Goal: Information Seeking & Learning: Learn about a topic

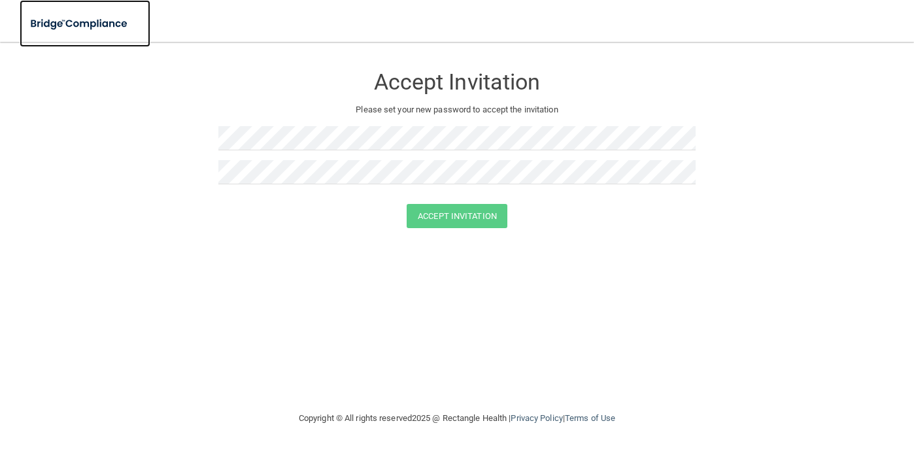
click at [48, 27] on img at bounding box center [80, 23] width 120 height 27
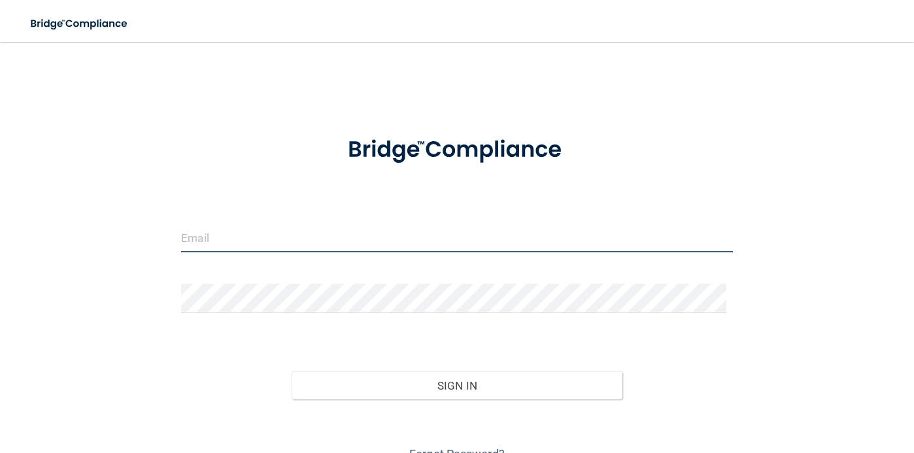
click at [266, 237] on input "email" at bounding box center [457, 237] width 552 height 29
drag, startPoint x: 217, startPoint y: 237, endPoint x: 145, endPoint y: 225, distance: 73.5
click at [144, 225] on div "[PERSON_NAME][EMAIL_ADDRESS][DOMAIN_NAME] Invalid email/password. You don't hav…" at bounding box center [457, 260] width 862 height 410
type input "[EMAIL_ADDRESS][DOMAIN_NAME]"
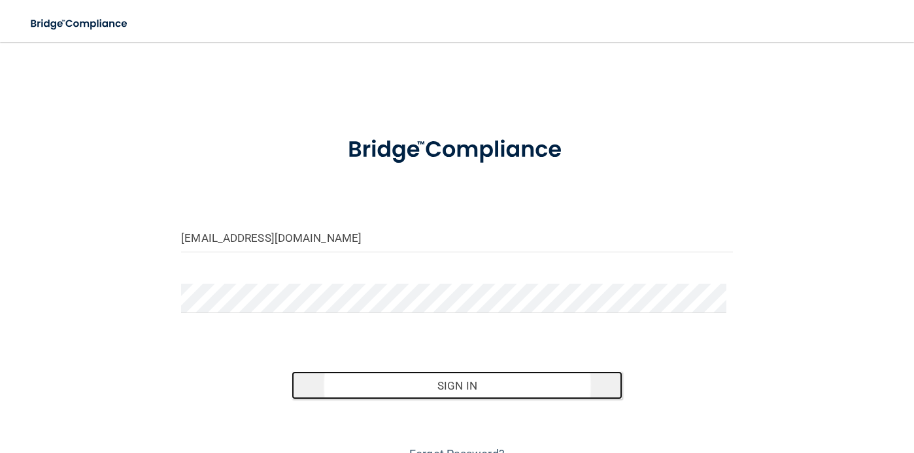
click at [491, 377] on button "Sign In" at bounding box center [457, 385] width 331 height 29
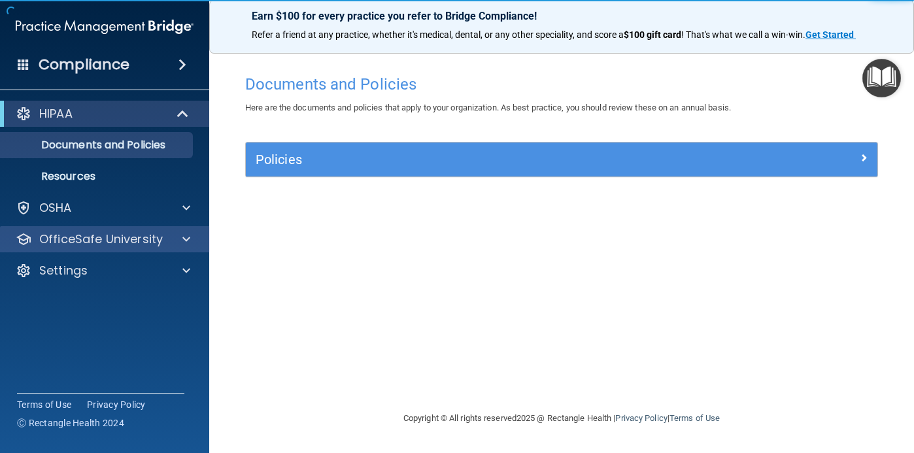
click at [95, 250] on div "OfficeSafe University" at bounding box center [105, 239] width 210 height 26
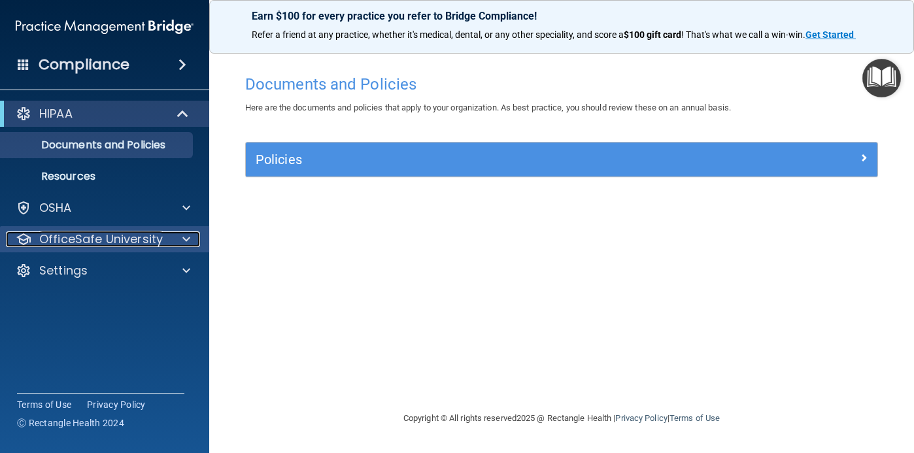
click at [109, 242] on p "OfficeSafe University" at bounding box center [101, 239] width 124 height 16
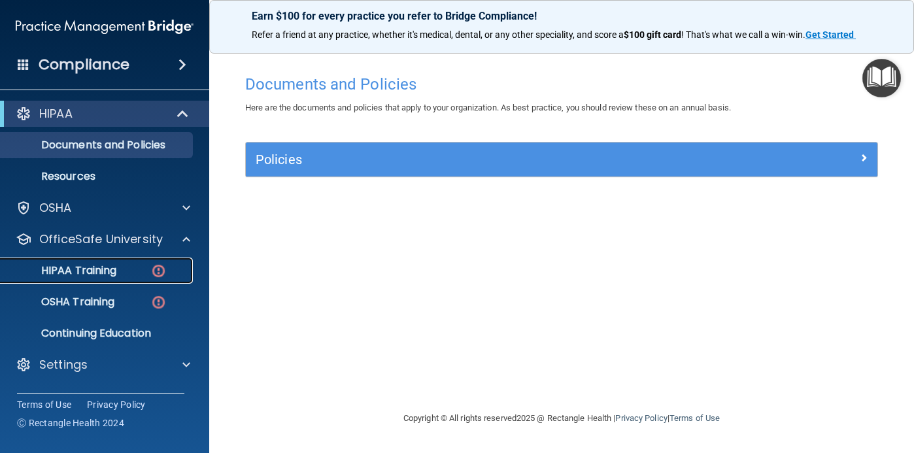
click at [112, 264] on p "HIPAA Training" at bounding box center [63, 270] width 108 height 13
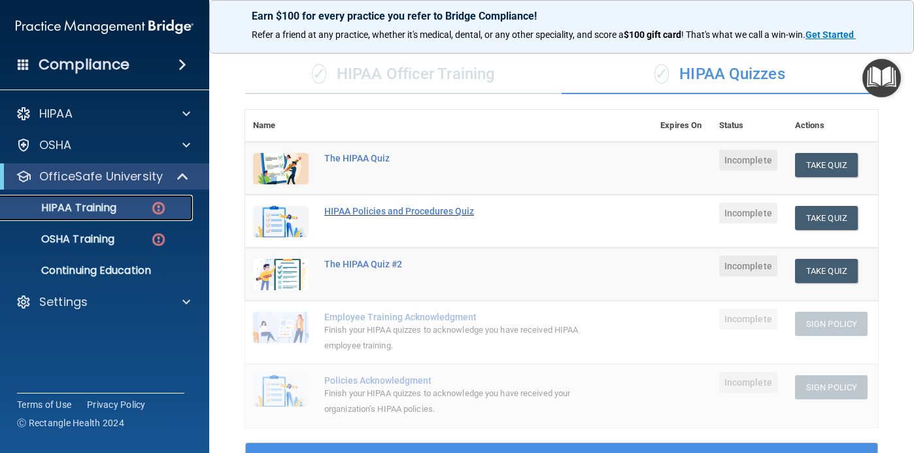
scroll to position [65, 0]
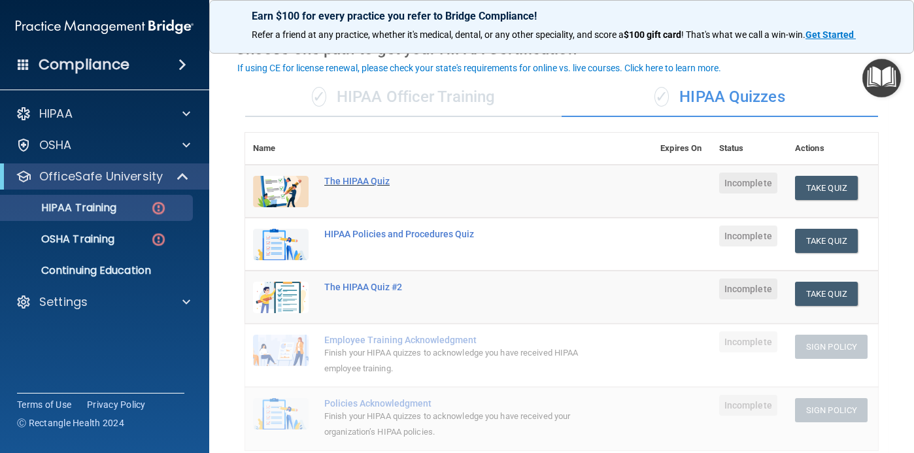
click at [344, 178] on div "The HIPAA Quiz" at bounding box center [455, 181] width 263 height 10
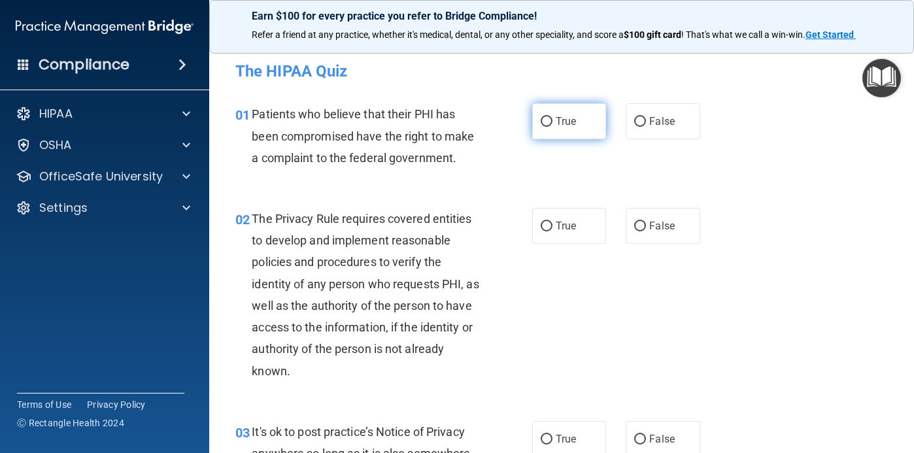
click at [556, 126] on span "True" at bounding box center [566, 121] width 20 height 12
click at [552, 126] on input "True" at bounding box center [547, 122] width 12 height 10
radio input "true"
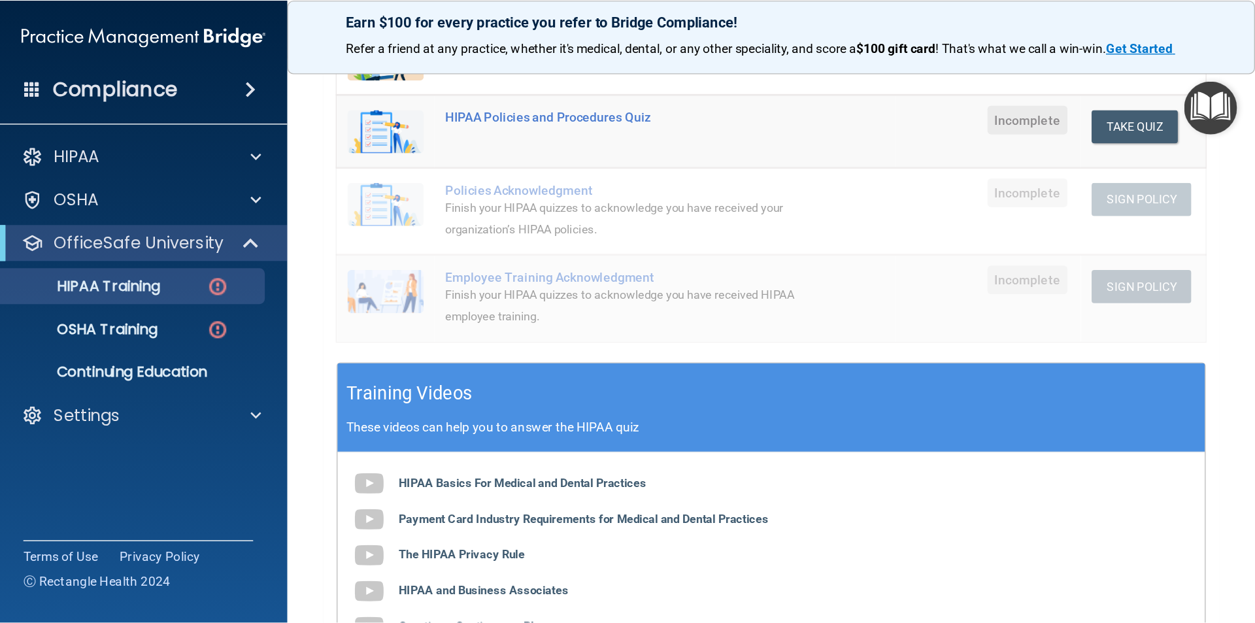
scroll to position [392, 0]
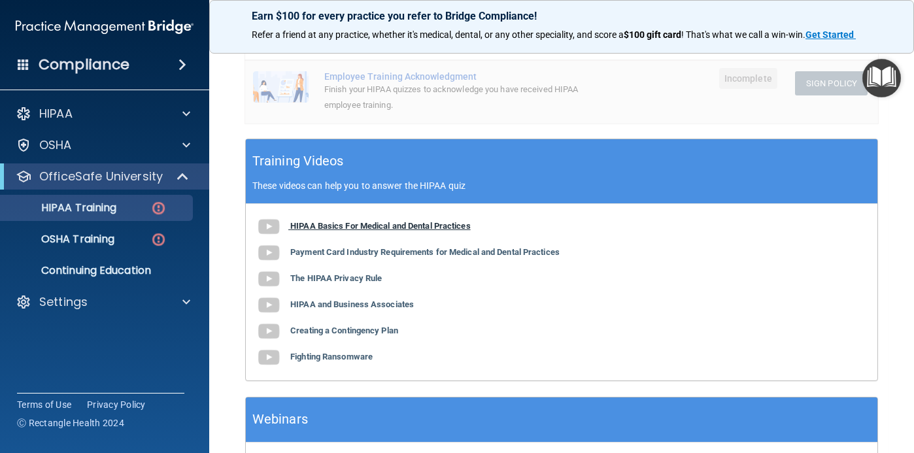
click at [274, 233] on img at bounding box center [269, 227] width 26 height 26
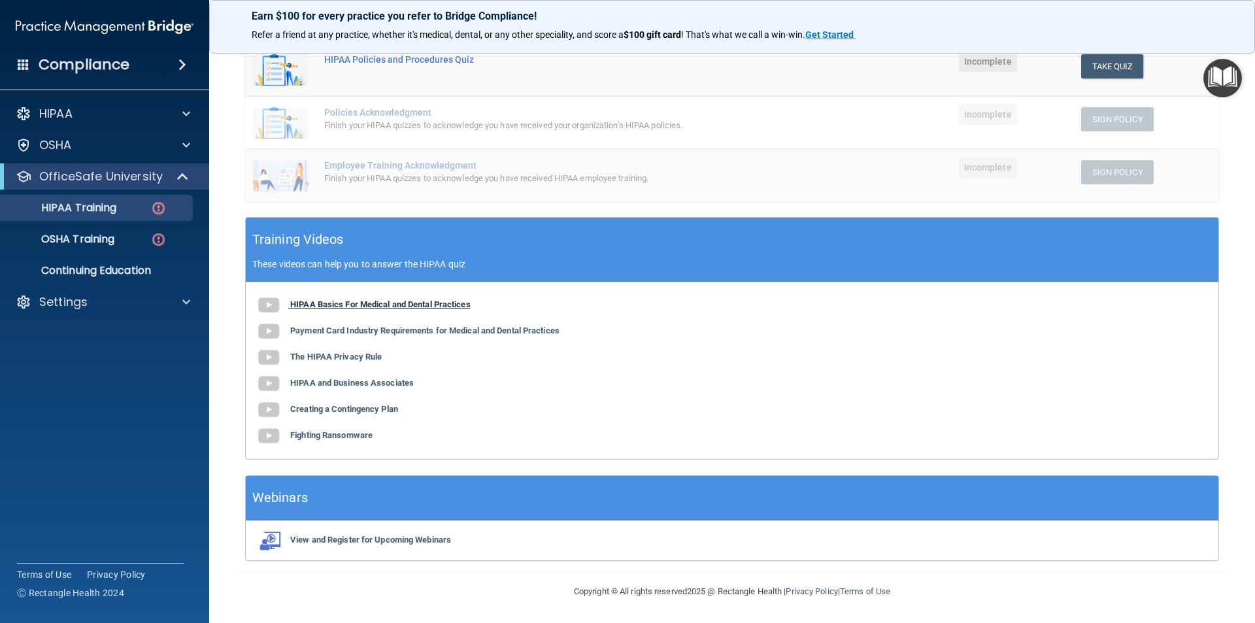
scroll to position [293, 0]
click at [274, 361] on img at bounding box center [269, 358] width 26 height 26
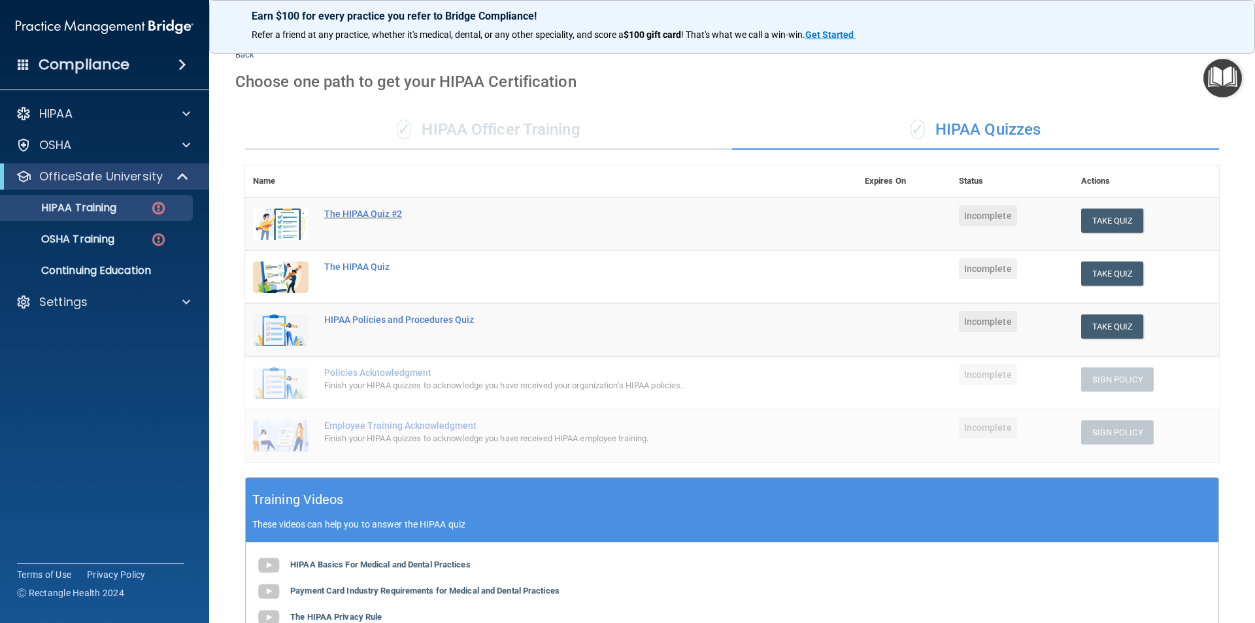
scroll to position [0, 0]
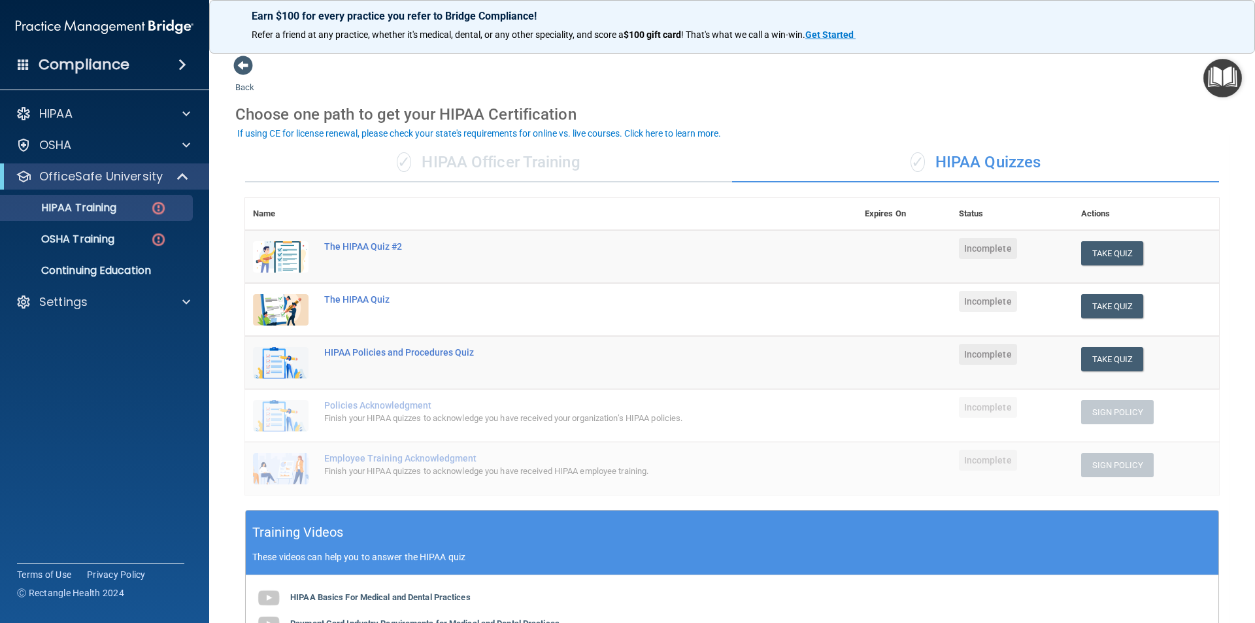
click at [502, 308] on td "The HIPAA Quiz" at bounding box center [586, 309] width 541 height 53
click at [381, 304] on div "The HIPAA Quiz" at bounding box center [558, 299] width 468 height 10
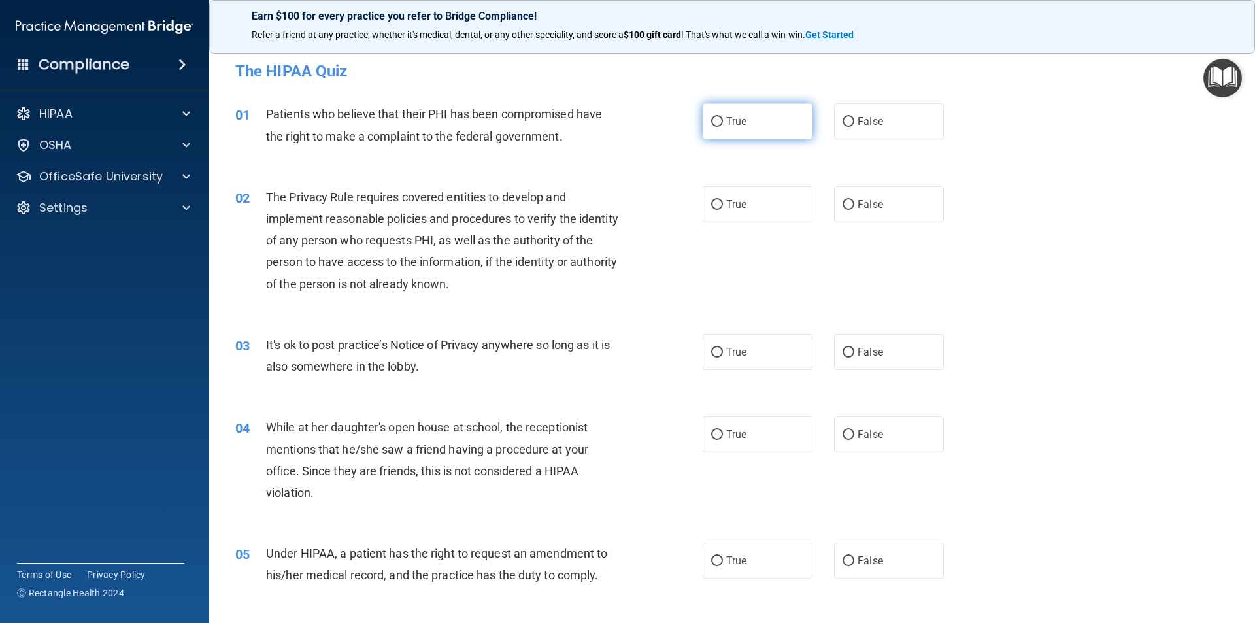
click at [726, 128] on label "True" at bounding box center [758, 121] width 110 height 36
click at [723, 127] on input "True" at bounding box center [717, 122] width 12 height 10
radio input "true"
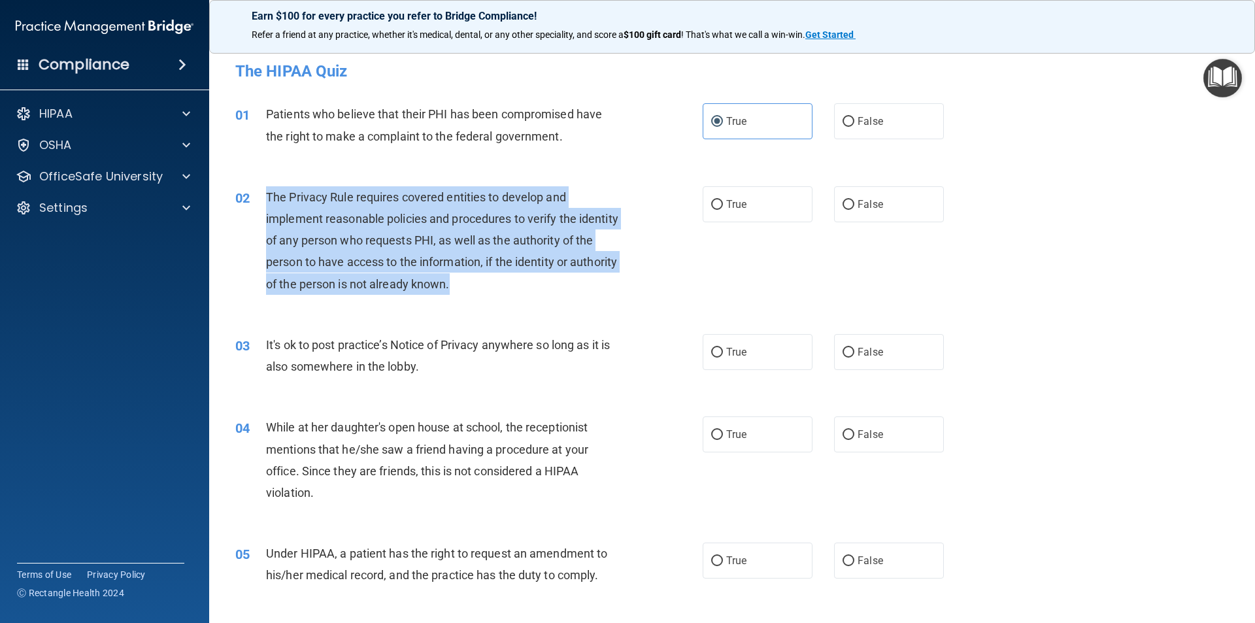
drag, startPoint x: 265, startPoint y: 195, endPoint x: 515, endPoint y: 288, distance: 266.5
click at [515, 288] on div "02 The Privacy Rule requires covered entities to develop and implement reasonab…" at bounding box center [469, 243] width 507 height 115
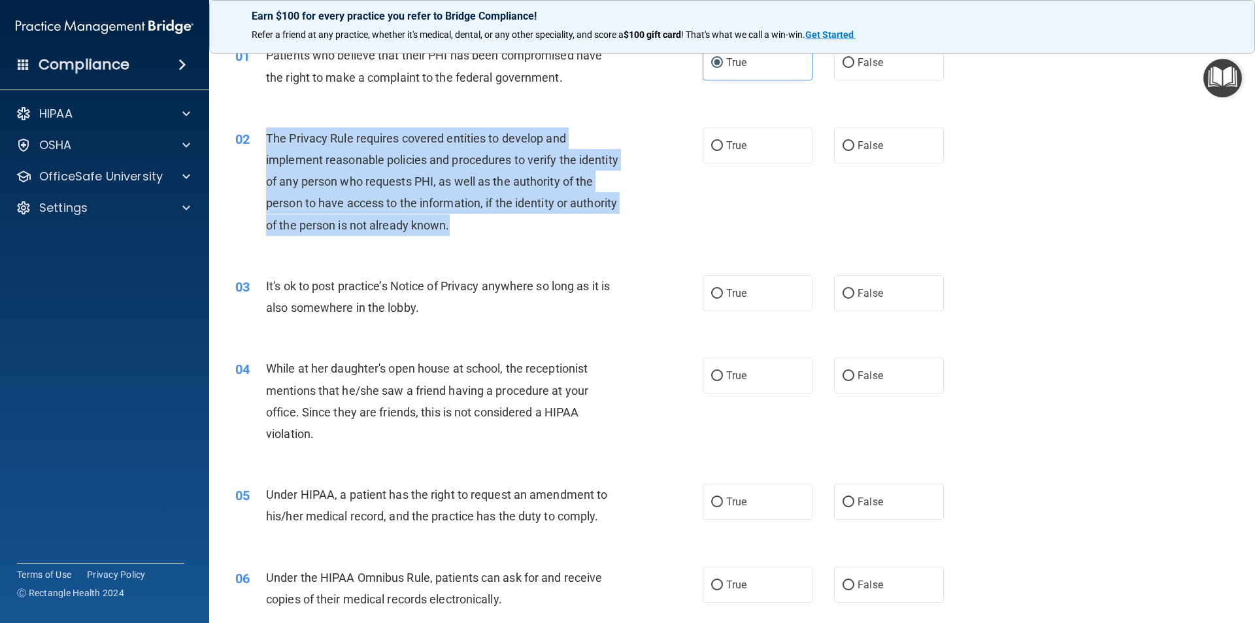
scroll to position [131, 0]
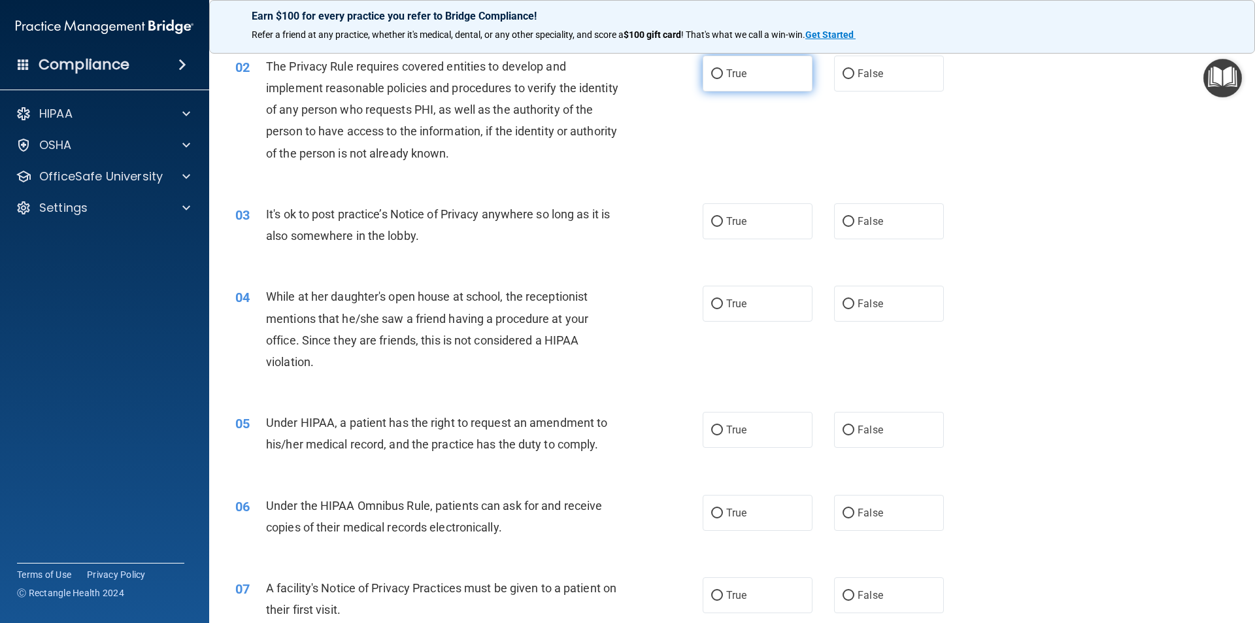
click at [736, 76] on span "True" at bounding box center [736, 73] width 20 height 12
click at [723, 76] on input "True" at bounding box center [717, 74] width 12 height 10
radio input "true"
click at [874, 224] on span "False" at bounding box center [871, 221] width 26 height 12
click at [855, 224] on input "False" at bounding box center [849, 222] width 12 height 10
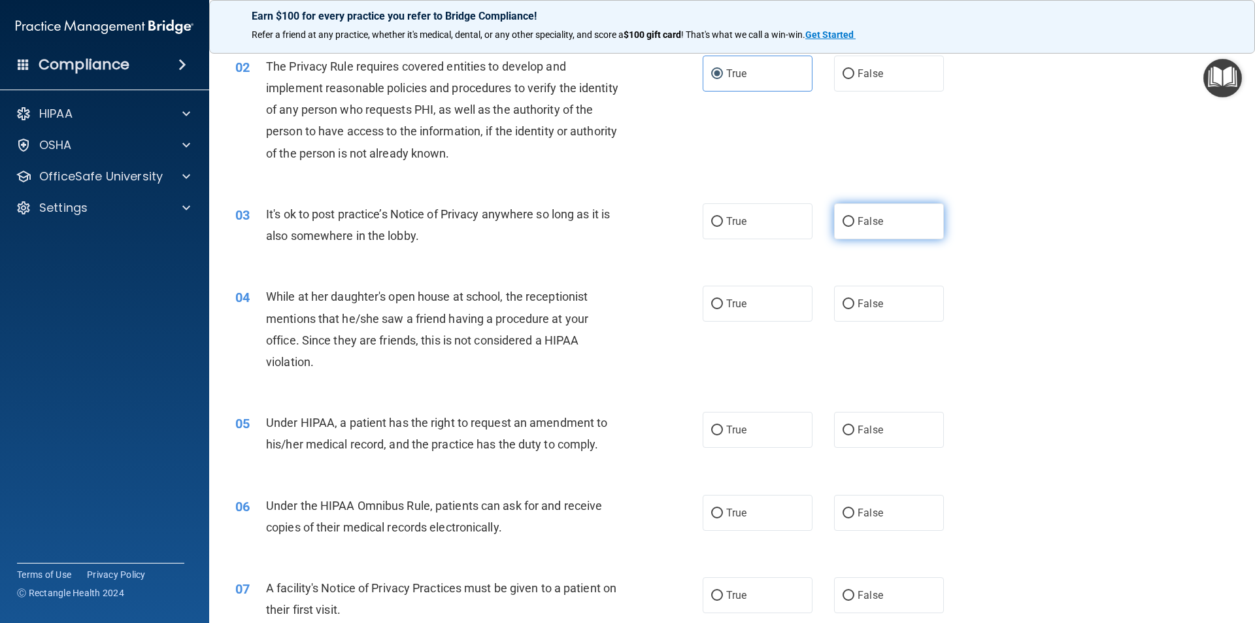
radio input "true"
click at [858, 301] on span "False" at bounding box center [871, 304] width 26 height 12
click at [853, 301] on input "False" at bounding box center [849, 304] width 12 height 10
radio input "true"
click at [775, 422] on label "True" at bounding box center [758, 430] width 110 height 36
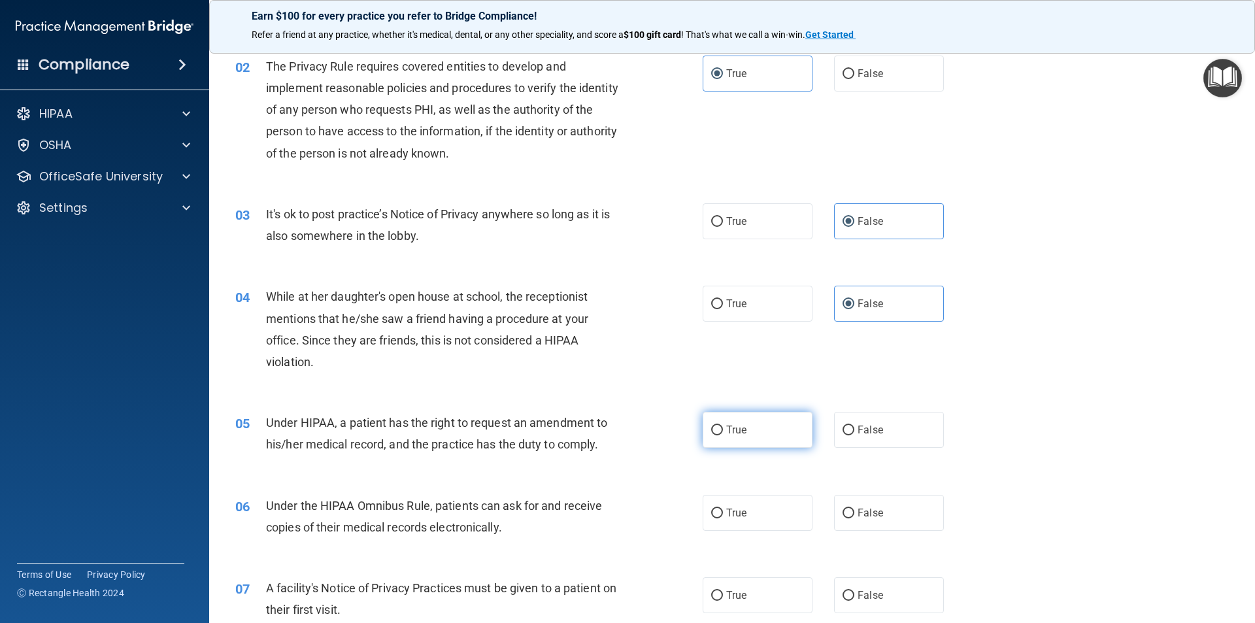
click at [723, 426] on input "True" at bounding box center [717, 431] width 12 height 10
radio input "true"
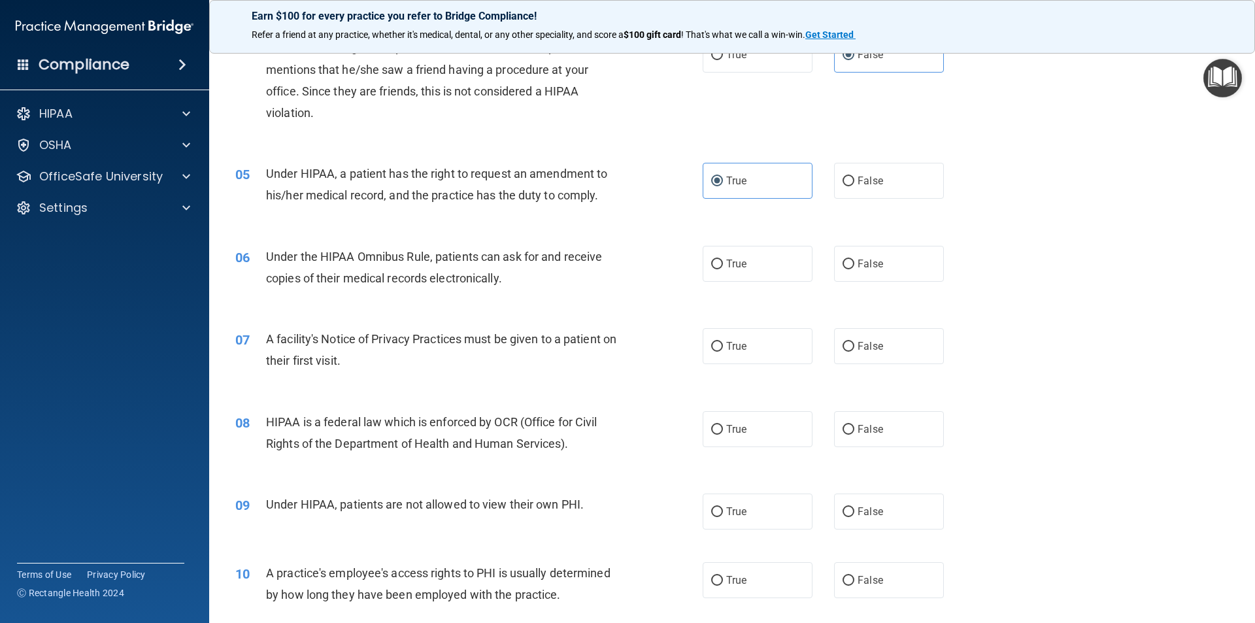
scroll to position [392, 0]
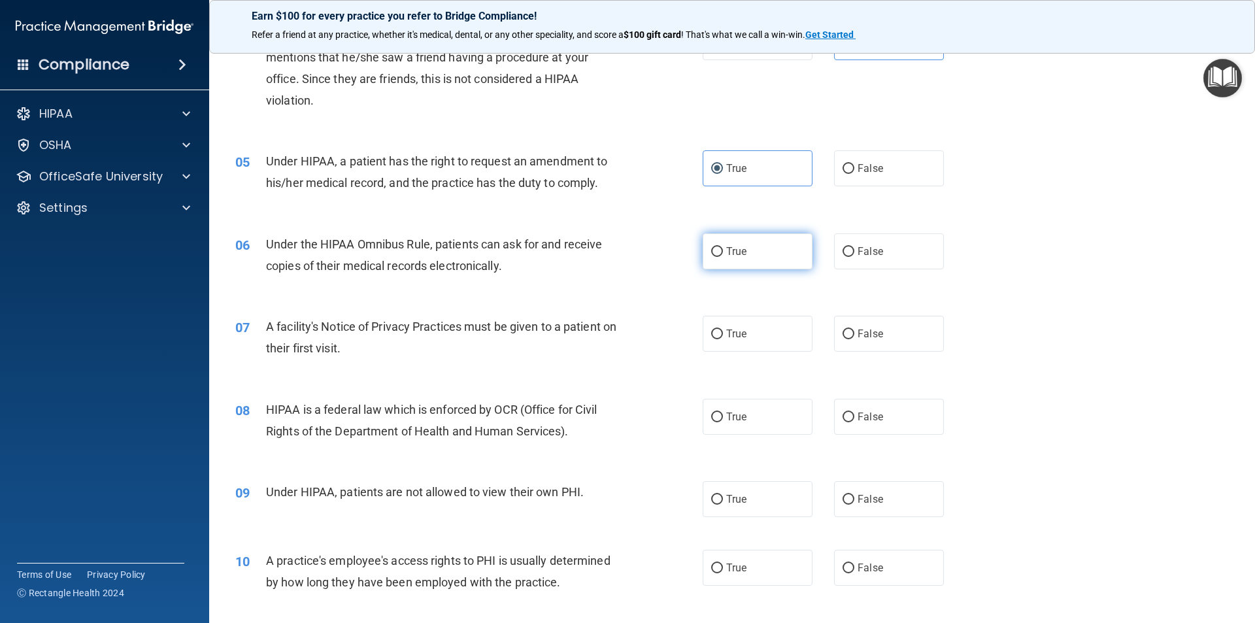
click at [736, 252] on span "True" at bounding box center [736, 251] width 20 height 12
click at [723, 252] on input "True" at bounding box center [717, 252] width 12 height 10
radio input "true"
click at [739, 340] on label "True" at bounding box center [758, 334] width 110 height 36
click at [723, 339] on input "True" at bounding box center [717, 335] width 12 height 10
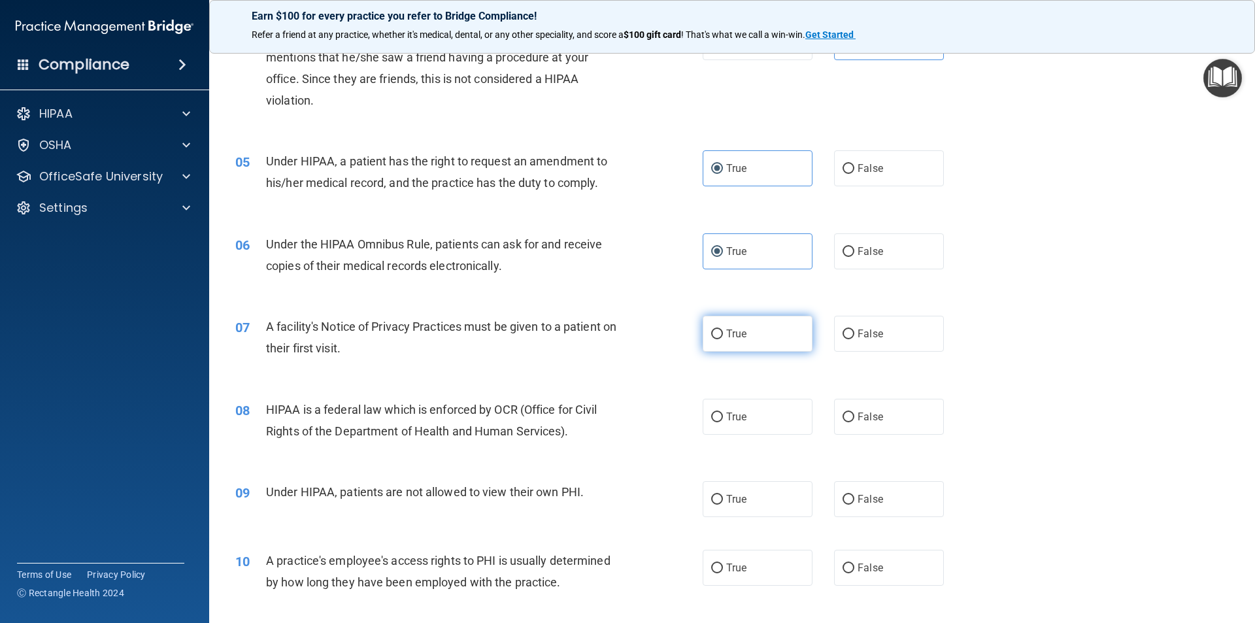
radio input "true"
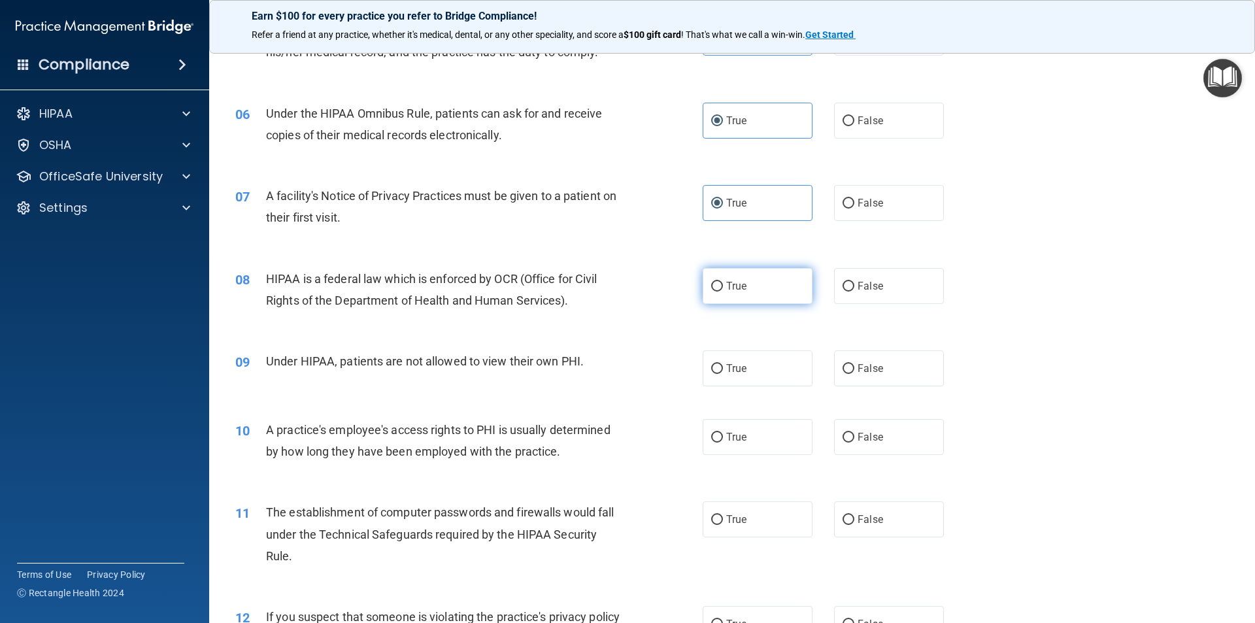
click at [774, 281] on label "True" at bounding box center [758, 286] width 110 height 36
click at [723, 282] on input "True" at bounding box center [717, 287] width 12 height 10
radio input "true"
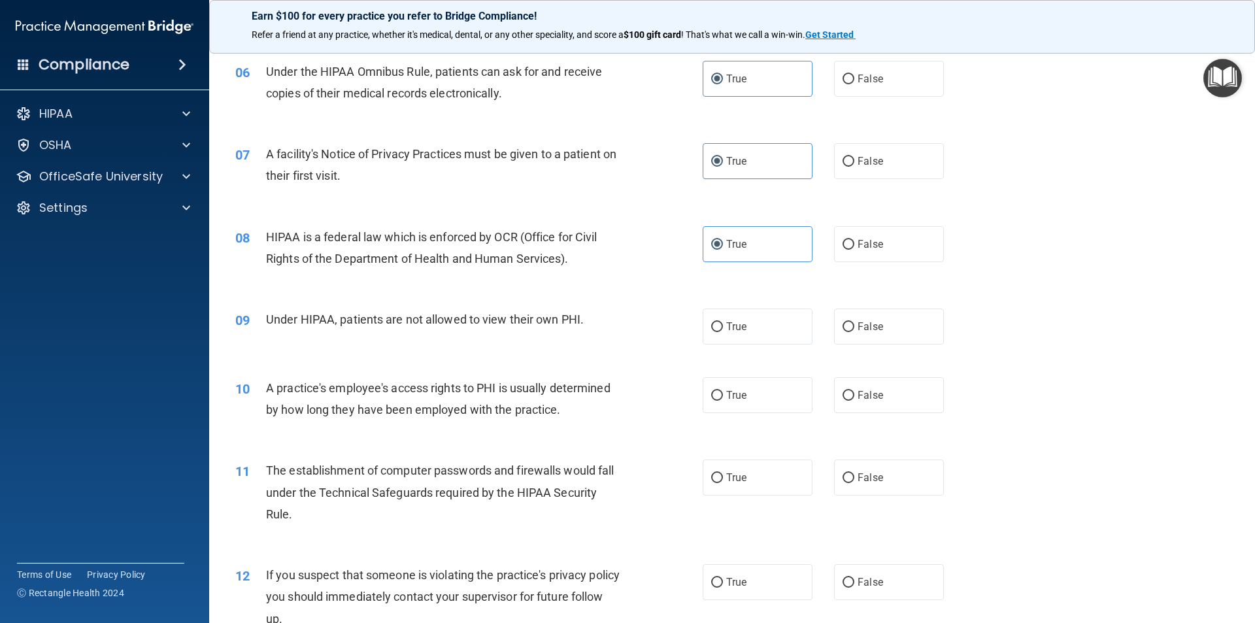
scroll to position [588, 0]
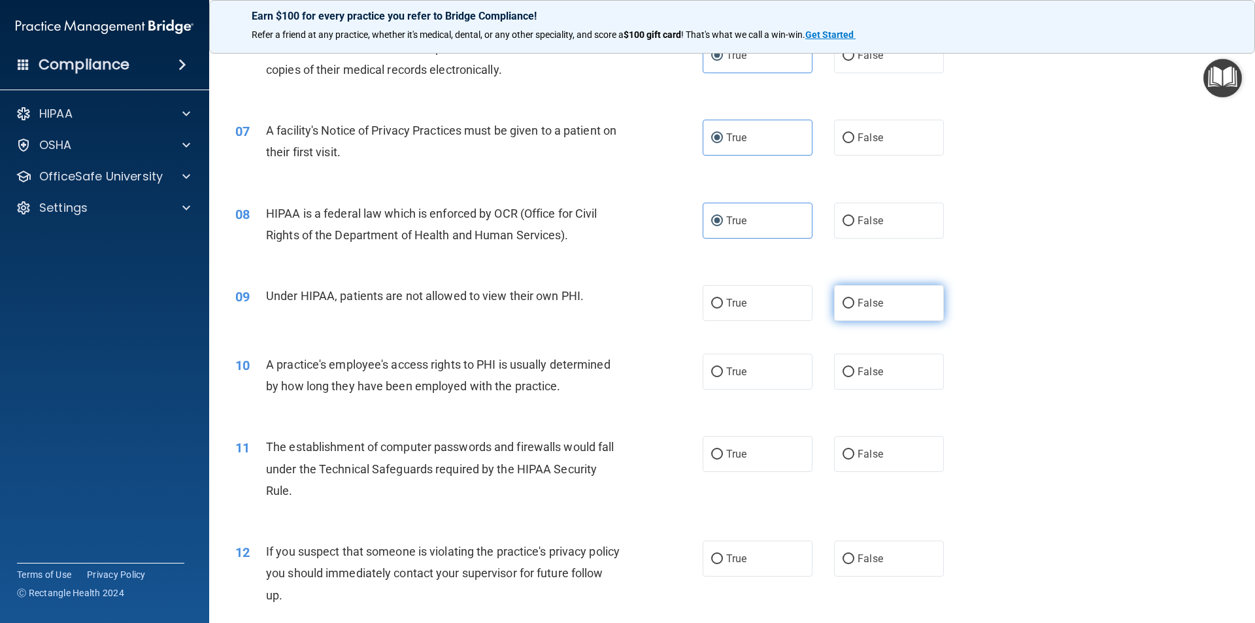
drag, startPoint x: 810, startPoint y: 310, endPoint x: 828, endPoint y: 302, distance: 19.9
click at [817, 307] on div "True False" at bounding box center [835, 303] width 264 height 36
click at [883, 305] on label "False" at bounding box center [889, 303] width 110 height 36
click at [855, 305] on input "False" at bounding box center [849, 304] width 12 height 10
radio input "true"
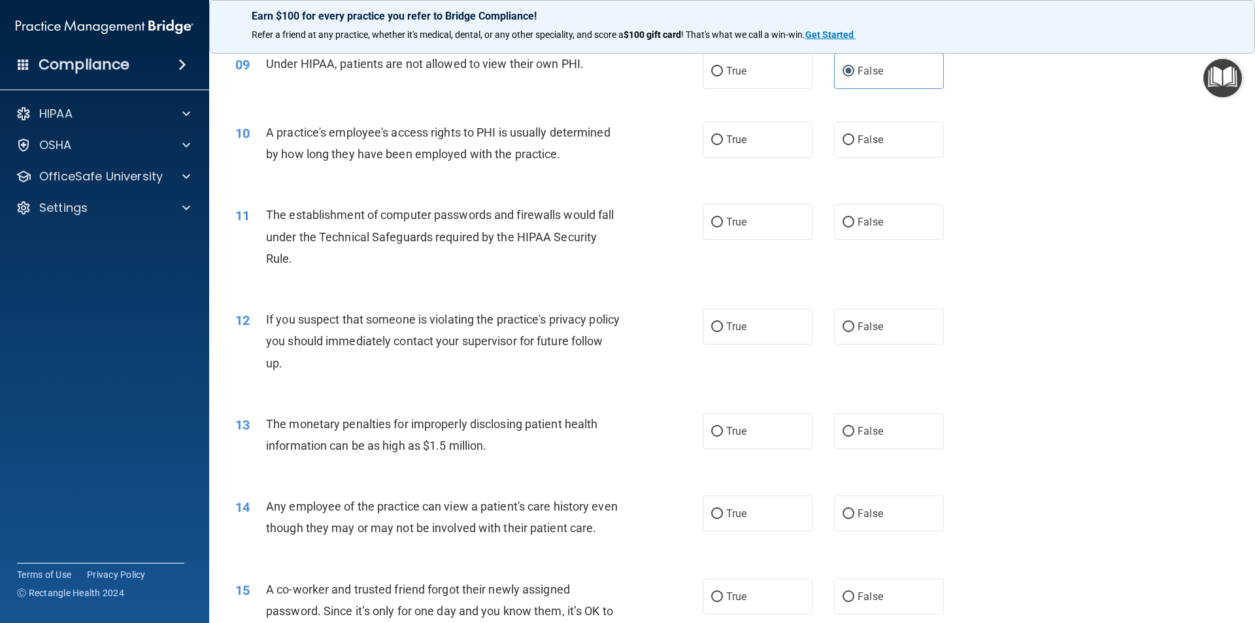
scroll to position [850, 0]
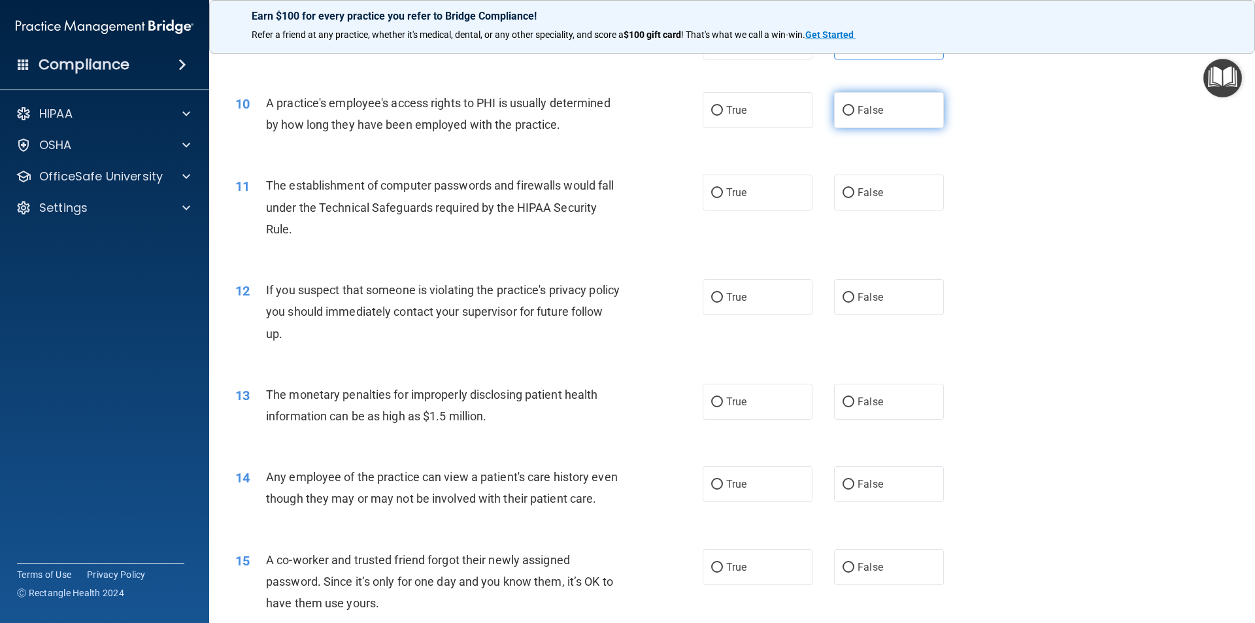
click at [882, 113] on label "False" at bounding box center [889, 110] width 110 height 36
click at [855, 113] on input "False" at bounding box center [849, 111] width 12 height 10
radio input "true"
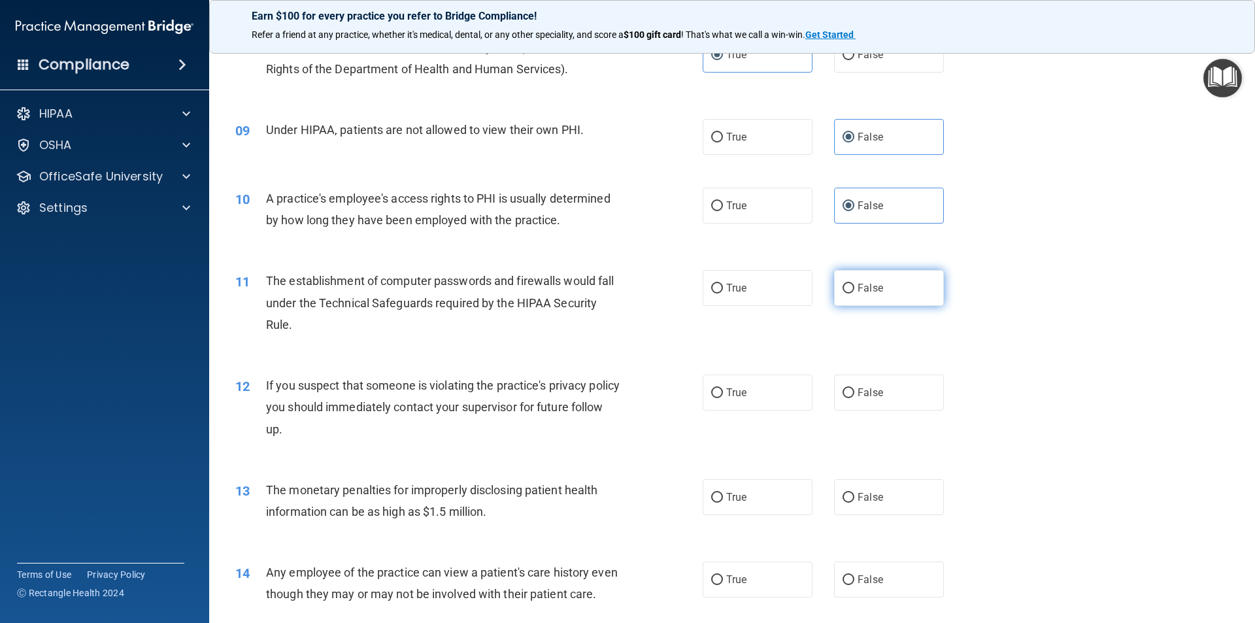
scroll to position [785, 0]
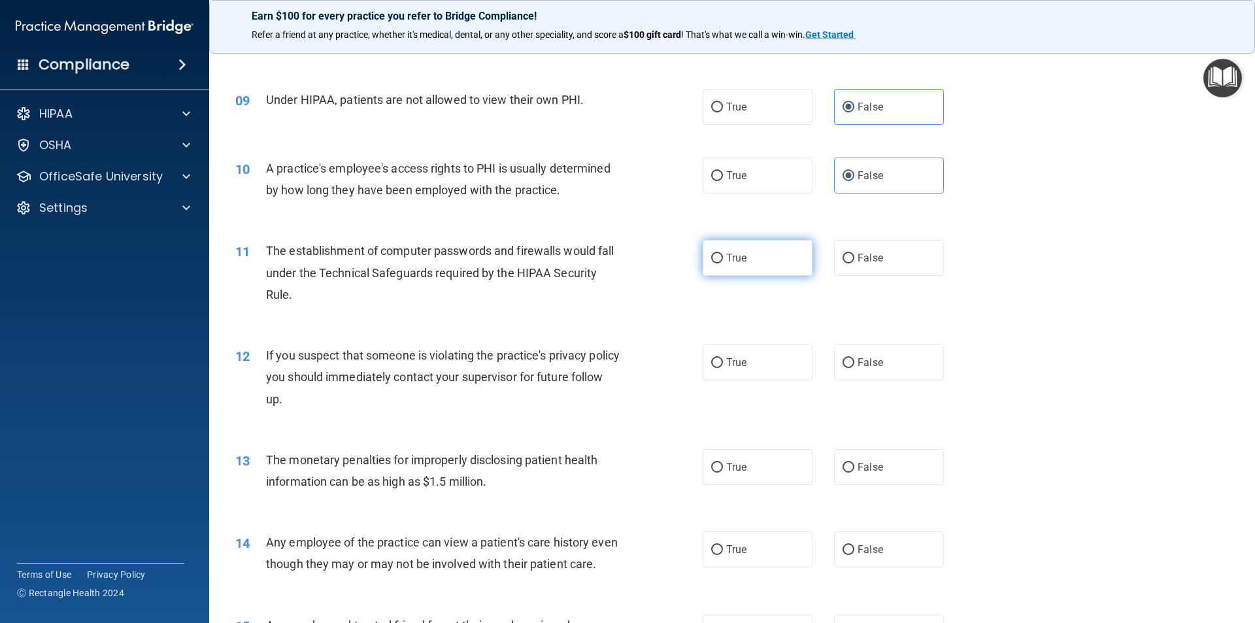
click at [757, 265] on label "True" at bounding box center [758, 258] width 110 height 36
click at [723, 264] on input "True" at bounding box center [717, 259] width 12 height 10
radio input "true"
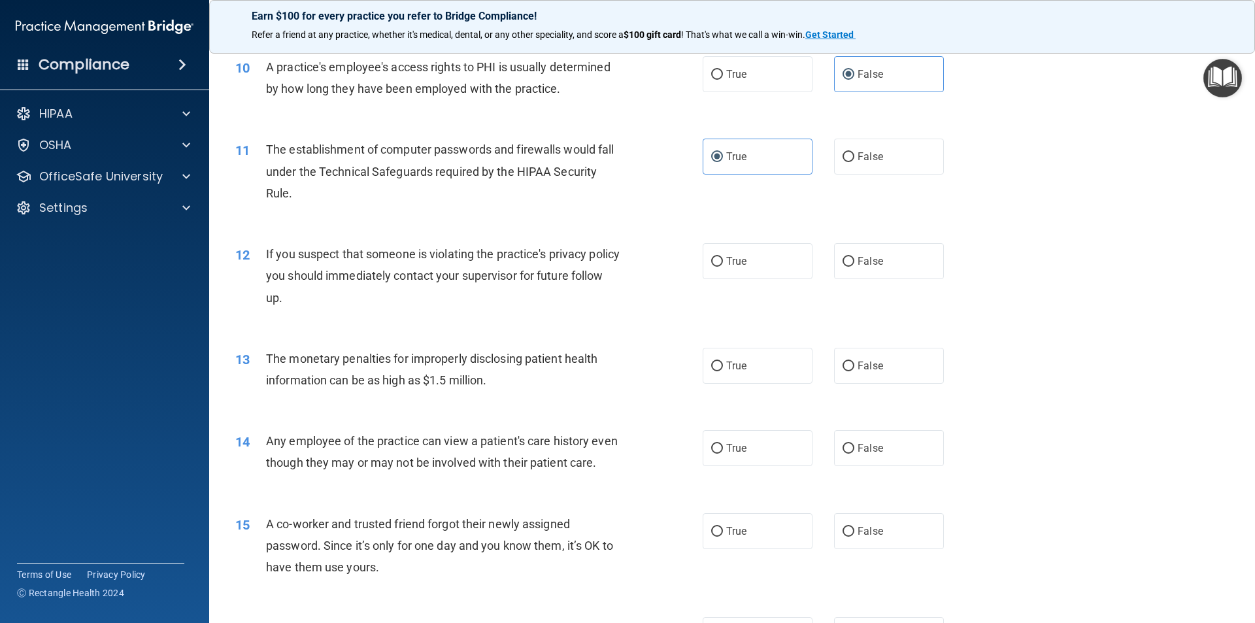
scroll to position [915, 0]
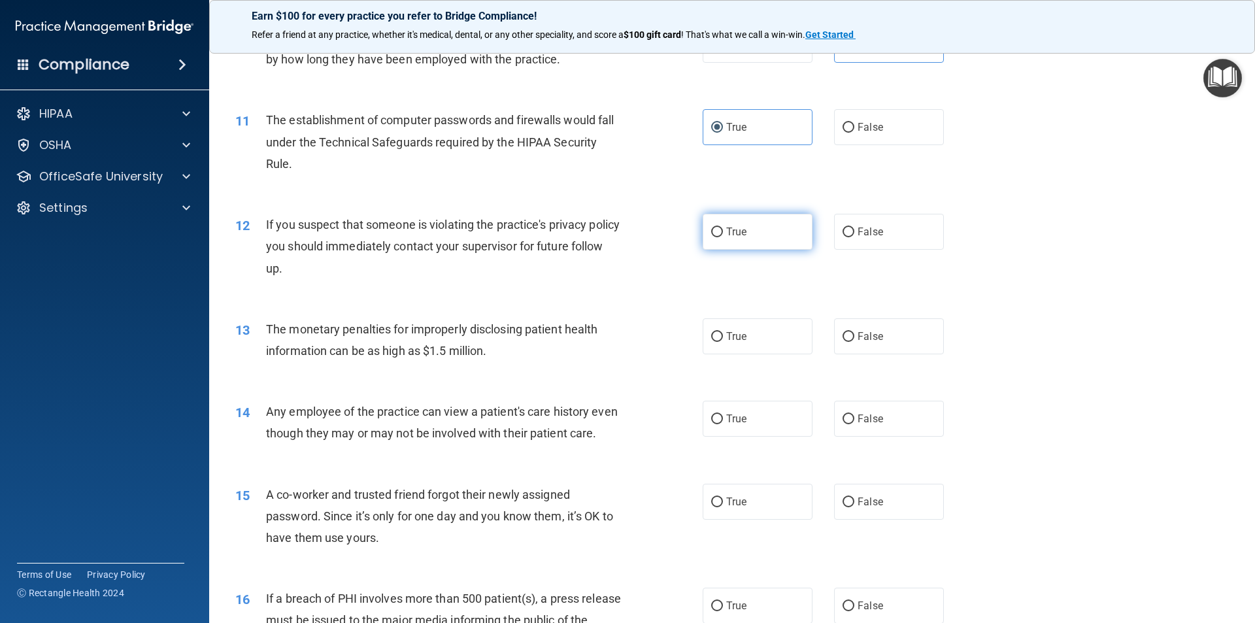
click at [758, 224] on label "True" at bounding box center [758, 232] width 110 height 36
click at [723, 228] on input "True" at bounding box center [717, 233] width 12 height 10
radio input "true"
drag, startPoint x: 755, startPoint y: 336, endPoint x: 755, endPoint y: 344, distance: 7.8
click at [755, 339] on label "True" at bounding box center [758, 336] width 110 height 36
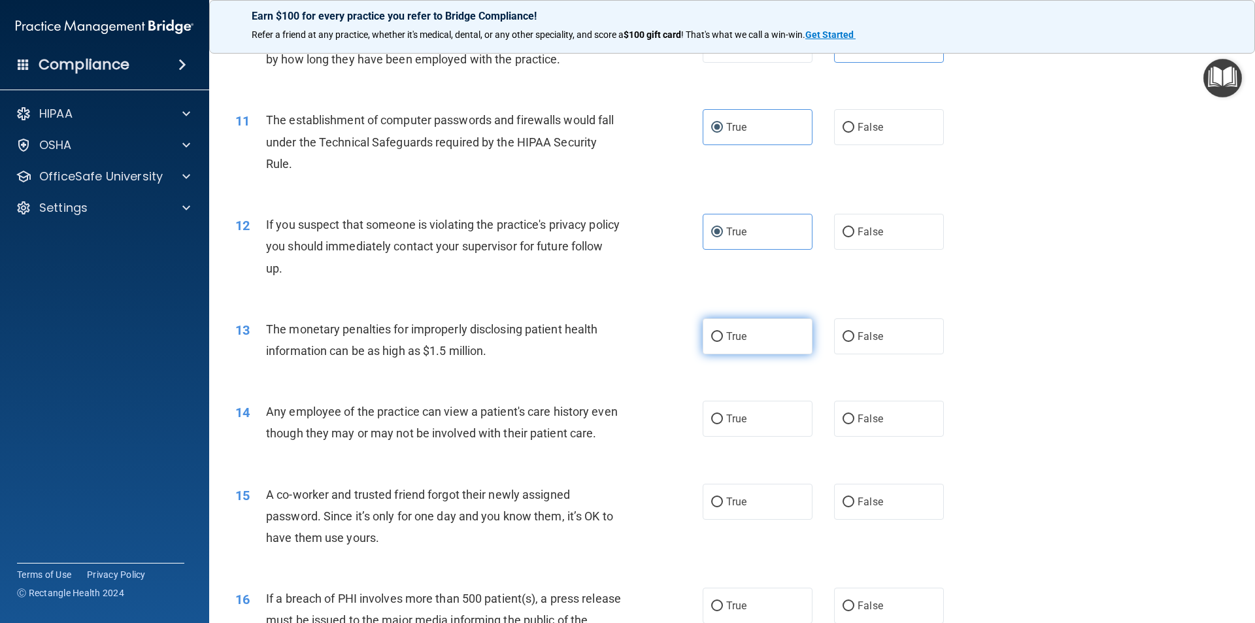
click at [723, 339] on input "True" at bounding box center [717, 337] width 12 height 10
radio input "true"
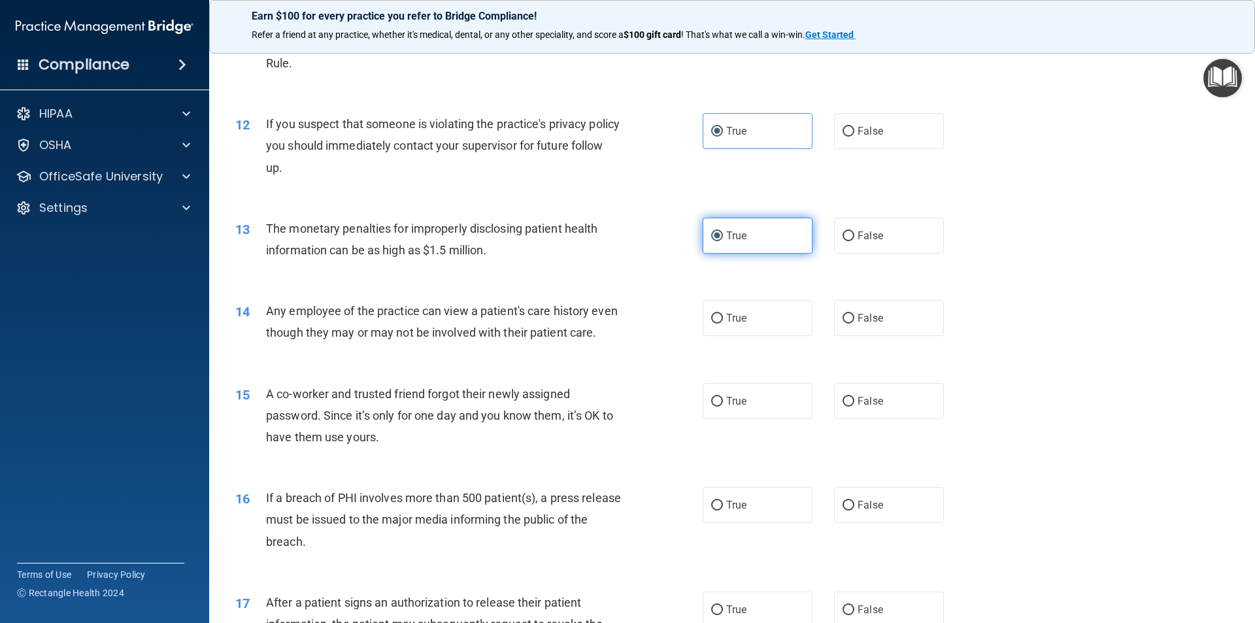
scroll to position [1046, 0]
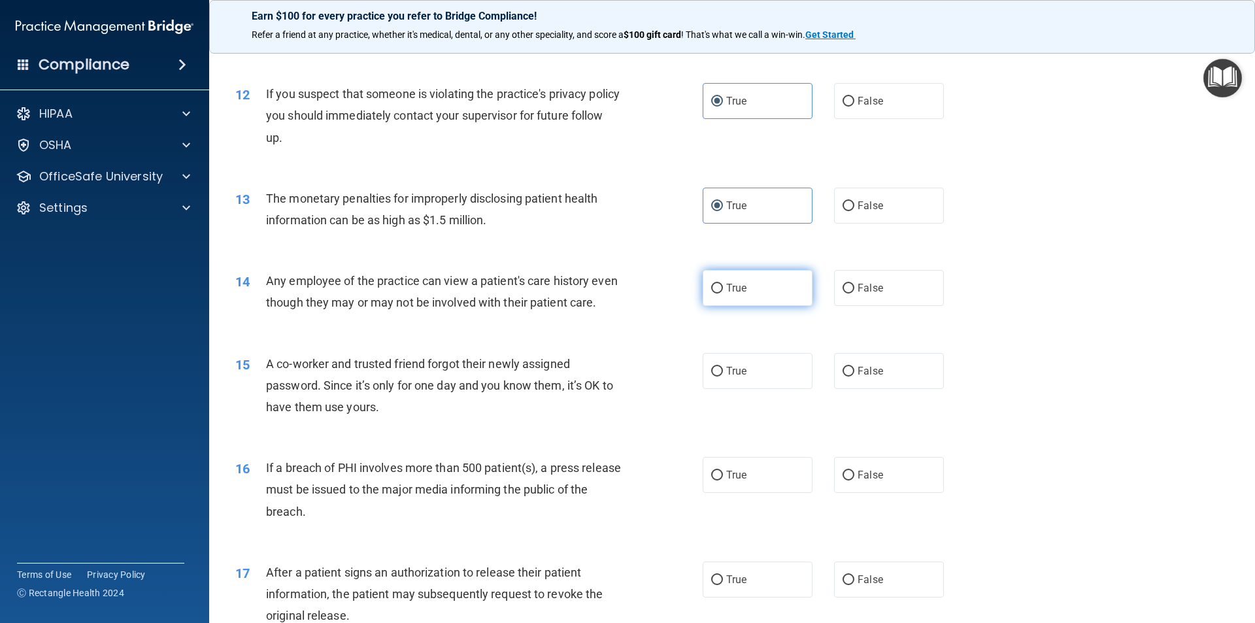
click at [769, 294] on label "True" at bounding box center [758, 288] width 110 height 36
click at [723, 294] on input "True" at bounding box center [717, 289] width 12 height 10
radio input "true"
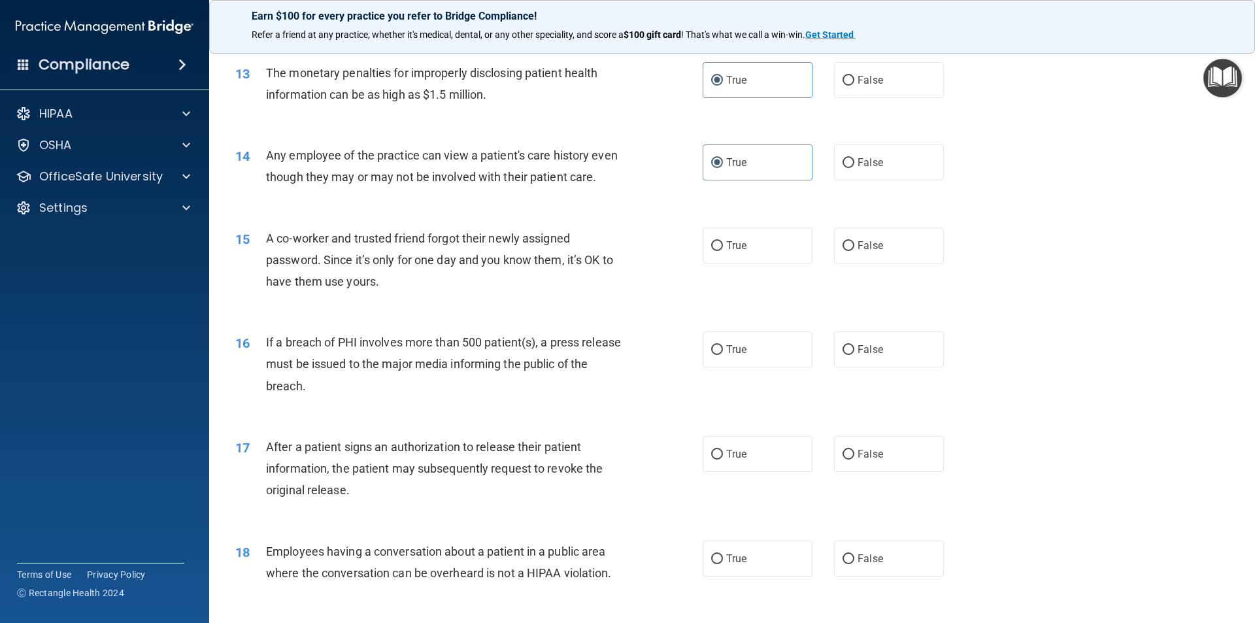
scroll to position [1177, 0]
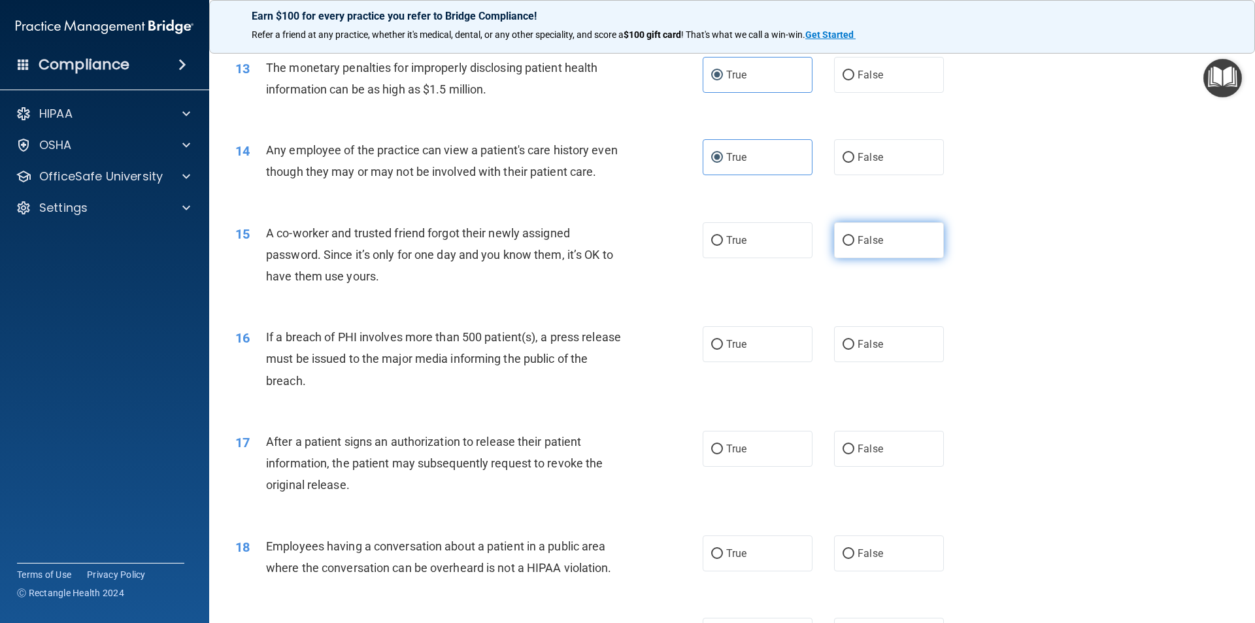
click at [856, 255] on label "False" at bounding box center [889, 240] width 110 height 36
click at [855, 246] on input "False" at bounding box center [849, 241] width 12 height 10
radio input "true"
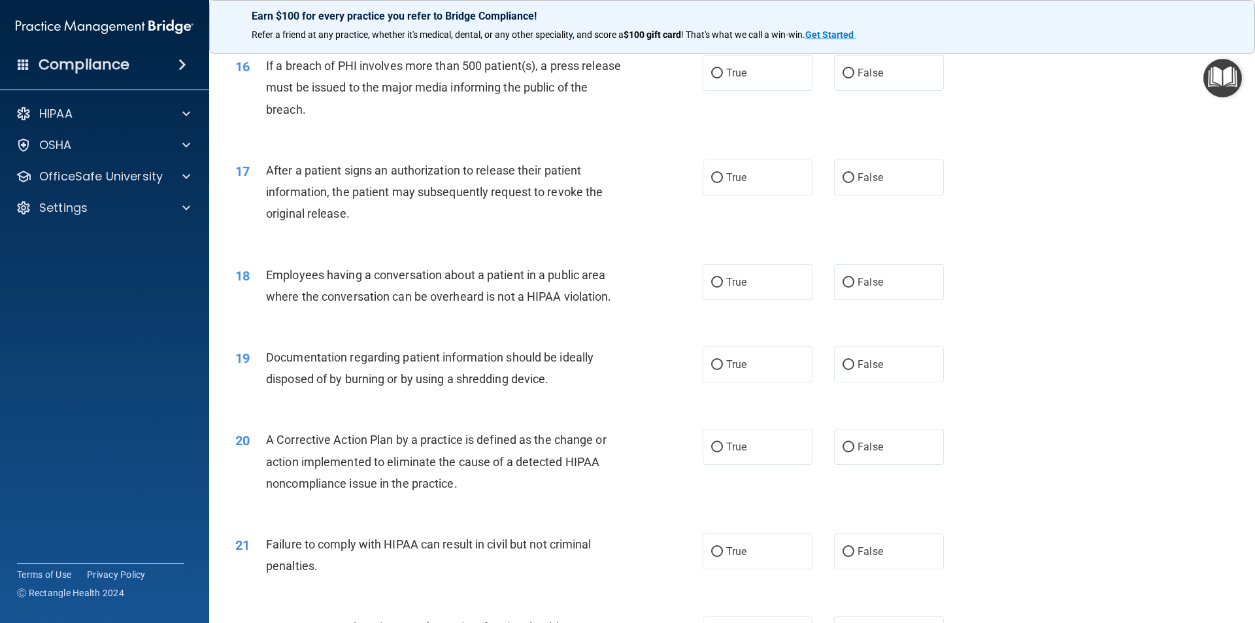
scroll to position [1425, 0]
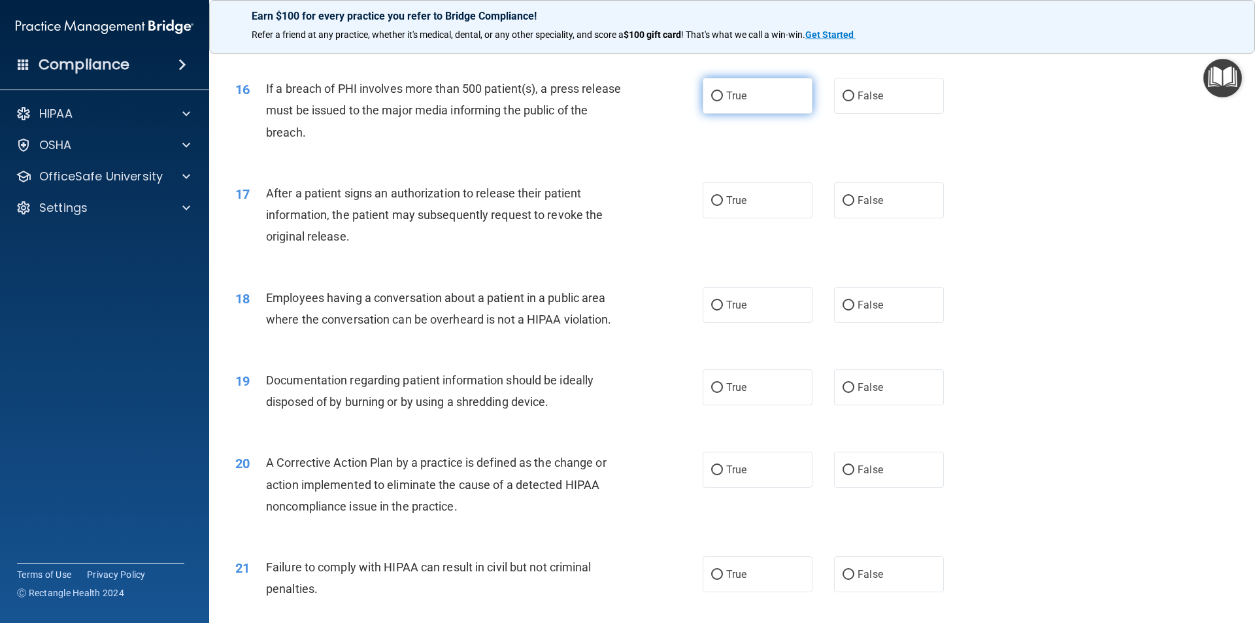
click at [749, 114] on label "True" at bounding box center [758, 96] width 110 height 36
click at [723, 101] on input "True" at bounding box center [717, 97] width 12 height 10
radio input "true"
click at [765, 218] on label "True" at bounding box center [758, 200] width 110 height 36
click at [723, 206] on input "True" at bounding box center [717, 201] width 12 height 10
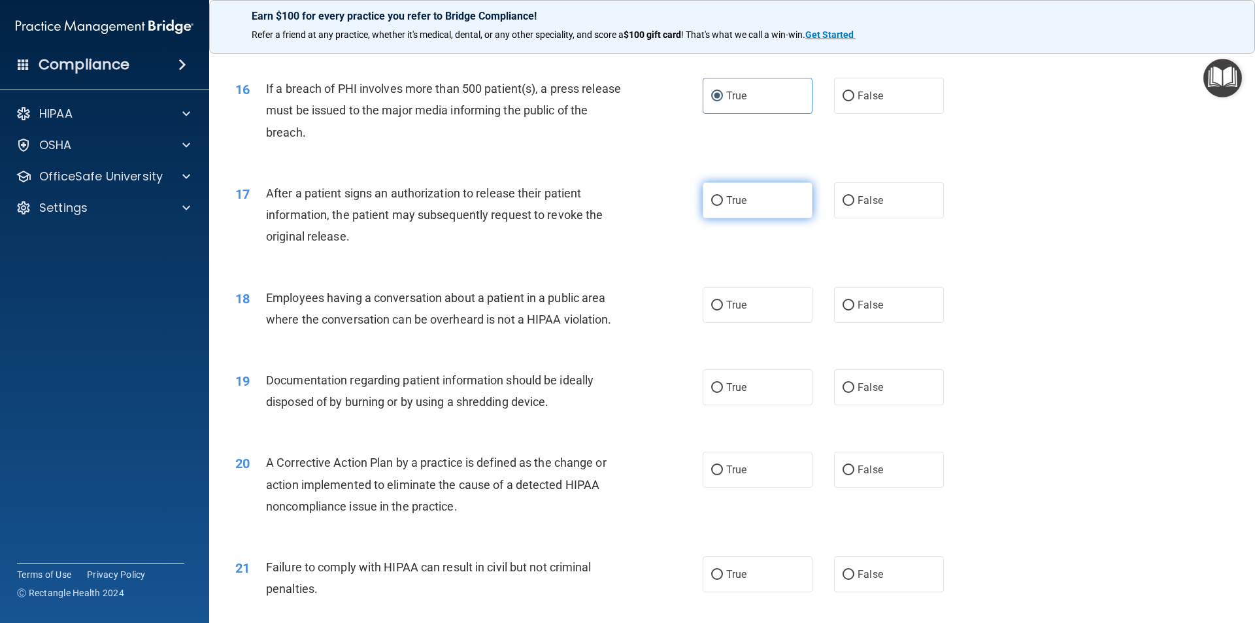
radio input "true"
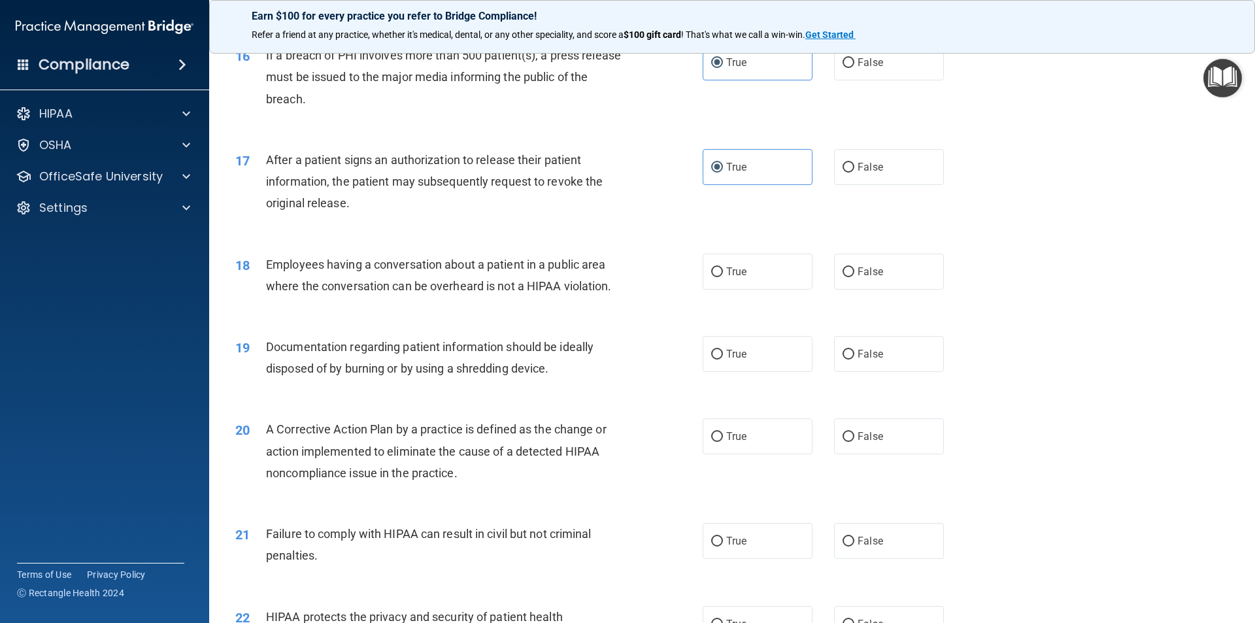
scroll to position [1491, 0]
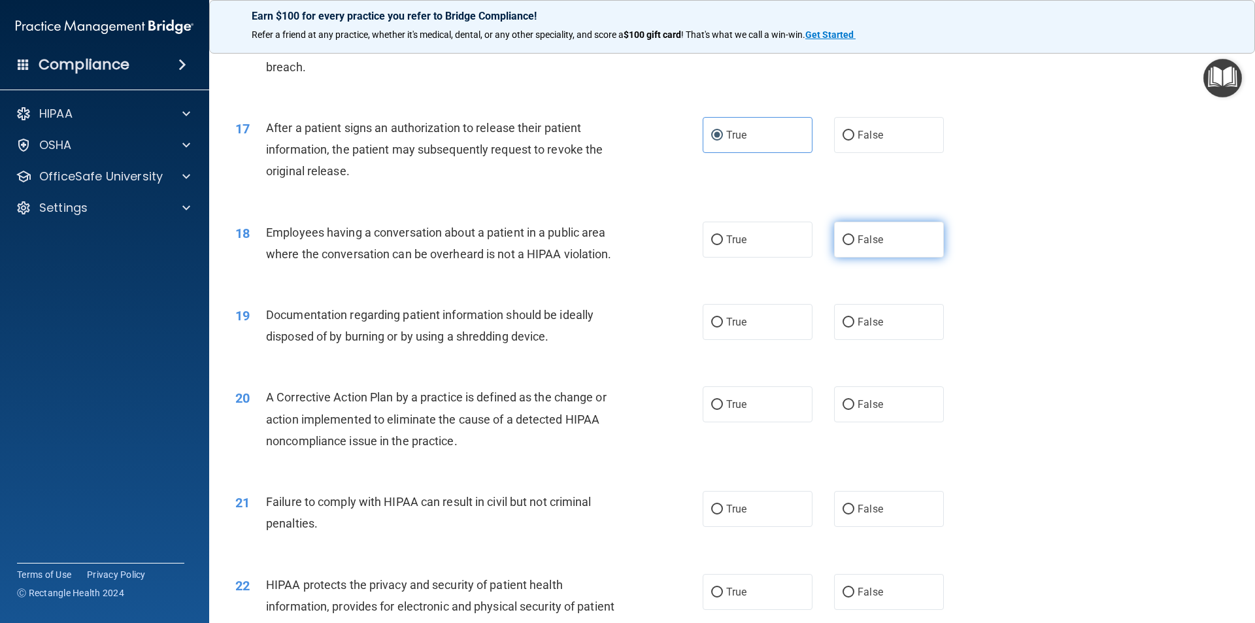
click at [909, 258] on label "False" at bounding box center [889, 240] width 110 height 36
click at [855, 245] on input "False" at bounding box center [849, 240] width 12 height 10
radio input "true"
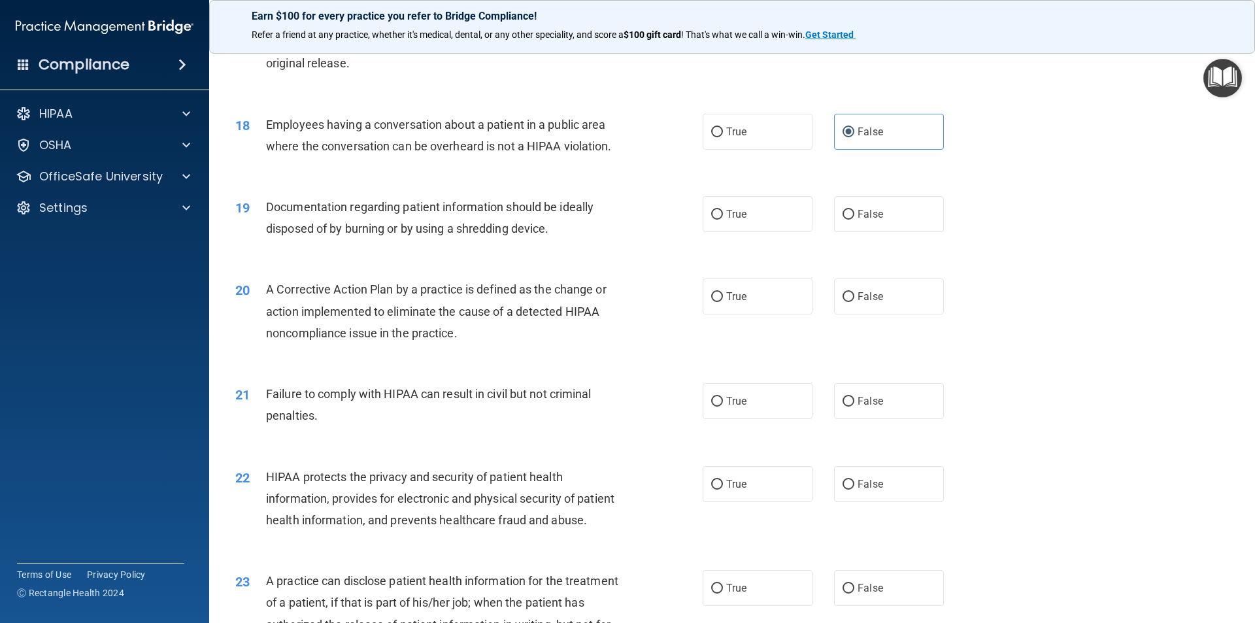
scroll to position [1622, 0]
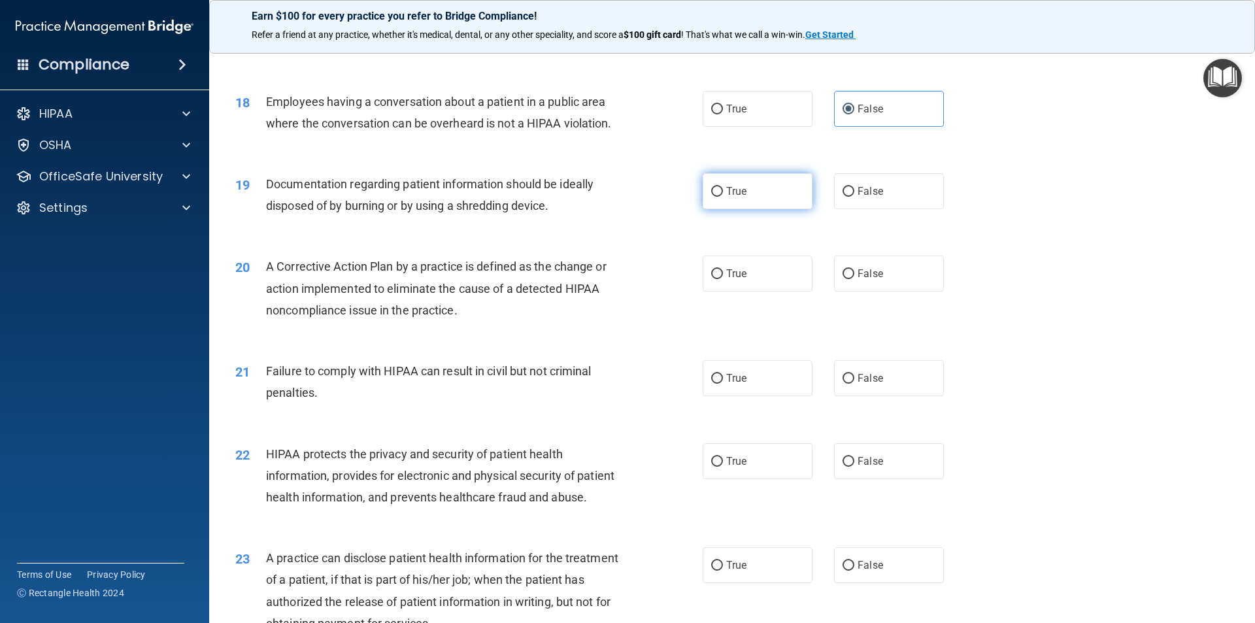
click at [728, 209] on label "True" at bounding box center [758, 191] width 110 height 36
click at [723, 197] on input "True" at bounding box center [717, 192] width 12 height 10
radio input "true"
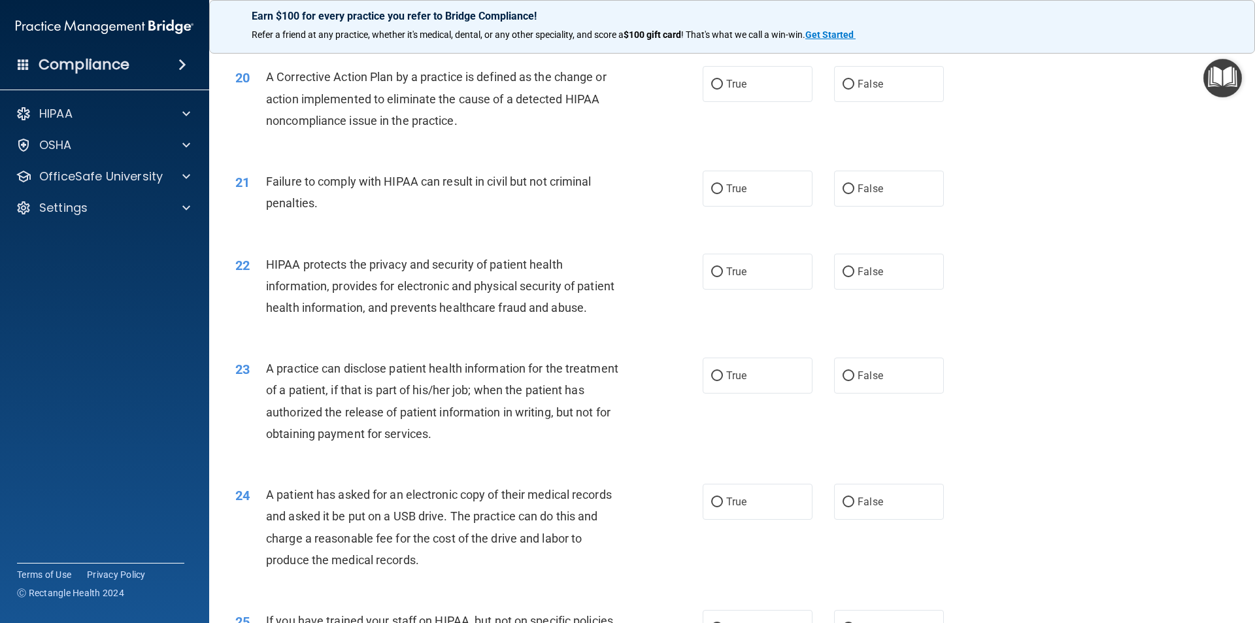
scroll to position [1818, 0]
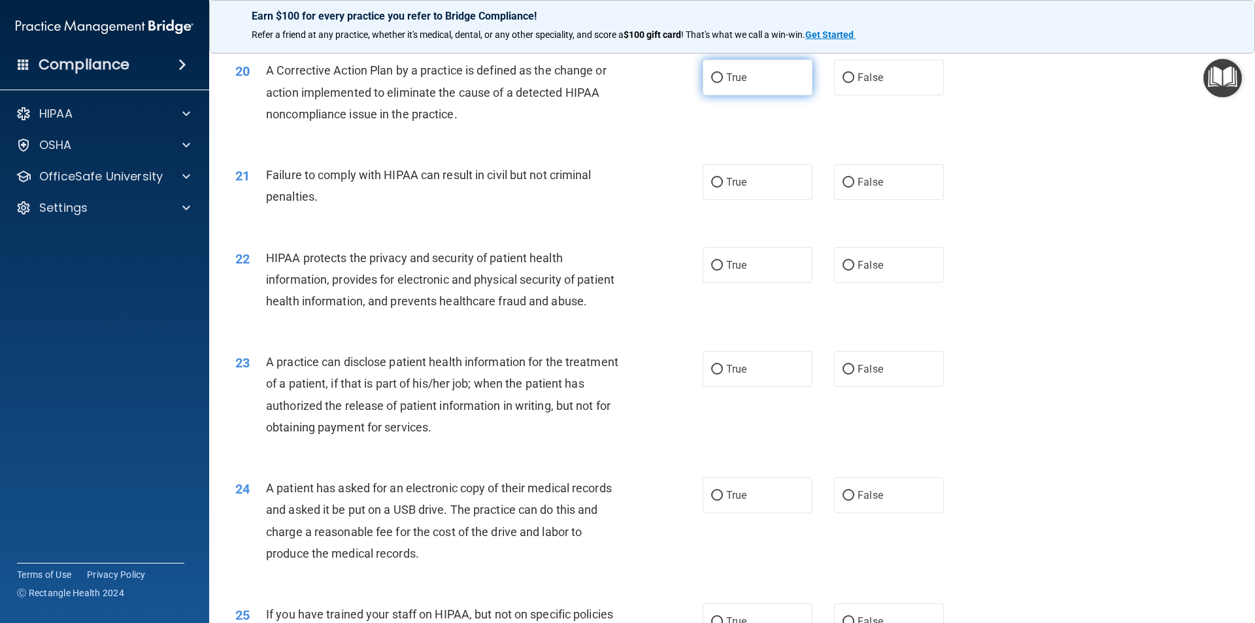
click at [781, 95] on label "True" at bounding box center [758, 78] width 110 height 36
click at [723, 83] on input "True" at bounding box center [717, 78] width 12 height 10
radio input "true"
drag, startPoint x: 779, startPoint y: 219, endPoint x: 730, endPoint y: 212, distance: 48.9
click at [913, 164] on ng-form "21 Failure to comply with HIPAA can result in civil but not criminal penalties.…" at bounding box center [966, 164] width 0 height 0
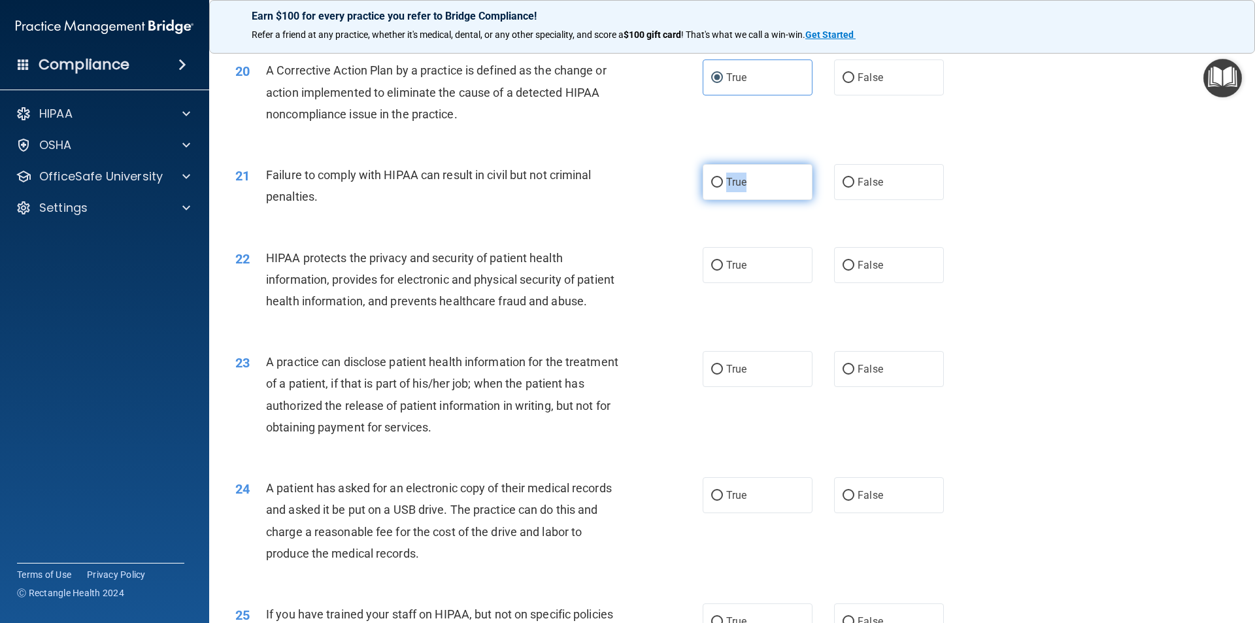
click at [774, 200] on label "True" at bounding box center [758, 182] width 110 height 36
click at [723, 188] on input "True" at bounding box center [717, 183] width 12 height 10
radio input "true"
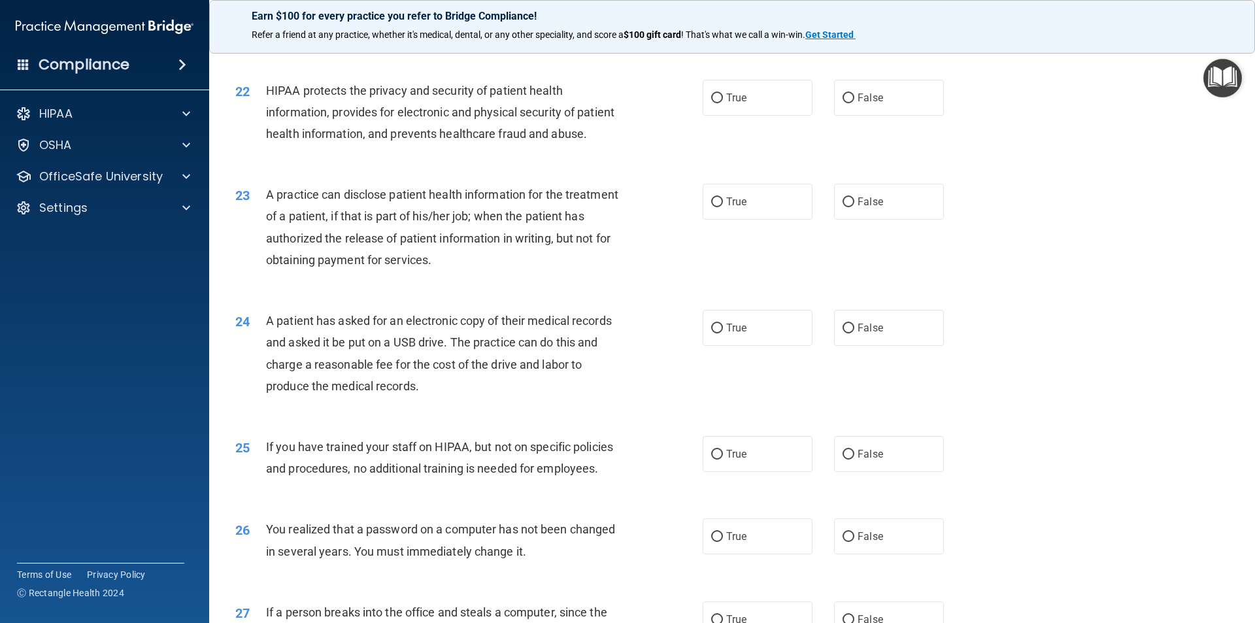
scroll to position [2014, 0]
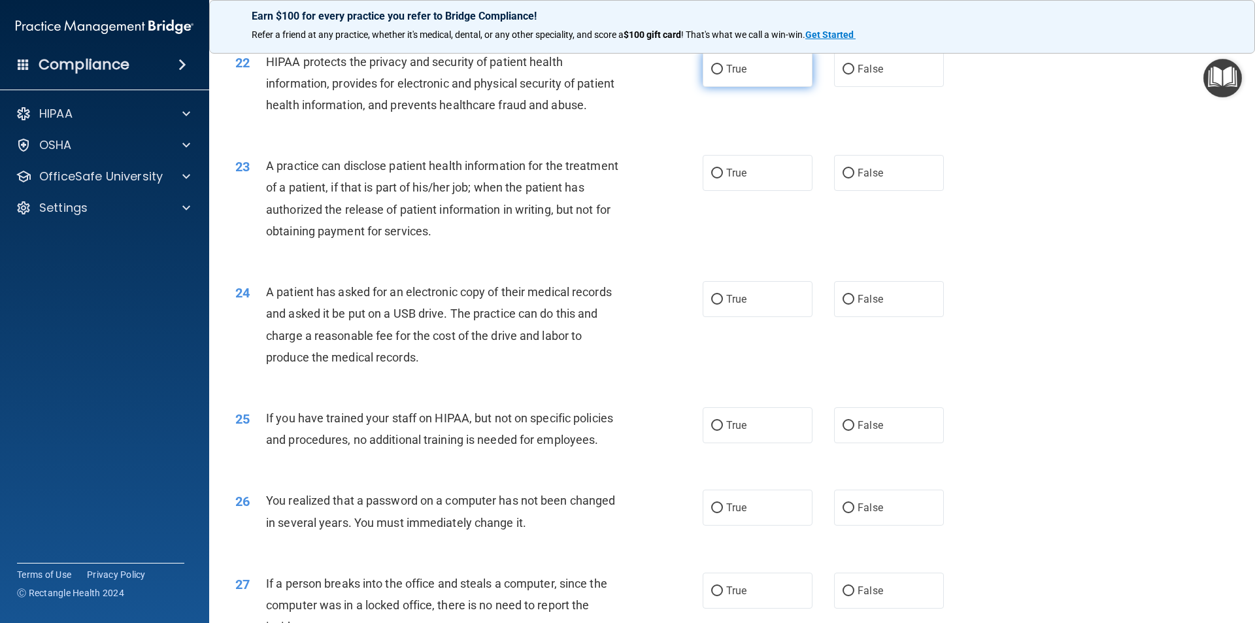
click at [769, 87] on label "True" at bounding box center [758, 69] width 110 height 36
click at [723, 75] on input "True" at bounding box center [717, 70] width 12 height 10
radio input "true"
drag, startPoint x: 591, startPoint y: 249, endPoint x: 352, endPoint y: 256, distance: 239.4
click at [352, 238] on span "A practice can disclose patient health information for the treatment of a patie…" at bounding box center [442, 198] width 352 height 79
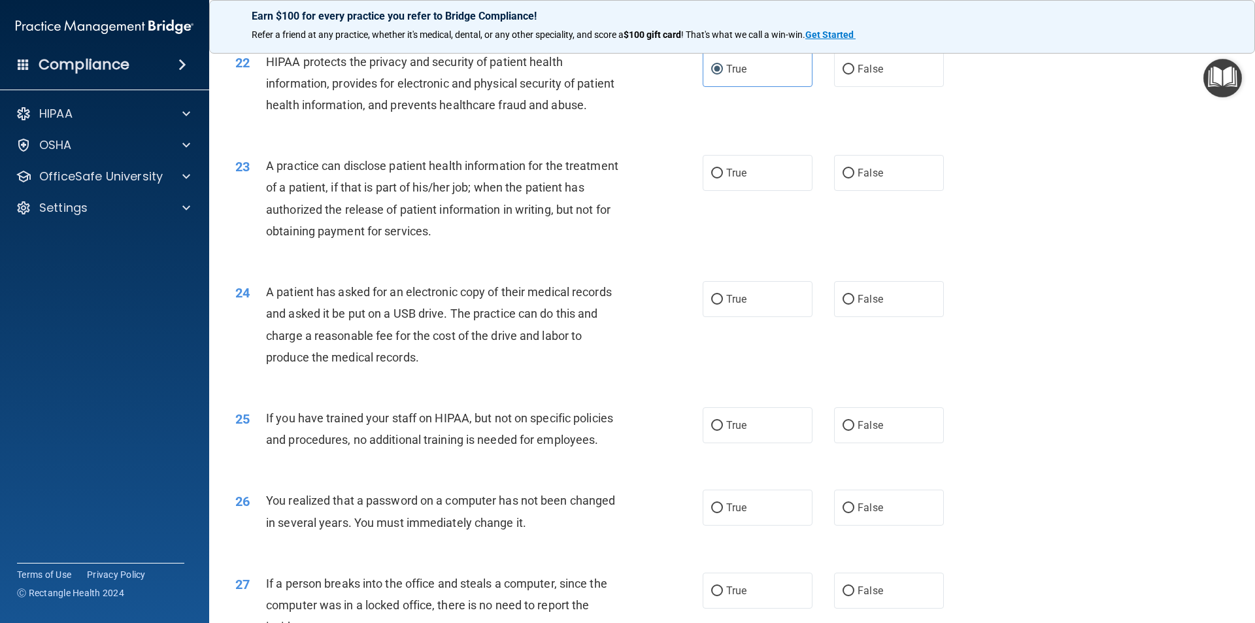
drag, startPoint x: 466, startPoint y: 278, endPoint x: 464, endPoint y: 270, distance: 8.0
click at [465, 238] on span "A practice can disclose patient health information for the treatment of a patie…" at bounding box center [442, 198] width 352 height 79
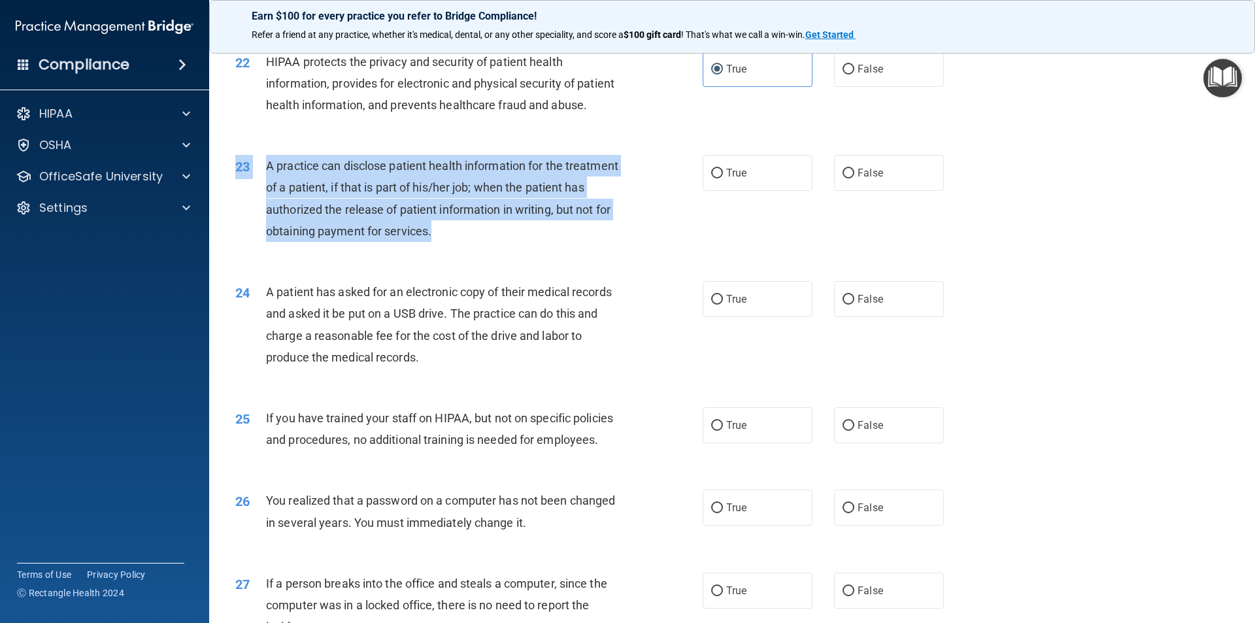
drag, startPoint x: 535, startPoint y: 275, endPoint x: 441, endPoint y: 296, distance: 96.0
click at [441, 265] on div "23 A practice can disclose patient health information for the treatment of a pa…" at bounding box center [733, 202] width 1014 height 126
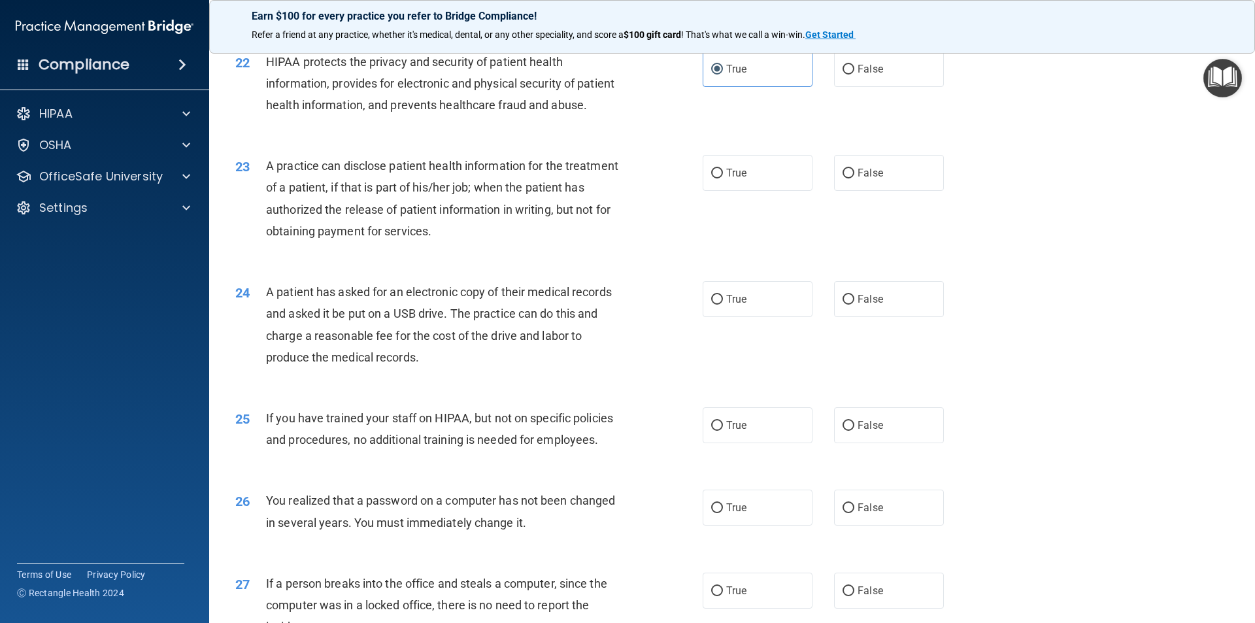
click at [443, 265] on div "23 A practice can disclose patient health information for the treatment of a pa…" at bounding box center [733, 202] width 1014 height 126
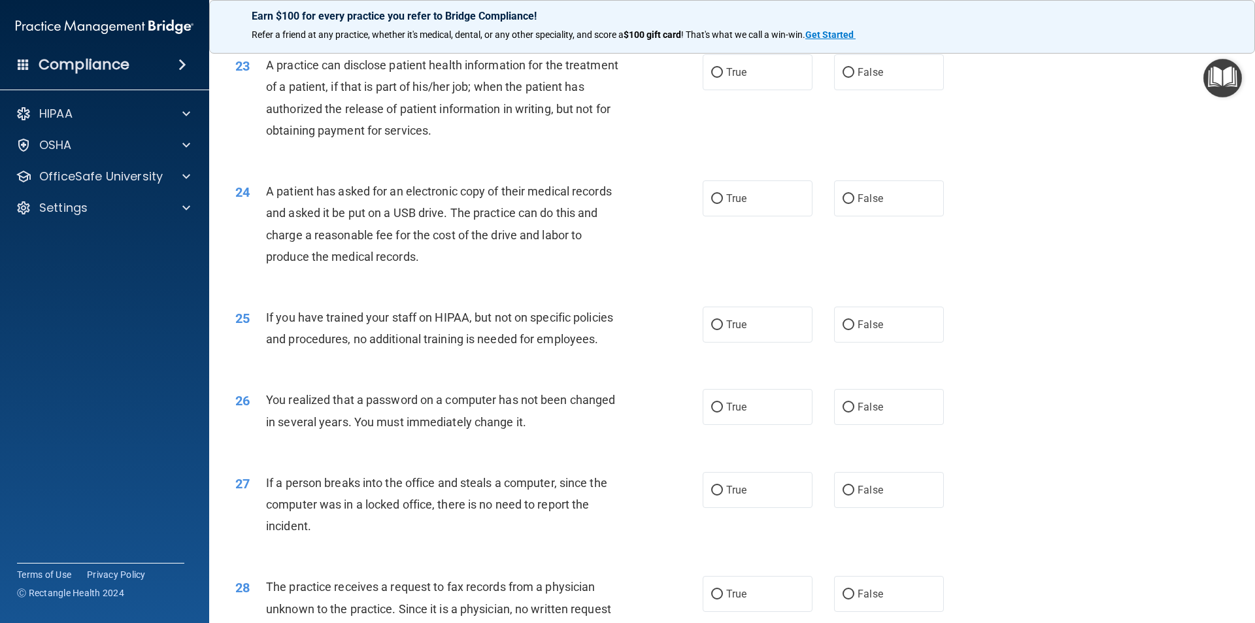
scroll to position [2145, 0]
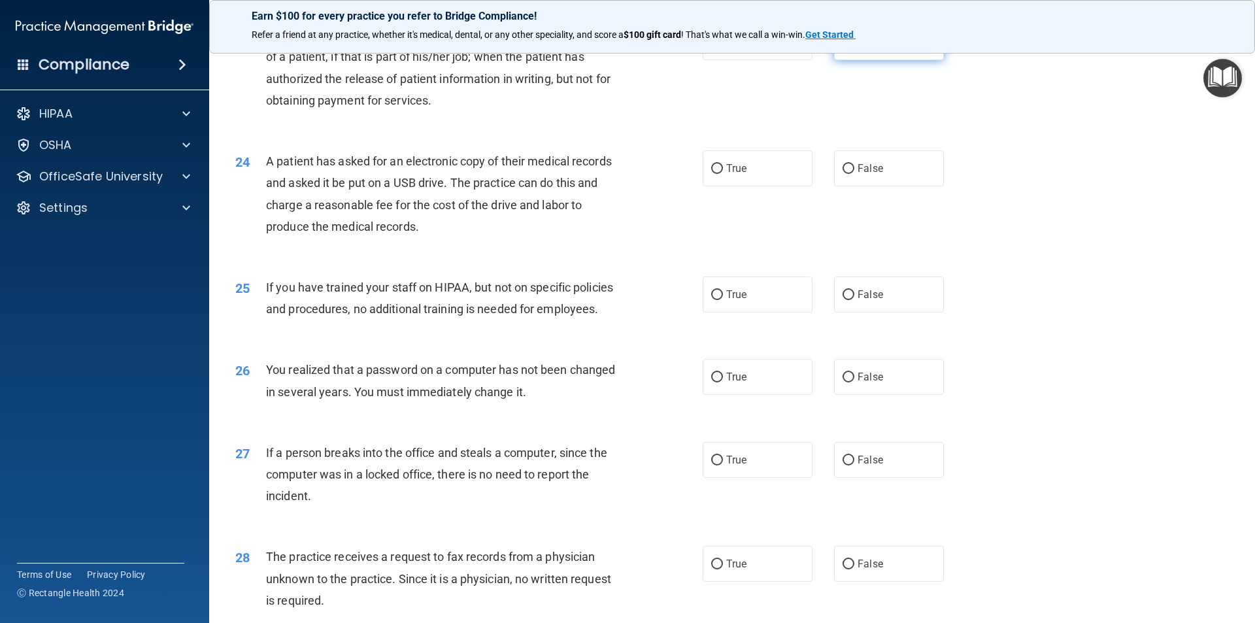
click at [844, 60] on label "False" at bounding box center [889, 42] width 110 height 36
click at [844, 48] on input "False" at bounding box center [849, 43] width 12 height 10
radio input "true"
click at [772, 186] on label "True" at bounding box center [758, 168] width 110 height 36
click at [723, 174] on input "True" at bounding box center [717, 169] width 12 height 10
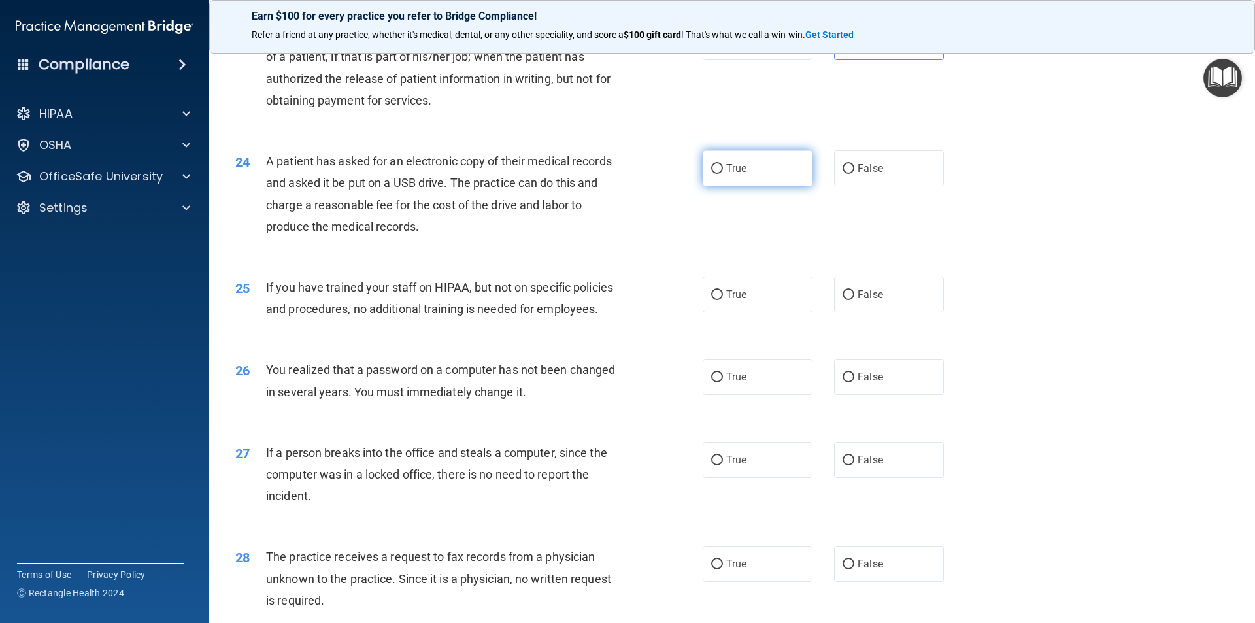
radio input "true"
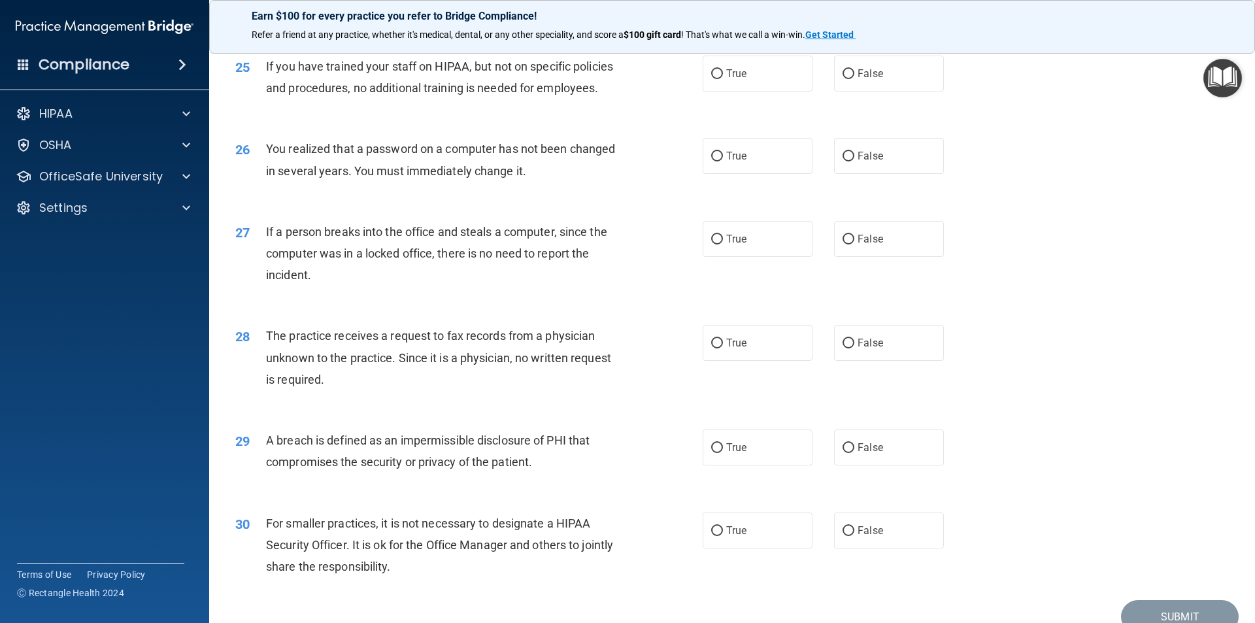
scroll to position [2406, 0]
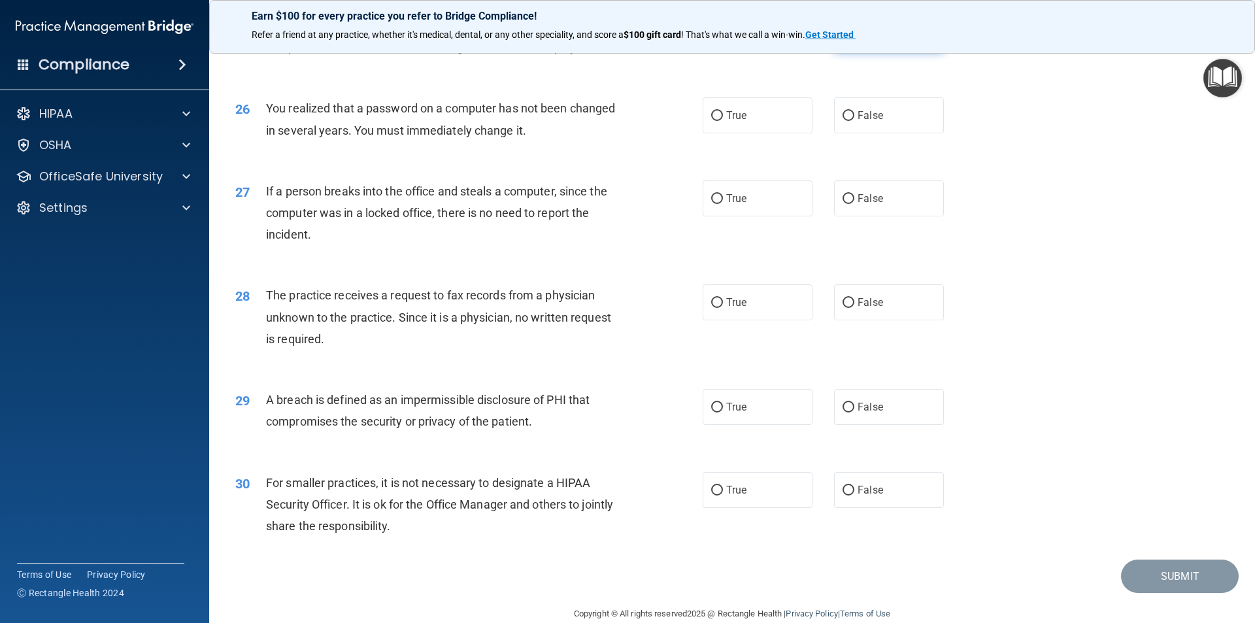
click at [862, 51] on label "False" at bounding box center [889, 33] width 110 height 36
click at [855, 39] on input "False" at bounding box center [849, 34] width 12 height 10
radio input "true"
click at [870, 205] on span "False" at bounding box center [871, 198] width 26 height 12
click at [855, 204] on input "False" at bounding box center [849, 199] width 12 height 10
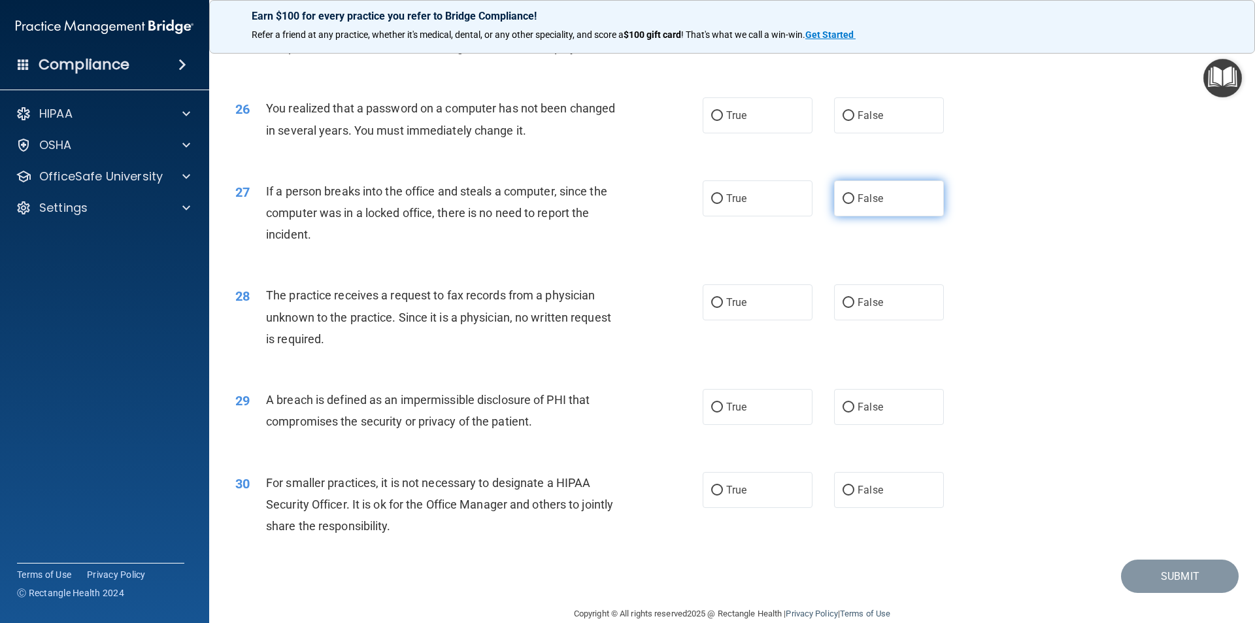
radio input "true"
click at [893, 320] on label "False" at bounding box center [889, 302] width 110 height 36
click at [855, 308] on input "False" at bounding box center [849, 303] width 12 height 10
radio input "true"
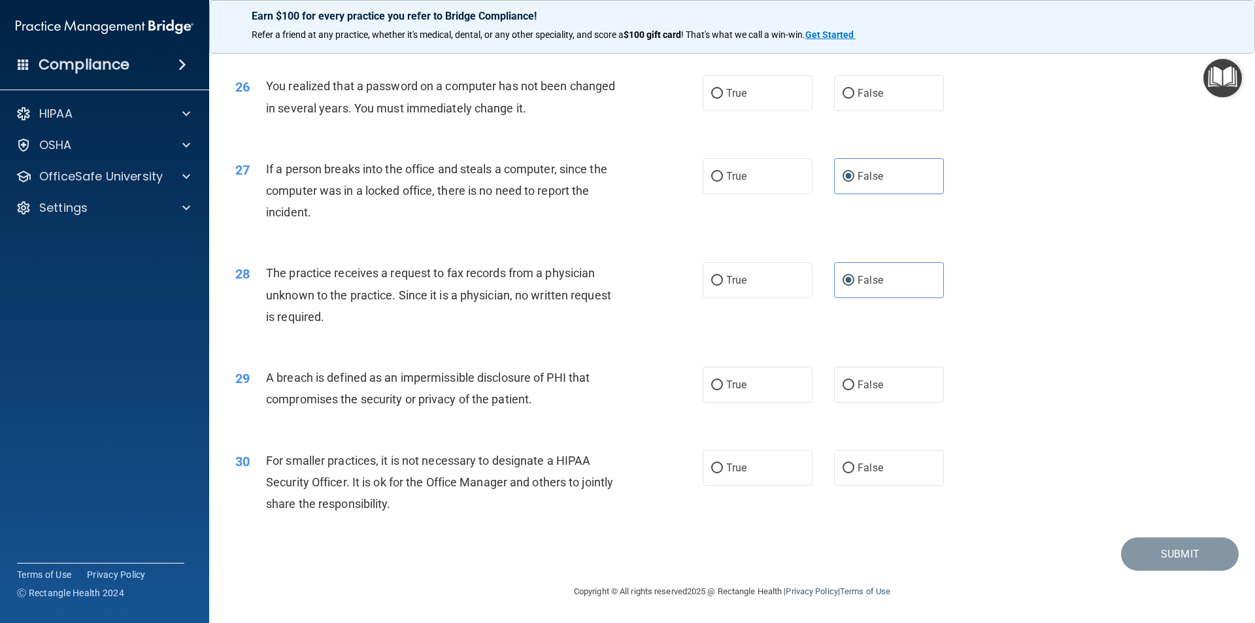
scroll to position [2472, 0]
click at [728, 387] on span "True" at bounding box center [736, 385] width 20 height 12
click at [723, 387] on input "True" at bounding box center [717, 386] width 12 height 10
radio input "true"
click at [747, 452] on label "True" at bounding box center [758, 468] width 110 height 36
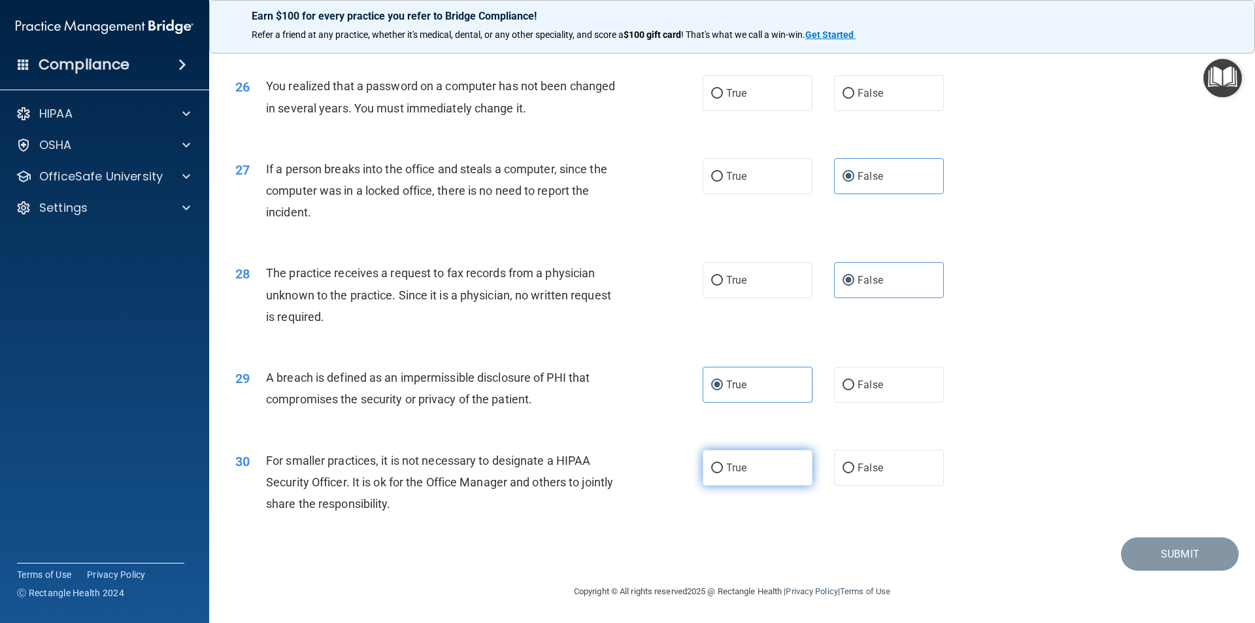
click at [723, 452] on input "True" at bounding box center [717, 469] width 12 height 10
radio input "true"
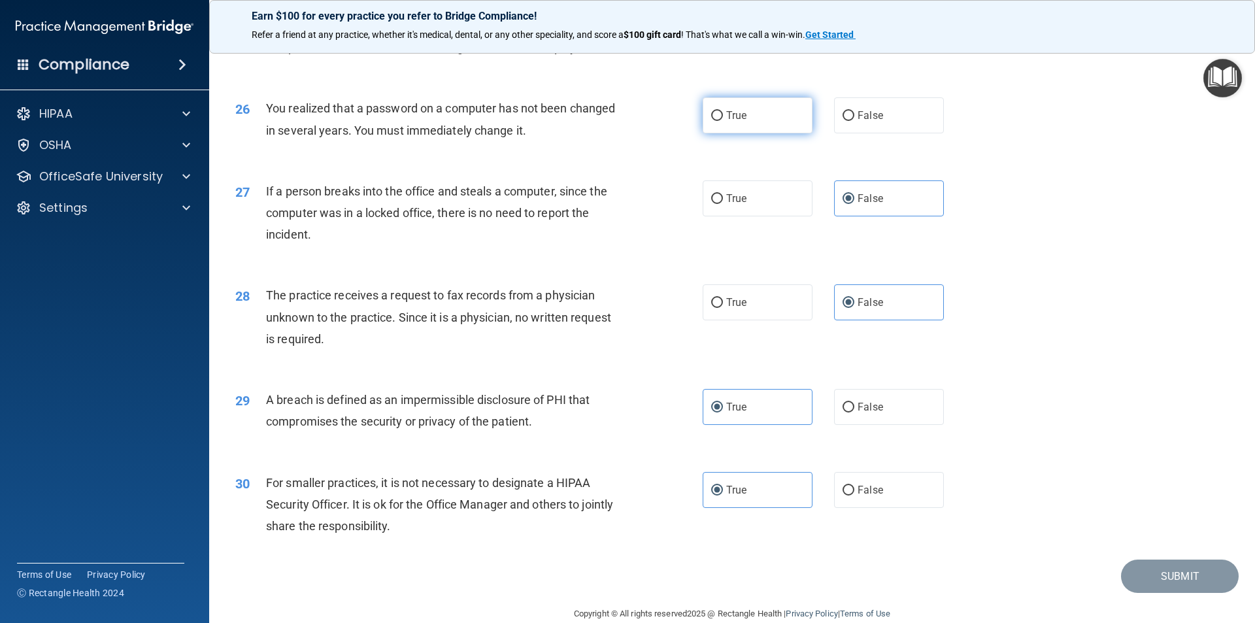
click at [743, 133] on label "True" at bounding box center [758, 115] width 110 height 36
click at [723, 121] on input "True" at bounding box center [717, 116] width 12 height 10
radio input "true"
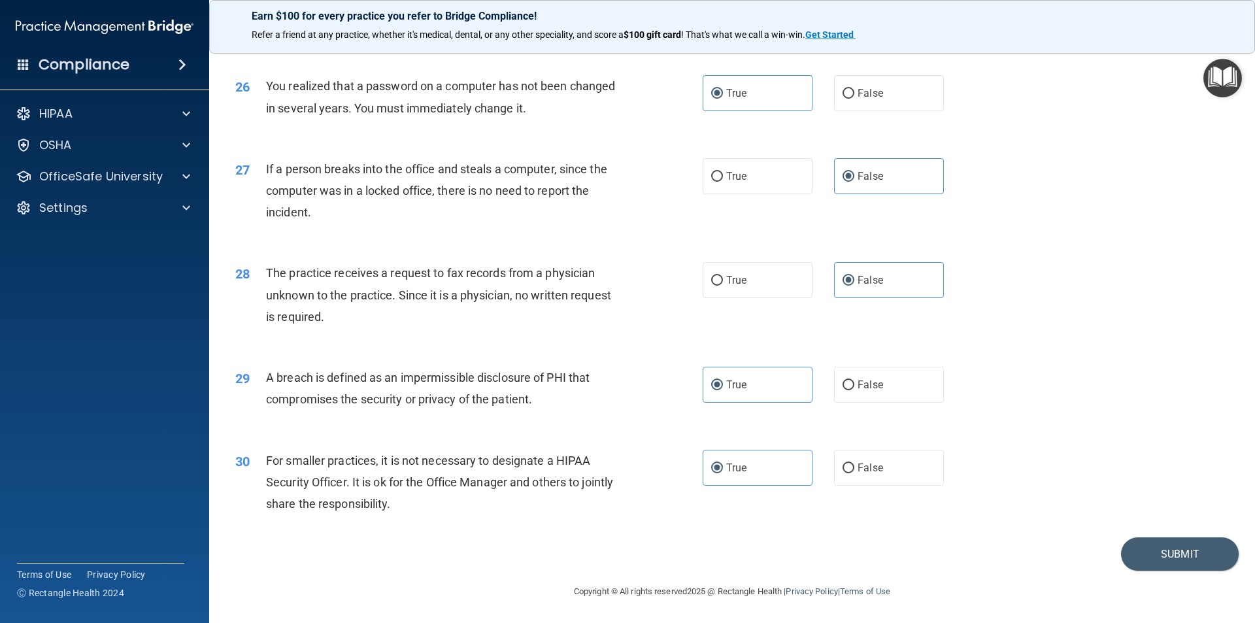
scroll to position [2472, 0]
click at [913, 452] on button "Submit" at bounding box center [1180, 553] width 118 height 33
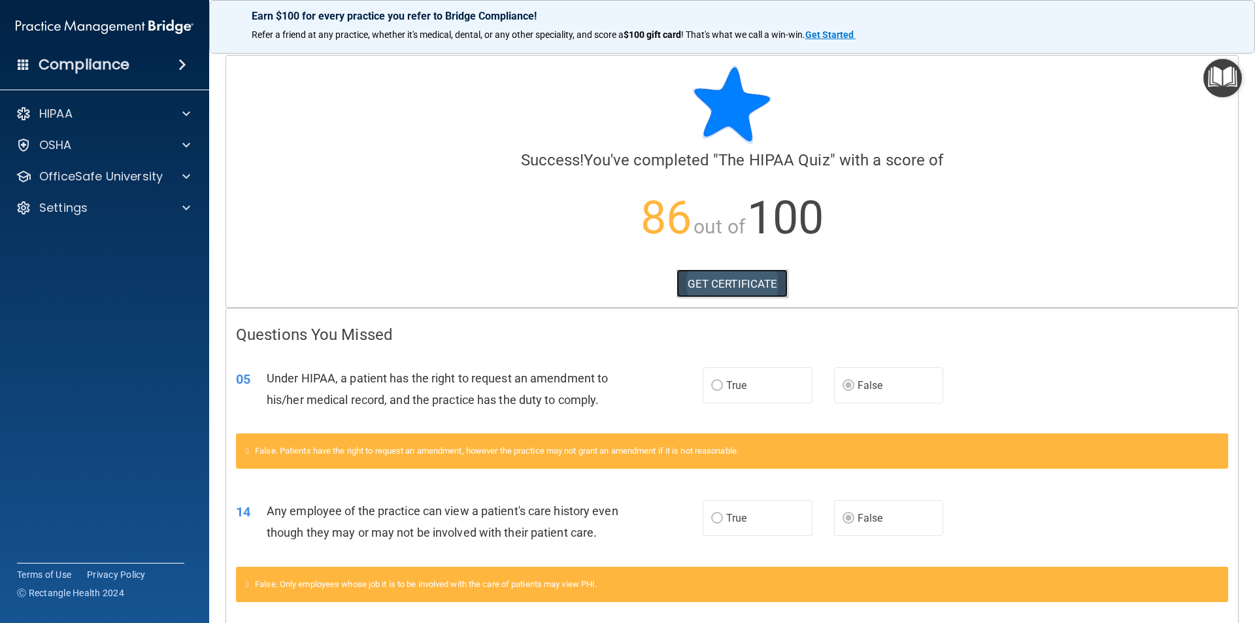
click at [743, 279] on link "GET CERTIFICATE" at bounding box center [733, 283] width 112 height 29
click at [84, 182] on p "OfficeSafe University" at bounding box center [101, 177] width 124 height 16
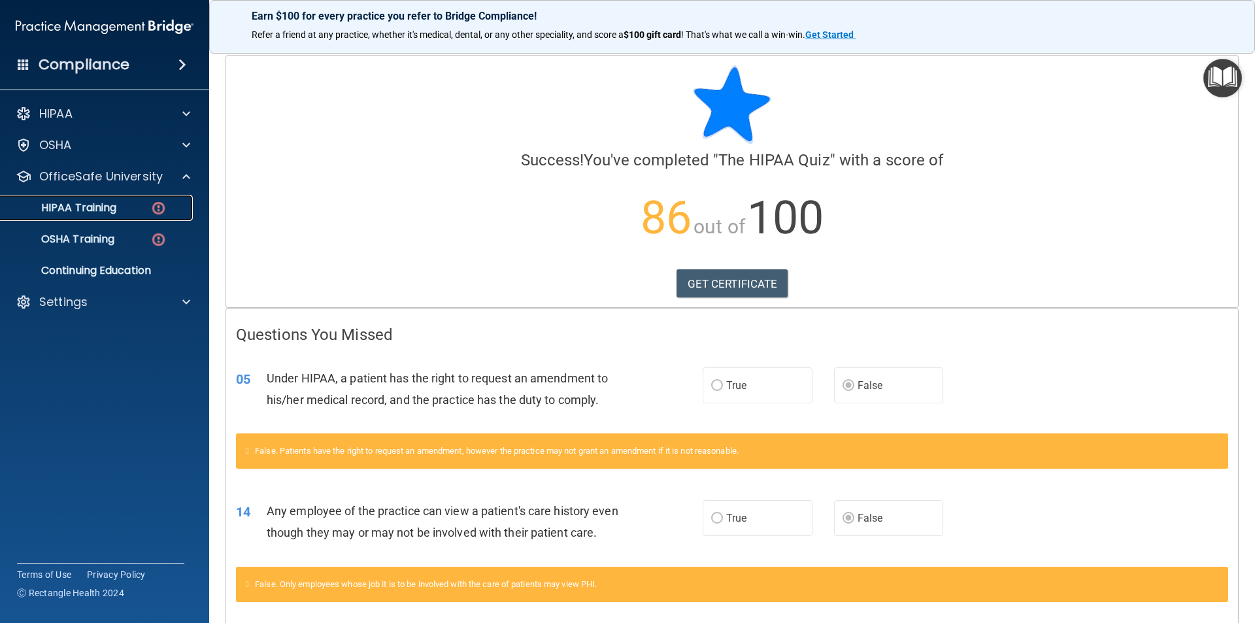
click at [114, 202] on p "HIPAA Training" at bounding box center [63, 207] width 108 height 13
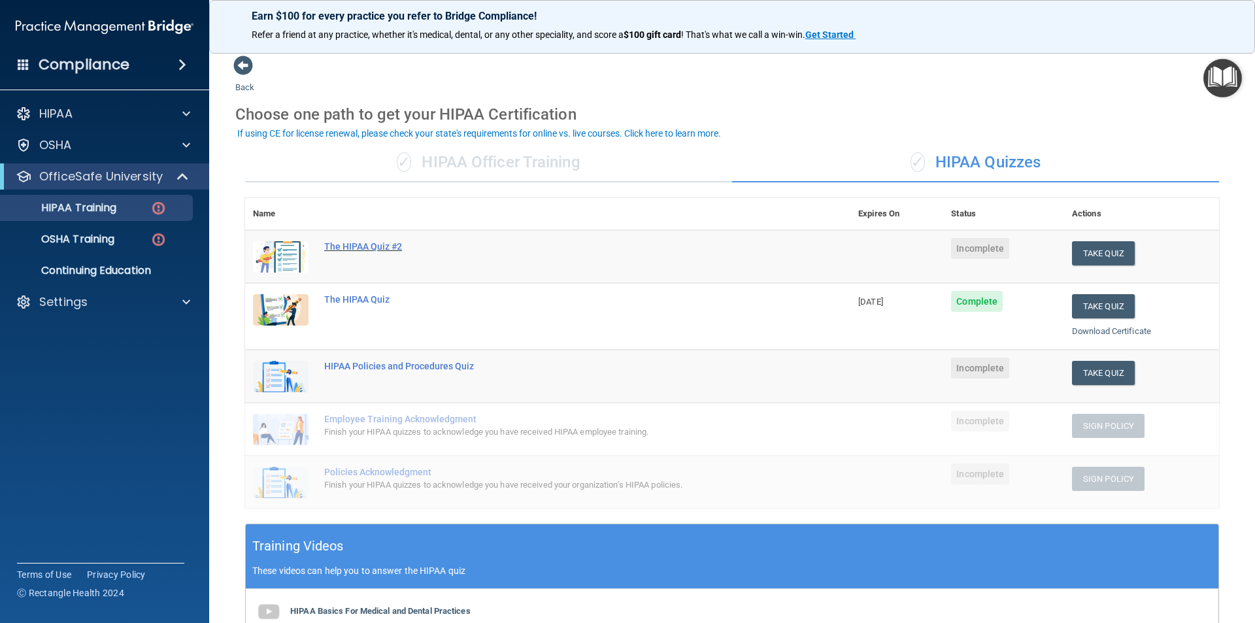
click at [366, 248] on div "The HIPAA Quiz #2" at bounding box center [554, 246] width 461 height 10
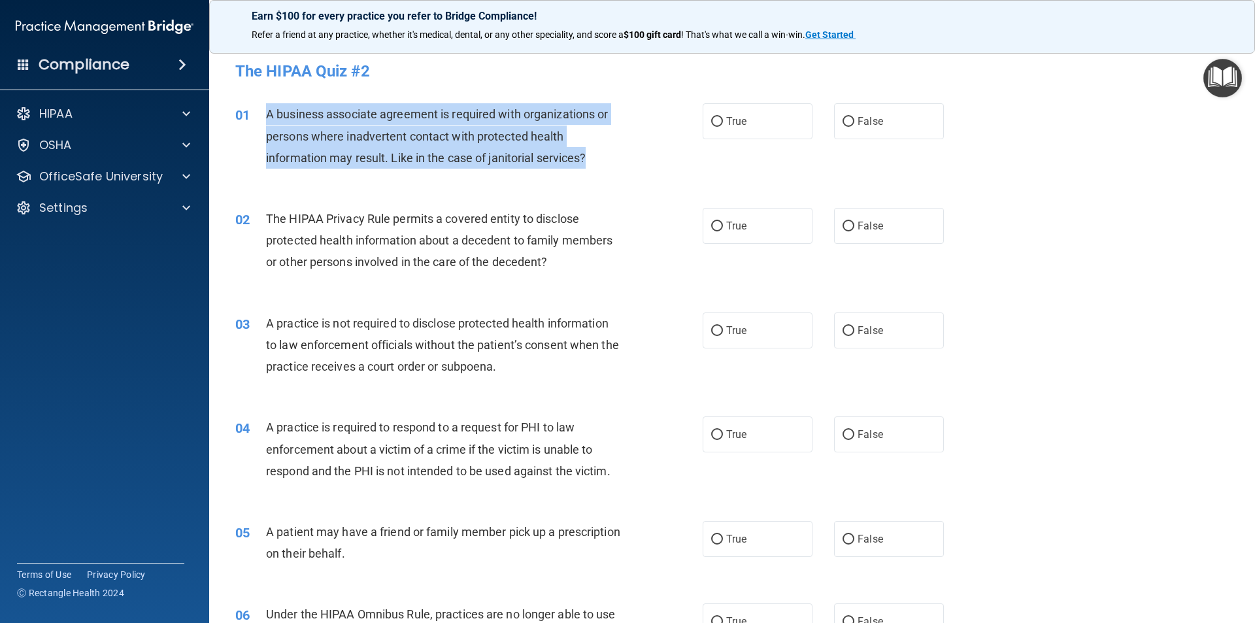
drag, startPoint x: 264, startPoint y: 107, endPoint x: 568, endPoint y: 200, distance: 318.7
click at [600, 159] on div "01 A business associate agreement is required with organizations or persons whe…" at bounding box center [469, 139] width 507 height 72
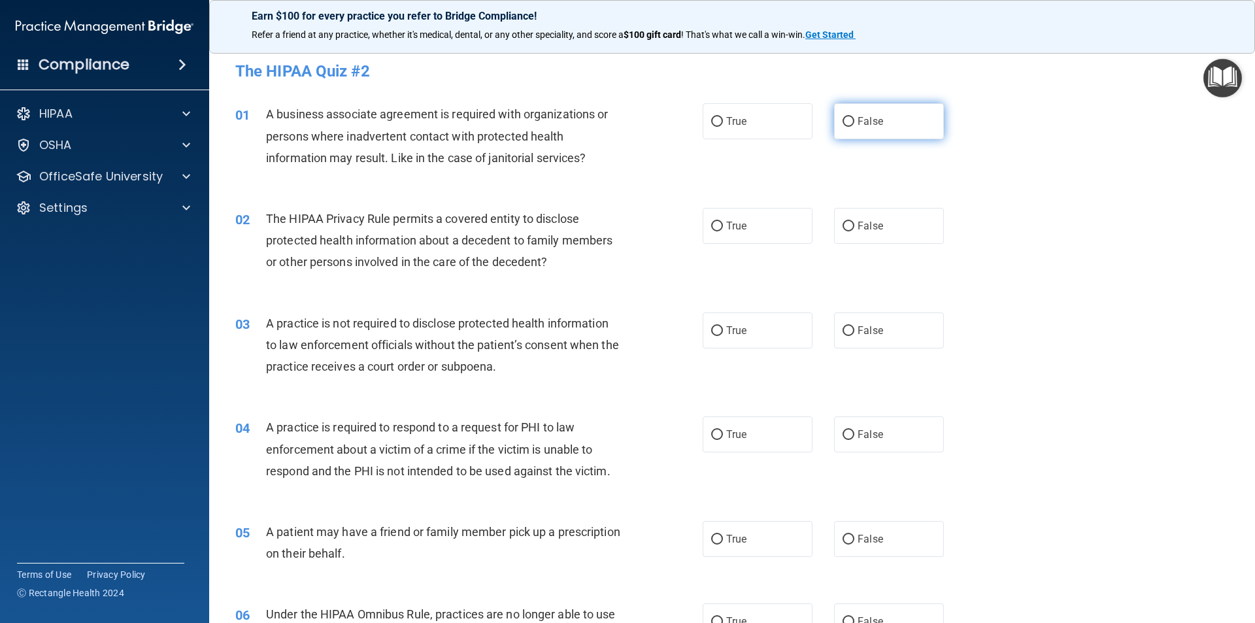
drag, startPoint x: 877, startPoint y: 139, endPoint x: 876, endPoint y: 112, distance: 26.2
click at [877, 135] on label "False" at bounding box center [889, 121] width 110 height 36
click at [855, 127] on input "False" at bounding box center [849, 122] width 12 height 10
radio input "true"
drag, startPoint x: 419, startPoint y: 317, endPoint x: 470, endPoint y: 391, distance: 89.8
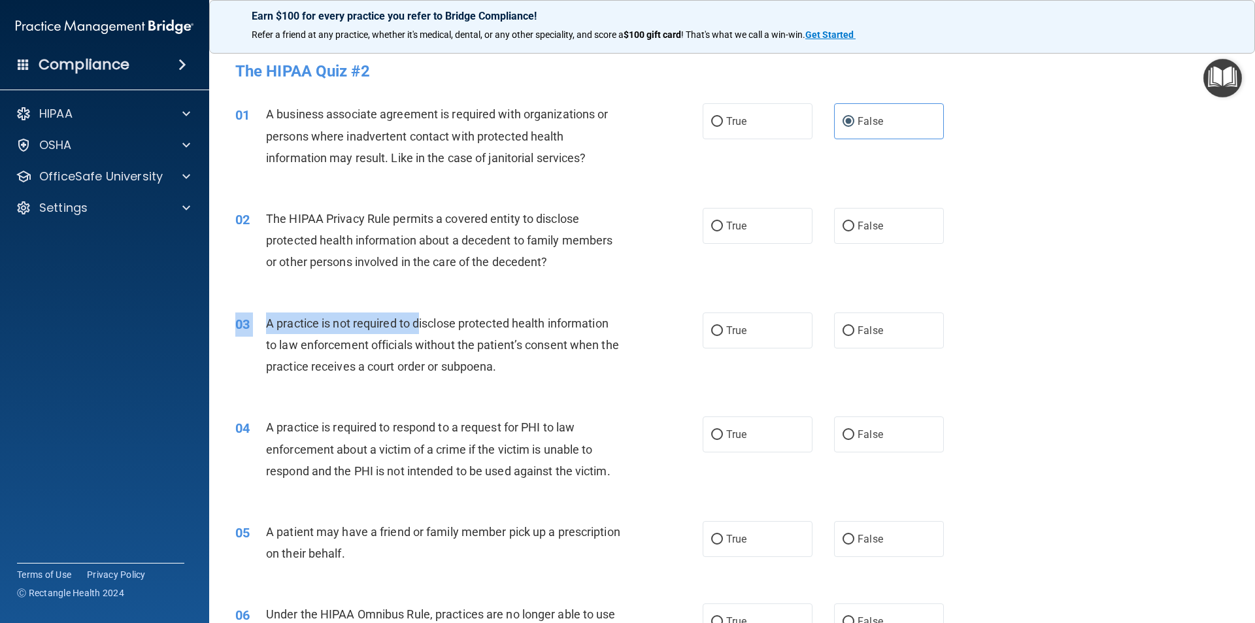
click at [470, 391] on div "03 A practice is not required to disclose protected health information to law e…" at bounding box center [733, 348] width 1014 height 105
click at [474, 377] on div "A practice is not required to disclose protected health information to law enfo…" at bounding box center [449, 345] width 366 height 65
click at [895, 331] on label "False" at bounding box center [889, 331] width 110 height 36
click at [855, 331] on input "False" at bounding box center [849, 331] width 12 height 10
radio input "true"
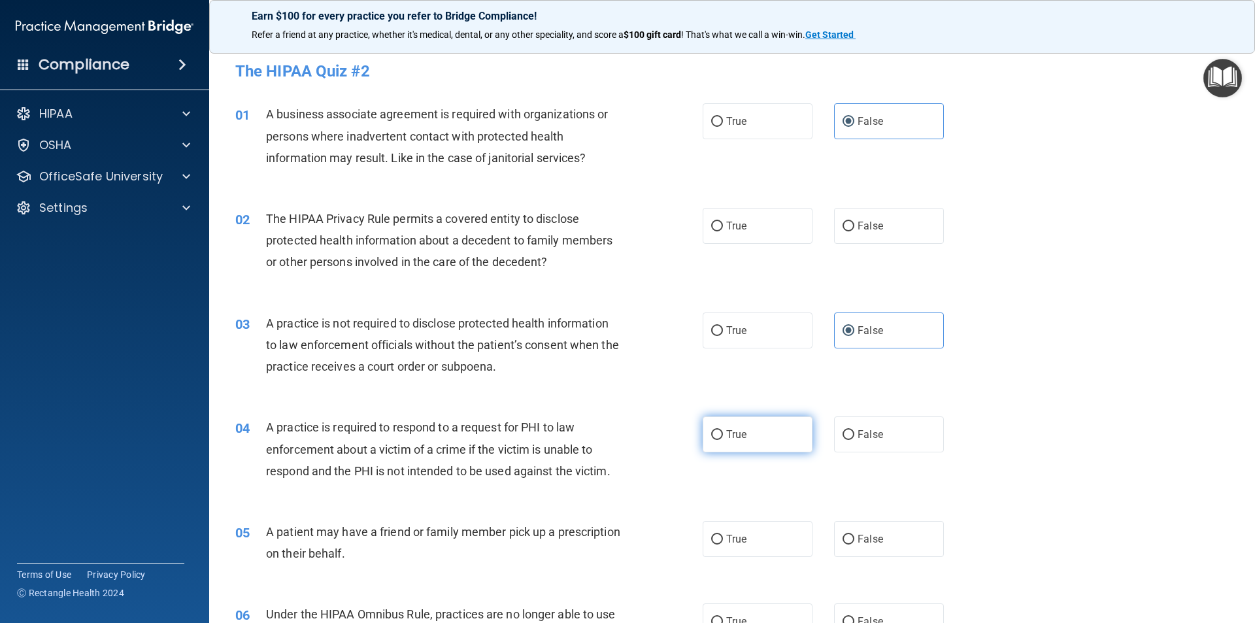
click at [770, 426] on label "True" at bounding box center [758, 435] width 110 height 36
click at [723, 430] on input "True" at bounding box center [717, 435] width 12 height 10
radio input "true"
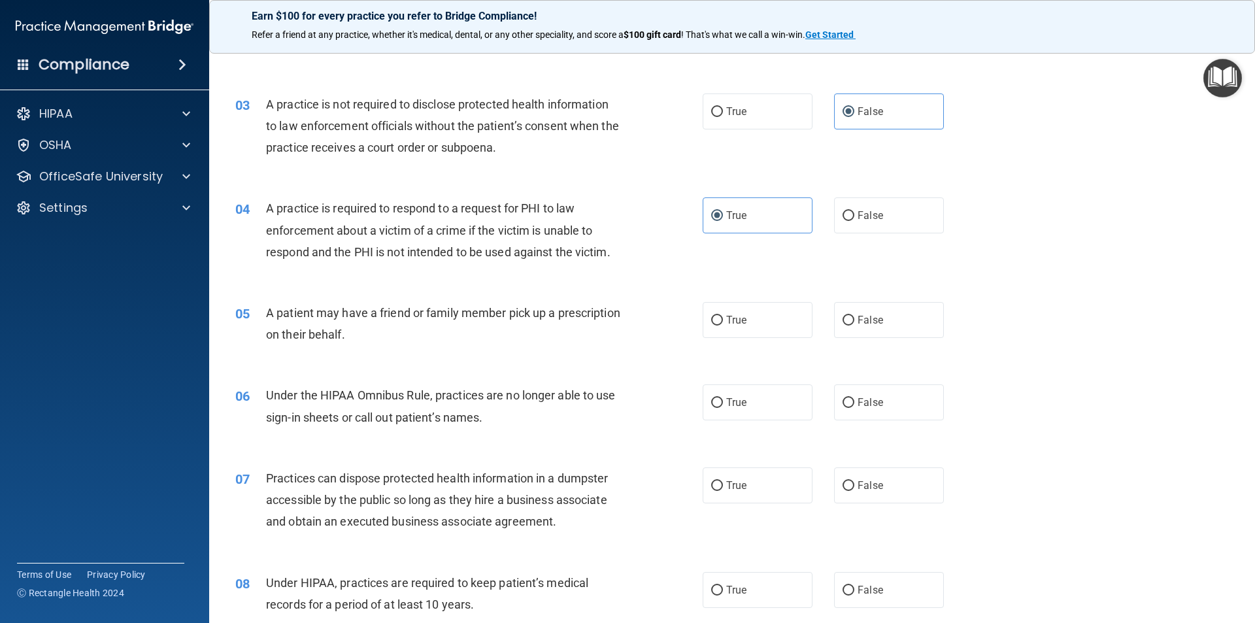
scroll to position [196, 0]
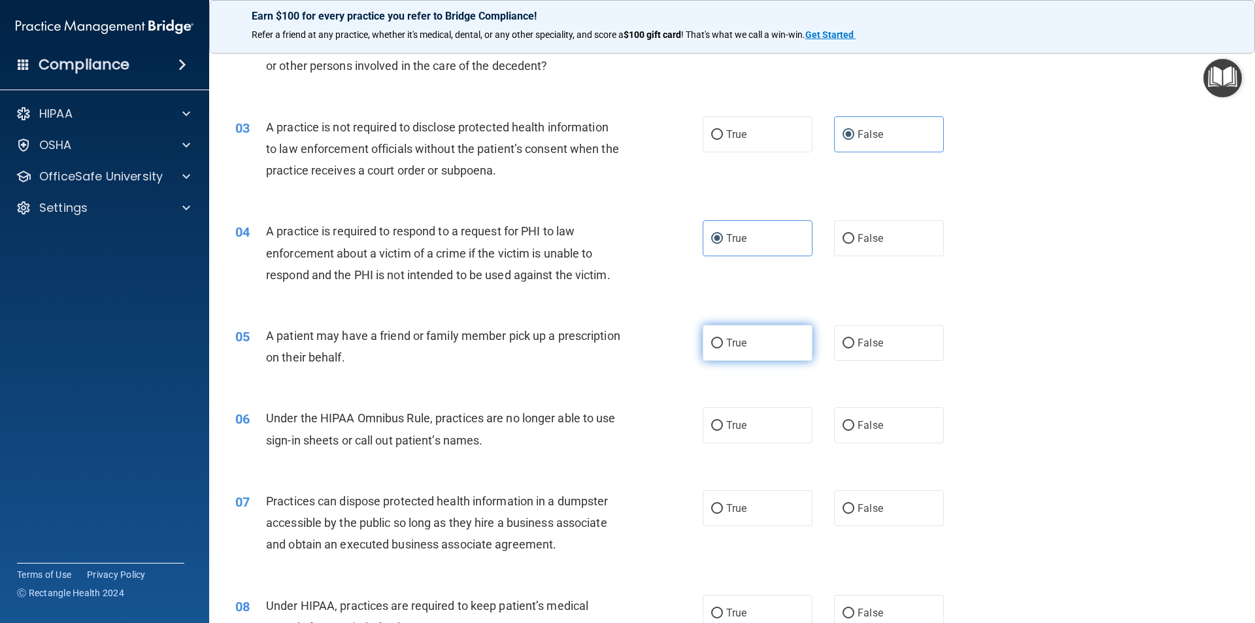
drag, startPoint x: 718, startPoint y: 348, endPoint x: 717, endPoint y: 354, distance: 6.7
click at [717, 354] on label "True" at bounding box center [758, 343] width 110 height 36
click at [717, 349] on input "True" at bounding box center [717, 344] width 12 height 10
radio input "true"
click at [855, 358] on label "False" at bounding box center [889, 343] width 110 height 36
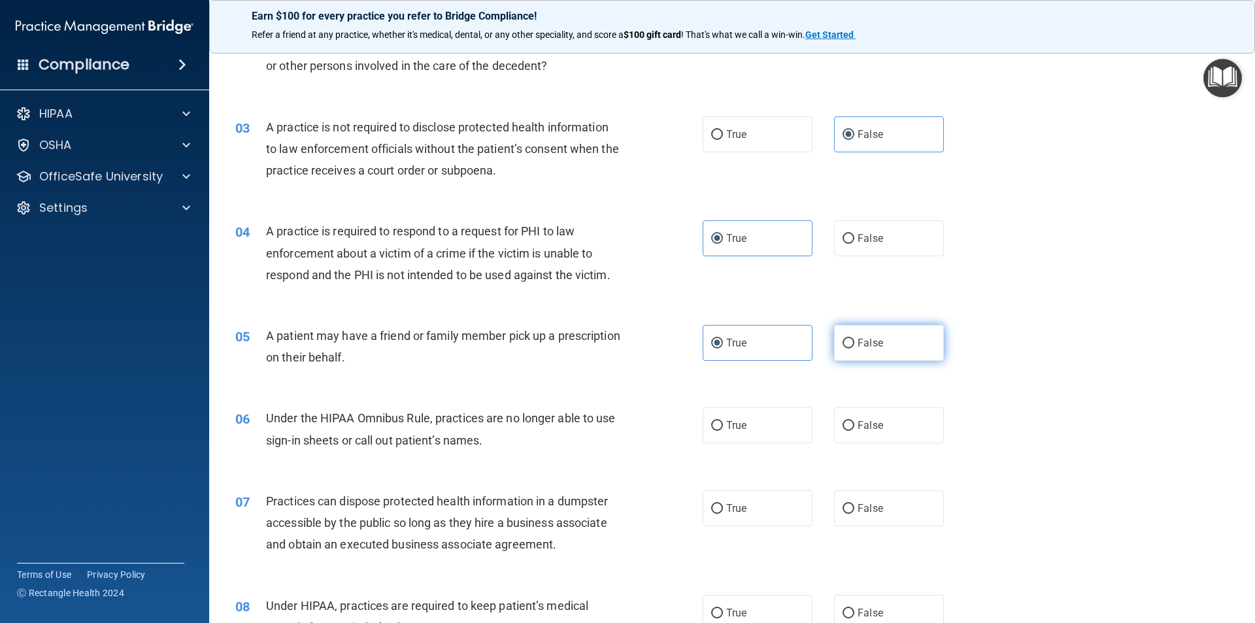
click at [855, 349] on input "False" at bounding box center [849, 344] width 12 height 10
radio input "true"
radio input "false"
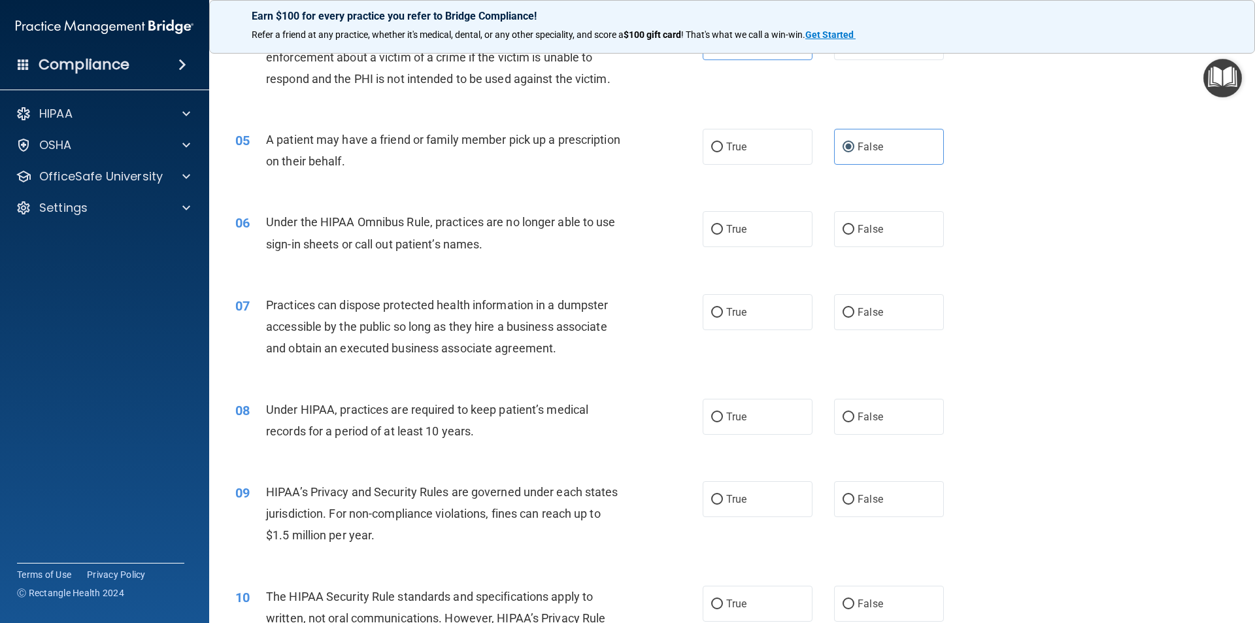
scroll to position [458, 0]
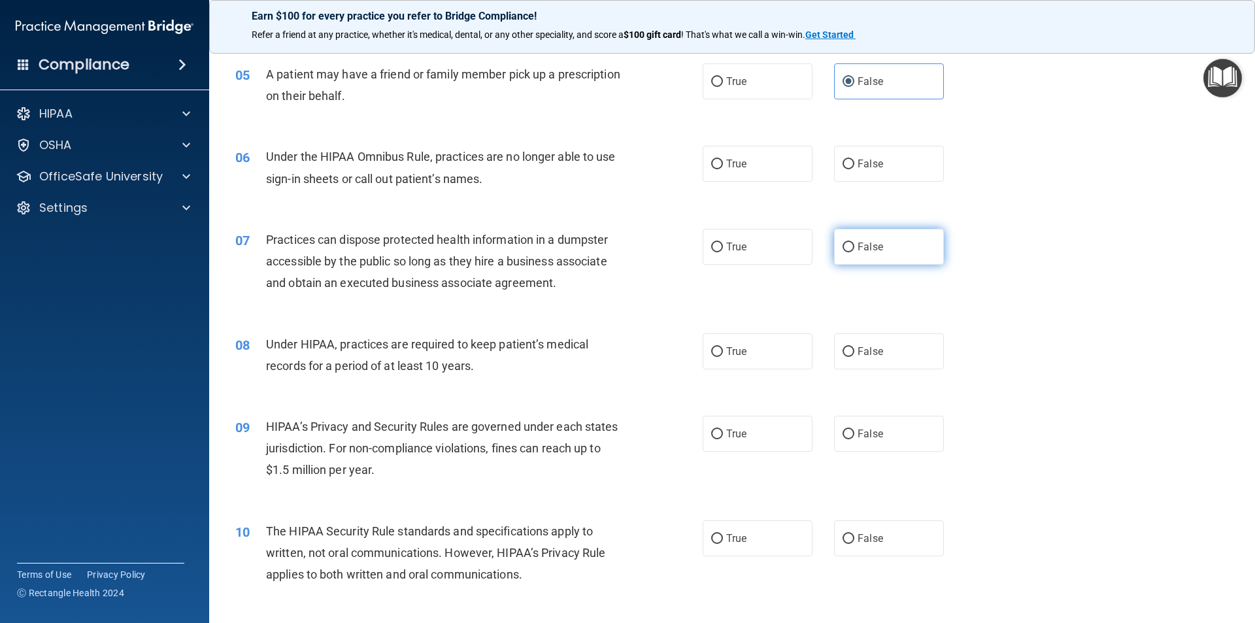
click at [845, 255] on label "False" at bounding box center [889, 247] width 110 height 36
click at [845, 252] on input "False" at bounding box center [849, 248] width 12 height 10
radio input "true"
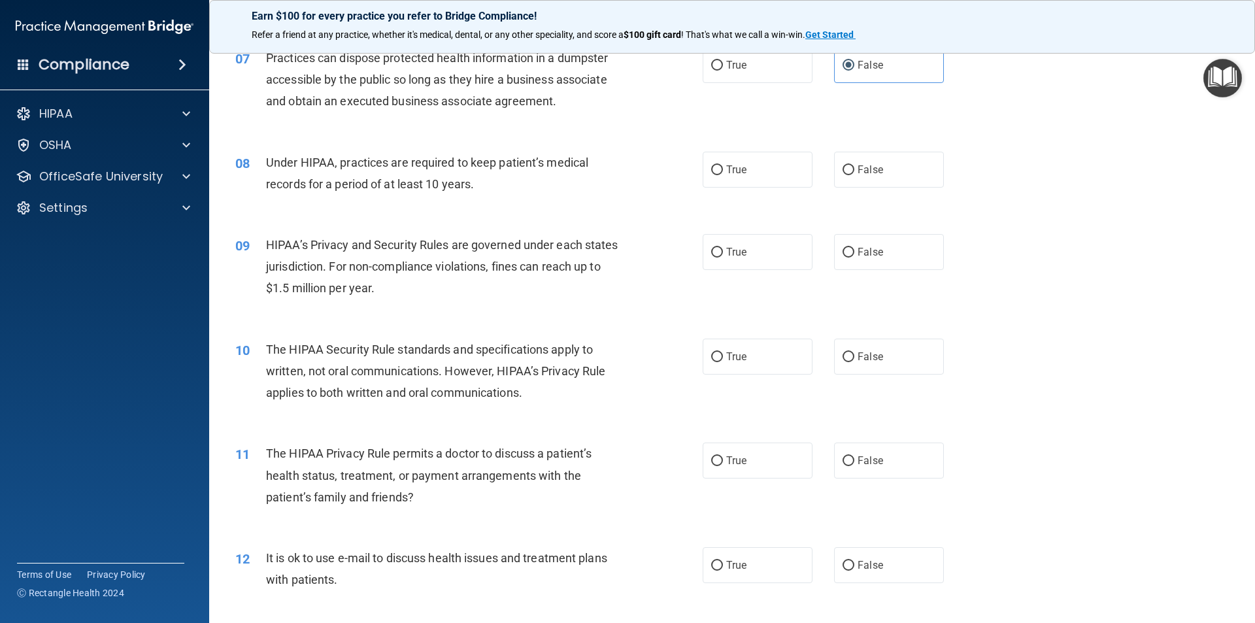
scroll to position [719, 0]
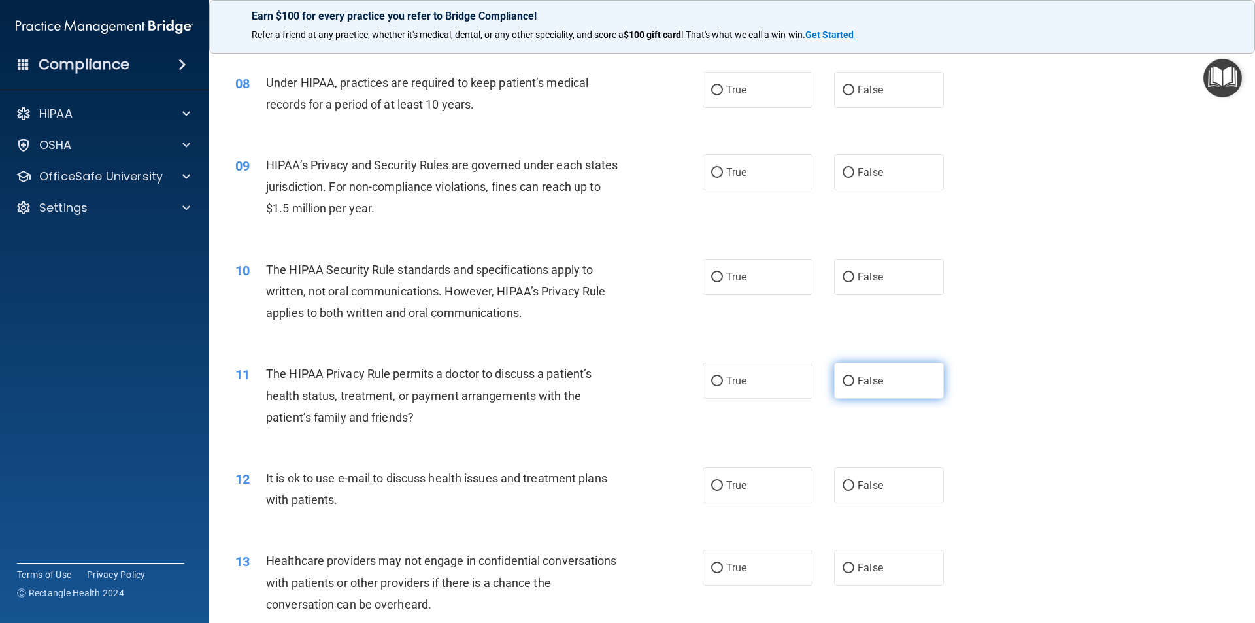
click at [860, 389] on label "False" at bounding box center [889, 381] width 110 height 36
click at [855, 386] on input "False" at bounding box center [849, 382] width 12 height 10
radio input "true"
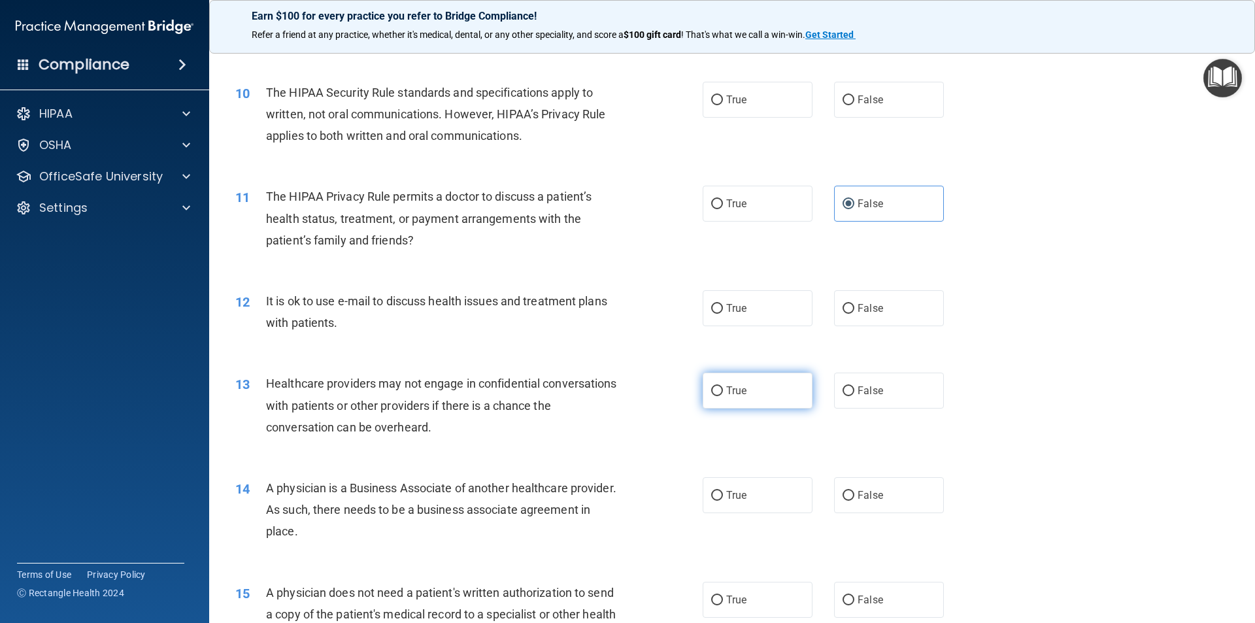
scroll to position [915, 0]
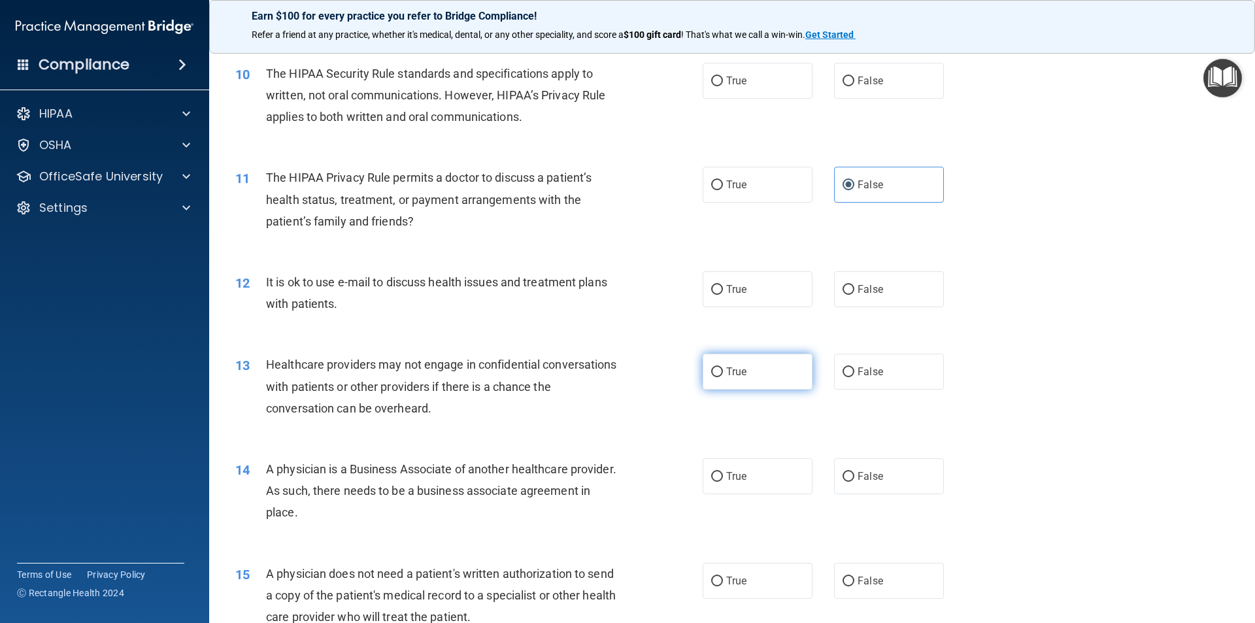
click at [727, 388] on div "13 Healthcare providers may not engage in confidential conversations with patie…" at bounding box center [733, 389] width 1014 height 105
click at [768, 367] on label "True" at bounding box center [758, 372] width 110 height 36
click at [723, 367] on input "True" at bounding box center [717, 372] width 12 height 10
radio input "true"
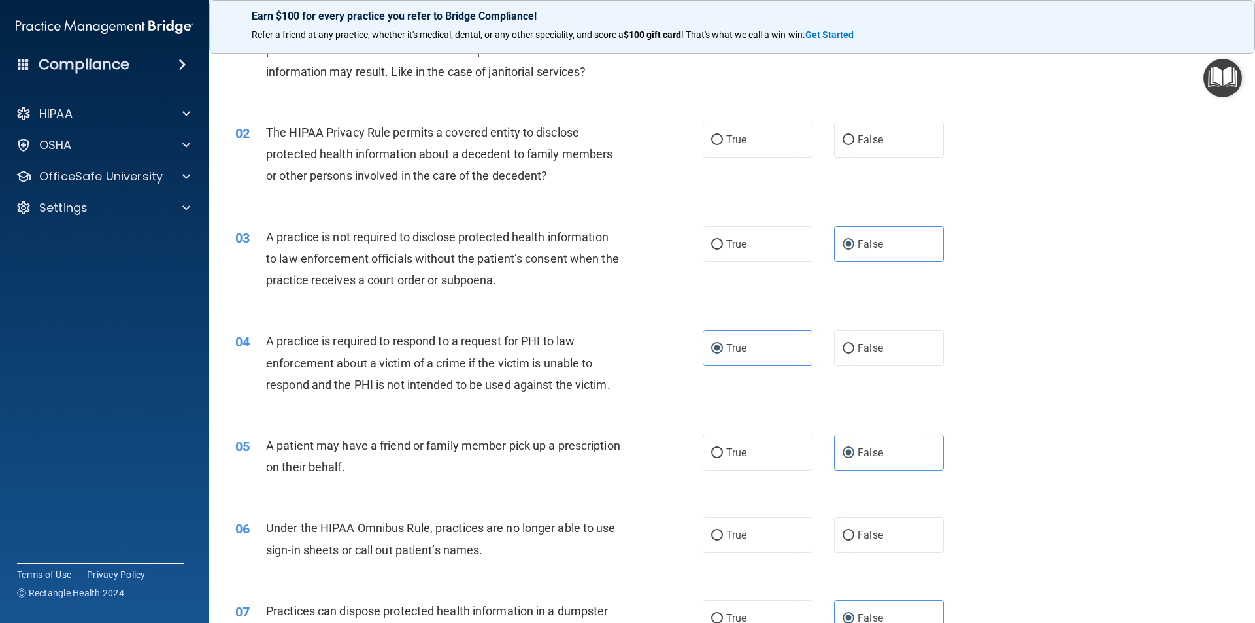
scroll to position [0, 0]
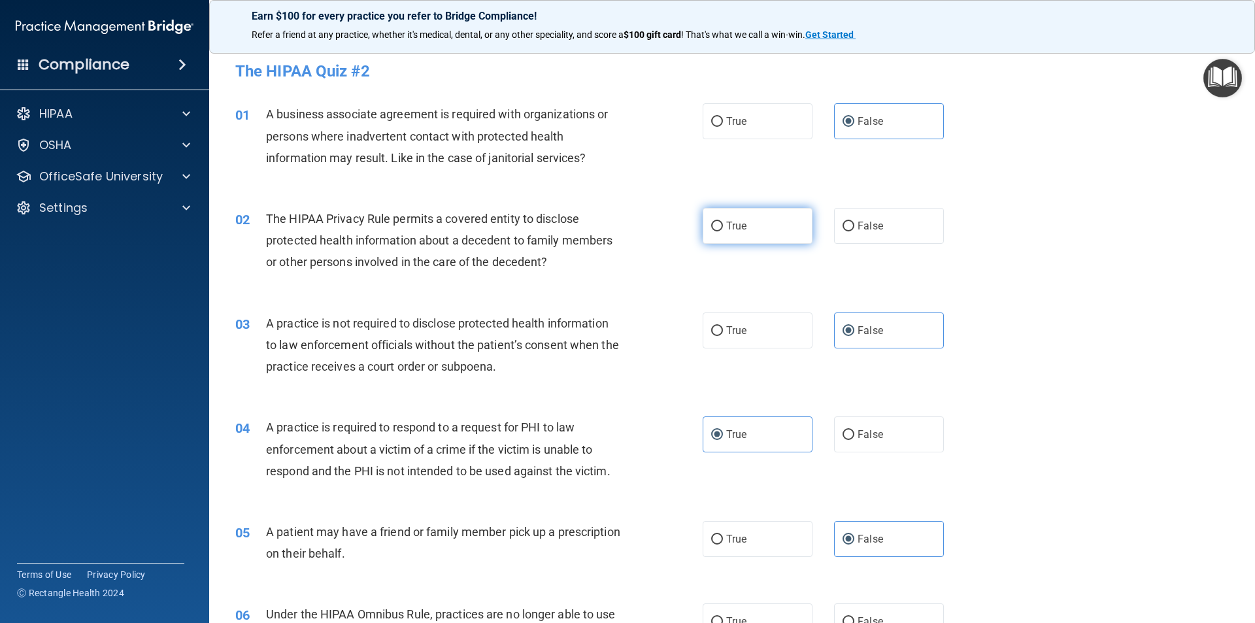
click at [751, 236] on label "True" at bounding box center [758, 226] width 110 height 36
click at [723, 231] on input "True" at bounding box center [717, 227] width 12 height 10
radio input "true"
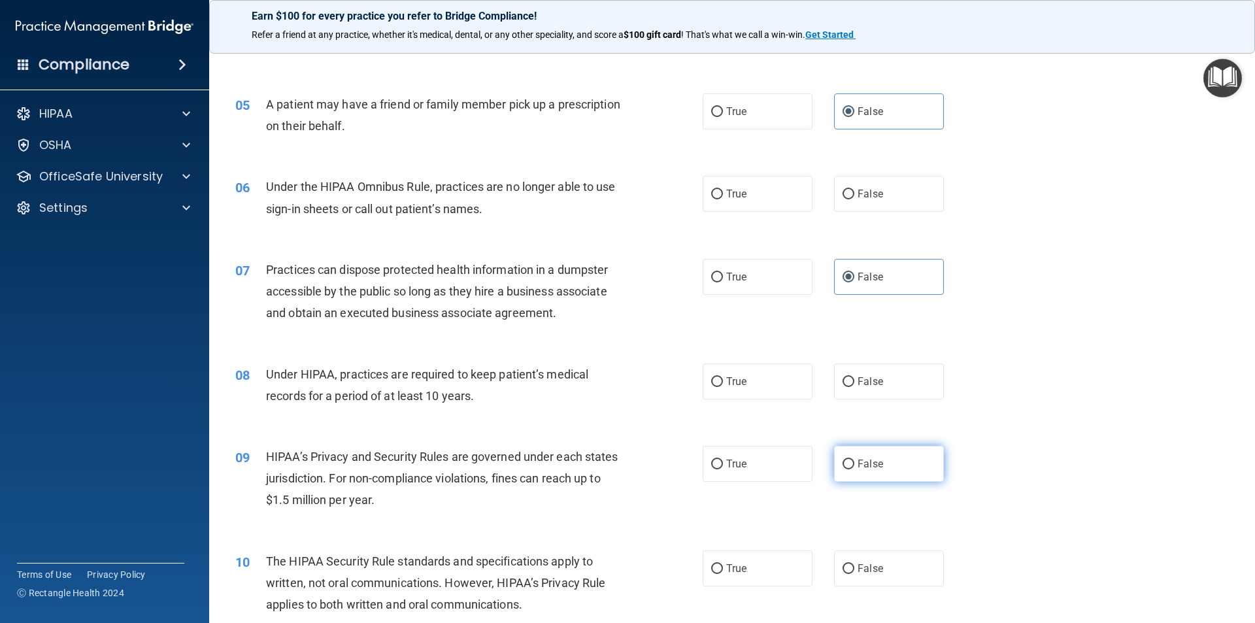
scroll to position [523, 0]
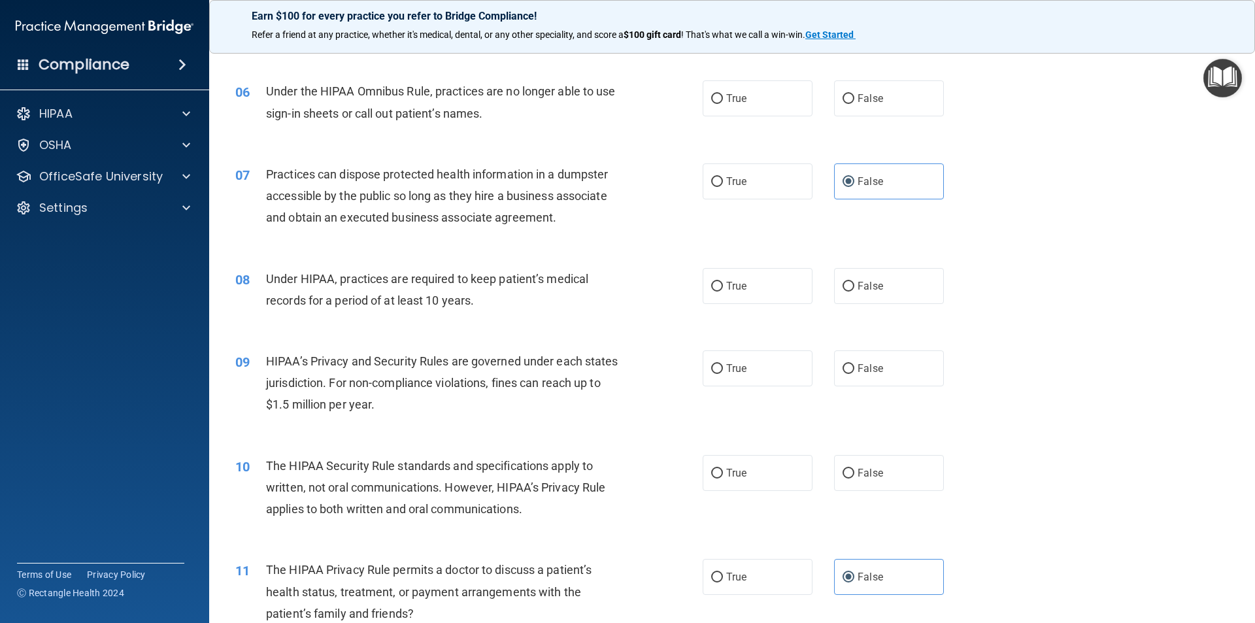
drag, startPoint x: 896, startPoint y: 108, endPoint x: 902, endPoint y: 123, distance: 16.4
click at [896, 108] on label "False" at bounding box center [889, 98] width 110 height 36
click at [855, 104] on input "False" at bounding box center [849, 99] width 12 height 10
radio input "true"
click at [867, 298] on label "False" at bounding box center [889, 286] width 110 height 36
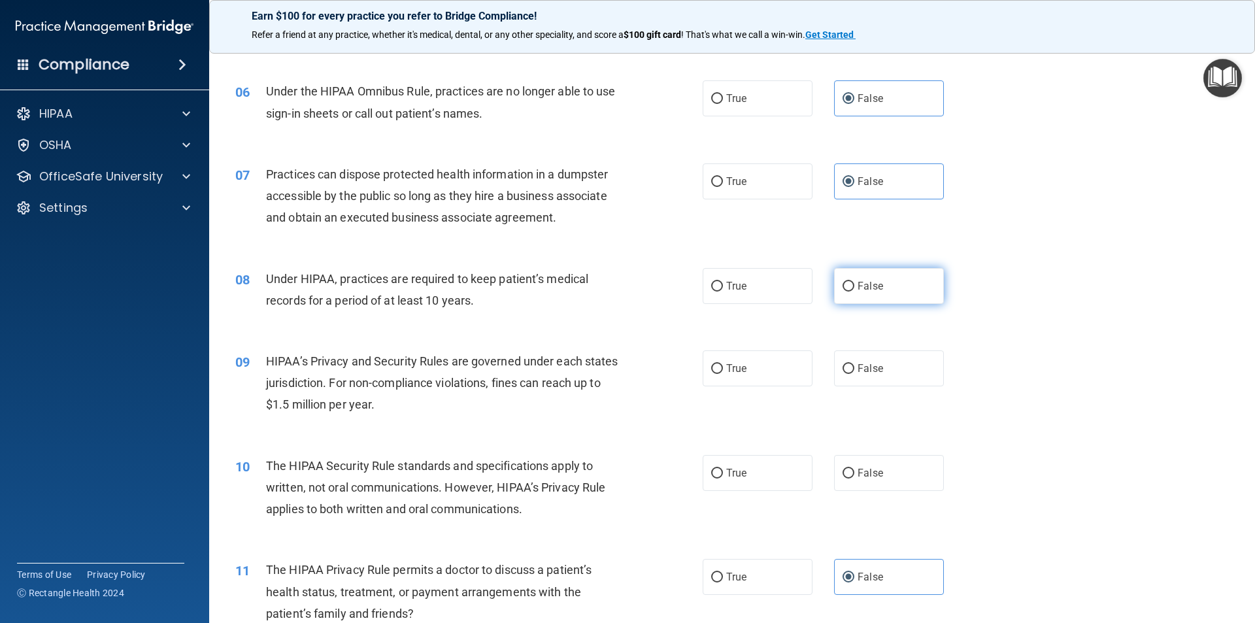
click at [855, 292] on input "False" at bounding box center [849, 287] width 12 height 10
radio input "true"
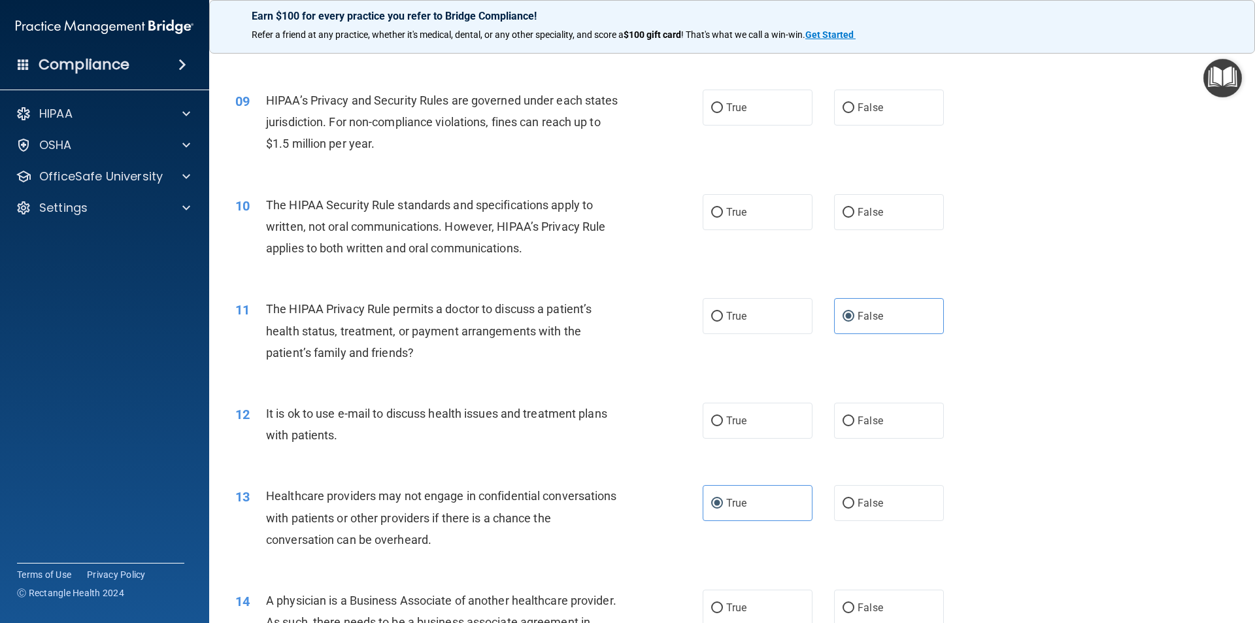
scroll to position [785, 0]
click at [892, 102] on label "False" at bounding box center [889, 107] width 110 height 36
click at [855, 103] on input "False" at bounding box center [849, 108] width 12 height 10
radio input "true"
click at [763, 230] on div "10 The HIPAA Security Rule standards and specifications apply to written, not o…" at bounding box center [733, 229] width 1014 height 105
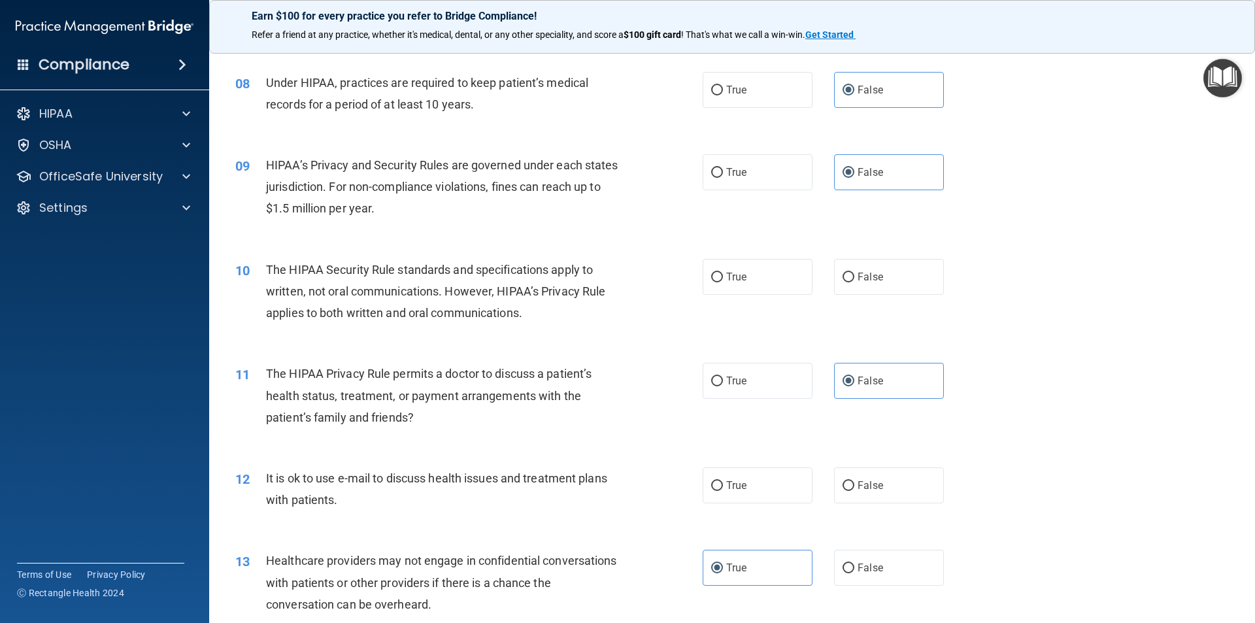
scroll to position [588, 0]
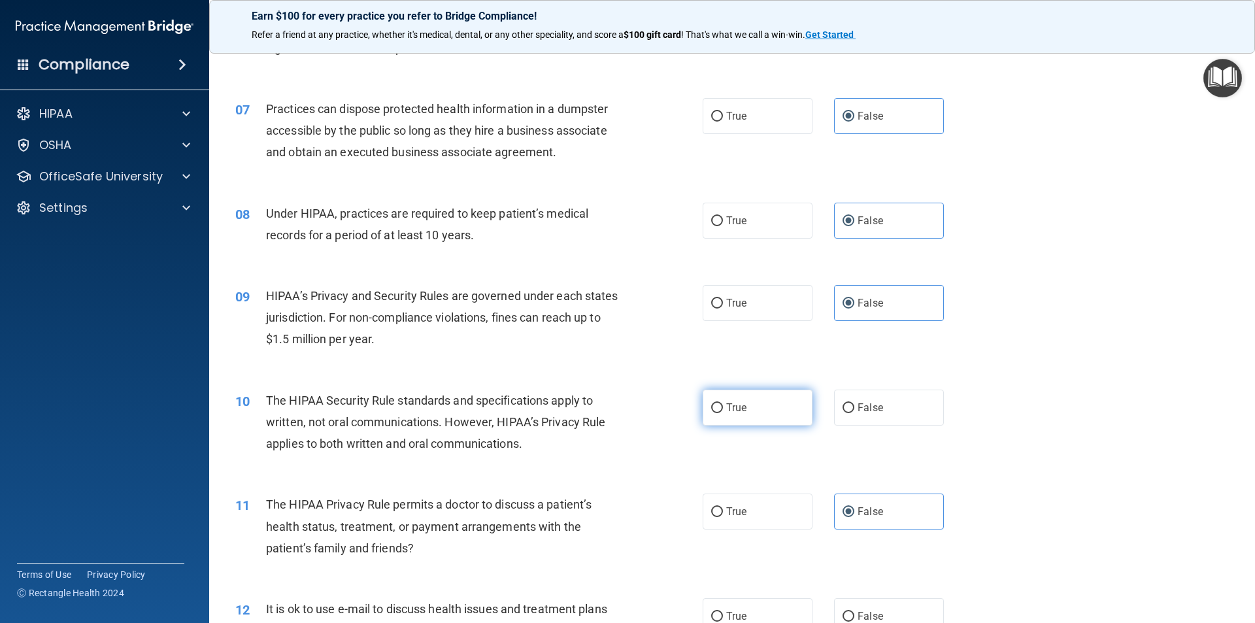
click at [726, 408] on span "True" at bounding box center [736, 407] width 20 height 12
click at [723, 408] on input "True" at bounding box center [717, 408] width 12 height 10
radio input "true"
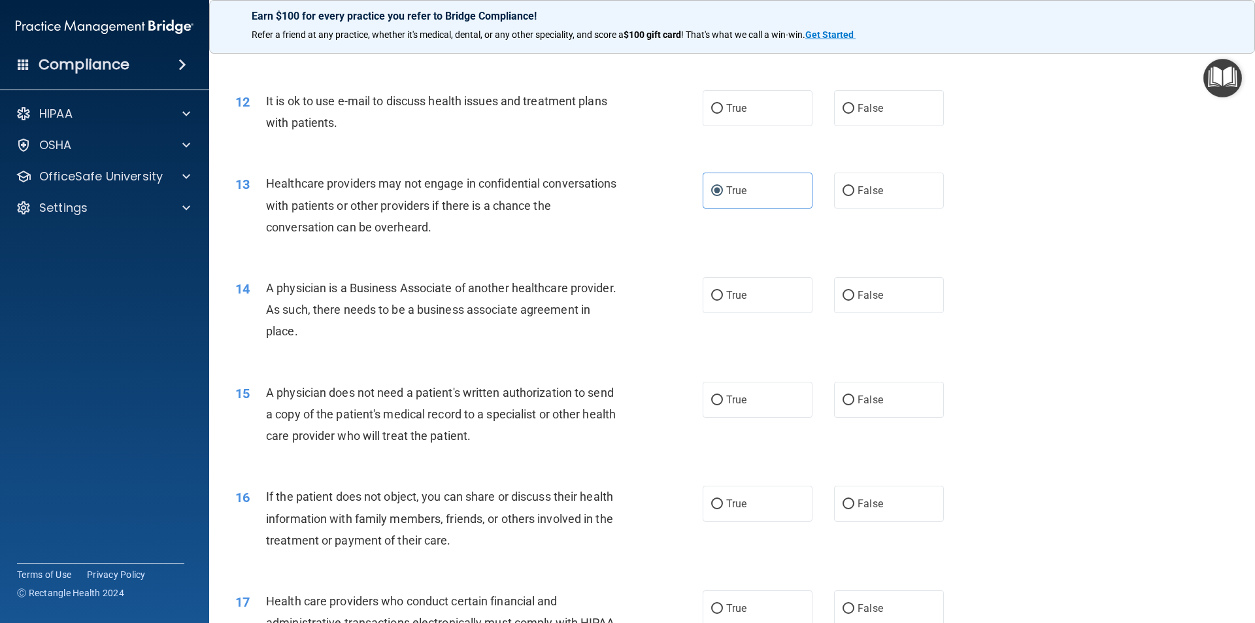
scroll to position [1112, 0]
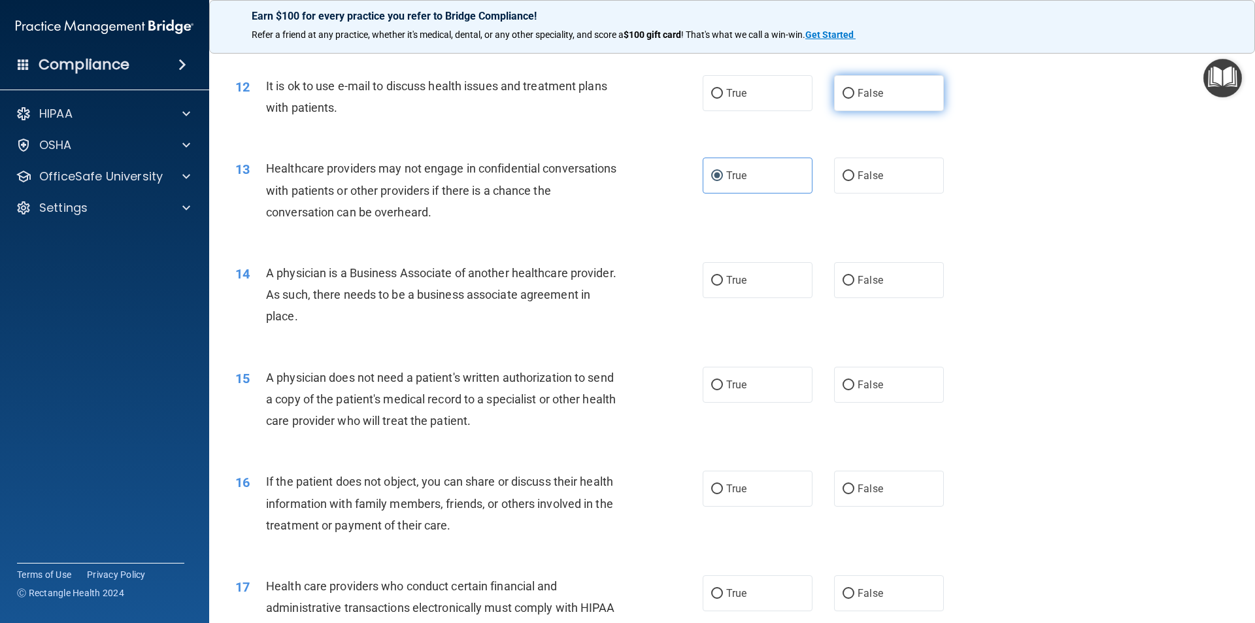
click at [875, 85] on label "False" at bounding box center [889, 93] width 110 height 36
click at [855, 89] on input "False" at bounding box center [849, 94] width 12 height 10
radio input "true"
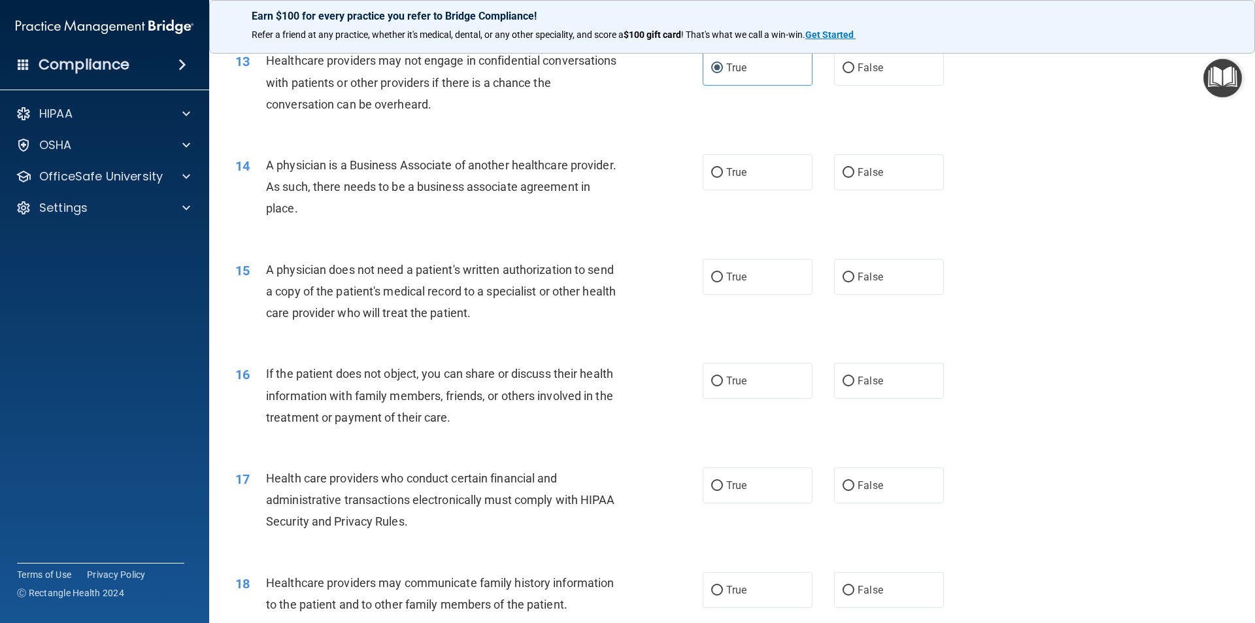
scroll to position [1242, 0]
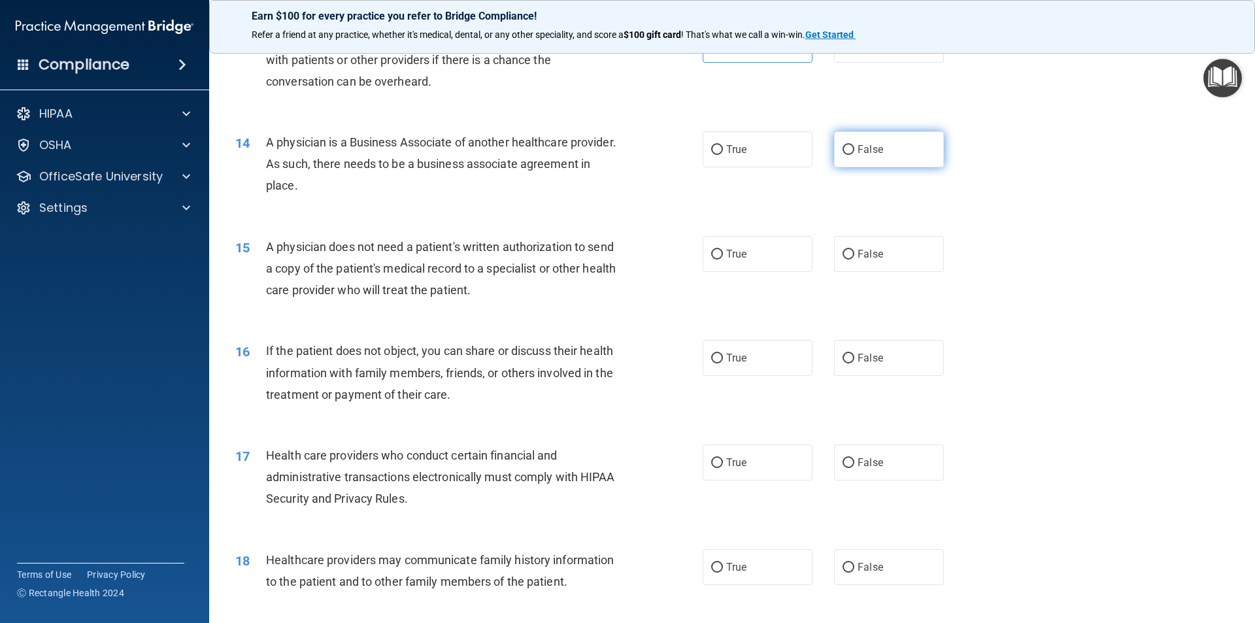
click at [891, 162] on label "False" at bounding box center [889, 149] width 110 height 36
click at [855, 155] on input "False" at bounding box center [849, 150] width 12 height 10
radio input "true"
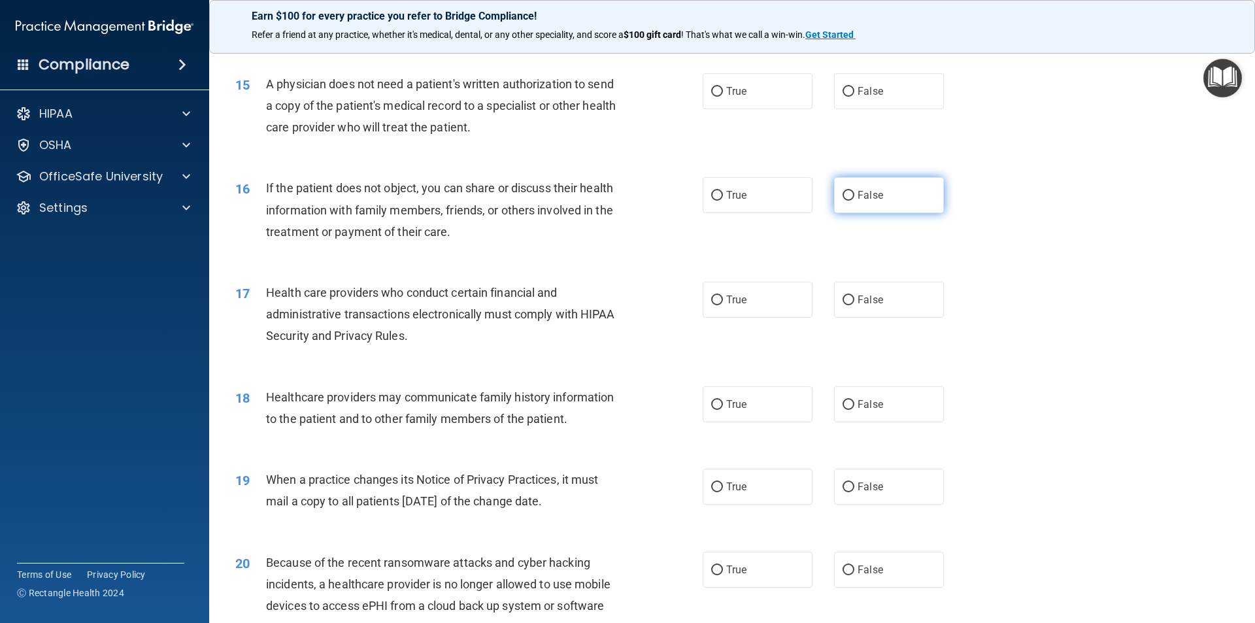
scroll to position [1373, 0]
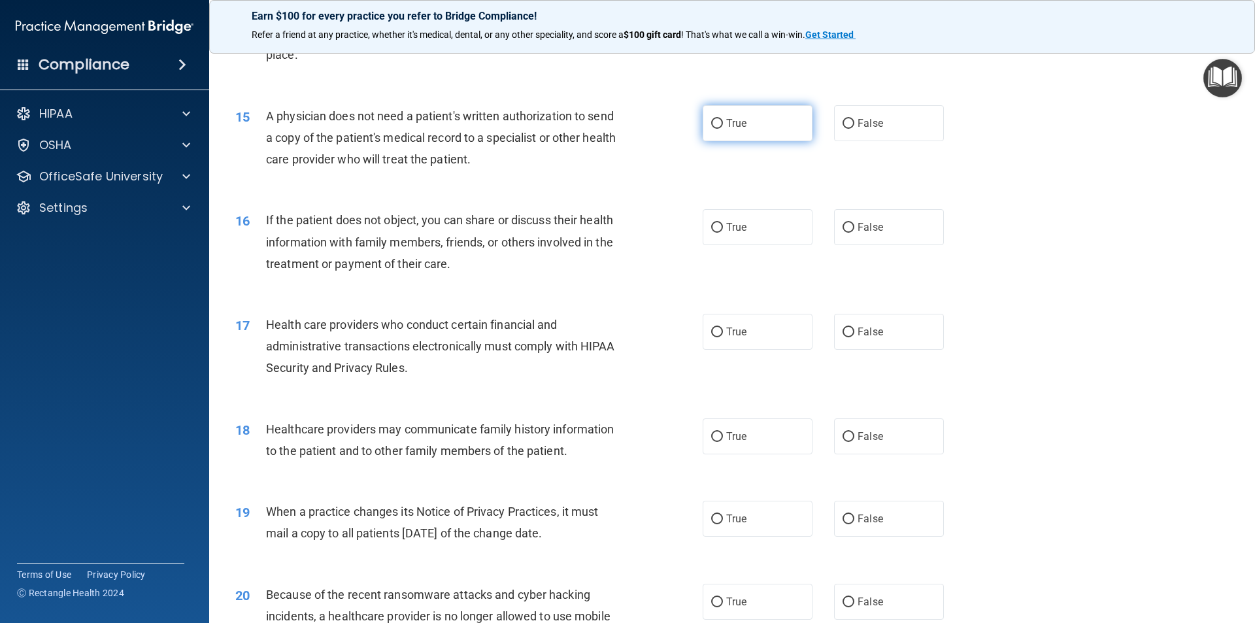
click at [722, 131] on label "True" at bounding box center [758, 123] width 110 height 36
click at [722, 129] on input "True" at bounding box center [717, 124] width 12 height 10
radio input "true"
drag, startPoint x: 853, startPoint y: 237, endPoint x: 846, endPoint y: 227, distance: 11.8
click at [853, 236] on label "False" at bounding box center [889, 227] width 110 height 36
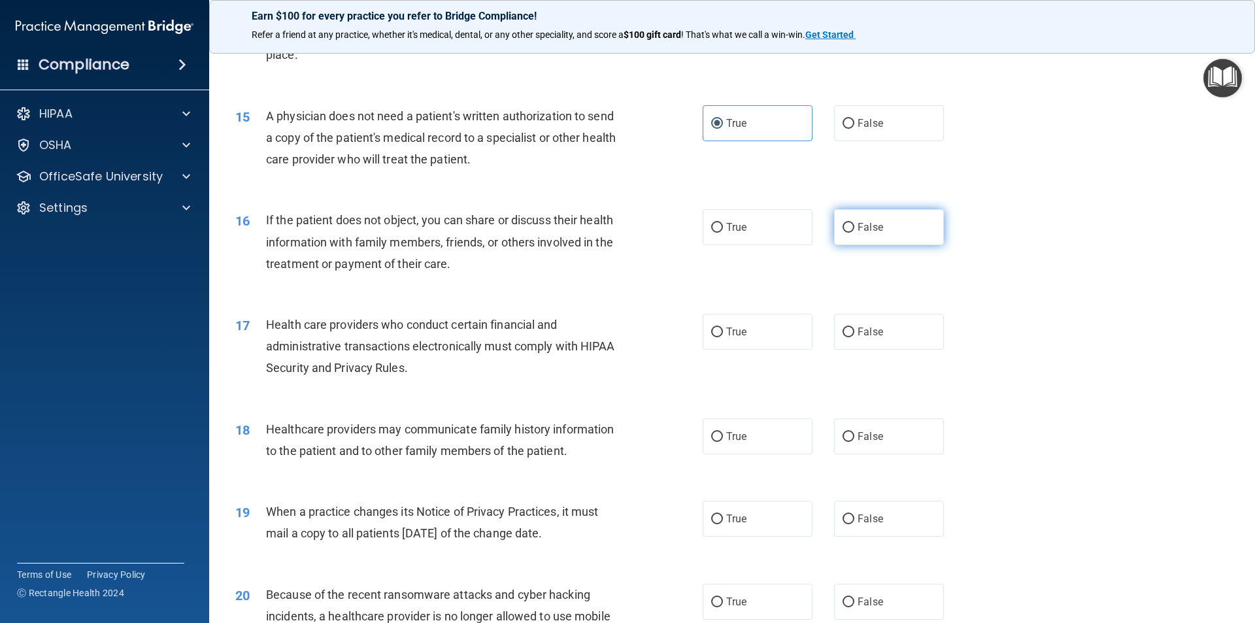
click at [853, 233] on input "False" at bounding box center [849, 228] width 12 height 10
radio input "true"
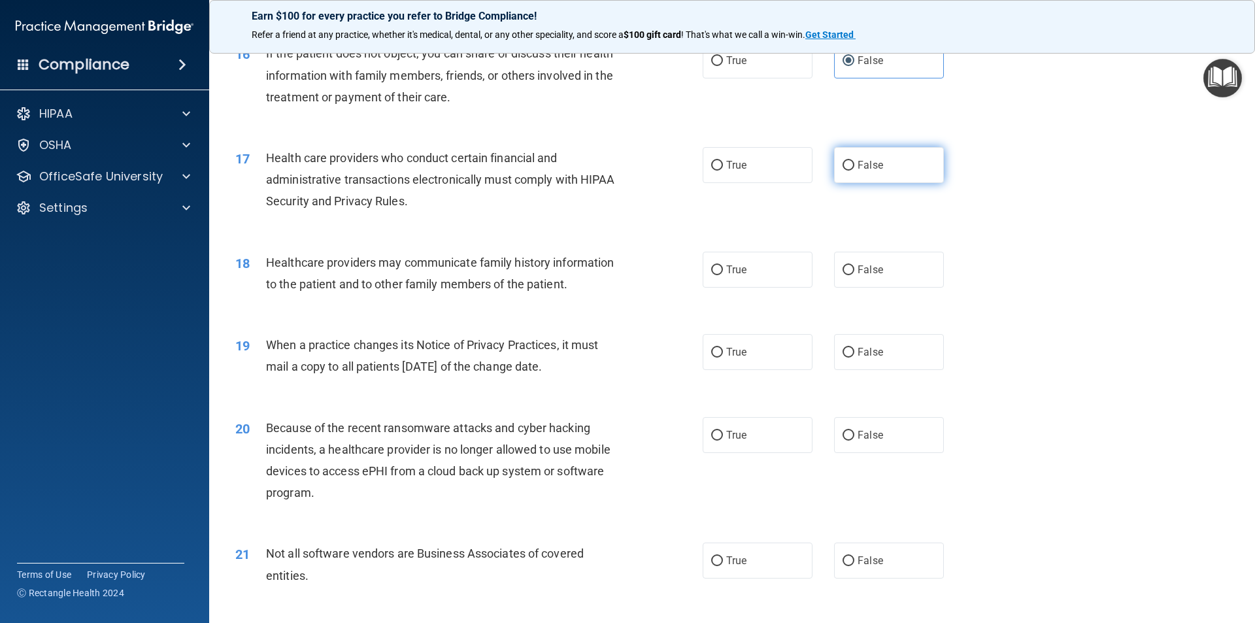
scroll to position [1569, 0]
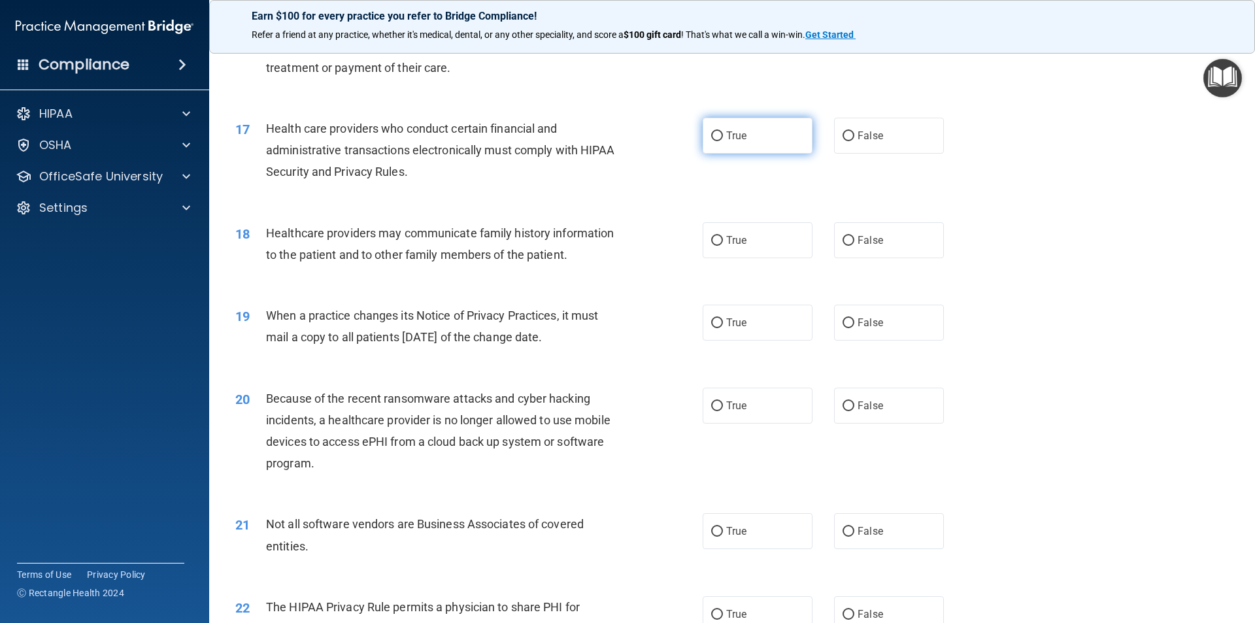
click at [717, 149] on label "True" at bounding box center [758, 136] width 110 height 36
click at [717, 141] on input "True" at bounding box center [717, 136] width 12 height 10
radio input "true"
click at [824, 243] on div "True False" at bounding box center [835, 240] width 264 height 36
click at [840, 231] on label "False" at bounding box center [889, 240] width 110 height 36
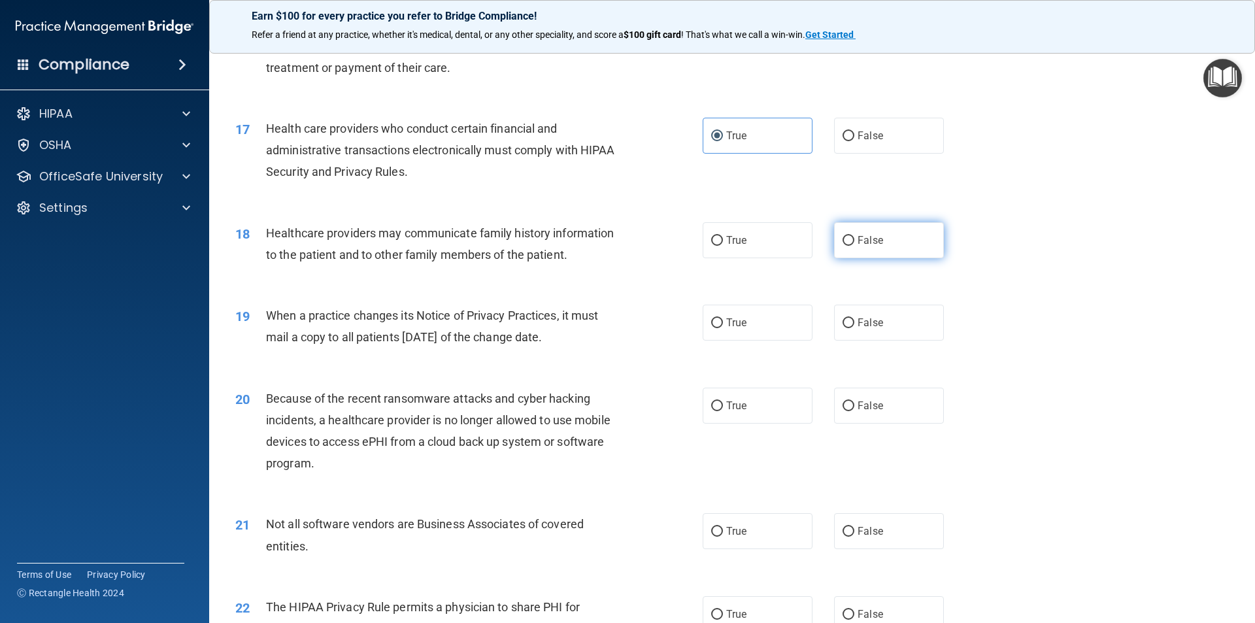
click at [843, 236] on input "False" at bounding box center [849, 241] width 12 height 10
radio input "true"
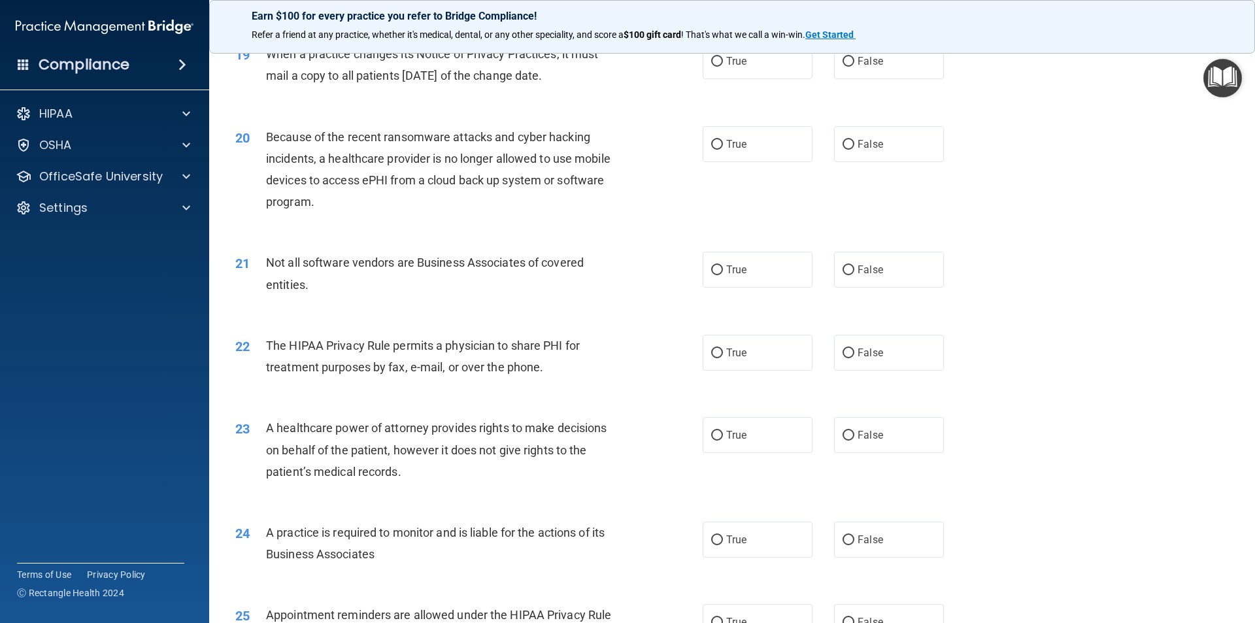
scroll to position [1765, 0]
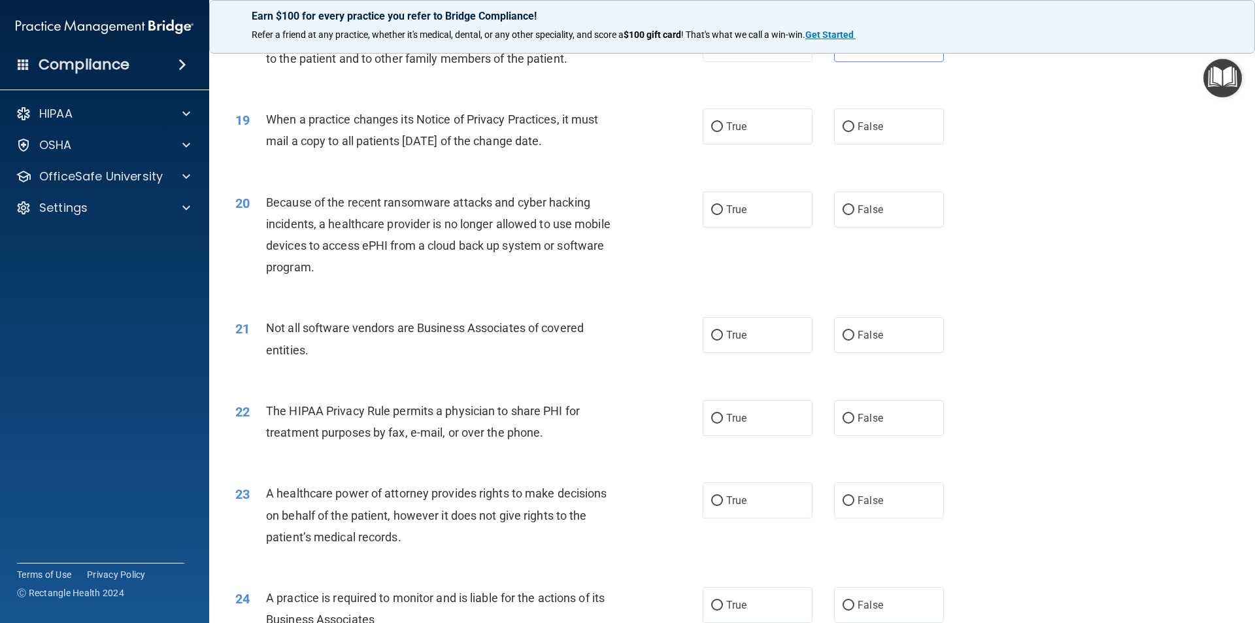
drag, startPoint x: 850, startPoint y: 134, endPoint x: 884, endPoint y: 148, distance: 36.7
click at [857, 137] on label "False" at bounding box center [889, 127] width 110 height 36
click at [906, 133] on label "False" at bounding box center [889, 127] width 110 height 36
click at [855, 132] on input "False" at bounding box center [849, 127] width 12 height 10
radio input "true"
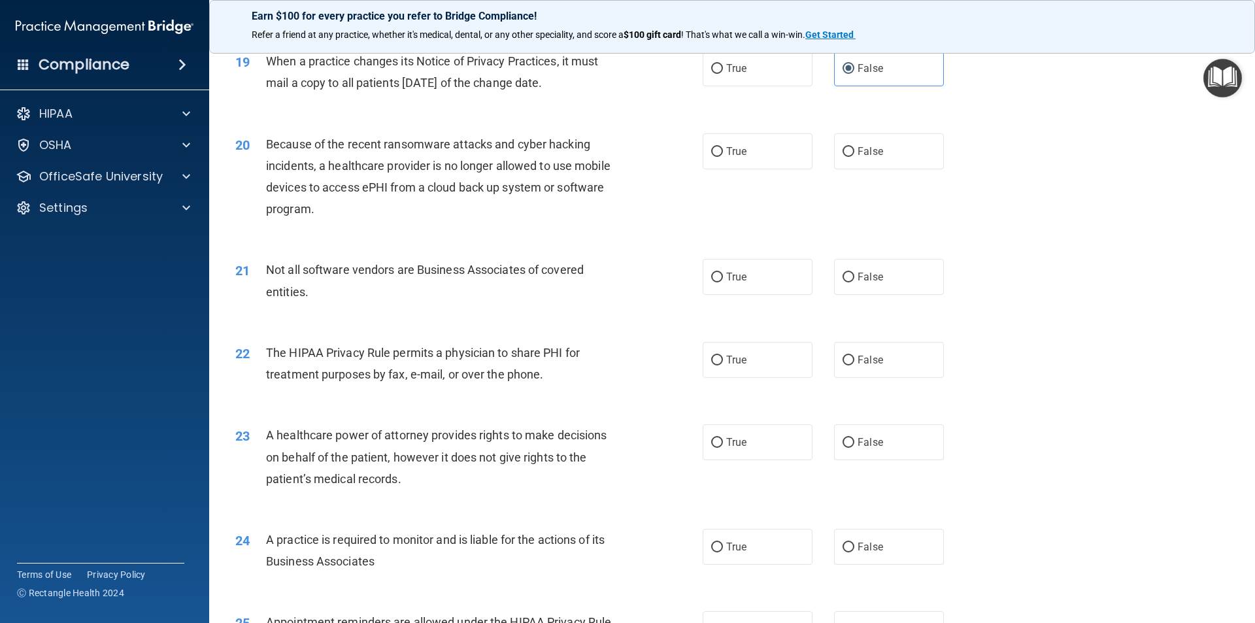
scroll to position [1831, 0]
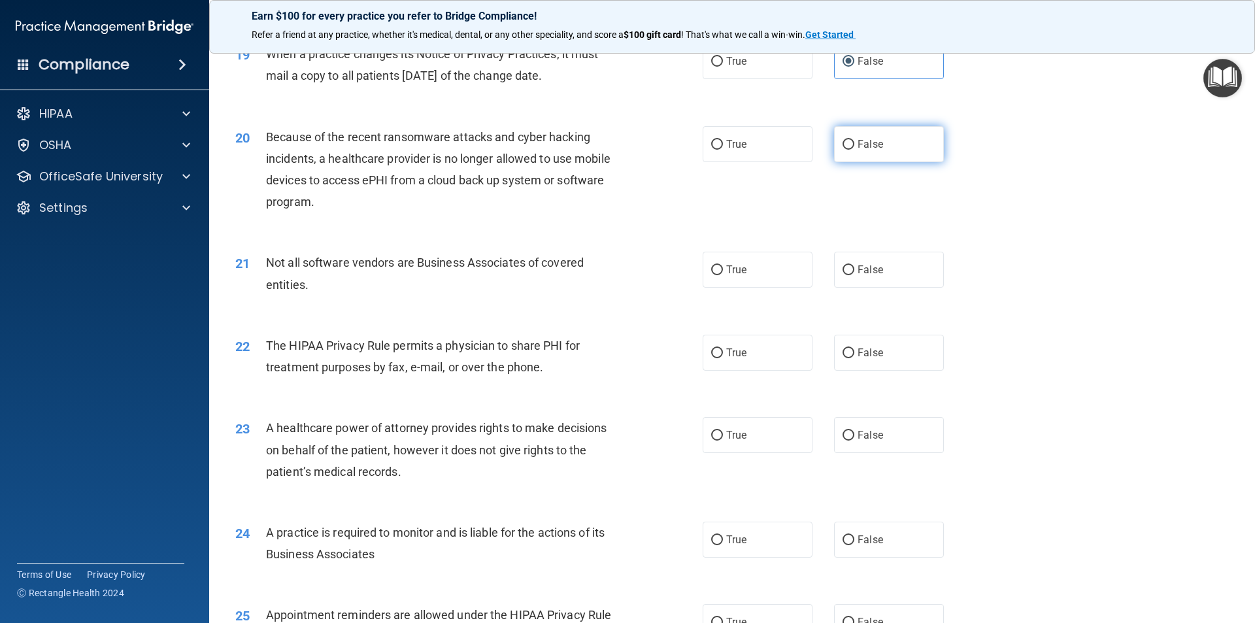
click at [866, 144] on span "False" at bounding box center [871, 144] width 26 height 12
click at [855, 144] on input "False" at bounding box center [849, 145] width 12 height 10
radio input "true"
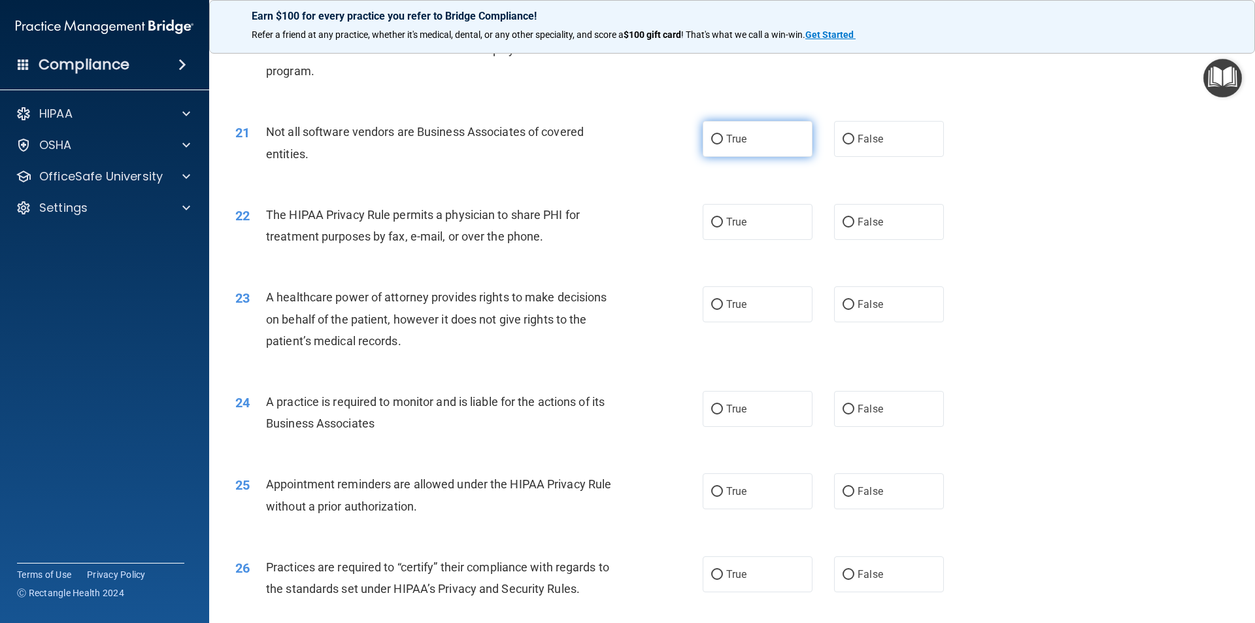
drag, startPoint x: 756, startPoint y: 139, endPoint x: 752, endPoint y: 131, distance: 8.2
click at [755, 139] on label "True" at bounding box center [758, 139] width 110 height 36
click at [723, 139] on input "True" at bounding box center [717, 140] width 12 height 10
radio input "true"
click at [773, 220] on label "True" at bounding box center [758, 222] width 110 height 36
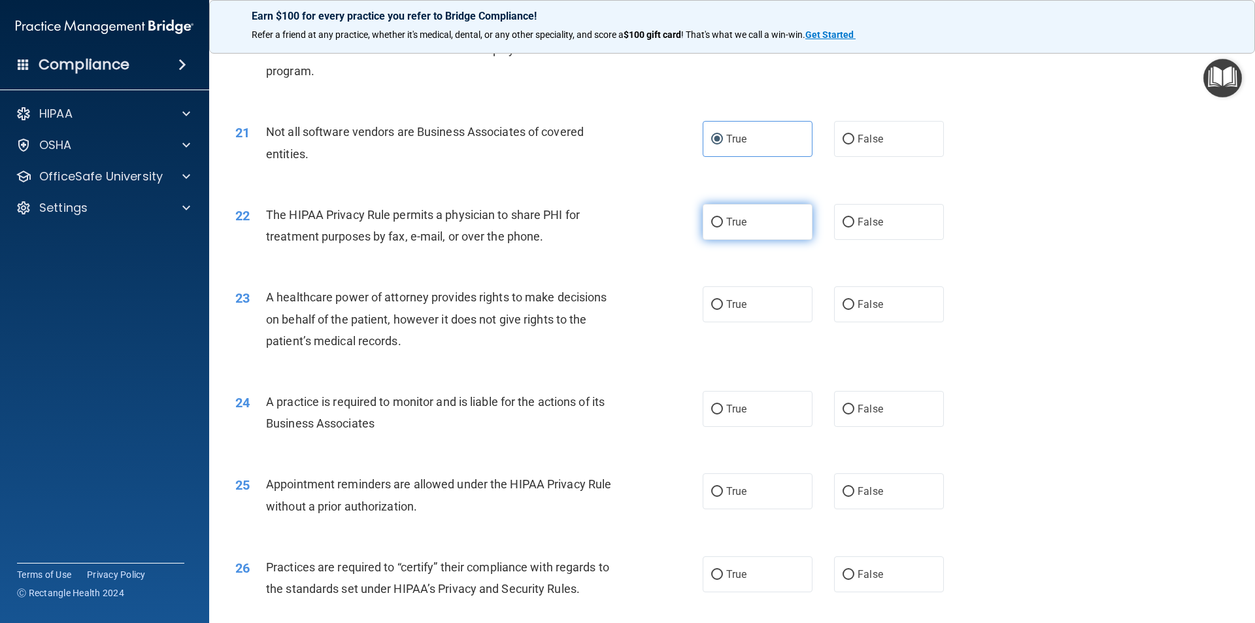
click at [723, 220] on input "True" at bounding box center [717, 223] width 12 height 10
radio input "true"
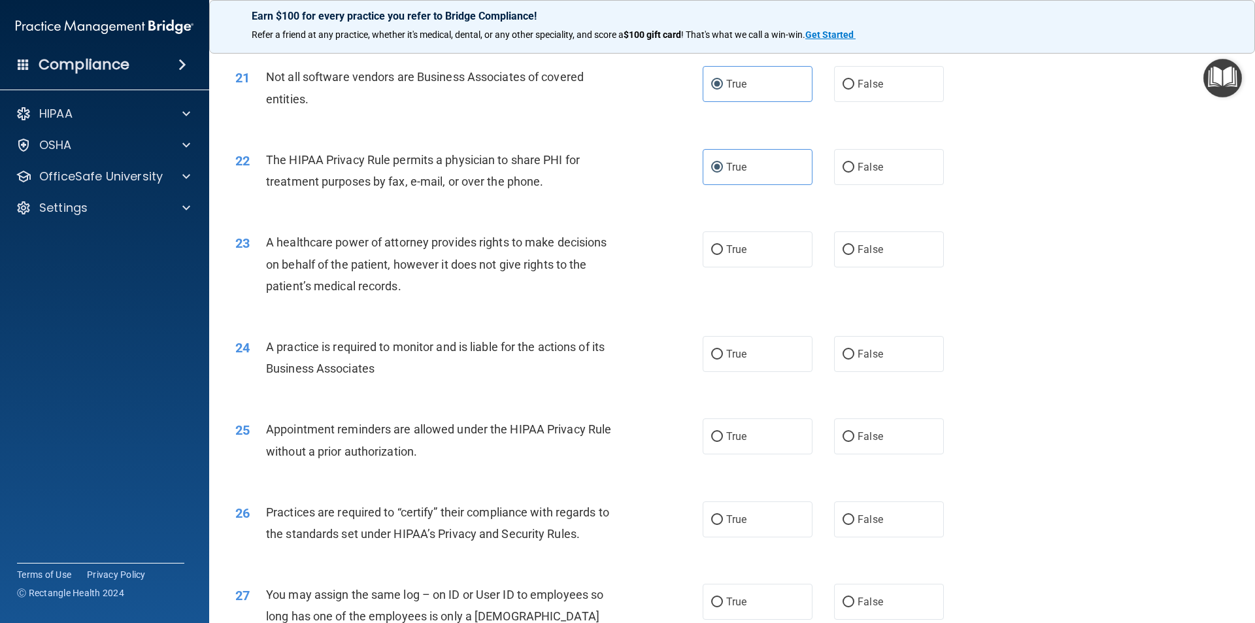
scroll to position [2092, 0]
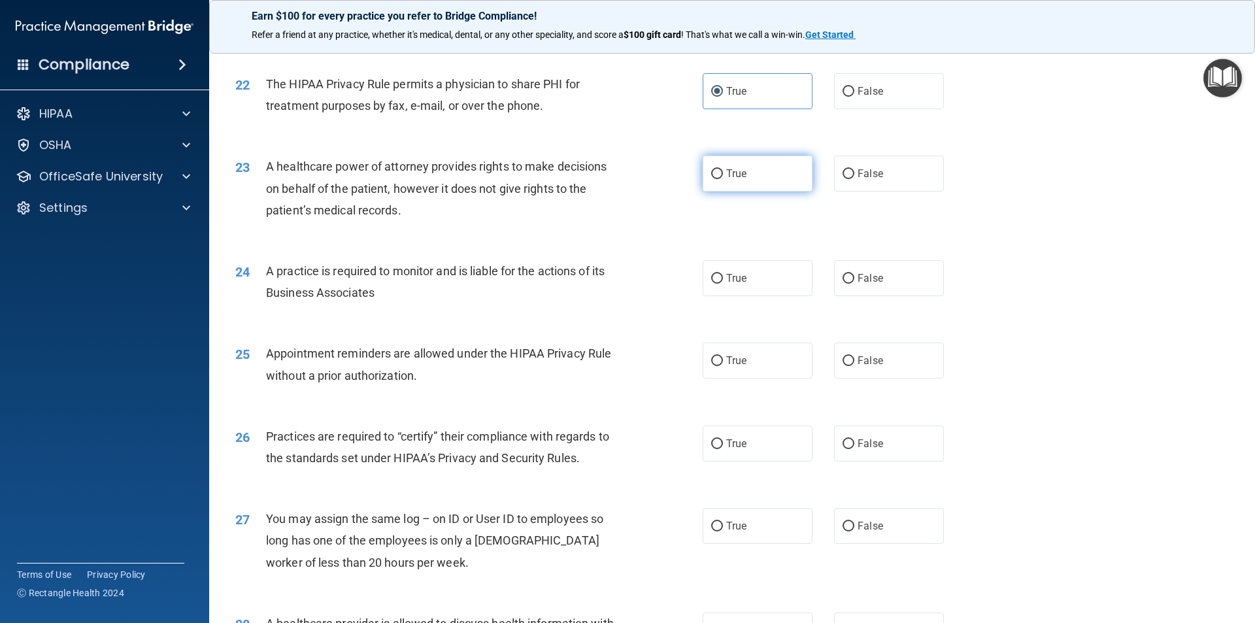
click at [788, 163] on label "True" at bounding box center [758, 174] width 110 height 36
click at [723, 169] on input "True" at bounding box center [717, 174] width 12 height 10
radio input "true"
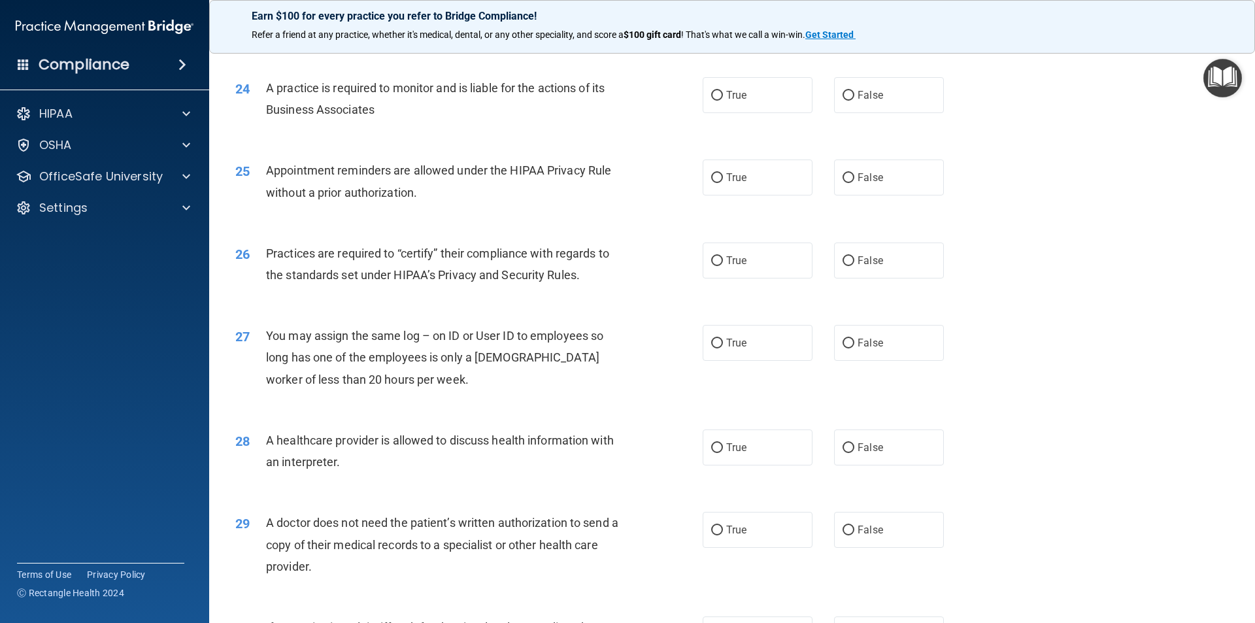
scroll to position [2289, 0]
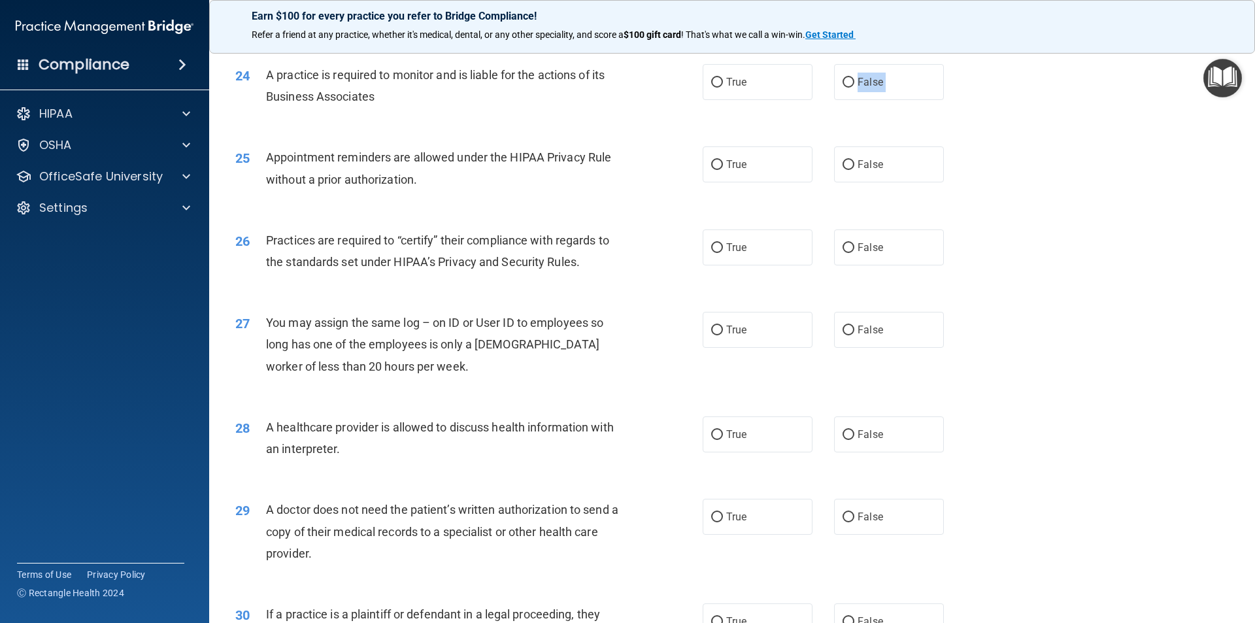
drag, startPoint x: 711, startPoint y: 170, endPoint x: 700, endPoint y: 181, distance: 15.3
click at [711, 167] on input "True" at bounding box center [717, 165] width 12 height 10
radio input "true"
click at [721, 249] on label "True" at bounding box center [758, 248] width 110 height 36
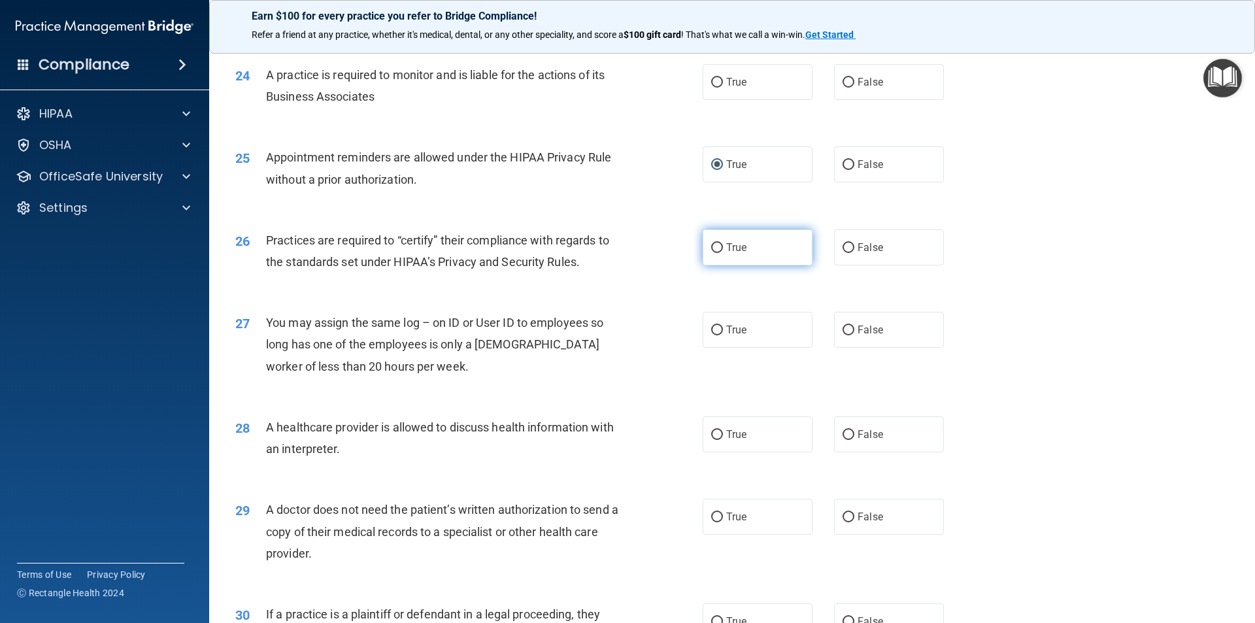
click at [721, 249] on input "True" at bounding box center [717, 248] width 12 height 10
radio input "true"
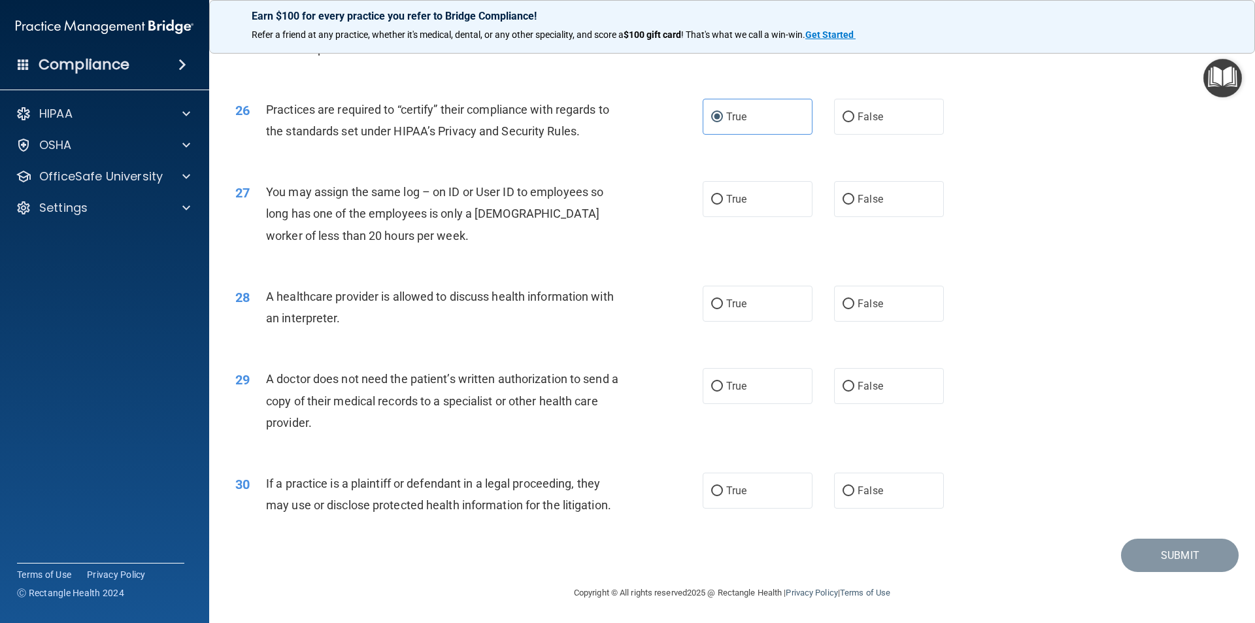
scroll to position [2421, 0]
click at [859, 207] on label "False" at bounding box center [889, 198] width 110 height 36
click at [855, 203] on input "False" at bounding box center [849, 199] width 12 height 10
radio input "true"
click at [742, 306] on span "True" at bounding box center [736, 302] width 20 height 12
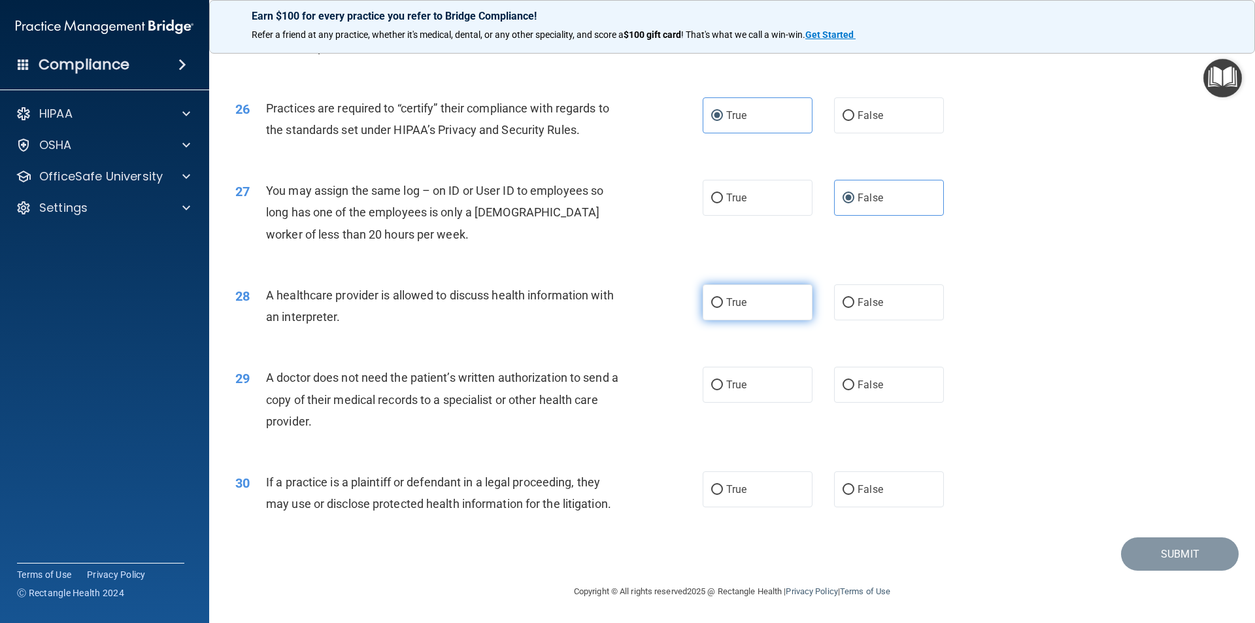
click at [723, 306] on input "True" at bounding box center [717, 303] width 12 height 10
radio input "true"
click at [865, 388] on span "False" at bounding box center [871, 385] width 26 height 12
click at [855, 388] on input "False" at bounding box center [849, 386] width 12 height 10
radio input "true"
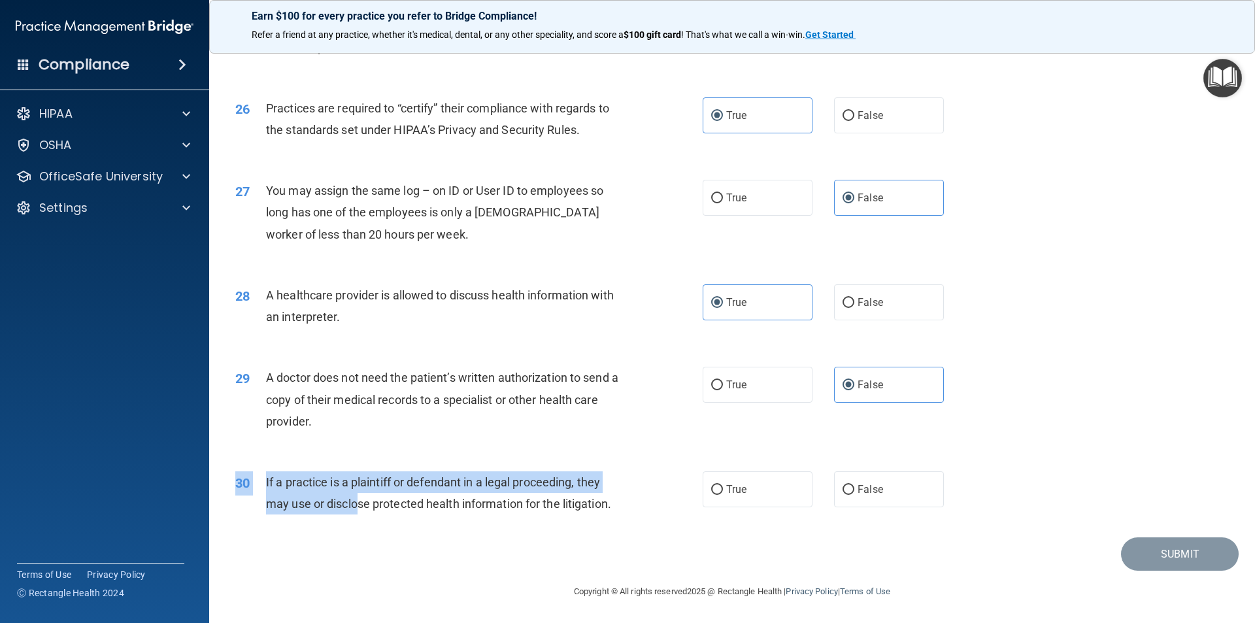
drag, startPoint x: 357, startPoint y: 507, endPoint x: 630, endPoint y: 526, distance: 274.0
click at [630, 452] on div "30 If a practice is a plaintiff or defendant in a legal proceeding, they may us…" at bounding box center [733, 496] width 1014 height 82
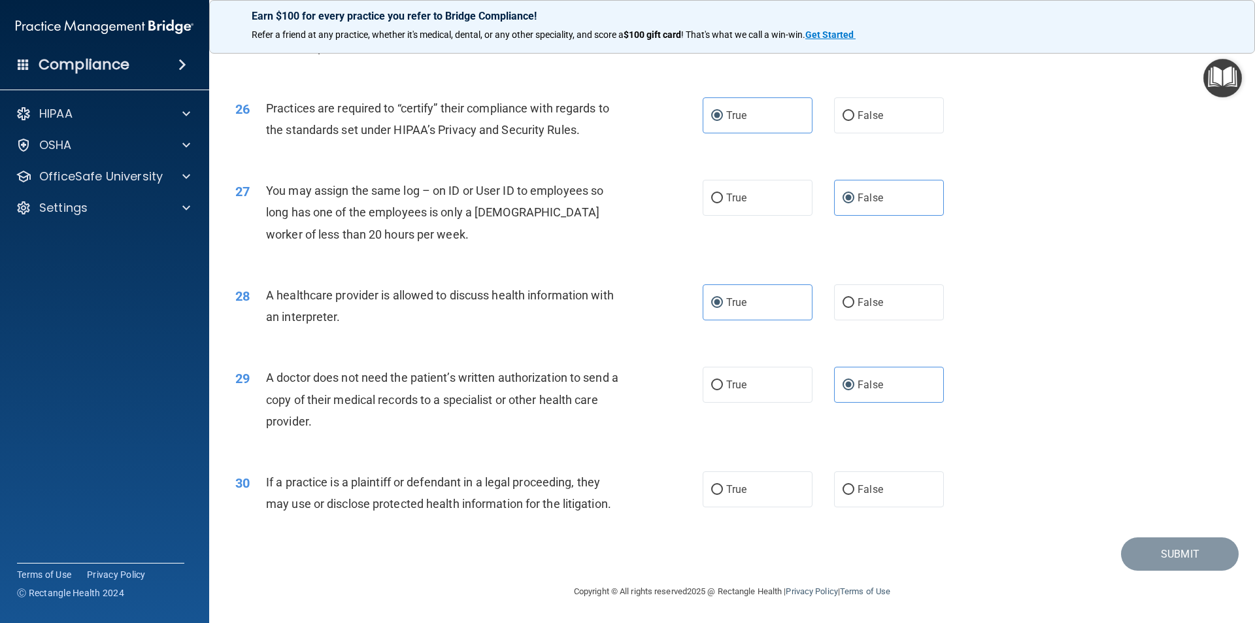
click at [632, 452] on div "30 If a practice is a plaintiff or defendant in a legal proceeding, they may us…" at bounding box center [469, 496] width 507 height 50
drag, startPoint x: 703, startPoint y: 491, endPoint x: 692, endPoint y: 479, distance: 16.7
click at [703, 452] on label "True" at bounding box center [758, 489] width 110 height 36
click at [711, 452] on input "True" at bounding box center [717, 490] width 12 height 10
radio input "true"
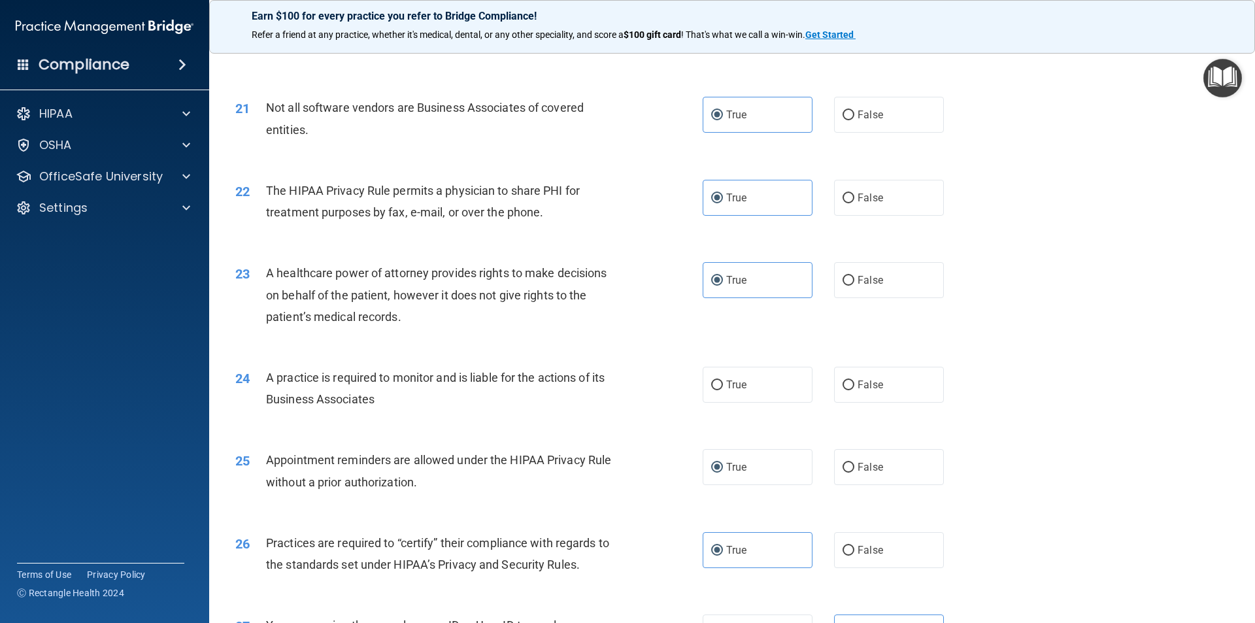
scroll to position [1963, 0]
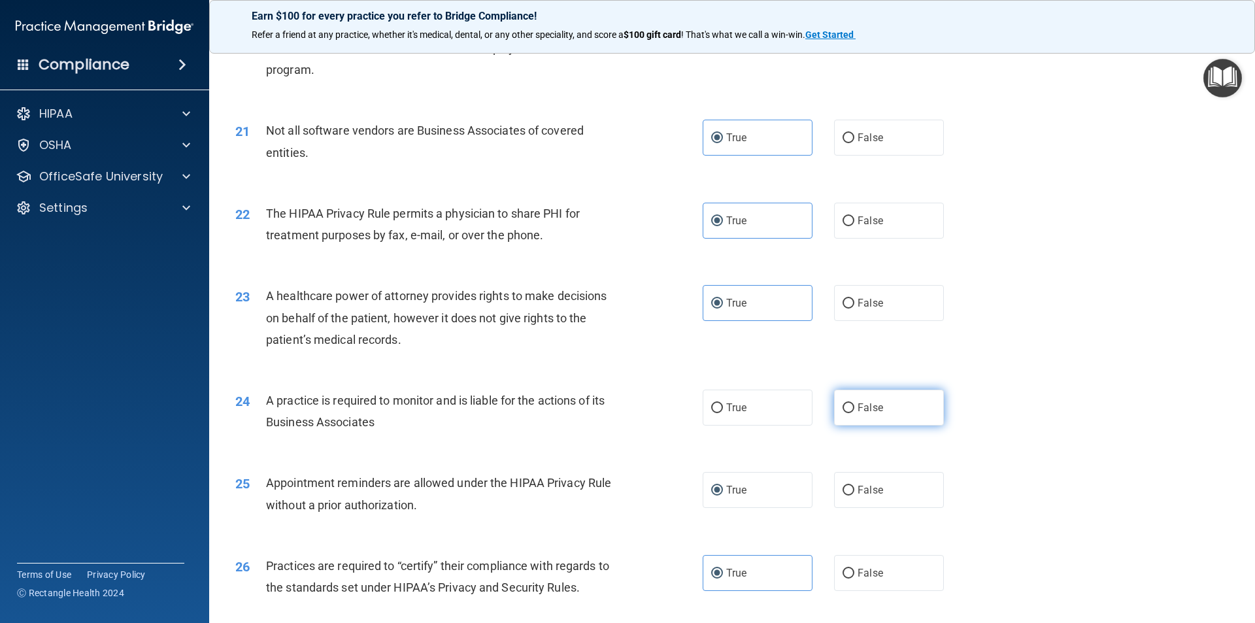
click at [893, 421] on label "False" at bounding box center [889, 408] width 110 height 36
click at [855, 413] on input "False" at bounding box center [849, 408] width 12 height 10
radio input "true"
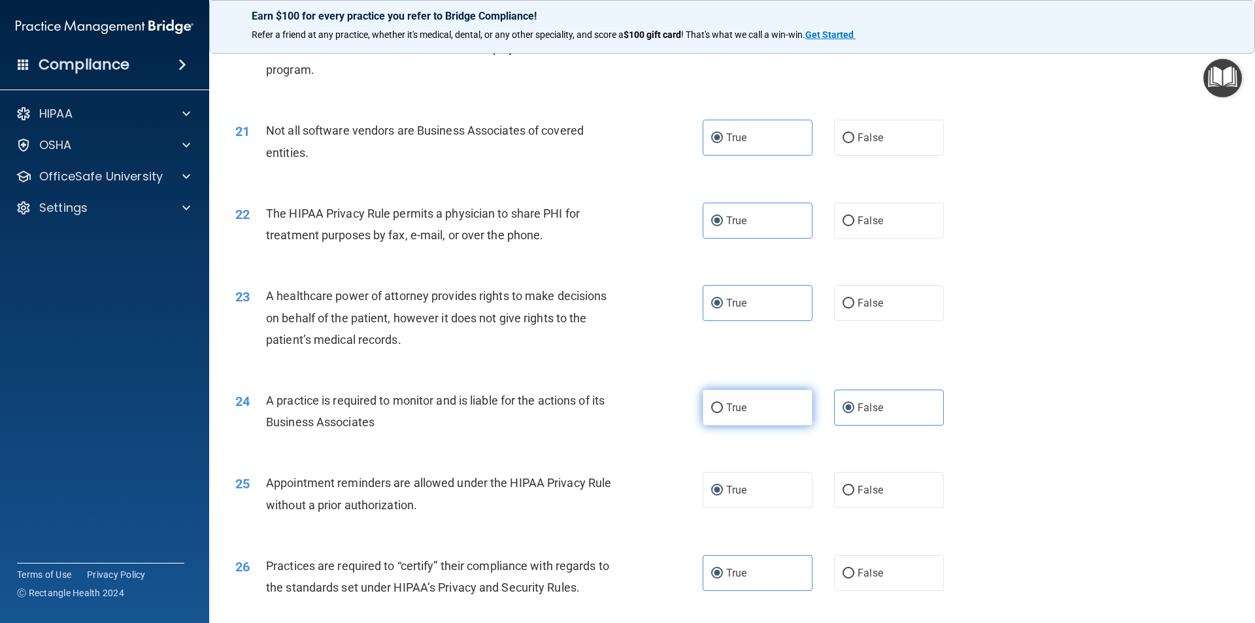
click at [733, 409] on span "True" at bounding box center [736, 407] width 20 height 12
click at [723, 409] on input "True" at bounding box center [717, 408] width 12 height 10
radio input "true"
radio input "false"
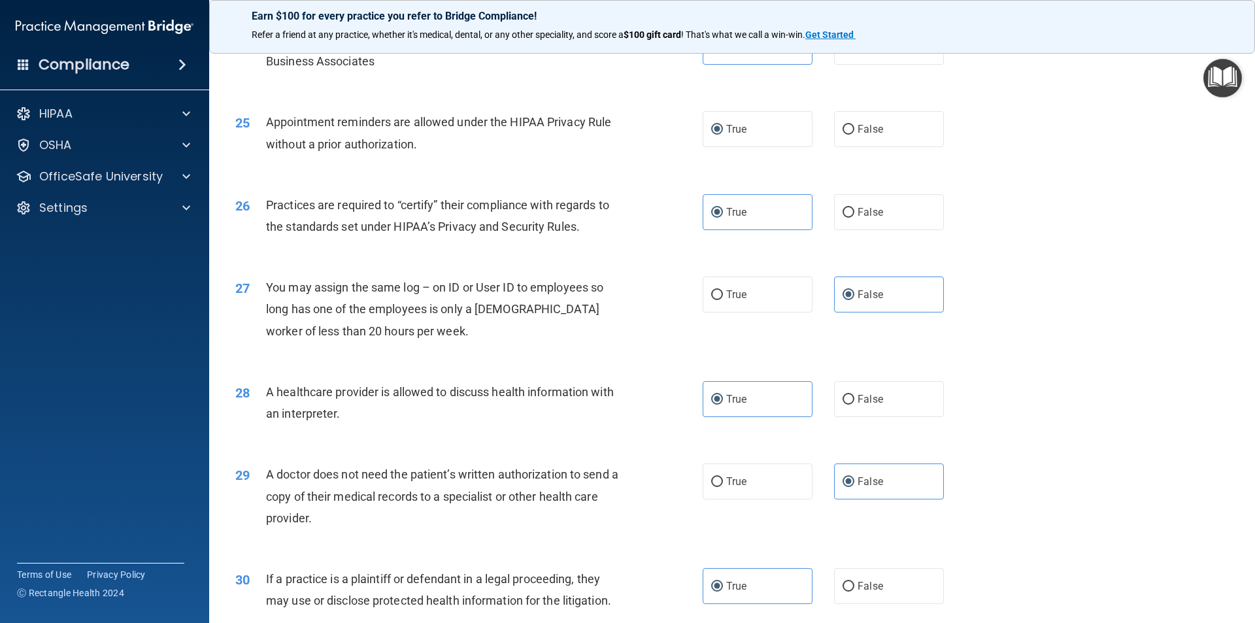
scroll to position [2421, 0]
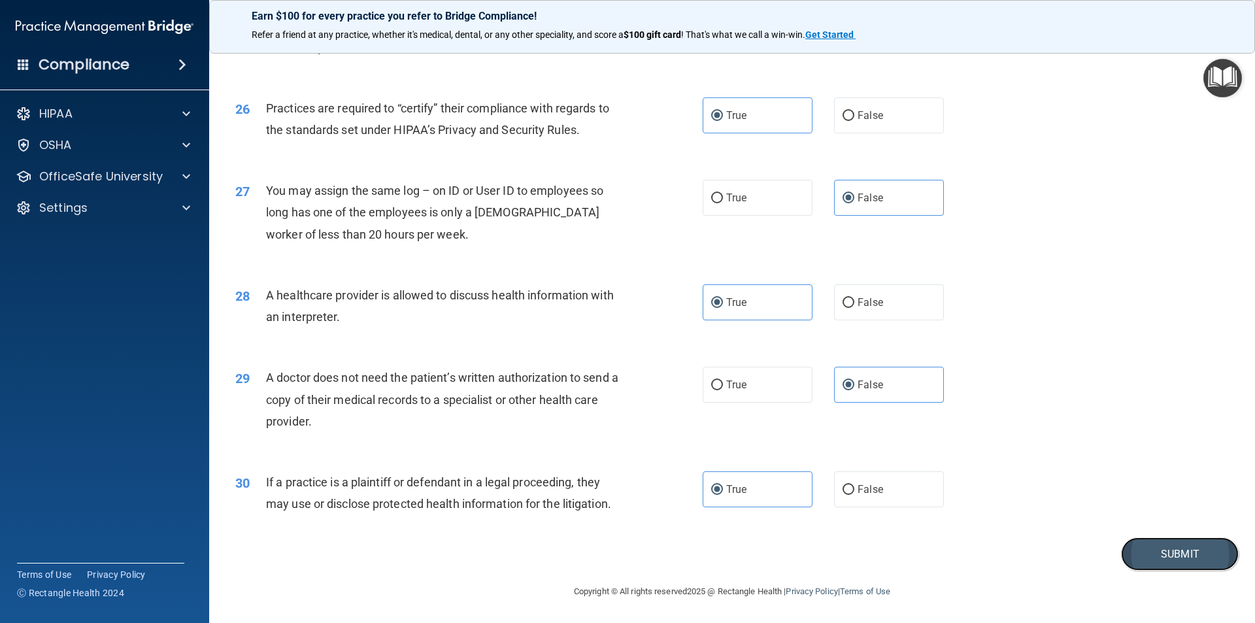
click at [913, 452] on button "Submit" at bounding box center [1180, 553] width 118 height 33
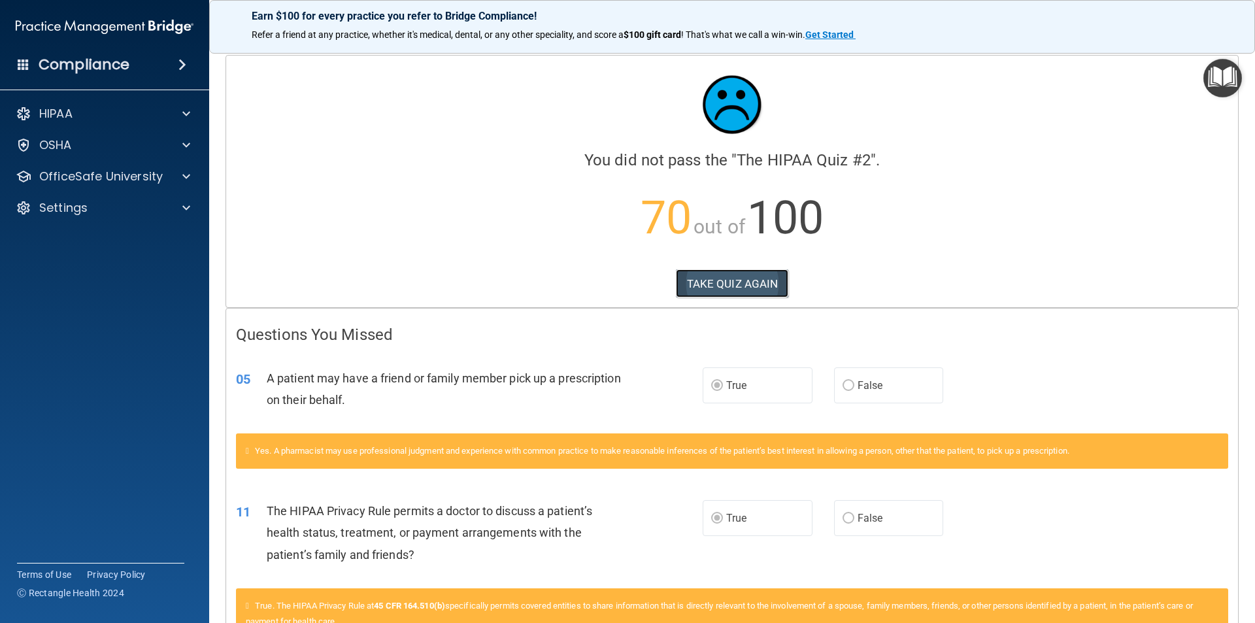
click at [719, 286] on button "TAKE QUIZ AGAIN" at bounding box center [732, 283] width 113 height 29
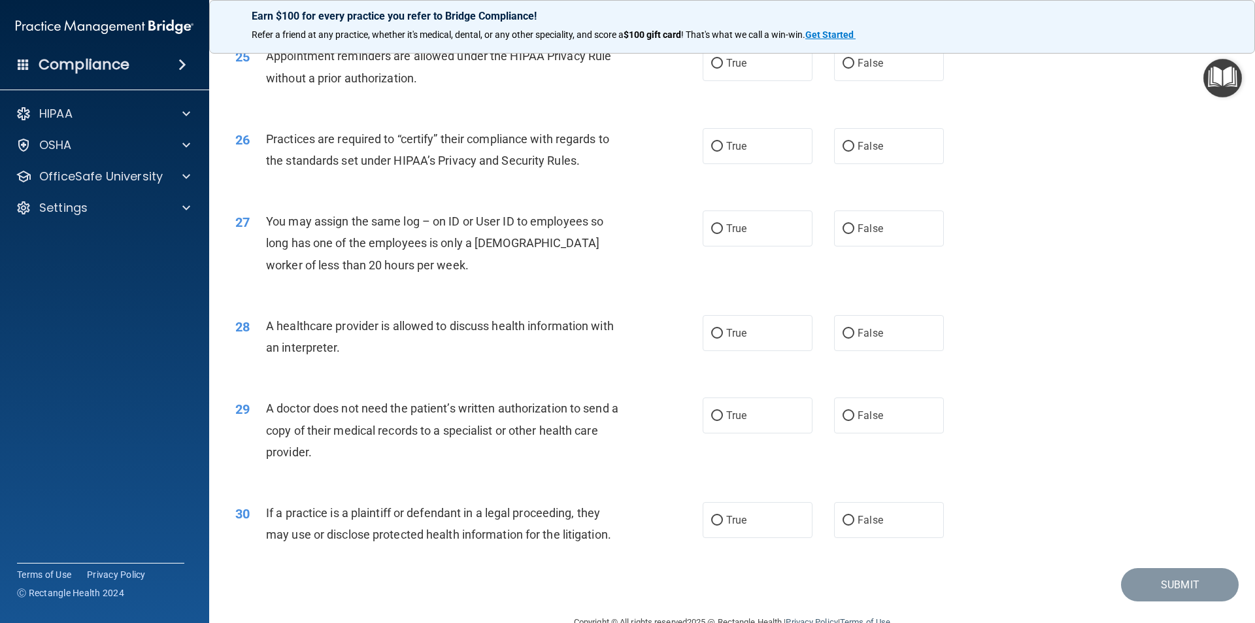
scroll to position [2421, 0]
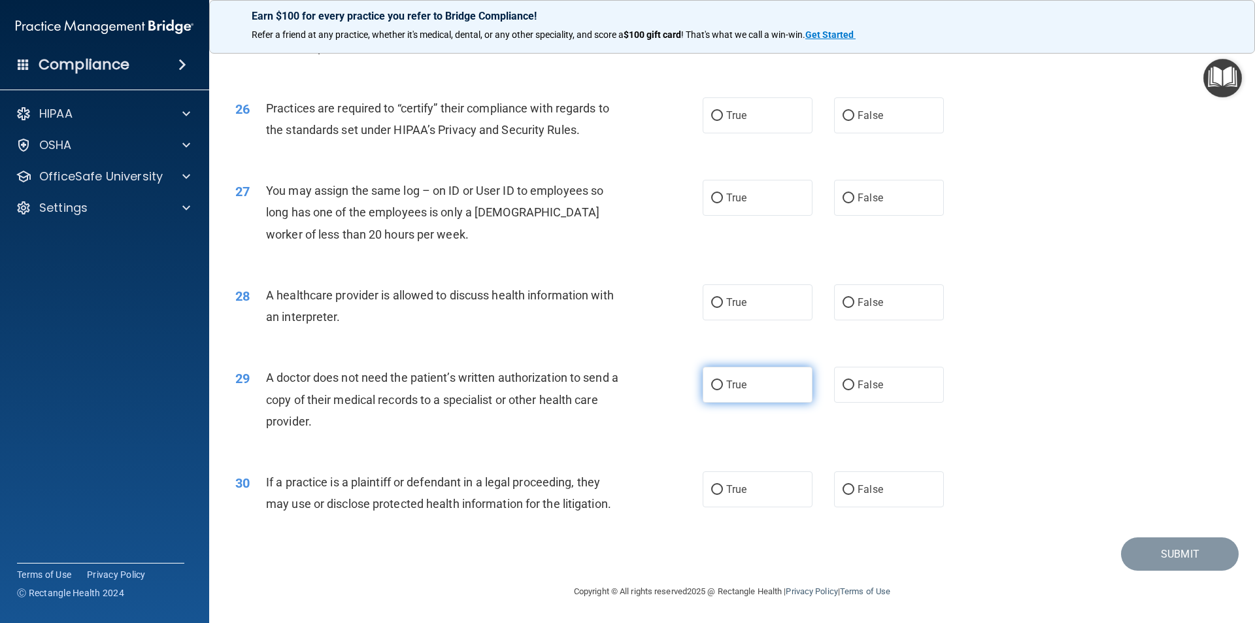
click at [771, 392] on label "True" at bounding box center [758, 385] width 110 height 36
click at [723, 390] on input "True" at bounding box center [717, 386] width 12 height 10
radio input "true"
click at [770, 452] on label "True" at bounding box center [758, 489] width 110 height 36
click at [723, 452] on input "True" at bounding box center [717, 490] width 12 height 10
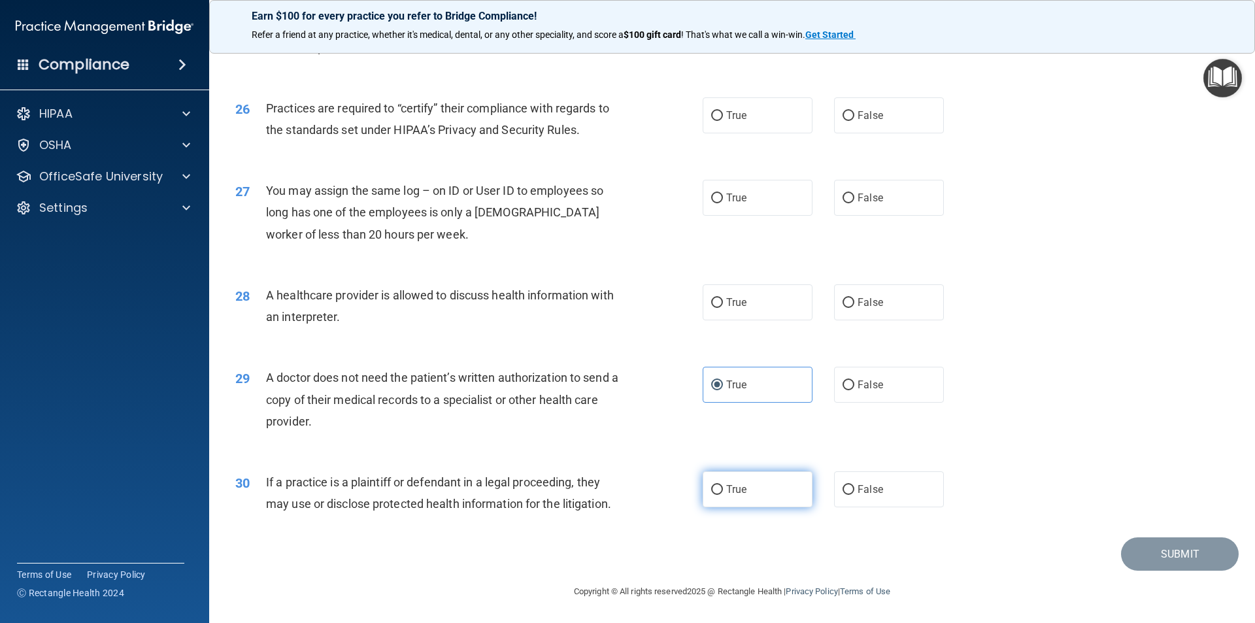
radio input "true"
click at [726, 307] on span "True" at bounding box center [736, 302] width 20 height 12
click at [723, 307] on input "True" at bounding box center [717, 303] width 12 height 10
radio input "true"
drag, startPoint x: 852, startPoint y: 199, endPoint x: 833, endPoint y: 191, distance: 20.5
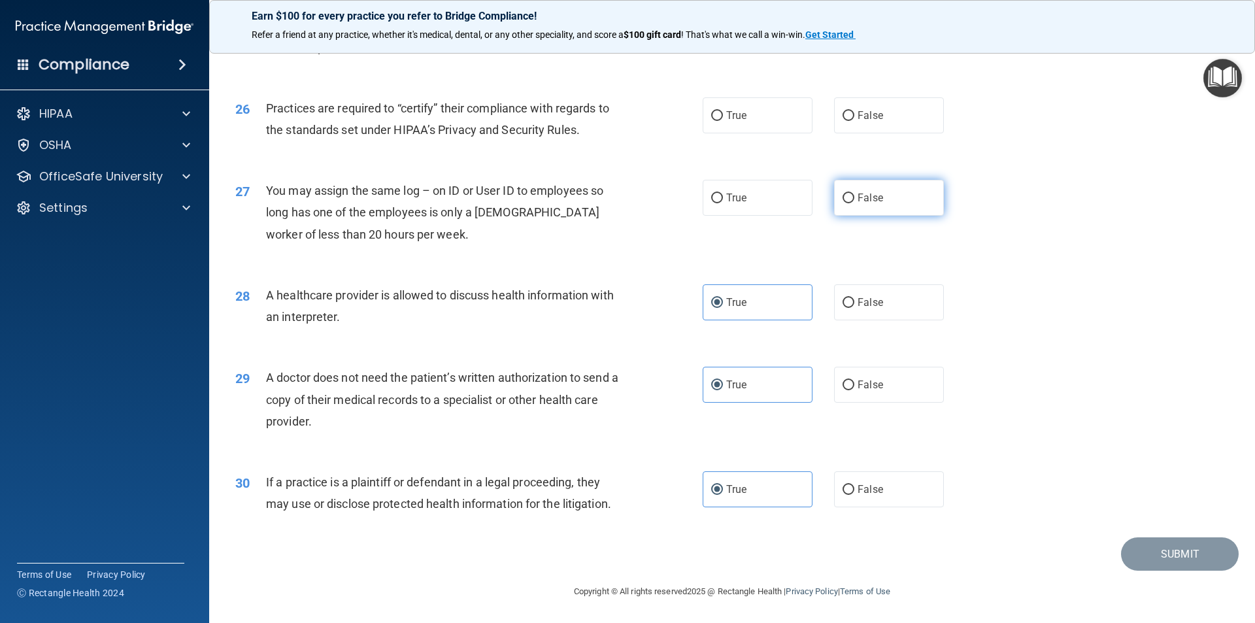
click at [849, 197] on label "False" at bounding box center [889, 198] width 110 height 36
click at [849, 197] on input "False" at bounding box center [849, 199] width 12 height 10
radio input "true"
click at [860, 107] on label "False" at bounding box center [889, 115] width 110 height 36
click at [855, 111] on input "False" at bounding box center [849, 116] width 12 height 10
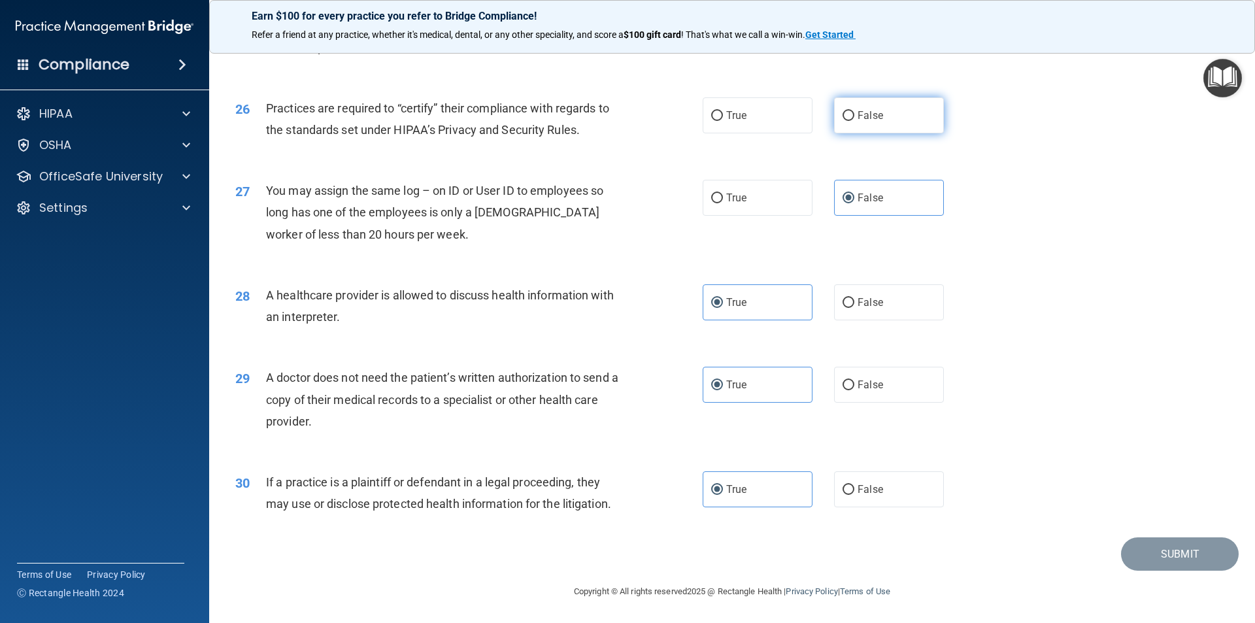
radio input "true"
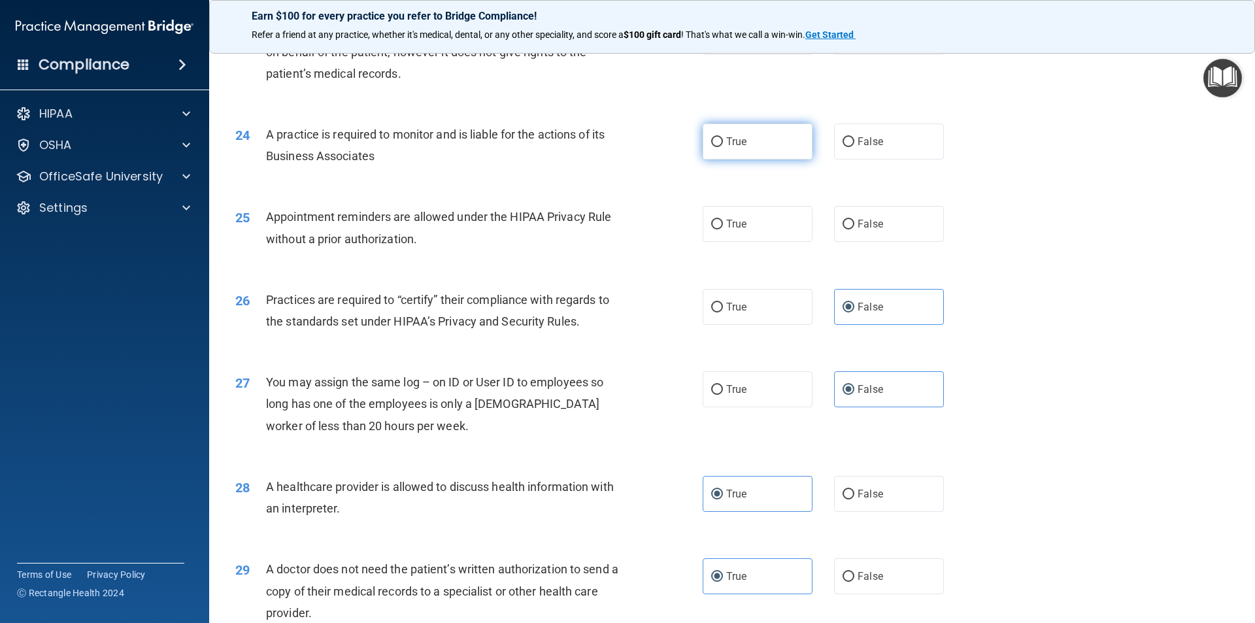
scroll to position [2159, 0]
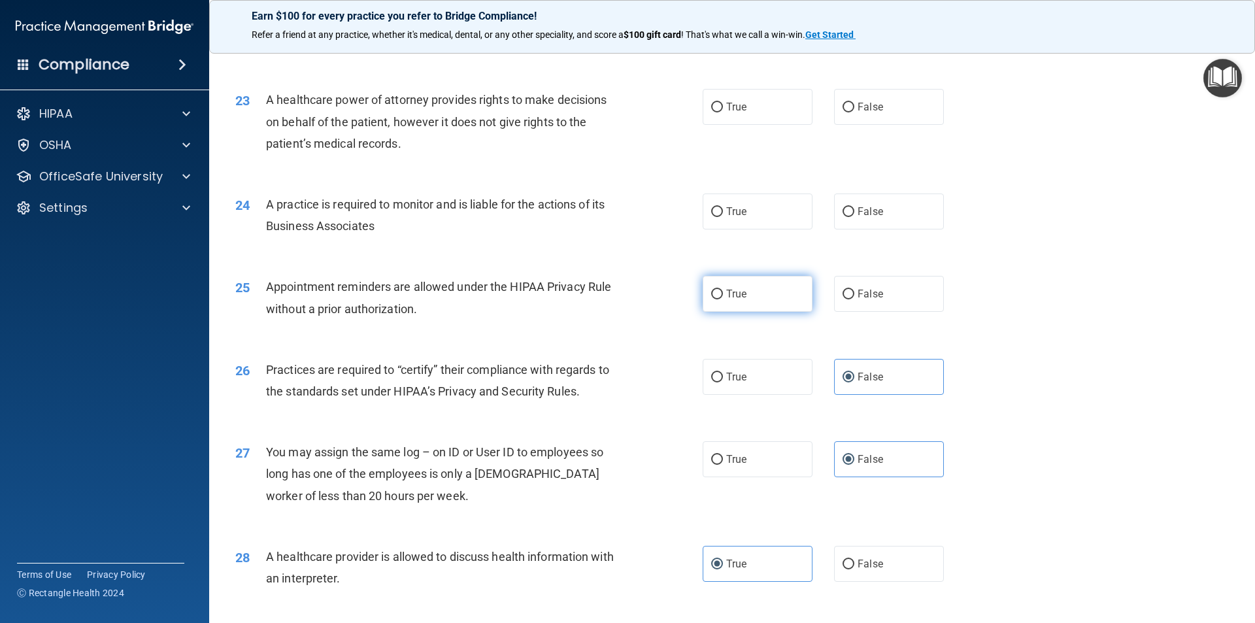
click at [758, 297] on label "True" at bounding box center [758, 294] width 110 height 36
click at [723, 297] on input "True" at bounding box center [717, 295] width 12 height 10
radio input "true"
click at [864, 222] on label "False" at bounding box center [889, 212] width 110 height 36
click at [855, 217] on input "False" at bounding box center [849, 212] width 12 height 10
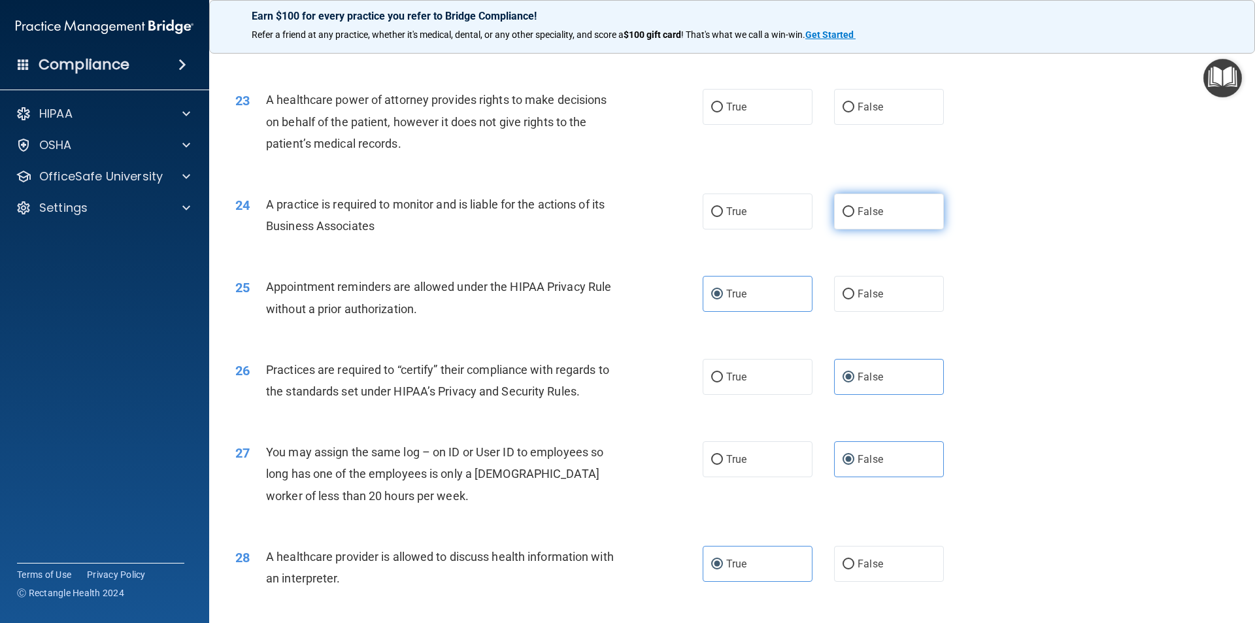
radio input "true"
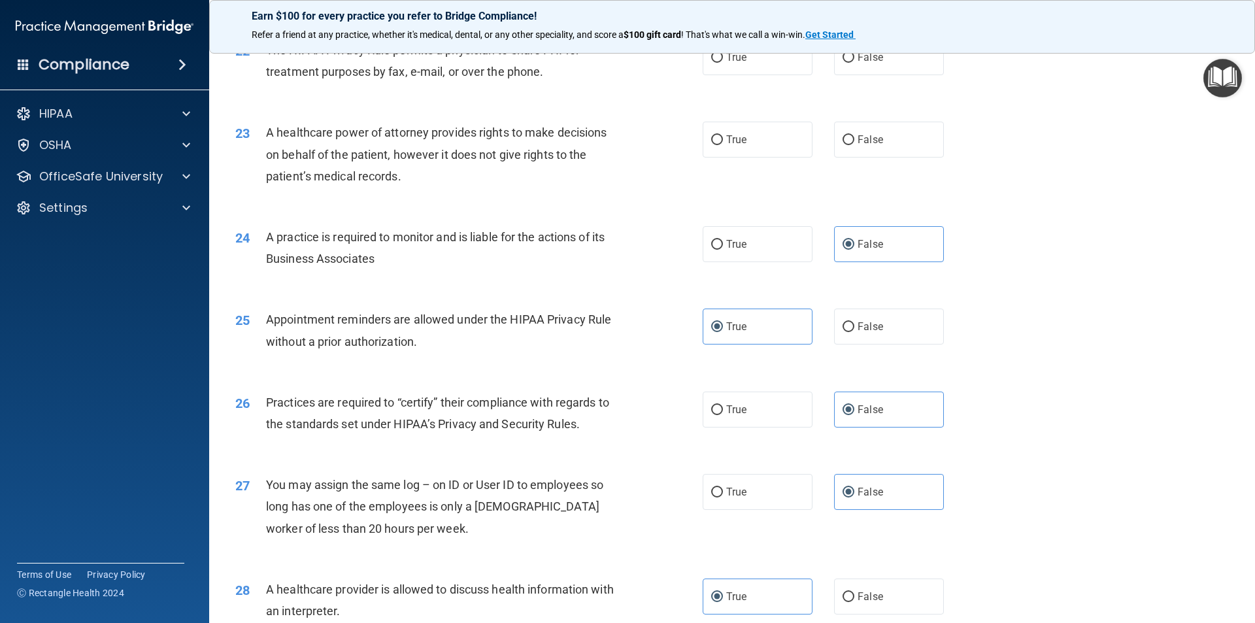
scroll to position [2094, 0]
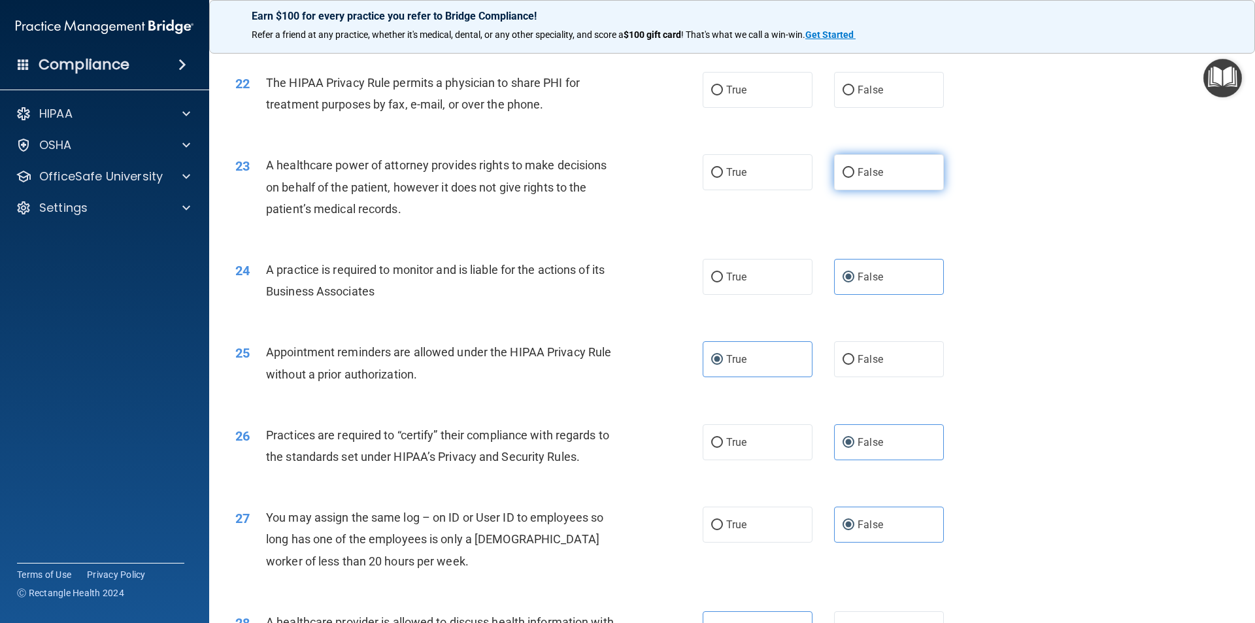
drag, startPoint x: 891, startPoint y: 184, endPoint x: 913, endPoint y: 187, distance: 23.0
click at [898, 189] on label "False" at bounding box center [889, 172] width 110 height 36
click at [855, 178] on input "False" at bounding box center [849, 173] width 12 height 10
radio input "true"
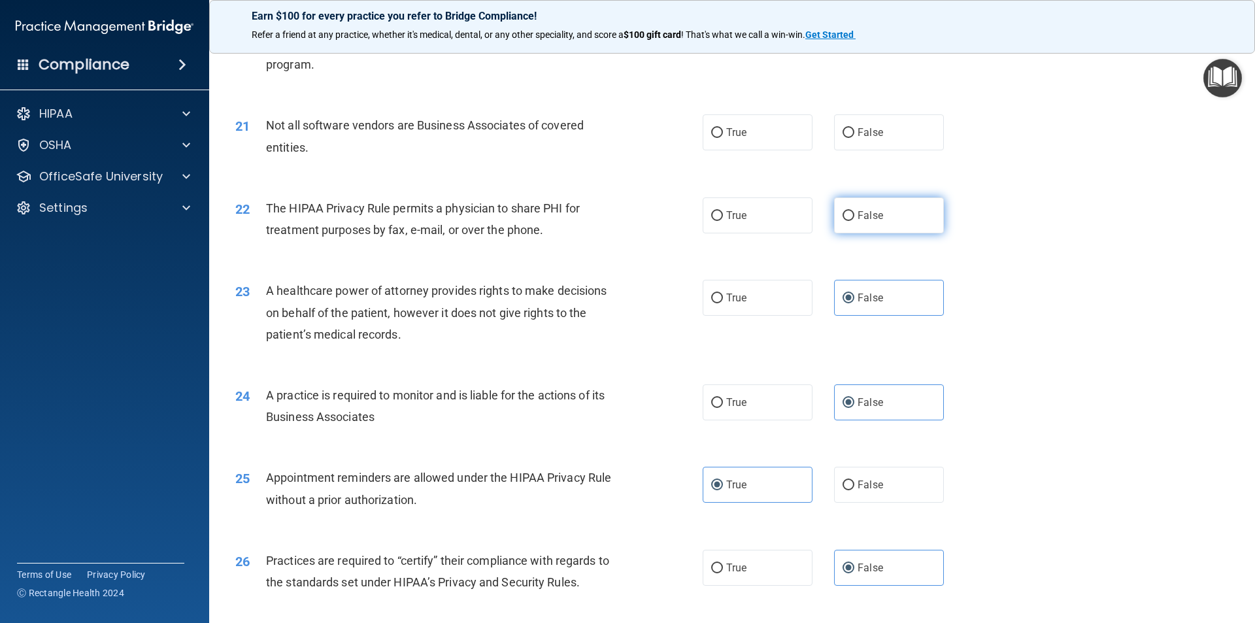
scroll to position [1963, 0]
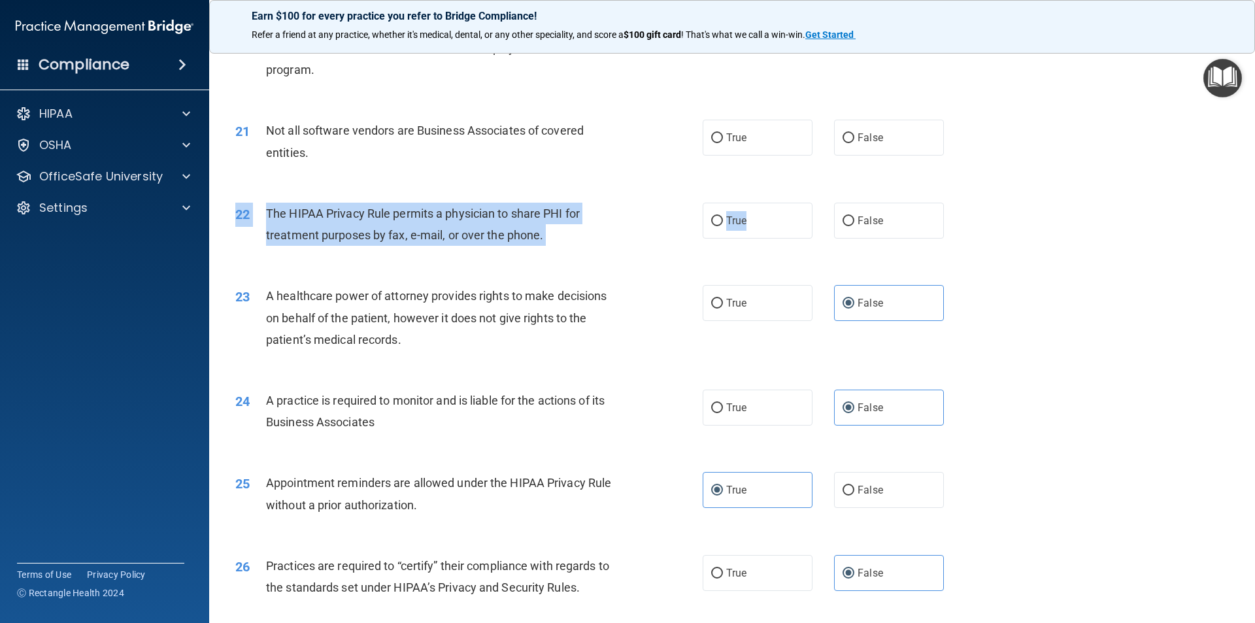
drag, startPoint x: 772, startPoint y: 232, endPoint x: 789, endPoint y: 261, distance: 33.1
click at [783, 256] on div "22 The HIPAA Privacy Rule permits a physician to share PHI for treatment purpos…" at bounding box center [733, 227] width 1014 height 82
click at [767, 221] on label "True" at bounding box center [758, 221] width 110 height 36
click at [723, 221] on input "True" at bounding box center [717, 221] width 12 height 10
radio input "true"
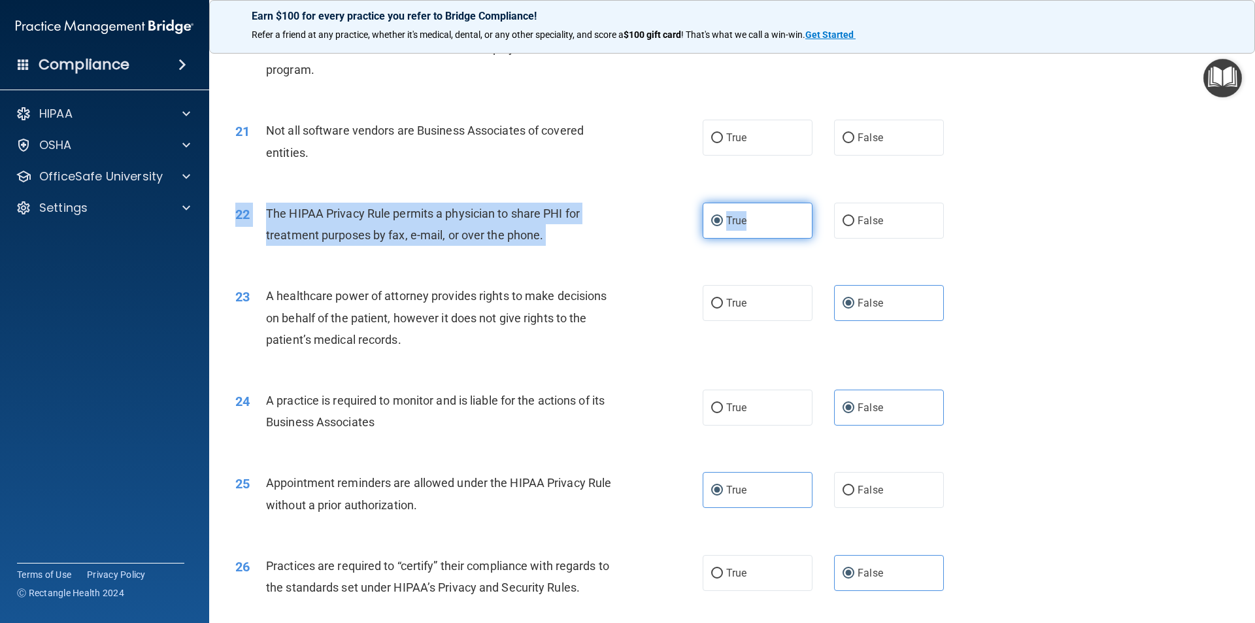
drag, startPoint x: 779, startPoint y: 237, endPoint x: 778, endPoint y: 230, distance: 7.2
click at [779, 236] on label "True" at bounding box center [758, 221] width 110 height 36
click at [723, 226] on input "True" at bounding box center [717, 221] width 12 height 10
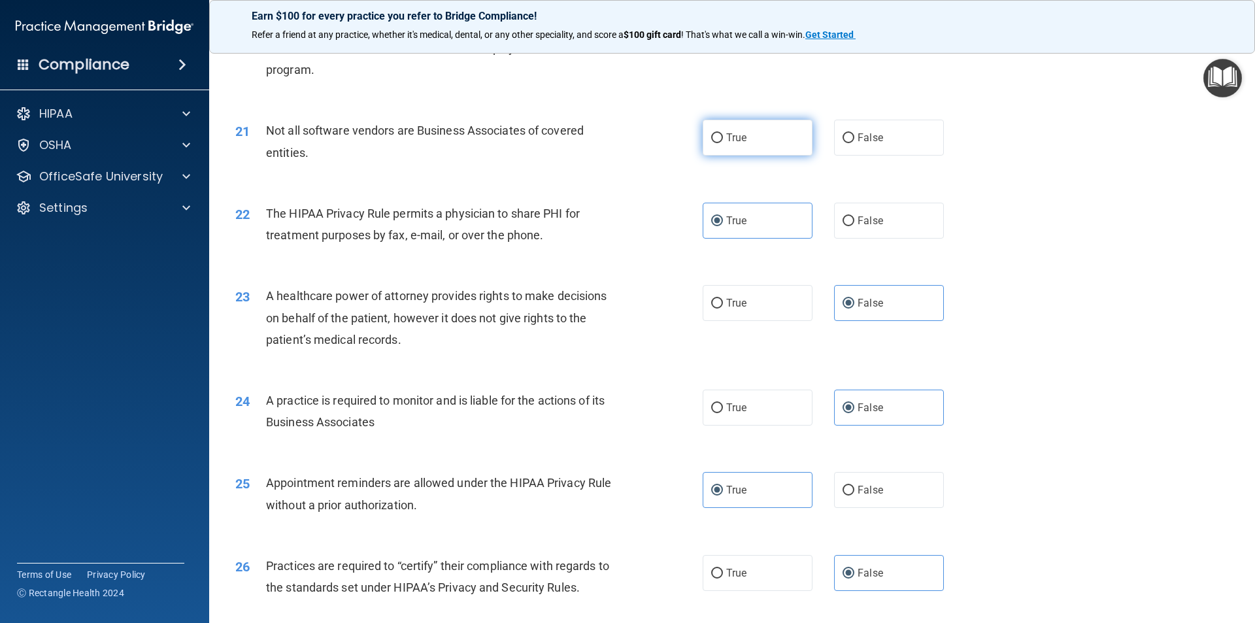
click at [726, 145] on label "True" at bounding box center [758, 138] width 110 height 36
click at [723, 143] on input "True" at bounding box center [717, 138] width 12 height 10
radio input "true"
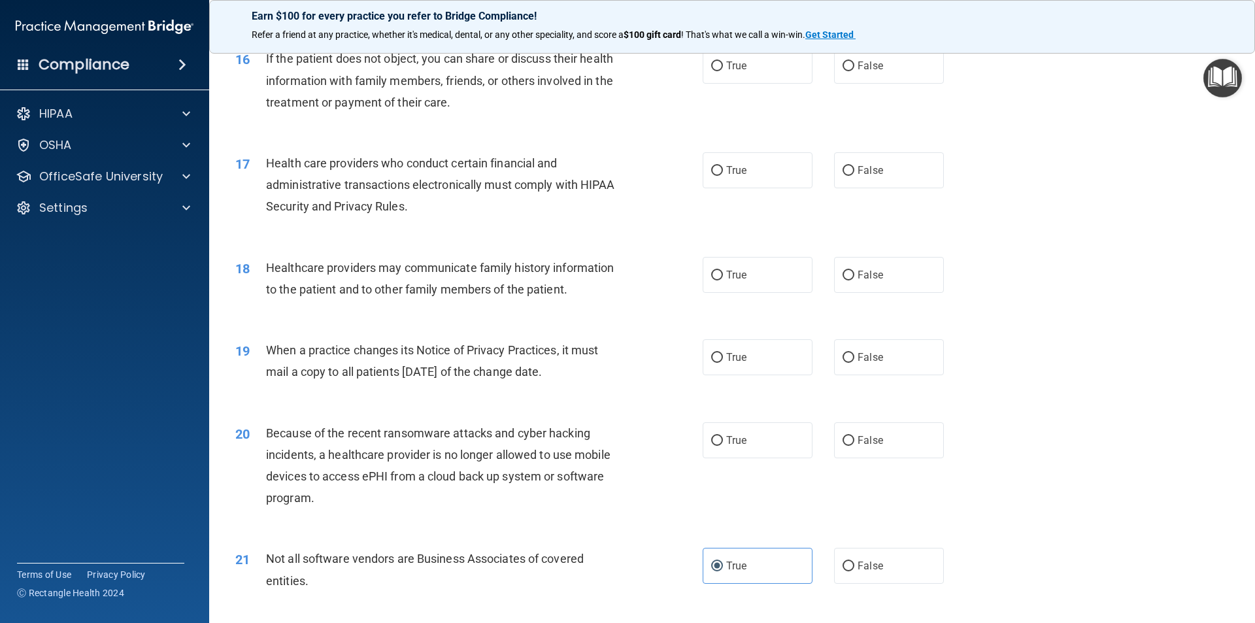
scroll to position [1505, 0]
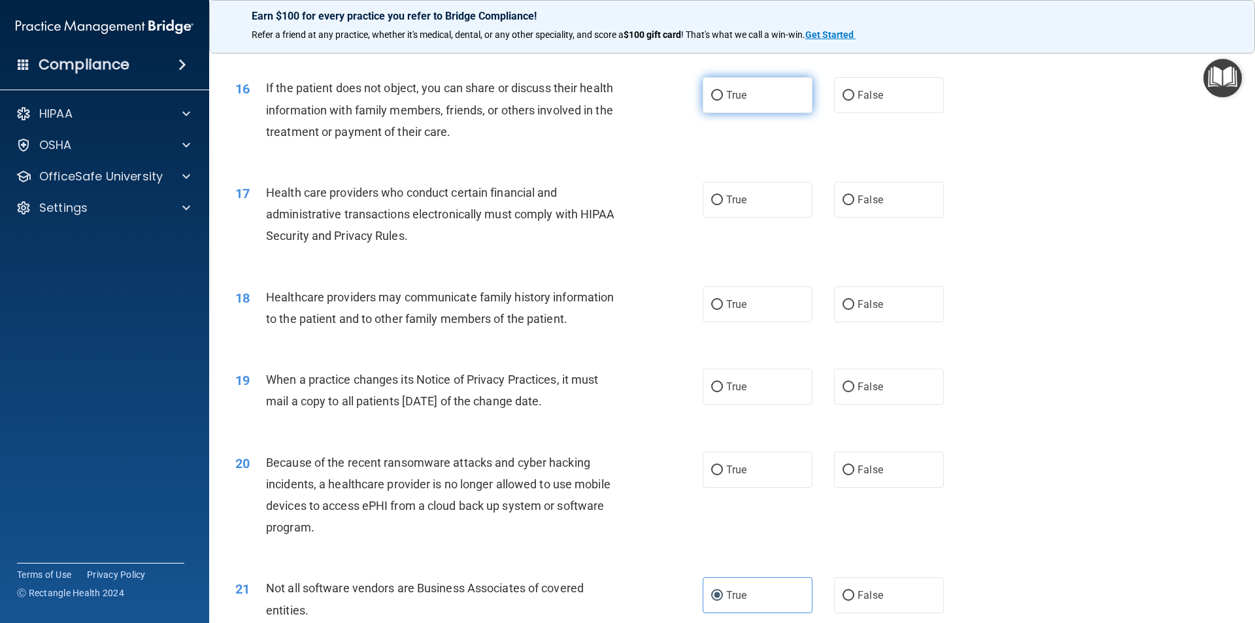
drag, startPoint x: 785, startPoint y: 98, endPoint x: 796, endPoint y: 111, distance: 17.1
click at [786, 97] on label "True" at bounding box center [758, 95] width 110 height 36
click at [723, 97] on input "True" at bounding box center [717, 96] width 12 height 10
radio input "true"
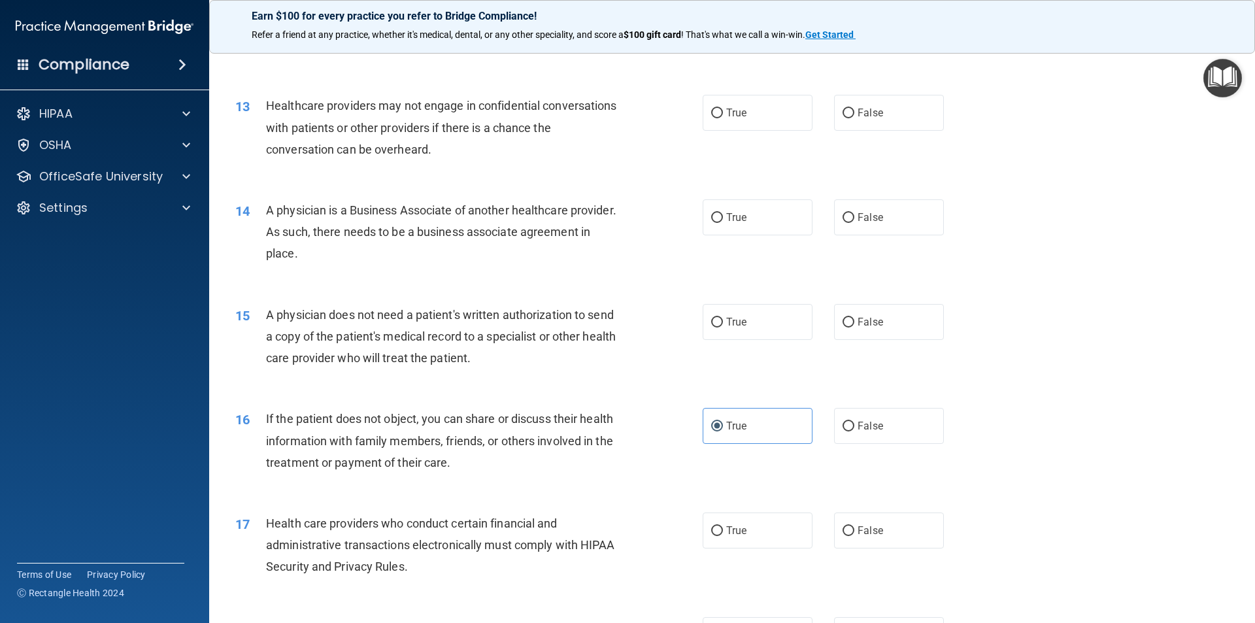
scroll to position [1113, 0]
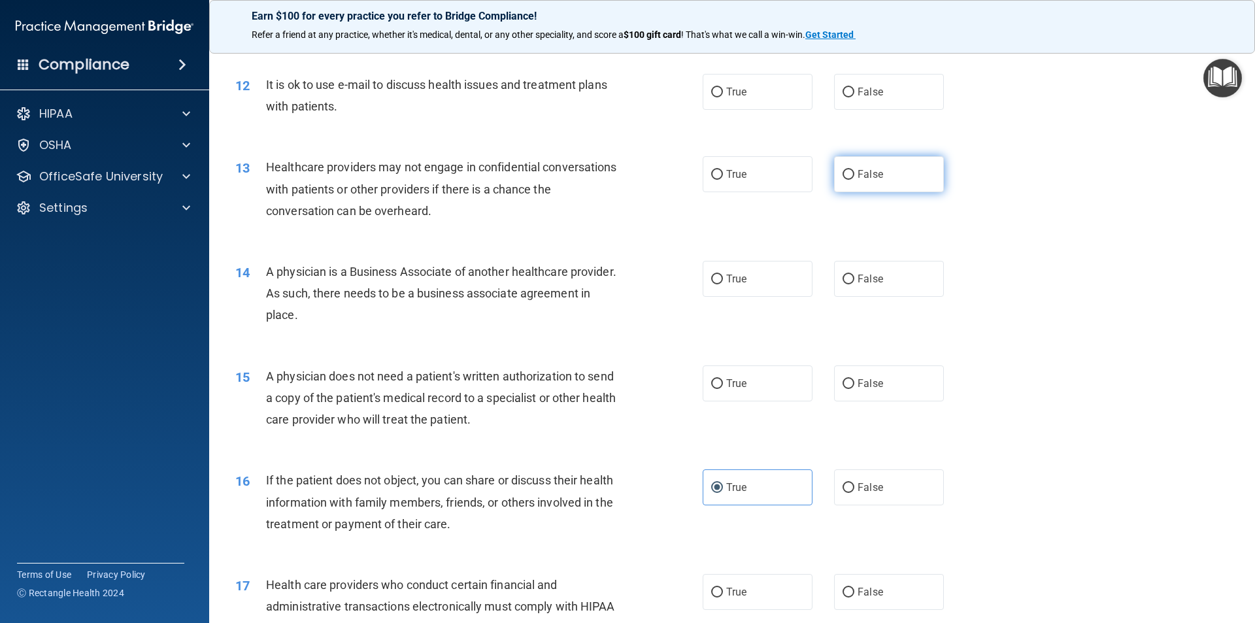
click at [851, 176] on label "False" at bounding box center [889, 174] width 110 height 36
click at [851, 176] on input "False" at bounding box center [849, 175] width 12 height 10
radio input "true"
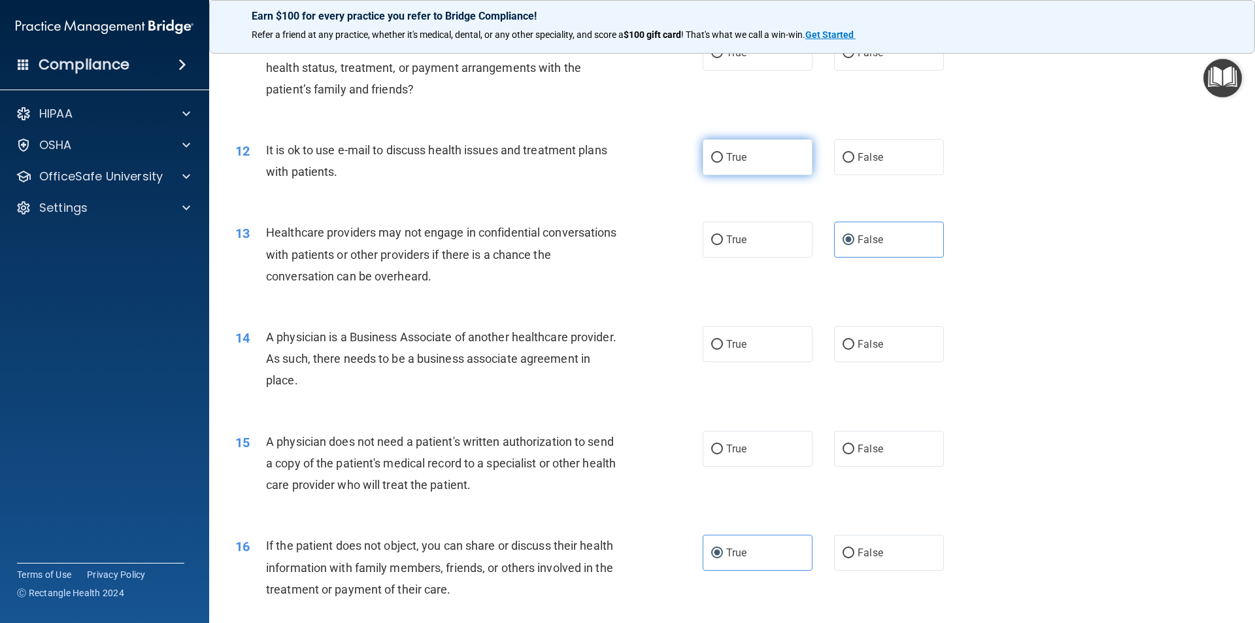
click at [757, 159] on label "True" at bounding box center [758, 157] width 110 height 36
click at [723, 159] on input "True" at bounding box center [717, 158] width 12 height 10
radio input "true"
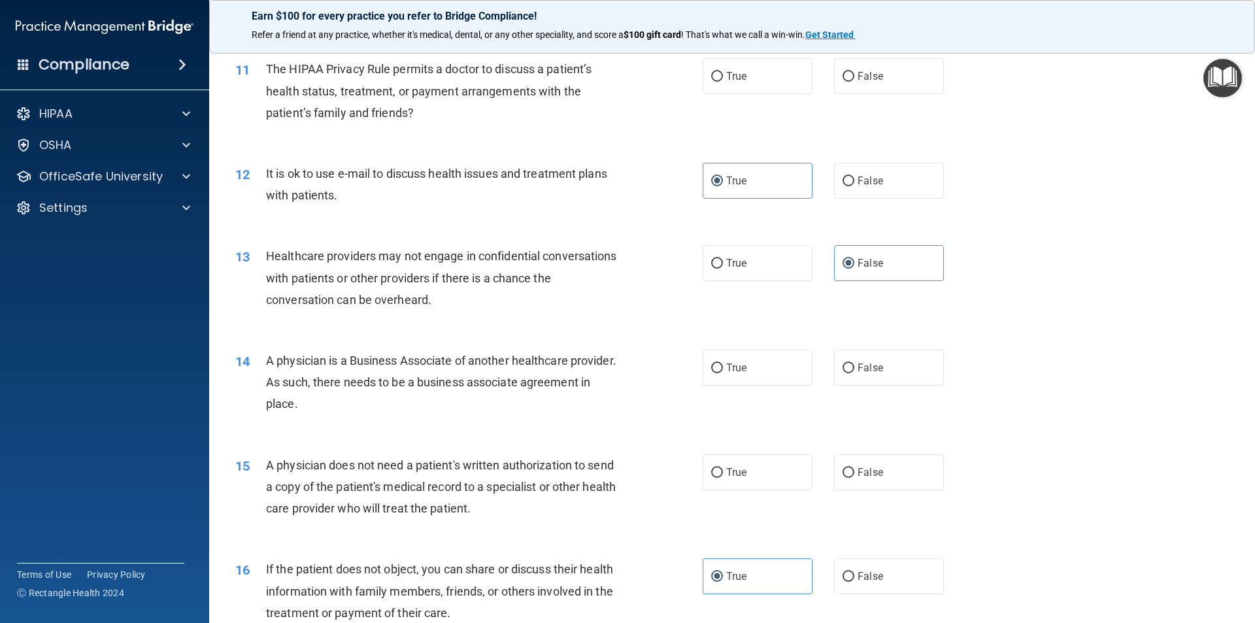
scroll to position [982, 0]
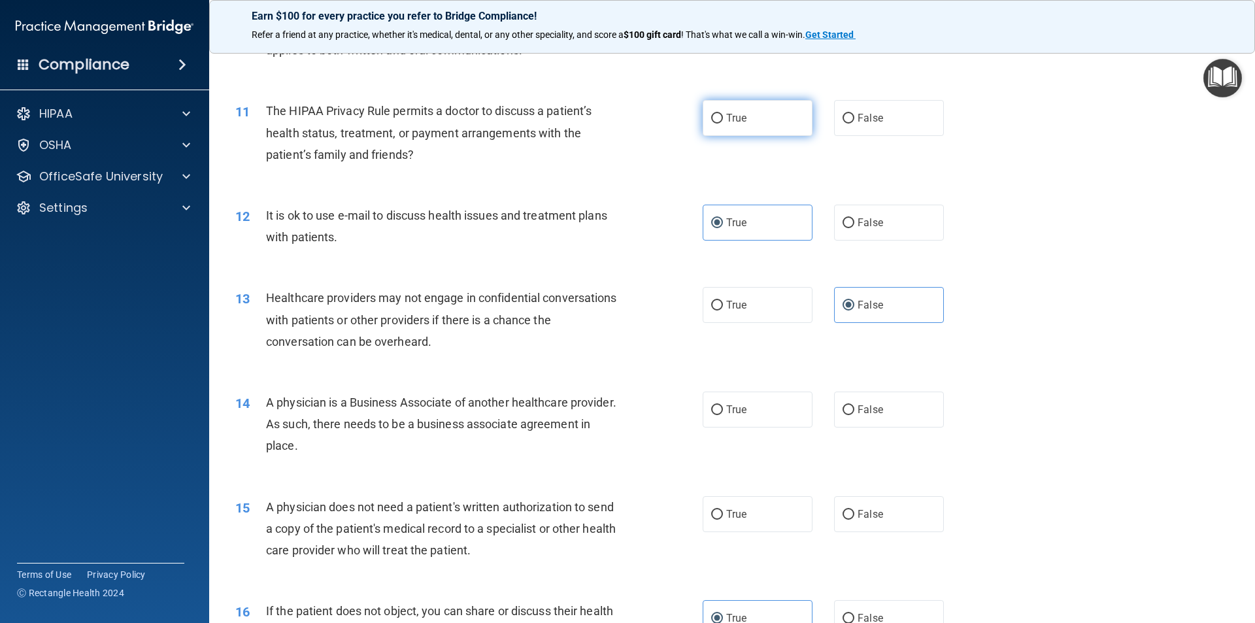
click at [756, 118] on label "True" at bounding box center [758, 118] width 110 height 36
click at [723, 118] on input "True" at bounding box center [717, 119] width 12 height 10
radio input "true"
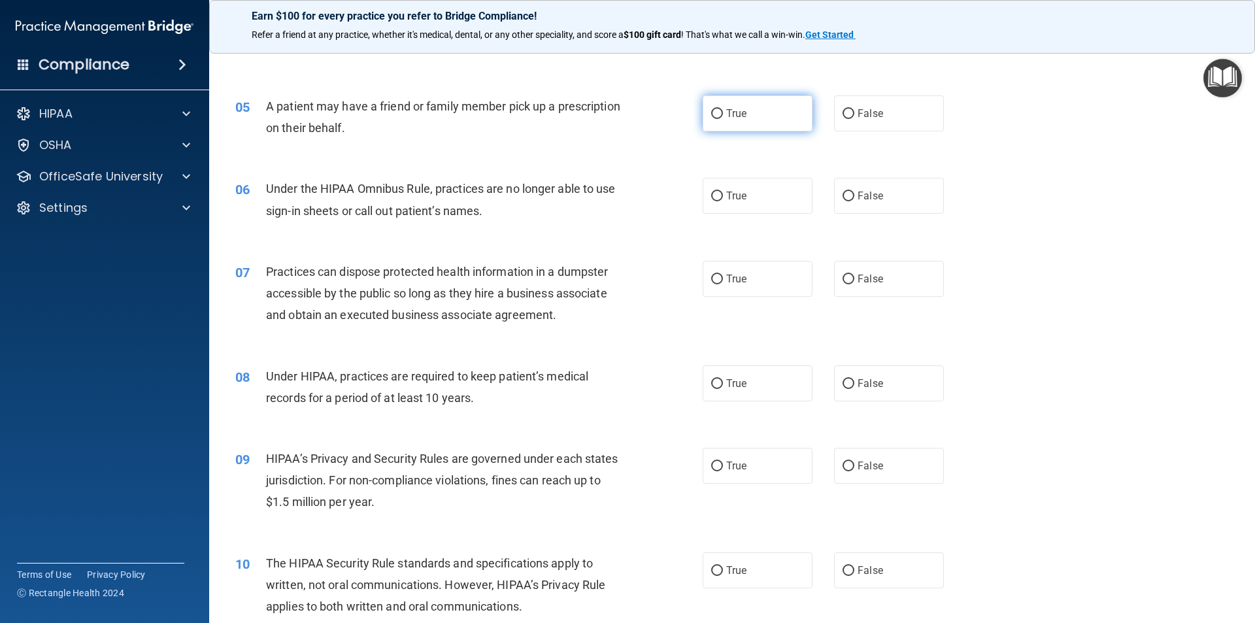
scroll to position [394, 0]
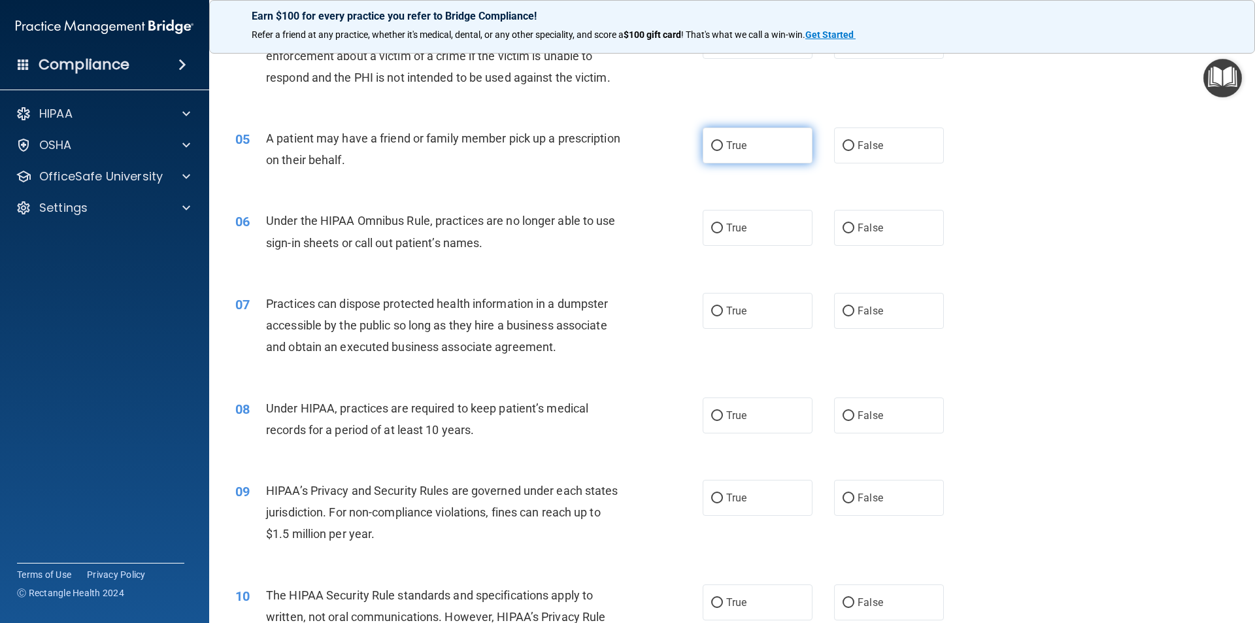
click at [730, 149] on span "True" at bounding box center [736, 145] width 20 height 12
click at [723, 149] on input "True" at bounding box center [717, 146] width 12 height 10
radio input "true"
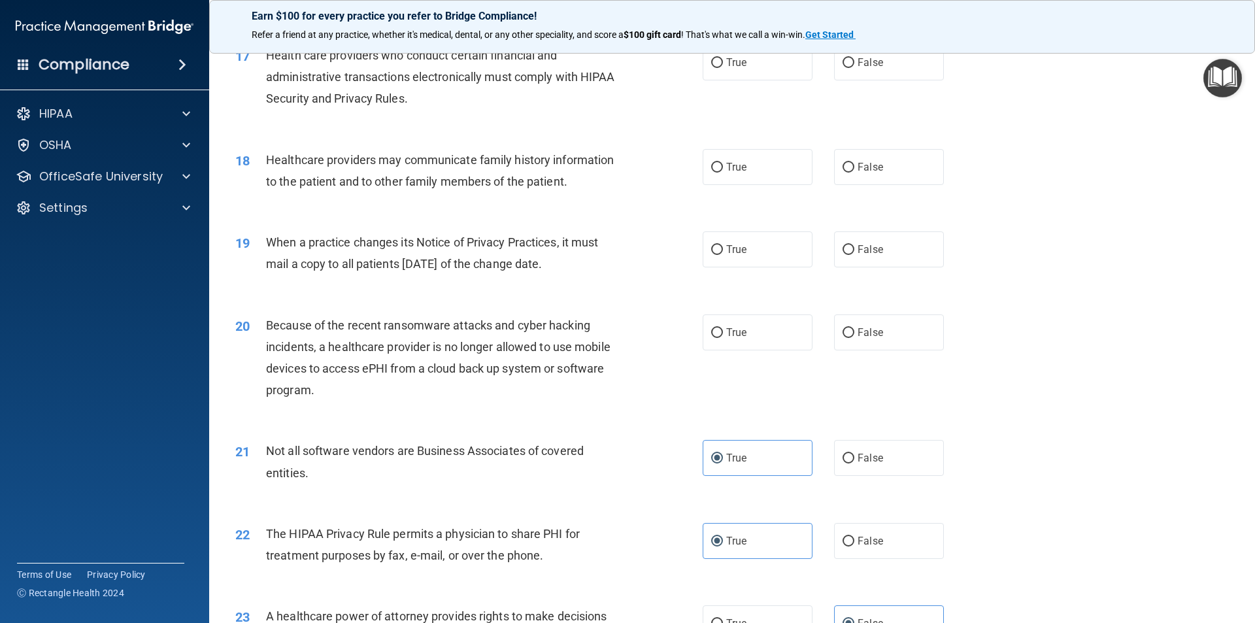
scroll to position [1571, 0]
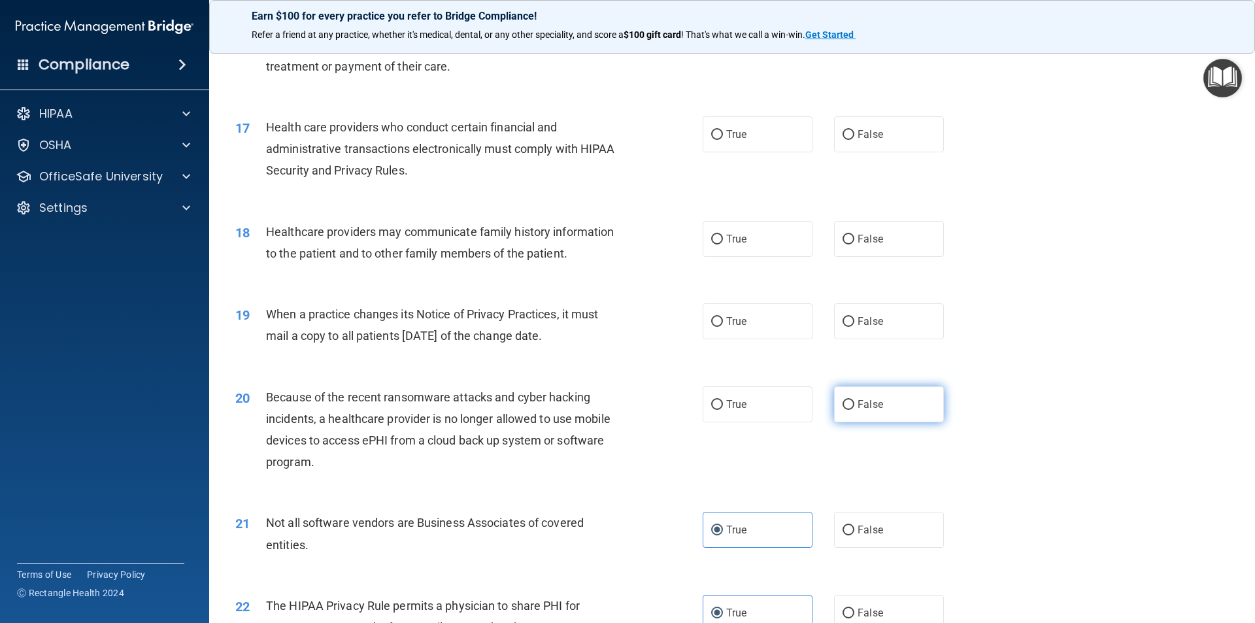
click at [843, 415] on label "False" at bounding box center [889, 404] width 110 height 36
click at [843, 410] on input "False" at bounding box center [849, 405] width 12 height 10
radio input "true"
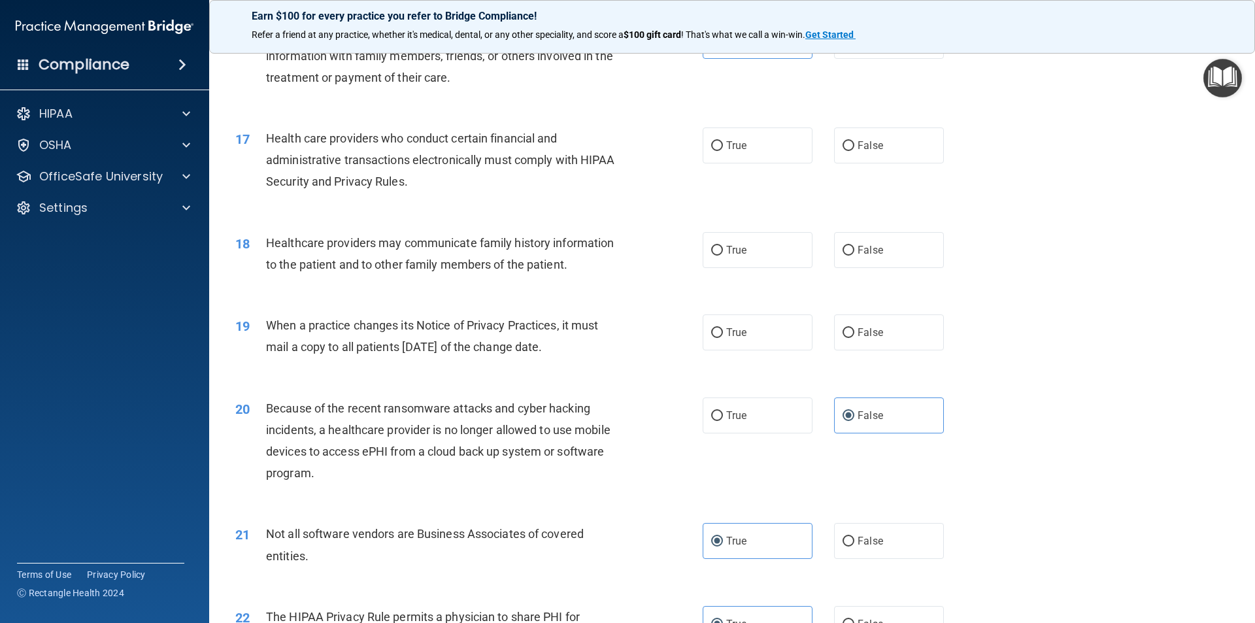
scroll to position [1569, 0]
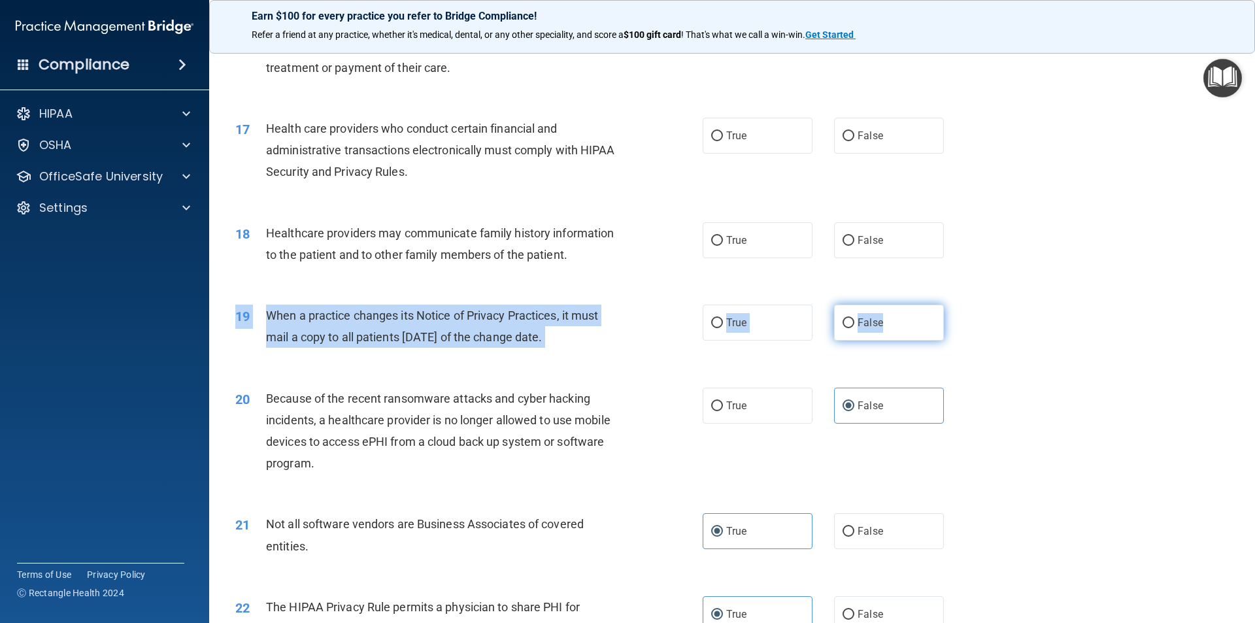
drag, startPoint x: 879, startPoint y: 253, endPoint x: 891, endPoint y: 341, distance: 88.3
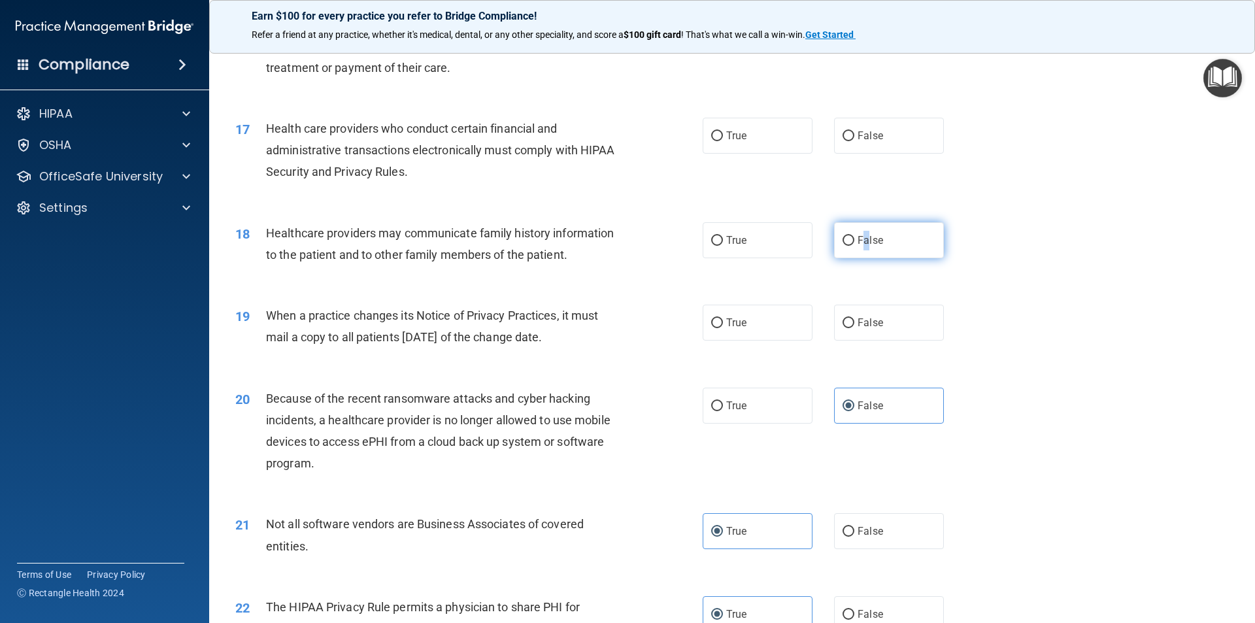
click at [857, 248] on label "False" at bounding box center [889, 240] width 110 height 36
click at [845, 235] on label "False" at bounding box center [889, 240] width 110 height 36
click at [846, 241] on input "False" at bounding box center [849, 241] width 12 height 10
radio input "true"
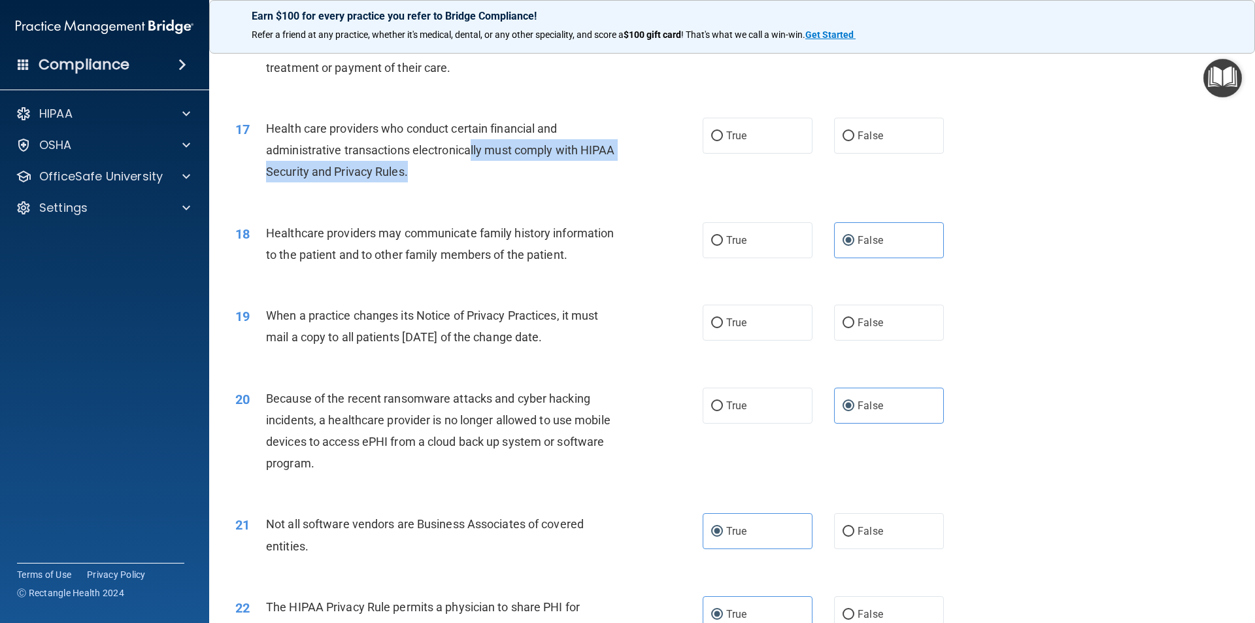
drag, startPoint x: 469, startPoint y: 143, endPoint x: 488, endPoint y: 180, distance: 41.5
click at [488, 180] on div "Health care providers who conduct certain financial and administrative transact…" at bounding box center [449, 150] width 366 height 65
click at [489, 175] on div "Health care providers who conduct certain financial and administrative transact…" at bounding box center [449, 150] width 366 height 65
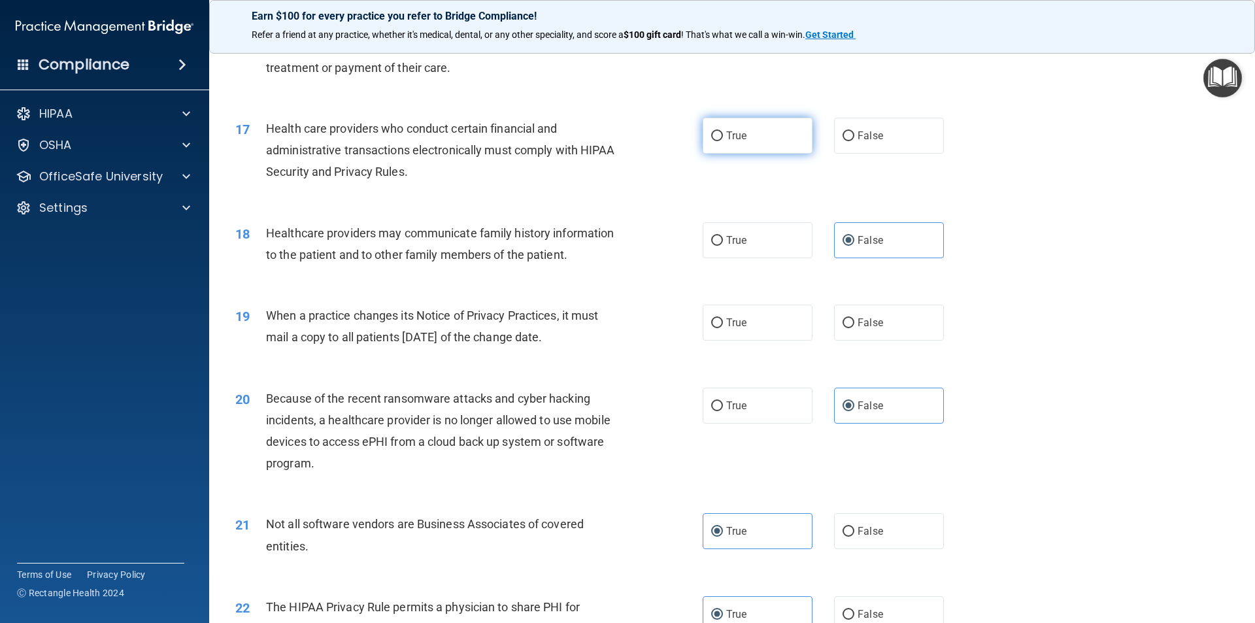
drag, startPoint x: 763, startPoint y: 137, endPoint x: 764, endPoint y: 130, distance: 7.3
click at [762, 137] on label "True" at bounding box center [758, 136] width 110 height 36
click at [723, 137] on input "True" at bounding box center [717, 136] width 12 height 10
radio input "true"
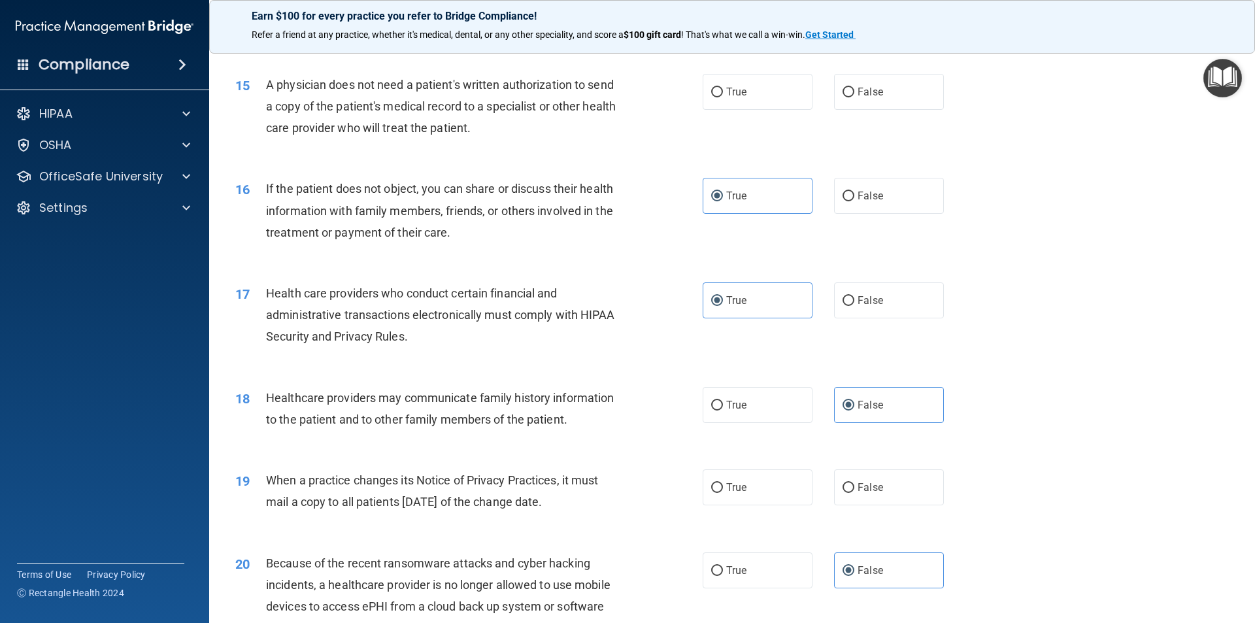
scroll to position [1373, 0]
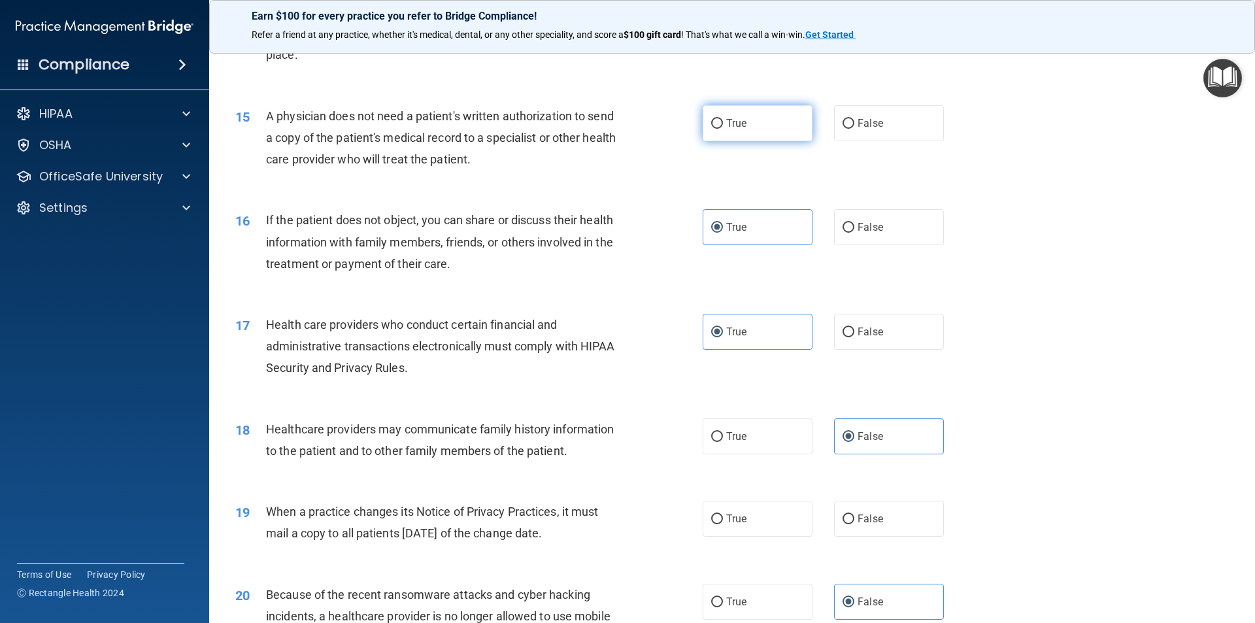
click at [738, 131] on label "True" at bounding box center [758, 123] width 110 height 36
click at [723, 129] on input "True" at bounding box center [717, 124] width 12 height 10
radio input "true"
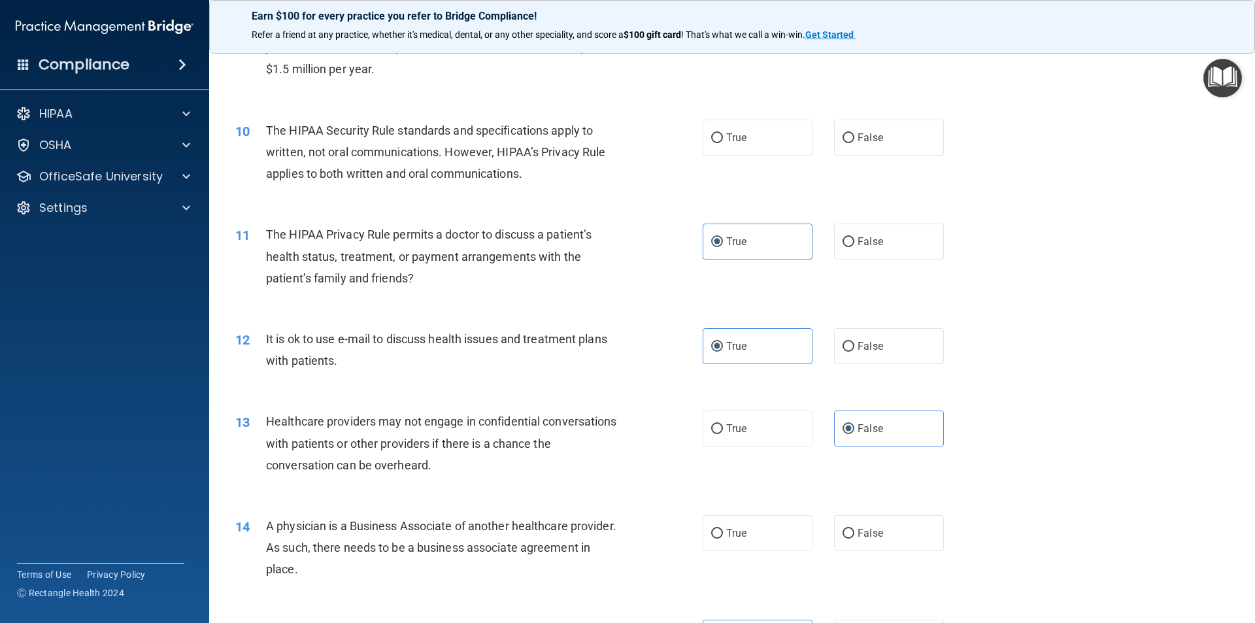
scroll to position [785, 0]
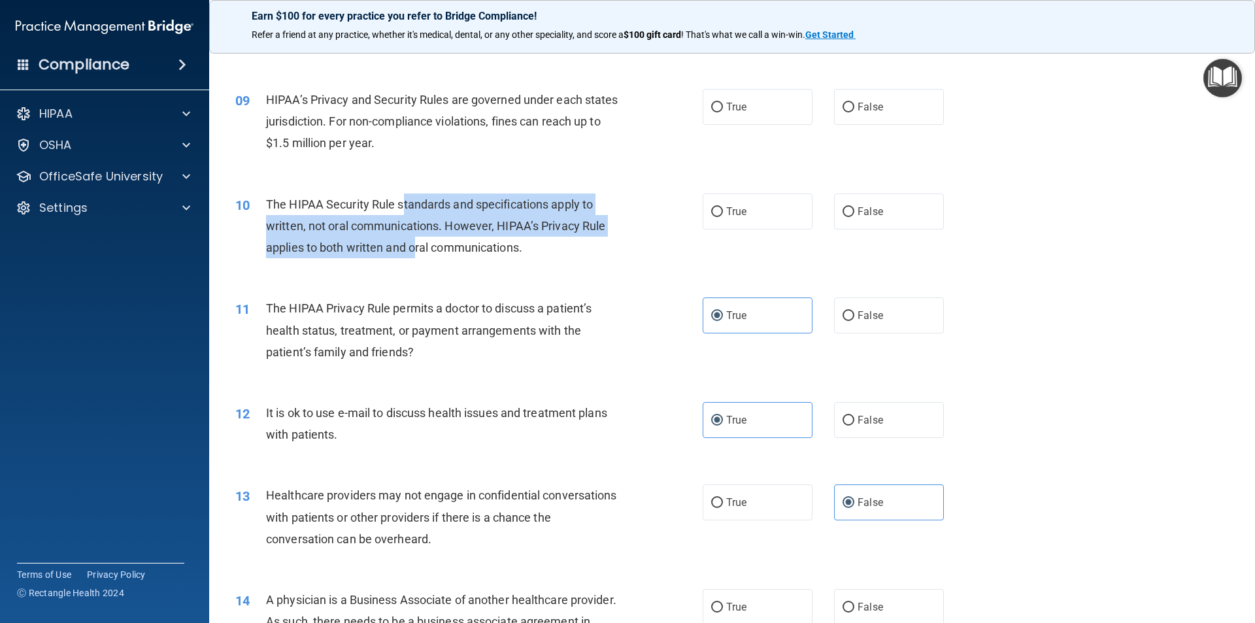
drag, startPoint x: 405, startPoint y: 211, endPoint x: 415, endPoint y: 241, distance: 32.3
click at [415, 241] on span "The HIPAA Security Rule standards and specifications apply to written, not oral…" at bounding box center [435, 225] width 339 height 57
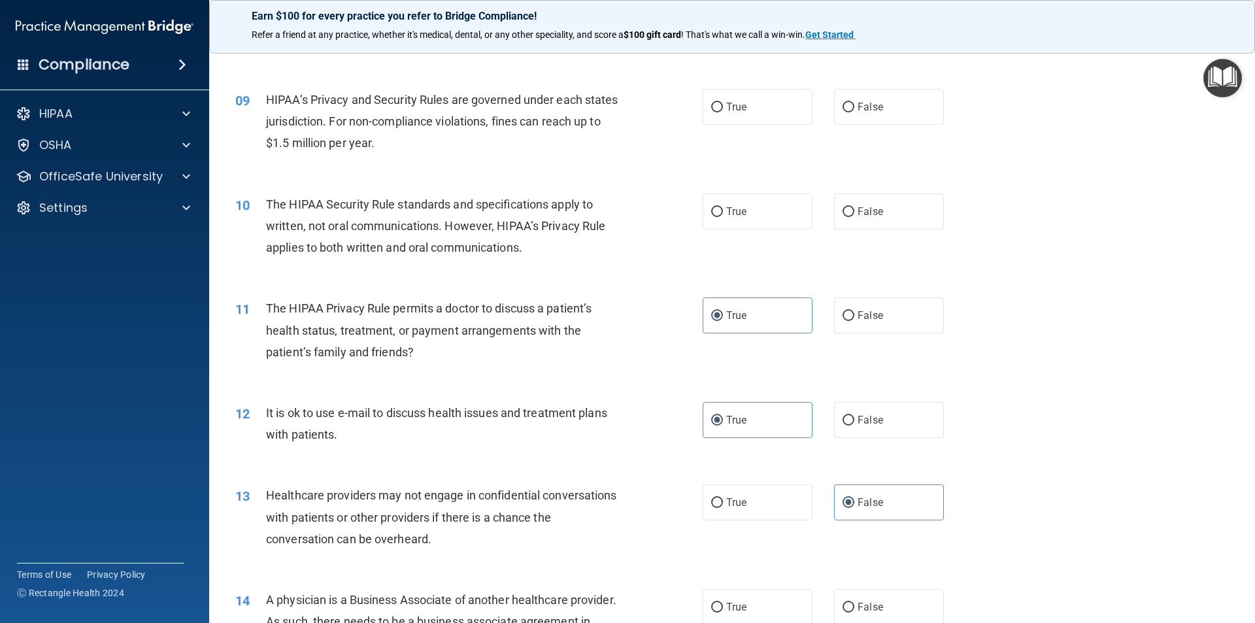
click at [451, 250] on span "The HIPAA Security Rule standards and specifications apply to written, not oral…" at bounding box center [435, 225] width 339 height 57
click at [723, 201] on label "True" at bounding box center [758, 212] width 110 height 36
click at [723, 207] on input "True" at bounding box center [717, 212] width 12 height 10
radio input "true"
click at [868, 118] on label "False" at bounding box center [889, 107] width 110 height 36
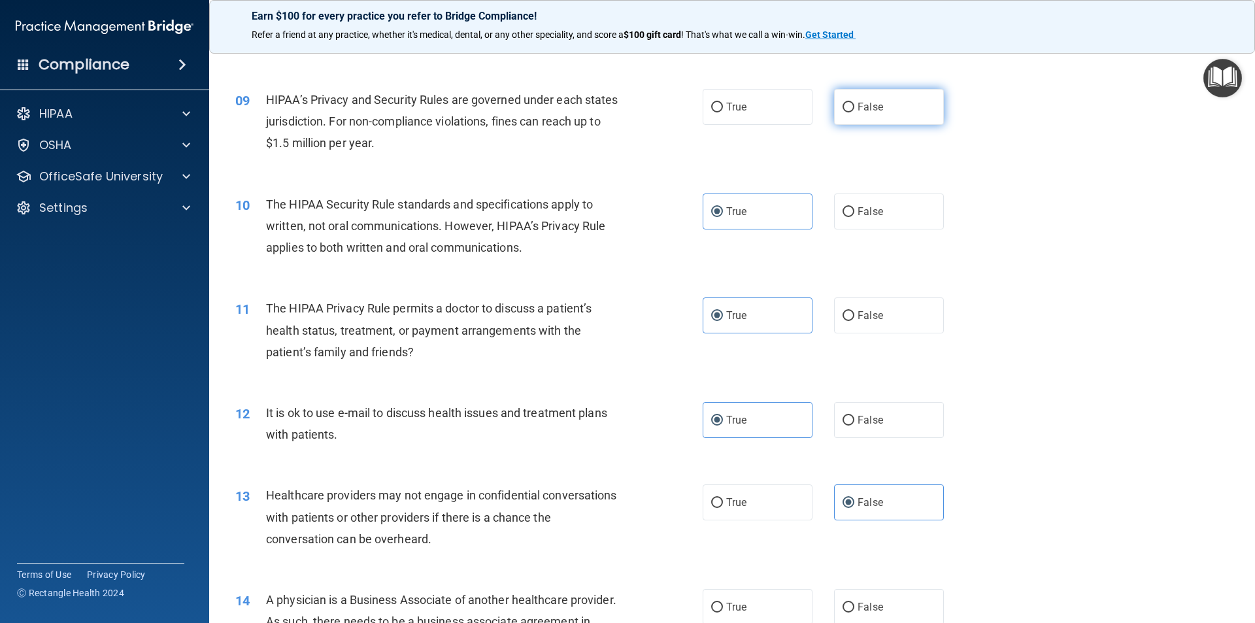
click at [855, 112] on input "False" at bounding box center [849, 108] width 12 height 10
radio input "true"
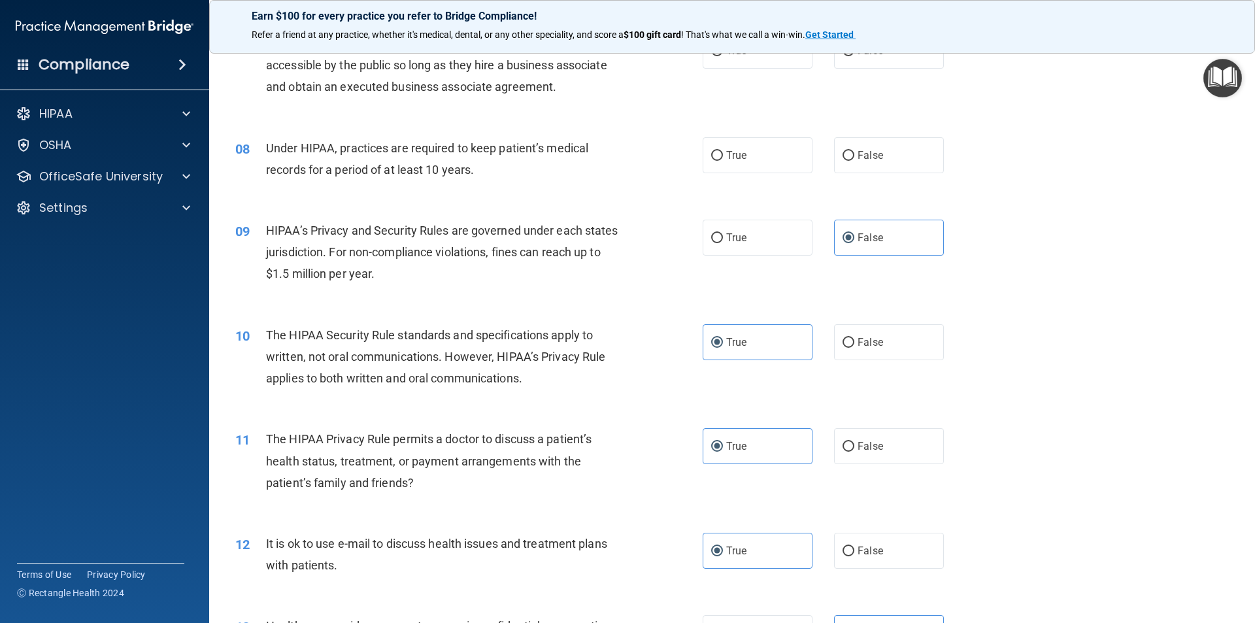
click at [812, 173] on div "08 Under HIPAA, practices are required to keep patient’s medical records for a …" at bounding box center [733, 162] width 1014 height 82
click at [842, 163] on label "False" at bounding box center [889, 155] width 110 height 36
click at [843, 161] on input "False" at bounding box center [849, 156] width 12 height 10
radio input "true"
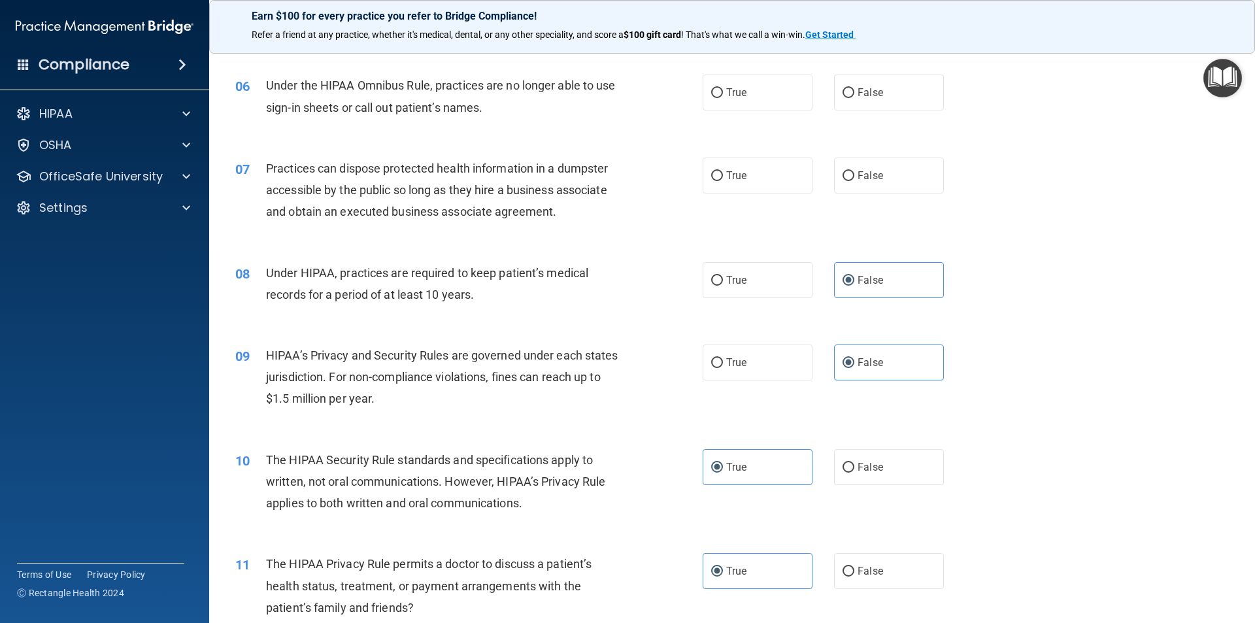
scroll to position [523, 0]
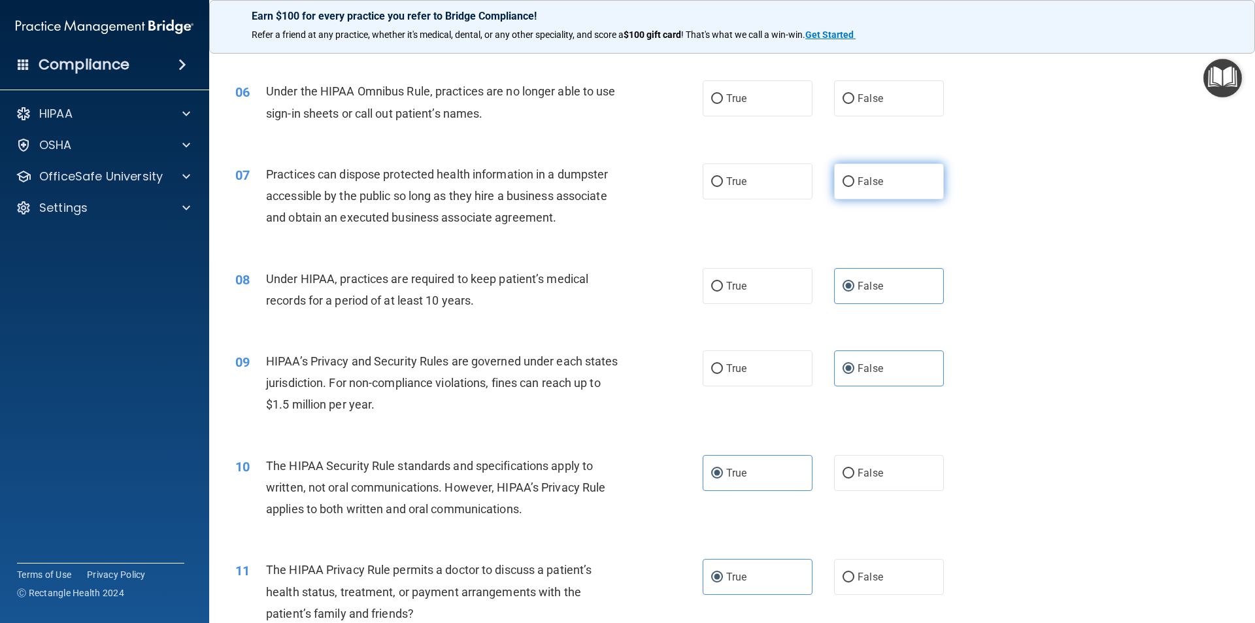
click at [882, 172] on label "False" at bounding box center [889, 181] width 110 height 36
click at [855, 177] on input "False" at bounding box center [849, 182] width 12 height 10
radio input "true"
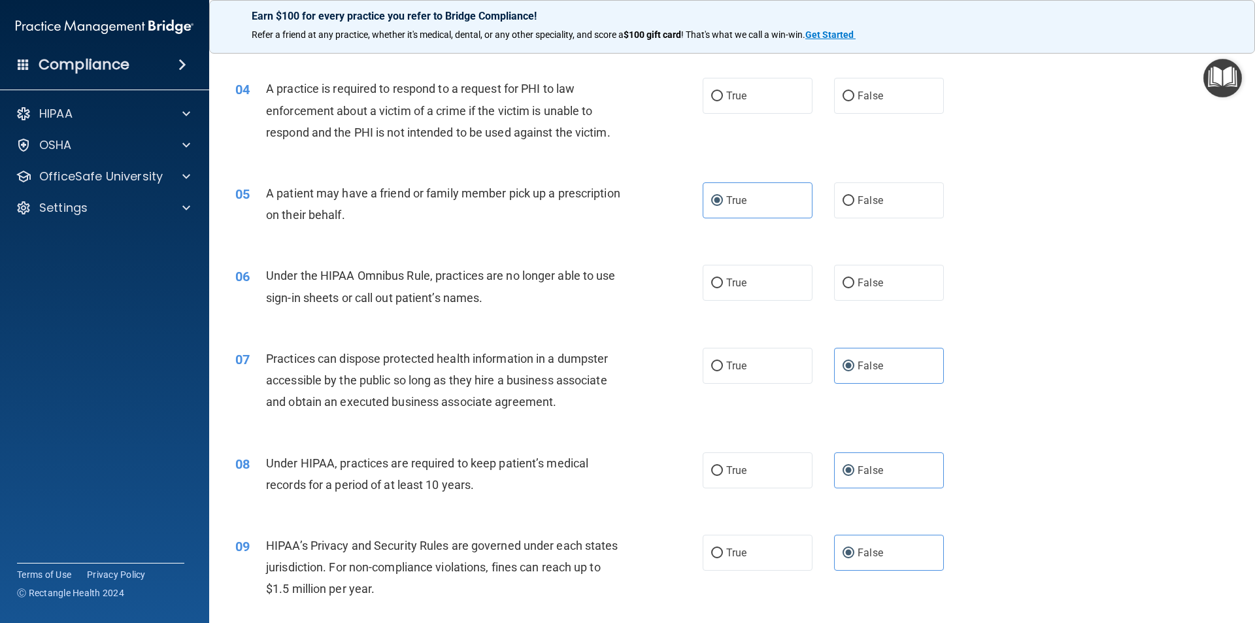
scroll to position [262, 0]
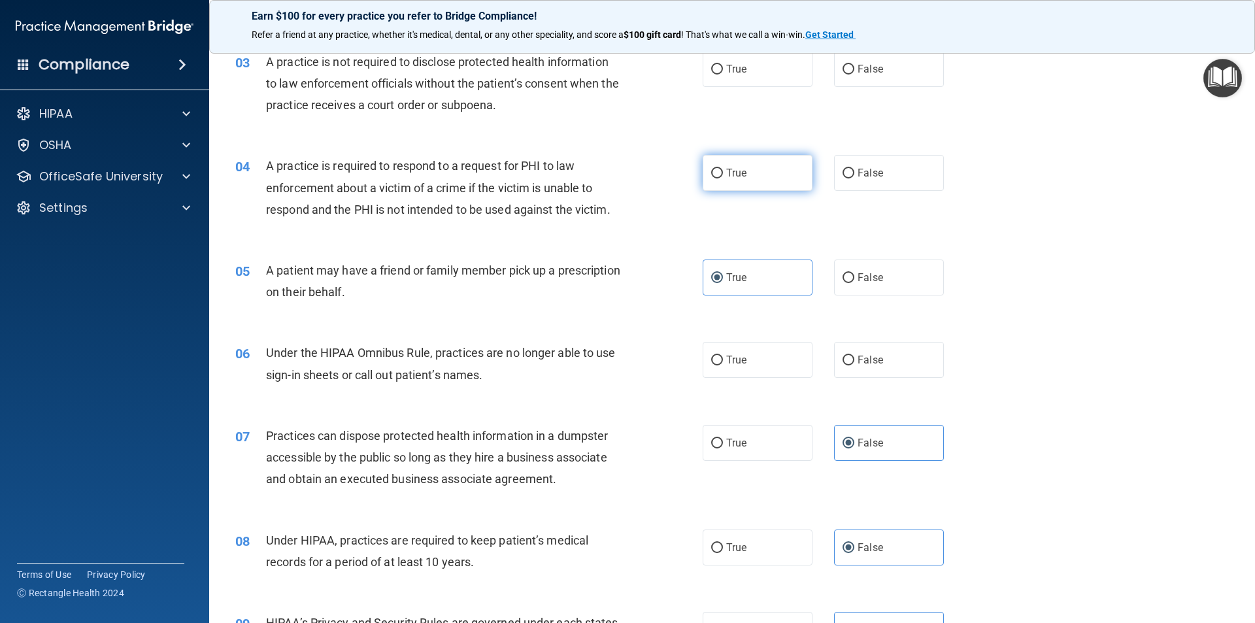
click at [739, 172] on span "True" at bounding box center [736, 173] width 20 height 12
click at [723, 172] on input "True" at bounding box center [717, 174] width 12 height 10
radio input "true"
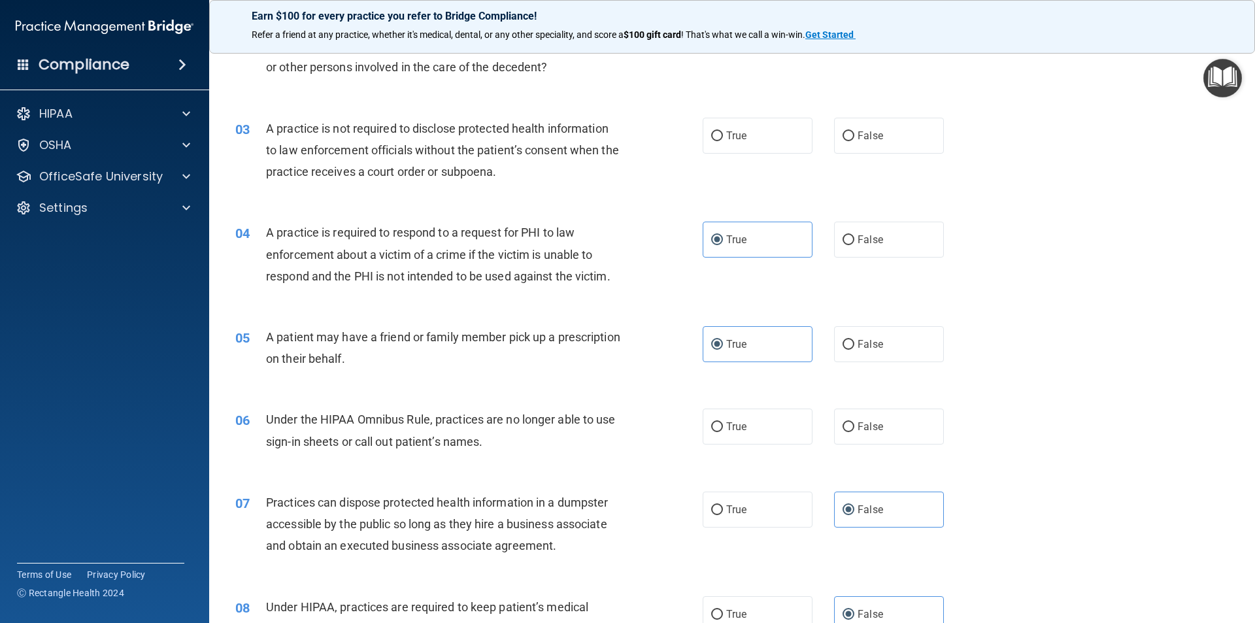
scroll to position [131, 0]
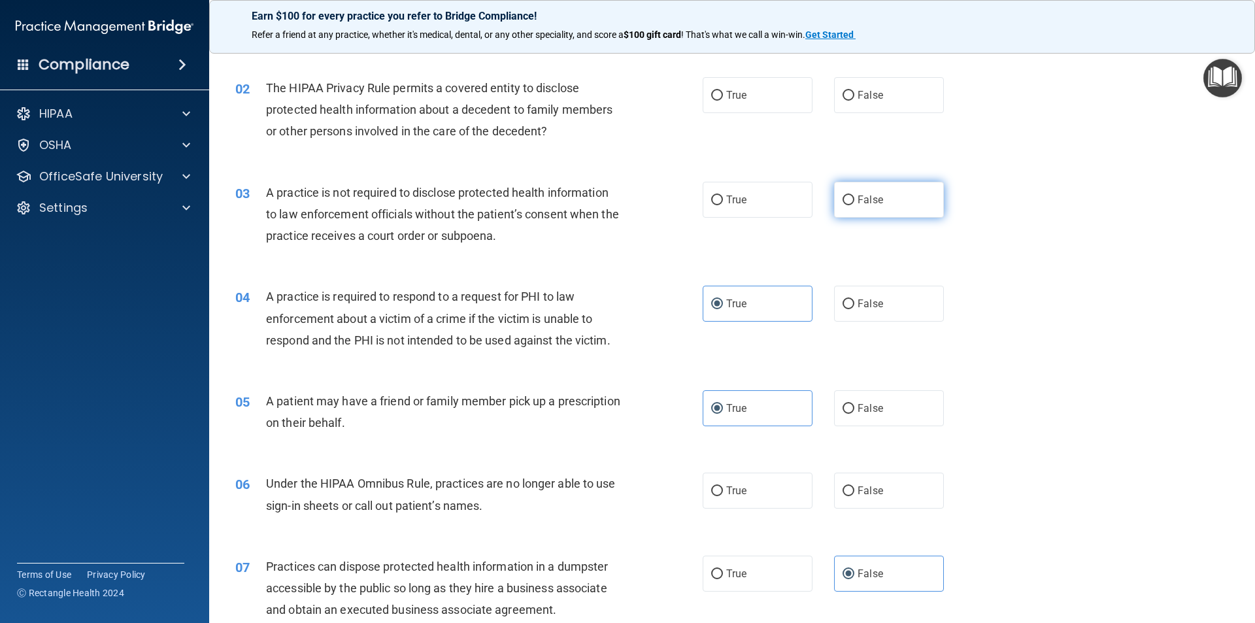
click at [876, 192] on label "False" at bounding box center [889, 200] width 110 height 36
click at [855, 196] on input "False" at bounding box center [849, 201] width 12 height 10
radio input "true"
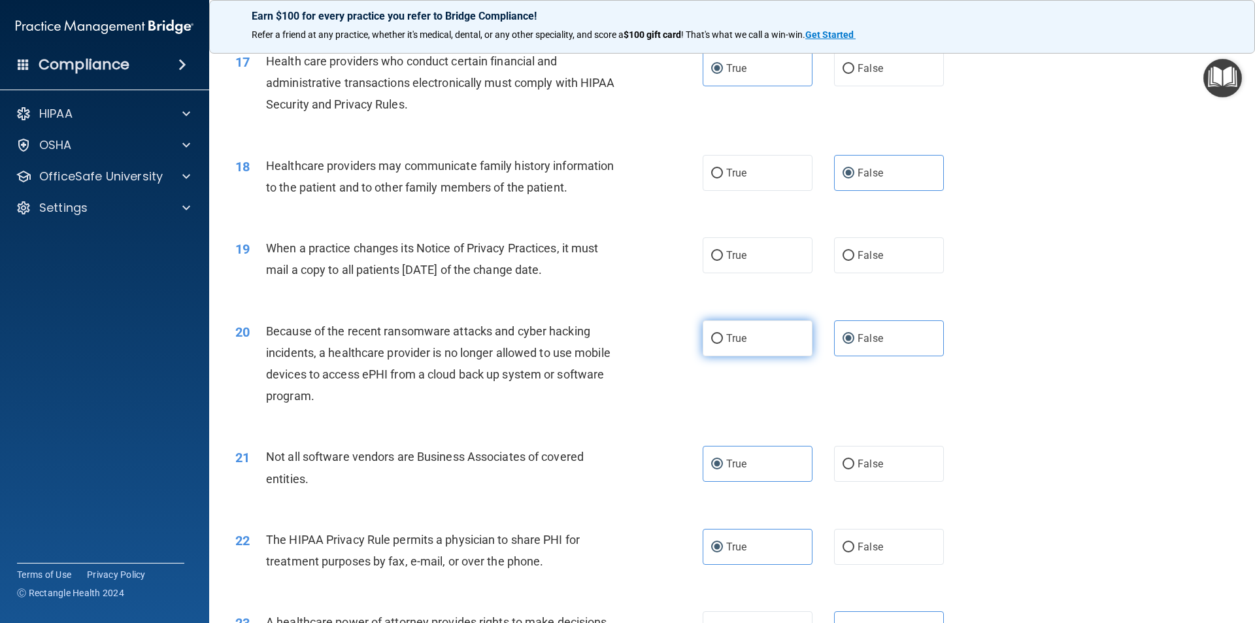
scroll to position [1636, 0]
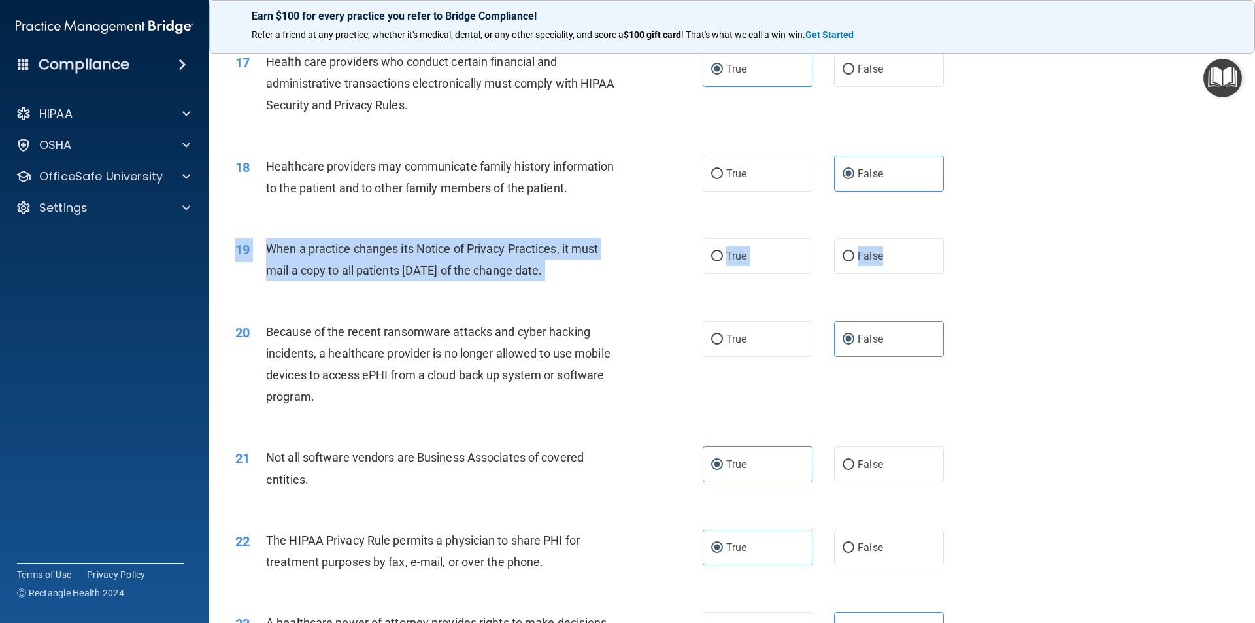
drag, startPoint x: 920, startPoint y: 256, endPoint x: 976, endPoint y: 360, distance: 117.9
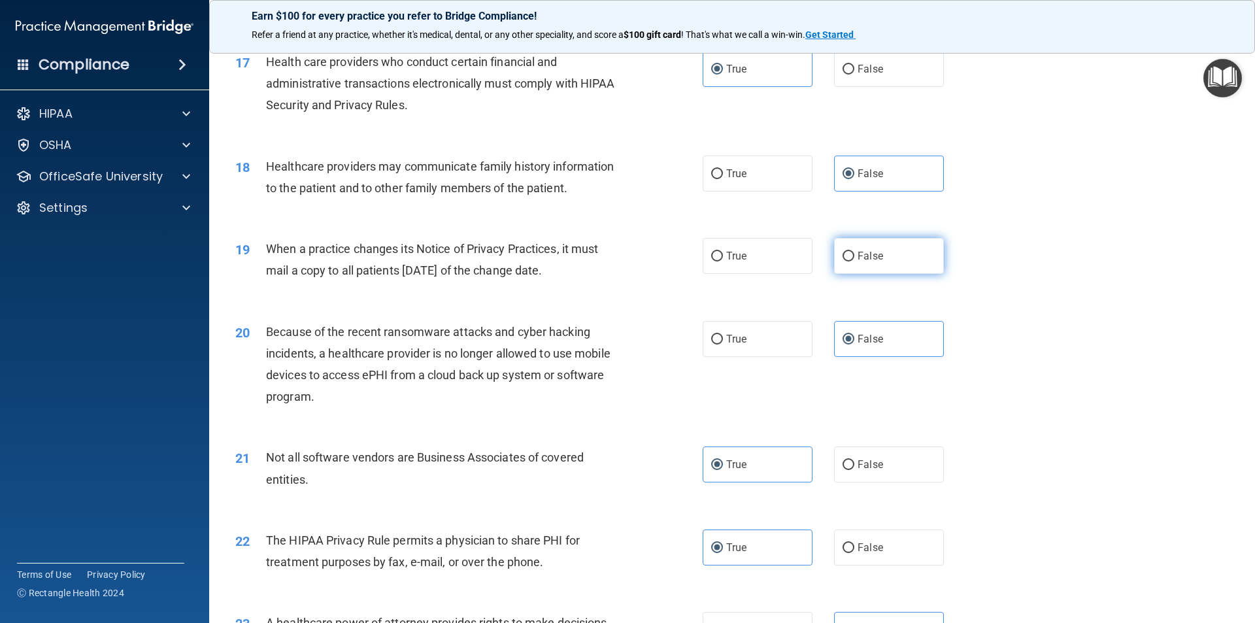
click at [881, 247] on label "False" at bounding box center [889, 256] width 110 height 36
click at [855, 252] on input "False" at bounding box center [849, 257] width 12 height 10
radio input "true"
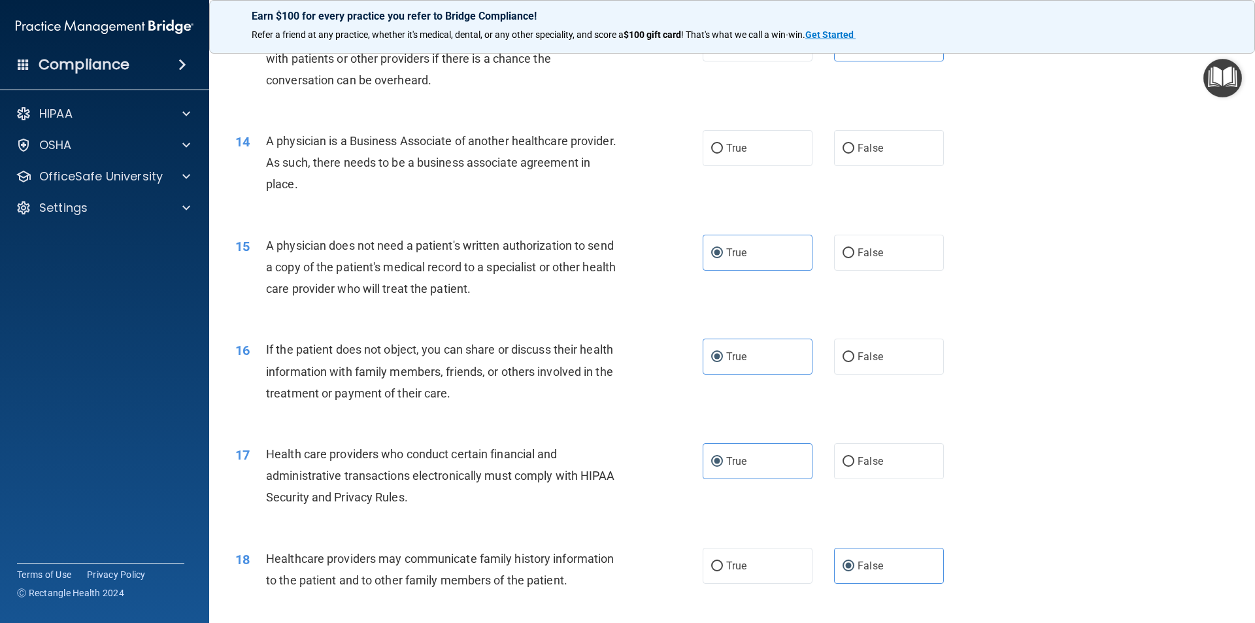
scroll to position [1113, 0]
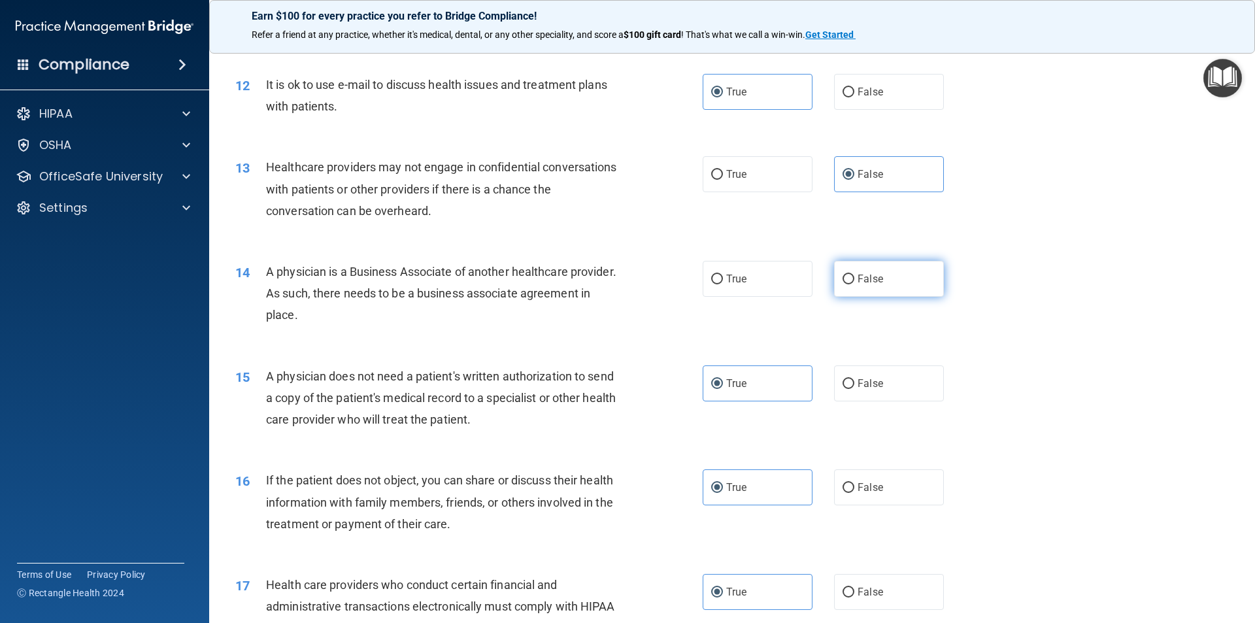
drag, startPoint x: 893, startPoint y: 279, endPoint x: 899, endPoint y: 271, distance: 10.3
click at [893, 277] on label "False" at bounding box center [889, 279] width 110 height 36
click at [855, 277] on input "False" at bounding box center [849, 280] width 12 height 10
radio input "true"
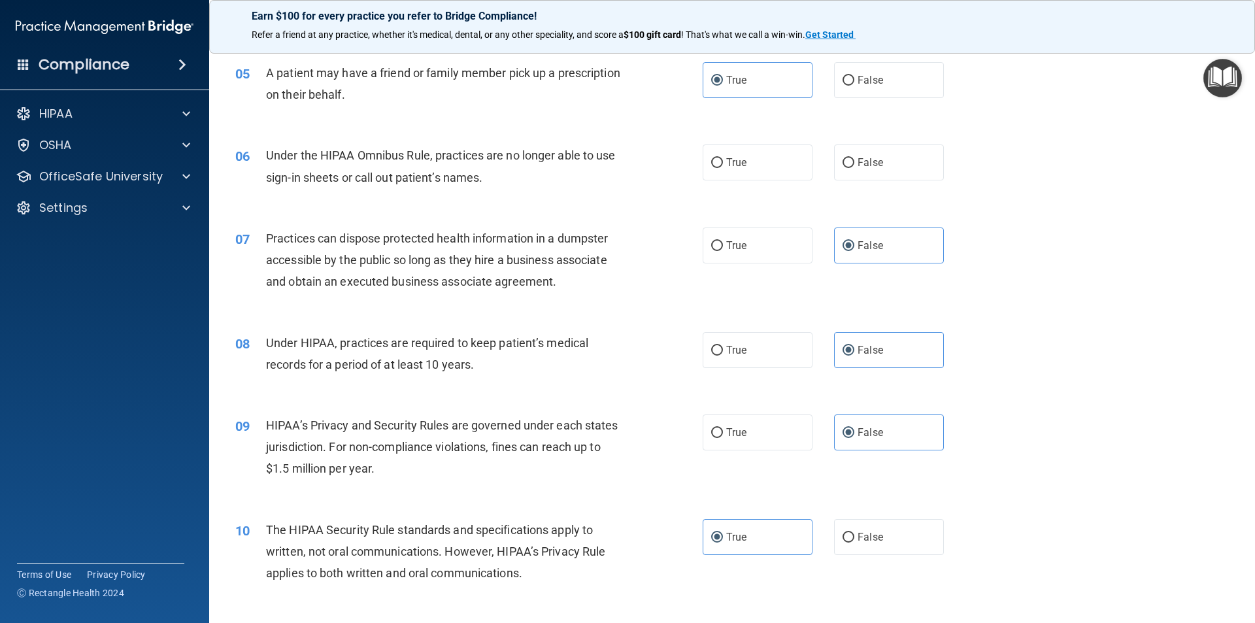
scroll to position [394, 0]
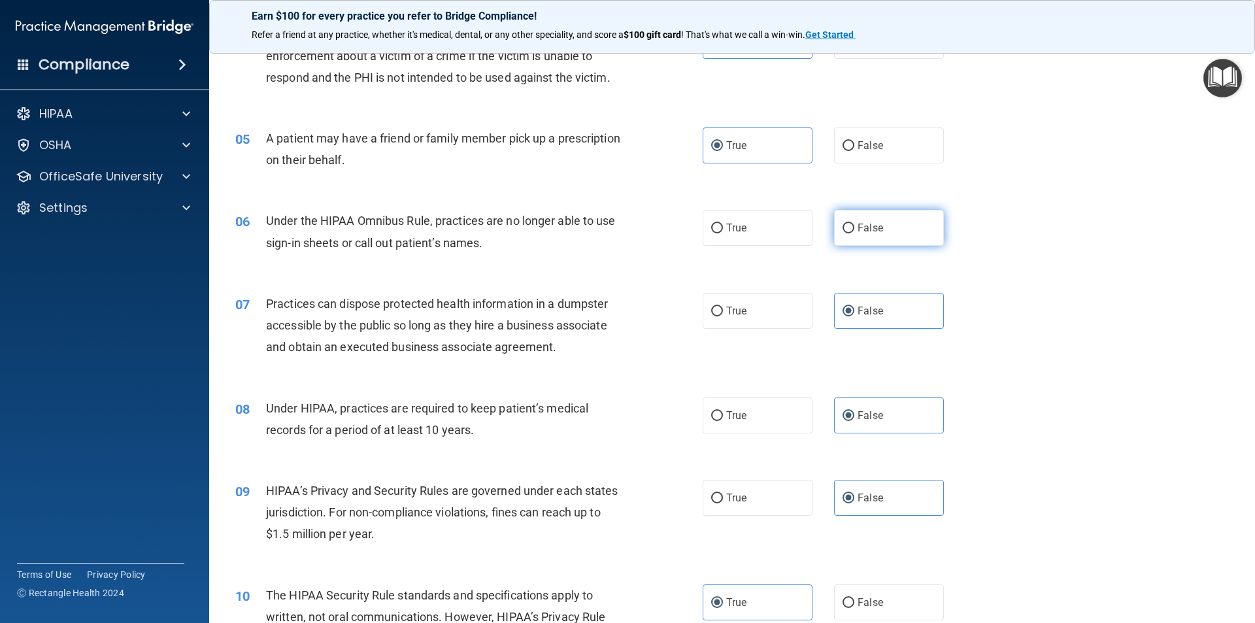
click at [913, 229] on label "False" at bounding box center [889, 228] width 110 height 36
click at [855, 229] on input "False" at bounding box center [849, 229] width 12 height 10
radio input "true"
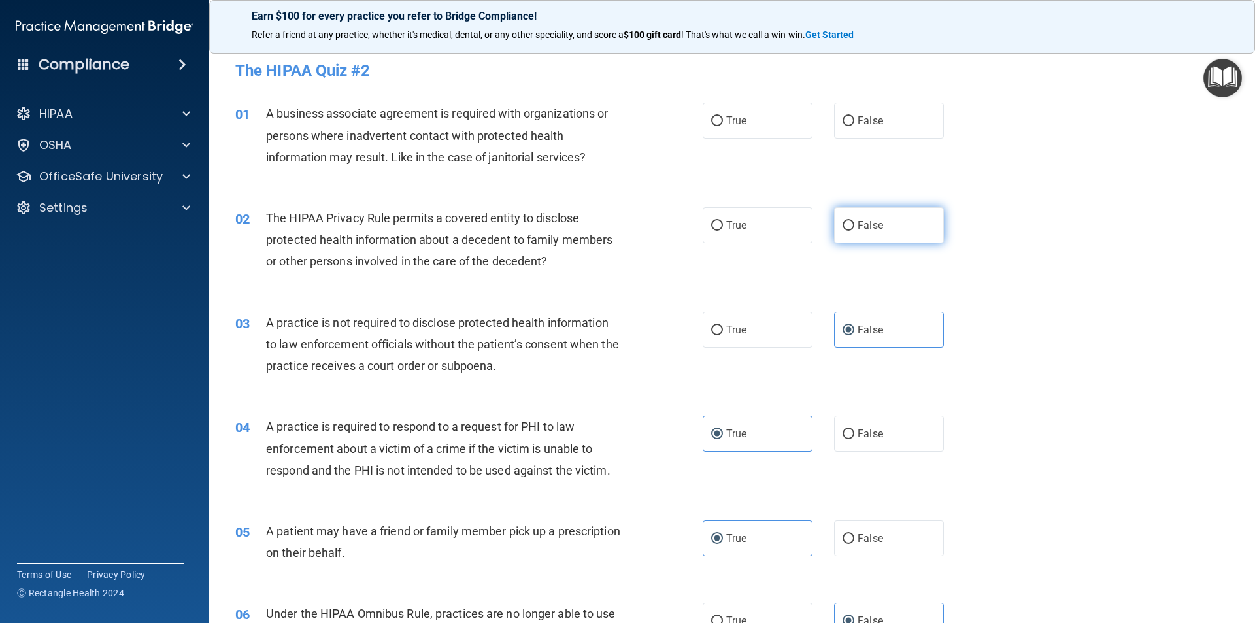
scroll to position [0, 0]
drag, startPoint x: 896, startPoint y: 132, endPoint x: 893, endPoint y: 122, distance: 10.8
click at [895, 131] on label "False" at bounding box center [889, 121] width 110 height 36
click at [855, 127] on input "False" at bounding box center [849, 122] width 12 height 10
radio input "true"
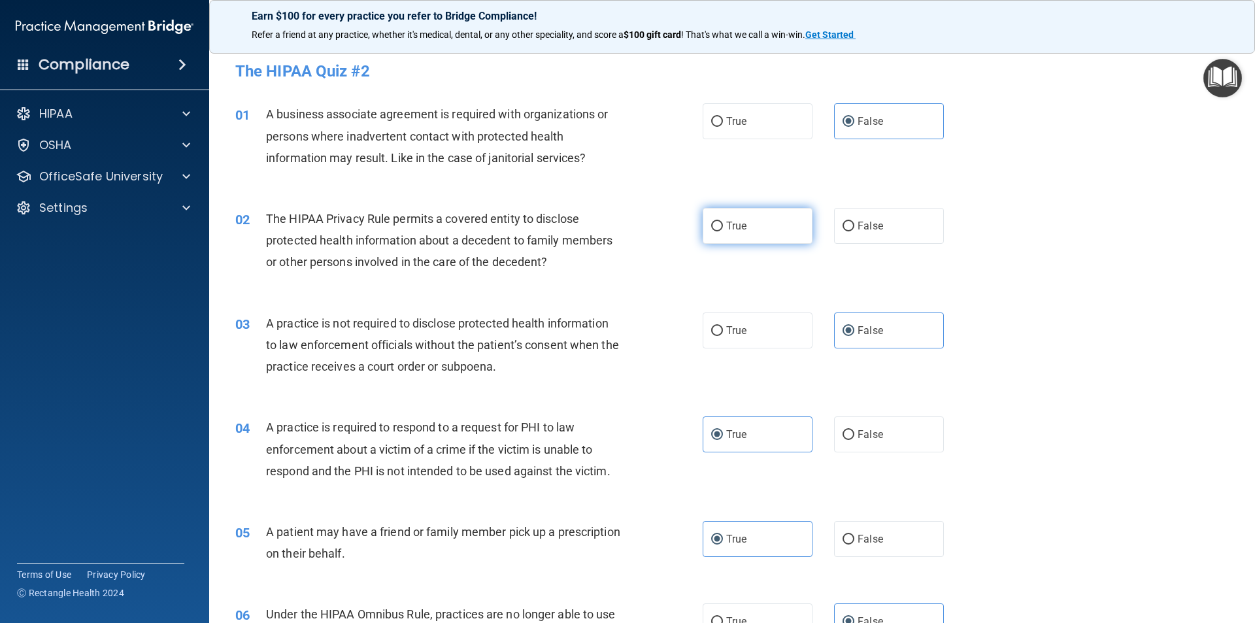
click at [740, 223] on span "True" at bounding box center [736, 226] width 20 height 12
click at [723, 223] on input "True" at bounding box center [717, 227] width 12 height 10
radio input "true"
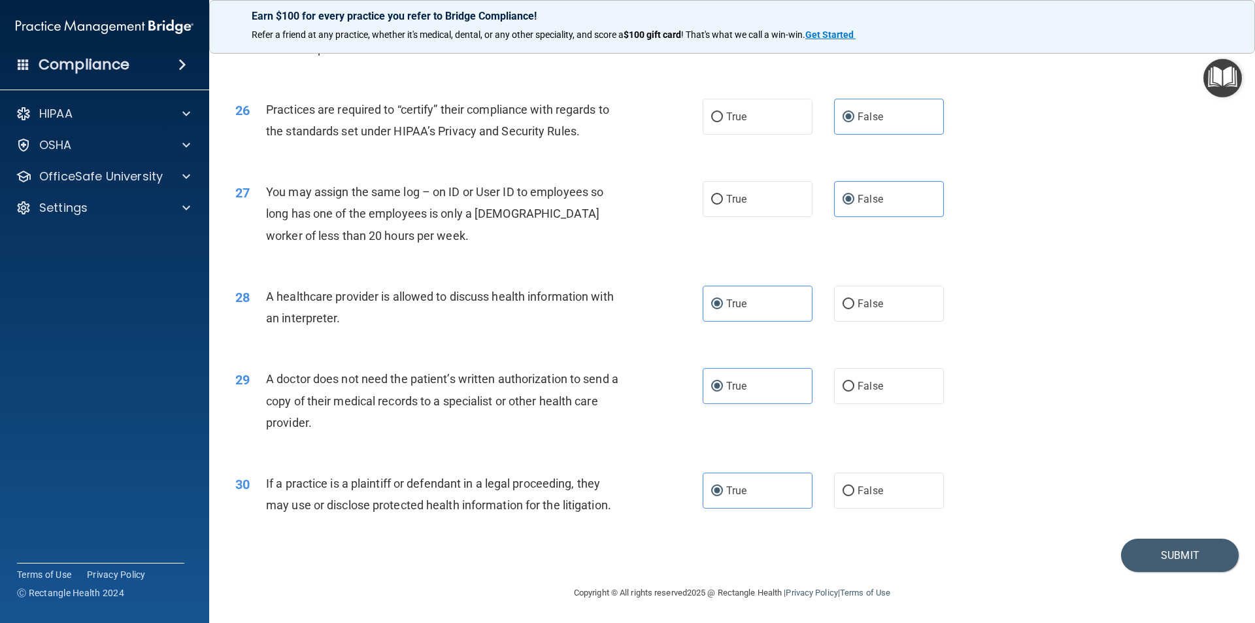
scroll to position [2421, 0]
click at [913, 452] on button "Submit" at bounding box center [1180, 553] width 118 height 33
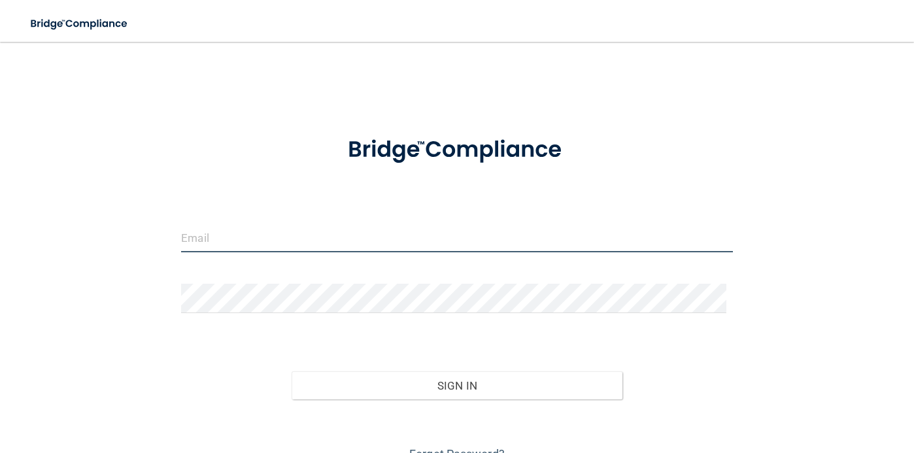
click at [352, 251] on input "email" at bounding box center [457, 237] width 552 height 29
type input "[EMAIL_ADDRESS][DOMAIN_NAME]"
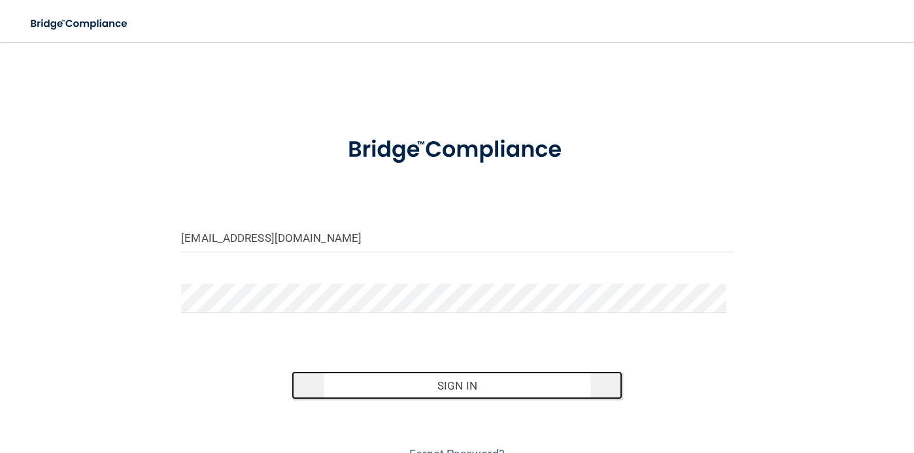
click at [479, 379] on button "Sign In" at bounding box center [457, 385] width 331 height 29
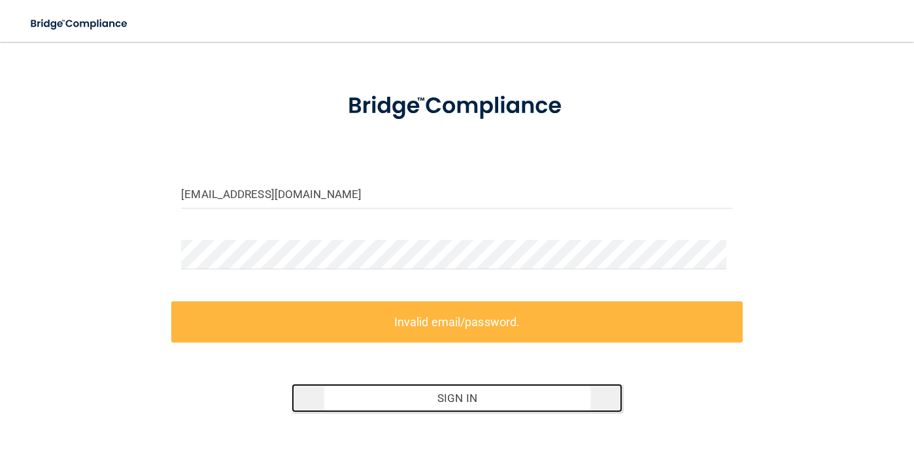
scroll to position [65, 0]
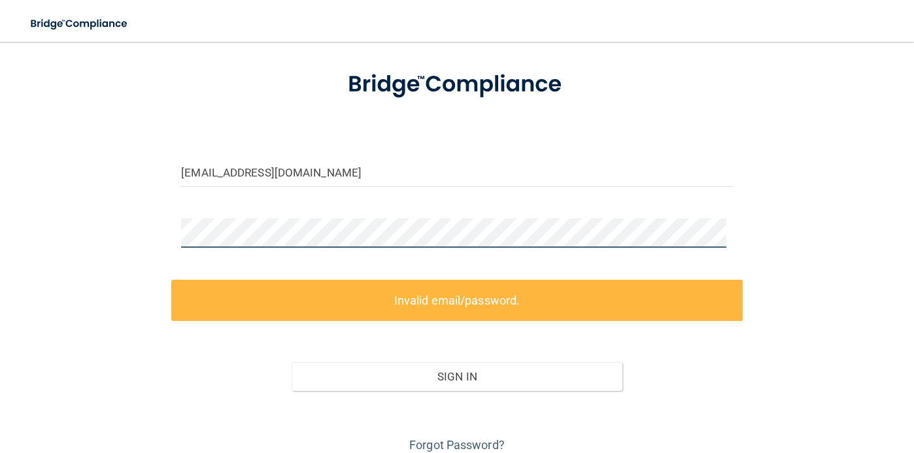
click at [0, 197] on html "Toggle navigation Manage My Enterprise Manage My Location kayla@paulkellymaxill…" at bounding box center [457, 226] width 914 height 453
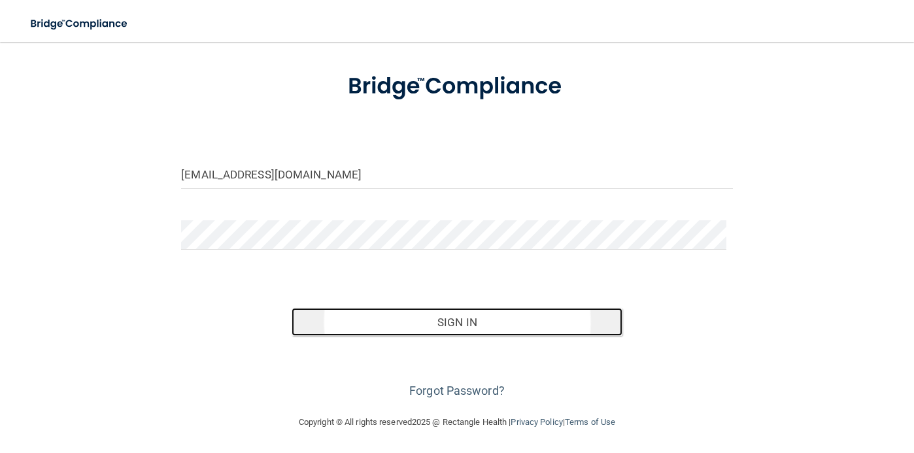
click at [594, 326] on button "Sign In" at bounding box center [457, 322] width 331 height 29
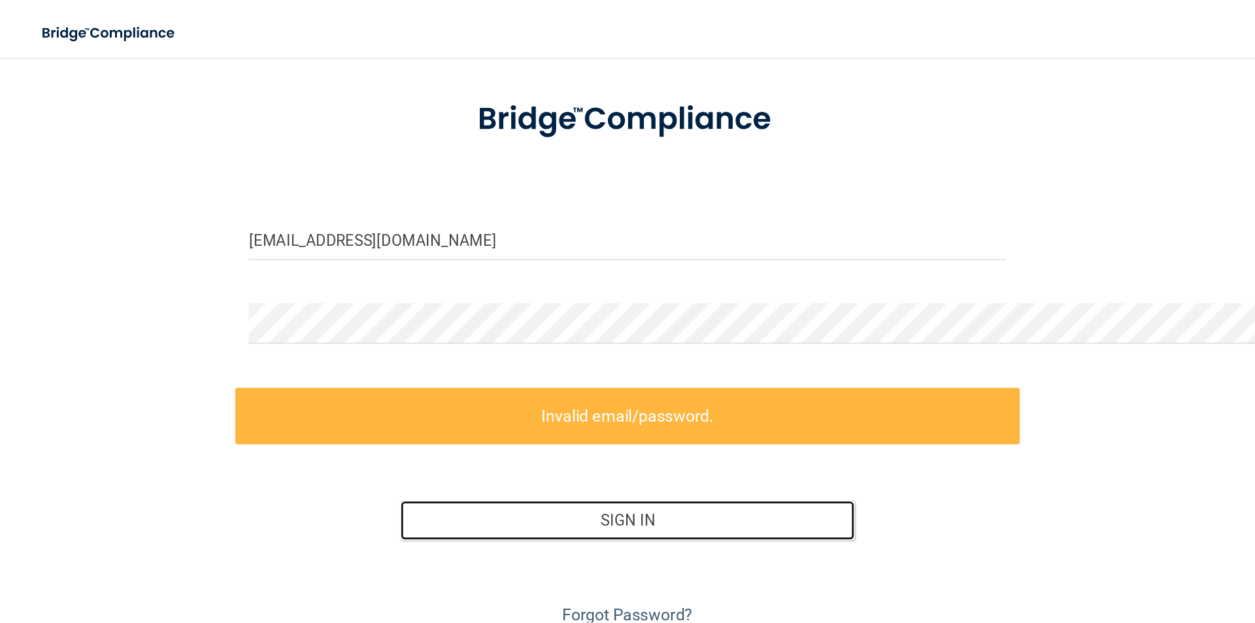
scroll to position [0, 0]
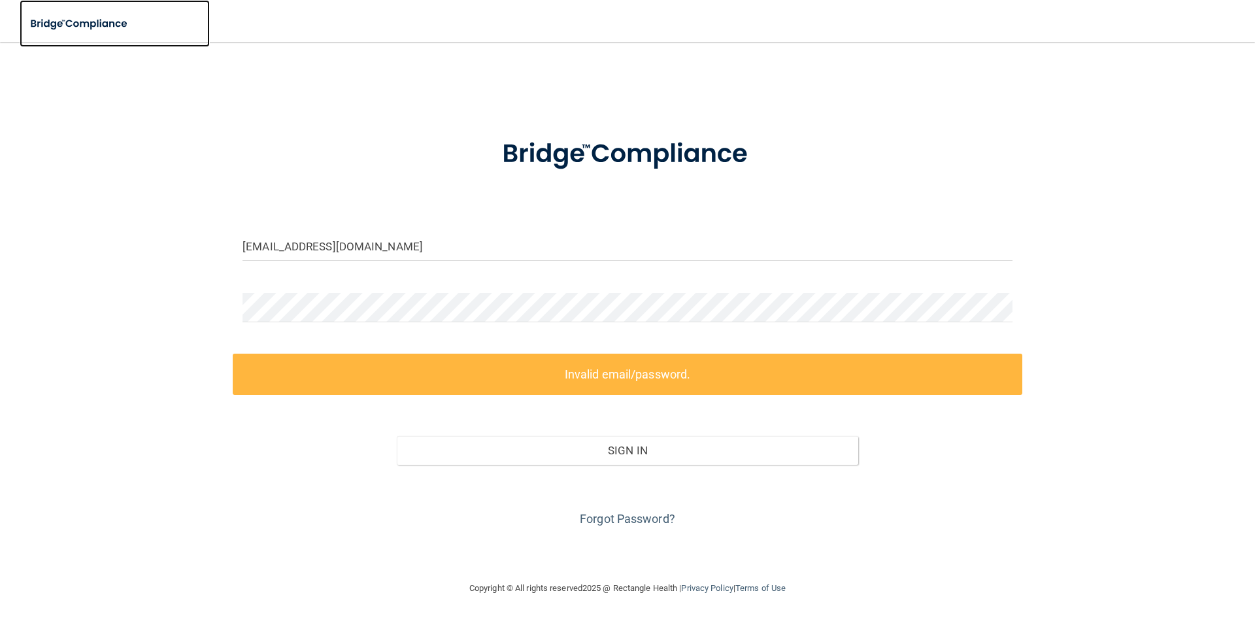
click at [99, 26] on img at bounding box center [80, 23] width 120 height 27
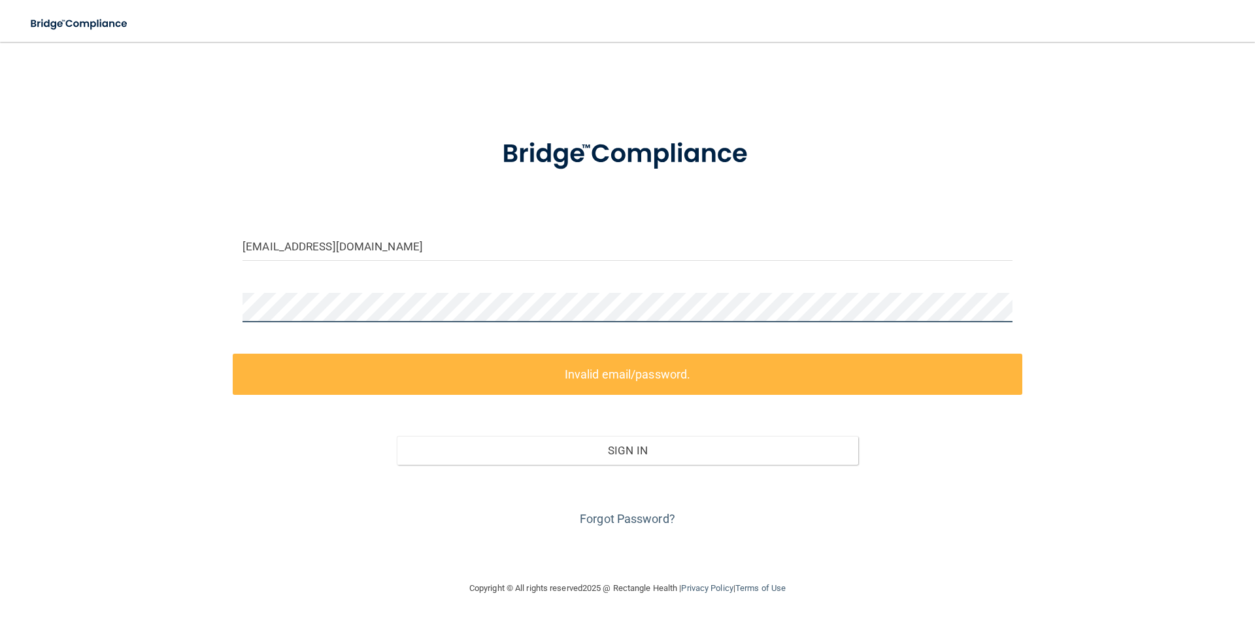
click at [148, 292] on div "kayla@paulkellymaxillofacial.com Invalid email/password. You don't have permiss…" at bounding box center [627, 311] width 1203 height 513
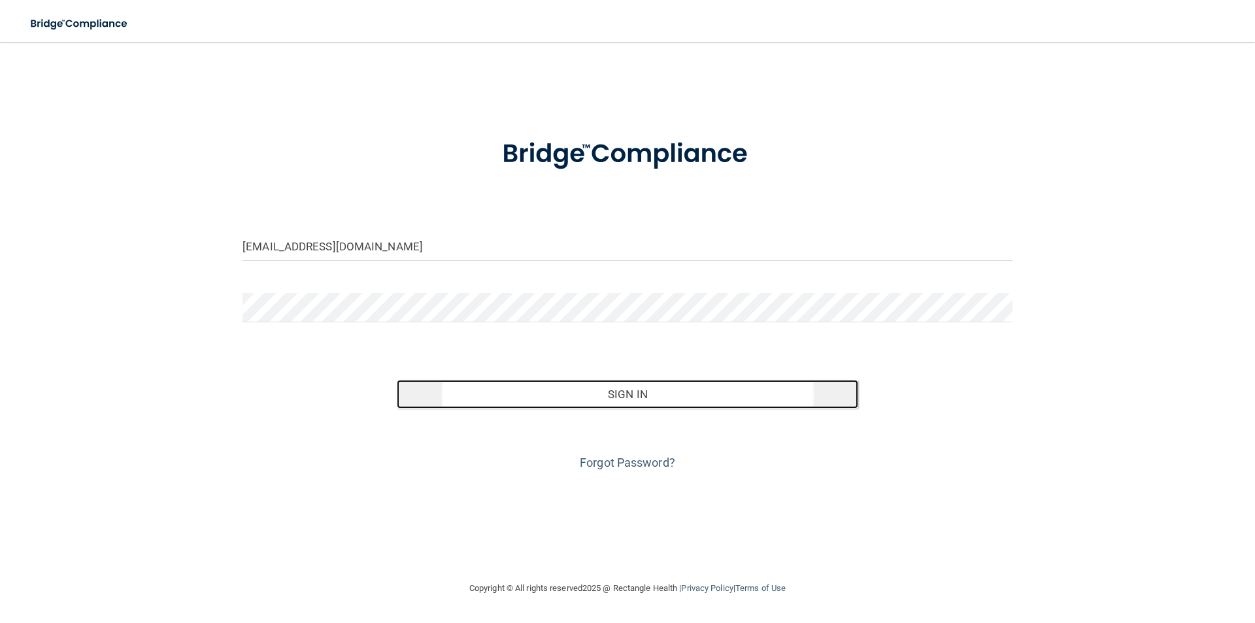
click at [717, 390] on button "Sign In" at bounding box center [628, 394] width 462 height 29
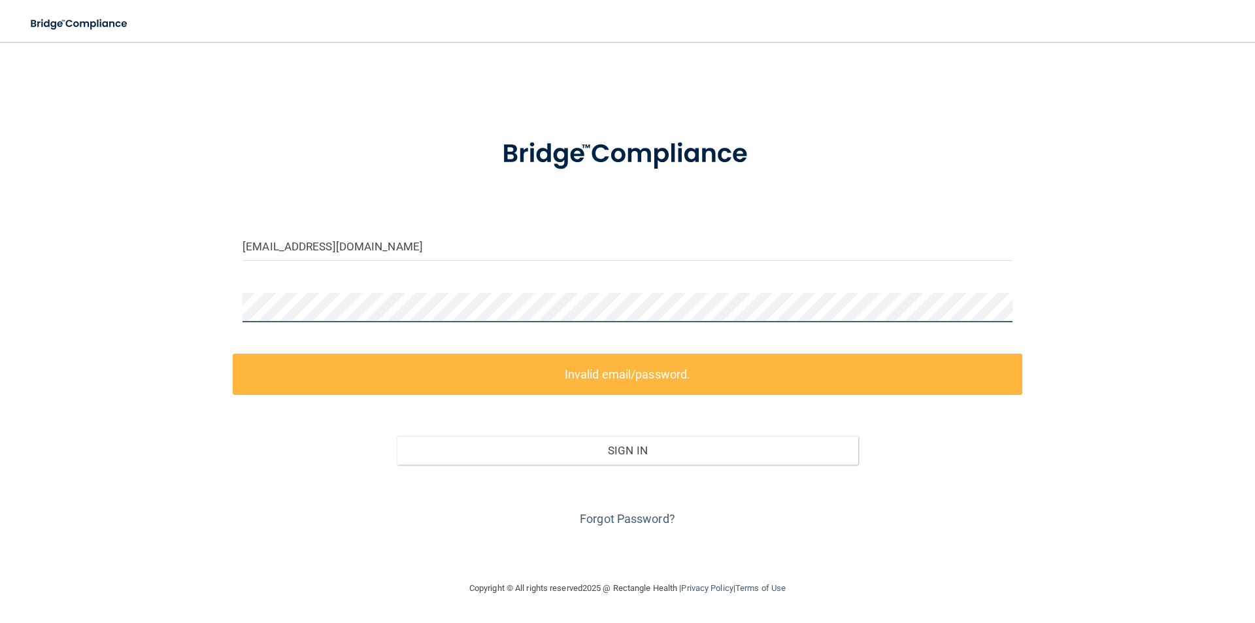
click at [150, 301] on div "kayla@paulkellymaxillofacial.com Invalid email/password. You don't have permiss…" at bounding box center [627, 311] width 1203 height 513
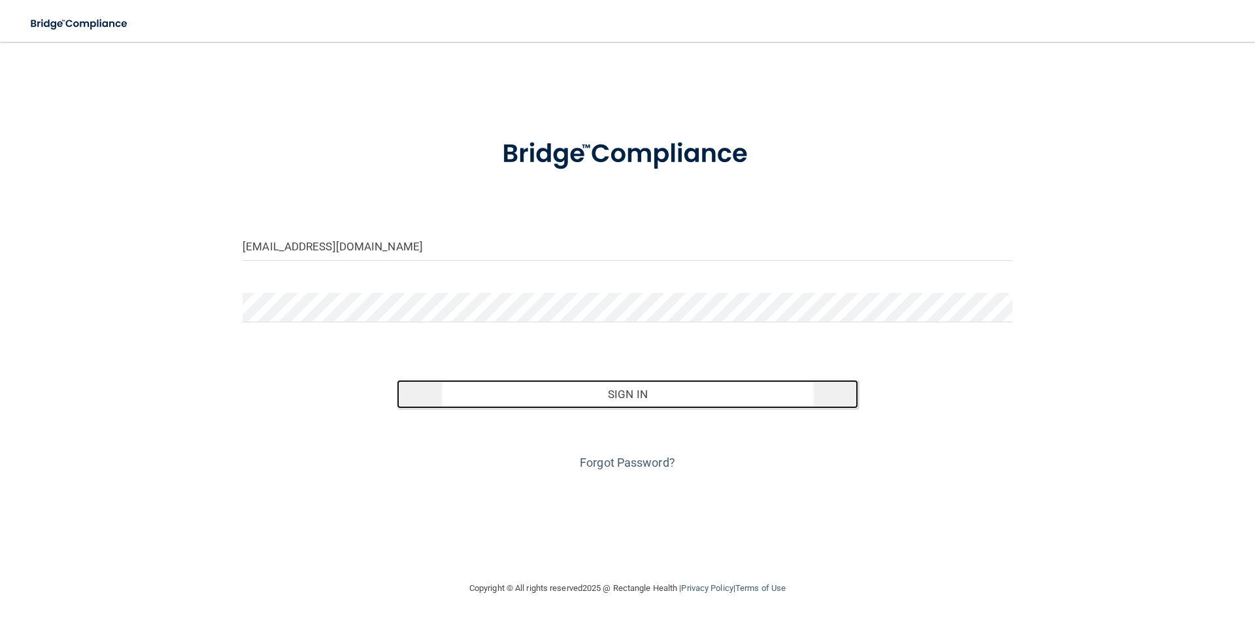
click at [670, 400] on button "Sign In" at bounding box center [628, 394] width 462 height 29
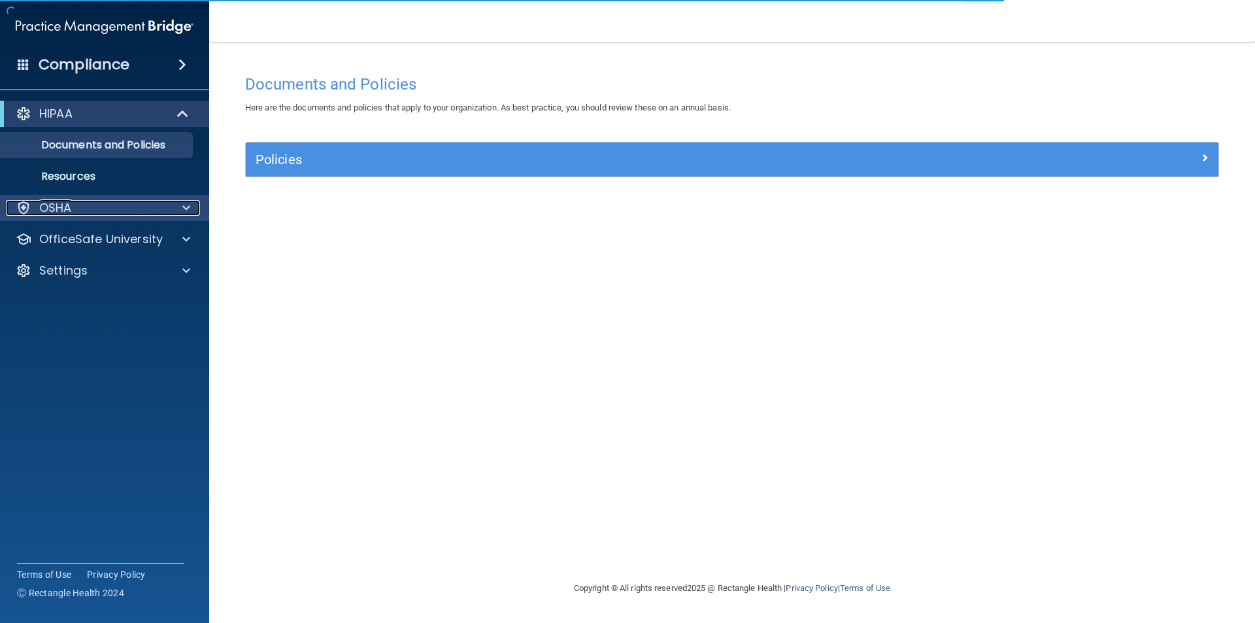
click at [105, 201] on div "OSHA" at bounding box center [87, 208] width 162 height 16
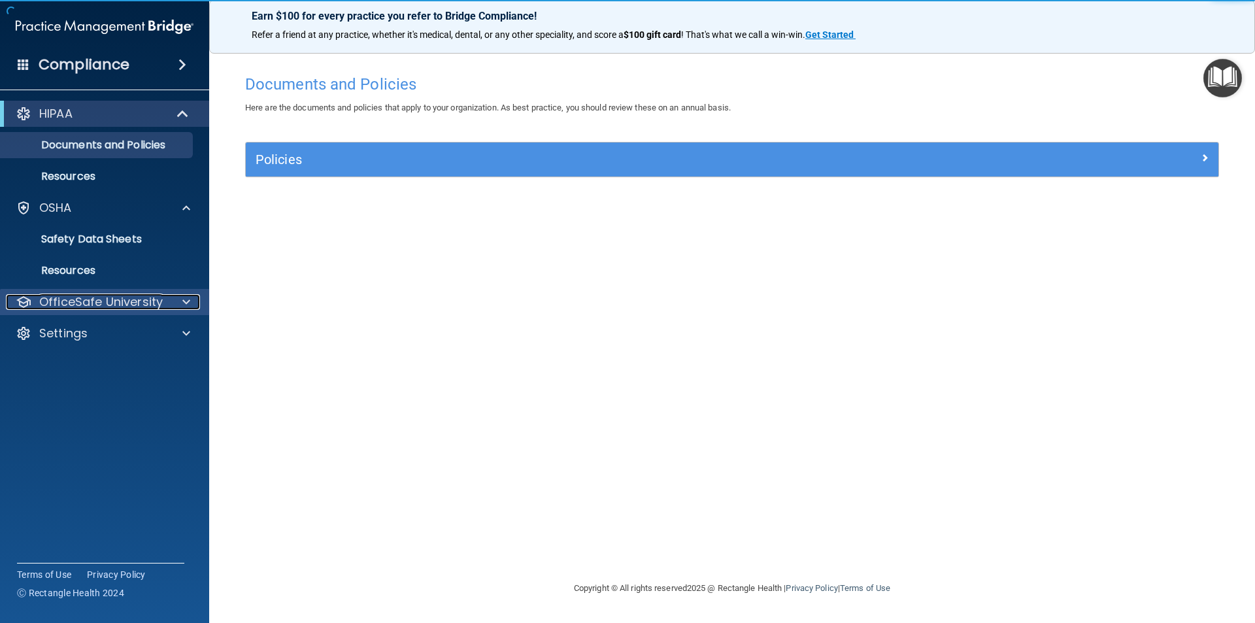
click at [126, 295] on p "OfficeSafe University" at bounding box center [101, 302] width 124 height 16
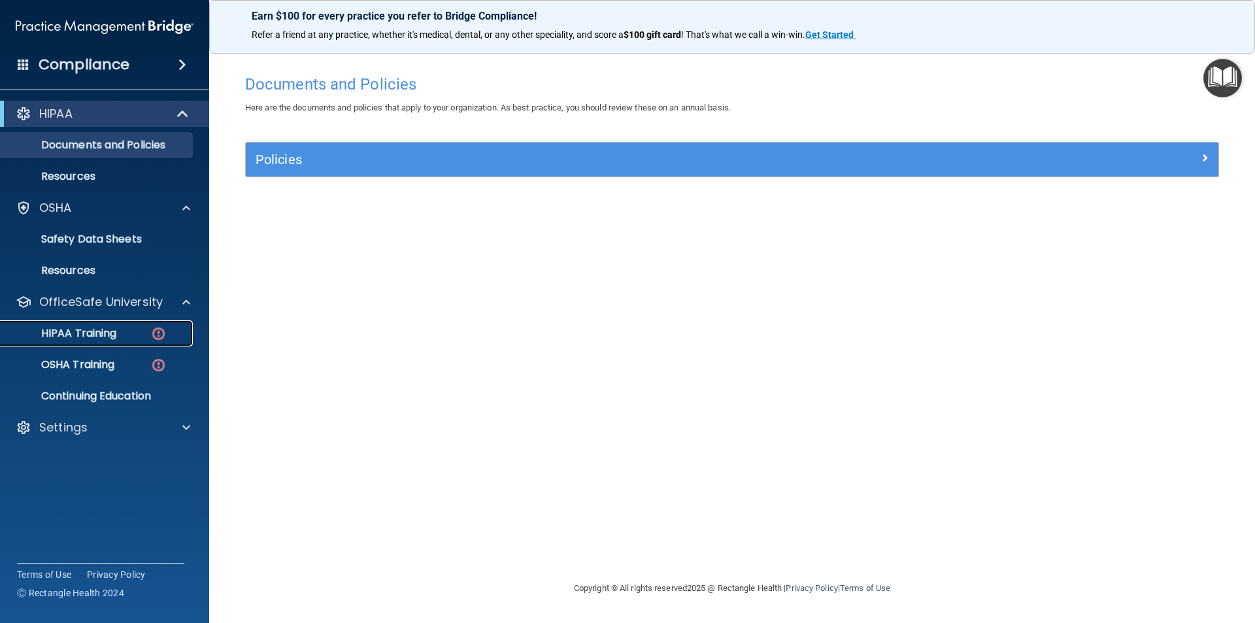
click at [133, 330] on div "HIPAA Training" at bounding box center [98, 333] width 179 height 13
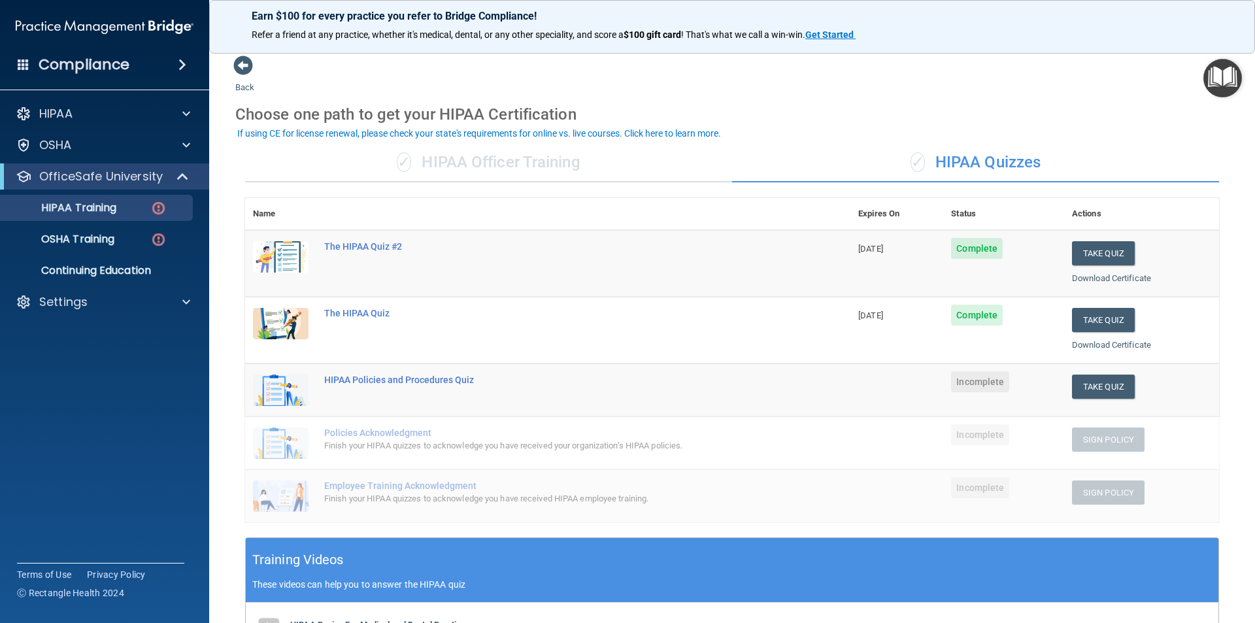
click at [913, 252] on span "Complete" at bounding box center [977, 248] width 52 height 21
click at [913, 247] on span "Complete" at bounding box center [977, 248] width 52 height 21
click at [913, 215] on th "Status" at bounding box center [1004, 214] width 121 height 32
click at [913, 214] on th "Status" at bounding box center [1004, 214] width 121 height 32
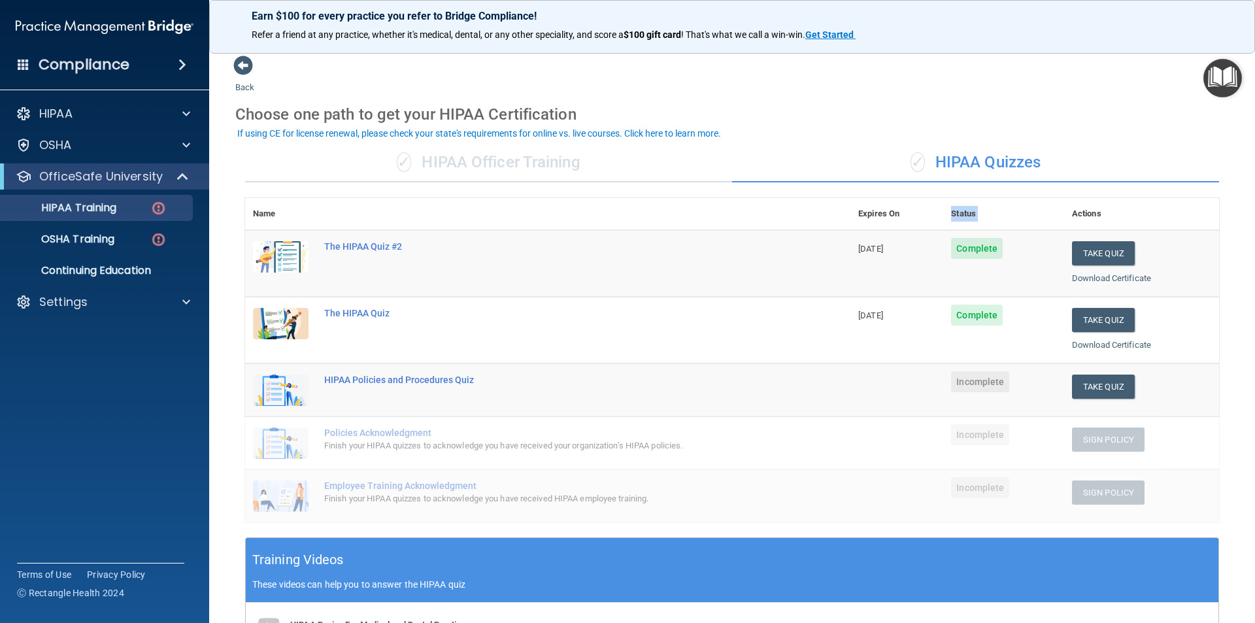
click at [913, 214] on th "Status" at bounding box center [1004, 214] width 121 height 32
click at [913, 213] on th "Status" at bounding box center [1004, 214] width 121 height 32
click at [913, 279] on link "Download Certificate" at bounding box center [1111, 278] width 79 height 10
click at [913, 388] on button "Take Quiz" at bounding box center [1103, 387] width 63 height 24
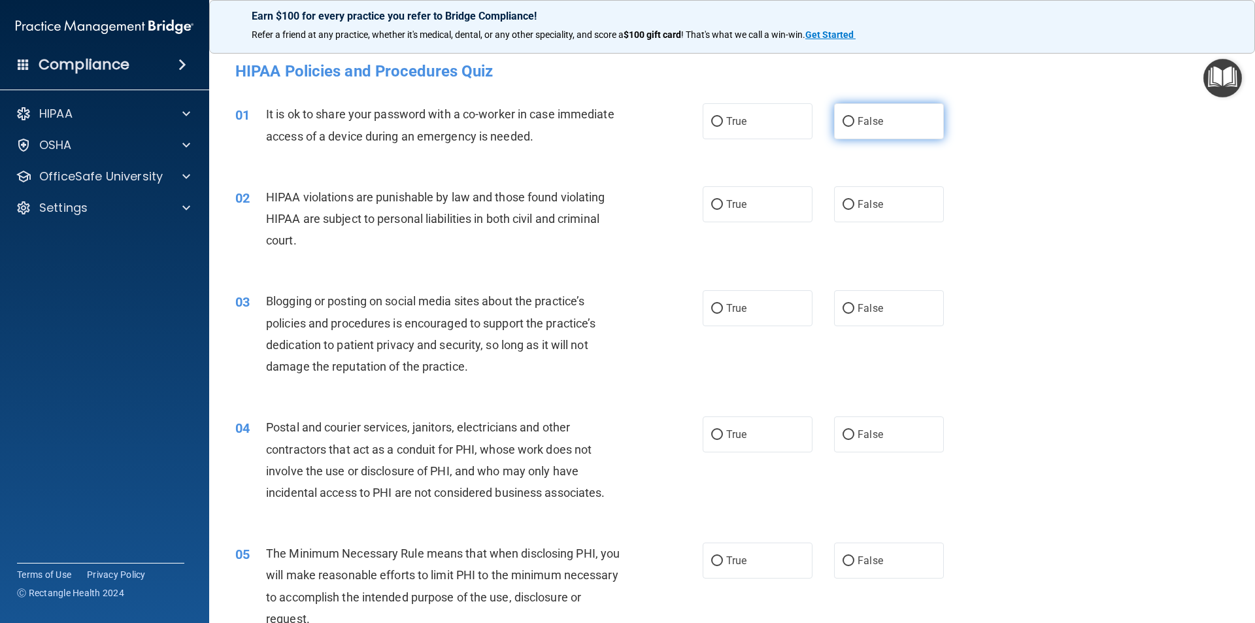
click at [847, 133] on label "False" at bounding box center [889, 121] width 110 height 36
click at [847, 127] on input "False" at bounding box center [849, 122] width 12 height 10
radio input "true"
click at [724, 210] on label "True" at bounding box center [758, 204] width 110 height 36
click at [726, 203] on span "True" at bounding box center [736, 204] width 20 height 12
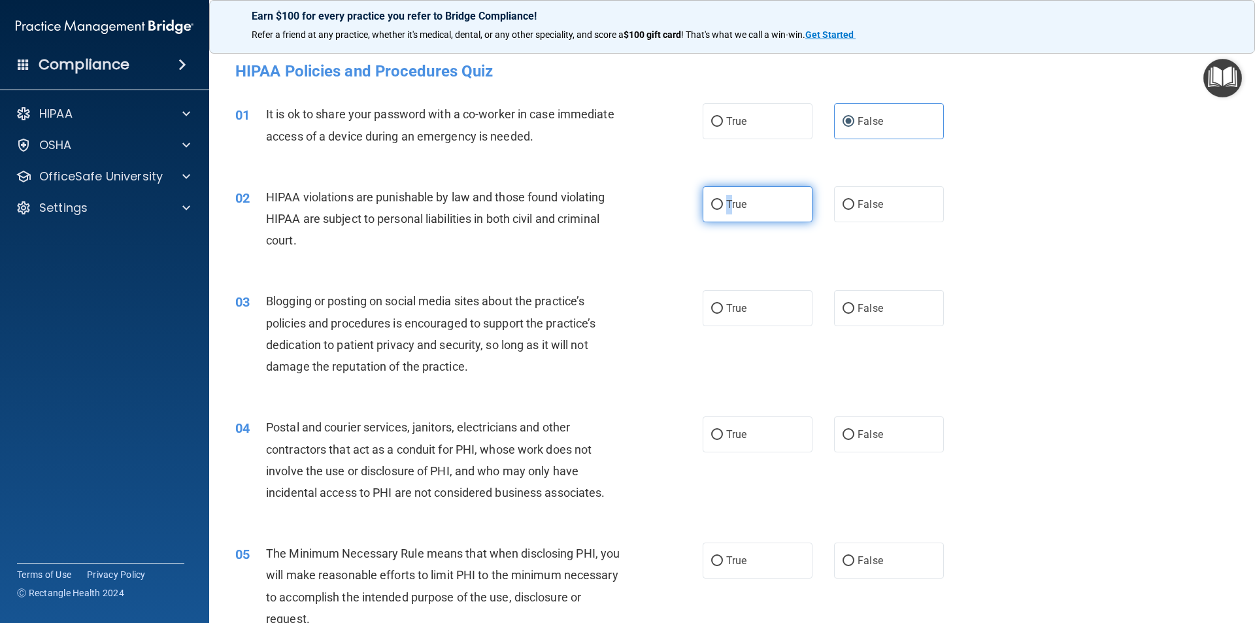
click at [723, 203] on input "True" at bounding box center [717, 205] width 12 height 10
radio input "true"
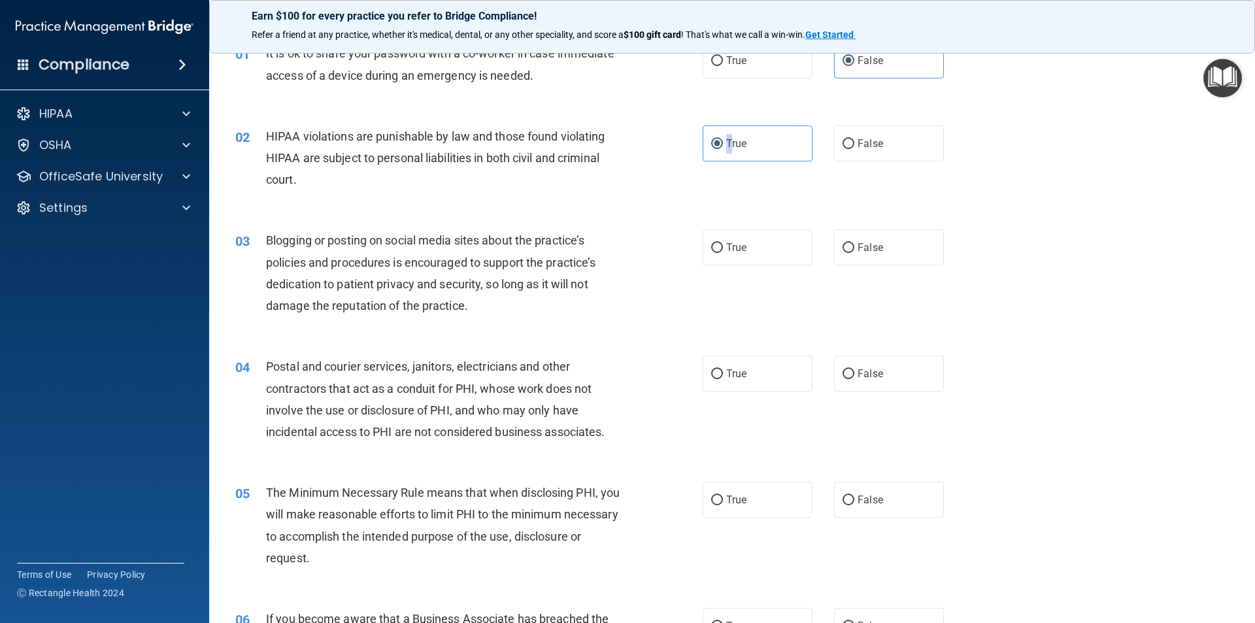
scroll to position [196, 0]
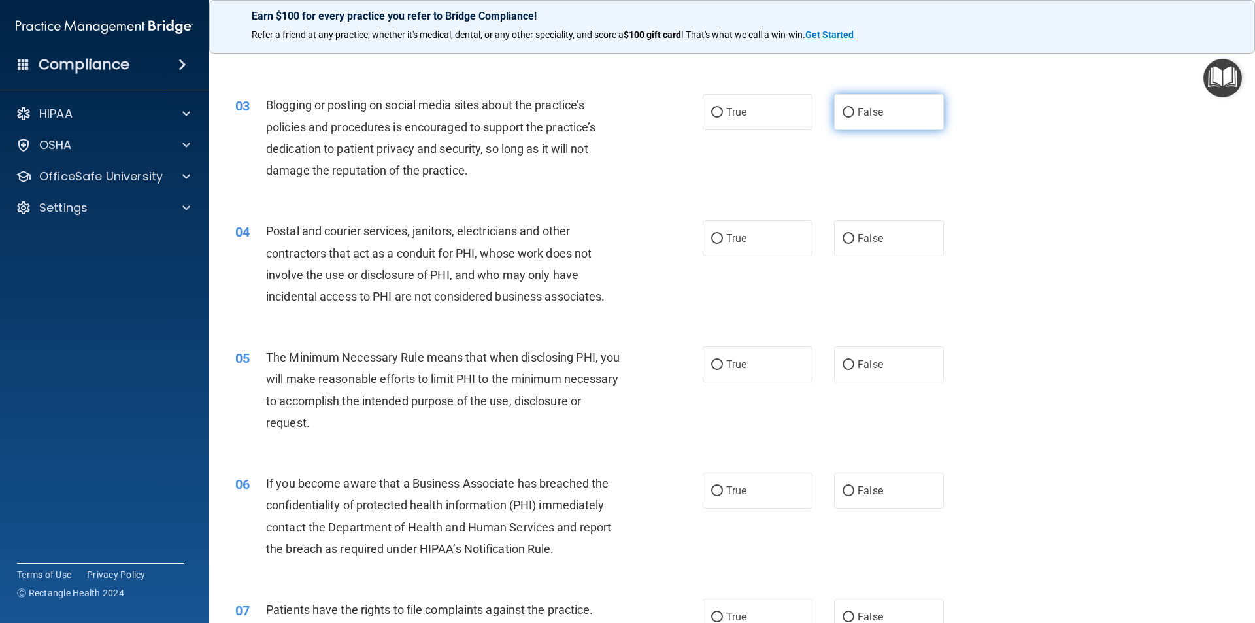
drag, startPoint x: 845, startPoint y: 129, endPoint x: 845, endPoint y: 120, distance: 9.2
click at [845, 124] on label "False" at bounding box center [889, 112] width 110 height 36
click at [845, 118] on input "False" at bounding box center [849, 113] width 12 height 10
radio input "true"
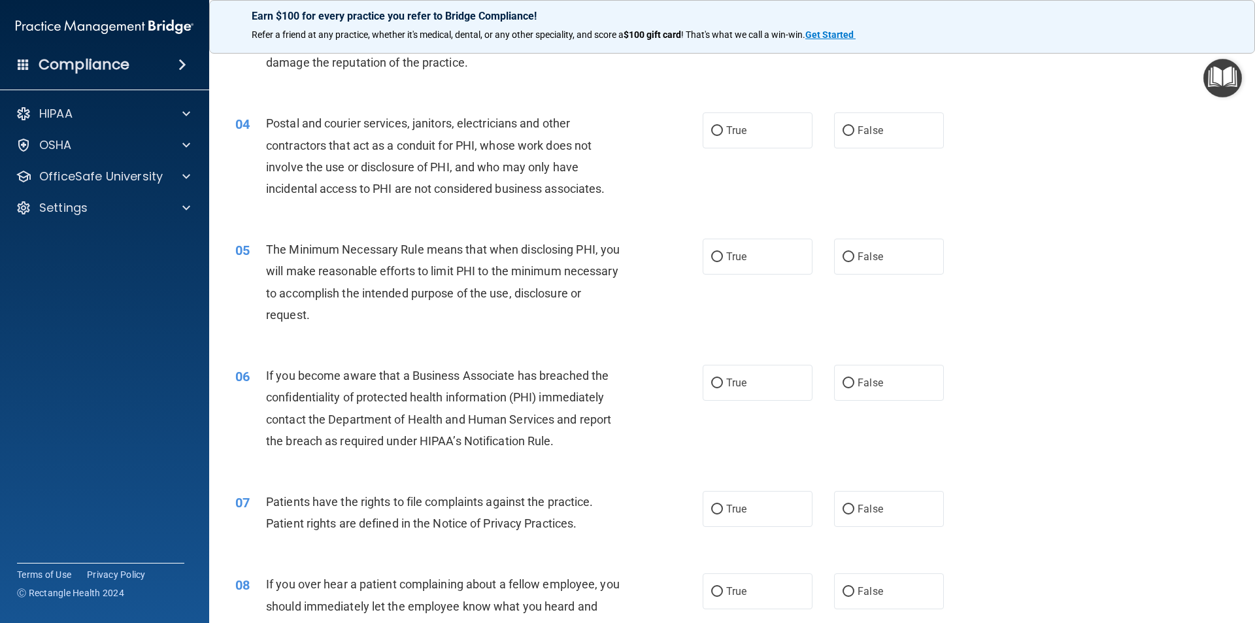
scroll to position [327, 0]
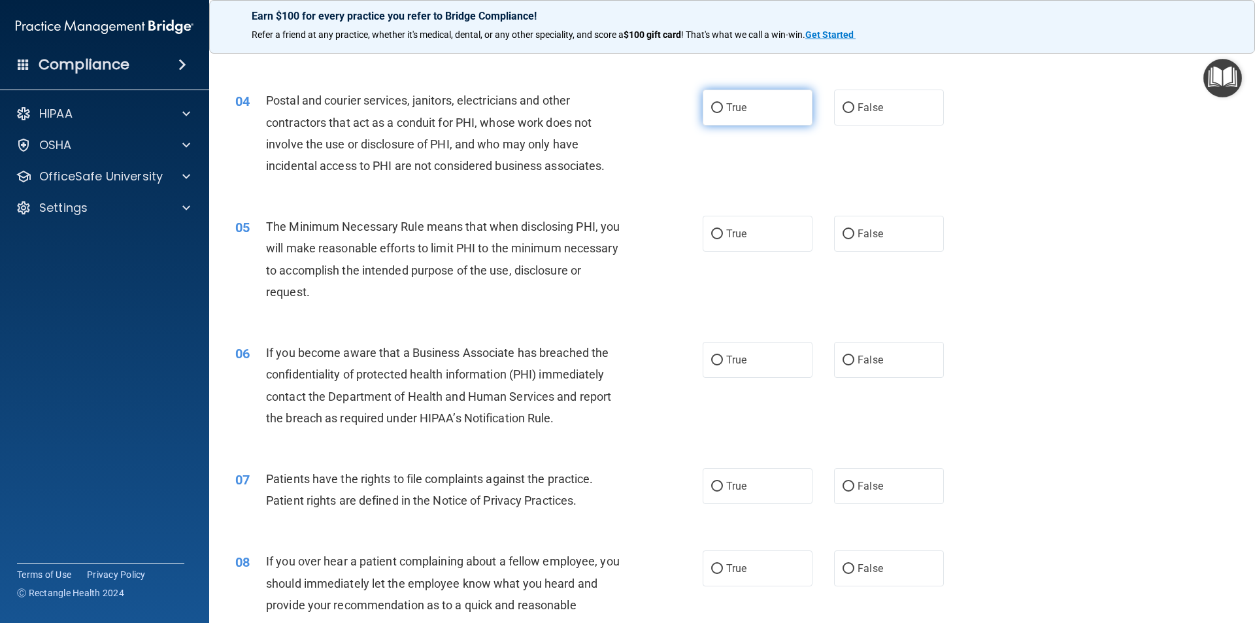
click at [771, 119] on label "True" at bounding box center [758, 108] width 110 height 36
click at [723, 113] on input "True" at bounding box center [717, 108] width 12 height 10
radio input "true"
drag, startPoint x: 449, startPoint y: 260, endPoint x: 400, endPoint y: 279, distance: 51.7
click at [423, 279] on div "The Minimum Necessary Rule means that when disclosing PHI, you will make reason…" at bounding box center [449, 259] width 366 height 87
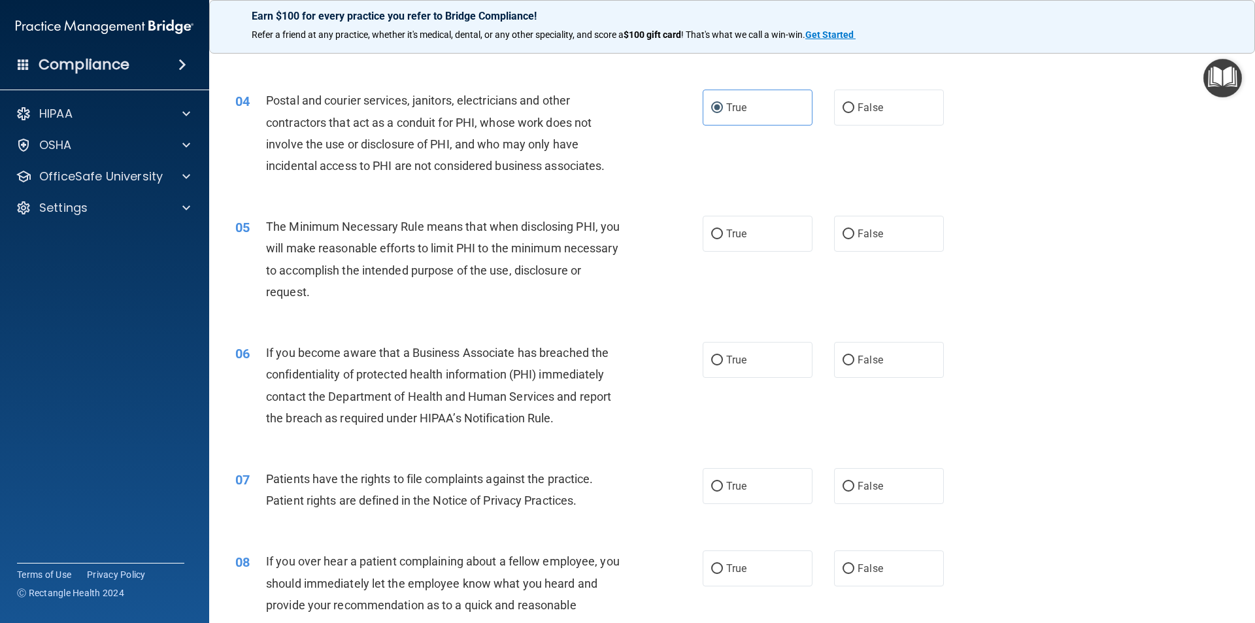
click at [528, 286] on div "The Minimum Necessary Rule means that when disclosing PHI, you will make reason…" at bounding box center [449, 259] width 366 height 87
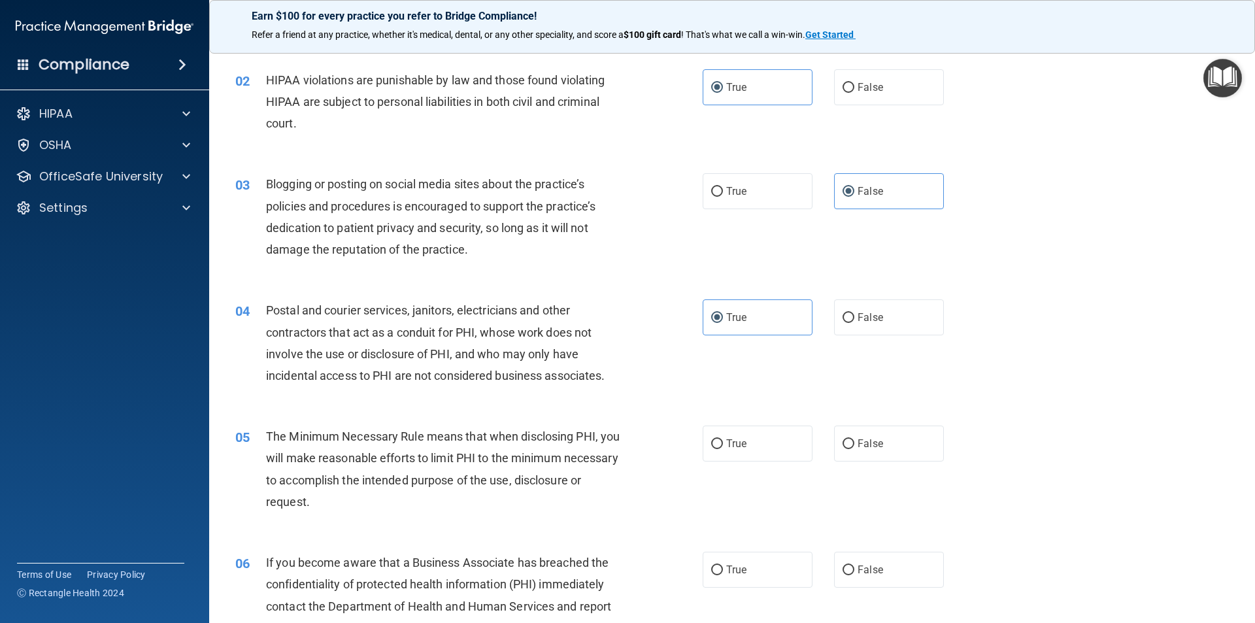
scroll to position [196, 0]
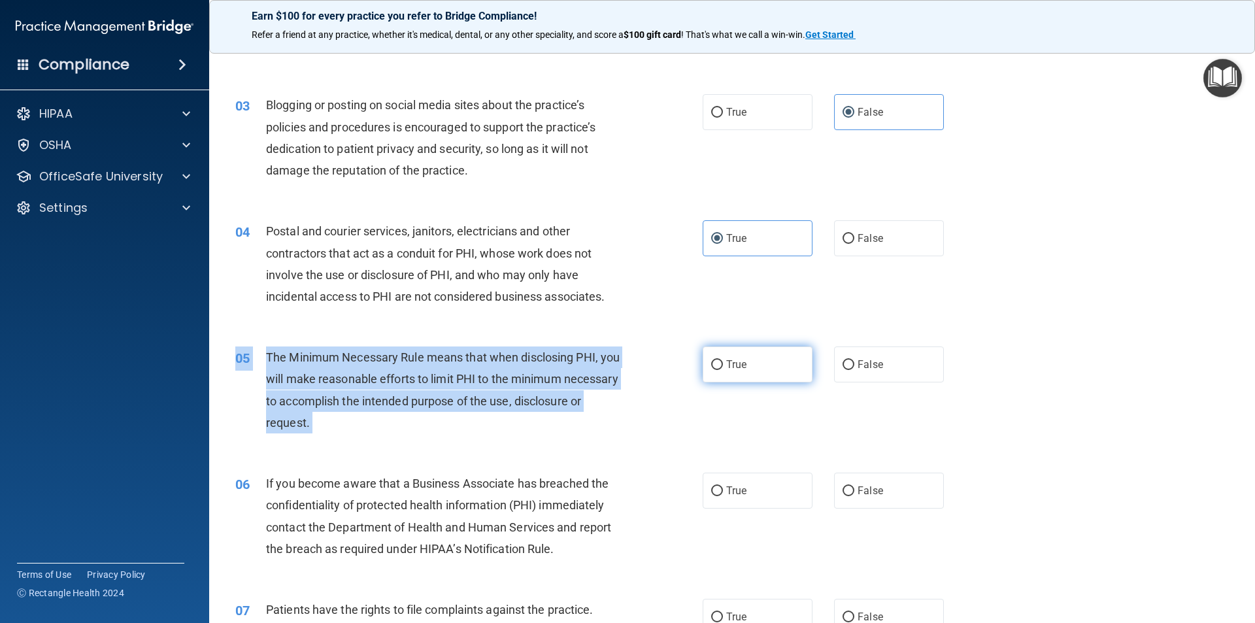
click at [713, 347] on div "05 The Minimum Necessary Rule means that when disclosing PHI, you will make rea…" at bounding box center [733, 393] width 1014 height 126
click at [715, 356] on label "True" at bounding box center [758, 365] width 110 height 36
click at [715, 360] on input "True" at bounding box center [717, 365] width 12 height 10
radio input "true"
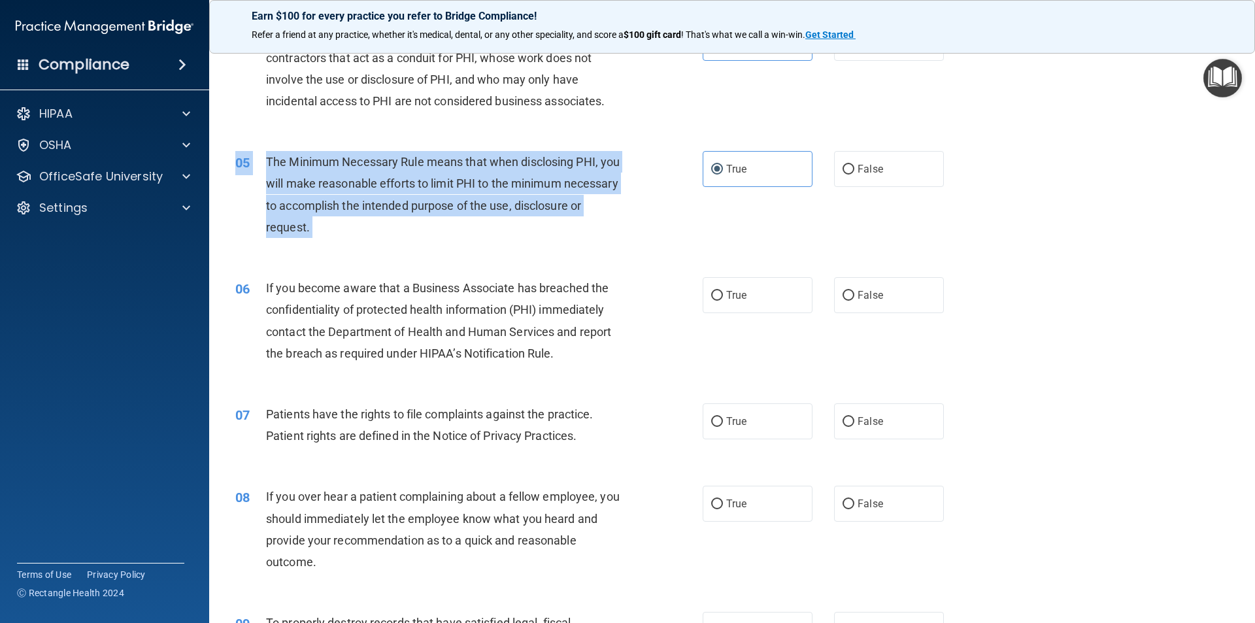
scroll to position [392, 0]
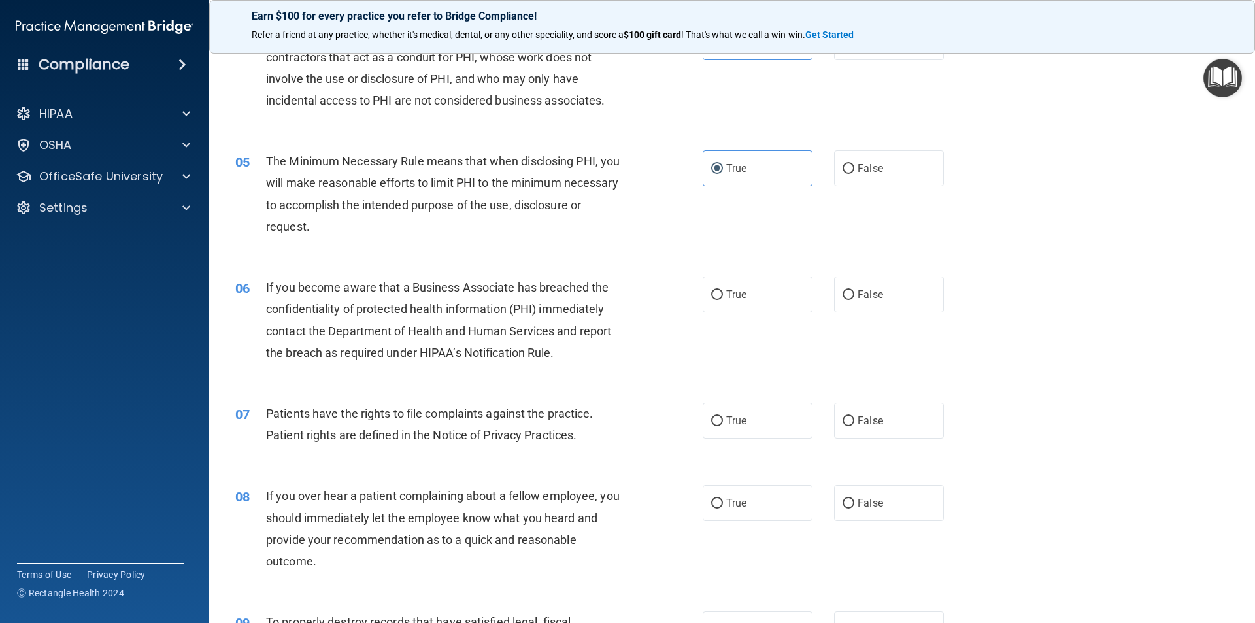
click at [375, 323] on div "If you become aware that a Business Associate has breached the confidentiality …" at bounding box center [449, 320] width 366 height 87
click at [757, 307] on label "True" at bounding box center [758, 295] width 110 height 36
click at [723, 300] on input "True" at bounding box center [717, 295] width 12 height 10
radio input "true"
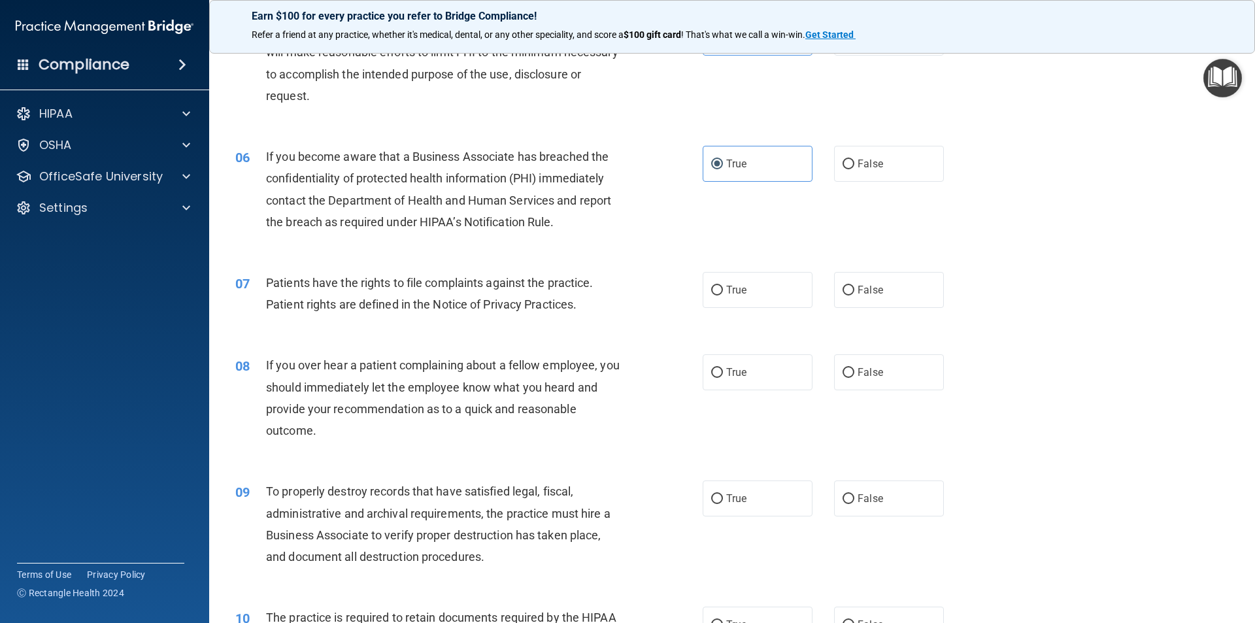
scroll to position [588, 0]
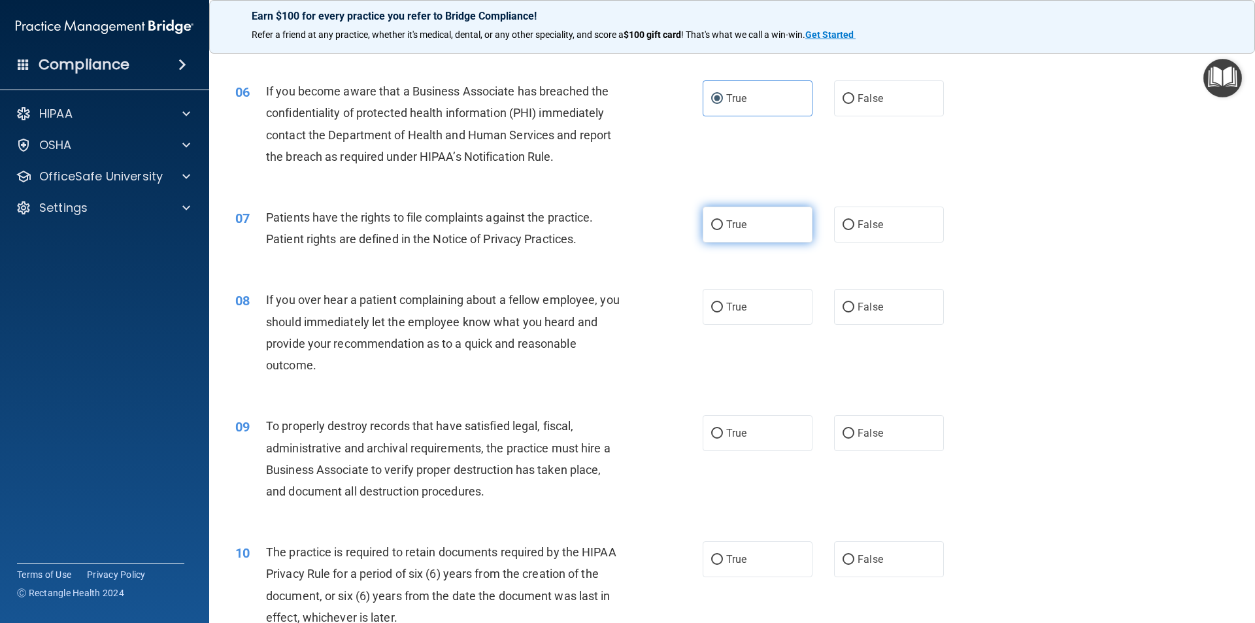
drag, startPoint x: 782, startPoint y: 220, endPoint x: 770, endPoint y: 209, distance: 15.7
click at [781, 219] on label "True" at bounding box center [758, 225] width 110 height 36
click at [723, 220] on input "True" at bounding box center [717, 225] width 12 height 10
radio input "true"
click at [834, 309] on label "False" at bounding box center [889, 307] width 110 height 36
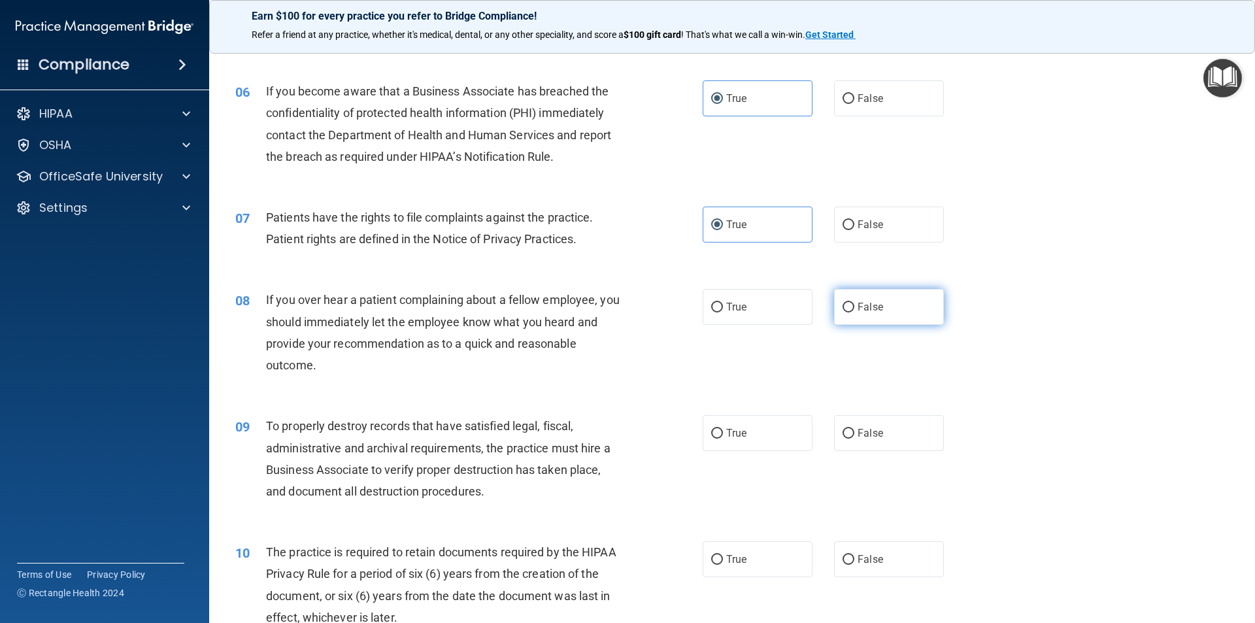
click at [843, 309] on input "False" at bounding box center [849, 308] width 12 height 10
radio input "true"
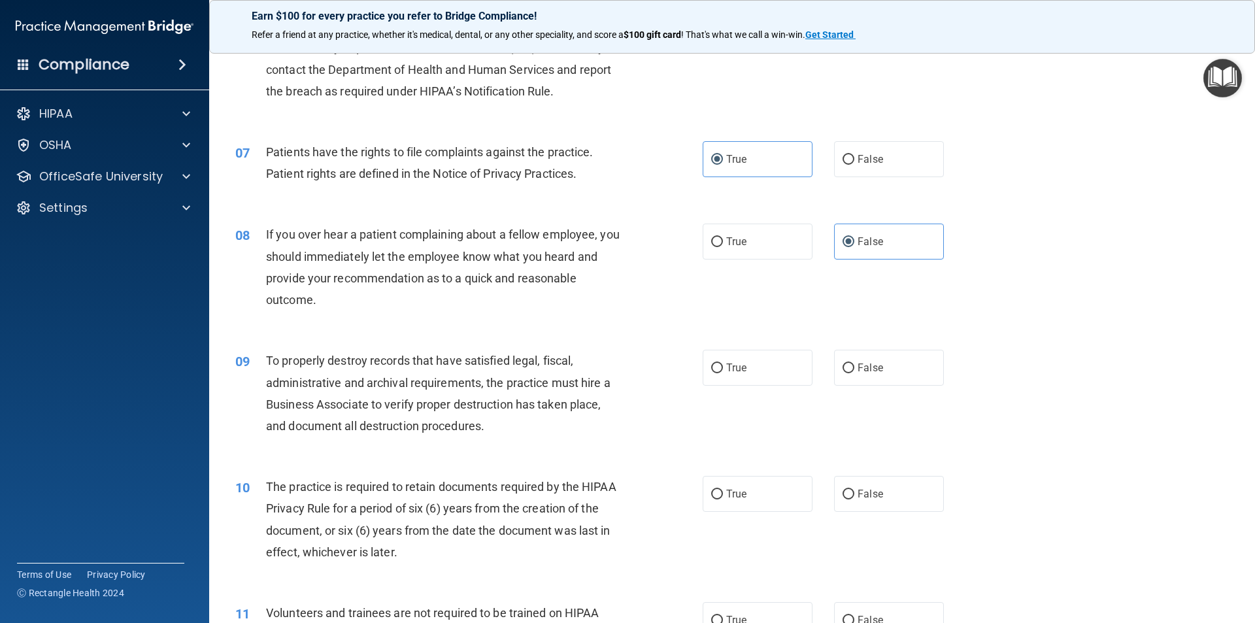
scroll to position [719, 0]
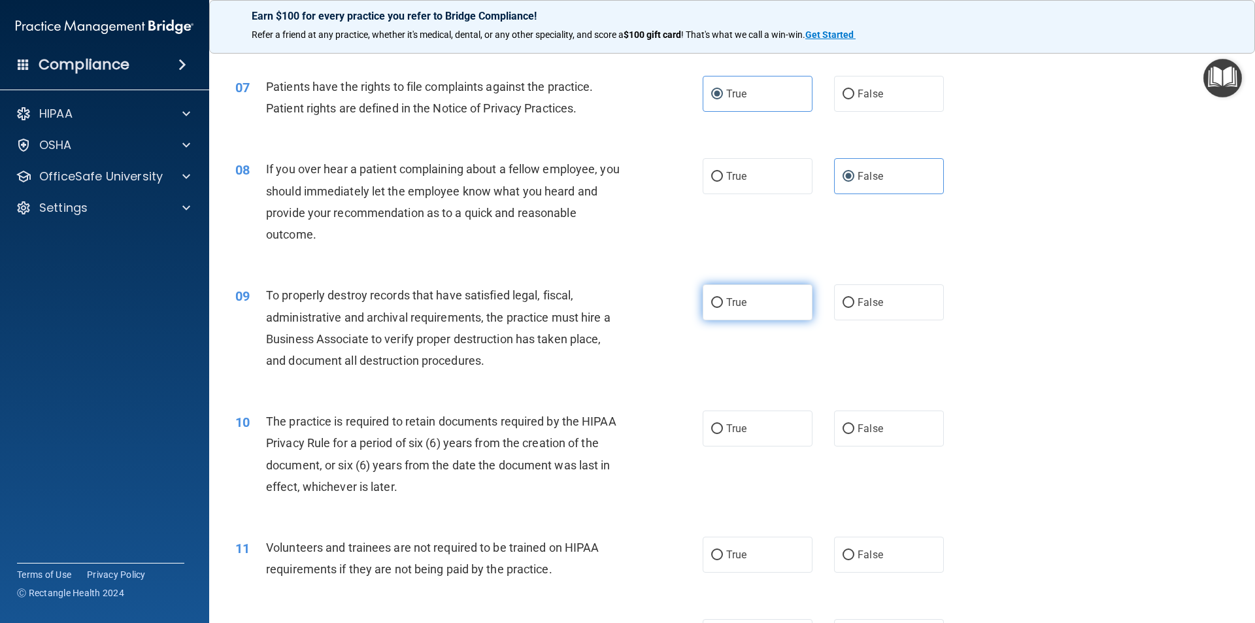
click at [711, 303] on input "True" at bounding box center [717, 303] width 12 height 10
radio input "true"
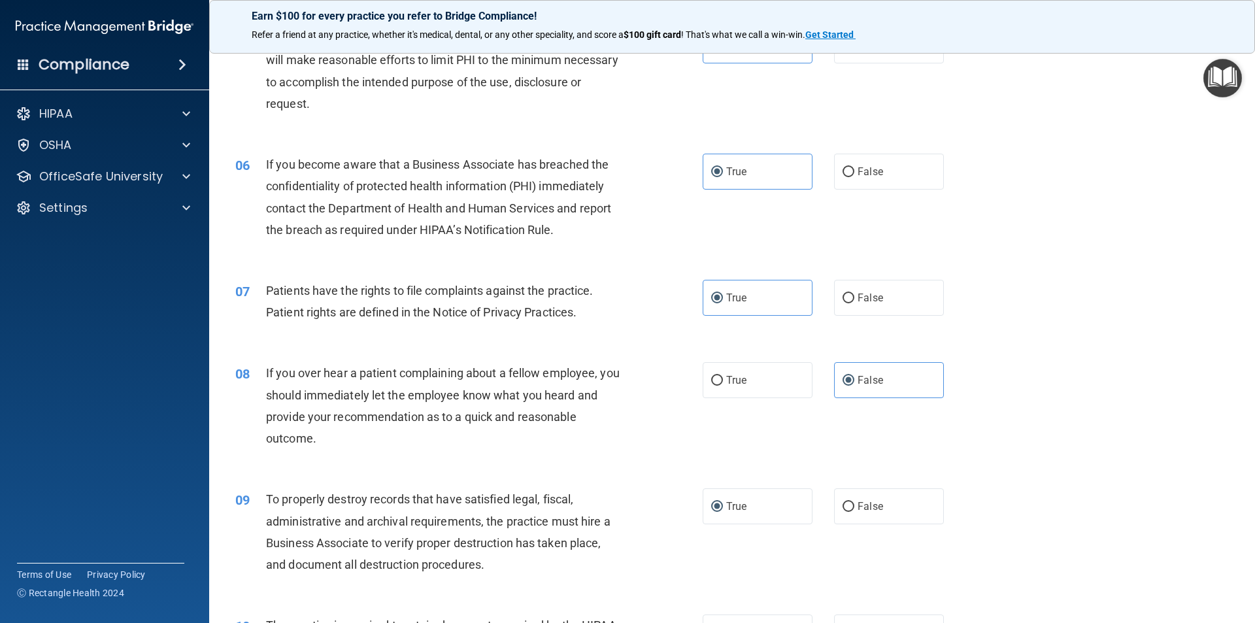
scroll to position [327, 0]
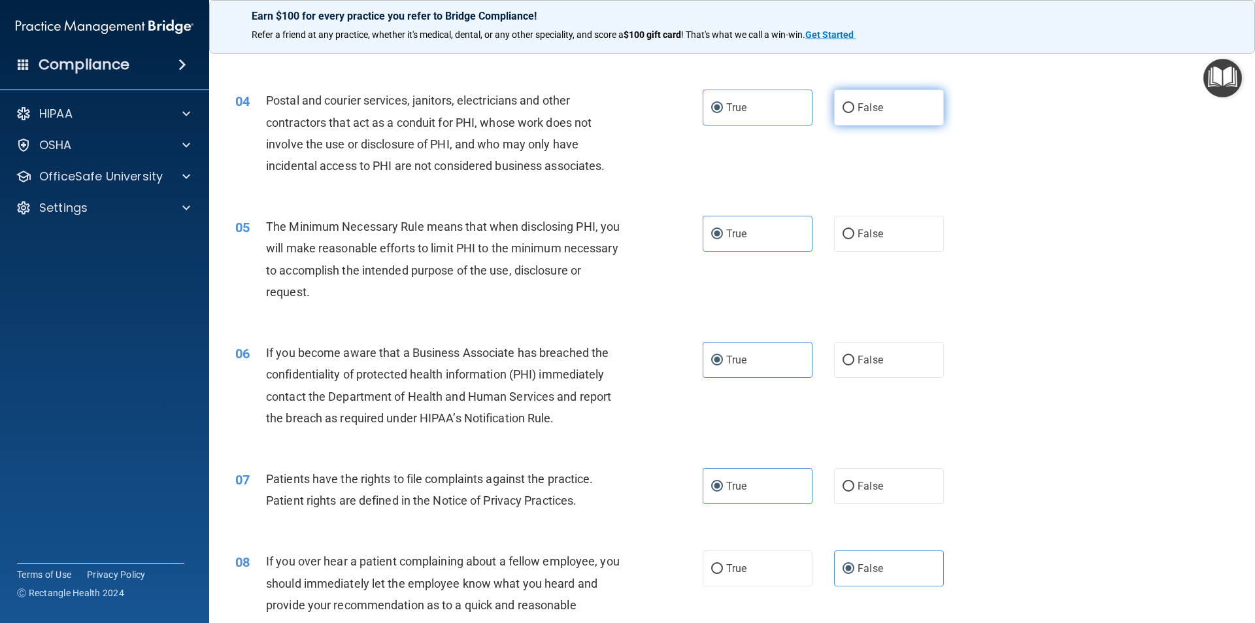
click at [881, 114] on label "False" at bounding box center [889, 108] width 110 height 36
click at [855, 113] on input "False" at bounding box center [849, 108] width 12 height 10
radio input "true"
radio input "false"
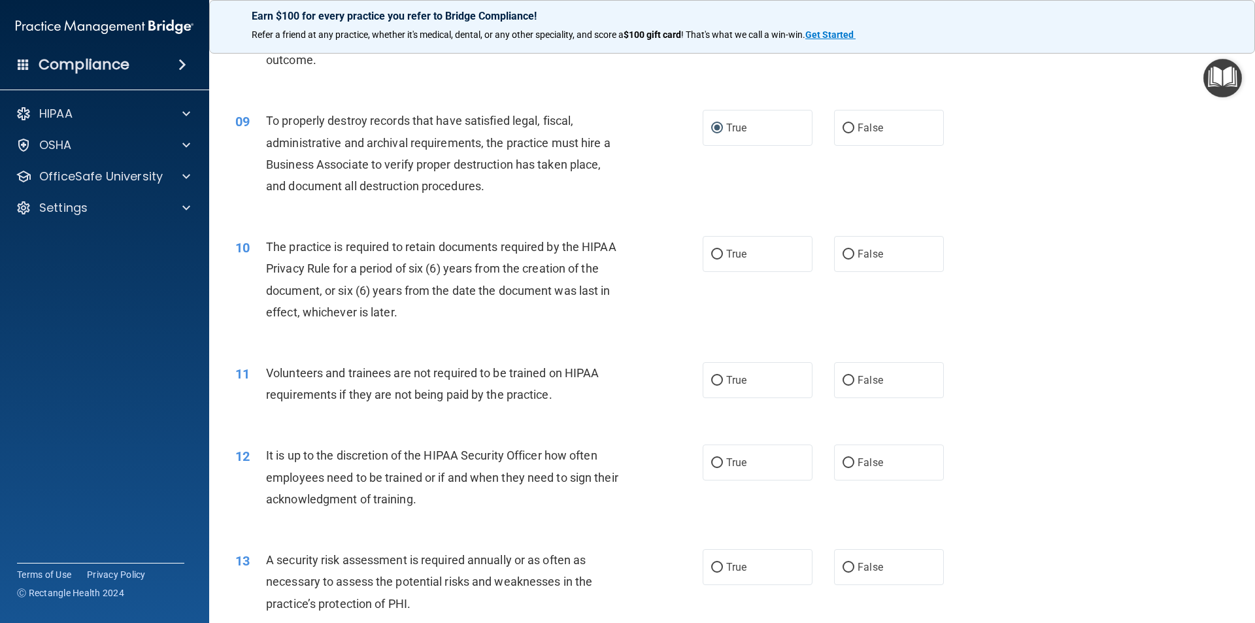
scroll to position [915, 0]
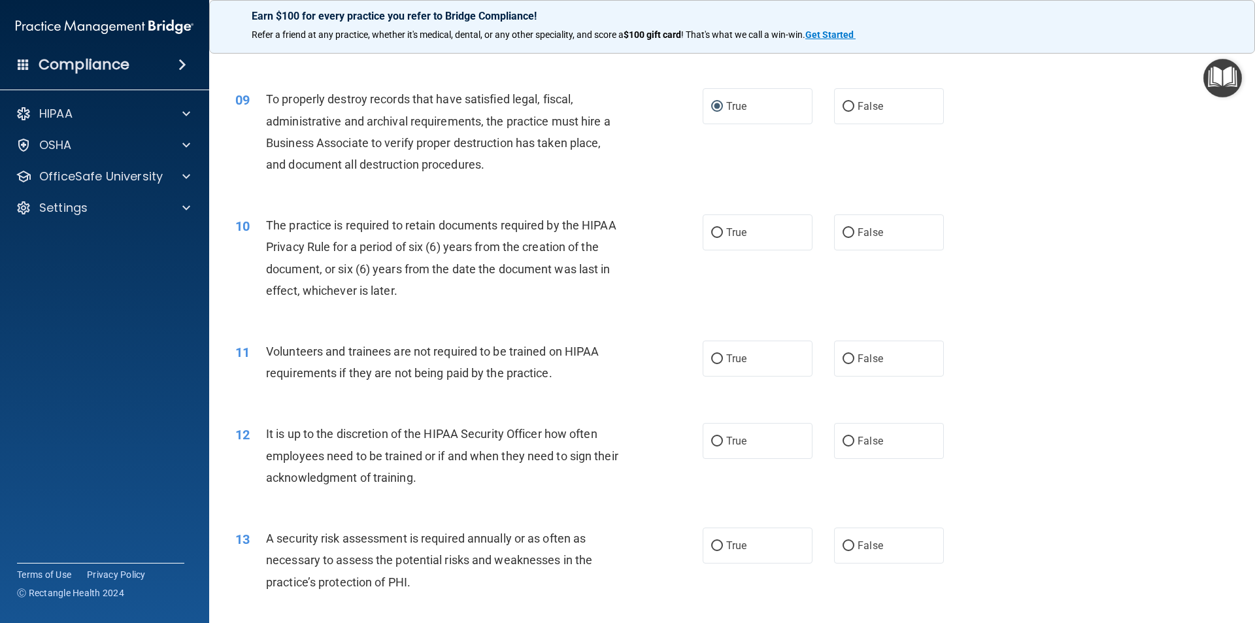
click at [473, 362] on div "Volunteers and trainees are not required to be trained on HIPAA requirements if…" at bounding box center [449, 362] width 366 height 43
drag, startPoint x: 473, startPoint y: 365, endPoint x: 475, endPoint y: 390, distance: 25.6
click at [475, 392] on div "11 Volunteers and trainees are not required to be trained on HIPAA requirements…" at bounding box center [733, 365] width 1014 height 82
click at [480, 390] on div "11 Volunteers and trainees are not required to be trained on HIPAA requirements…" at bounding box center [469, 366] width 507 height 50
click at [864, 369] on label "False" at bounding box center [889, 359] width 110 height 36
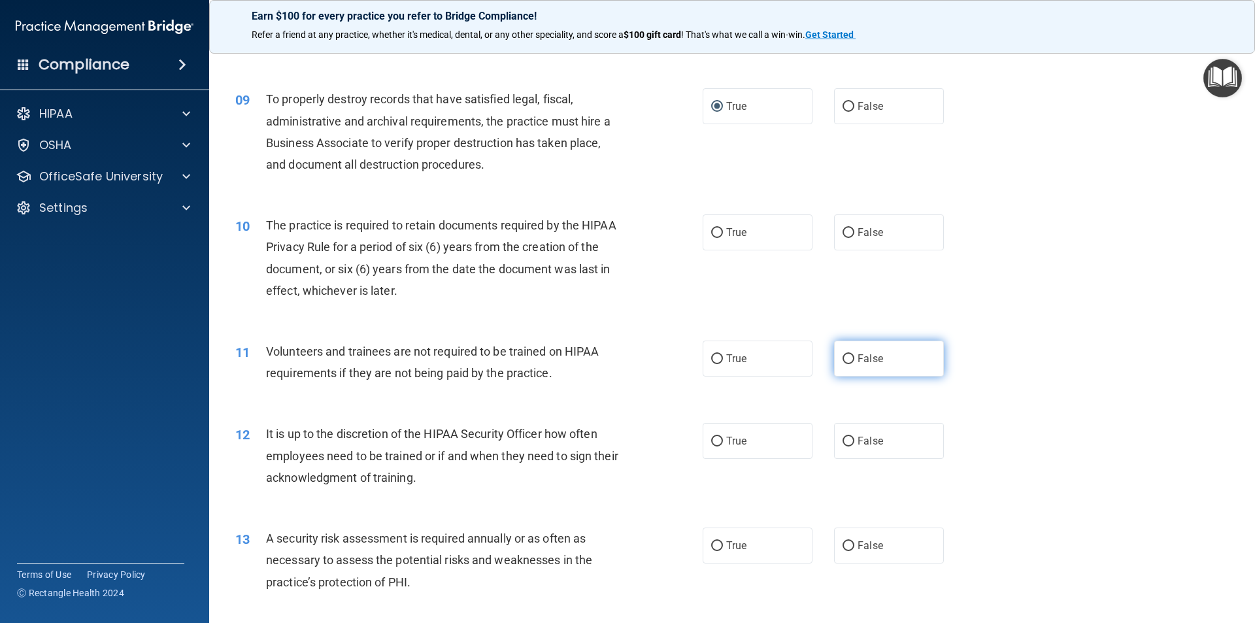
click at [855, 364] on input "False" at bounding box center [849, 359] width 12 height 10
radio input "true"
click at [737, 248] on label "True" at bounding box center [758, 232] width 110 height 36
click at [723, 238] on input "True" at bounding box center [717, 233] width 12 height 10
radio input "true"
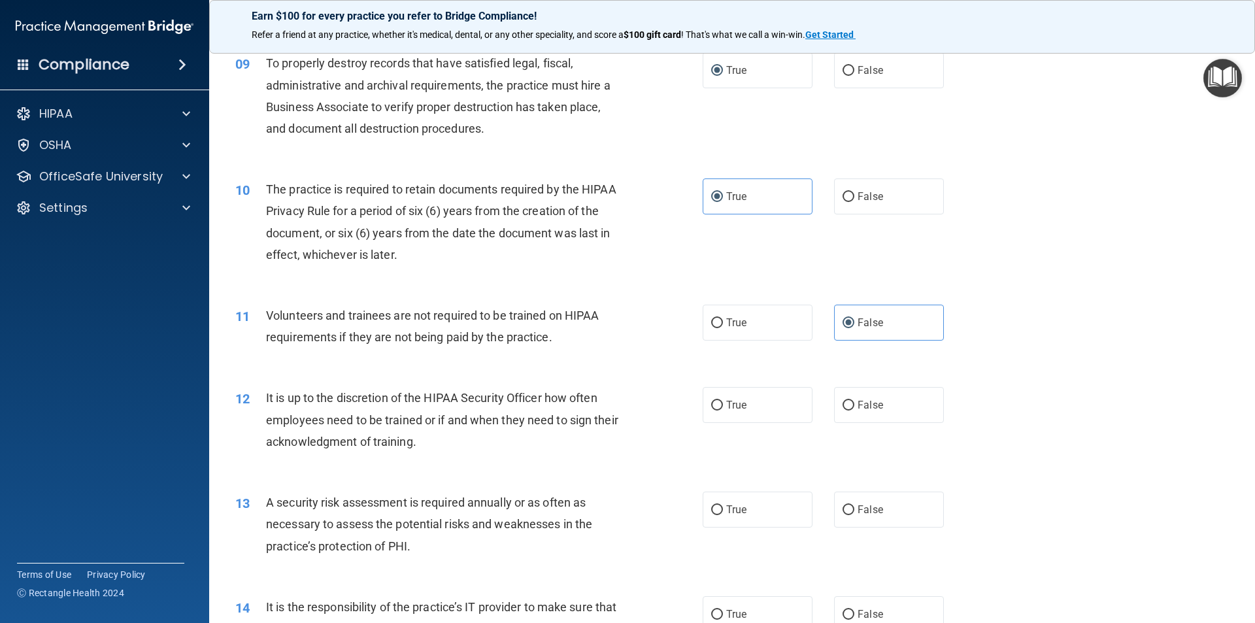
scroll to position [1046, 0]
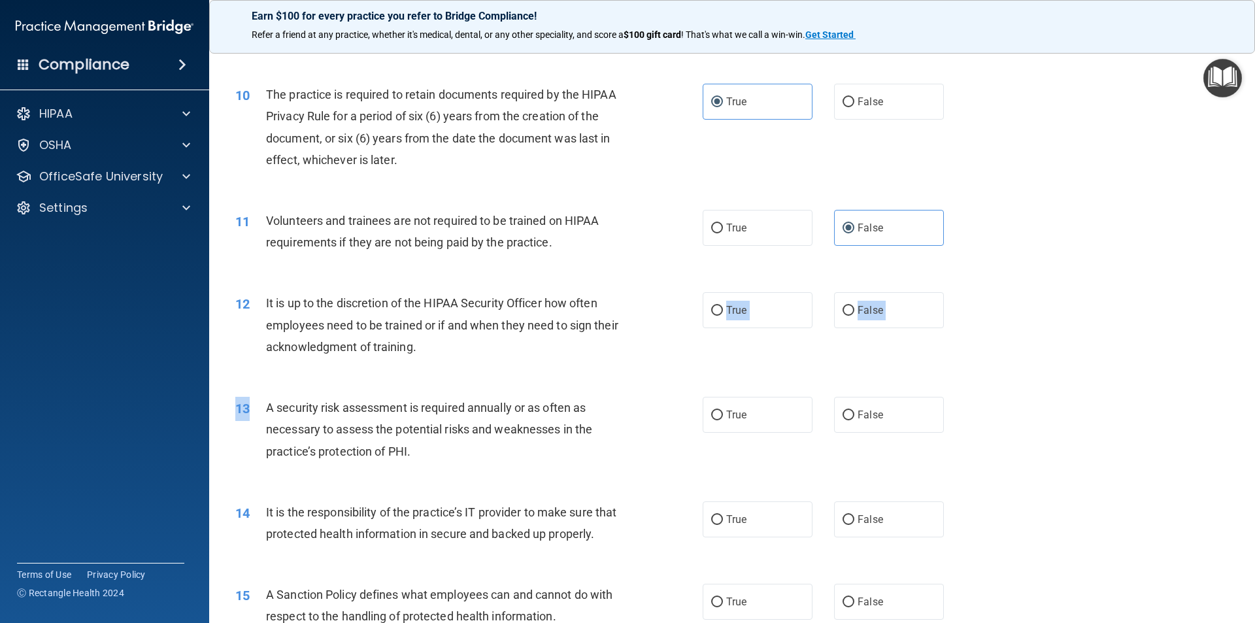
drag, startPoint x: 494, startPoint y: 347, endPoint x: 213, endPoint y: 432, distance: 293.5
click at [250, 434] on div "01 It is ok to share your password with a co-worker in case immediate access of…" at bounding box center [733, 585] width 1014 height 3088
click at [298, 350] on span "It is up to the discretion of the HIPAA Security Officer how often employees ne…" at bounding box center [442, 324] width 352 height 57
click at [849, 321] on label "False" at bounding box center [889, 310] width 110 height 36
click at [849, 316] on input "False" at bounding box center [849, 311] width 12 height 10
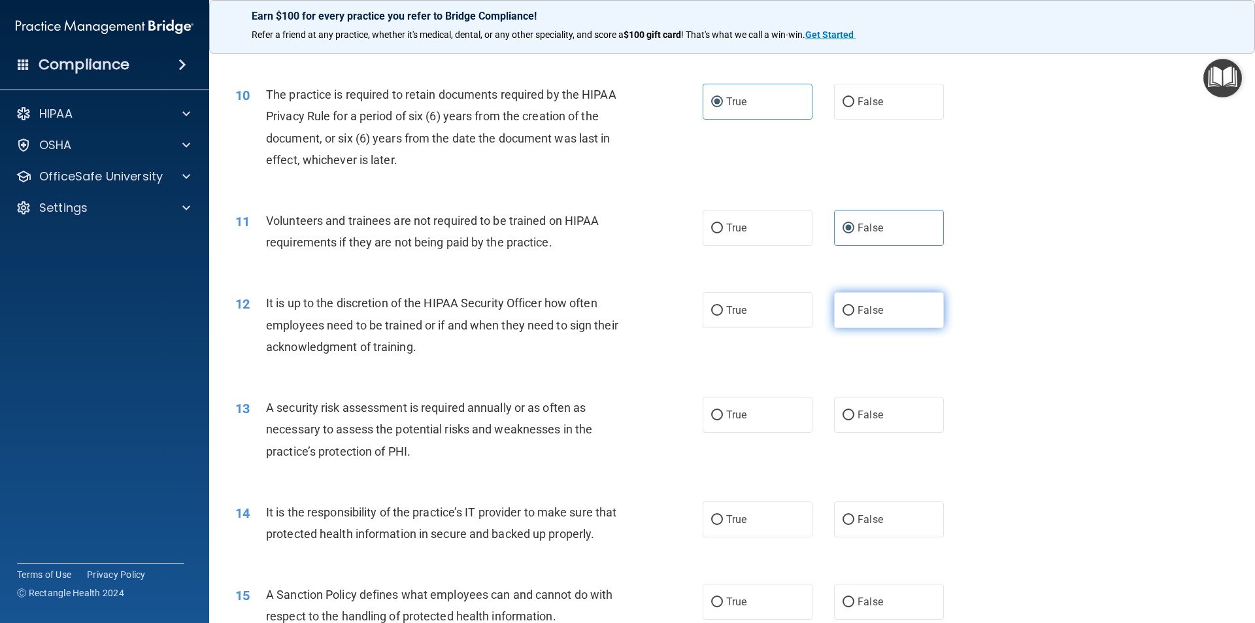
radio input "true"
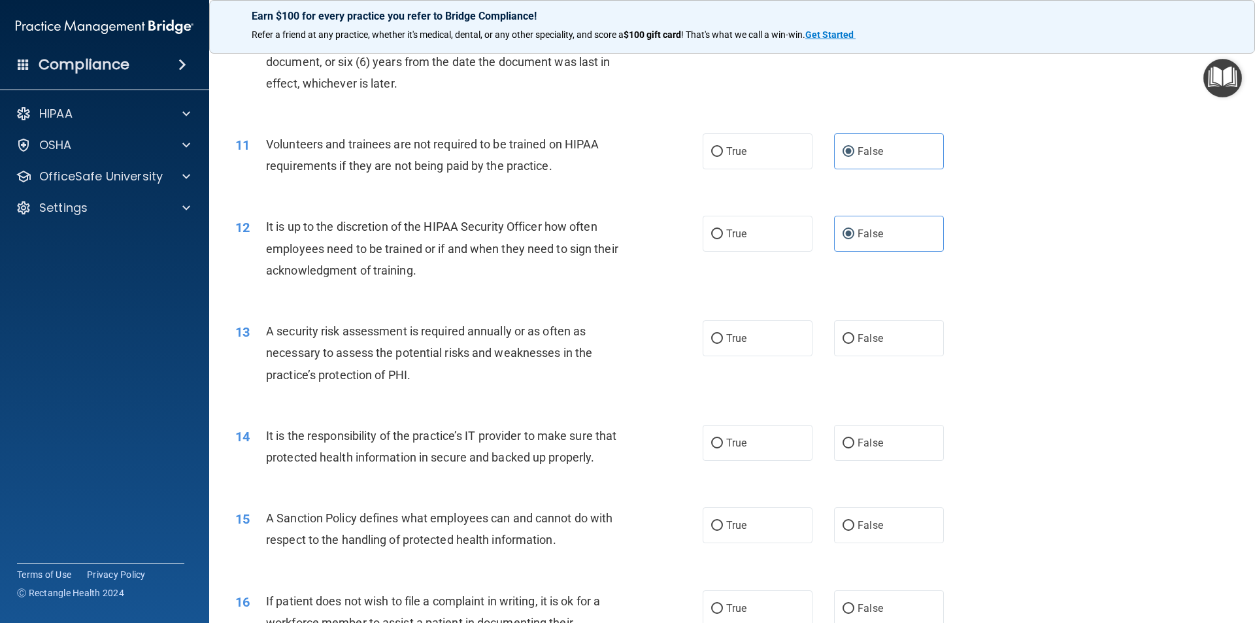
scroll to position [1242, 0]
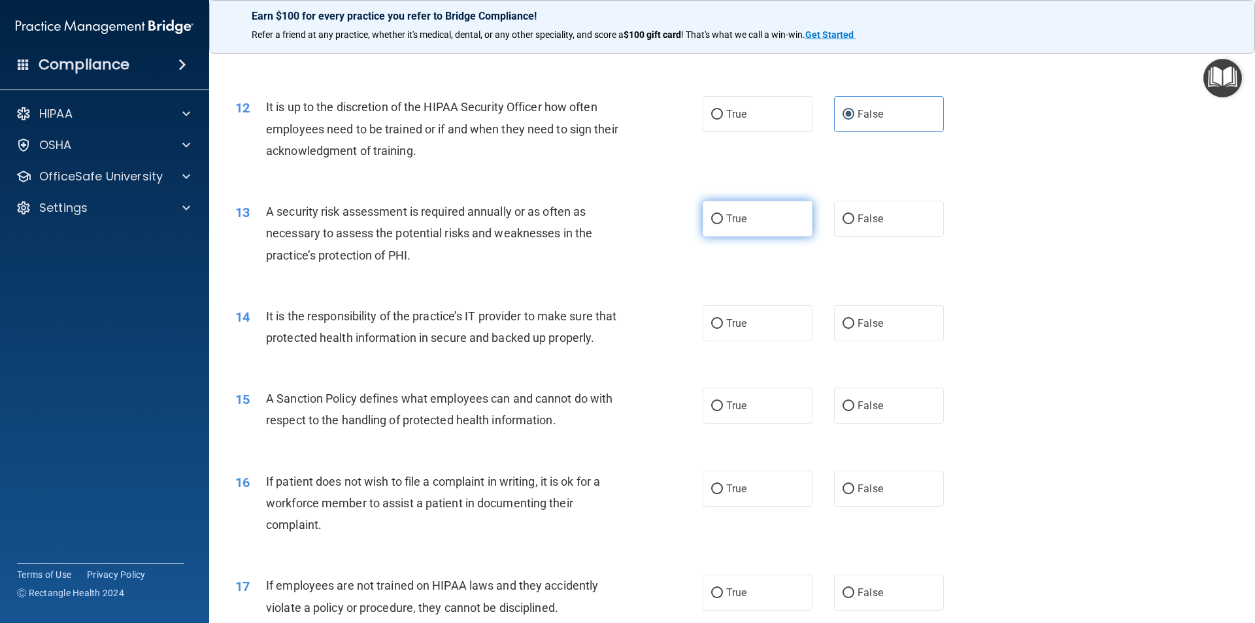
click at [713, 224] on input "True" at bounding box center [717, 219] width 12 height 10
radio input "true"
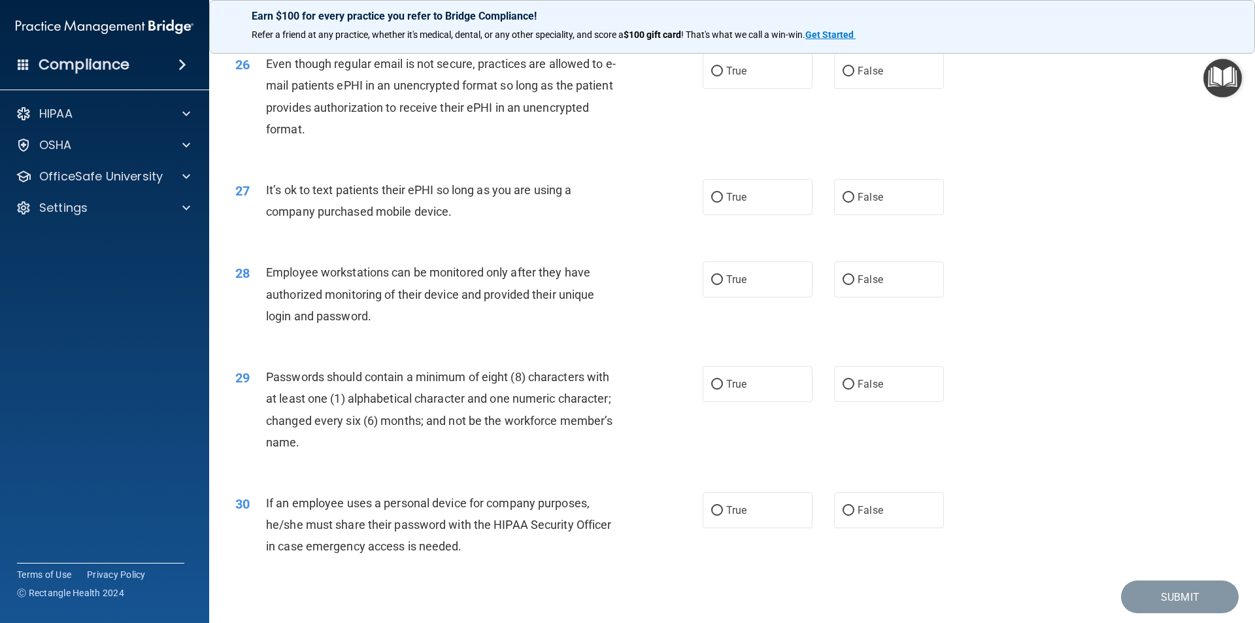
scroll to position [2659, 0]
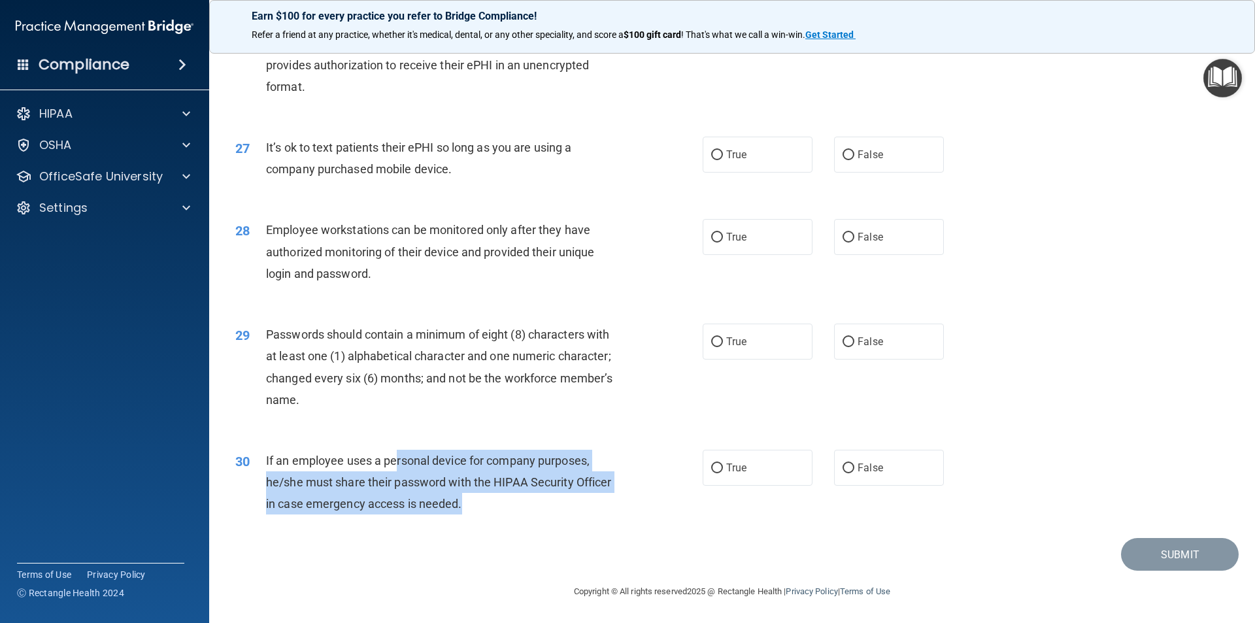
drag, startPoint x: 396, startPoint y: 456, endPoint x: 485, endPoint y: 508, distance: 102.8
click at [485, 452] on div "If an employee uses a personal device for company purposes, he/she must share t…" at bounding box center [449, 482] width 366 height 65
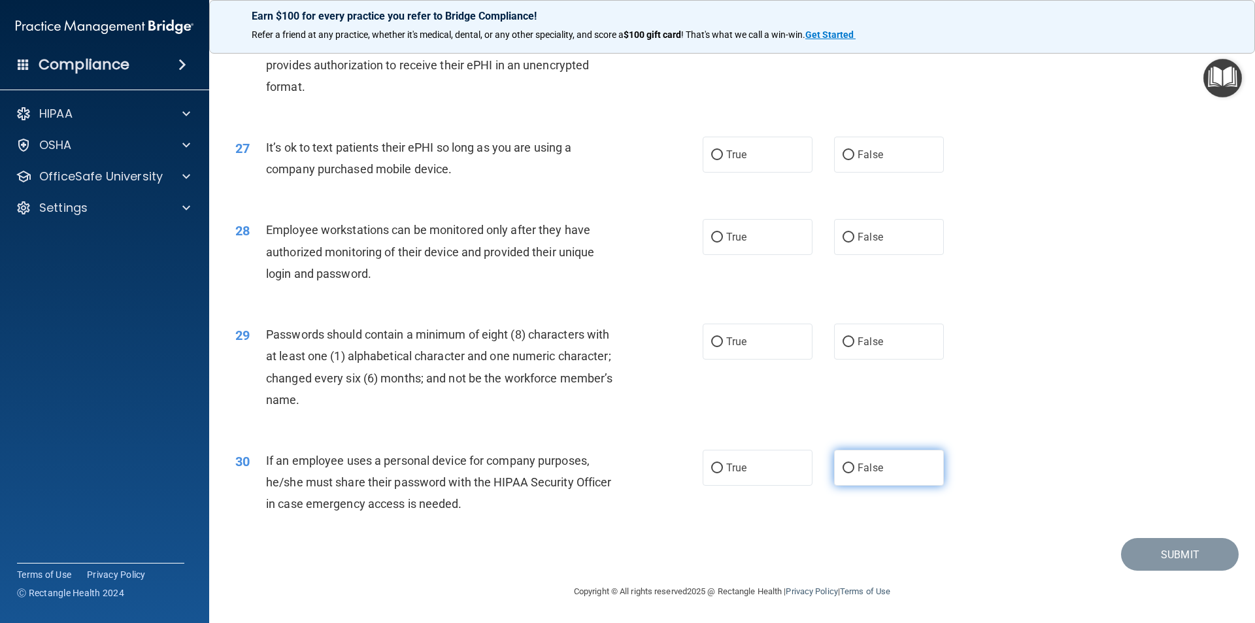
click at [848, 452] on label "False" at bounding box center [889, 468] width 110 height 36
click at [848, 452] on input "False" at bounding box center [849, 469] width 12 height 10
radio input "true"
click at [845, 350] on label "False" at bounding box center [889, 342] width 110 height 36
click at [845, 347] on input "False" at bounding box center [849, 342] width 12 height 10
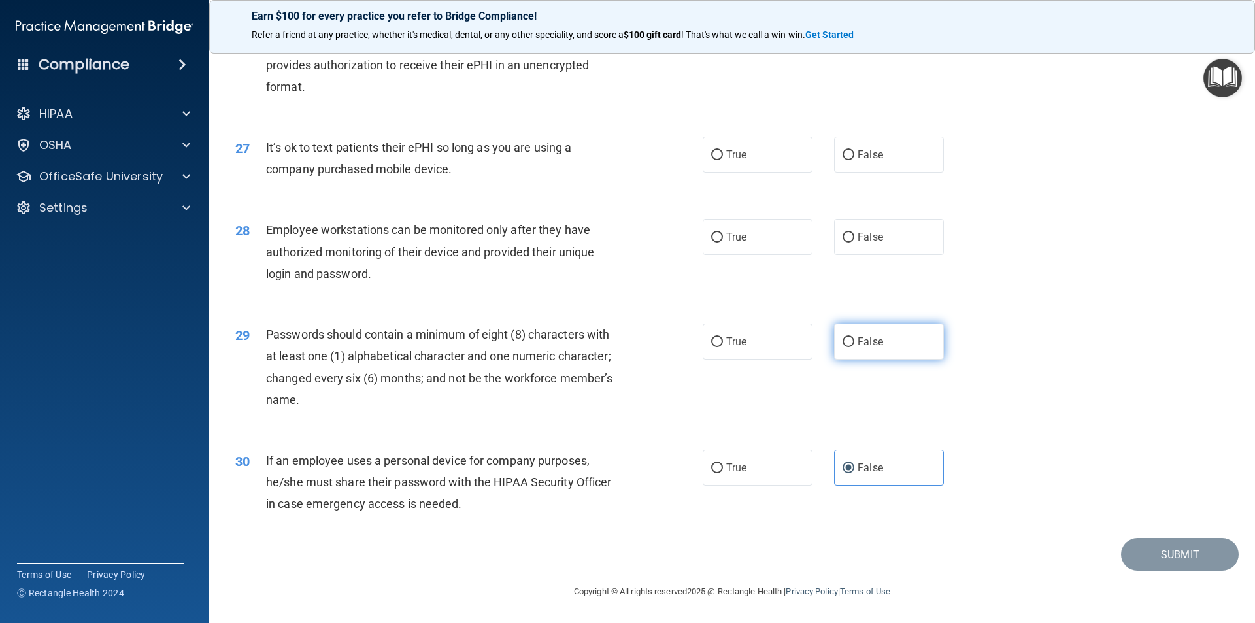
radio input "true"
click at [881, 243] on label "False" at bounding box center [889, 237] width 110 height 36
click at [855, 243] on input "False" at bounding box center [849, 238] width 12 height 10
radio input "true"
click at [866, 153] on span "False" at bounding box center [871, 154] width 26 height 12
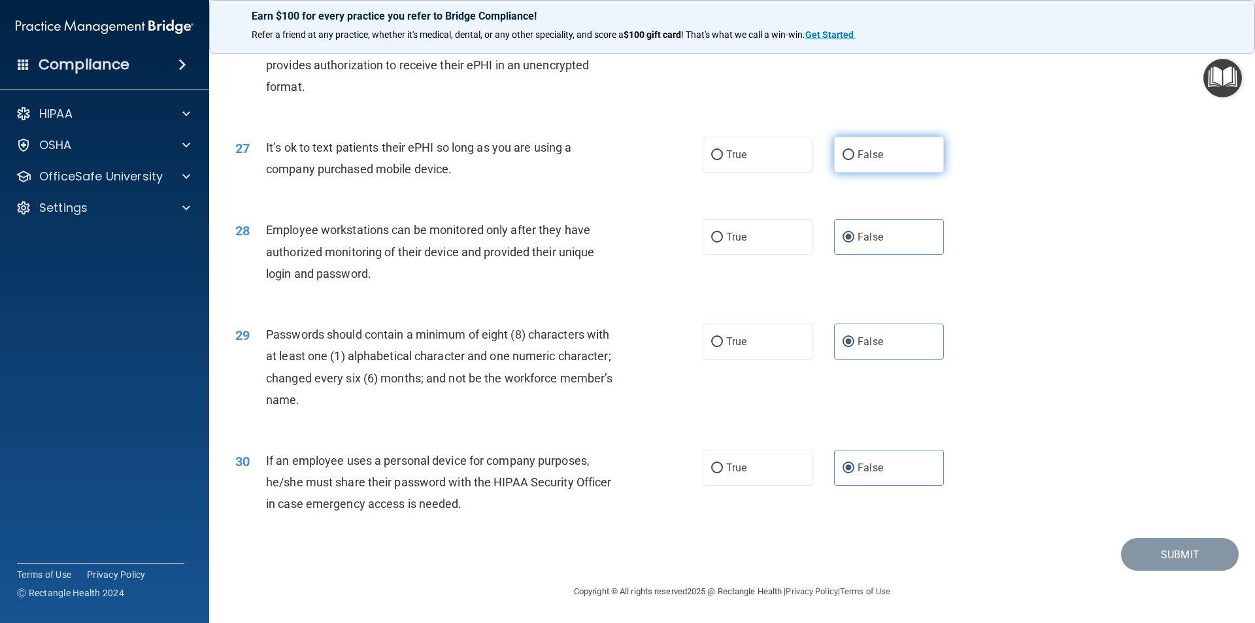
click at [855, 153] on input "False" at bounding box center [849, 155] width 12 height 10
radio input "true"
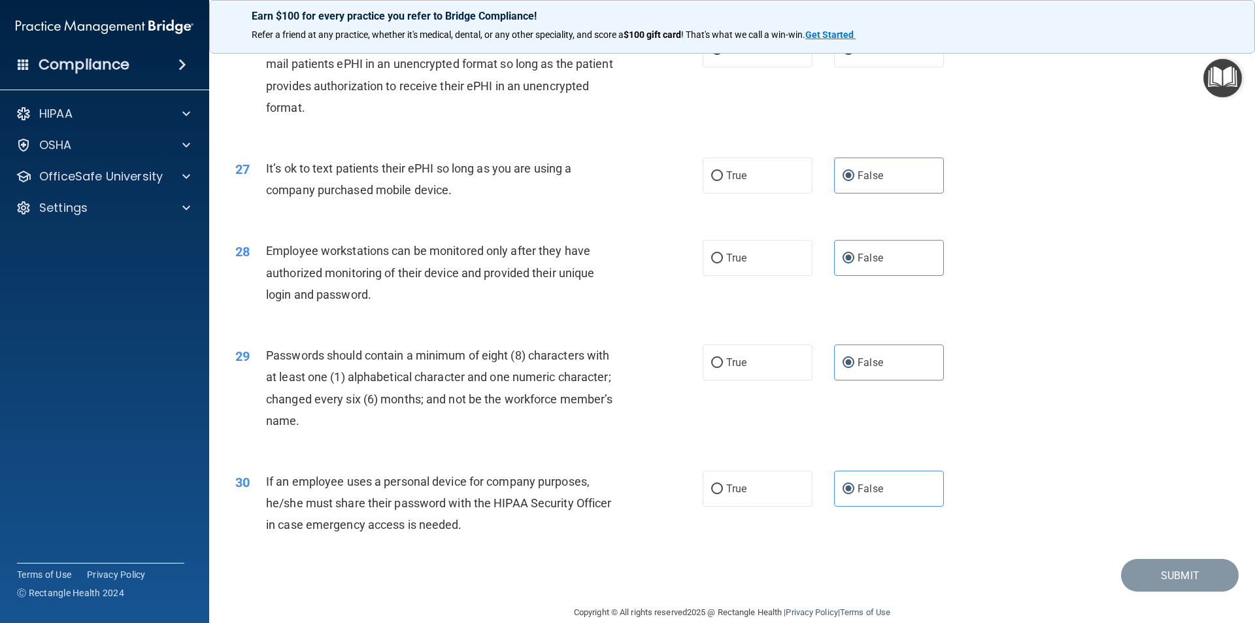
scroll to position [2594, 0]
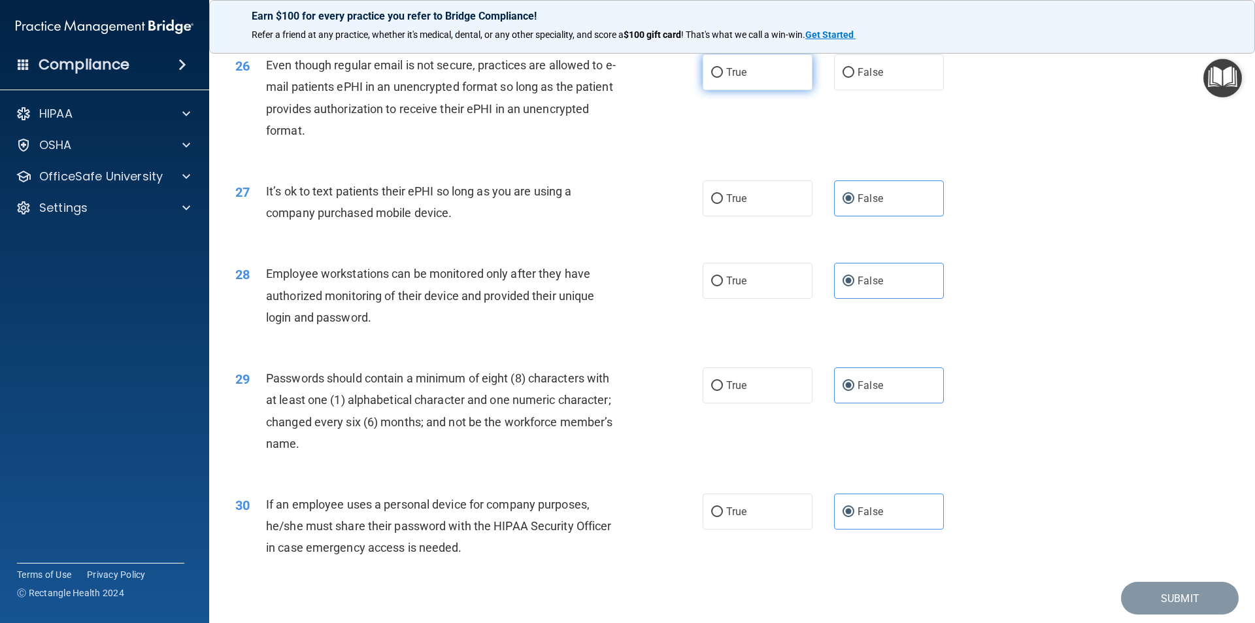
click at [777, 90] on label "True" at bounding box center [758, 72] width 110 height 36
click at [723, 78] on input "True" at bounding box center [717, 73] width 12 height 10
radio input "true"
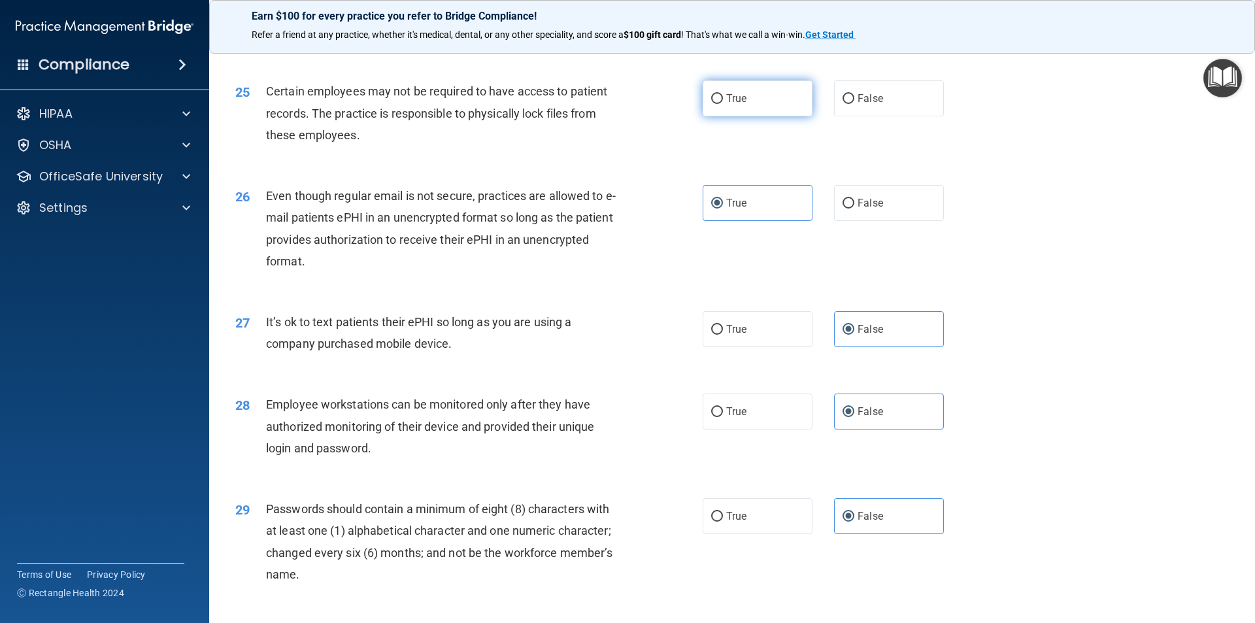
drag, startPoint x: 751, startPoint y: 123, endPoint x: 766, endPoint y: 102, distance: 25.4
click at [753, 116] on label "True" at bounding box center [758, 98] width 110 height 36
click at [723, 104] on input "True" at bounding box center [717, 99] width 12 height 10
radio input "true"
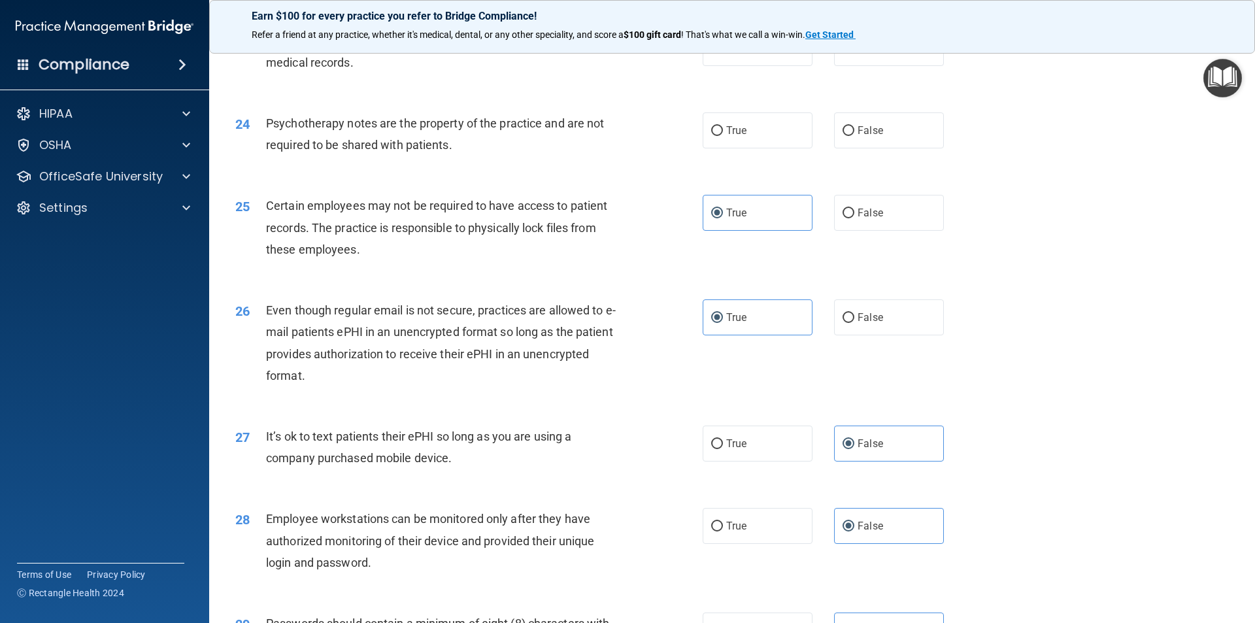
scroll to position [2332, 0]
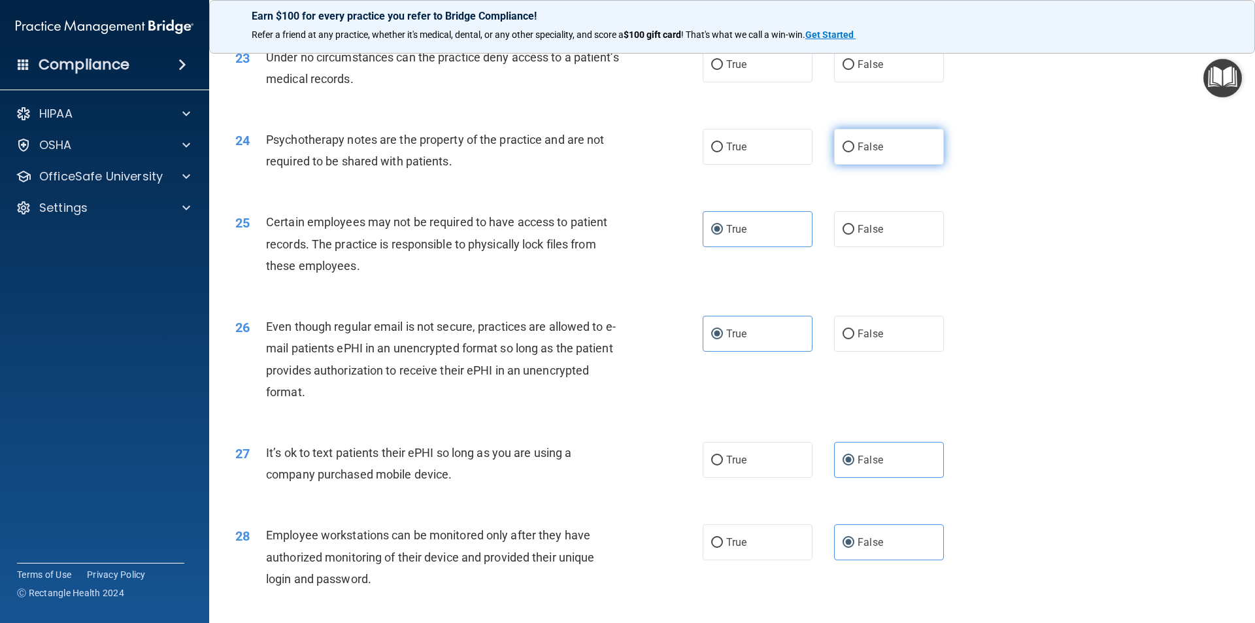
click at [883, 165] on label "False" at bounding box center [889, 147] width 110 height 36
click at [855, 152] on input "False" at bounding box center [849, 148] width 12 height 10
radio input "true"
click at [849, 82] on label "False" at bounding box center [889, 64] width 110 height 36
click at [849, 70] on input "False" at bounding box center [849, 65] width 12 height 10
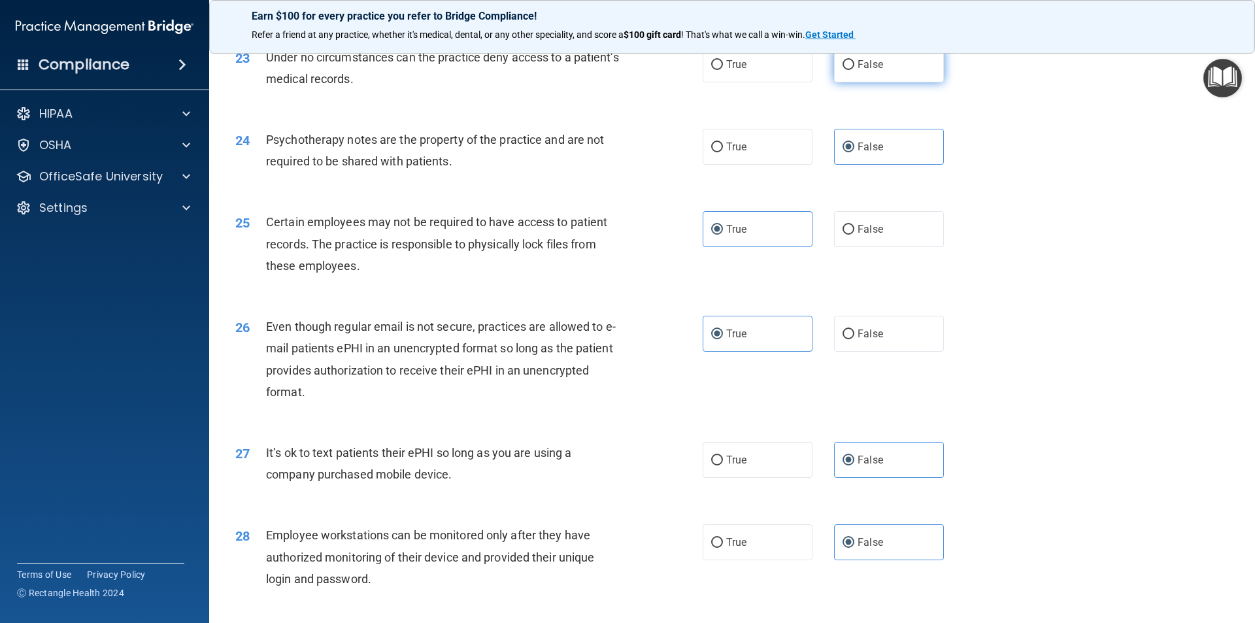
radio input "true"
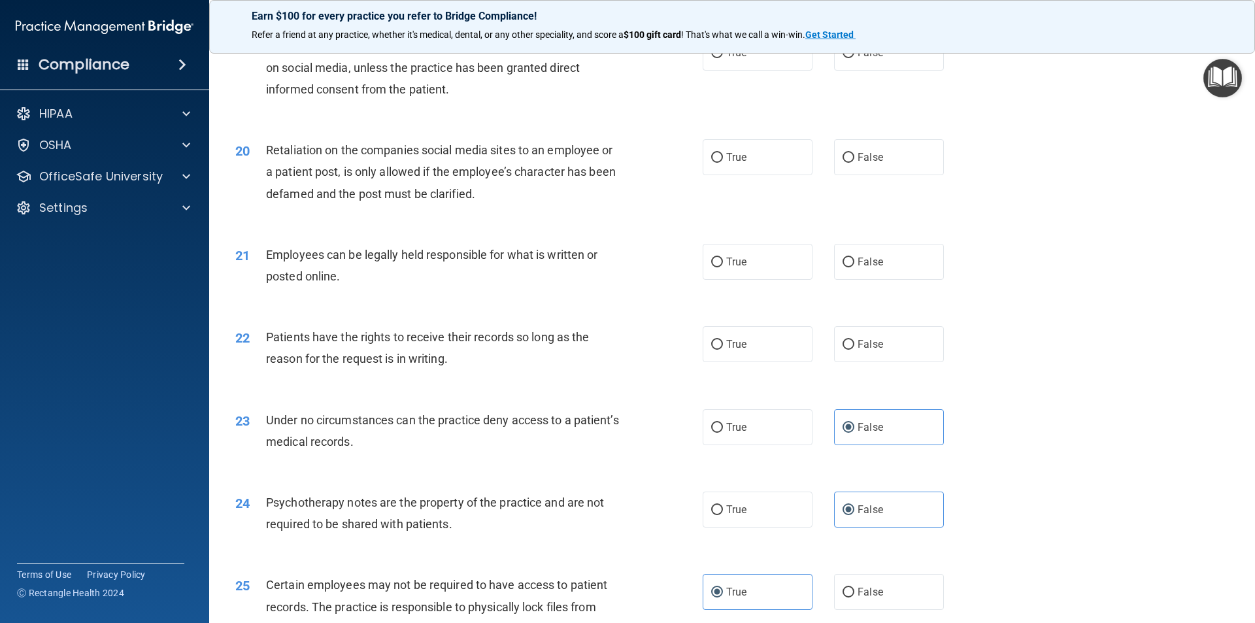
scroll to position [1940, 0]
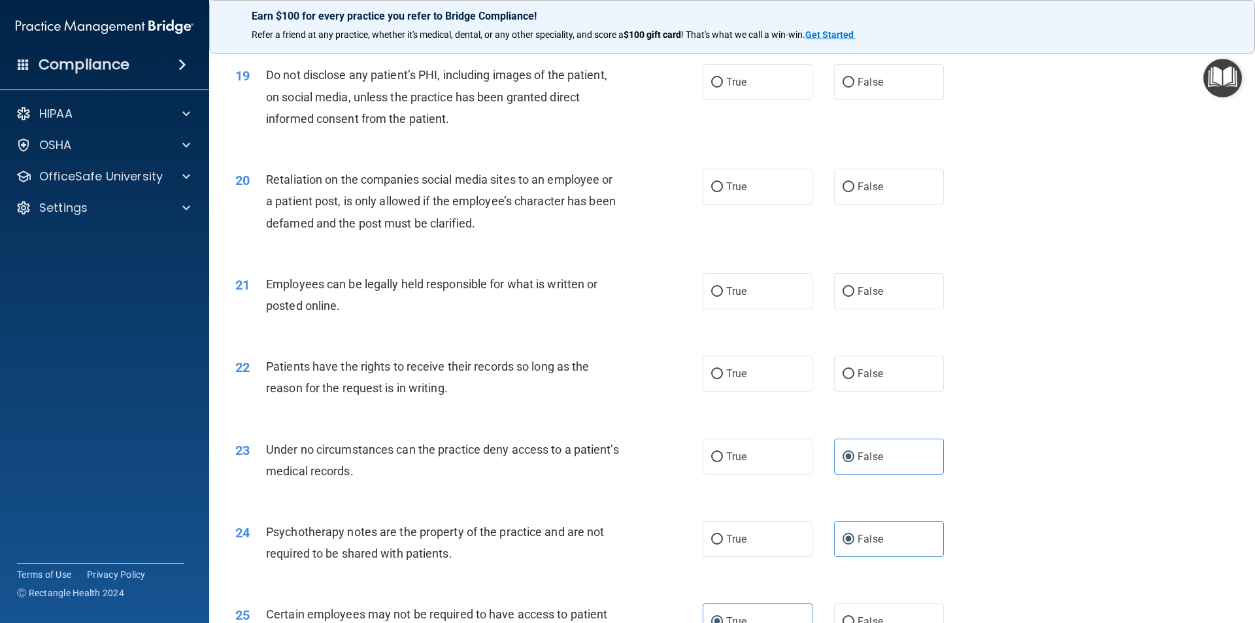
click at [466, 399] on div "Patients have the rights to receive their records so long as the reason for the…" at bounding box center [449, 377] width 366 height 43
click at [787, 392] on label "True" at bounding box center [758, 374] width 110 height 36
click at [723, 379] on input "True" at bounding box center [717, 374] width 12 height 10
radio input "true"
click at [770, 452] on label "True" at bounding box center [758, 457] width 110 height 36
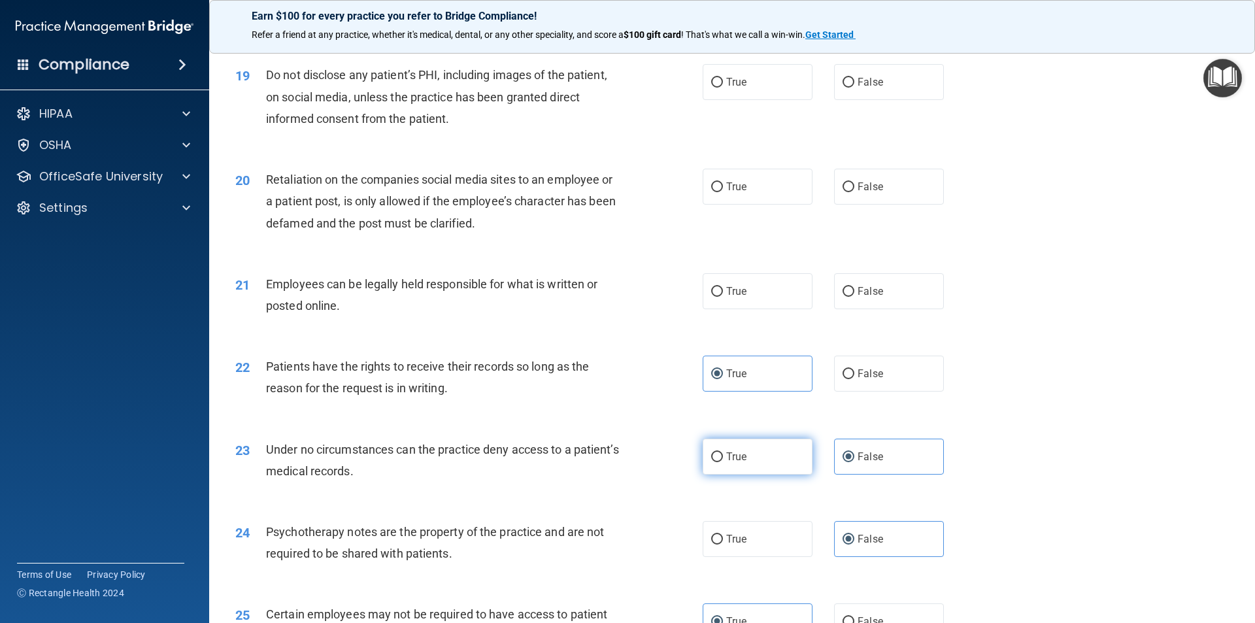
click at [723, 452] on input "True" at bounding box center [717, 457] width 12 height 10
radio input "true"
radio input "false"
click at [775, 309] on label "True" at bounding box center [758, 291] width 110 height 36
click at [723, 297] on input "True" at bounding box center [717, 292] width 12 height 10
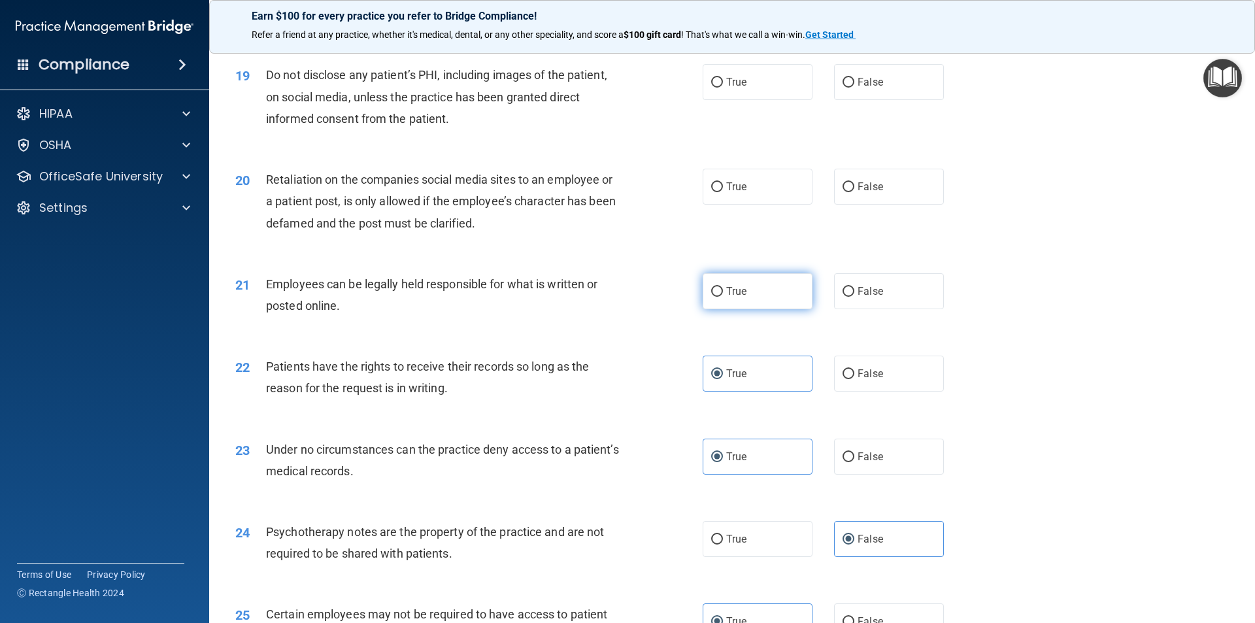
radio input "true"
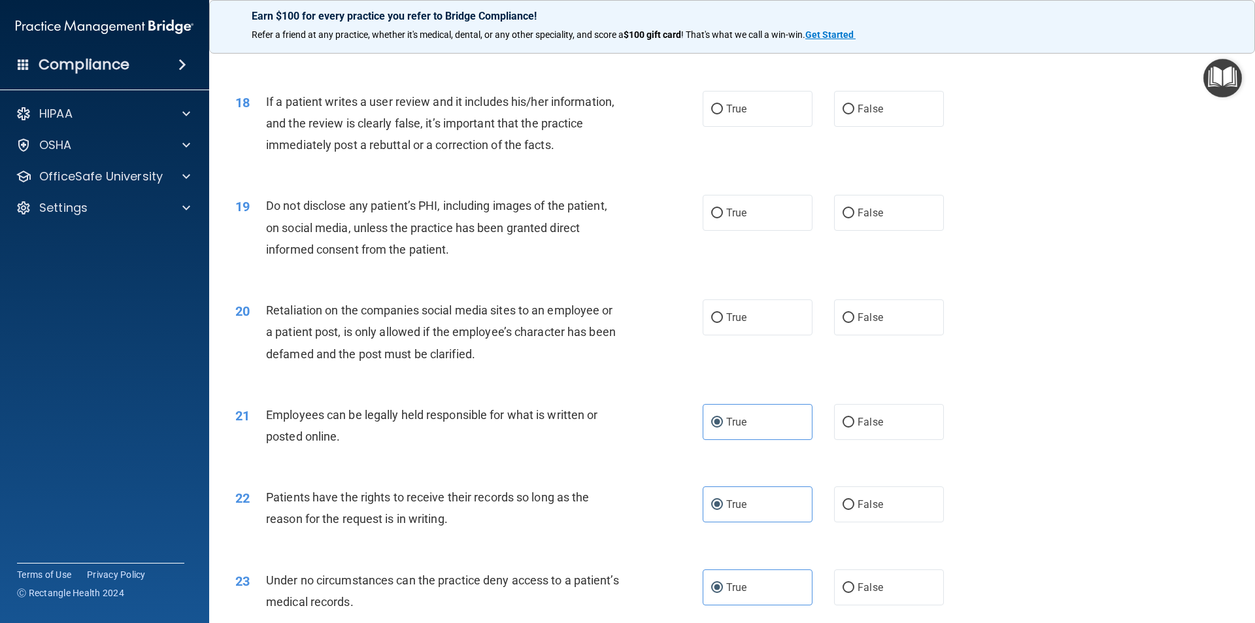
scroll to position [1678, 0]
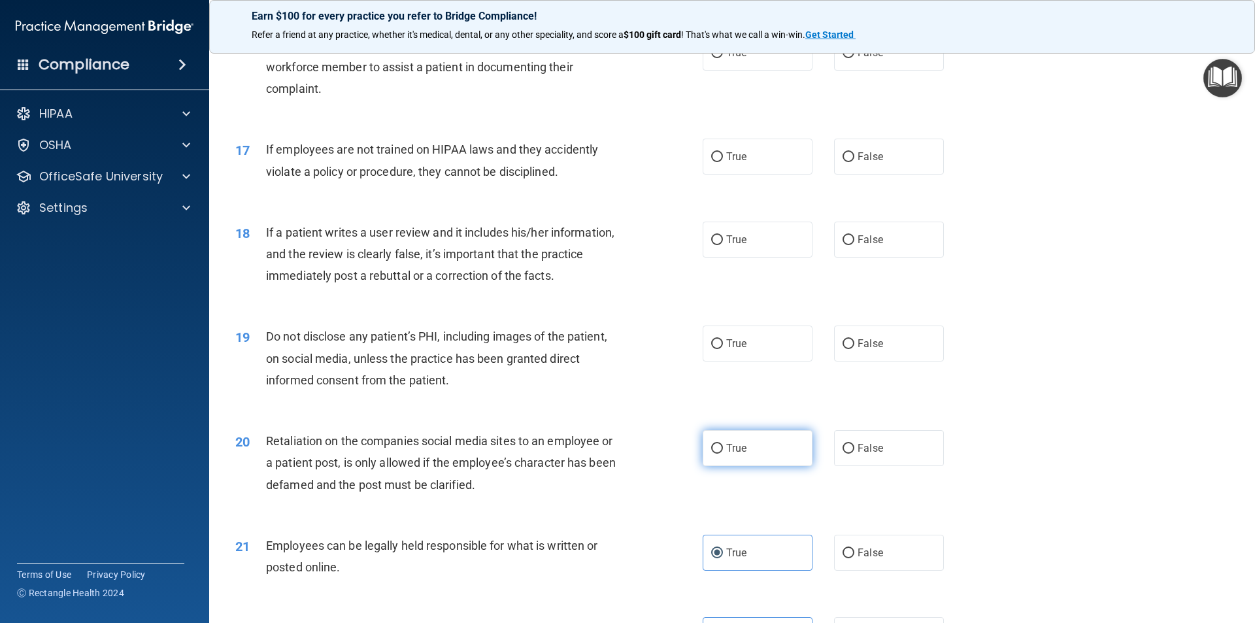
click at [736, 452] on span "True" at bounding box center [736, 448] width 20 height 12
click at [723, 452] on input "True" at bounding box center [717, 449] width 12 height 10
radio input "true"
click at [780, 362] on label "True" at bounding box center [758, 344] width 110 height 36
click at [723, 349] on input "True" at bounding box center [717, 344] width 12 height 10
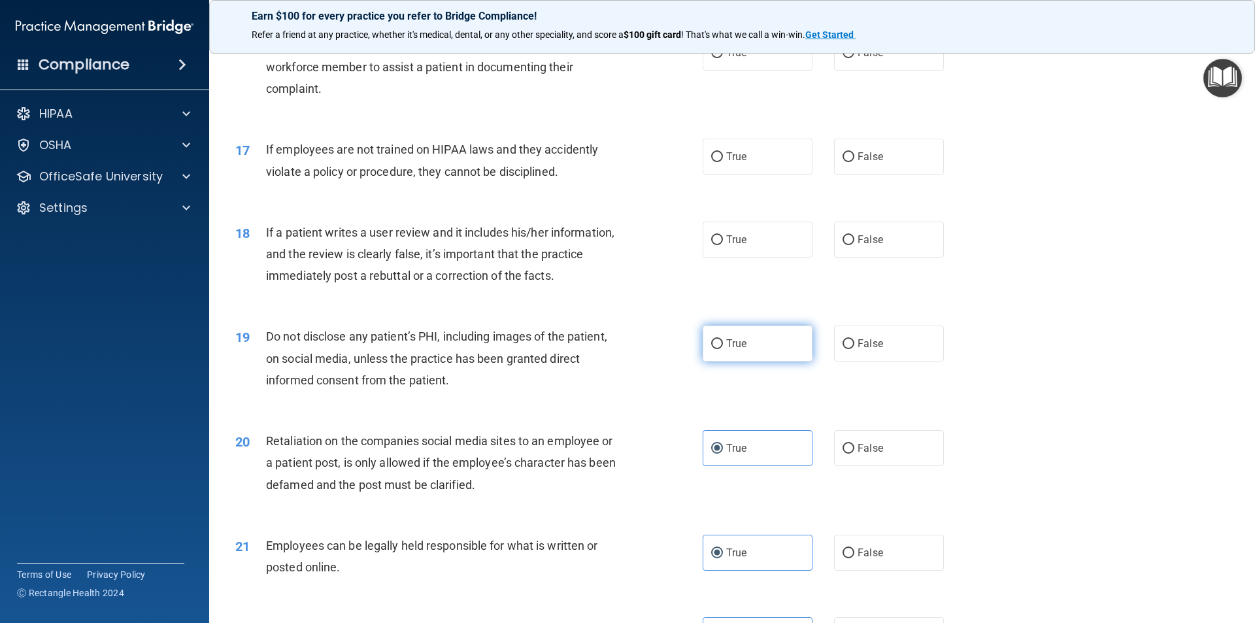
radio input "true"
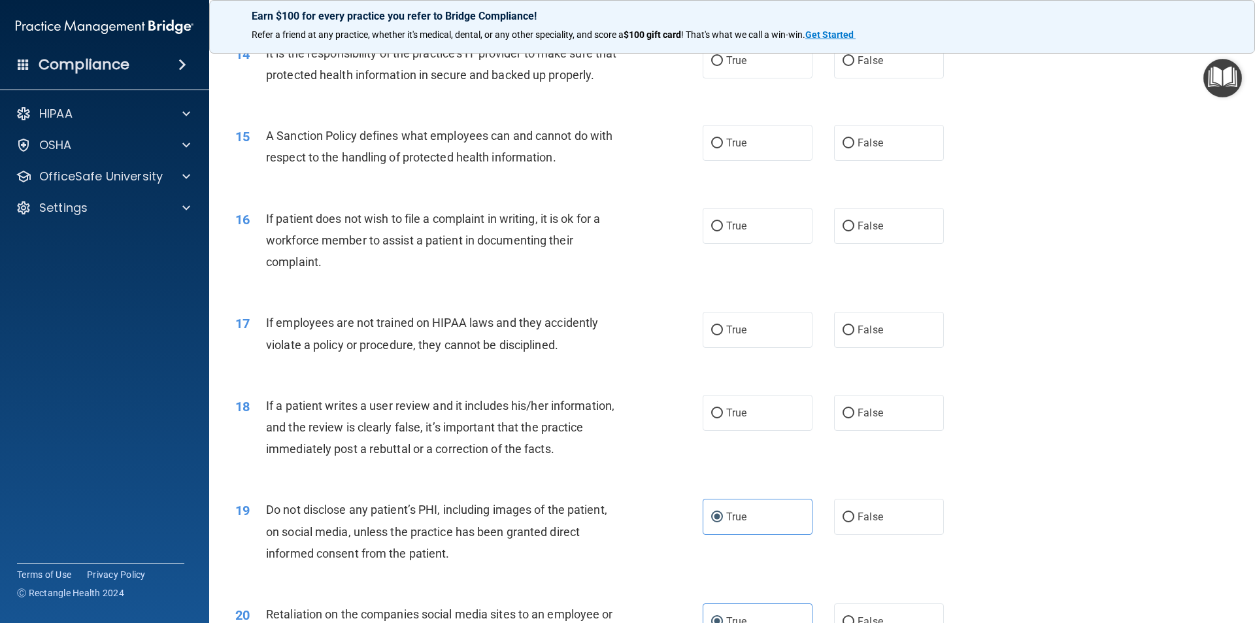
scroll to position [1482, 0]
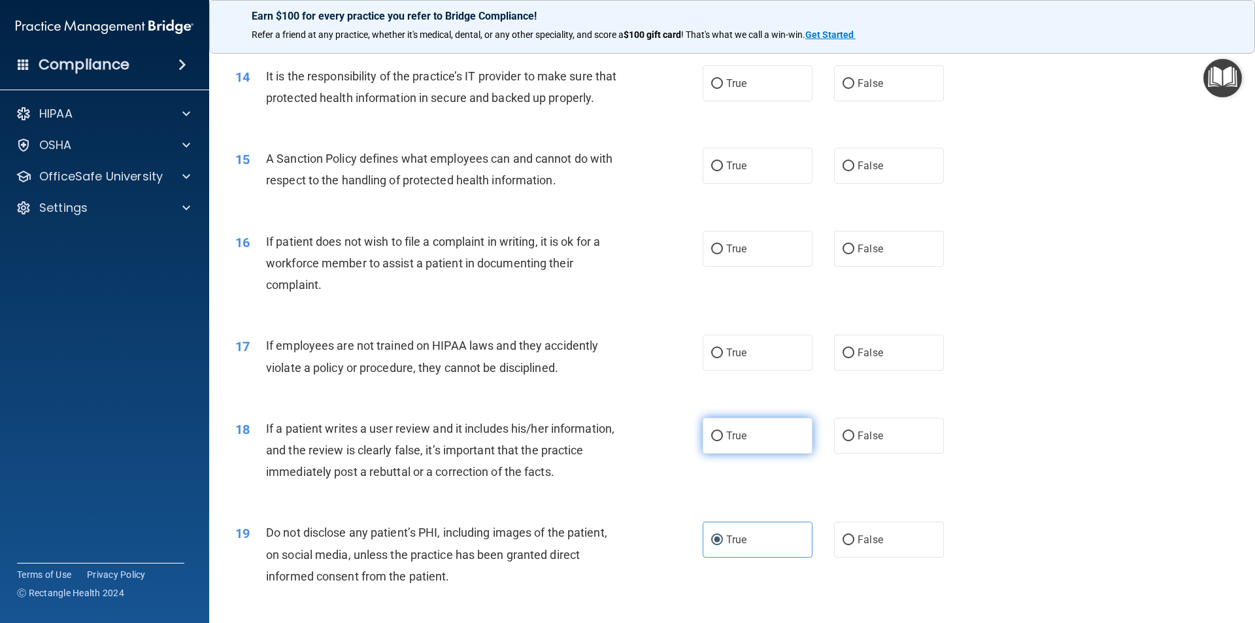
click at [755, 452] on label "True" at bounding box center [758, 436] width 110 height 36
click at [723, 441] on input "True" at bounding box center [717, 437] width 12 height 10
radio input "true"
click at [858, 359] on span "False" at bounding box center [871, 353] width 26 height 12
click at [852, 358] on input "False" at bounding box center [849, 354] width 12 height 10
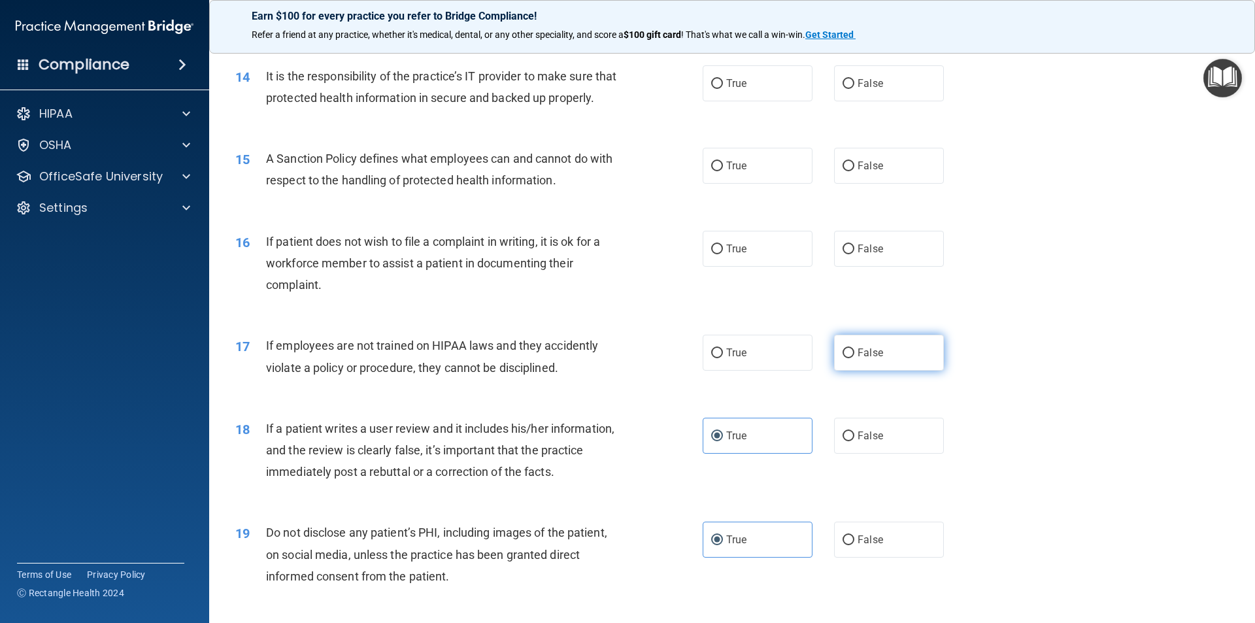
radio input "true"
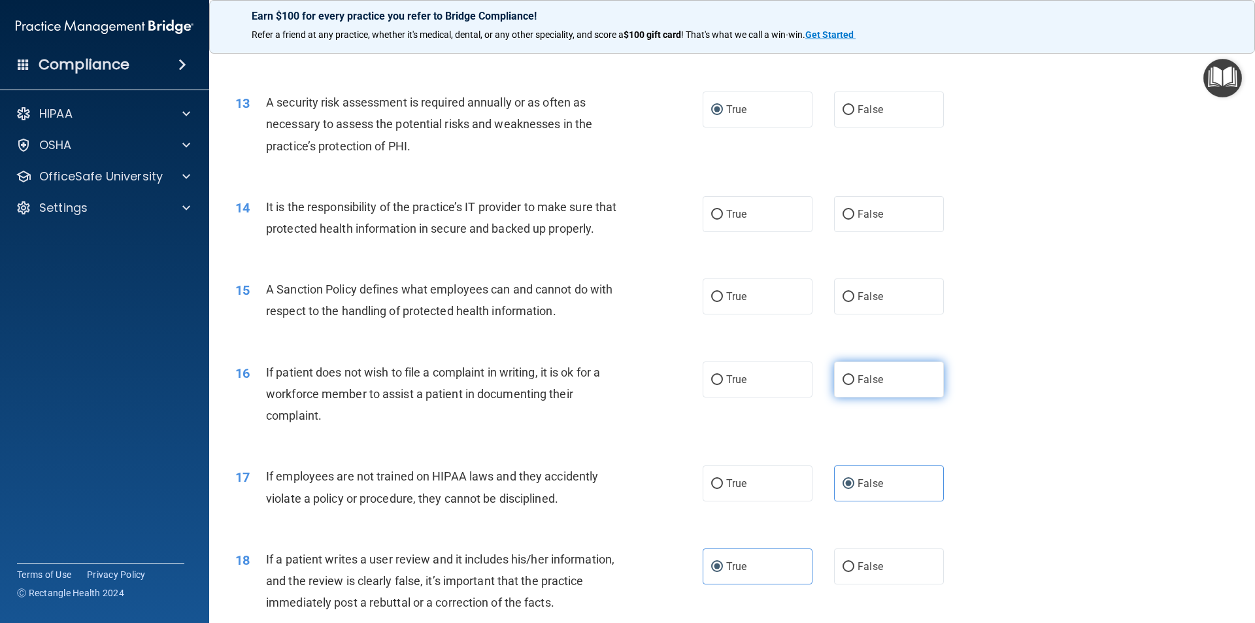
click at [886, 387] on label "False" at bounding box center [889, 380] width 110 height 36
click at [855, 385] on input "False" at bounding box center [849, 380] width 12 height 10
radio input "true"
click at [780, 227] on label "True" at bounding box center [758, 214] width 110 height 36
click at [723, 220] on input "True" at bounding box center [717, 215] width 12 height 10
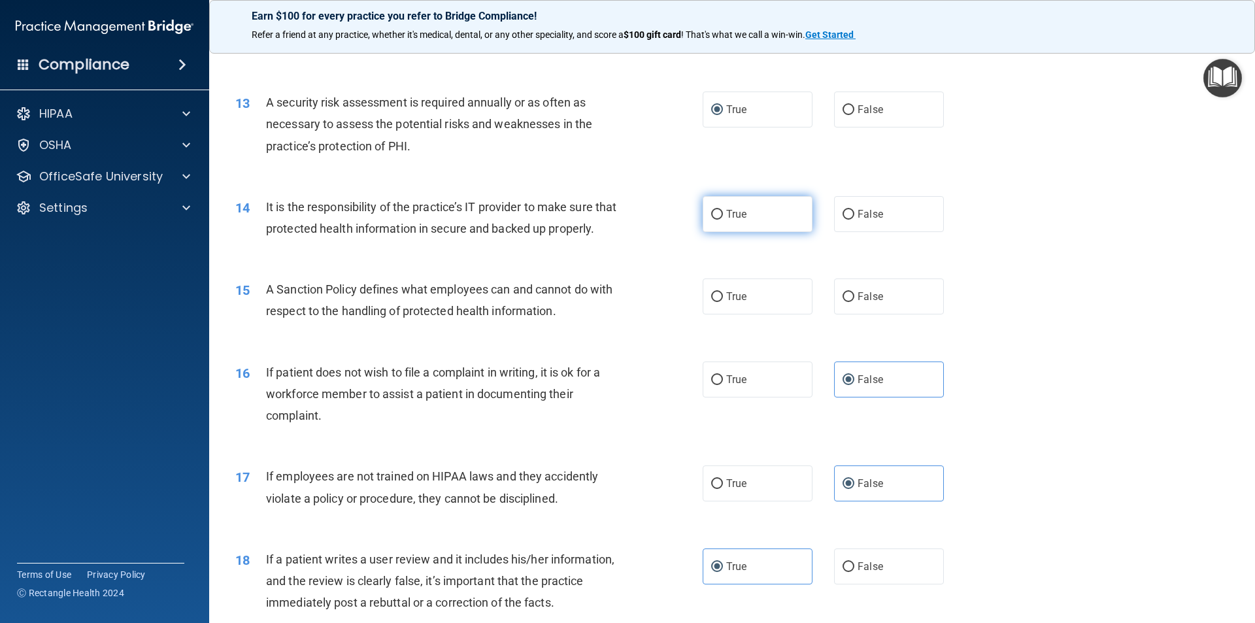
radio input "true"
click at [760, 315] on label "True" at bounding box center [758, 297] width 110 height 36
click at [723, 302] on input "True" at bounding box center [717, 297] width 12 height 10
radio input "true"
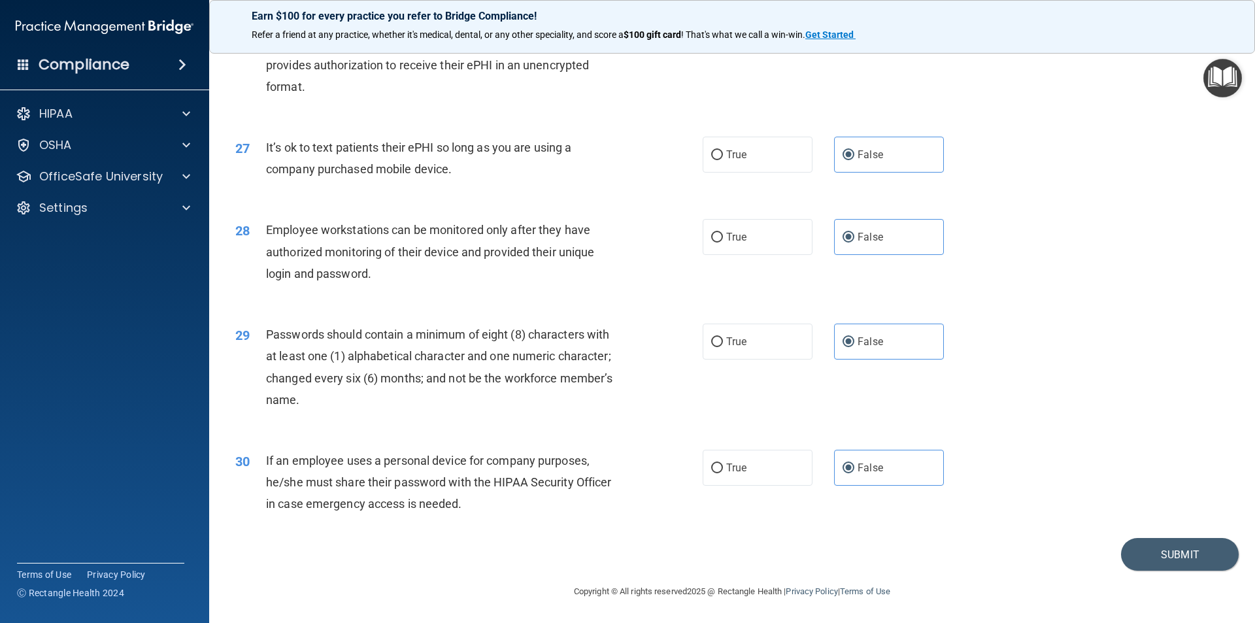
scroll to position [2659, 0]
click at [913, 452] on button "Submit" at bounding box center [1180, 554] width 118 height 33
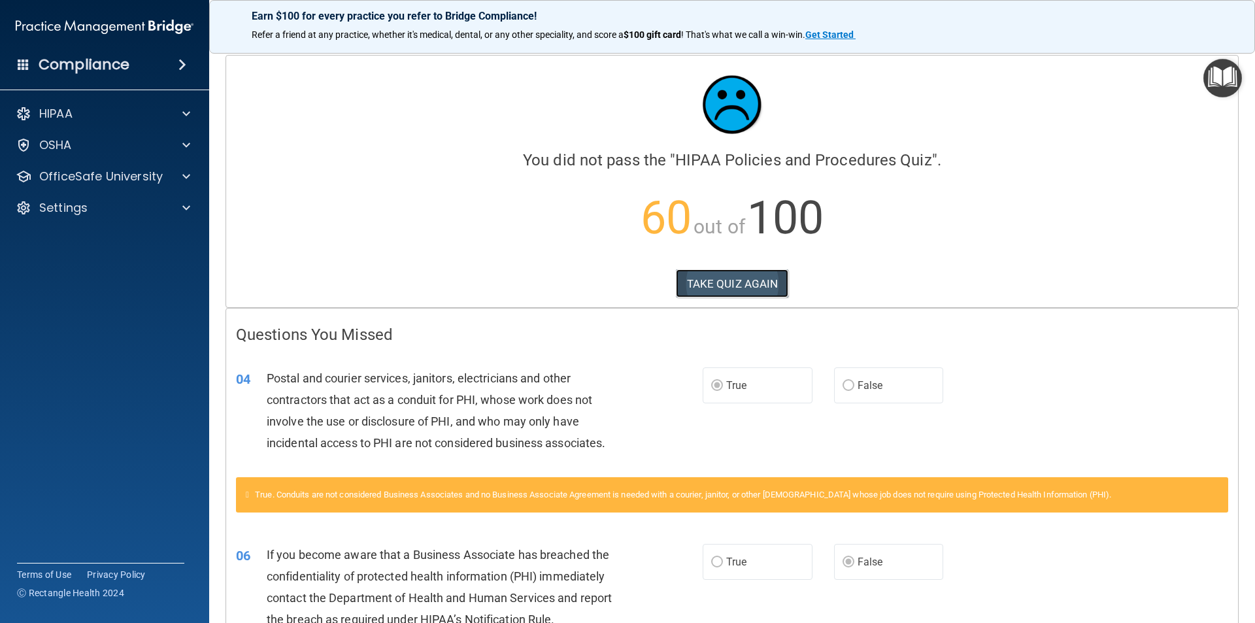
click at [709, 284] on button "TAKE QUIZ AGAIN" at bounding box center [732, 283] width 113 height 29
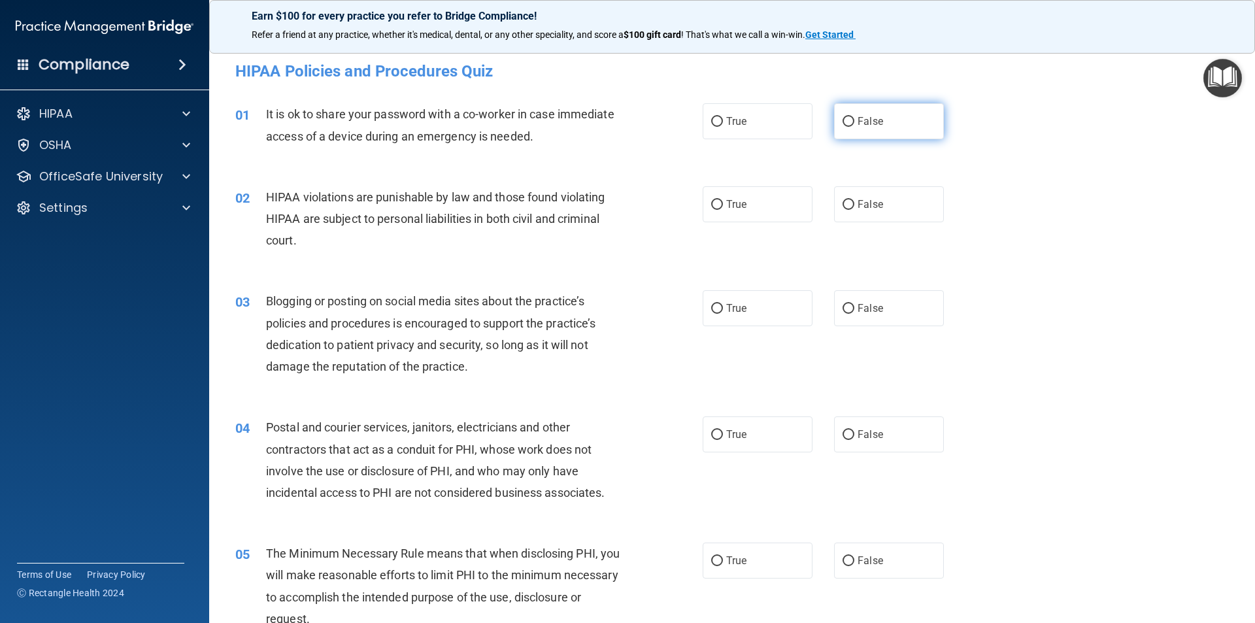
drag, startPoint x: 911, startPoint y: 118, endPoint x: 885, endPoint y: 109, distance: 27.1
click at [906, 114] on label "False" at bounding box center [889, 121] width 110 height 36
click at [855, 117] on input "False" at bounding box center [849, 122] width 12 height 10
radio input "true"
click at [725, 217] on label "True" at bounding box center [758, 204] width 110 height 36
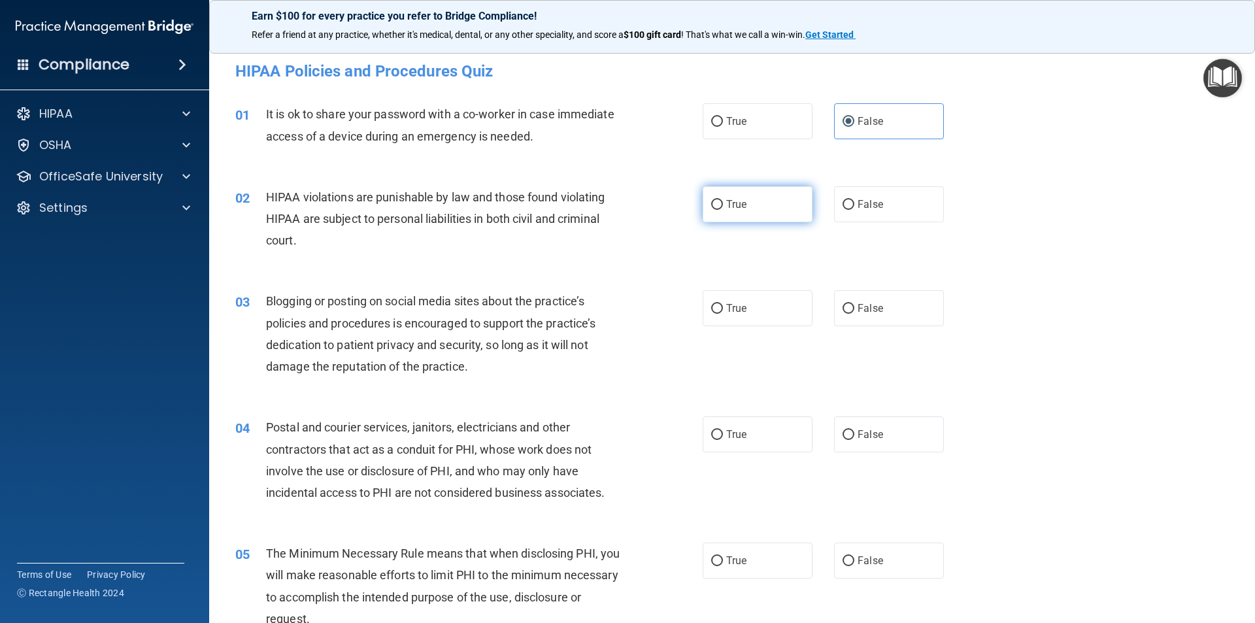
click at [723, 210] on input "True" at bounding box center [717, 205] width 12 height 10
radio input "true"
click at [856, 316] on label "False" at bounding box center [889, 308] width 110 height 36
click at [855, 314] on input "False" at bounding box center [849, 309] width 12 height 10
radio input "true"
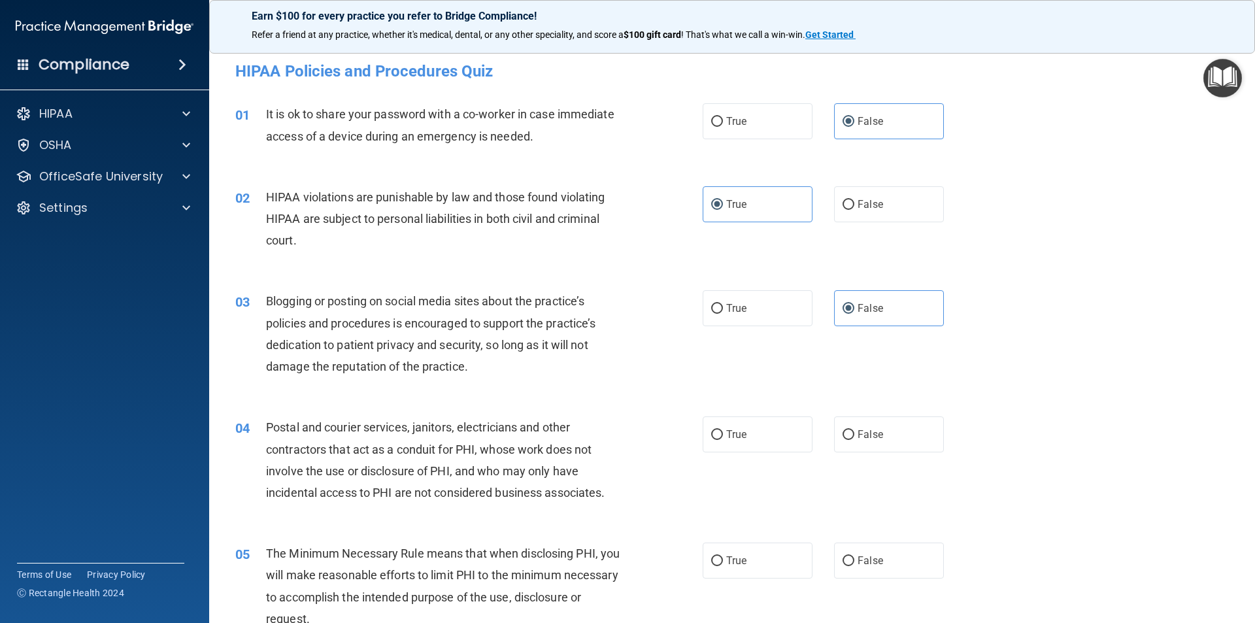
click at [775, 452] on div "04 Postal and courier services, janitors, electricians and other contractors th…" at bounding box center [733, 463] width 1014 height 126
click at [775, 446] on label "True" at bounding box center [758, 435] width 110 height 36
click at [723, 440] on input "True" at bounding box center [717, 435] width 12 height 10
radio input "true"
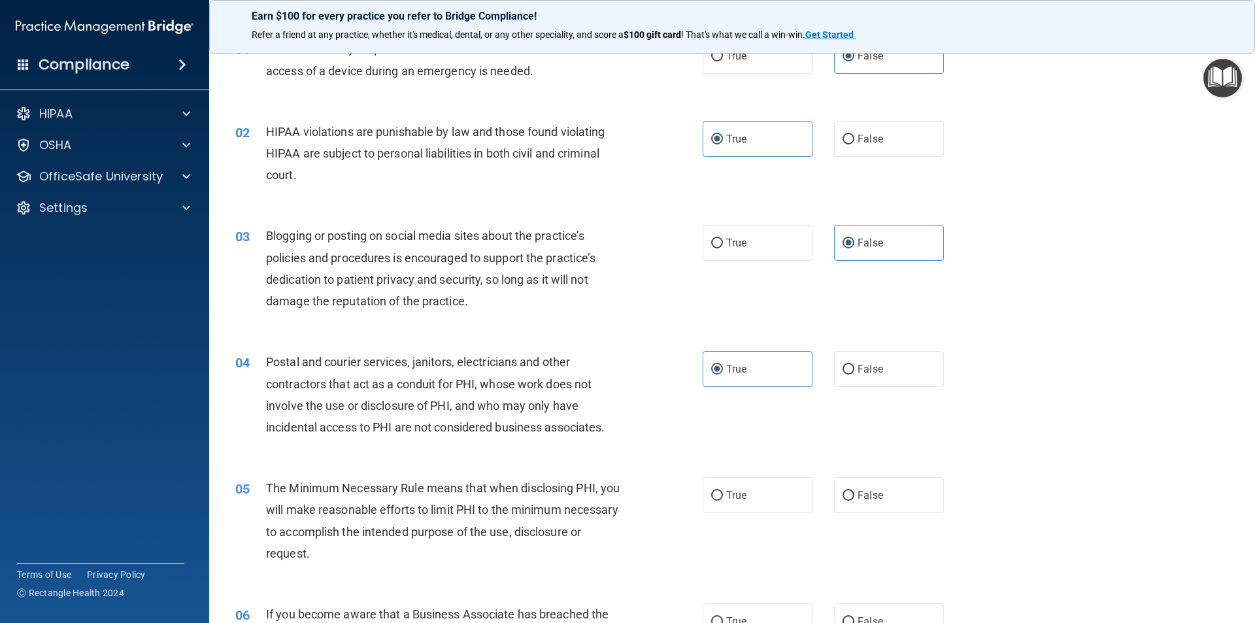
scroll to position [262, 0]
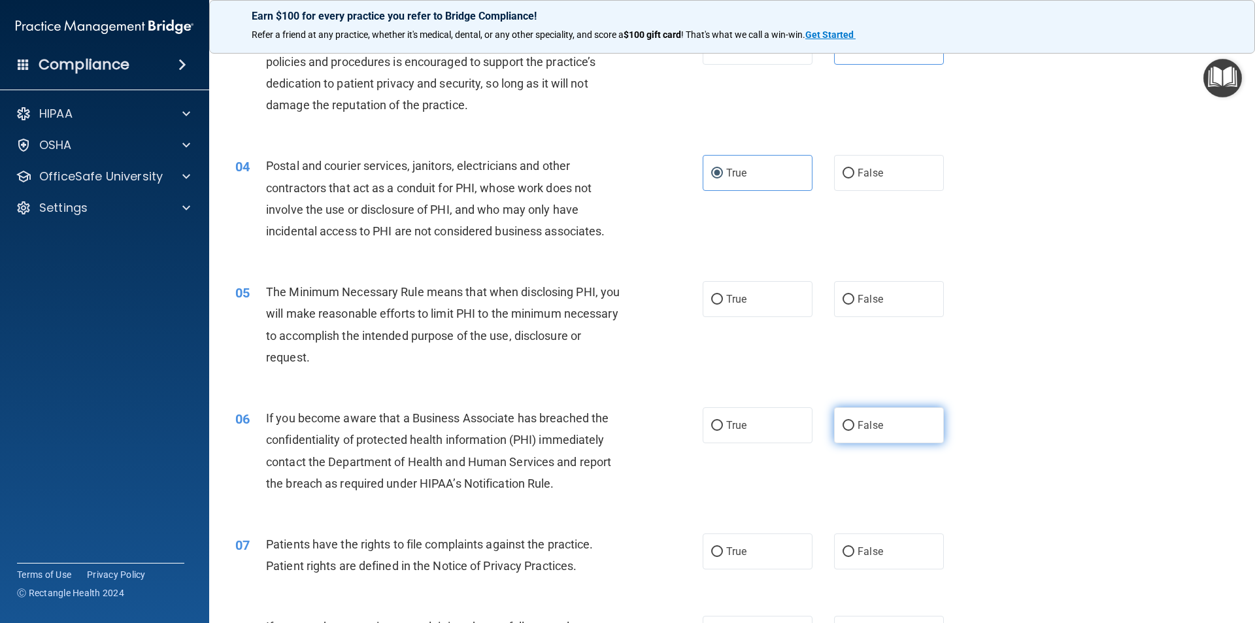
click at [849, 439] on label "False" at bounding box center [889, 425] width 110 height 36
click at [849, 431] on input "False" at bounding box center [849, 426] width 12 height 10
radio input "true"
click at [747, 301] on label "True" at bounding box center [758, 299] width 110 height 36
click at [723, 301] on input "True" at bounding box center [717, 300] width 12 height 10
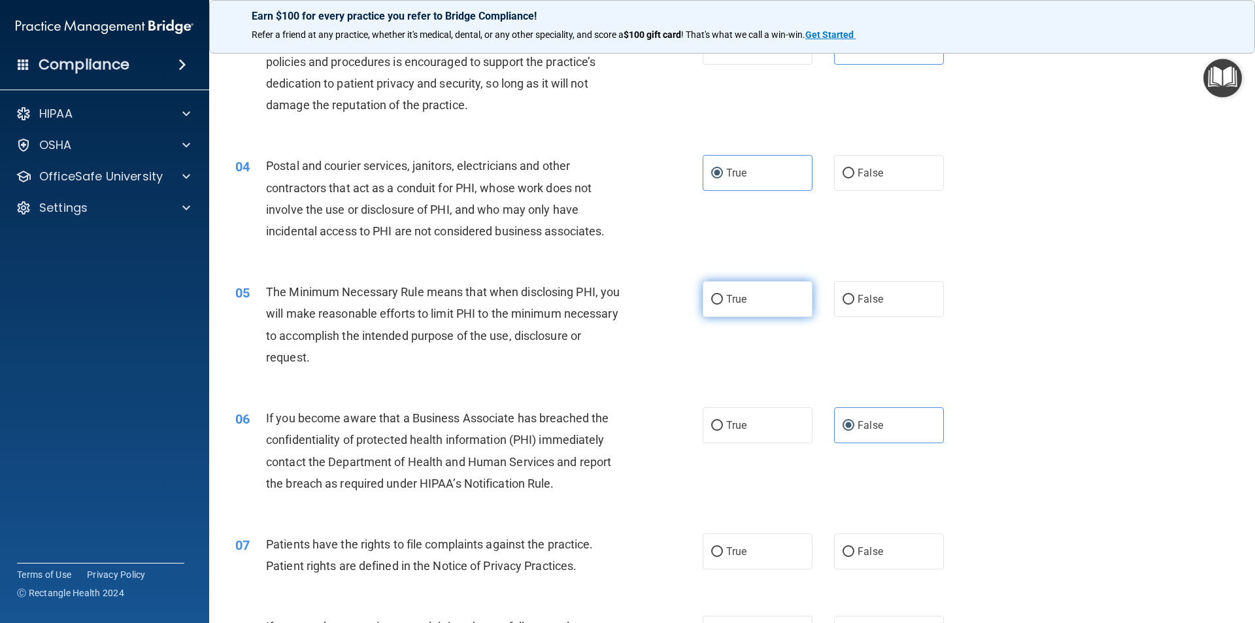
radio input "true"
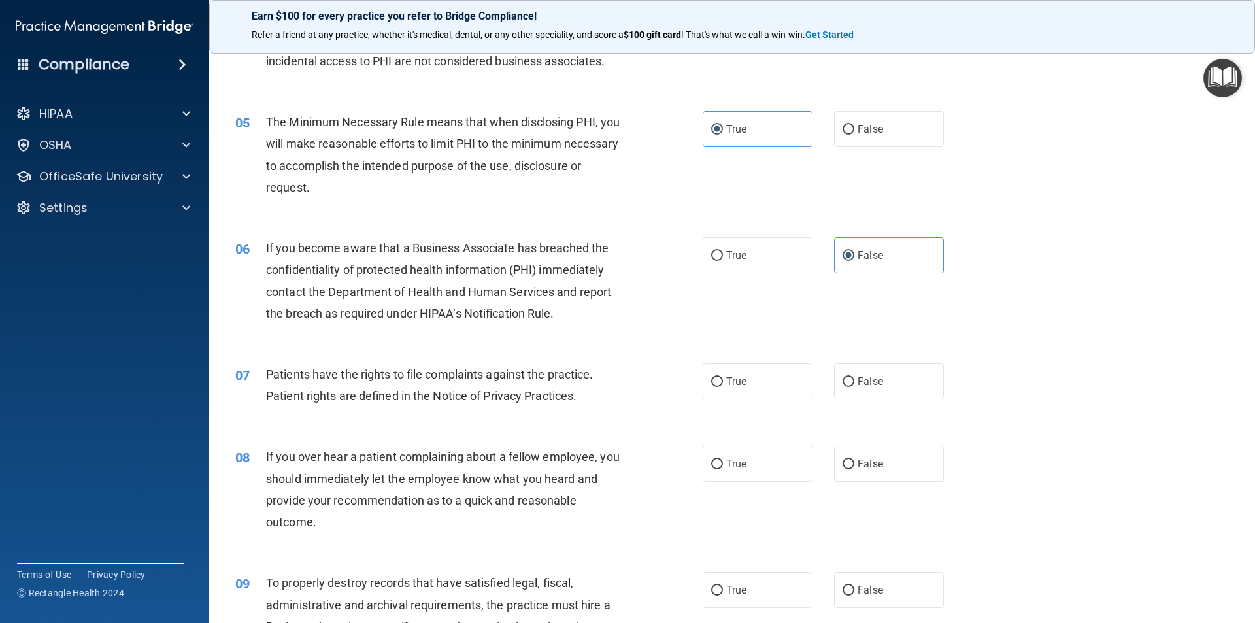
scroll to position [458, 0]
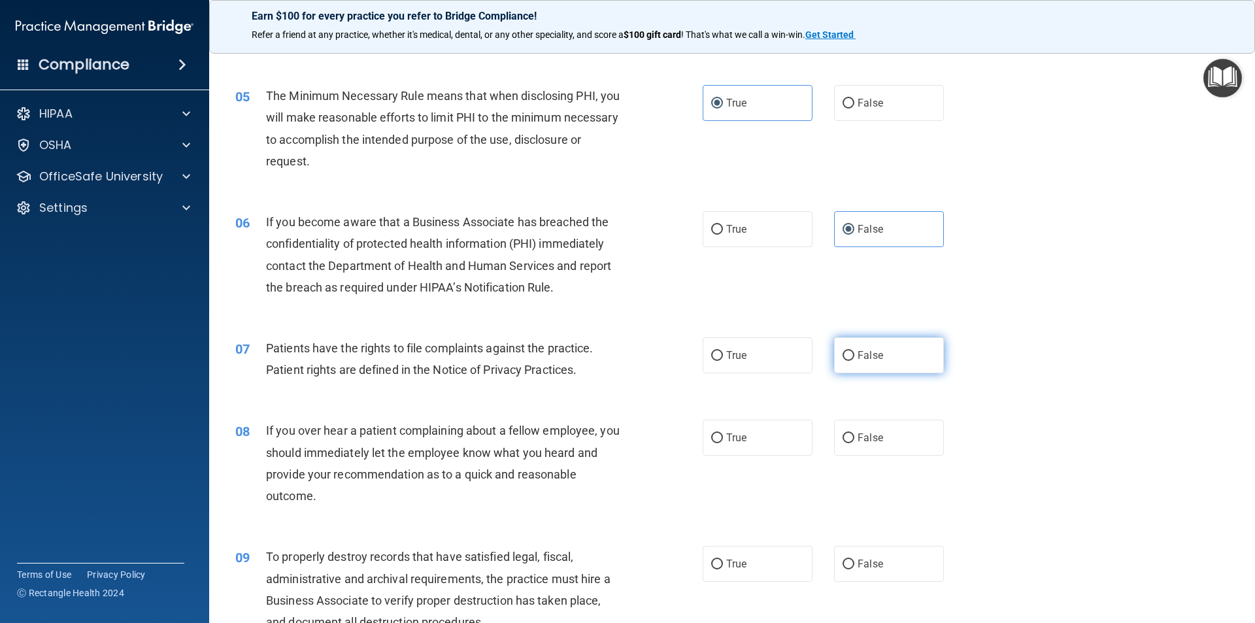
drag, startPoint x: 315, startPoint y: 388, endPoint x: 866, endPoint y: 362, distance: 551.8
click at [577, 381] on div "07 Patients have the rights to file complaints against the practice. Patient ri…" at bounding box center [733, 362] width 1014 height 82
click at [777, 358] on label "True" at bounding box center [758, 355] width 110 height 36
click at [723, 358] on input "True" at bounding box center [717, 356] width 12 height 10
radio input "true"
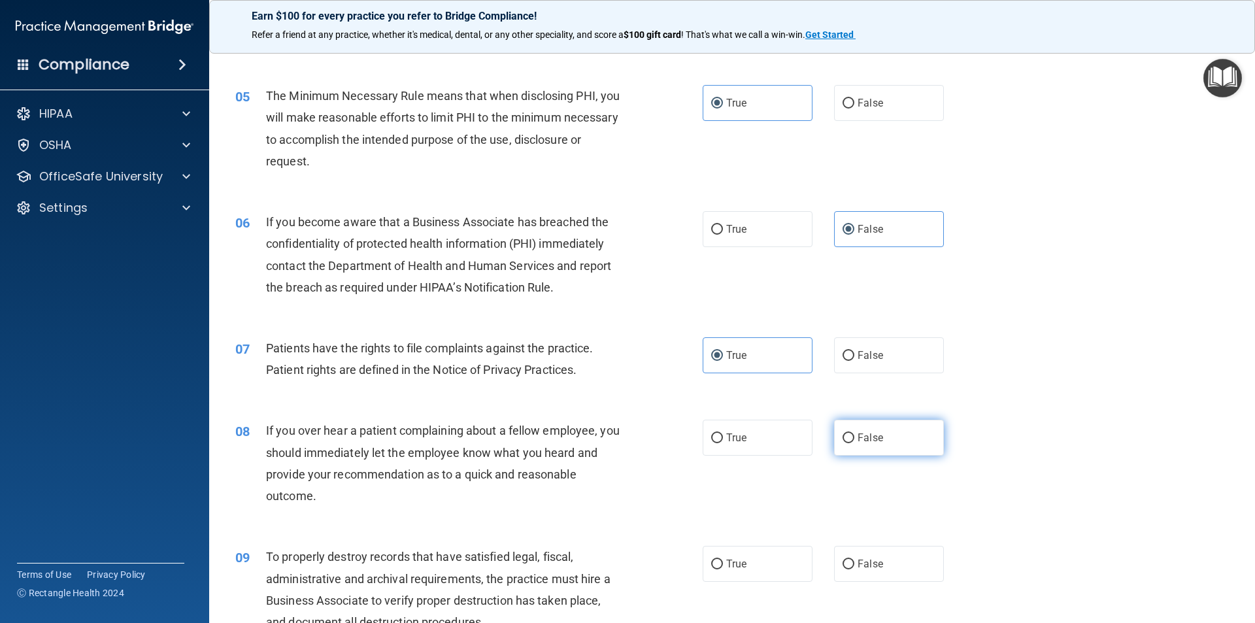
click at [886, 440] on label "False" at bounding box center [889, 438] width 110 height 36
click at [855, 440] on input "False" at bounding box center [849, 439] width 12 height 10
radio input "true"
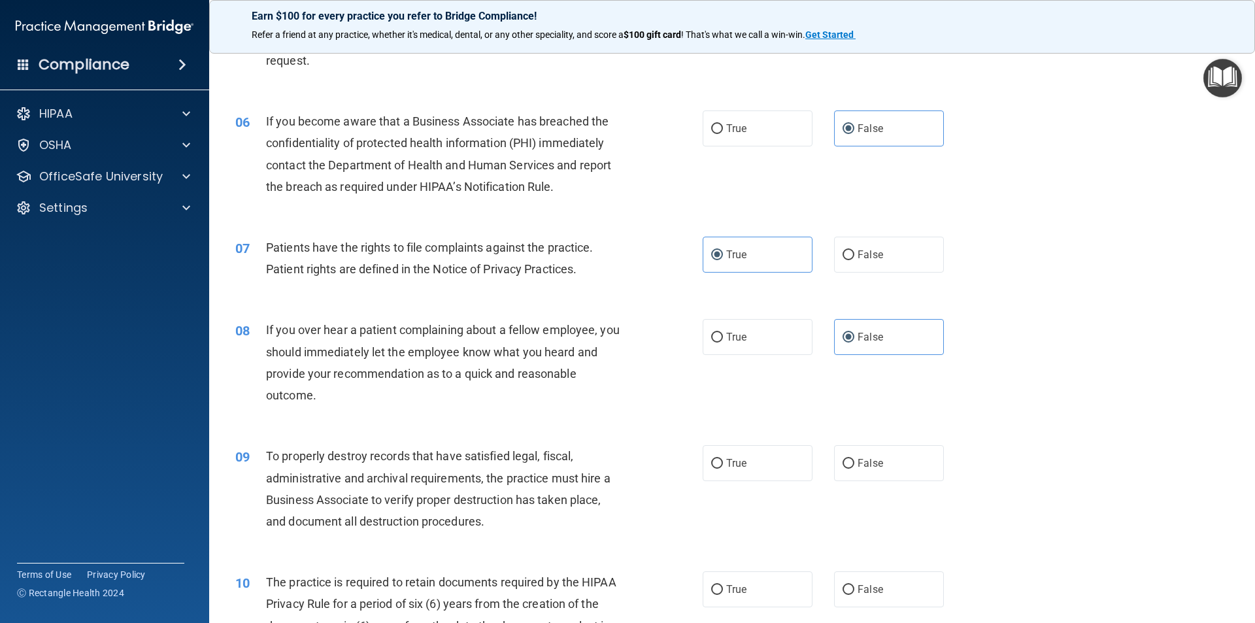
scroll to position [588, 0]
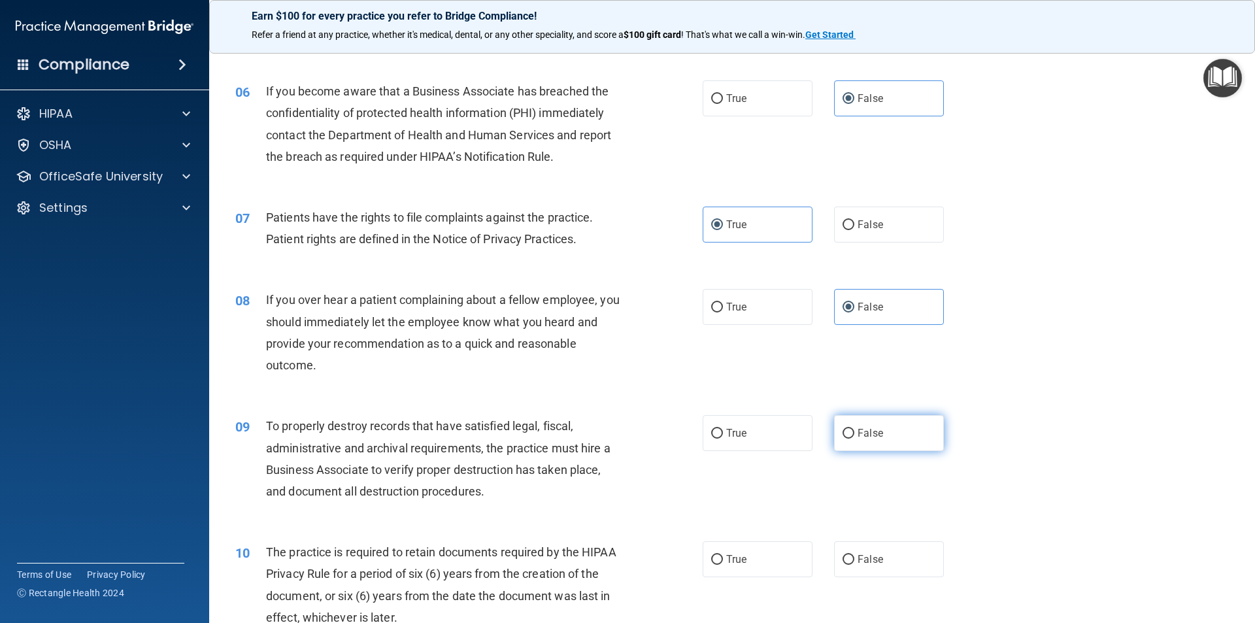
click at [884, 431] on label "False" at bounding box center [889, 433] width 110 height 36
click at [855, 431] on input "False" at bounding box center [849, 434] width 12 height 10
radio input "true"
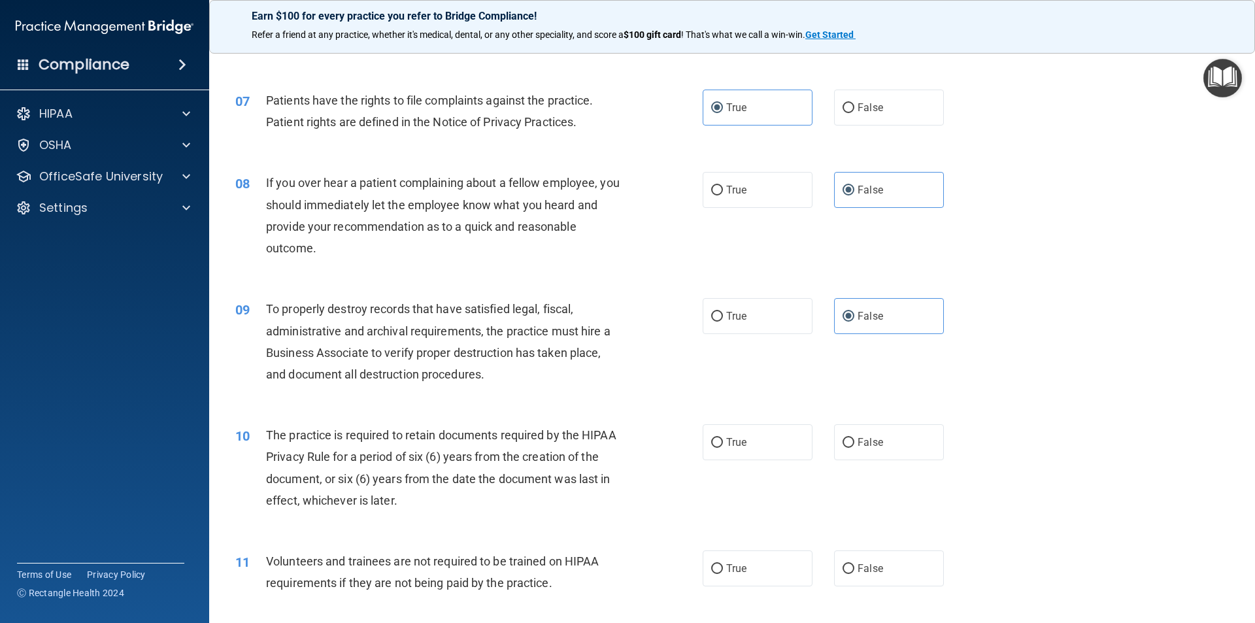
scroll to position [719, 0]
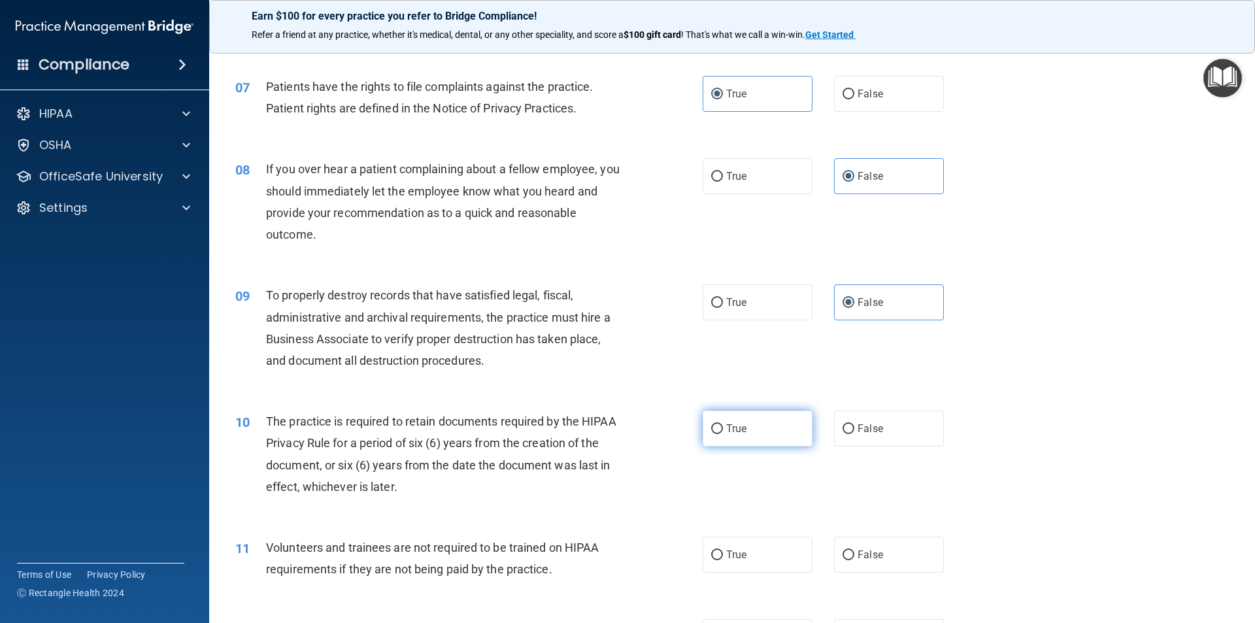
drag, startPoint x: 734, startPoint y: 443, endPoint x: 745, endPoint y: 429, distance: 18.2
click at [738, 439] on label "True" at bounding box center [758, 429] width 110 height 36
click at [723, 434] on input "True" at bounding box center [717, 429] width 12 height 10
radio input "true"
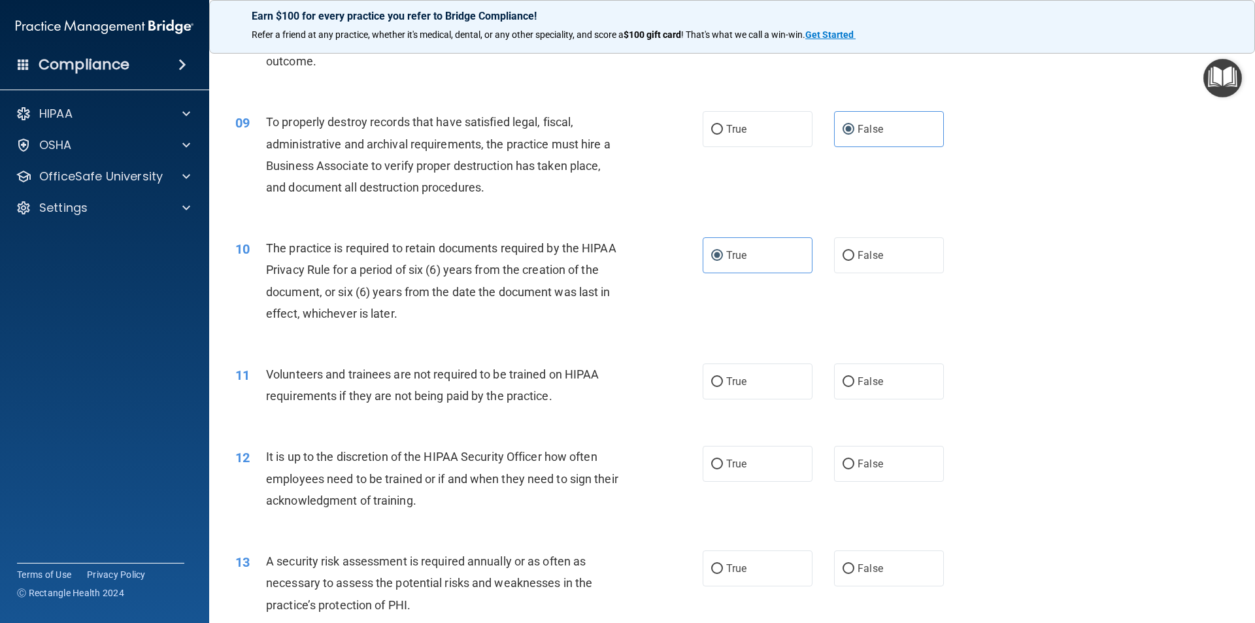
scroll to position [915, 0]
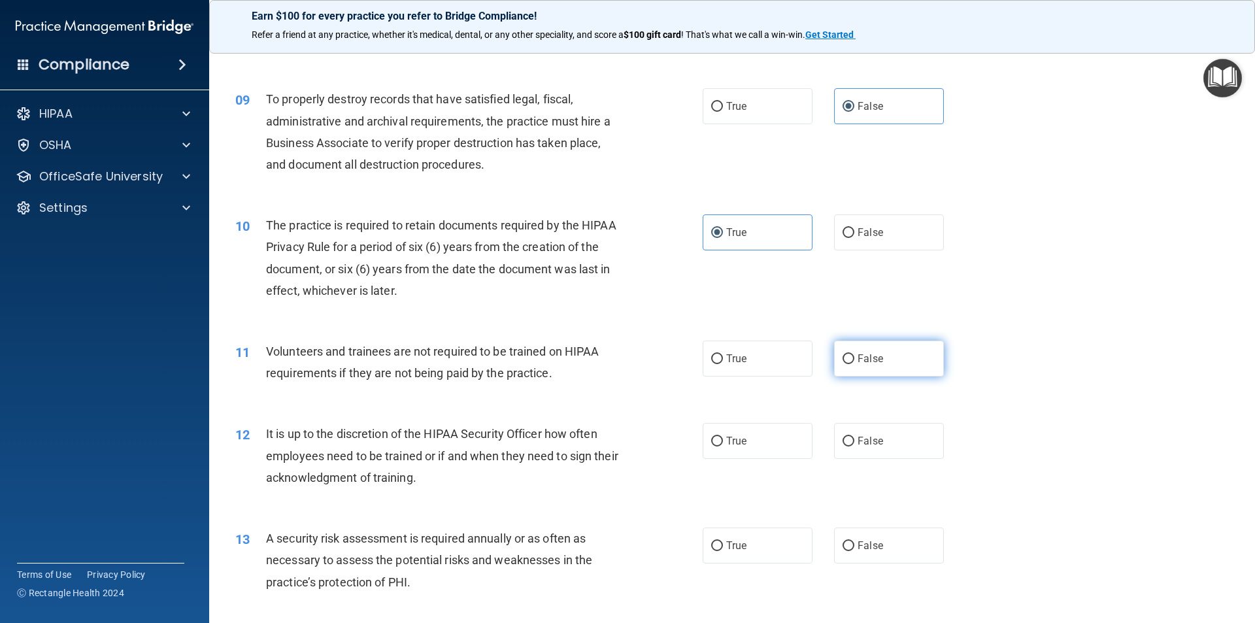
drag, startPoint x: 872, startPoint y: 358, endPoint x: 864, endPoint y: 352, distance: 9.8
click at [870, 356] on span "False" at bounding box center [871, 358] width 26 height 12
click at [855, 356] on input "False" at bounding box center [849, 359] width 12 height 10
radio input "true"
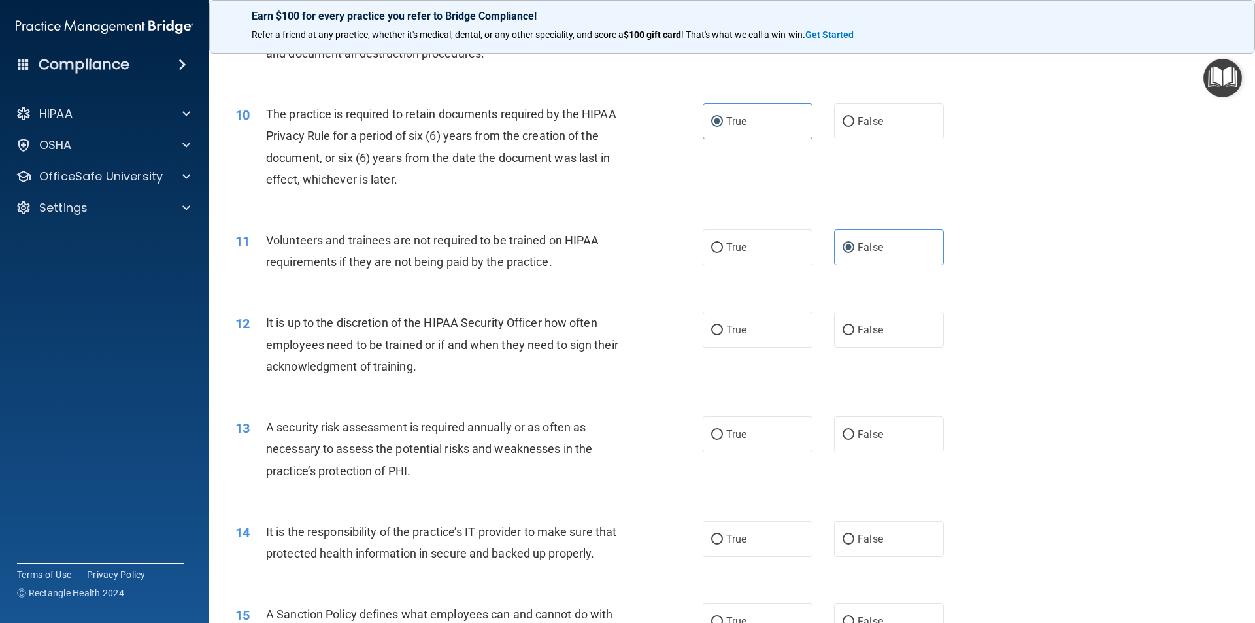
scroll to position [1046, 0]
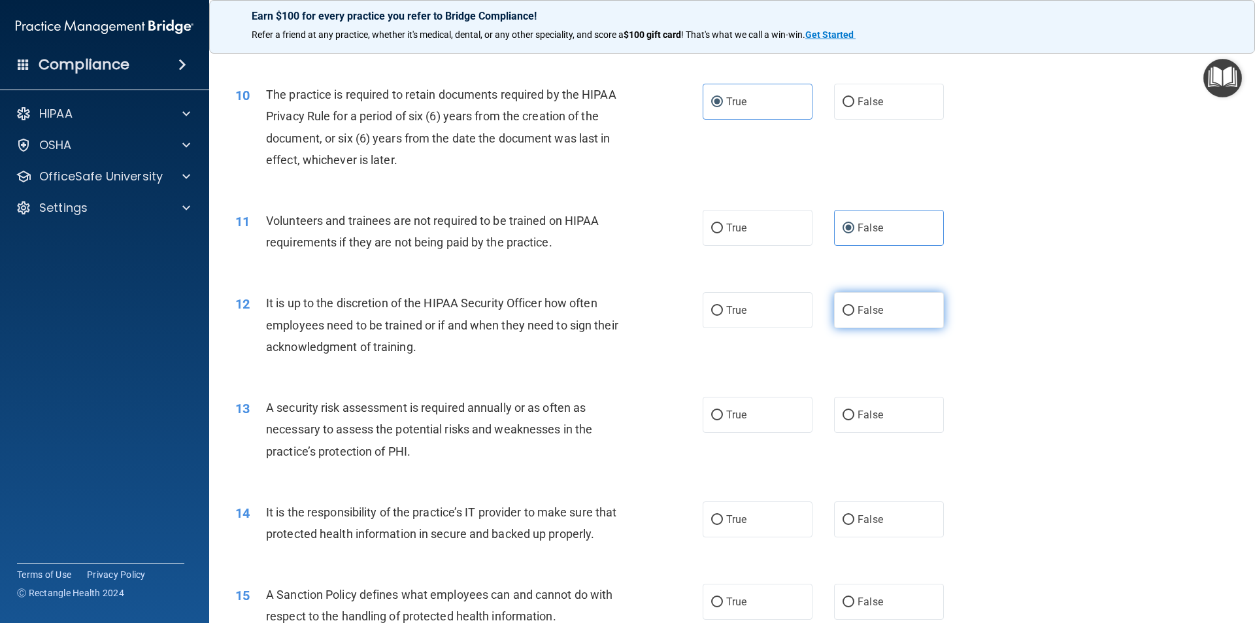
click at [858, 320] on label "False" at bounding box center [889, 310] width 110 height 36
click at [855, 316] on input "False" at bounding box center [849, 311] width 12 height 10
radio input "true"
click at [758, 425] on label "True" at bounding box center [758, 415] width 110 height 36
click at [723, 420] on input "True" at bounding box center [717, 416] width 12 height 10
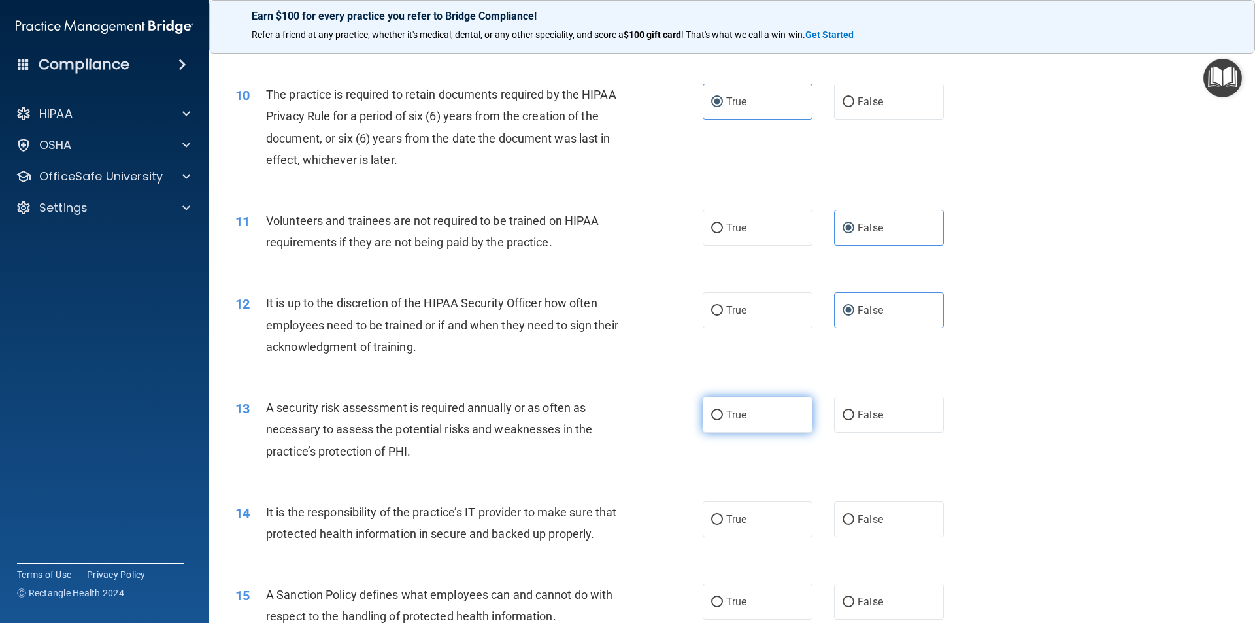
radio input "true"
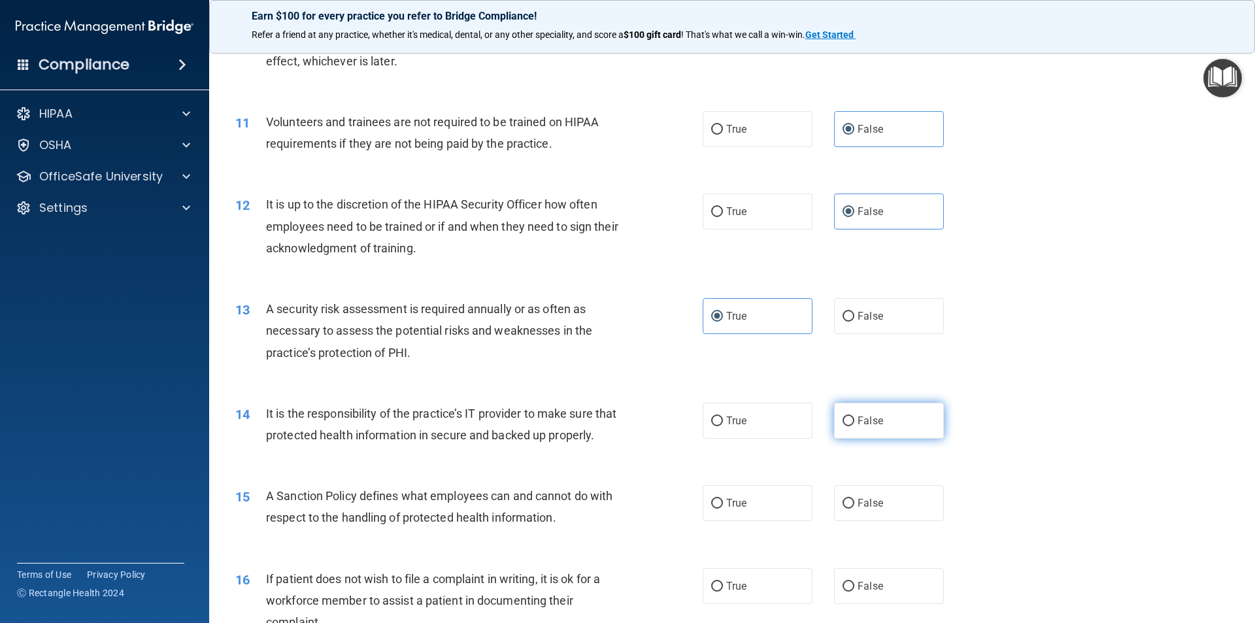
scroll to position [1177, 0]
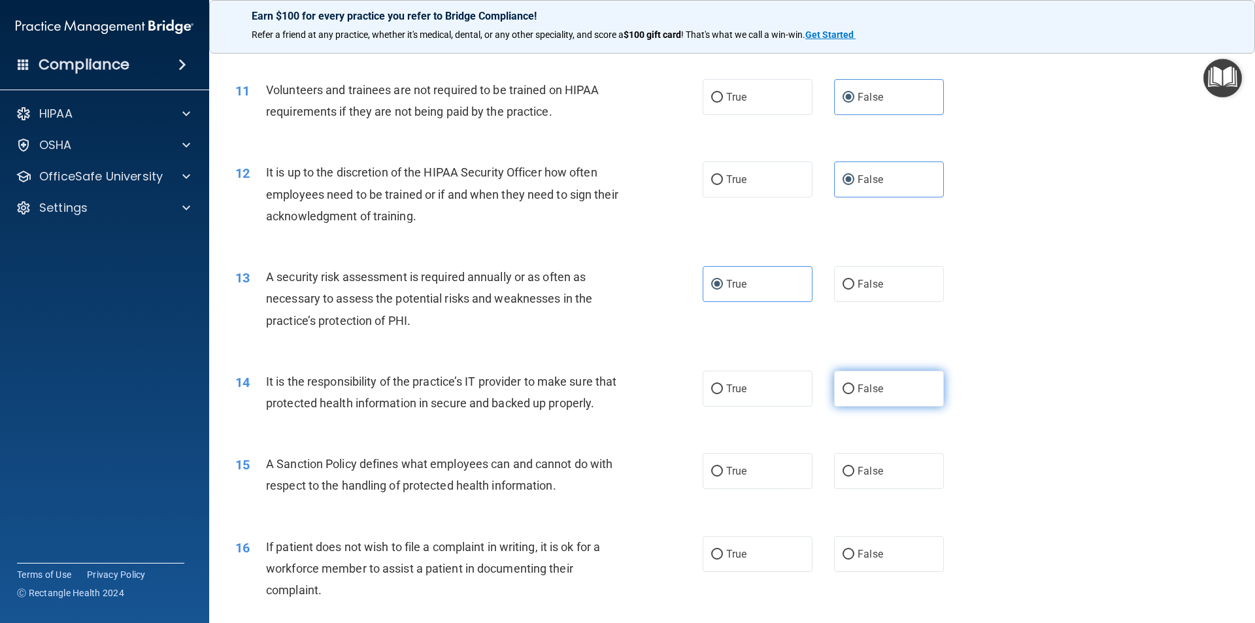
click at [853, 375] on label "False" at bounding box center [889, 389] width 110 height 36
click at [853, 384] on input "False" at bounding box center [849, 389] width 12 height 10
radio input "true"
drag, startPoint x: 863, startPoint y: 505, endPoint x: 862, endPoint y: 492, distance: 13.1
click at [862, 452] on label "False" at bounding box center [889, 471] width 110 height 36
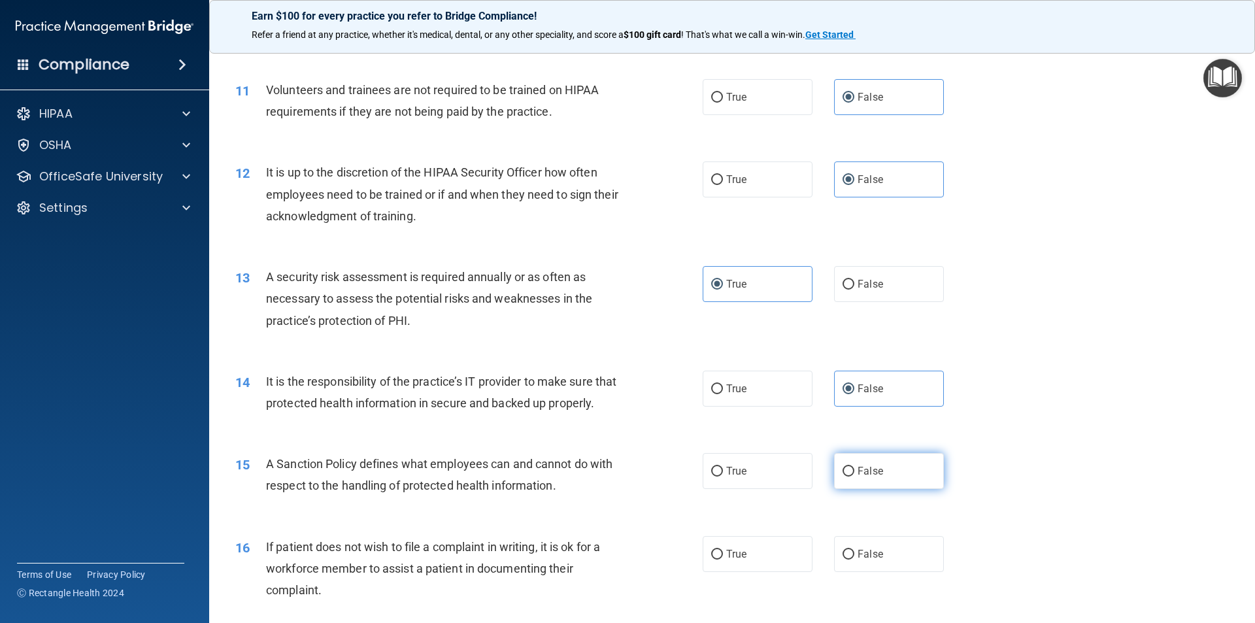
click at [855, 452] on input "False" at bounding box center [849, 472] width 12 height 10
radio input "true"
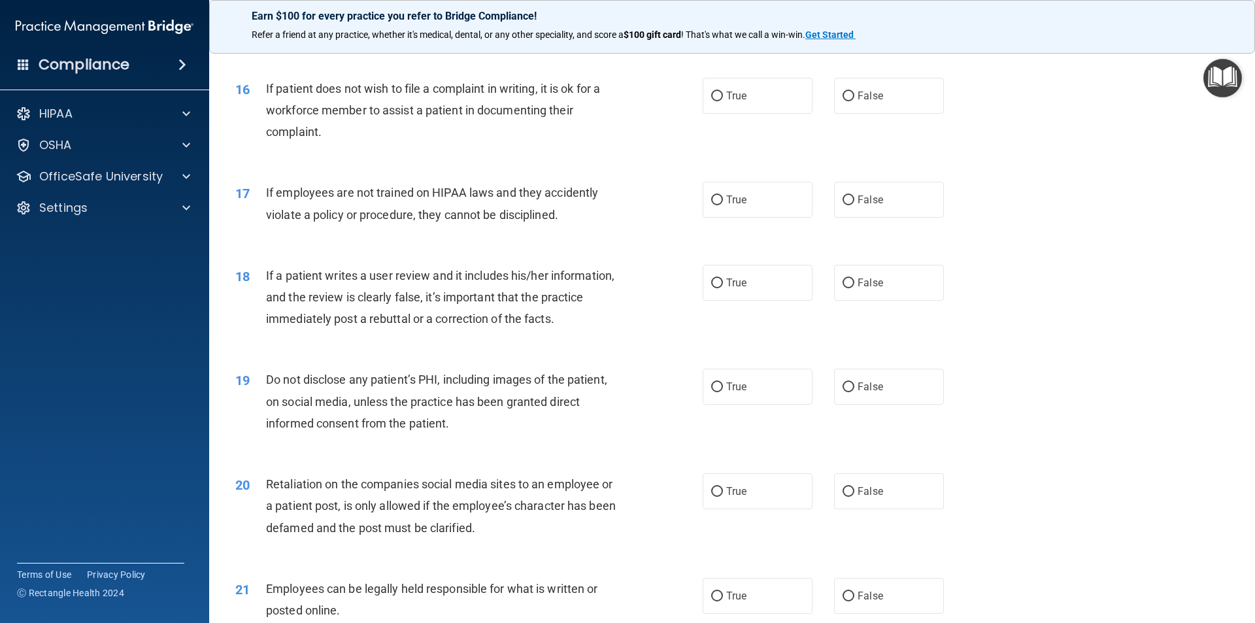
scroll to position [1635, 0]
click at [779, 114] on label "True" at bounding box center [758, 96] width 110 height 36
click at [723, 102] on input "True" at bounding box center [717, 97] width 12 height 10
radio input "true"
click at [855, 218] on label "False" at bounding box center [889, 200] width 110 height 36
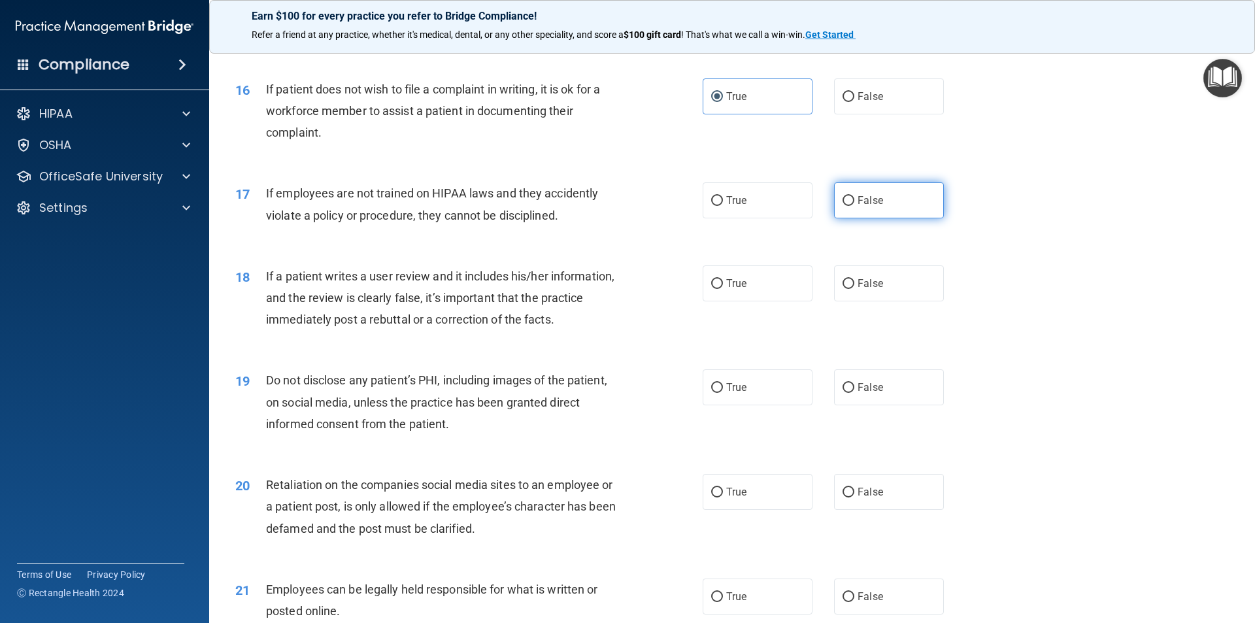
click at [862, 207] on span "False" at bounding box center [871, 200] width 26 height 12
click at [855, 206] on input "False" at bounding box center [849, 201] width 12 height 10
radio input "true"
click at [703, 301] on label "True" at bounding box center [758, 283] width 110 height 36
click at [711, 289] on input "True" at bounding box center [717, 284] width 12 height 10
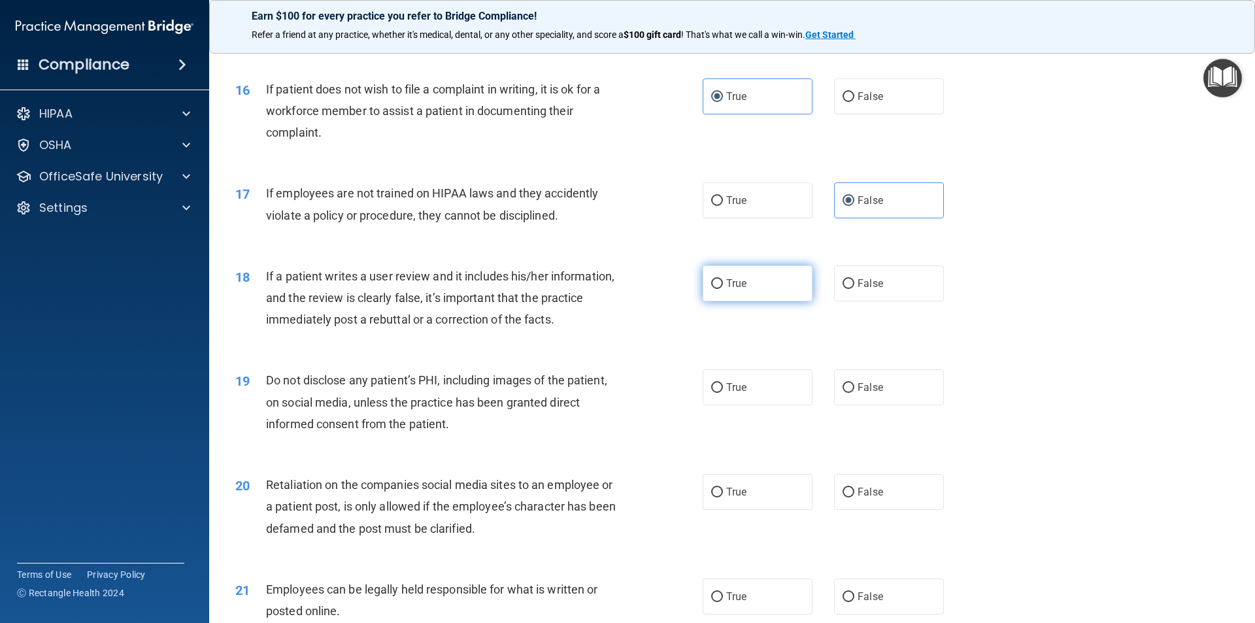
radio input "true"
click at [791, 405] on label "True" at bounding box center [758, 387] width 110 height 36
click at [723, 393] on input "True" at bounding box center [717, 388] width 12 height 10
radio input "true"
click at [858, 452] on span "False" at bounding box center [871, 492] width 26 height 12
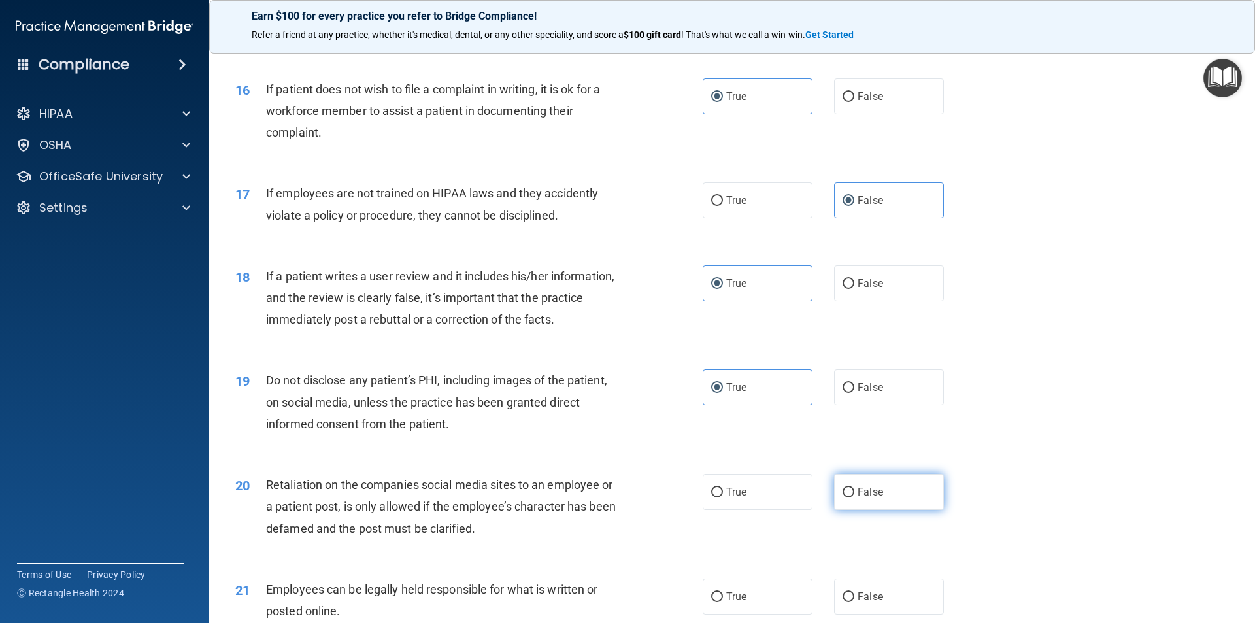
click at [853, 452] on input "False" at bounding box center [849, 493] width 12 height 10
radio input "true"
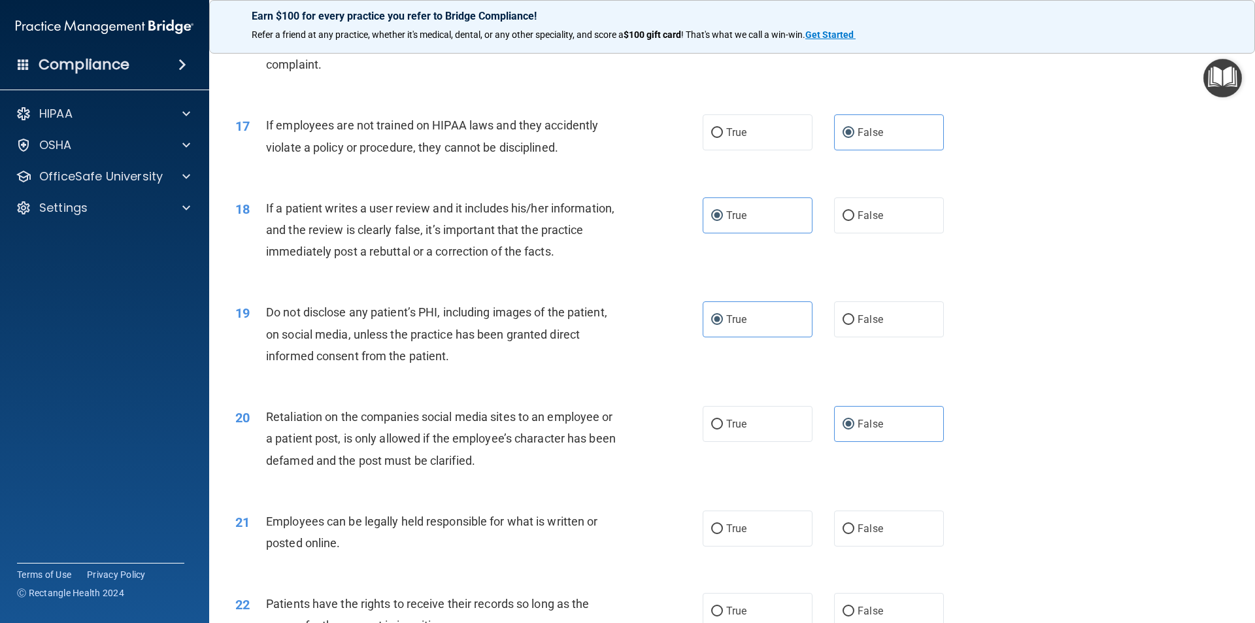
scroll to position [1831, 0]
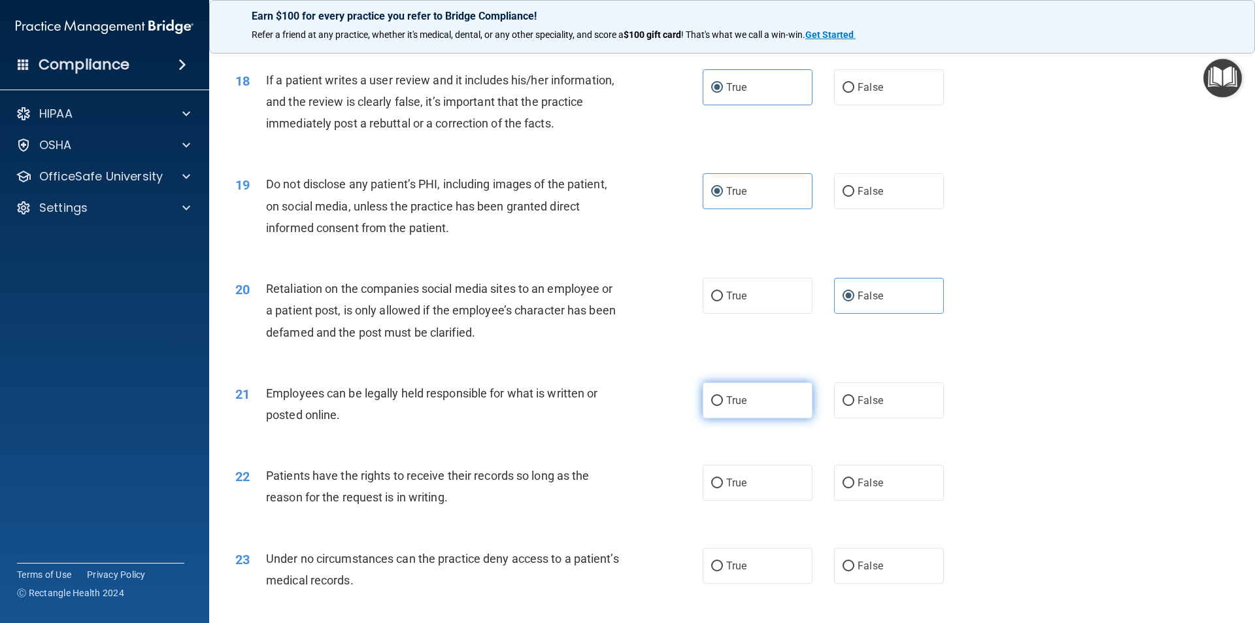
drag, startPoint x: 742, startPoint y: 419, endPoint x: 770, endPoint y: 429, distance: 29.8
click at [744, 418] on label "True" at bounding box center [758, 401] width 110 height 36
click at [723, 406] on input "True" at bounding box center [717, 401] width 12 height 10
radio input "true"
click at [882, 452] on label "False" at bounding box center [889, 483] width 110 height 36
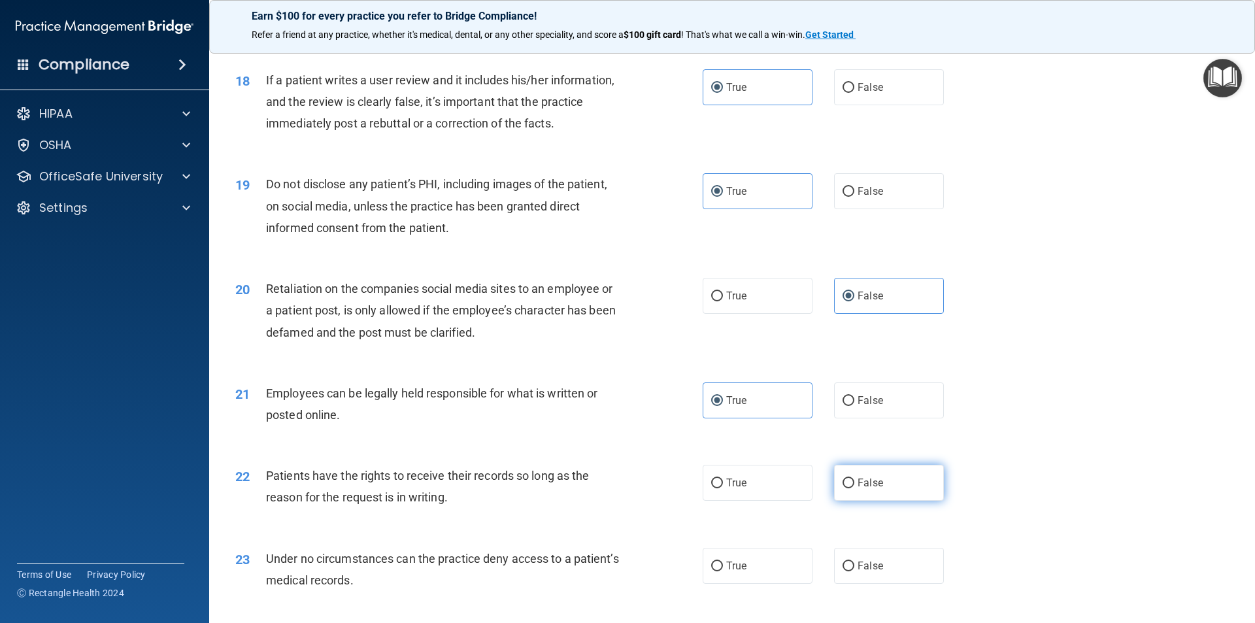
click at [855, 452] on input "False" at bounding box center [849, 484] width 12 height 10
radio input "true"
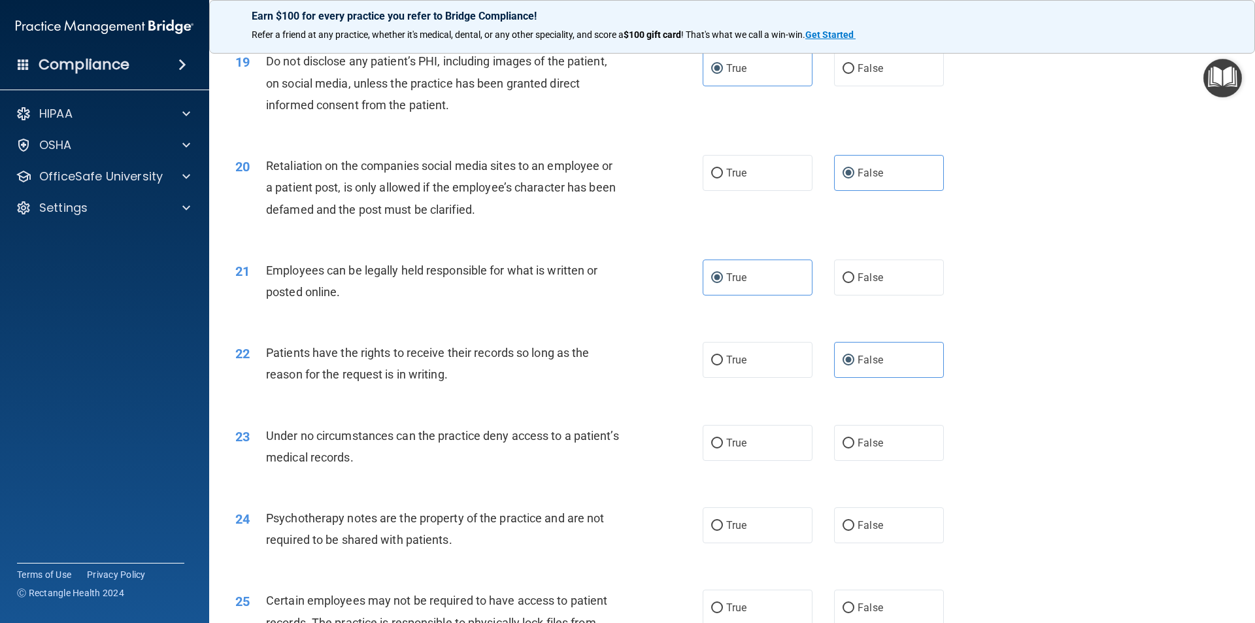
scroll to position [1962, 0]
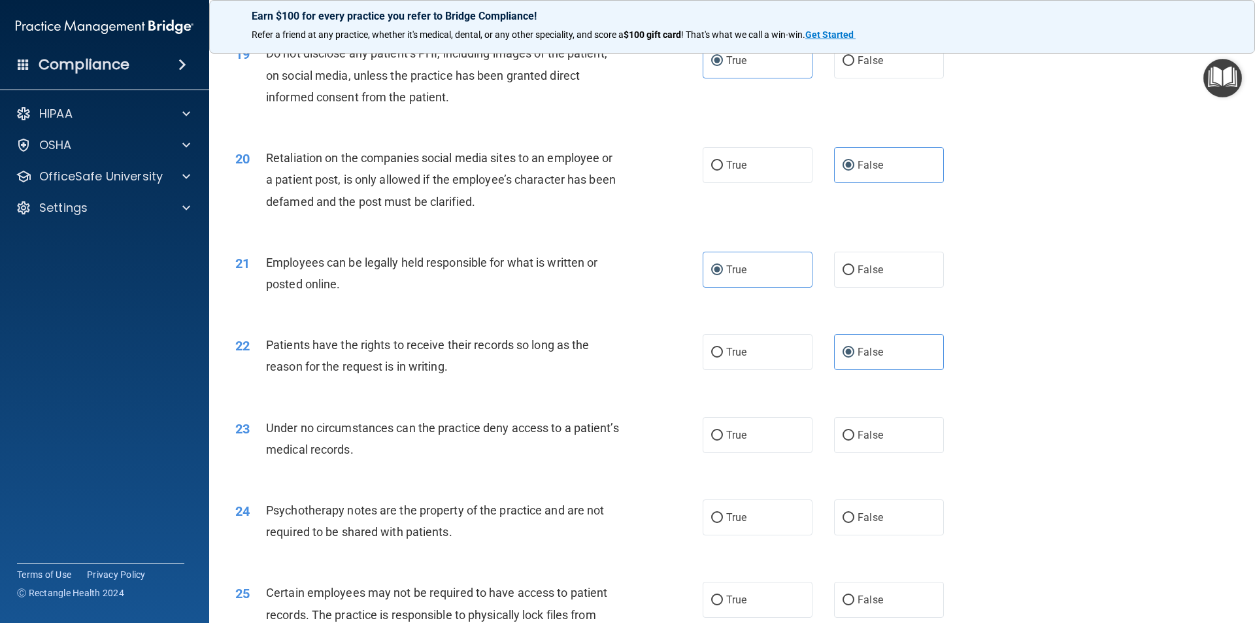
click at [874, 452] on div "23 Under no circumstances can the practice deny access to a patient’s medical r…" at bounding box center [733, 442] width 1014 height 82
click at [874, 452] on label "False" at bounding box center [889, 435] width 110 height 36
click at [855, 441] on input "False" at bounding box center [849, 436] width 12 height 10
radio input "true"
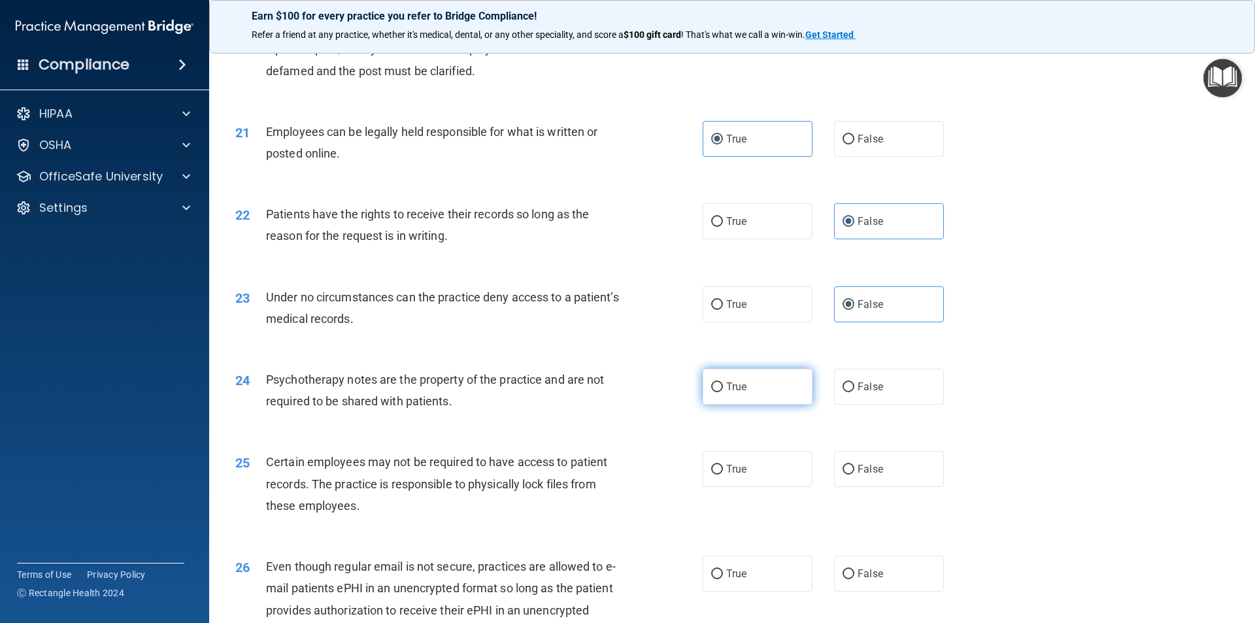
click at [758, 405] on label "True" at bounding box center [758, 387] width 110 height 36
click at [723, 392] on input "True" at bounding box center [717, 388] width 12 height 10
radio input "true"
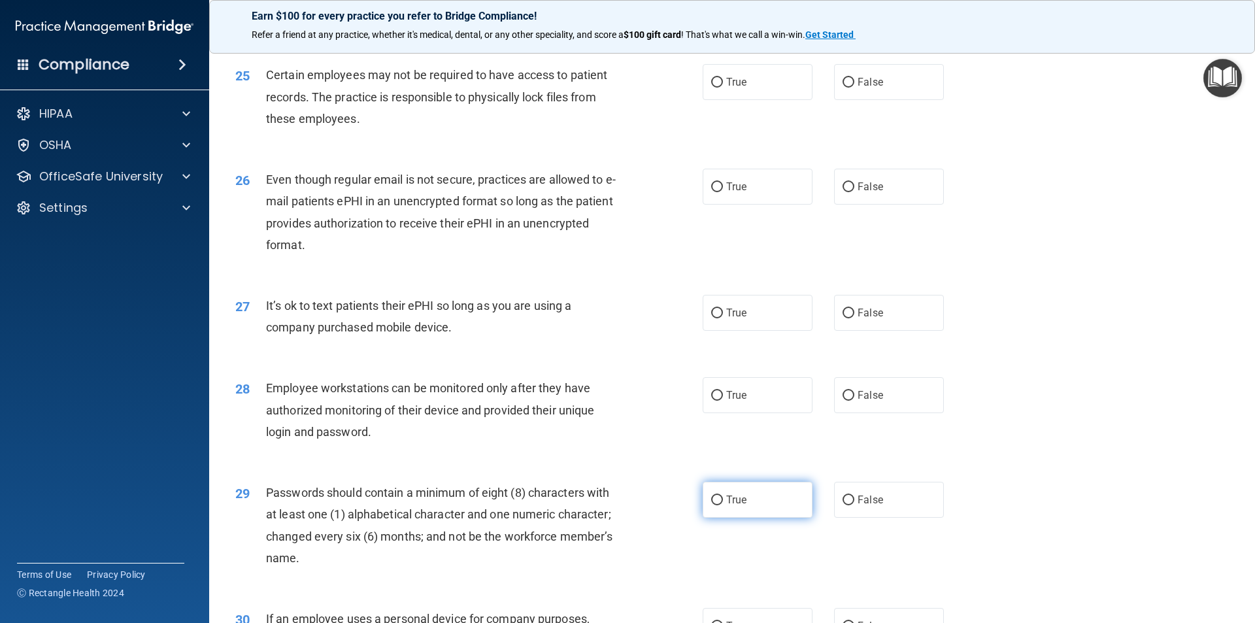
scroll to position [2485, 0]
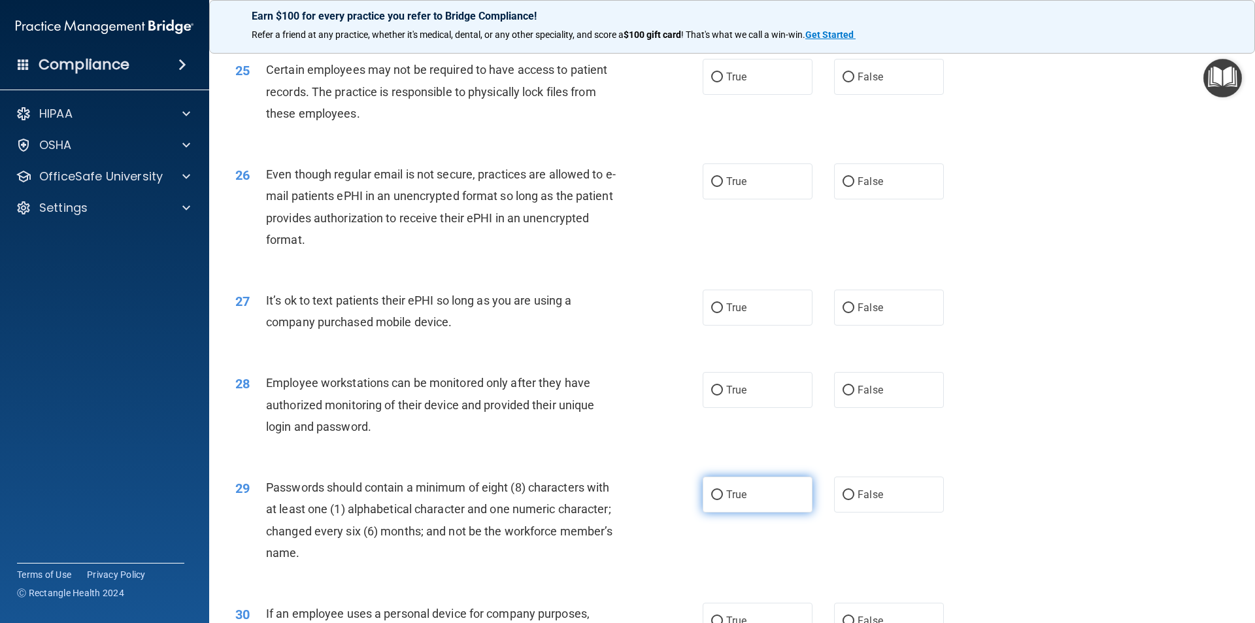
click at [736, 452] on span "True" at bounding box center [736, 494] width 20 height 12
click at [723, 452] on input "True" at bounding box center [717, 495] width 12 height 10
radio input "true"
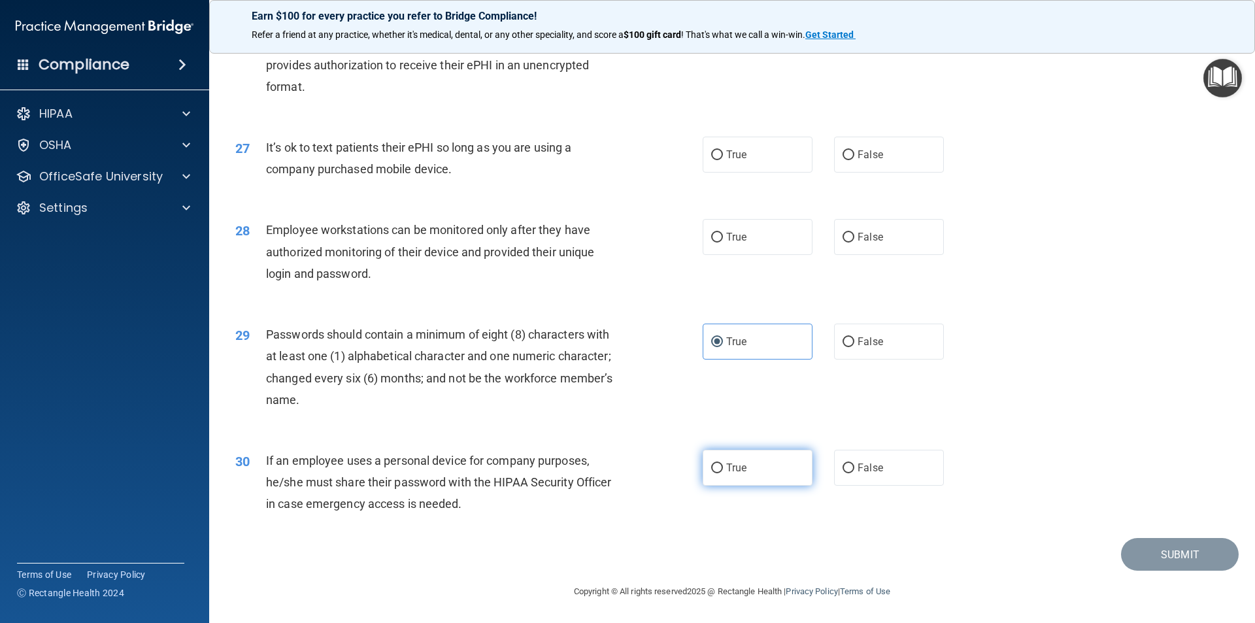
scroll to position [2659, 0]
click at [858, 452] on span "False" at bounding box center [871, 468] width 26 height 12
click at [854, 452] on input "False" at bounding box center [849, 469] width 12 height 10
radio input "true"
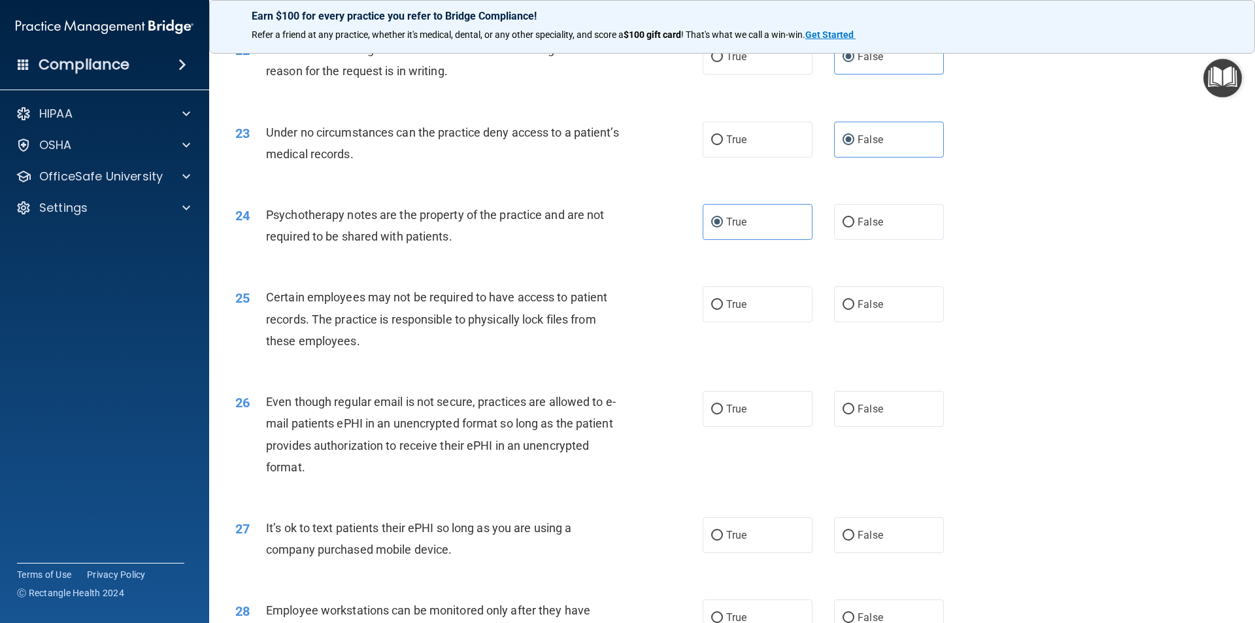
scroll to position [2267, 0]
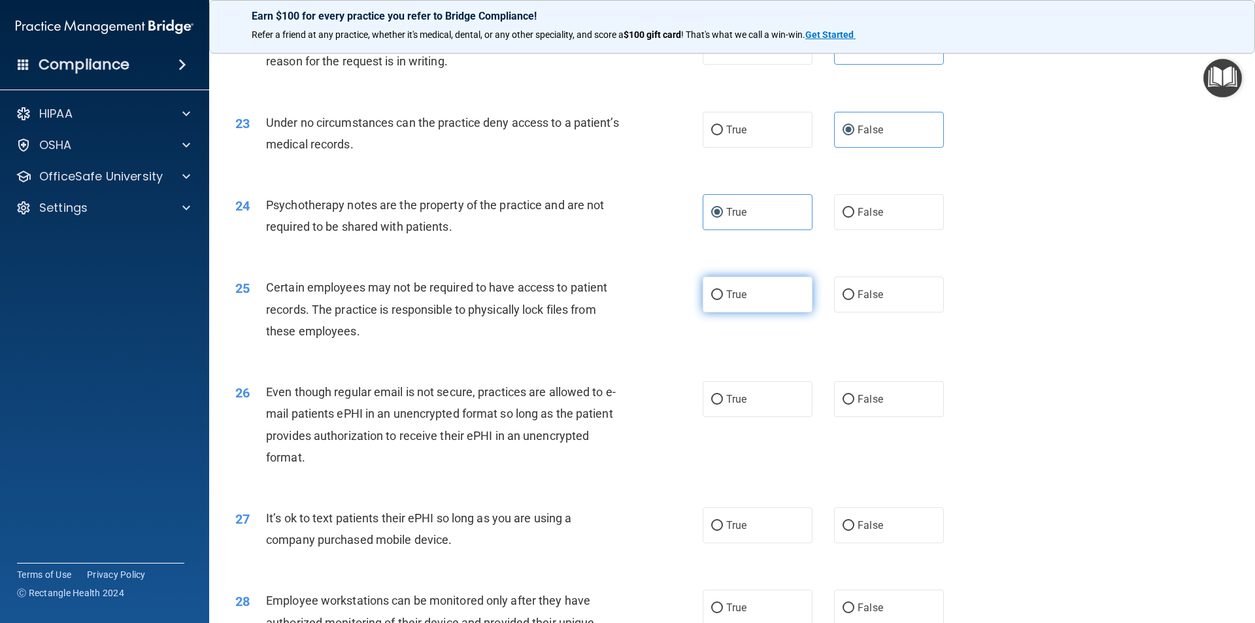
click at [747, 313] on label "True" at bounding box center [758, 295] width 110 height 36
click at [723, 300] on input "True" at bounding box center [717, 295] width 12 height 10
radio input "true"
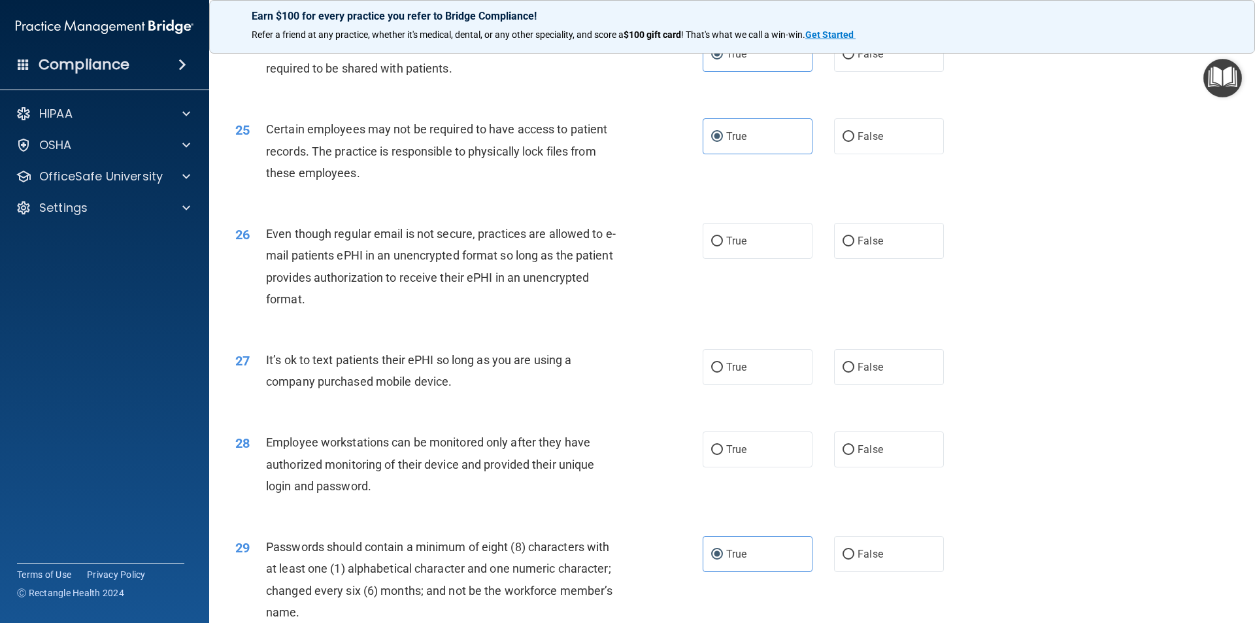
scroll to position [2463, 0]
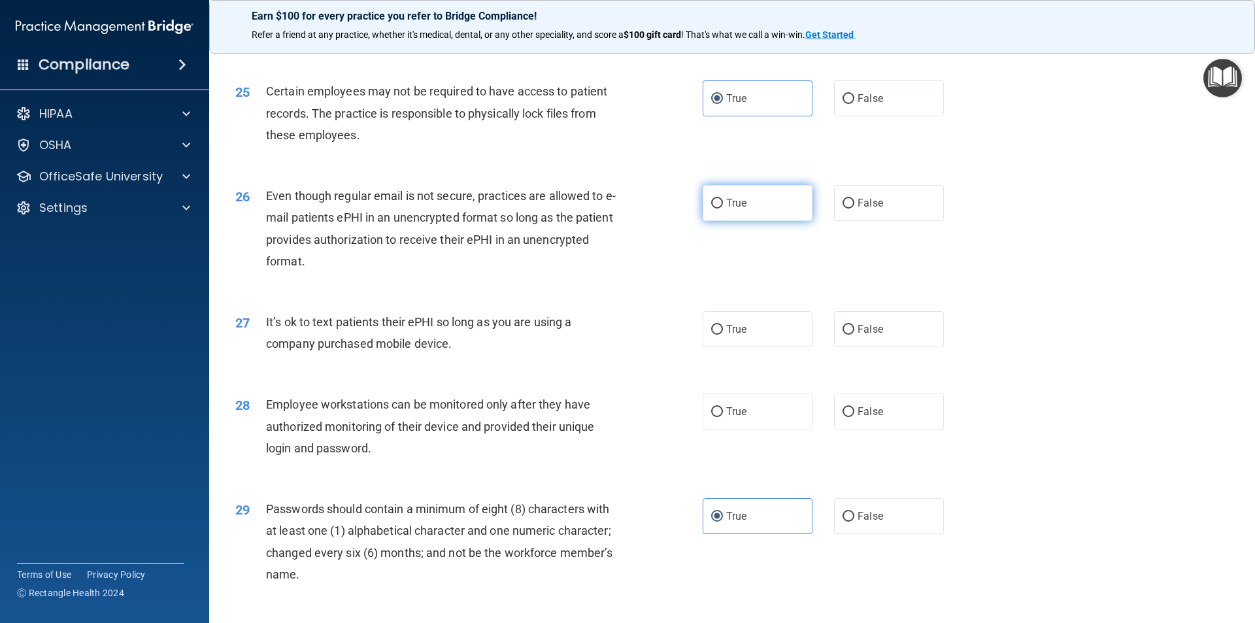
click at [749, 221] on label "True" at bounding box center [758, 203] width 110 height 36
click at [723, 209] on input "True" at bounding box center [717, 204] width 12 height 10
radio input "true"
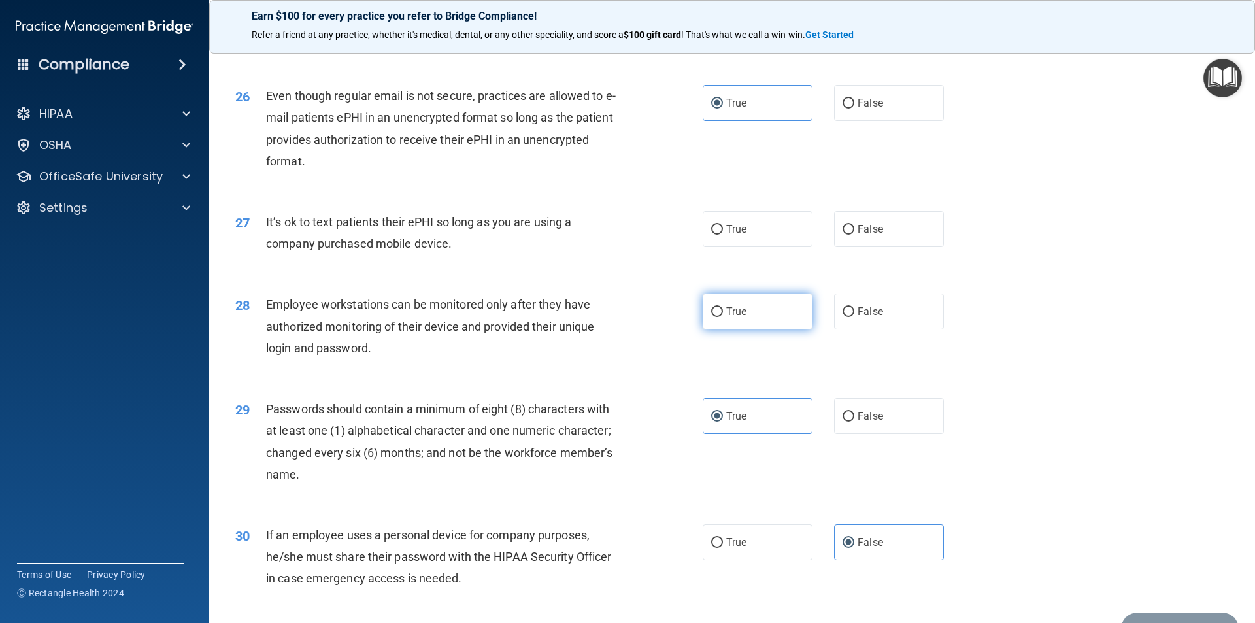
scroll to position [2594, 0]
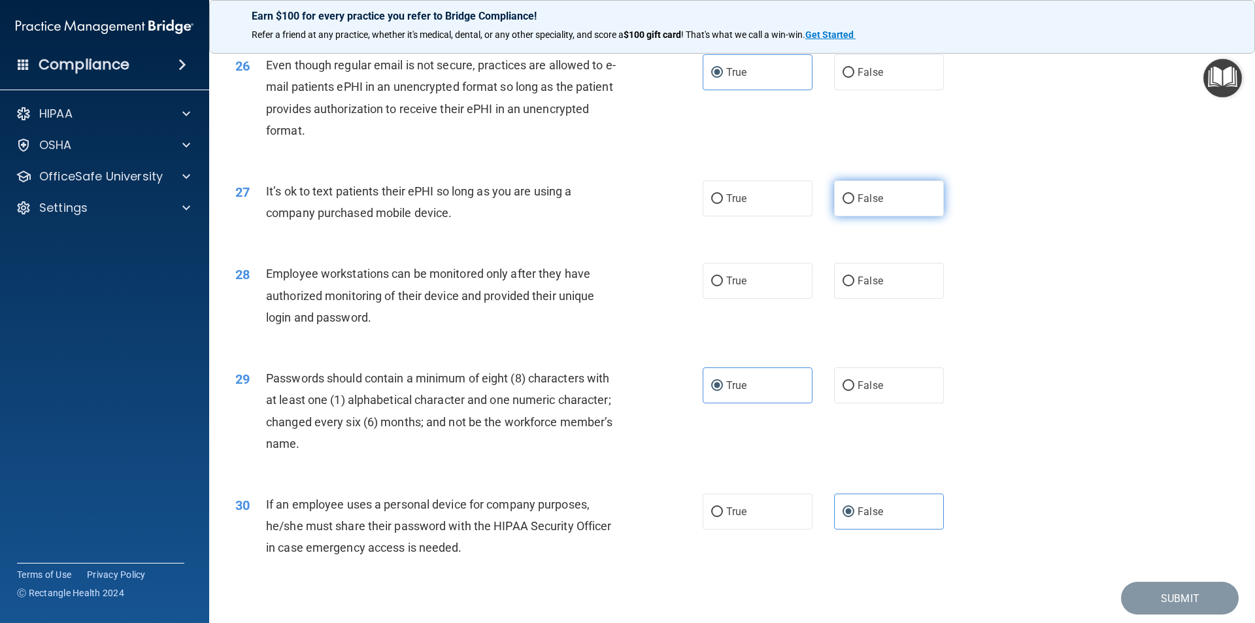
click at [862, 205] on span "False" at bounding box center [871, 198] width 26 height 12
click at [855, 204] on input "False" at bounding box center [849, 199] width 12 height 10
radio input "true"
drag, startPoint x: 349, startPoint y: 308, endPoint x: 413, endPoint y: 326, distance: 66.6
click at [413, 326] on div "Employee workstations can be monitored only after they have authorized monitori…" at bounding box center [449, 295] width 366 height 65
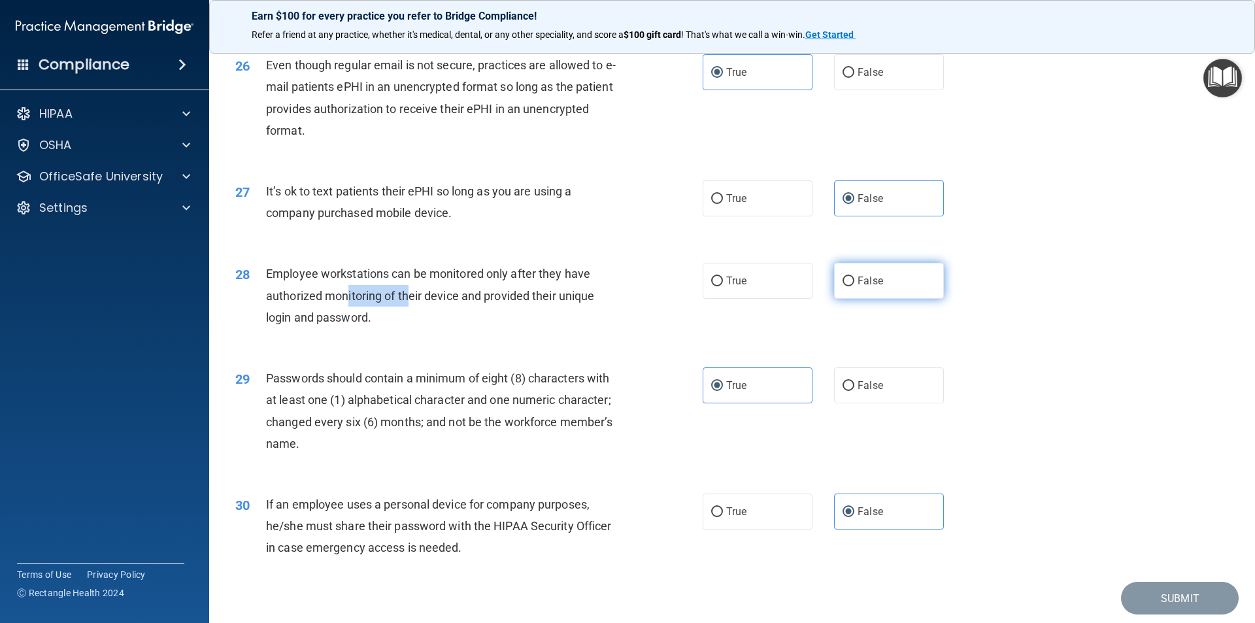
click at [843, 286] on input "False" at bounding box center [849, 282] width 12 height 10
radio input "true"
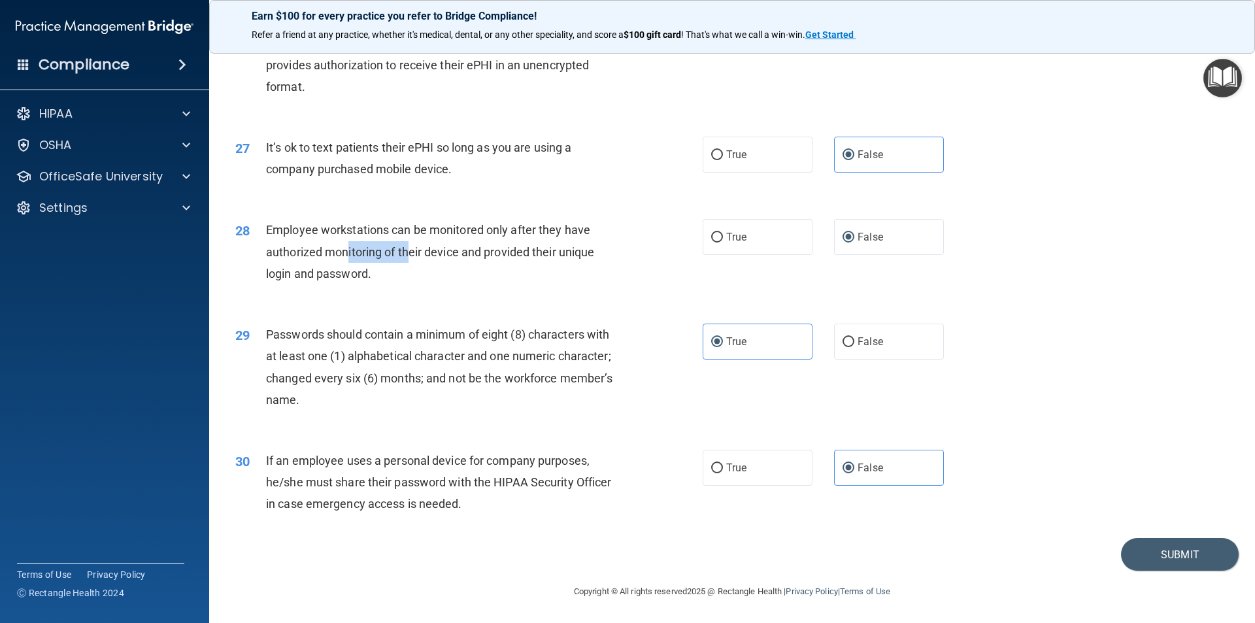
scroll to position [2659, 0]
click at [913, 452] on button "Submit" at bounding box center [1180, 554] width 118 height 33
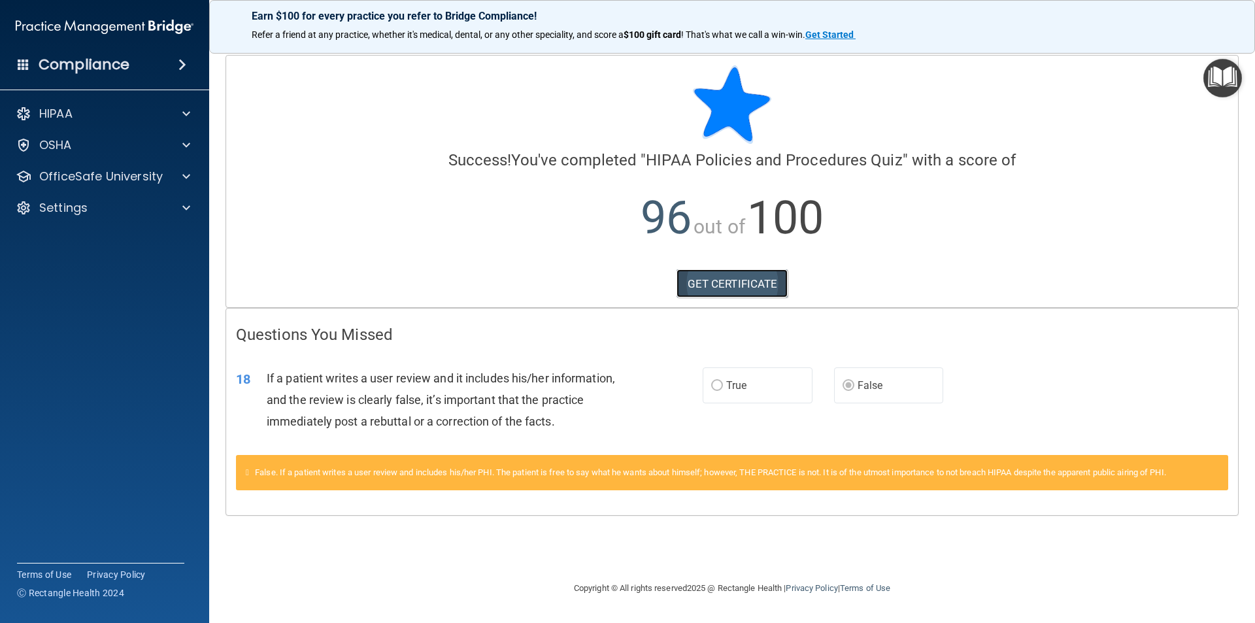
click at [745, 292] on link "GET CERTIFICATE" at bounding box center [733, 283] width 112 height 29
click at [78, 177] on p "OfficeSafe University" at bounding box center [101, 177] width 124 height 16
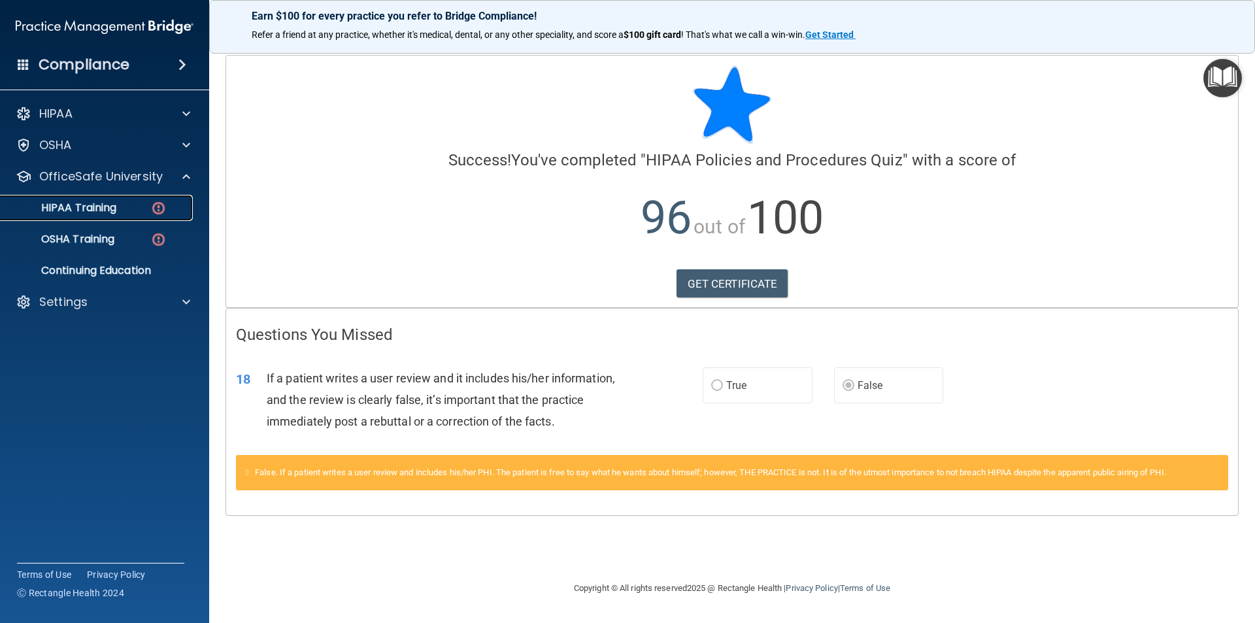
click at [89, 206] on p "HIPAA Training" at bounding box center [63, 207] width 108 height 13
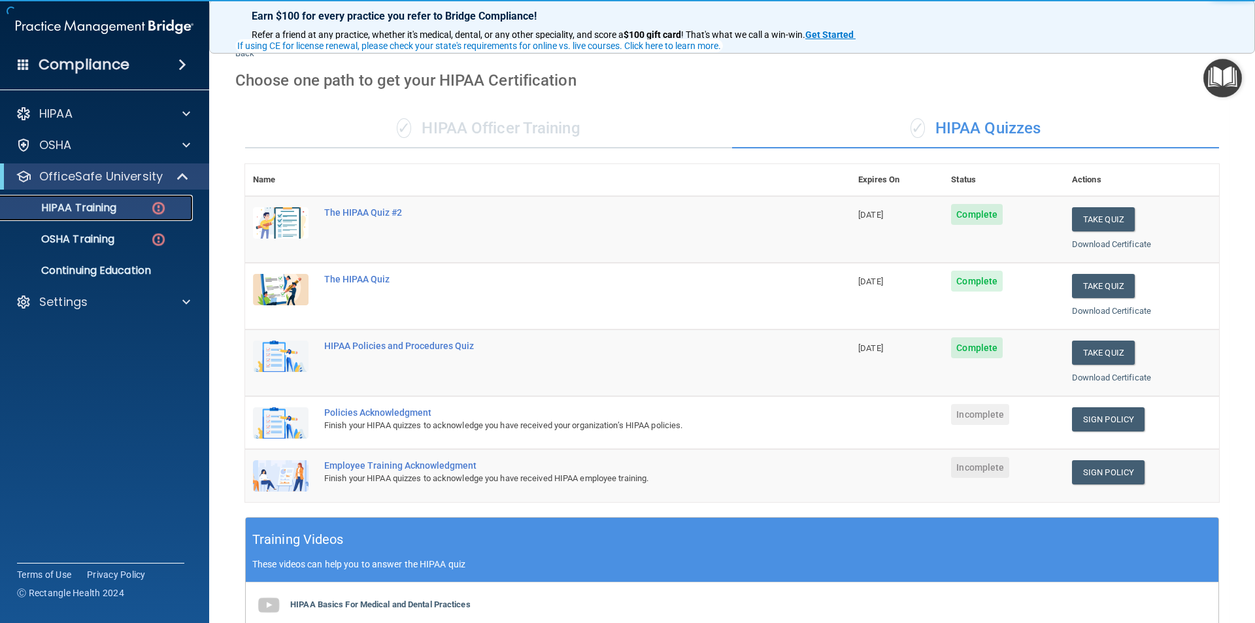
scroll to position [131, 0]
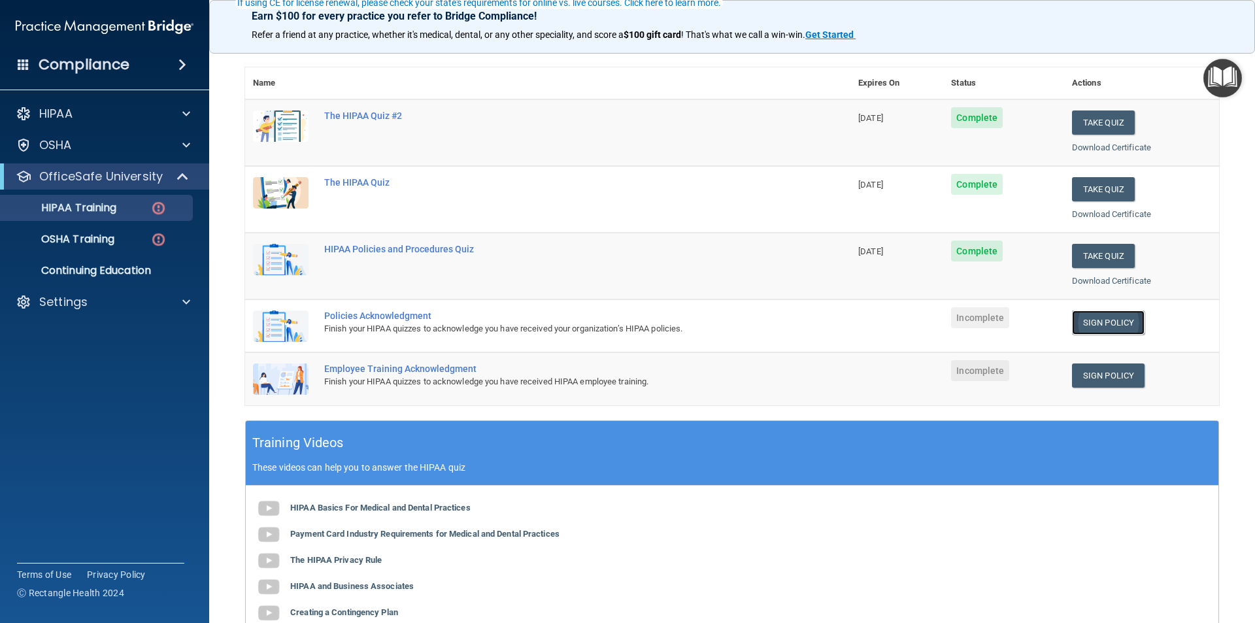
click at [913, 323] on link "Sign Policy" at bounding box center [1108, 323] width 73 height 24
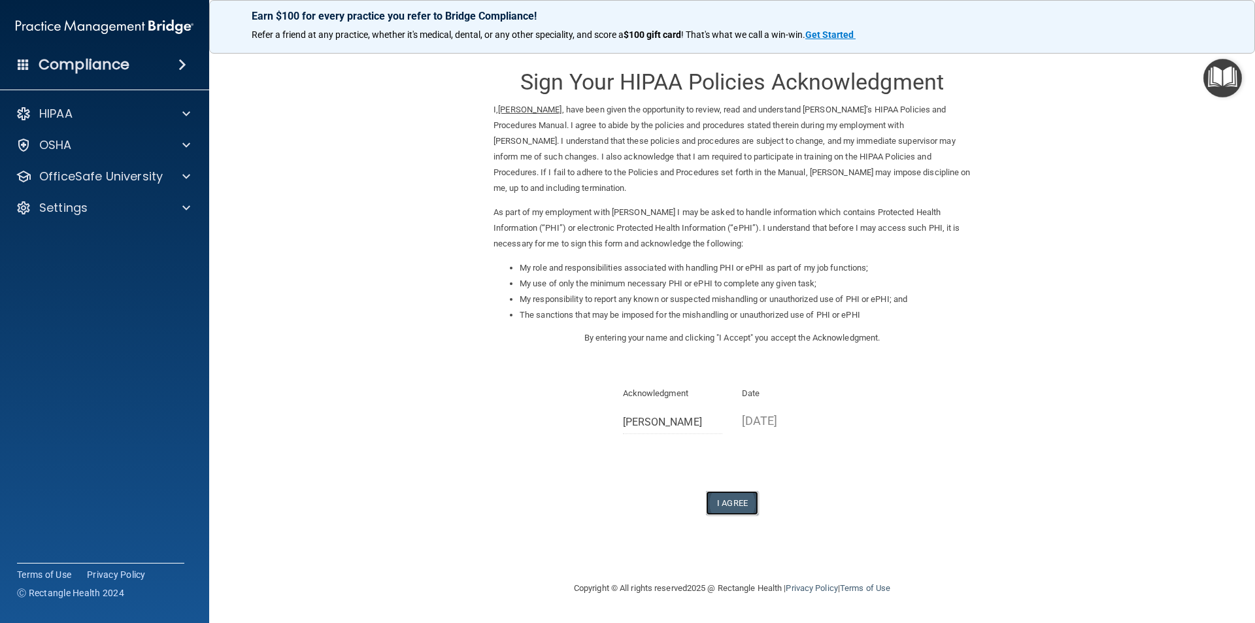
click at [723, 492] on button "I Agree" at bounding box center [732, 503] width 52 height 24
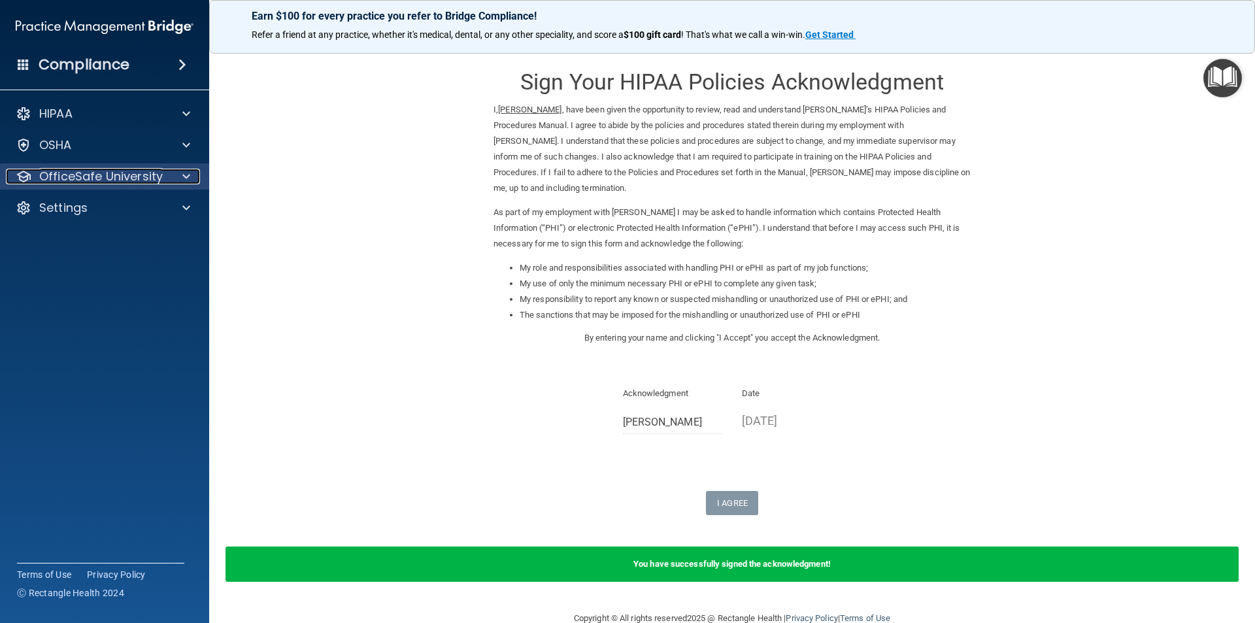
click at [41, 173] on p "OfficeSafe University" at bounding box center [101, 177] width 124 height 16
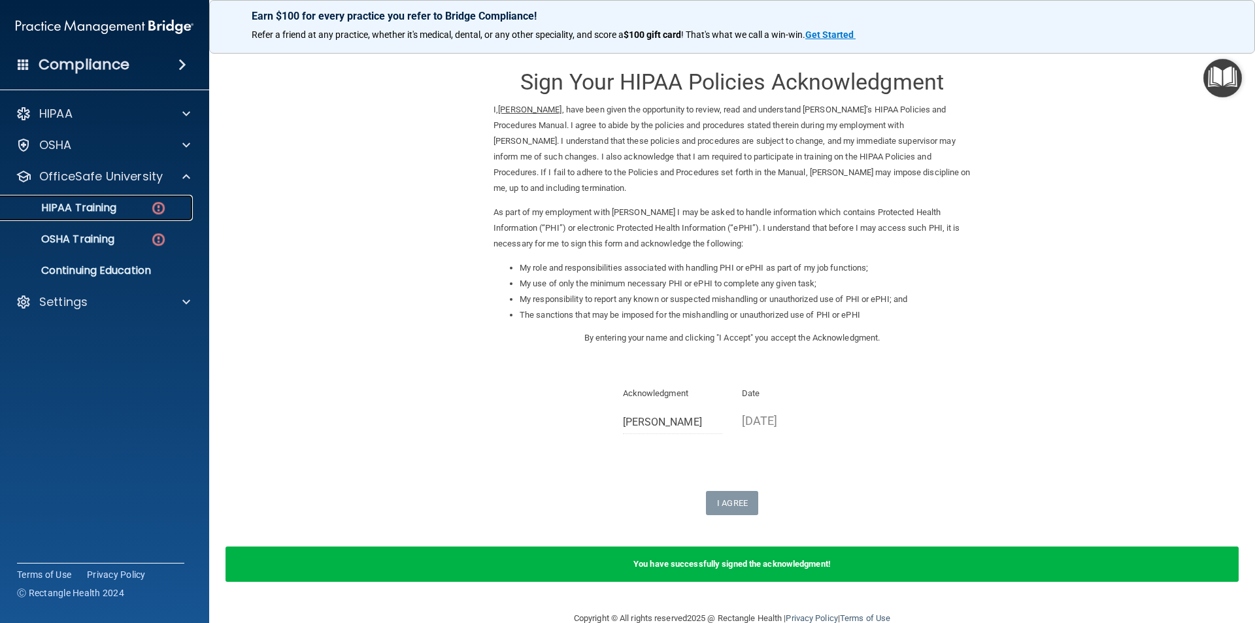
click at [127, 212] on div "HIPAA Training" at bounding box center [98, 207] width 179 height 13
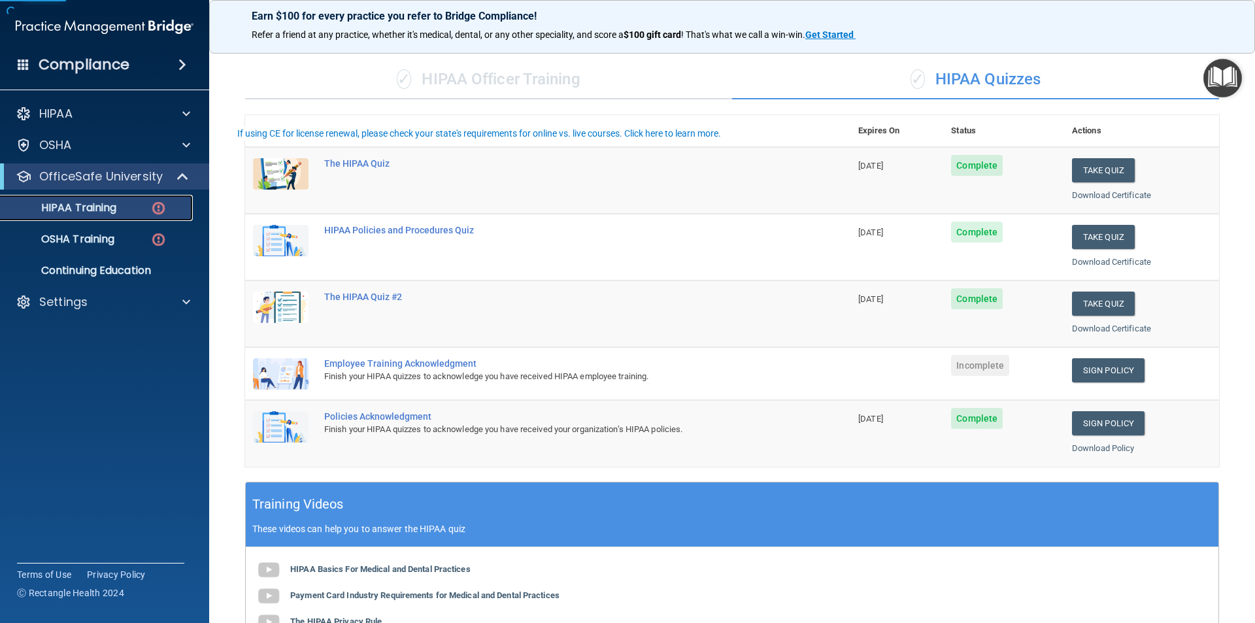
scroll to position [262, 0]
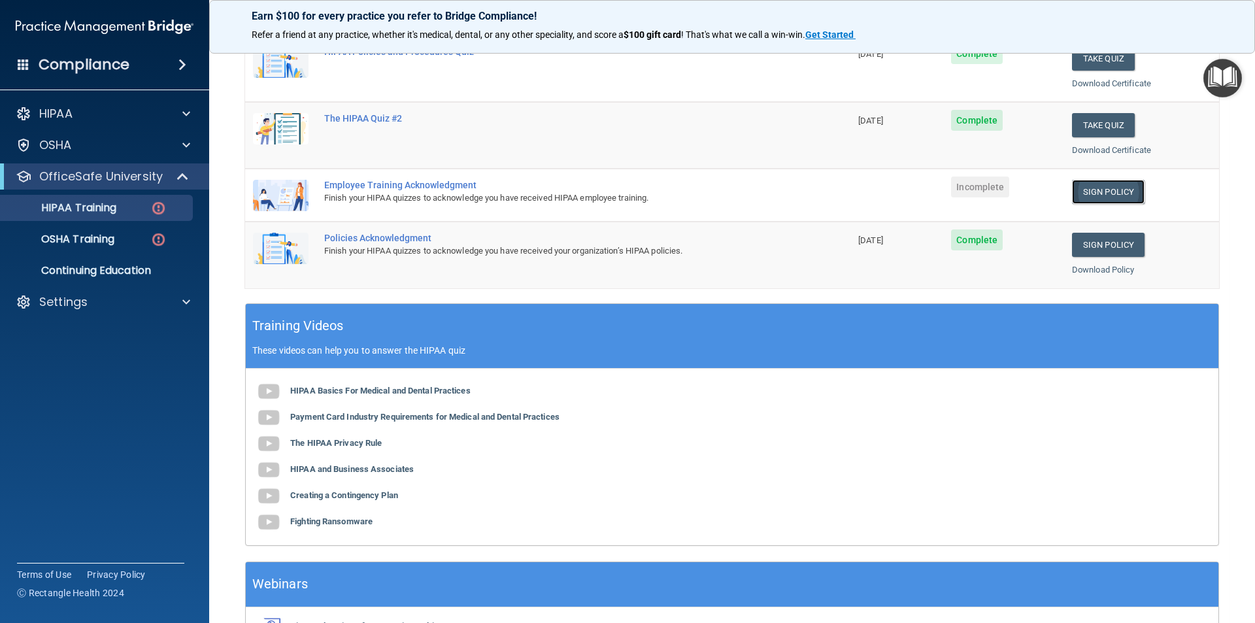
click at [1081, 203] on link "Sign Policy" at bounding box center [1108, 192] width 73 height 24
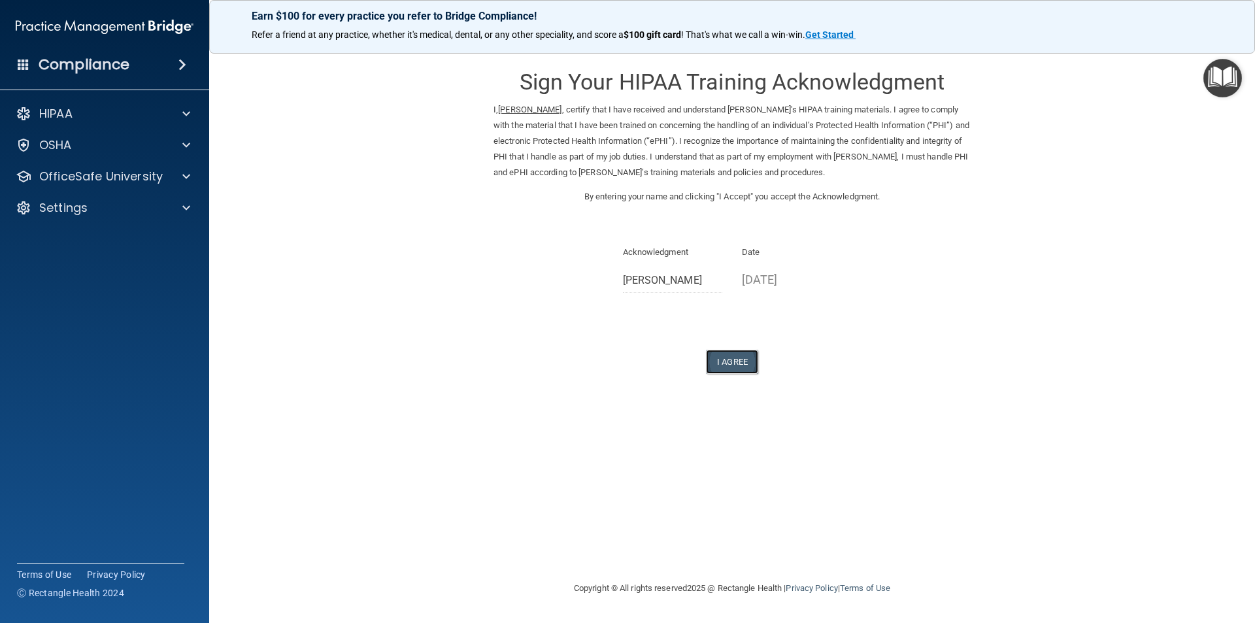
drag, startPoint x: 731, startPoint y: 377, endPoint x: 727, endPoint y: 371, distance: 7.1
click at [729, 374] on button "I Agree" at bounding box center [732, 362] width 52 height 24
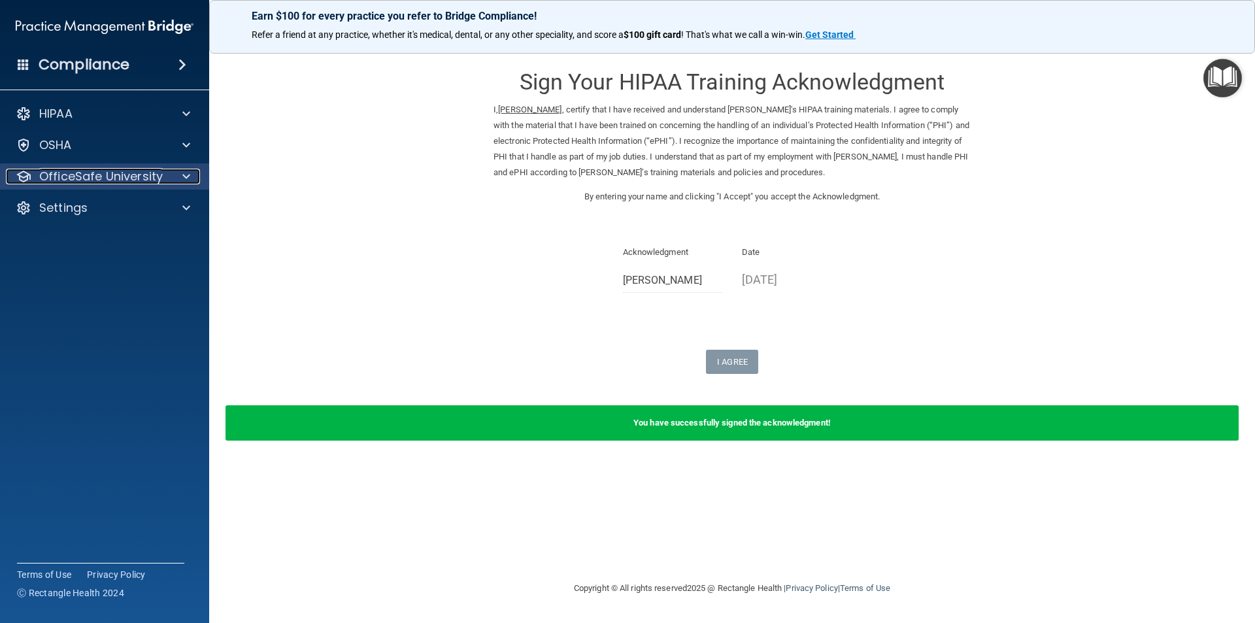
click at [105, 175] on p "OfficeSafe University" at bounding box center [101, 177] width 124 height 16
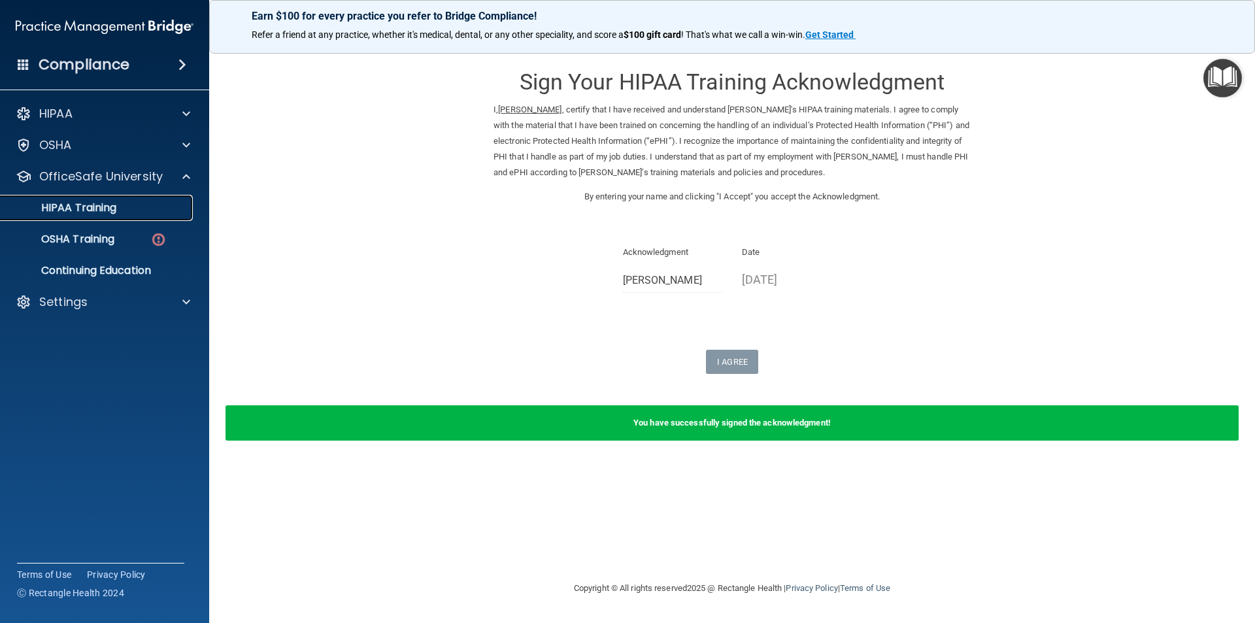
click at [131, 214] on link "HIPAA Training" at bounding box center [90, 208] width 206 height 26
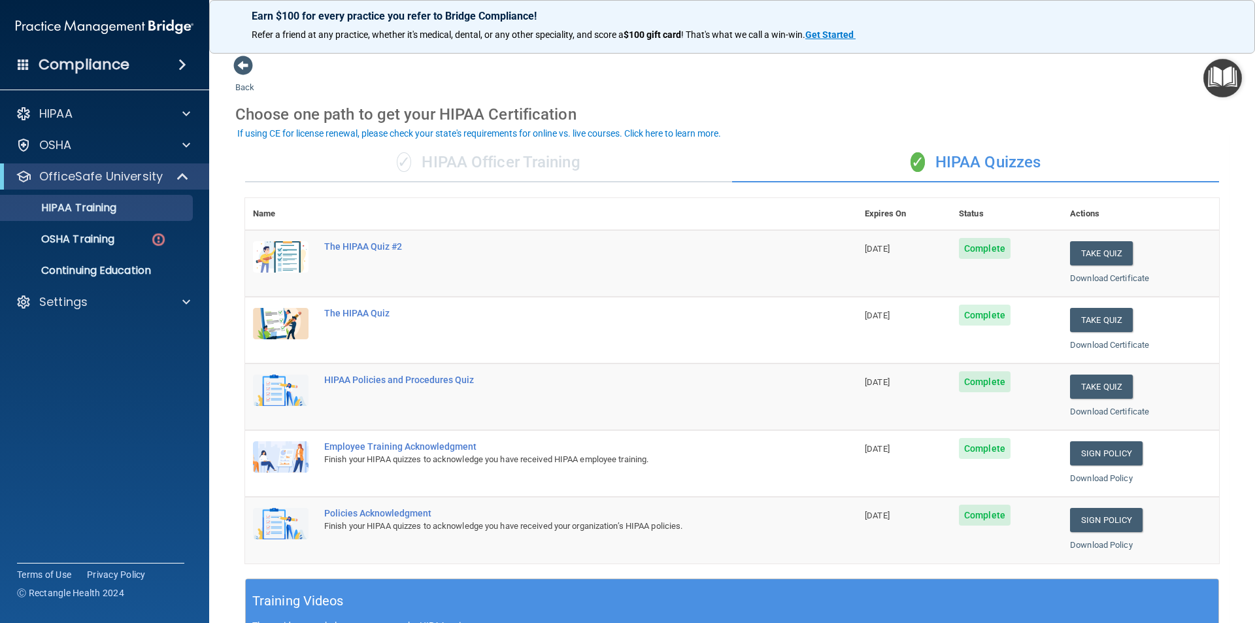
click at [596, 173] on div "✓ HIPAA Officer Training" at bounding box center [488, 162] width 487 height 39
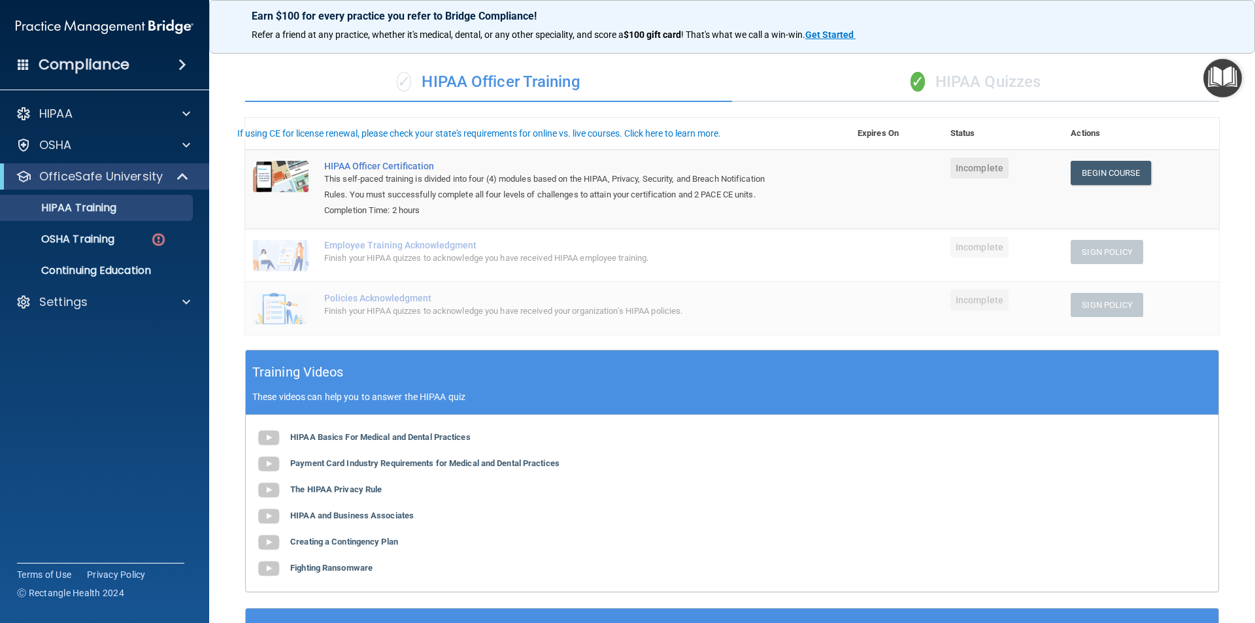
scroll to position [131, 0]
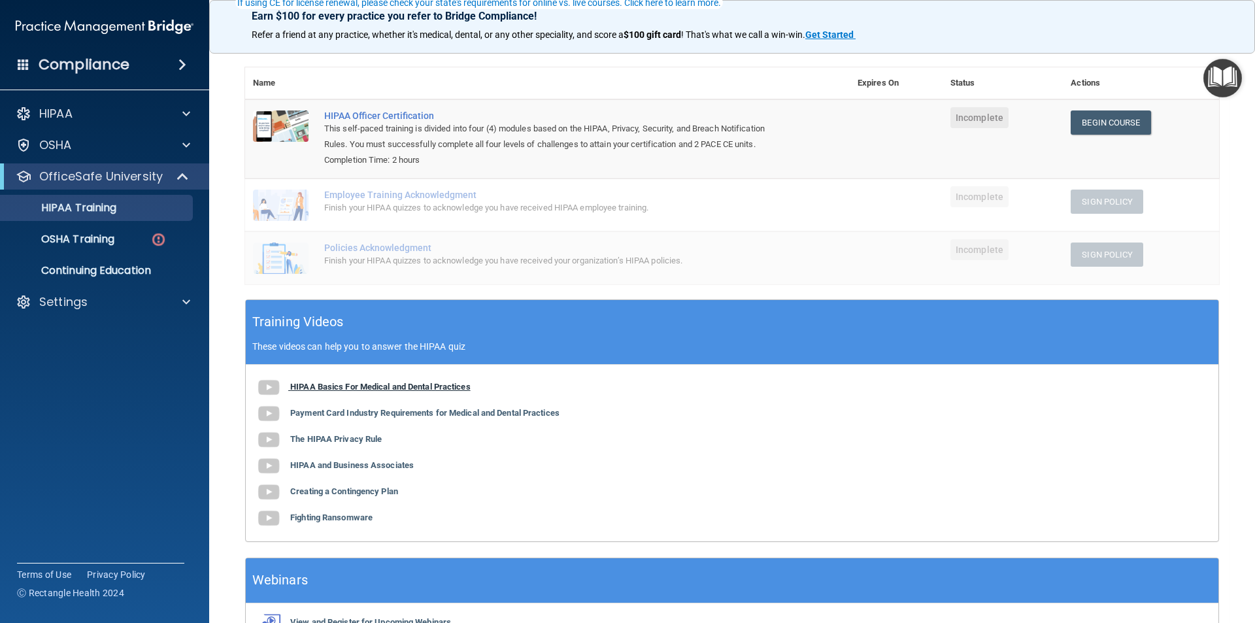
click at [273, 391] on img at bounding box center [269, 388] width 26 height 26
click at [384, 412] on b "Payment Card Industry Requirements for Medical and Dental Practices" at bounding box center [424, 413] width 269 height 10
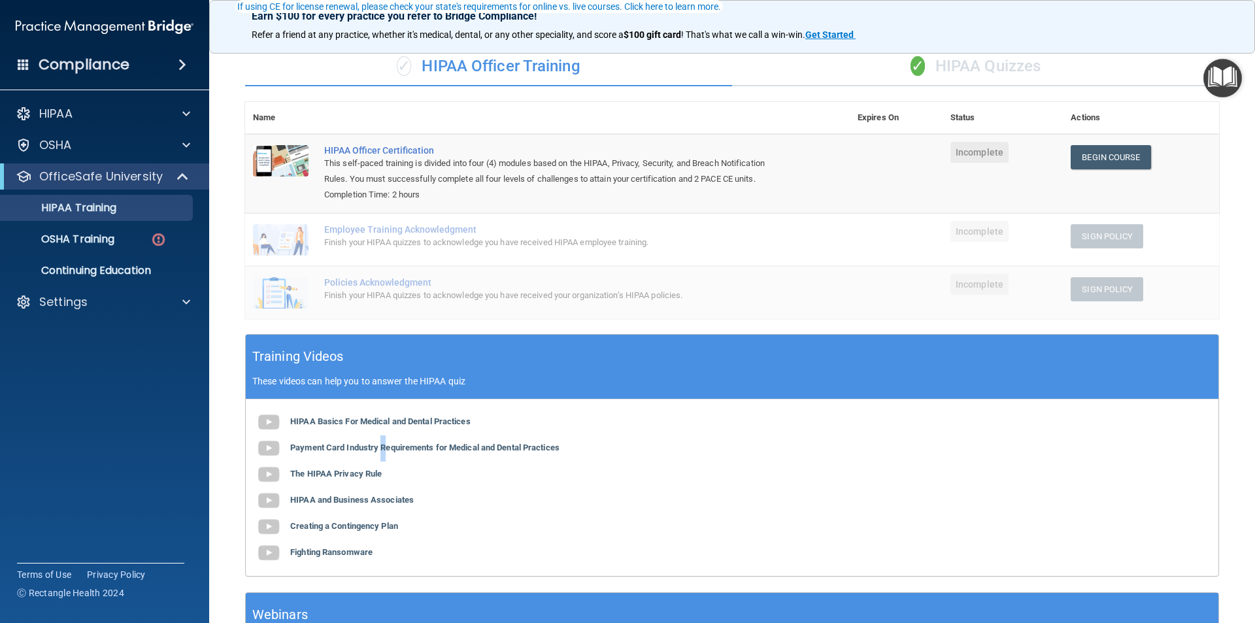
scroll to position [0, 0]
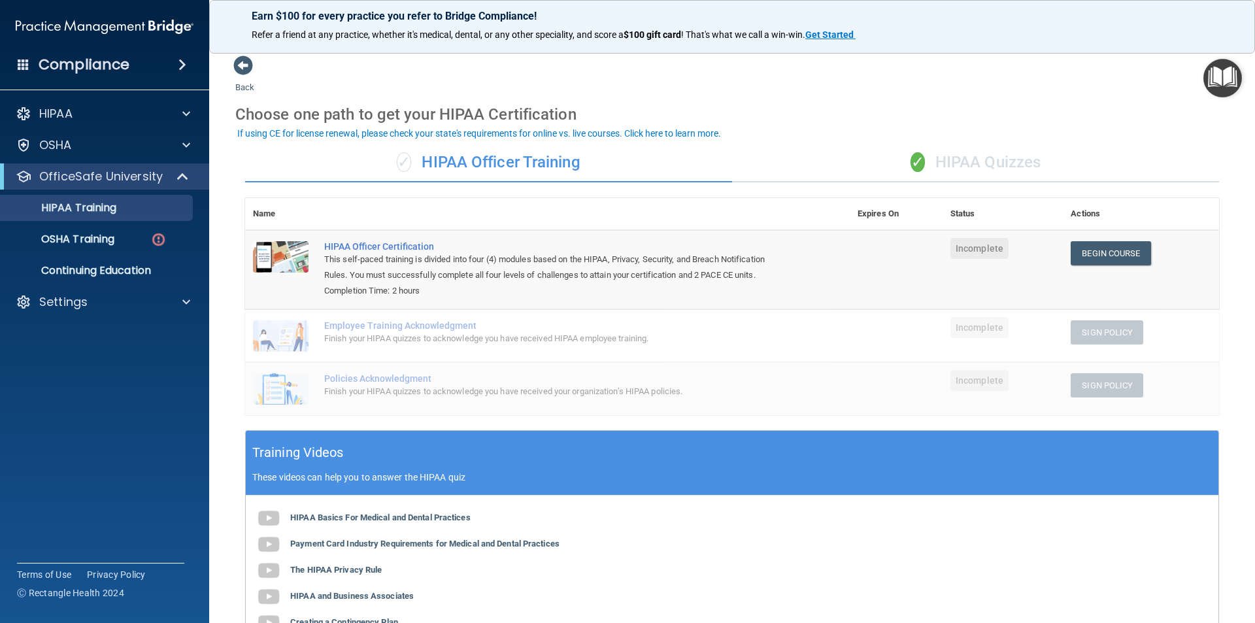
click at [922, 150] on div "✓ HIPAA Quizzes" at bounding box center [975, 162] width 487 height 39
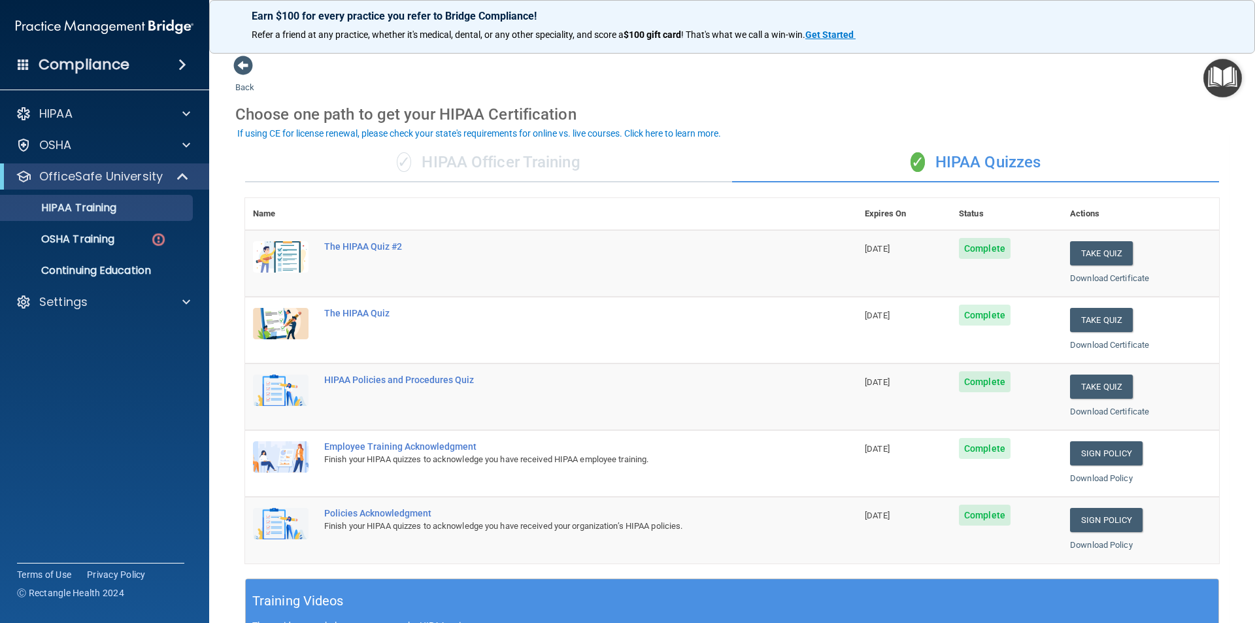
click at [459, 157] on div "✓ HIPAA Officer Training" at bounding box center [488, 162] width 487 height 39
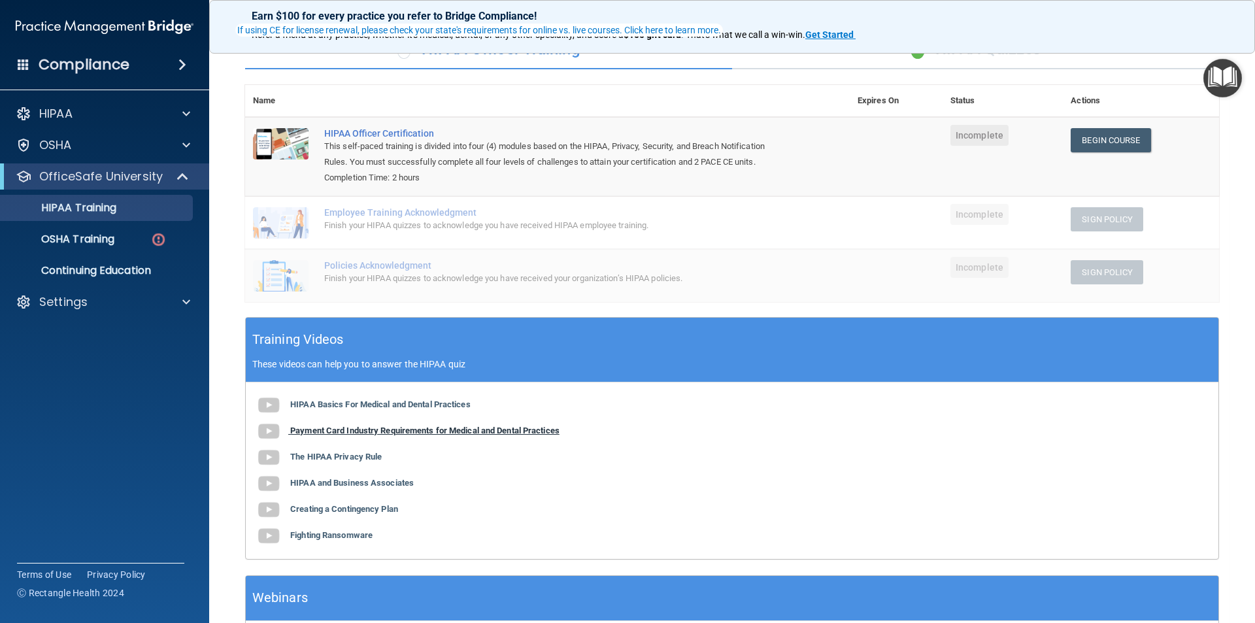
scroll to position [131, 0]
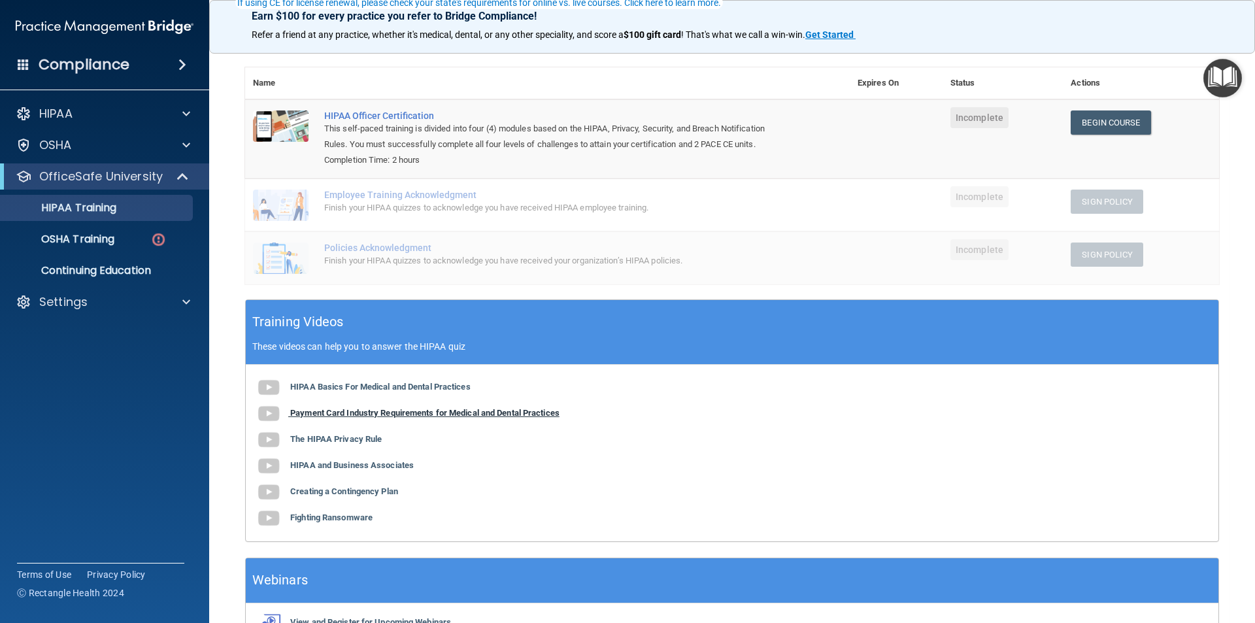
click at [394, 411] on b "Payment Card Industry Requirements for Medical and Dental Practices" at bounding box center [424, 413] width 269 height 10
click at [367, 439] on b "The HIPAA Privacy Rule" at bounding box center [336, 439] width 92 height 10
click at [301, 464] on b "HIPAA and Business Associates" at bounding box center [352, 465] width 124 height 10
drag, startPoint x: 393, startPoint y: 485, endPoint x: 402, endPoint y: 485, distance: 9.2
click at [393, 486] on div "HIPAA Basics For Medical and Dental Practices Payment Card Industry Requirement…" at bounding box center [732, 453] width 973 height 177
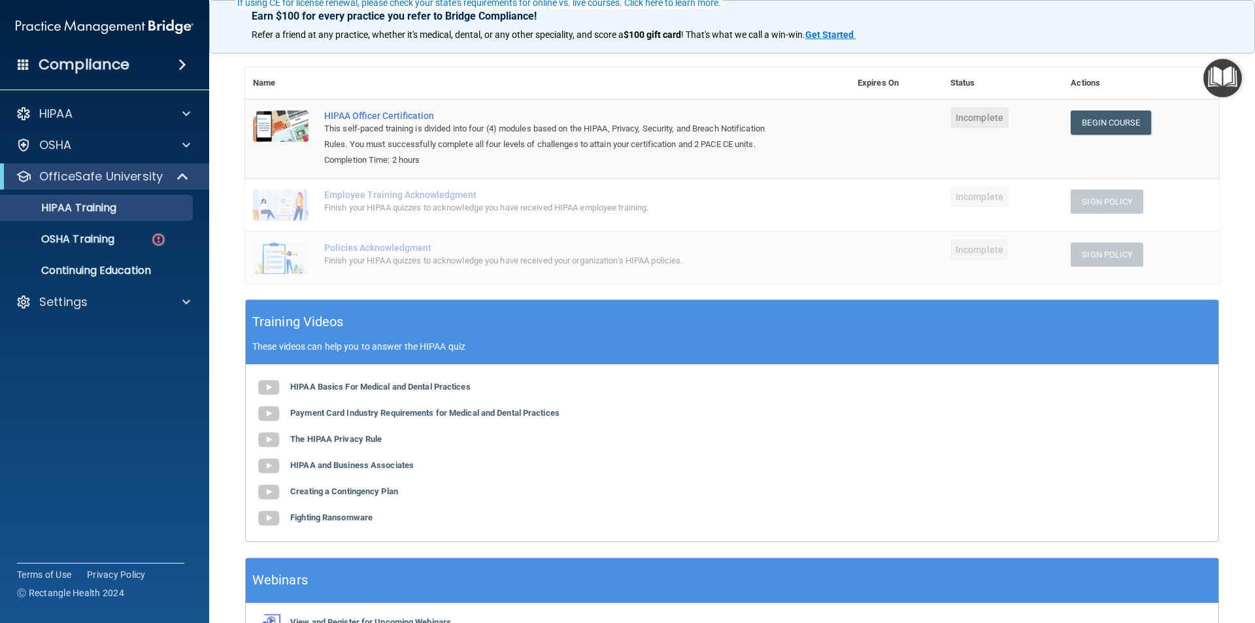
click at [405, 497] on div "HIPAA Basics For Medical and Dental Practices Payment Card Industry Requirement…" at bounding box center [732, 453] width 973 height 177
click at [407, 492] on div "HIPAA Basics For Medical and Dental Practices Payment Card Industry Requirement…" at bounding box center [732, 453] width 973 height 177
click at [363, 496] on b "Creating a Contingency Plan" at bounding box center [344, 491] width 108 height 10
click at [282, 521] on span at bounding box center [273, 518] width 35 height 10
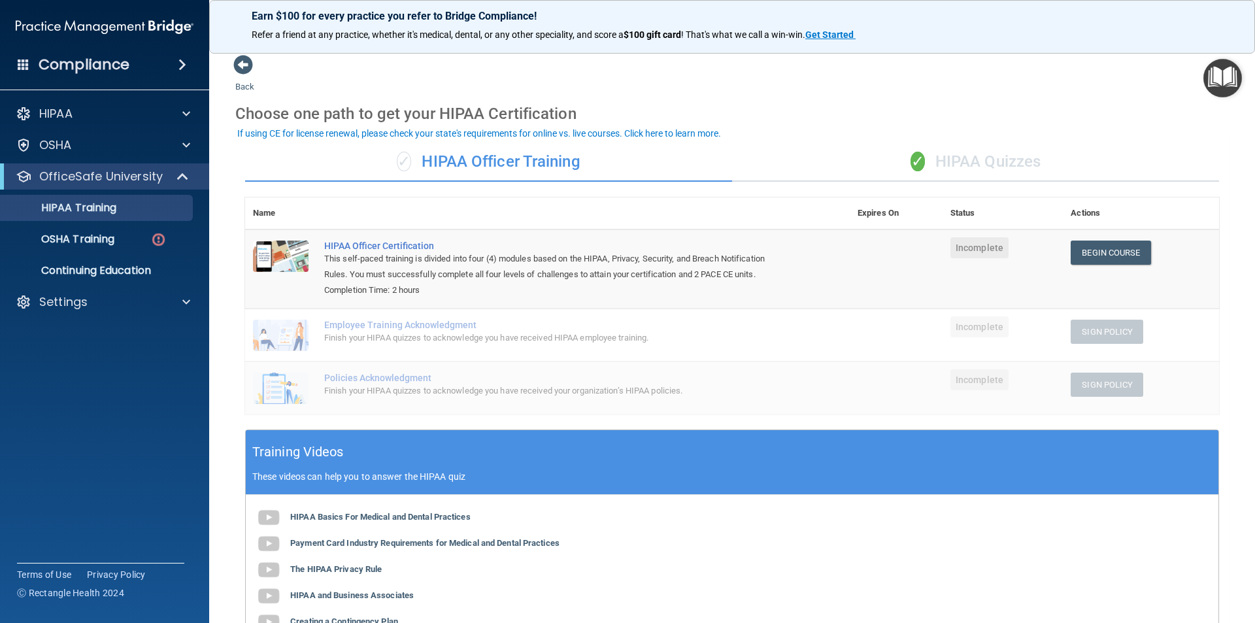
scroll to position [0, 0]
click at [372, 158] on div "✓ HIPAA Officer Training" at bounding box center [488, 162] width 487 height 39
drag, startPoint x: 421, startPoint y: 173, endPoint x: 409, endPoint y: 171, distance: 12.1
click at [411, 173] on div "✓ HIPAA Officer Training" at bounding box center [488, 162] width 487 height 39
click at [407, 167] on span "✓" at bounding box center [404, 162] width 14 height 20
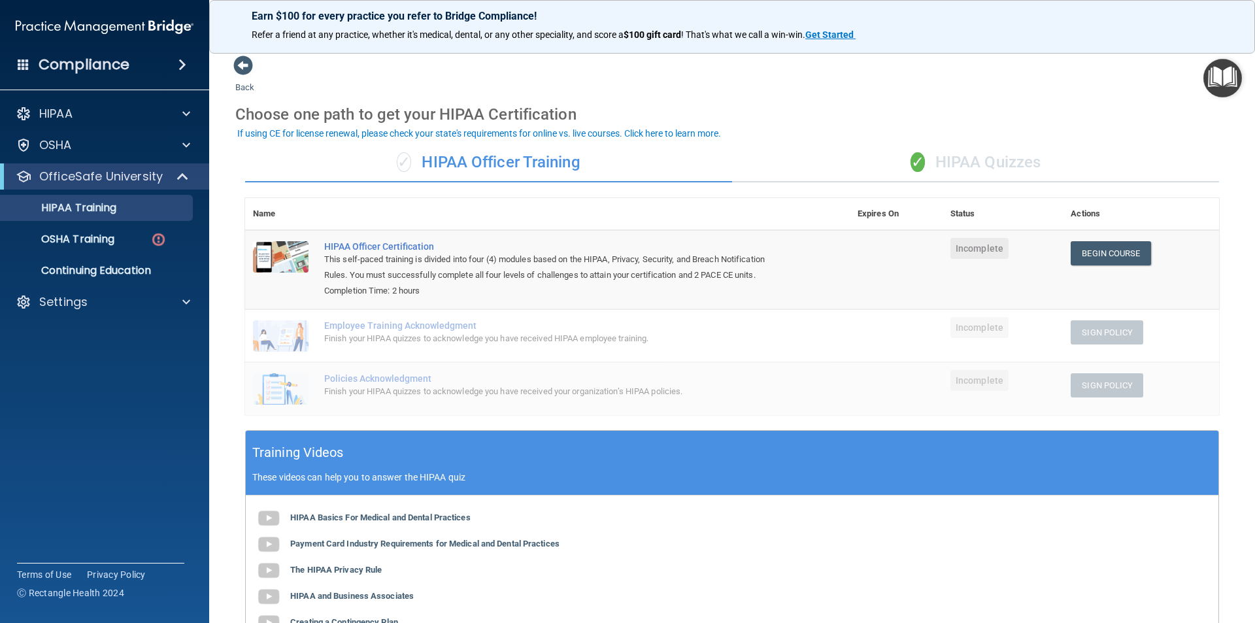
click at [1019, 163] on div "✓ HIPAA Quizzes" at bounding box center [975, 162] width 487 height 39
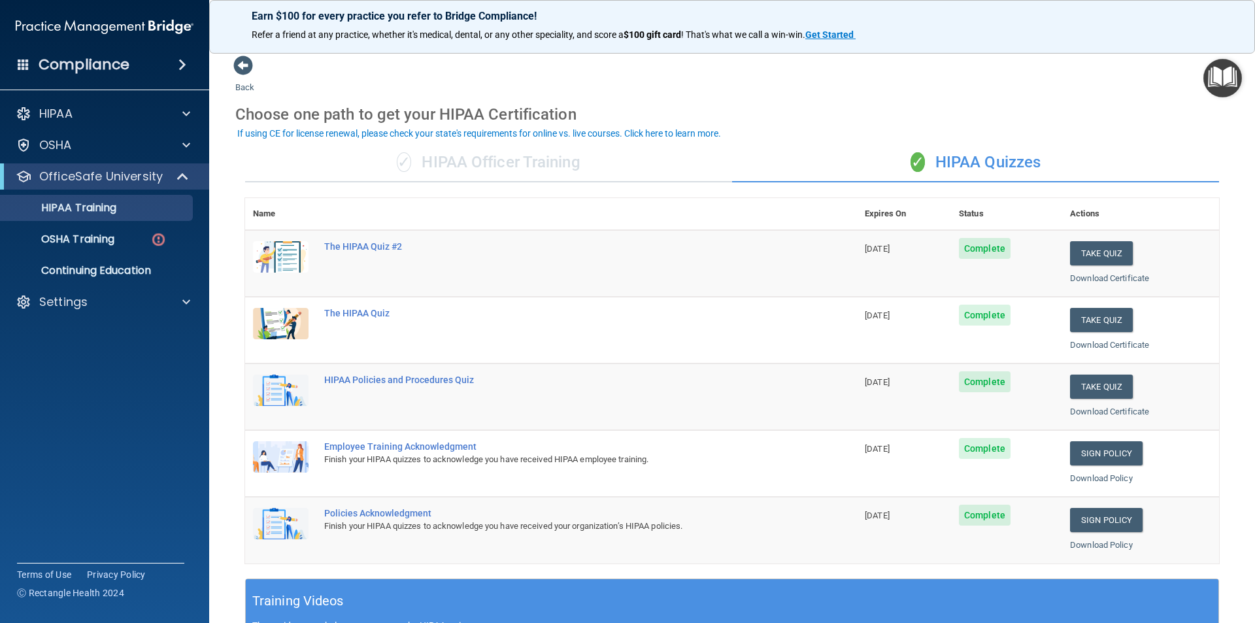
click at [524, 168] on div "✓ HIPAA Officer Training" at bounding box center [488, 162] width 487 height 39
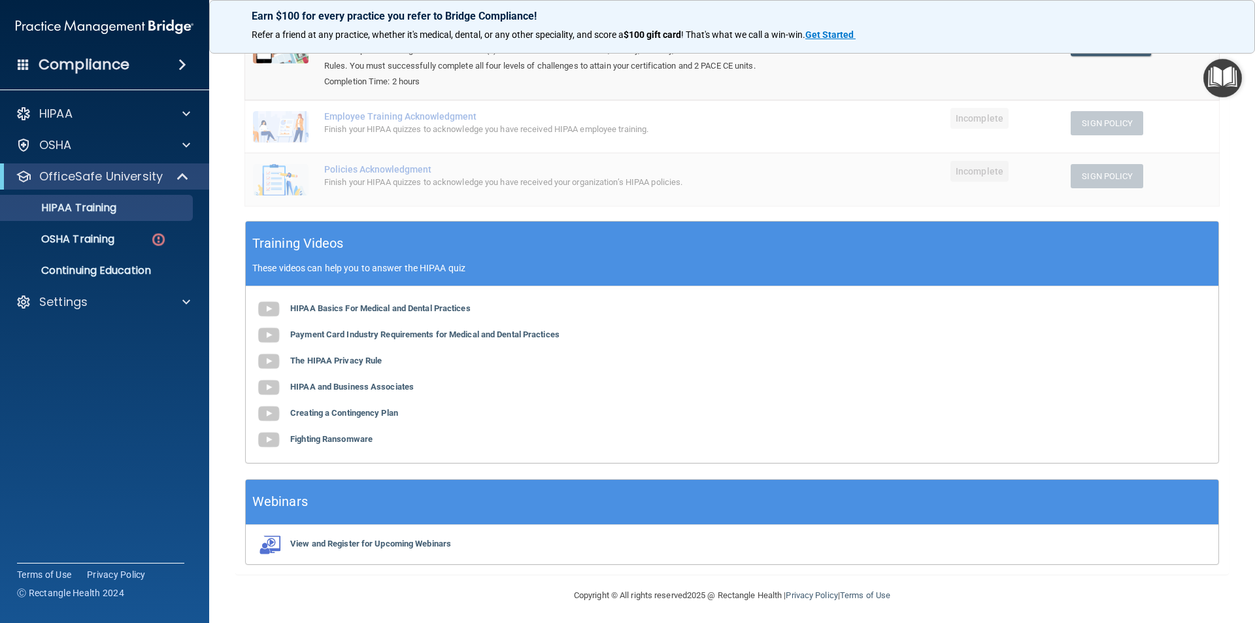
scroll to position [214, 0]
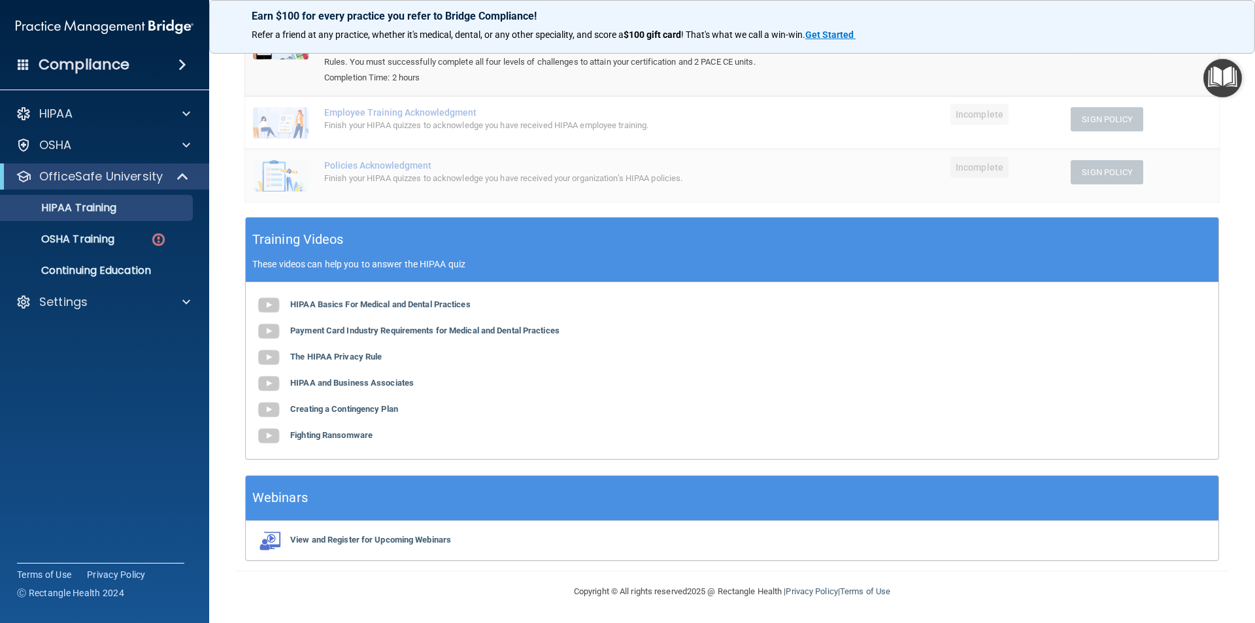
click at [347, 549] on div "View and Register for Upcoming Webinars" at bounding box center [732, 540] width 973 height 39
click at [347, 540] on b "View and Register for Upcoming Webinars" at bounding box center [370, 540] width 161 height 10
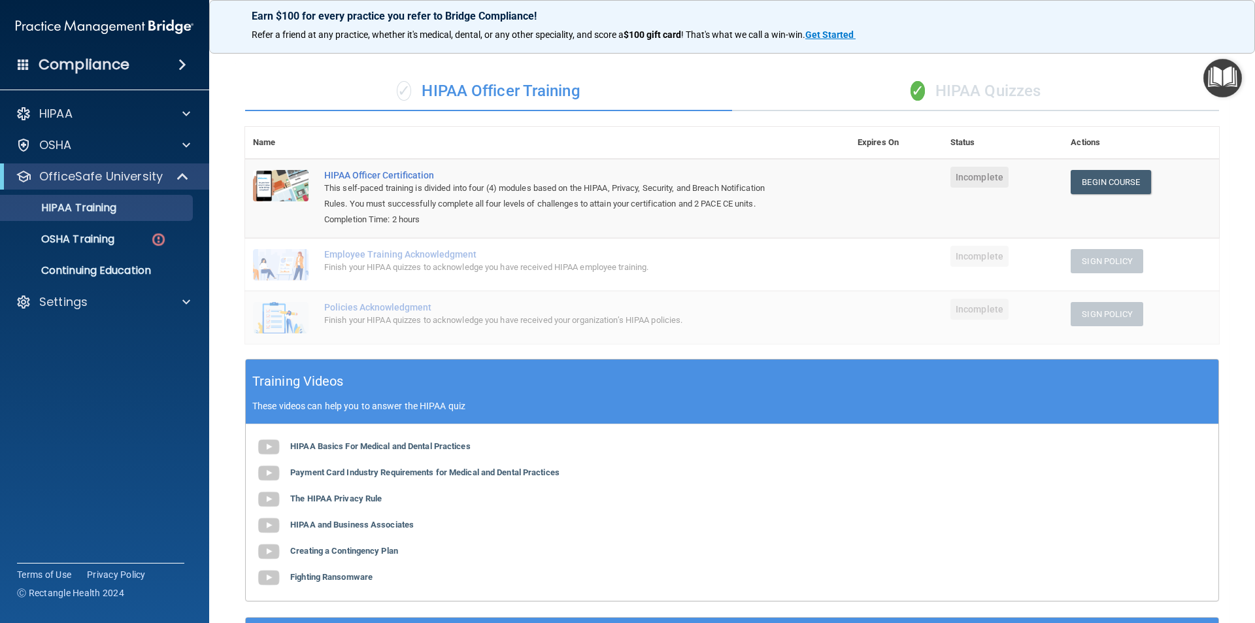
scroll to position [18, 0]
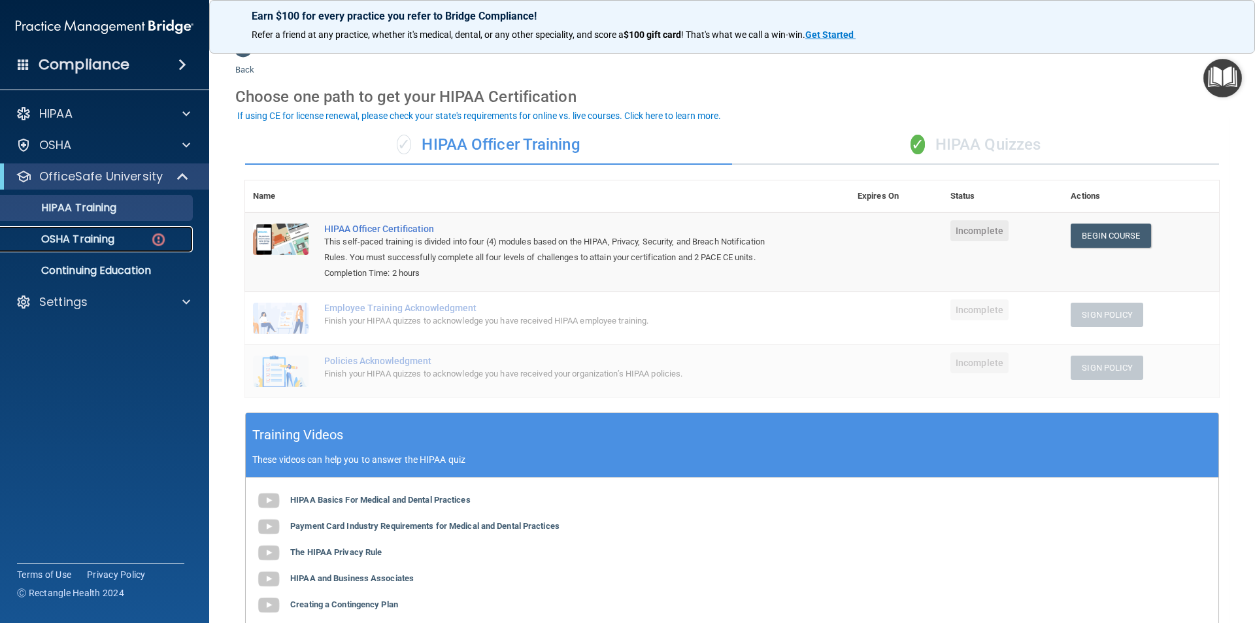
click at [69, 242] on p "OSHA Training" at bounding box center [62, 239] width 106 height 13
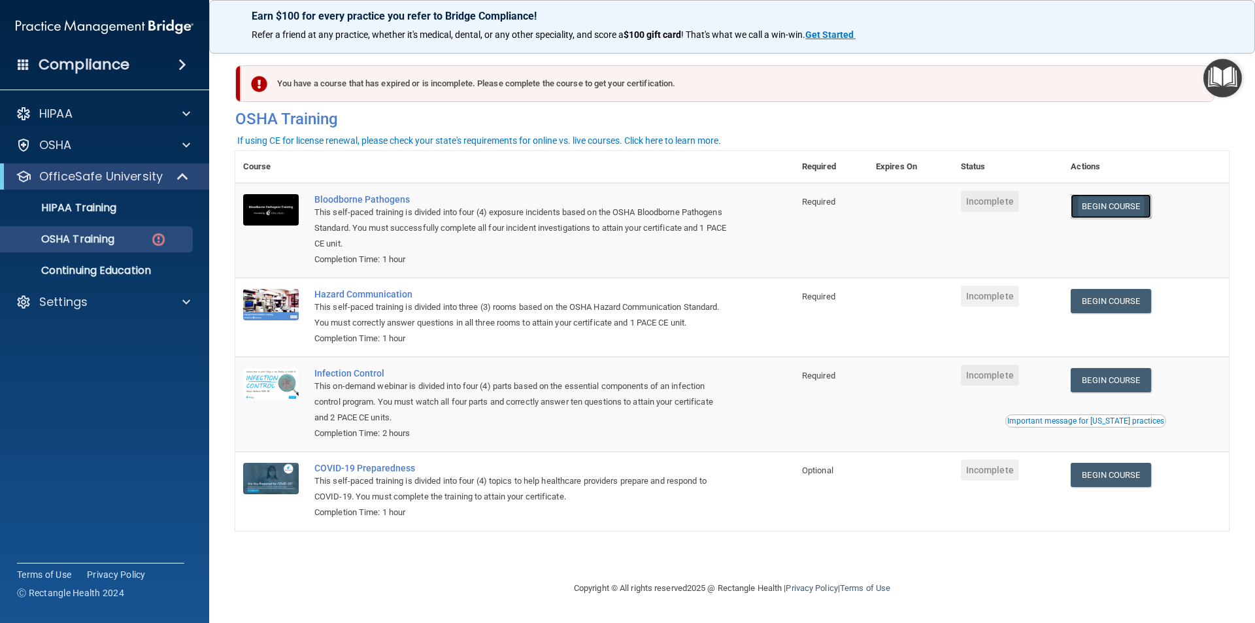
click at [1136, 214] on link "Begin Course" at bounding box center [1111, 206] width 80 height 24
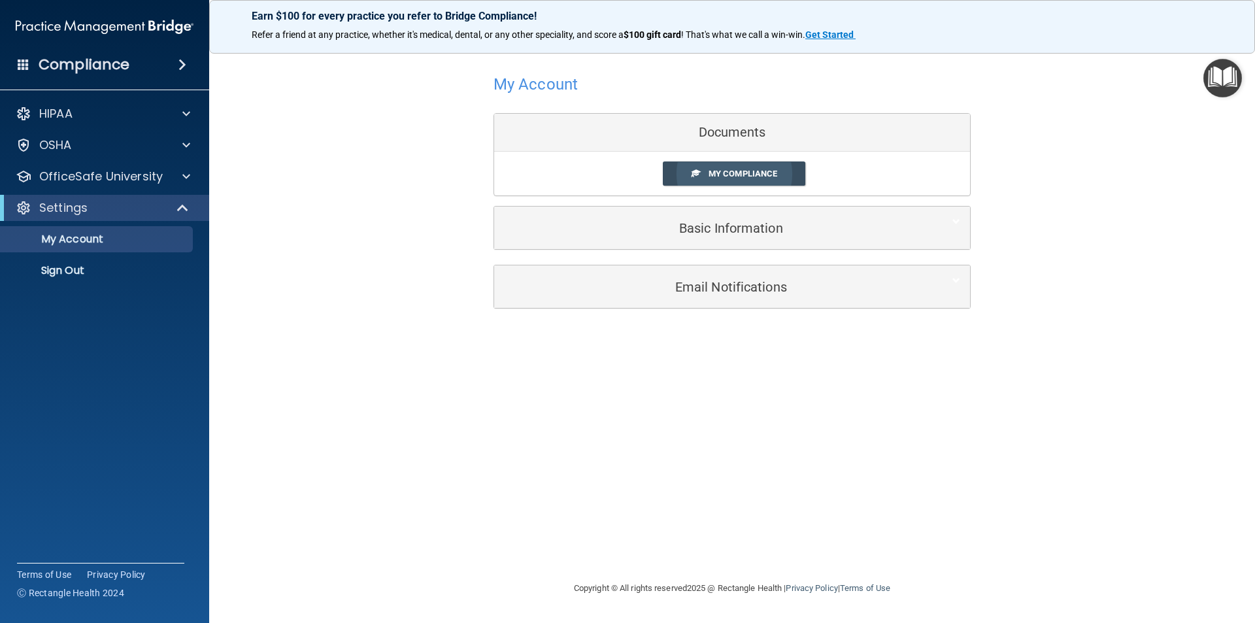
click at [728, 180] on link "My Compliance" at bounding box center [734, 174] width 143 height 24
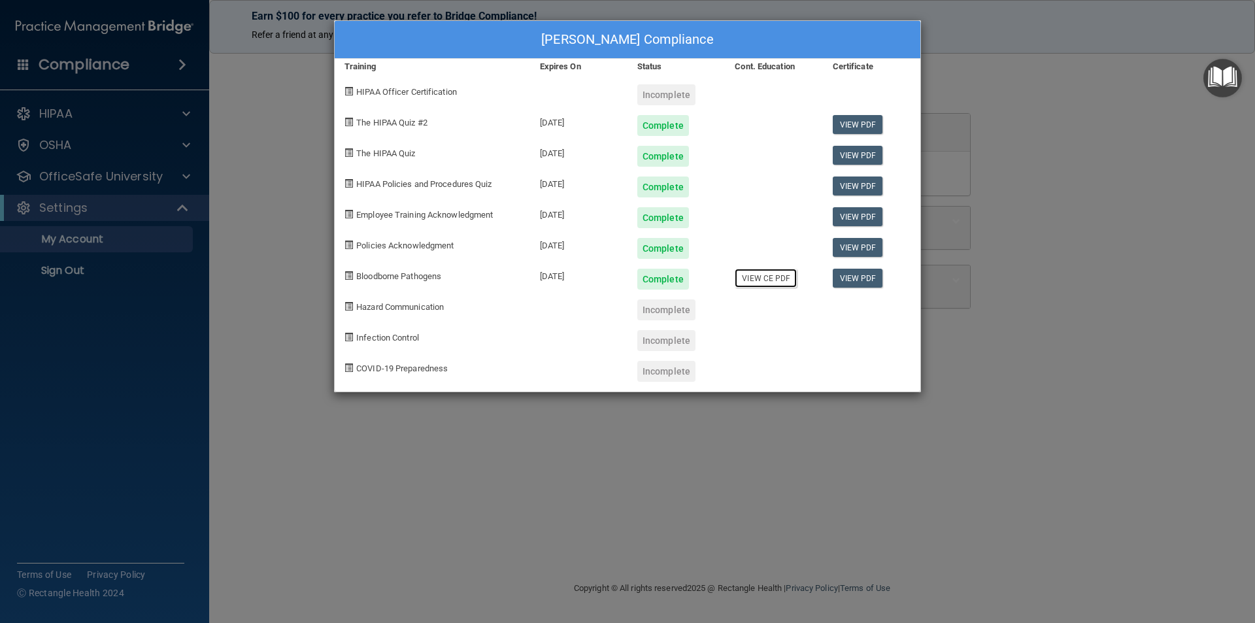
click at [759, 281] on link "View CE PDF" at bounding box center [766, 278] width 62 height 19
drag, startPoint x: 853, startPoint y: 457, endPoint x: 862, endPoint y: 439, distance: 20.8
click at [862, 441] on div "[PERSON_NAME] Compliance Training Expires On Status Cont. Education Certificate…" at bounding box center [627, 311] width 1255 height 623
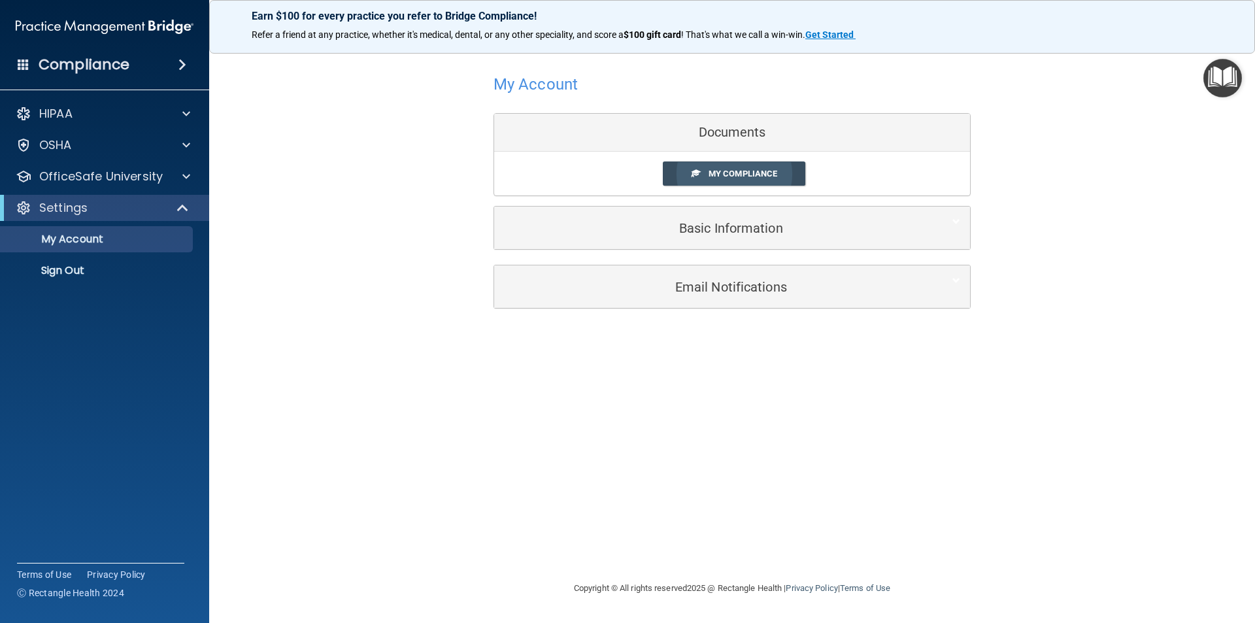
click at [728, 163] on link "My Compliance" at bounding box center [734, 174] width 143 height 24
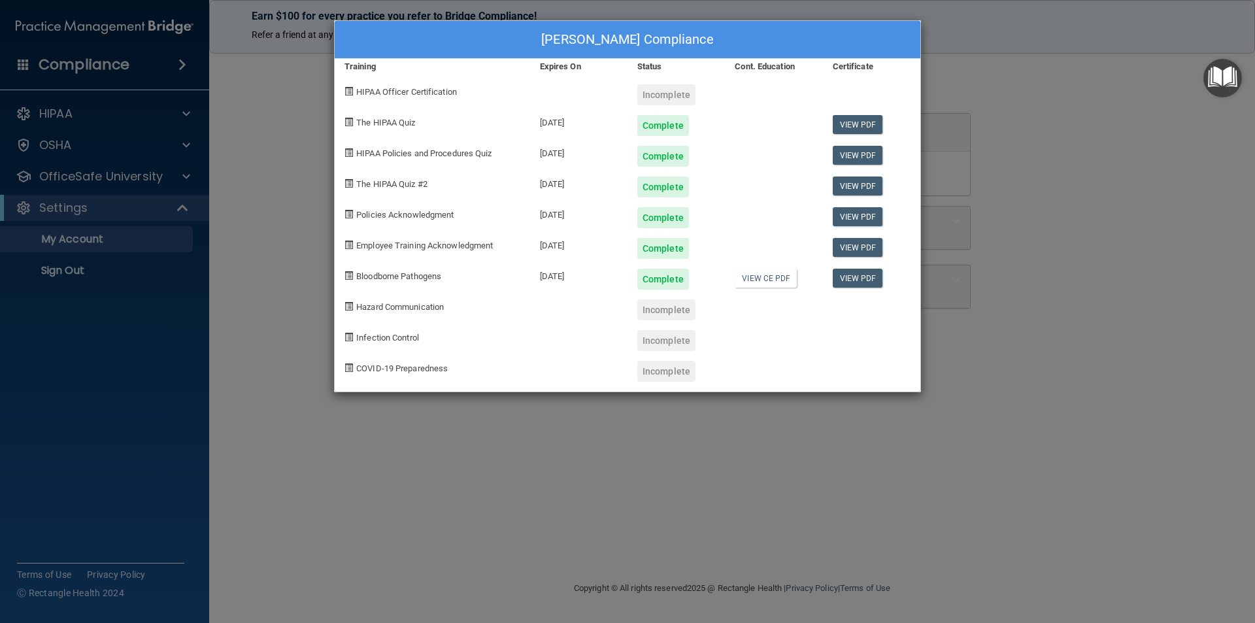
click at [469, 99] on div "HIPAA Officer Certification" at bounding box center [433, 90] width 196 height 31
click at [648, 80] on div "Incomplete" at bounding box center [676, 90] width 97 height 31
click at [652, 84] on div "Incomplete" at bounding box center [676, 90] width 97 height 31
drag, startPoint x: 653, startPoint y: 94, endPoint x: 660, endPoint y: 99, distance: 9.8
click at [656, 97] on div "Incomplete" at bounding box center [667, 94] width 58 height 21
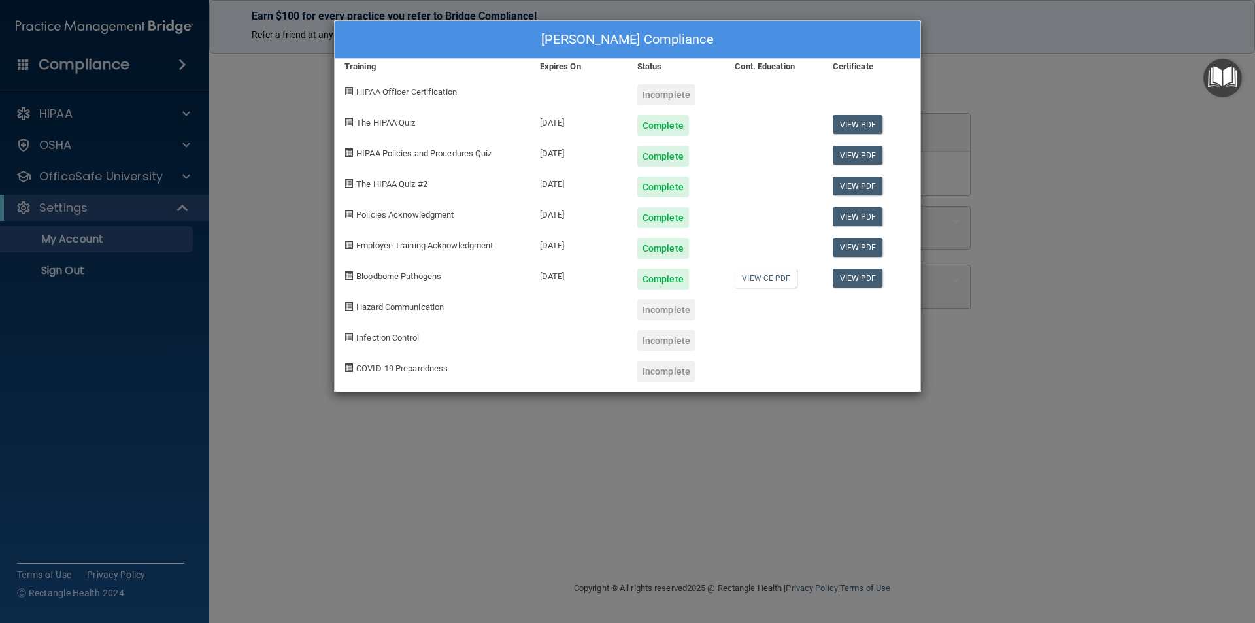
click at [663, 99] on div "Incomplete" at bounding box center [667, 94] width 58 height 21
click at [660, 94] on div "Incomplete" at bounding box center [667, 94] width 58 height 21
click at [658, 311] on div "Incomplete" at bounding box center [667, 309] width 58 height 21
click at [696, 509] on div "Kayla Cunningham's Compliance Training Expires On Status Cont. Education Certif…" at bounding box center [627, 311] width 1255 height 623
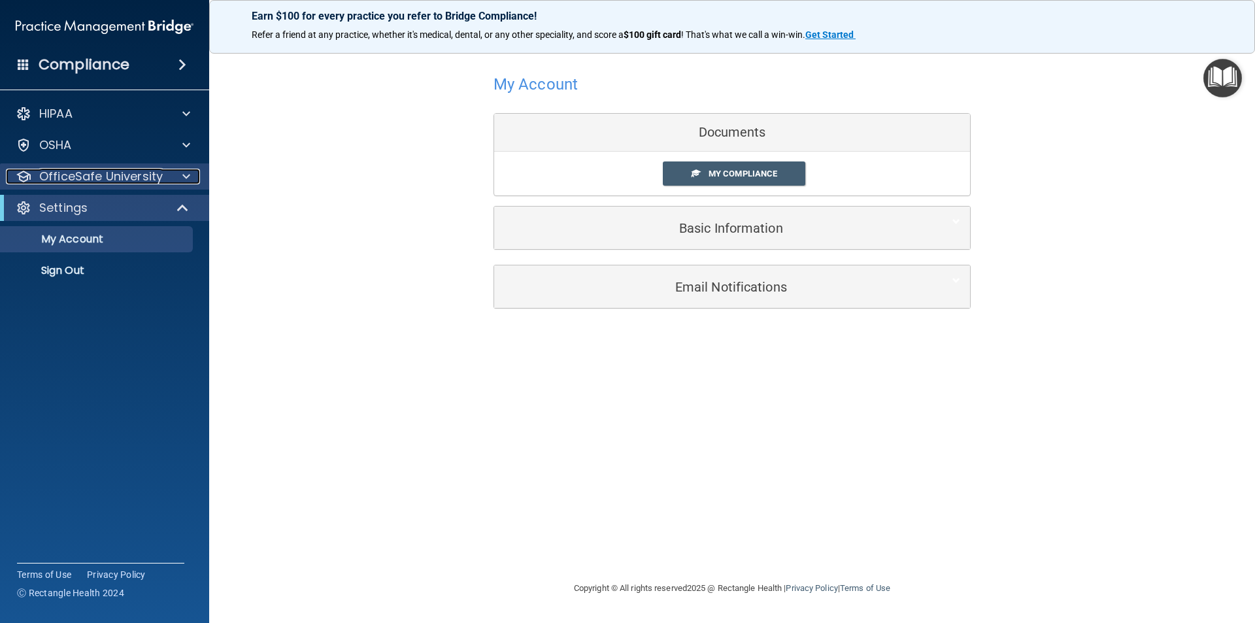
click at [93, 172] on p "OfficeSafe University" at bounding box center [101, 177] width 124 height 16
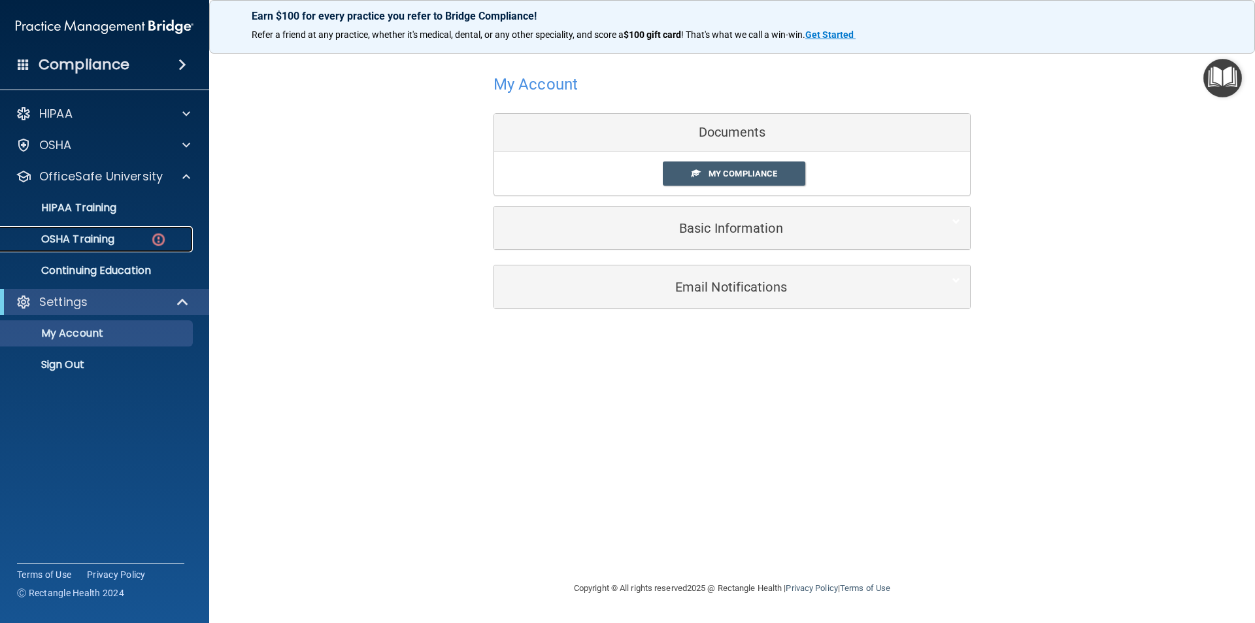
click at [118, 241] on div "OSHA Training" at bounding box center [98, 239] width 179 height 13
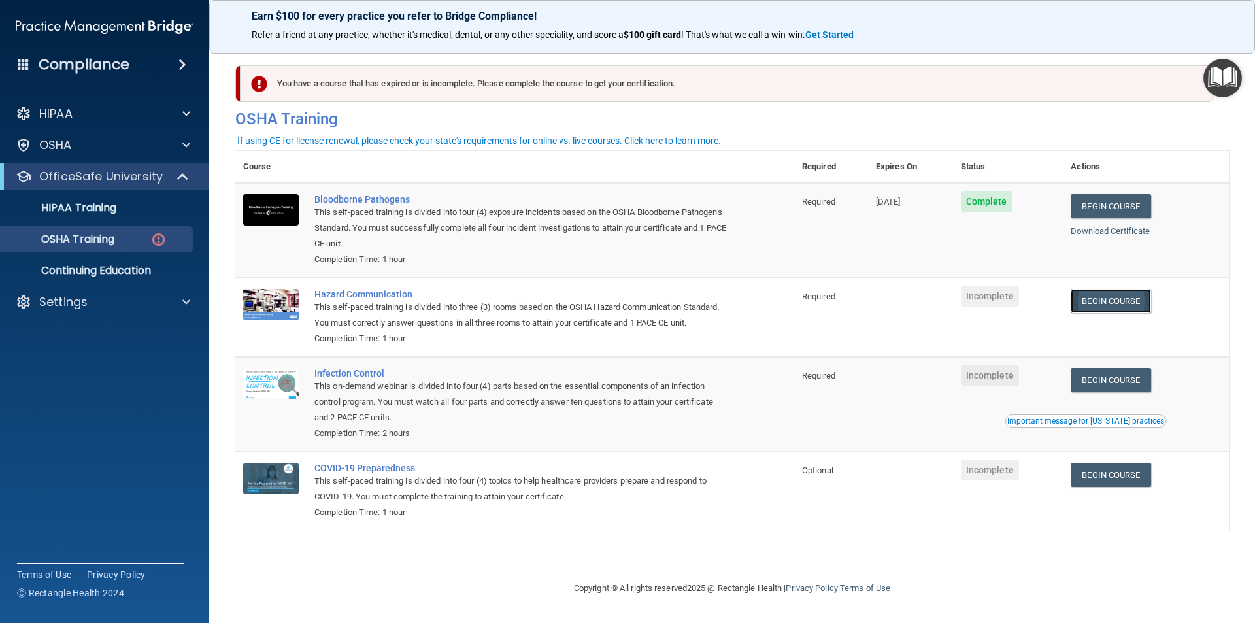
click at [1142, 310] on link "Begin Course" at bounding box center [1111, 301] width 80 height 24
click at [109, 233] on p "OSHA Training" at bounding box center [62, 239] width 106 height 13
click at [136, 217] on link "HIPAA Training" at bounding box center [90, 208] width 206 height 26
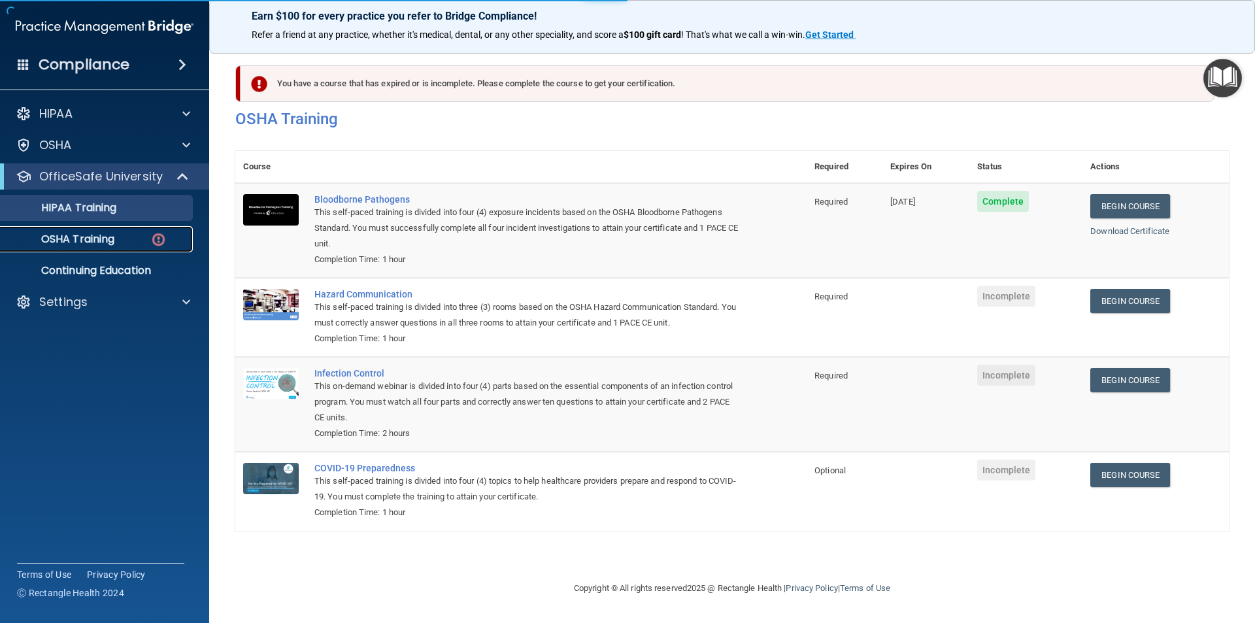
click at [158, 245] on img at bounding box center [158, 239] width 16 height 16
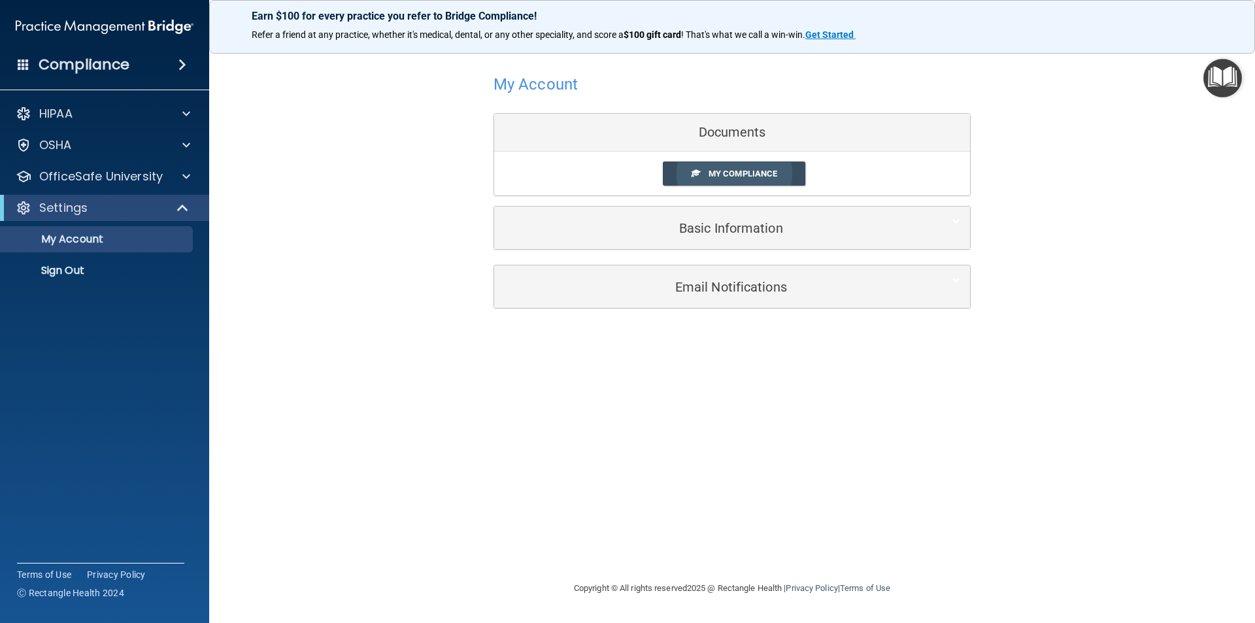
click at [683, 170] on link "My Compliance" at bounding box center [734, 174] width 143 height 24
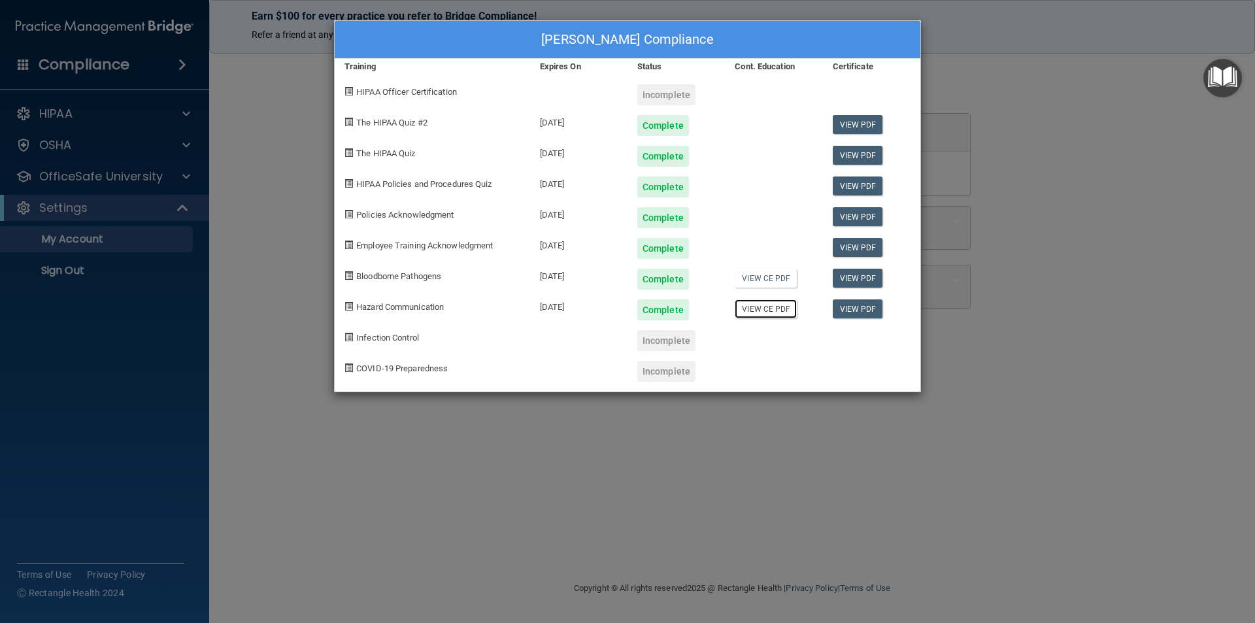
click at [745, 315] on link "View CE PDF" at bounding box center [766, 308] width 62 height 19
click at [666, 248] on div "Complete" at bounding box center [664, 248] width 52 height 21
click at [668, 222] on div "Complete" at bounding box center [664, 217] width 52 height 21
click at [673, 186] on div "Complete" at bounding box center [664, 187] width 52 height 21
click at [677, 159] on div "Complete" at bounding box center [664, 156] width 52 height 21
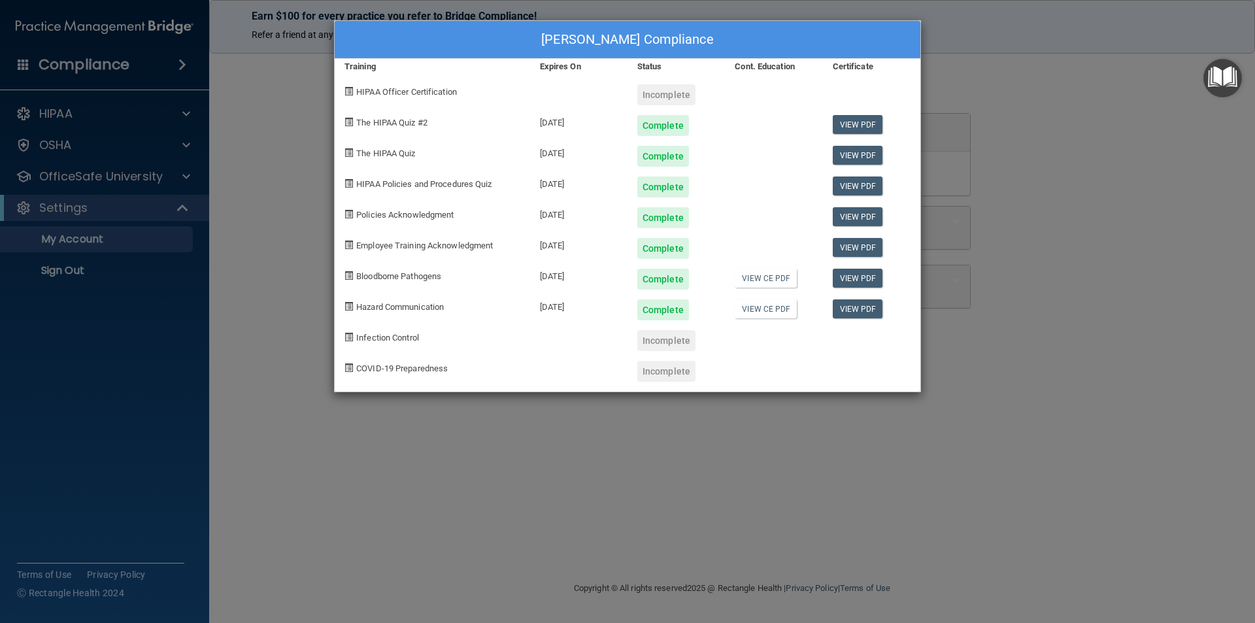
click at [666, 131] on div "Complete" at bounding box center [664, 125] width 52 height 21
drag, startPoint x: 671, startPoint y: 163, endPoint x: 674, endPoint y: 180, distance: 17.3
click at [672, 163] on div "Complete" at bounding box center [664, 156] width 52 height 21
drag, startPoint x: 672, startPoint y: 201, endPoint x: 676, endPoint y: 208, distance: 8.5
click at [674, 205] on div "Complete" at bounding box center [676, 212] width 97 height 31
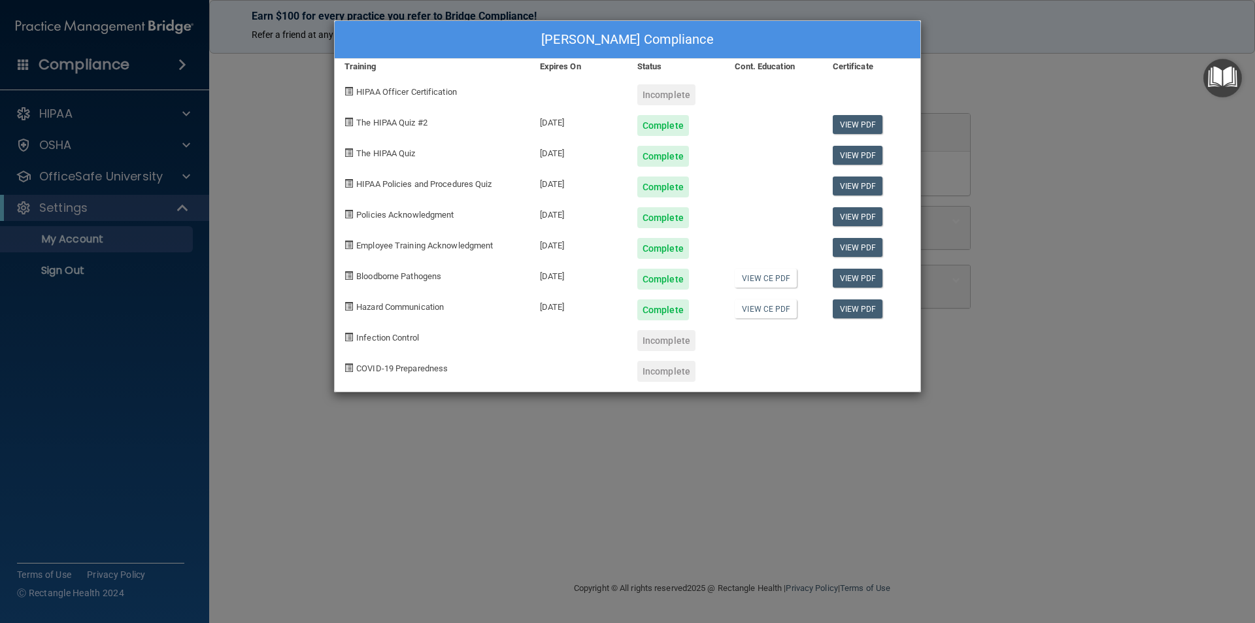
drag, startPoint x: 687, startPoint y: 241, endPoint x: 683, endPoint y: 251, distance: 10.6
click at [687, 243] on div "Complete" at bounding box center [676, 243] width 97 height 31
click at [679, 262] on div "Complete" at bounding box center [676, 274] width 97 height 31
drag, startPoint x: 678, startPoint y: 286, endPoint x: 677, endPoint y: 323, distance: 36.6
click at [677, 292] on div "Kayla Cunningham's Compliance Training Expires On Status Cont. Education Certif…" at bounding box center [627, 206] width 587 height 372
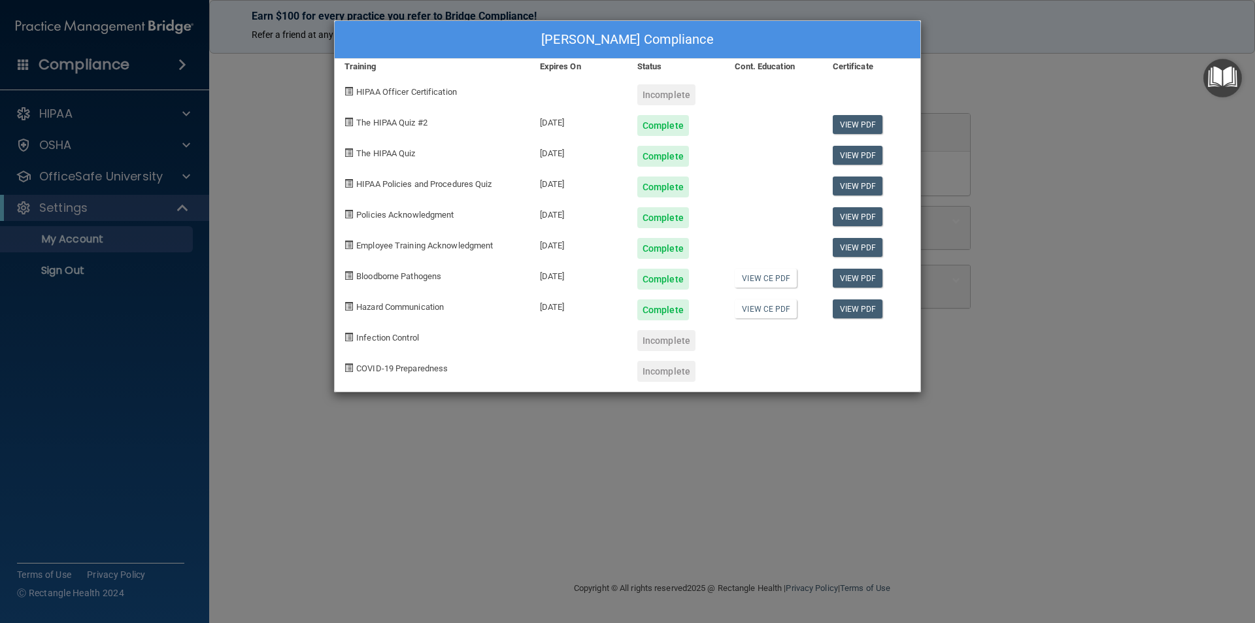
click at [677, 325] on div "Incomplete" at bounding box center [676, 335] width 97 height 31
click at [1077, 96] on div "Kayla Cunningham's Compliance Training Expires On Status Cont. Education Certif…" at bounding box center [627, 311] width 1255 height 623
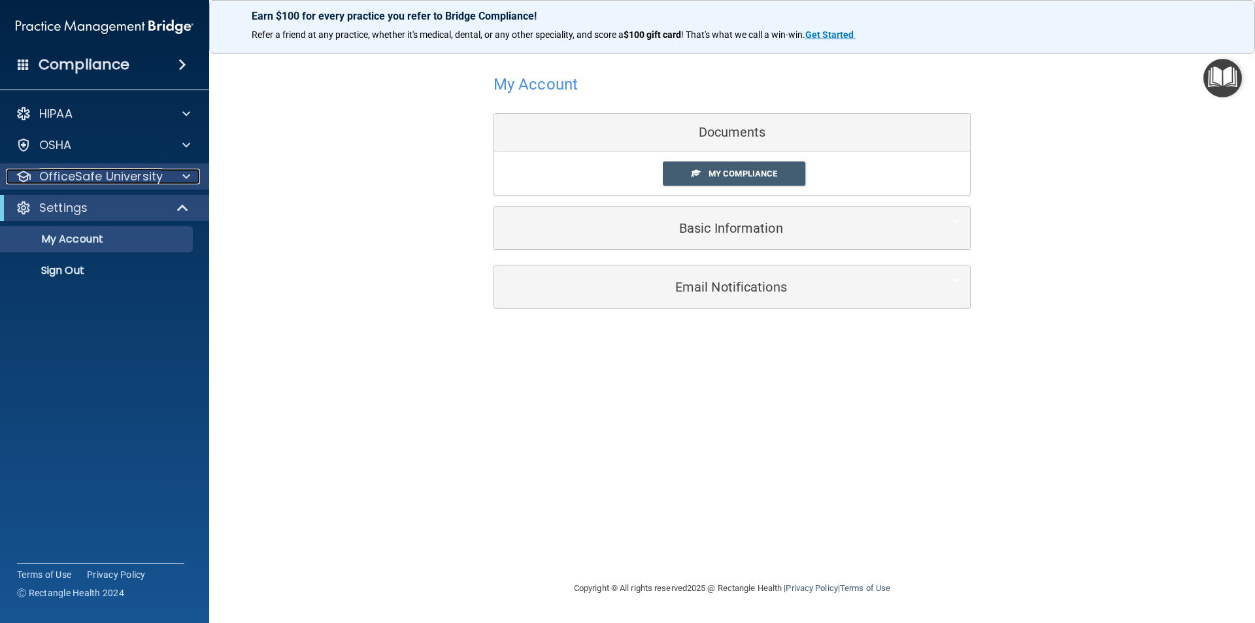
click at [137, 171] on p "OfficeSafe University" at bounding box center [101, 177] width 124 height 16
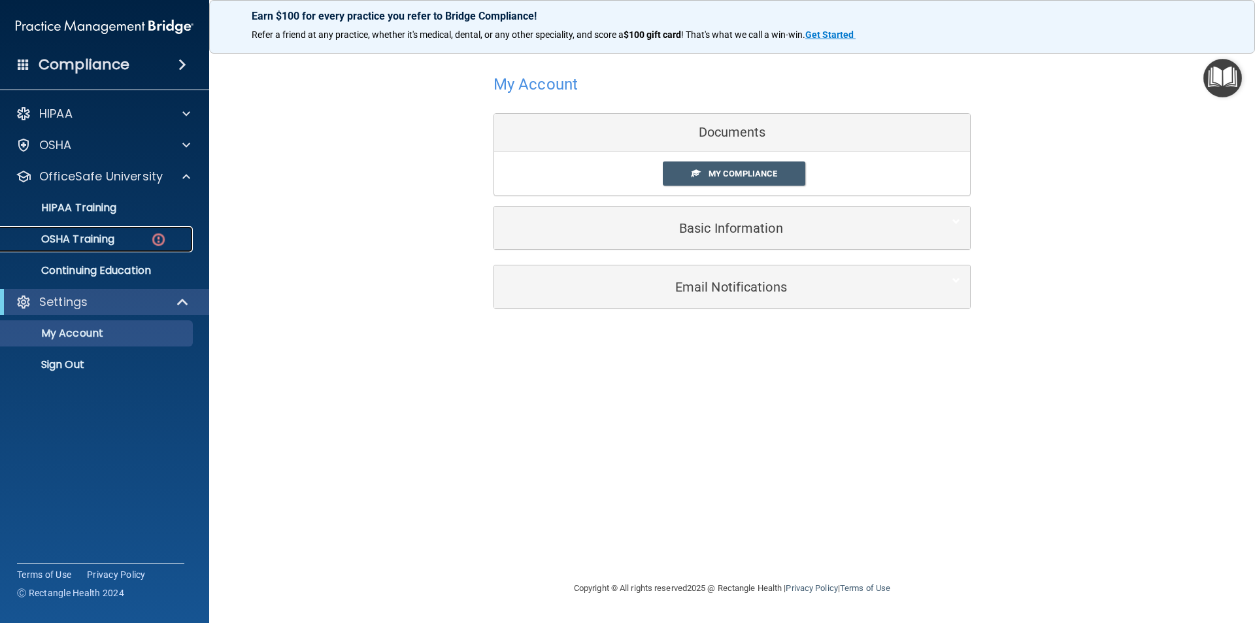
click at [157, 238] on img at bounding box center [158, 239] width 16 height 16
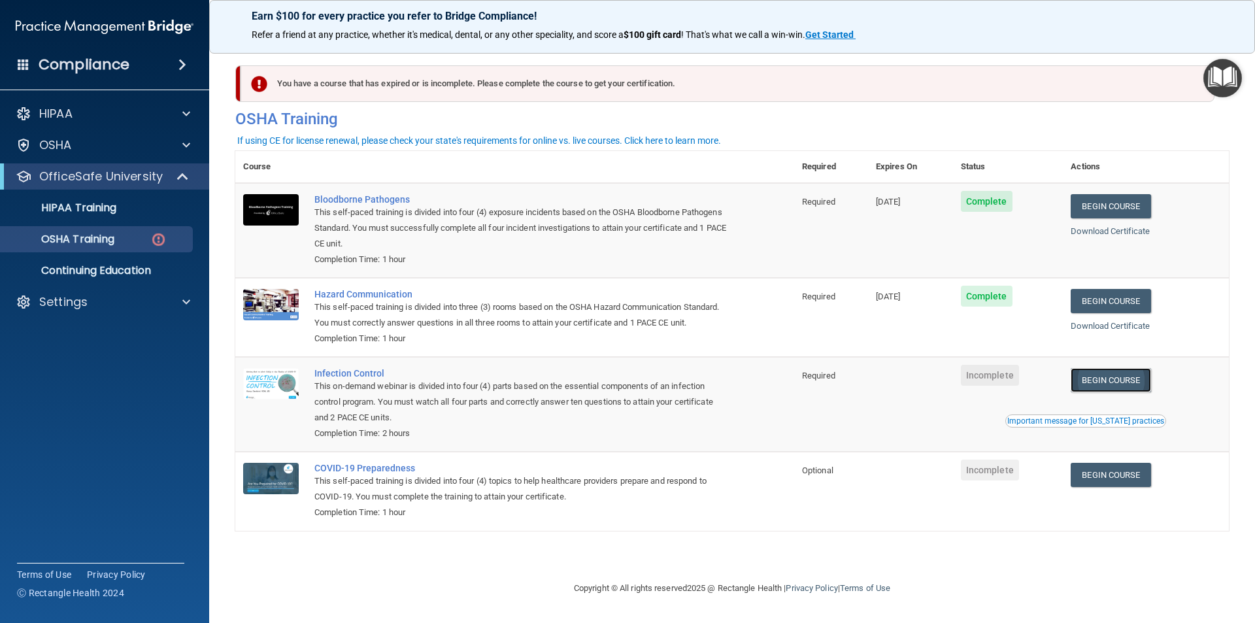
click at [1118, 383] on link "Begin Course" at bounding box center [1111, 380] width 80 height 24
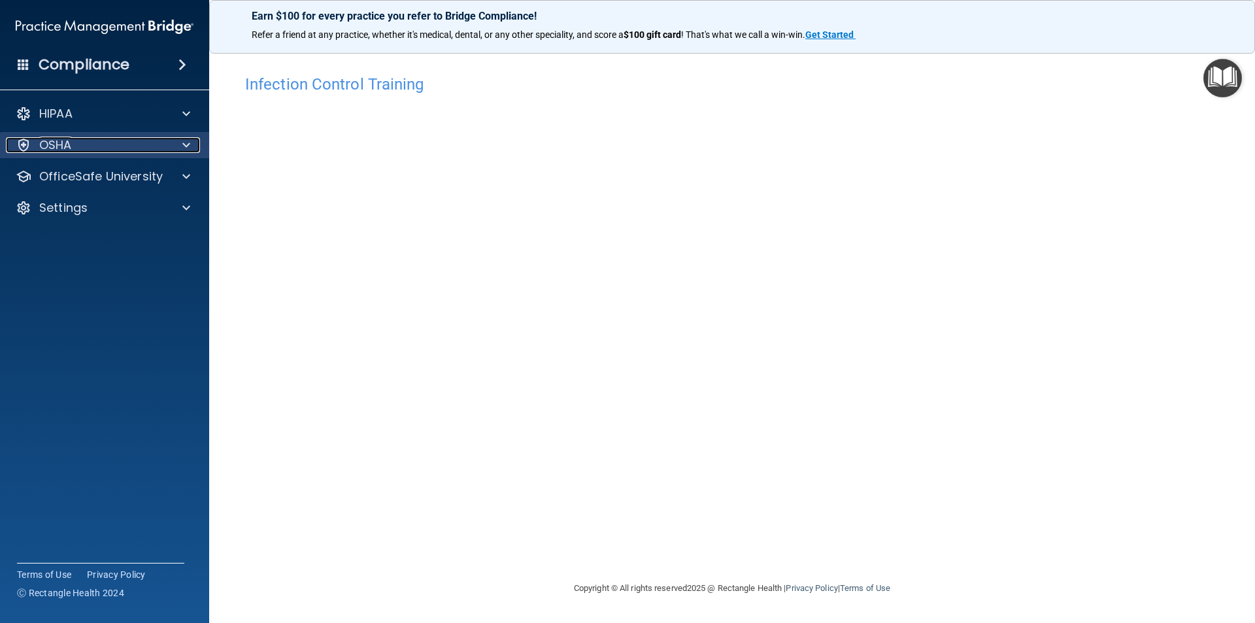
click at [125, 145] on div "OSHA" at bounding box center [87, 145] width 162 height 16
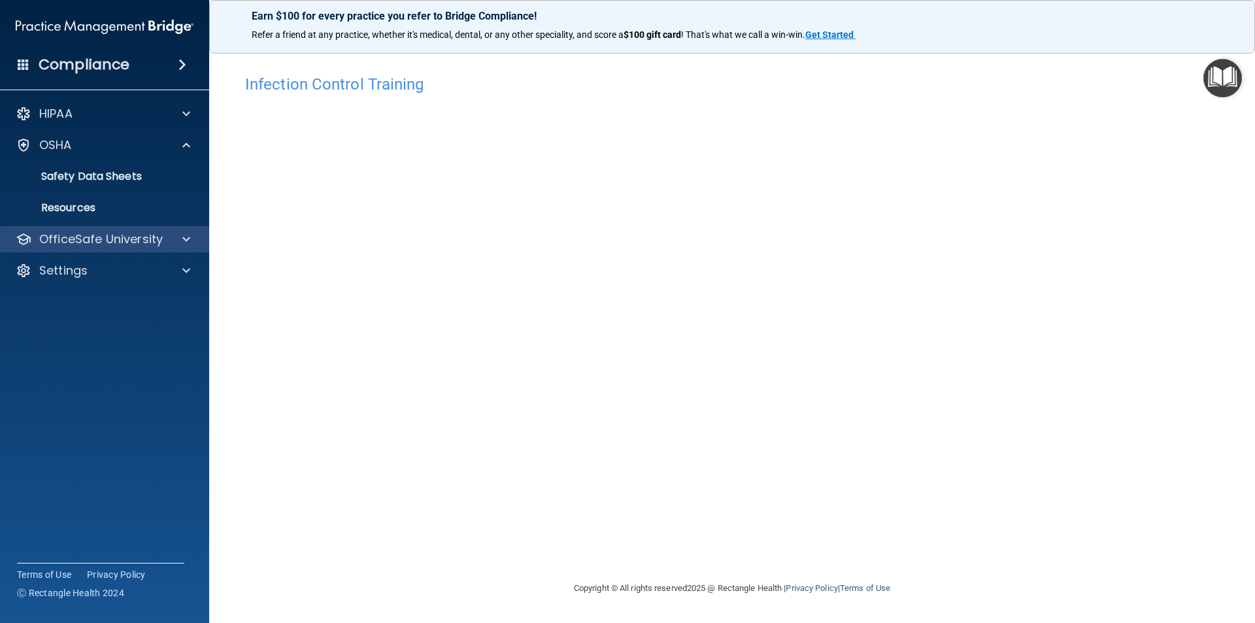
drag, startPoint x: 134, startPoint y: 230, endPoint x: 136, endPoint y: 203, distance: 27.5
click at [134, 230] on div "OfficeSafe University" at bounding box center [105, 239] width 210 height 26
click at [145, 237] on p "OfficeSafe University" at bounding box center [101, 239] width 124 height 16
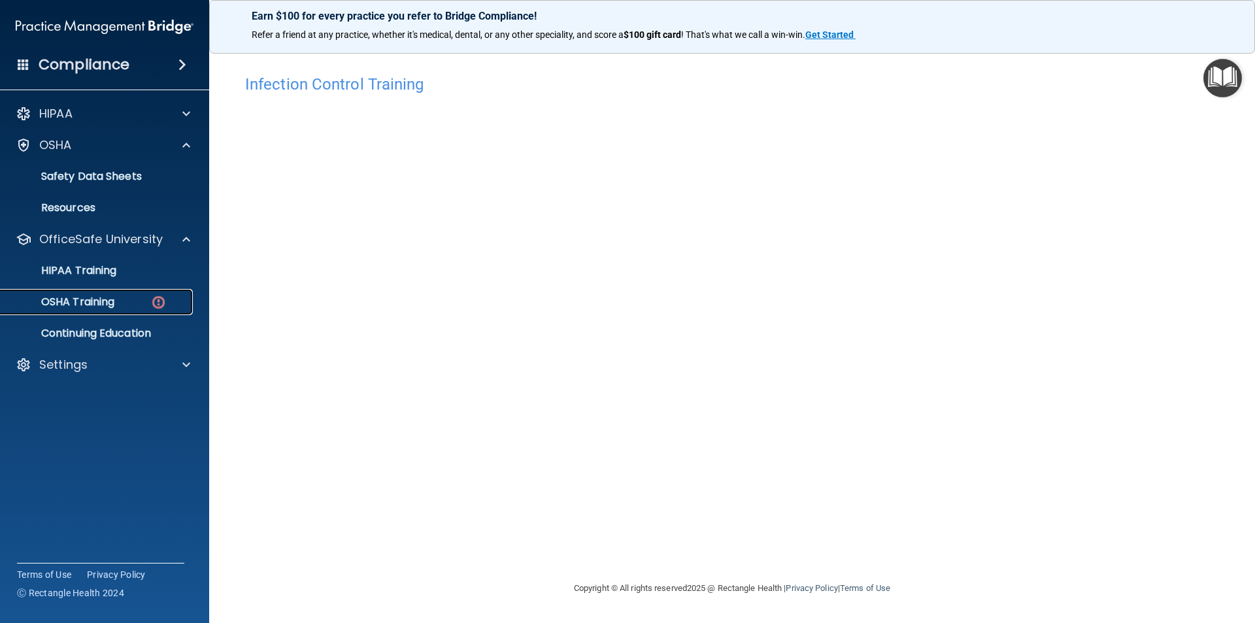
click at [156, 290] on link "OSHA Training" at bounding box center [90, 302] width 206 height 26
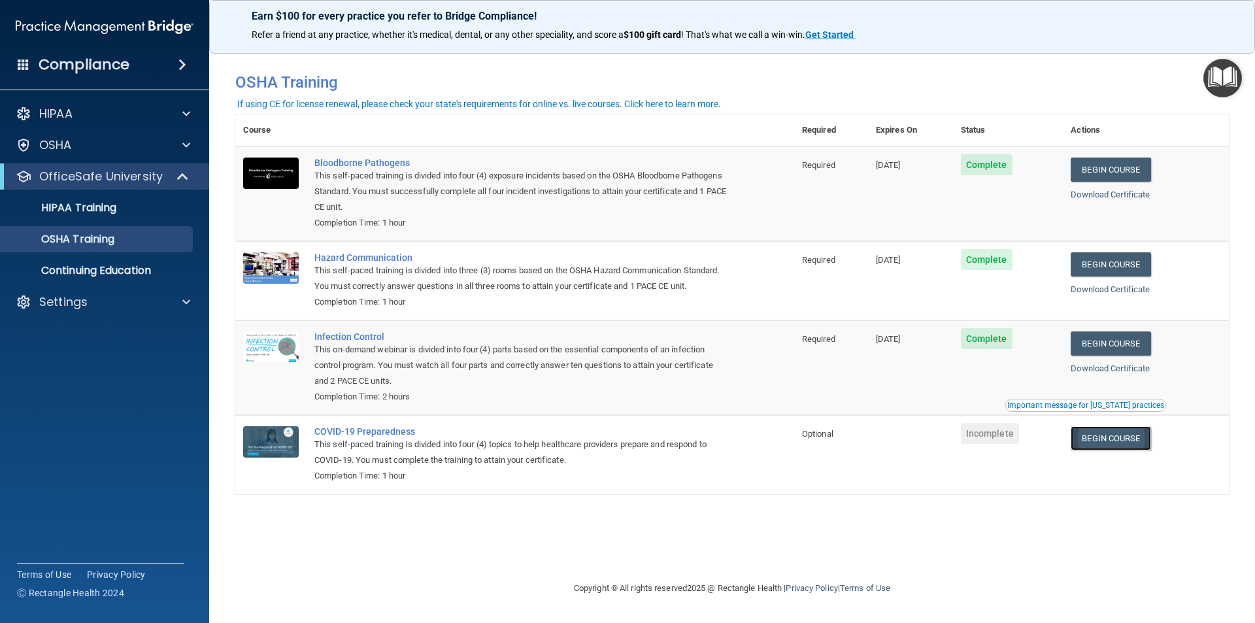
click at [1108, 446] on link "Begin Course" at bounding box center [1111, 438] width 80 height 24
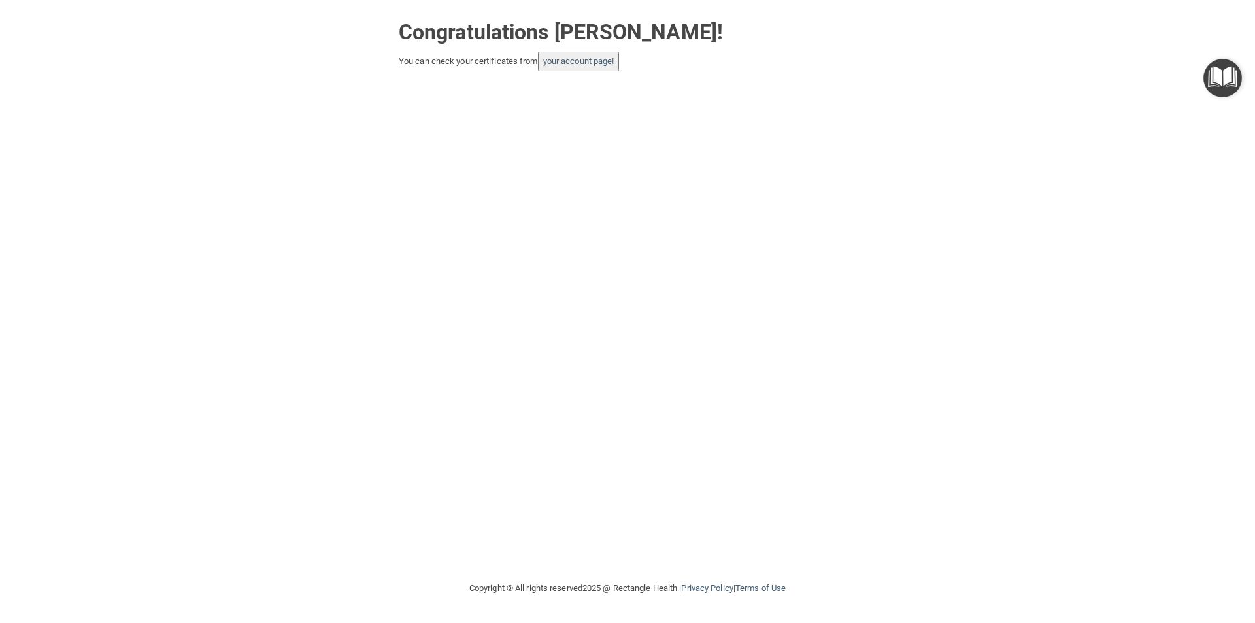
click at [595, 68] on button "your account page!" at bounding box center [579, 62] width 82 height 20
click at [612, 60] on link "your account page!" at bounding box center [578, 61] width 71 height 10
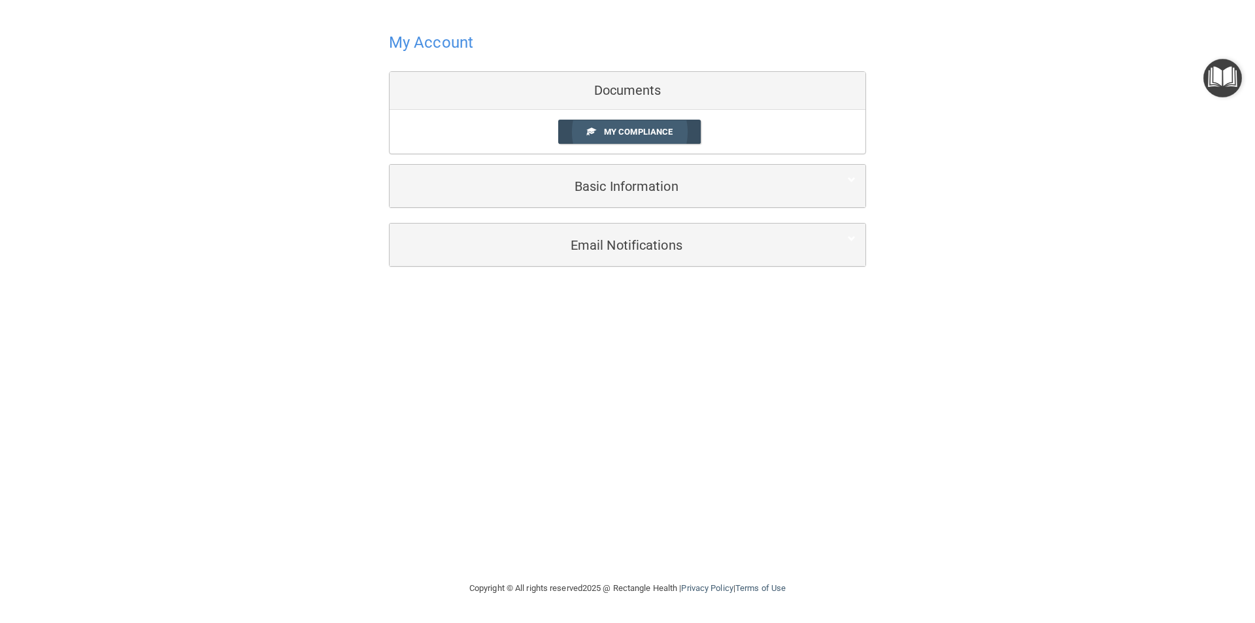
click at [641, 141] on link "My Compliance" at bounding box center [629, 132] width 143 height 24
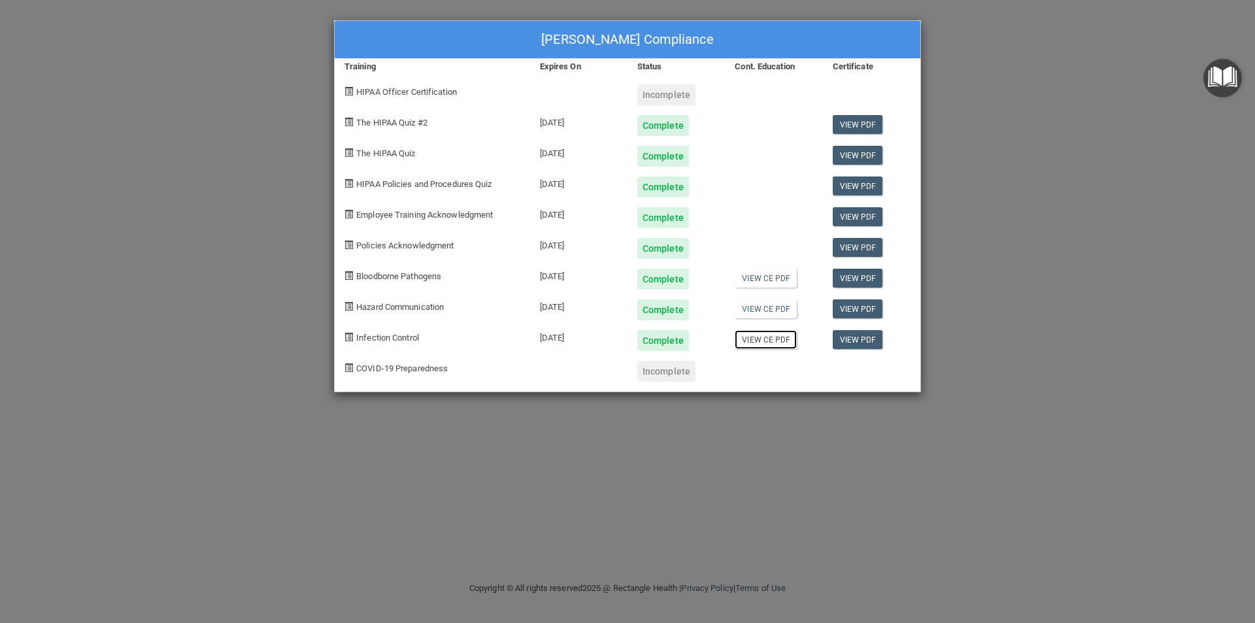
click at [757, 335] on link "View CE PDF" at bounding box center [766, 339] width 62 height 19
drag, startPoint x: 1045, startPoint y: 188, endPoint x: 1041, endPoint y: 128, distance: 60.3
click at [1042, 158] on div "[PERSON_NAME] Compliance Training Expires On Status Cont. Education Certificate…" at bounding box center [627, 311] width 1255 height 623
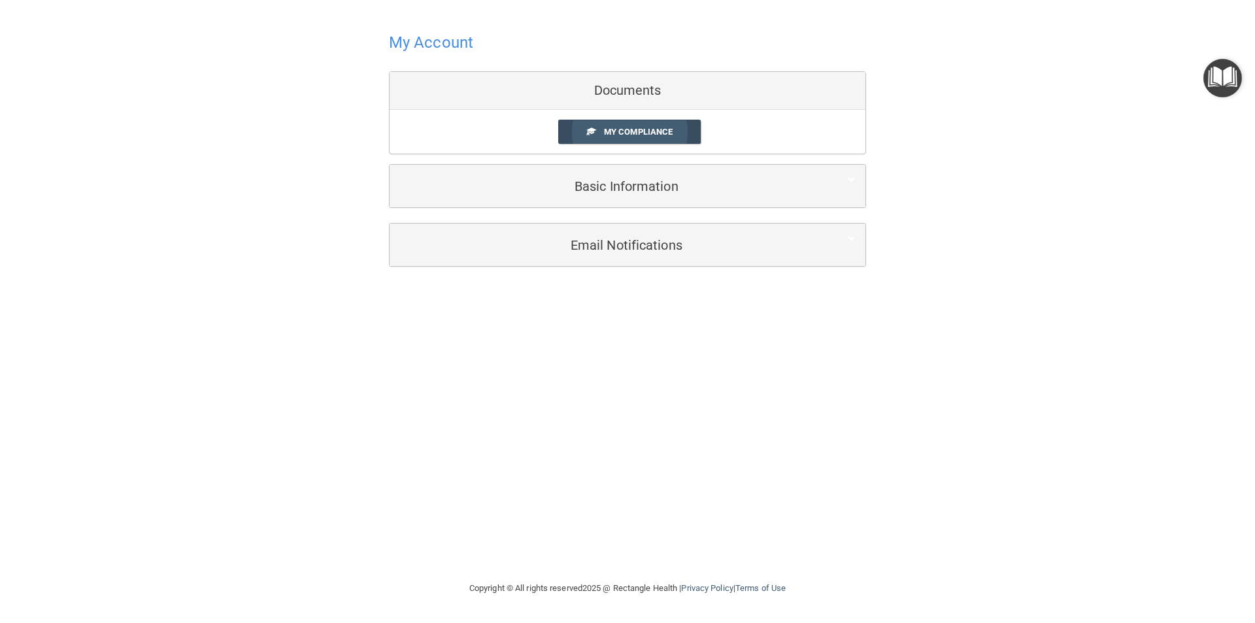
click at [679, 128] on link "My Compliance" at bounding box center [629, 132] width 143 height 24
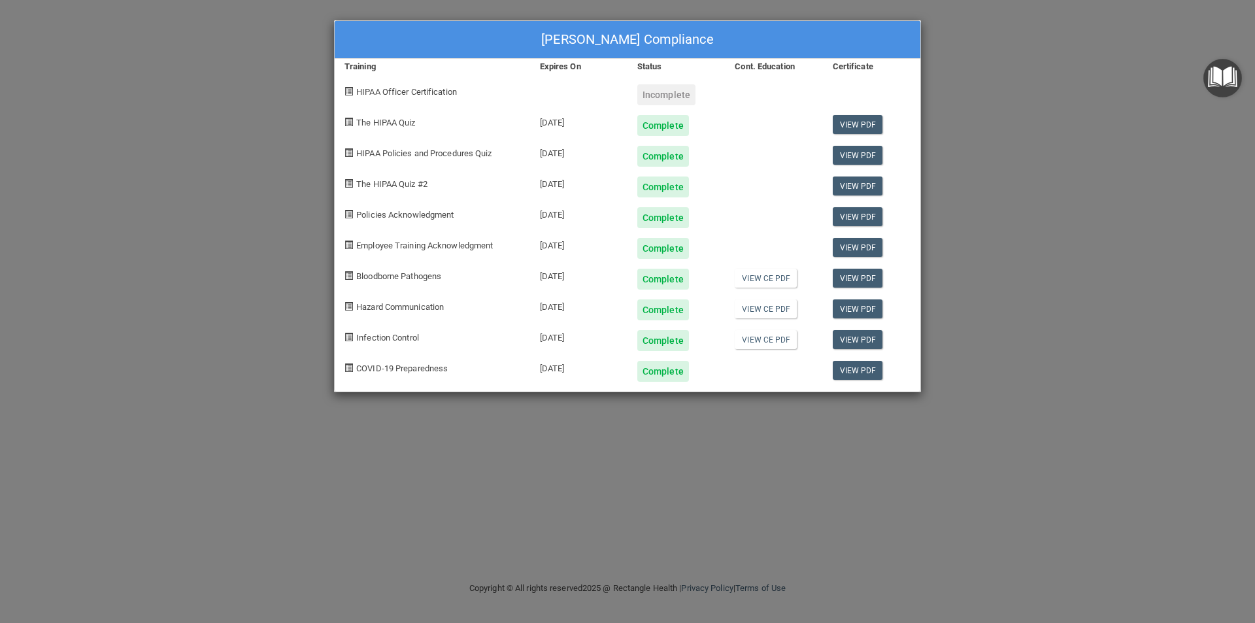
click at [995, 245] on div "[PERSON_NAME] Compliance Training Expires On Status Cont. Education Certificate…" at bounding box center [627, 311] width 1255 height 623
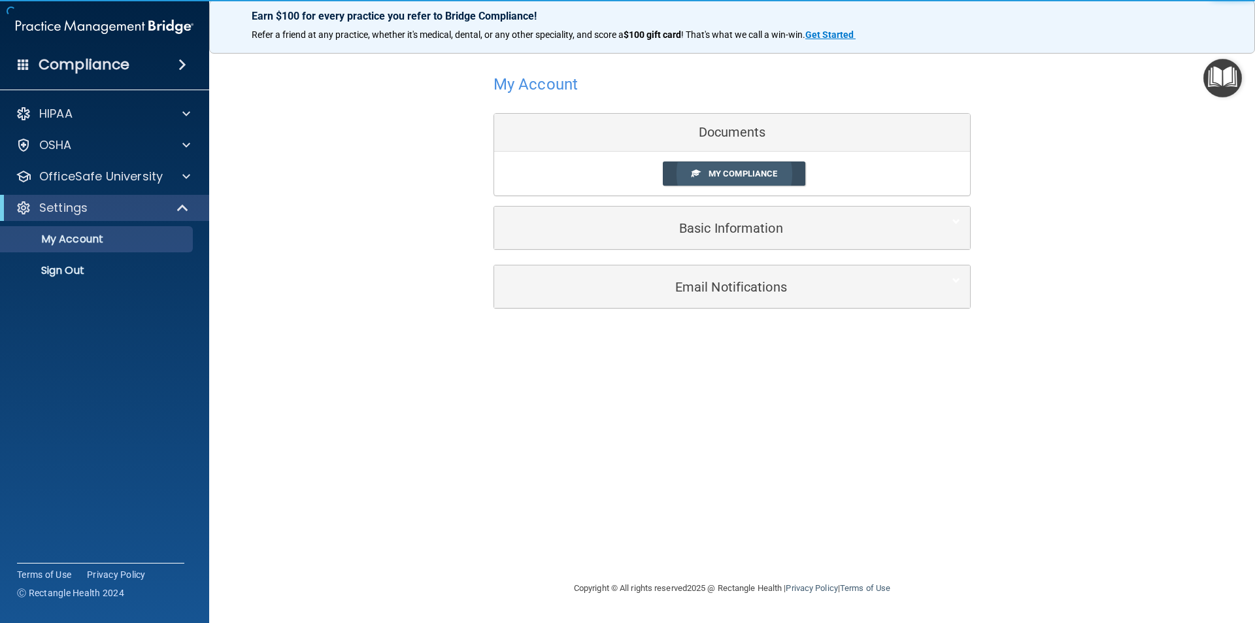
click at [748, 175] on span "My Compliance" at bounding box center [743, 174] width 69 height 10
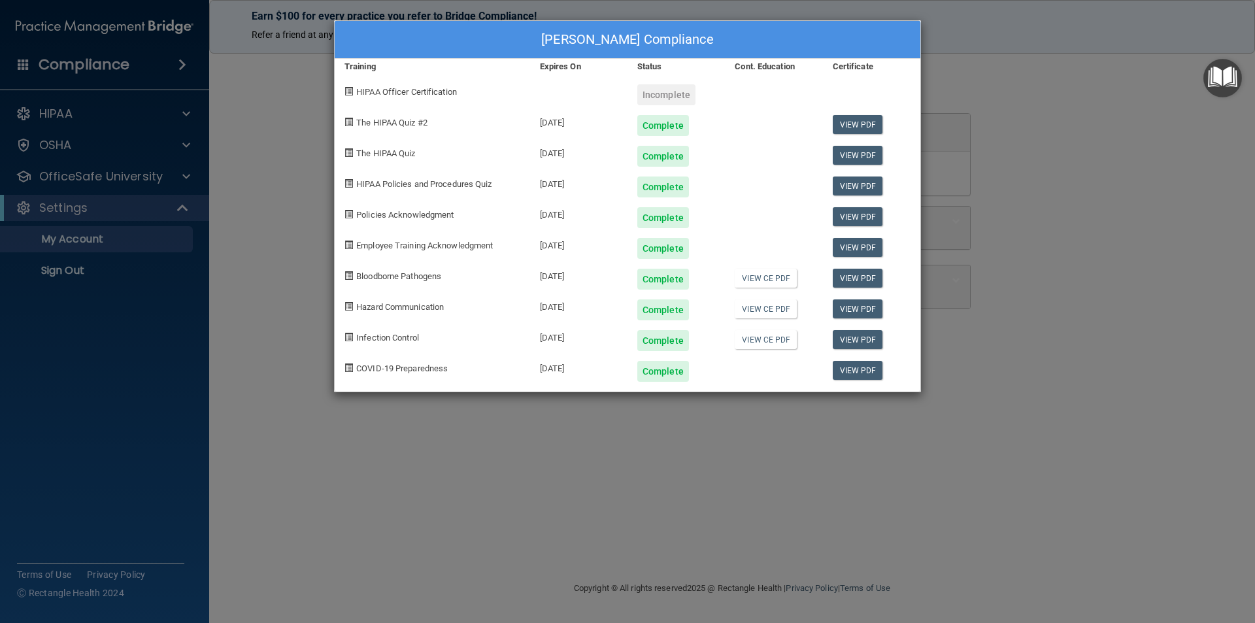
click at [732, 367] on div at bounding box center [773, 366] width 97 height 31
click at [664, 380] on div "Complete" at bounding box center [664, 371] width 52 height 21
click at [842, 367] on link "View PDF" at bounding box center [858, 370] width 50 height 19
click at [556, 564] on div "Kayla Cunningham's Compliance Training Expires On Status Cont. Education Certif…" at bounding box center [627, 311] width 1255 height 623
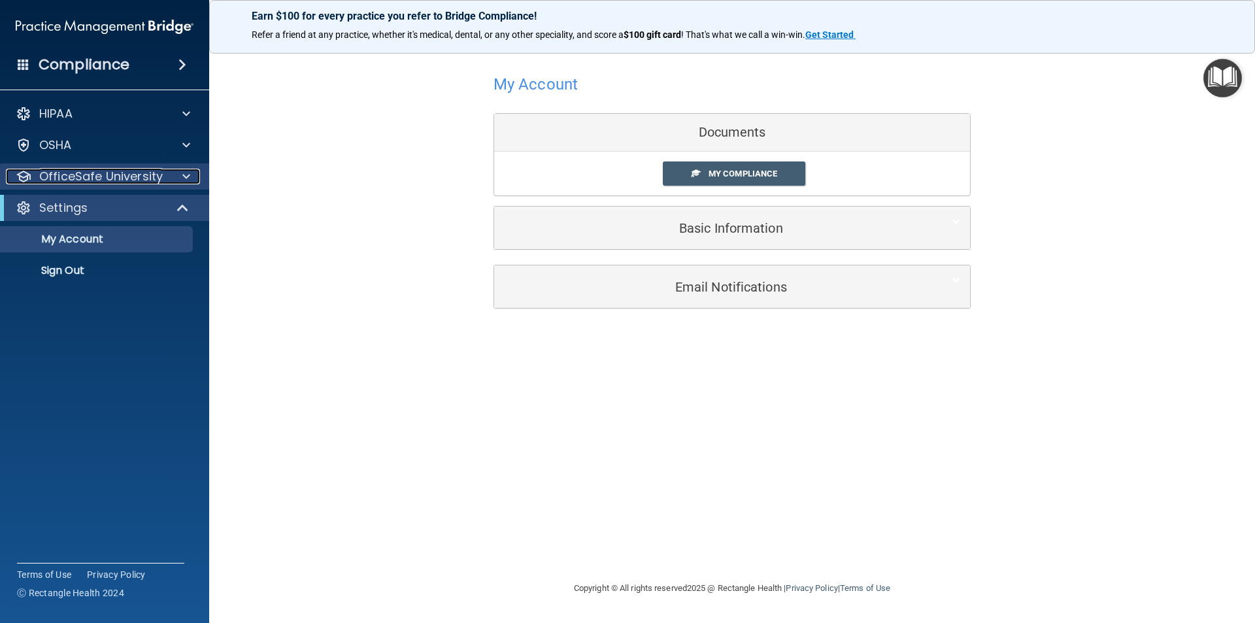
click at [46, 183] on p "OfficeSafe University" at bounding box center [101, 177] width 124 height 16
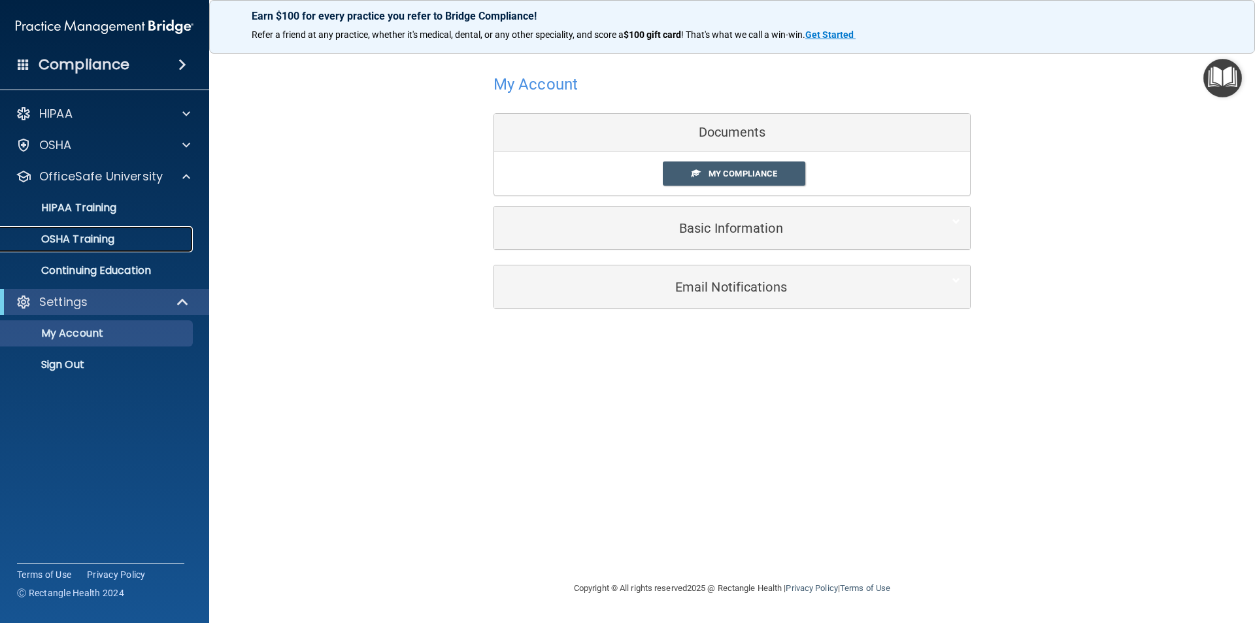
click at [65, 231] on link "OSHA Training" at bounding box center [90, 239] width 206 height 26
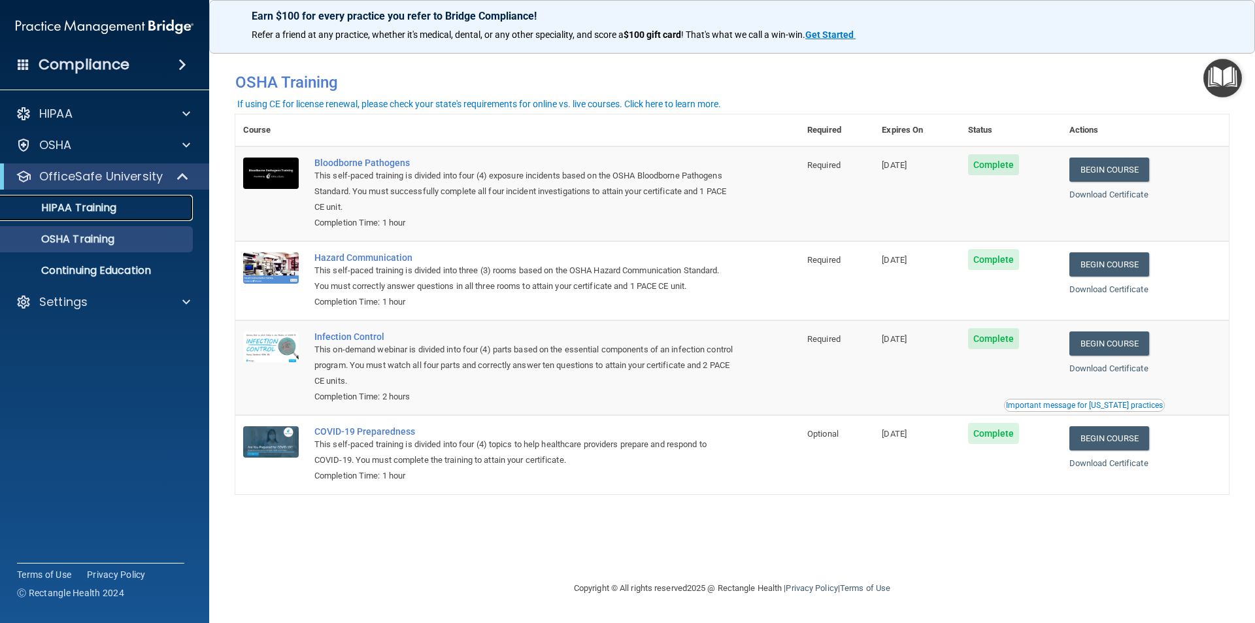
click at [120, 217] on link "HIPAA Training" at bounding box center [90, 208] width 206 height 26
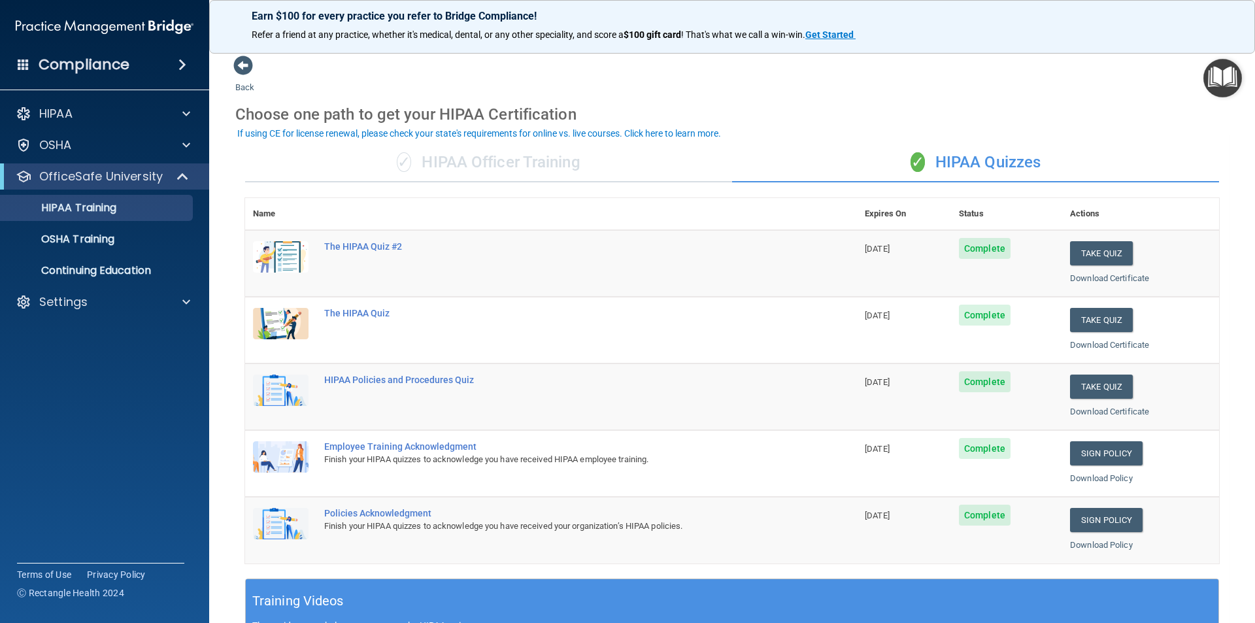
click at [468, 166] on div "✓ HIPAA Officer Training" at bounding box center [488, 162] width 487 height 39
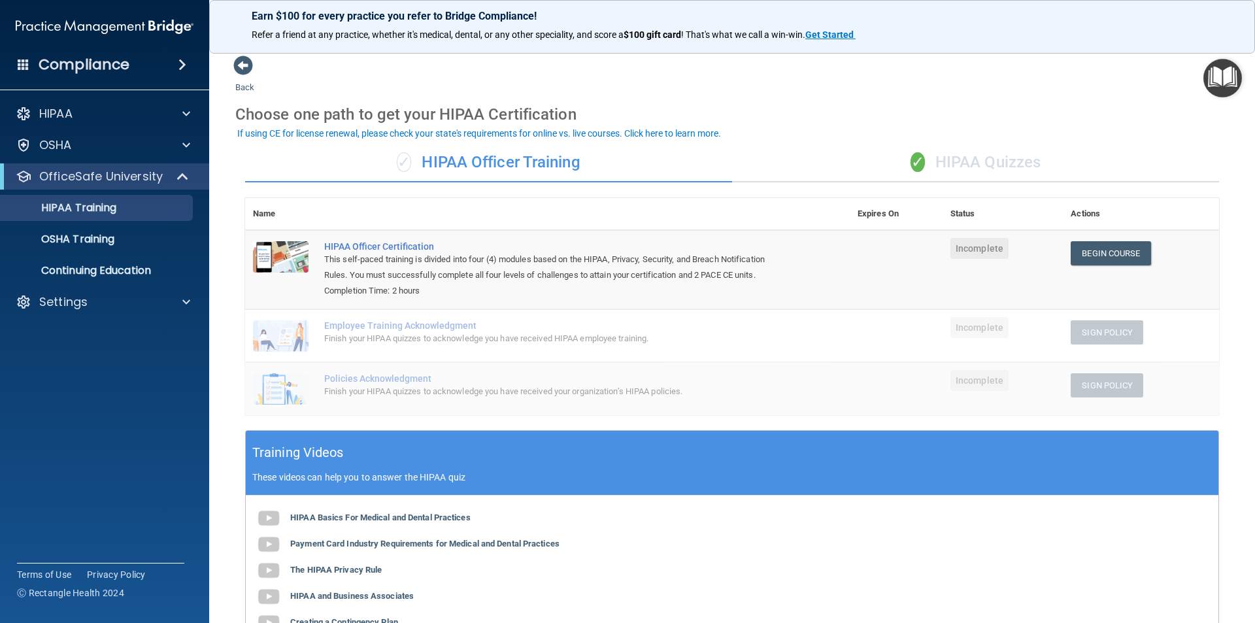
click at [468, 165] on div "✓ HIPAA Officer Training" at bounding box center [488, 162] width 487 height 39
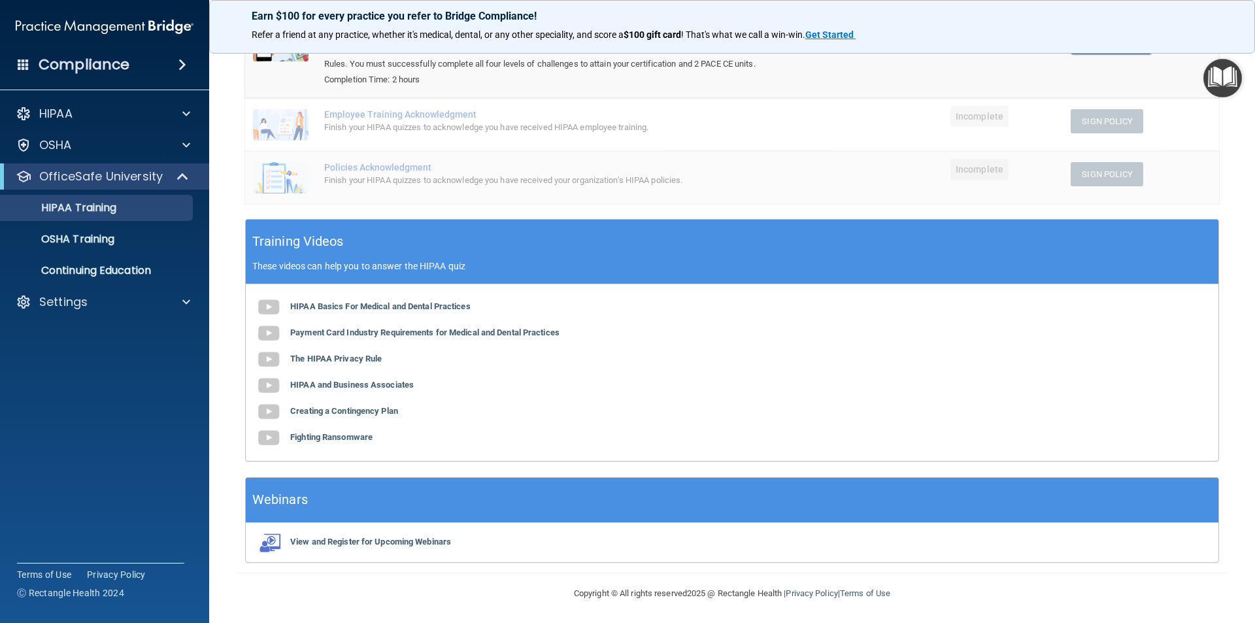
scroll to position [214, 0]
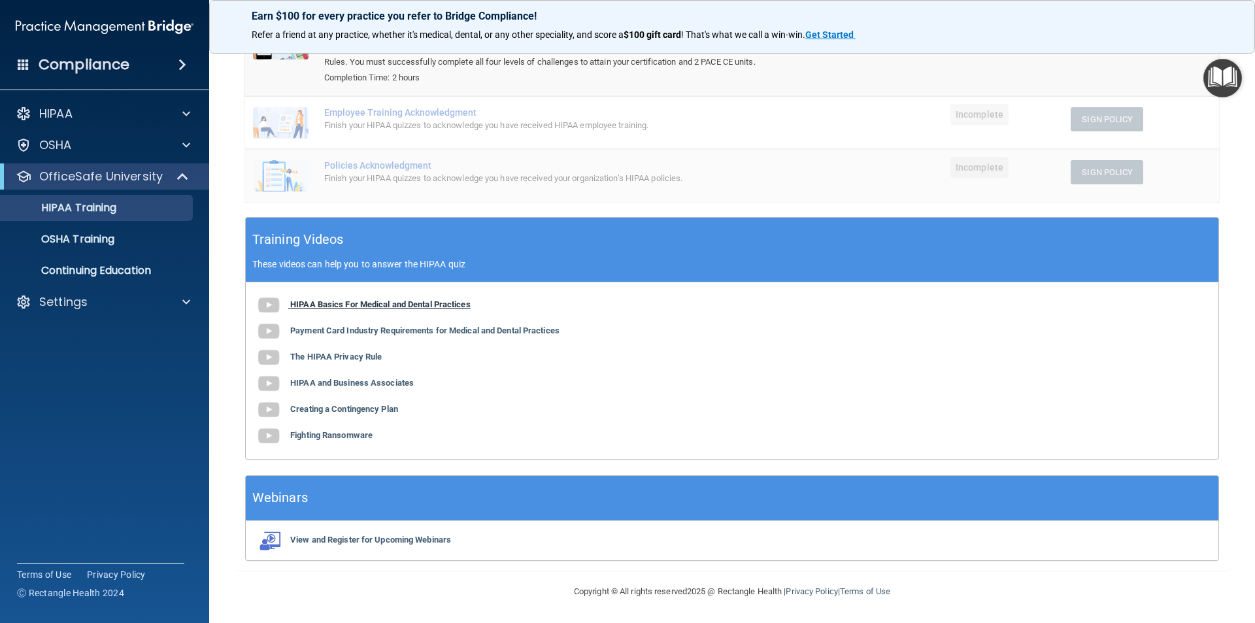
click at [364, 309] on b "HIPAA Basics For Medical and Dental Practices" at bounding box center [380, 304] width 180 height 10
click at [345, 538] on b "View and Register for Upcoming Webinars" at bounding box center [370, 540] width 161 height 10
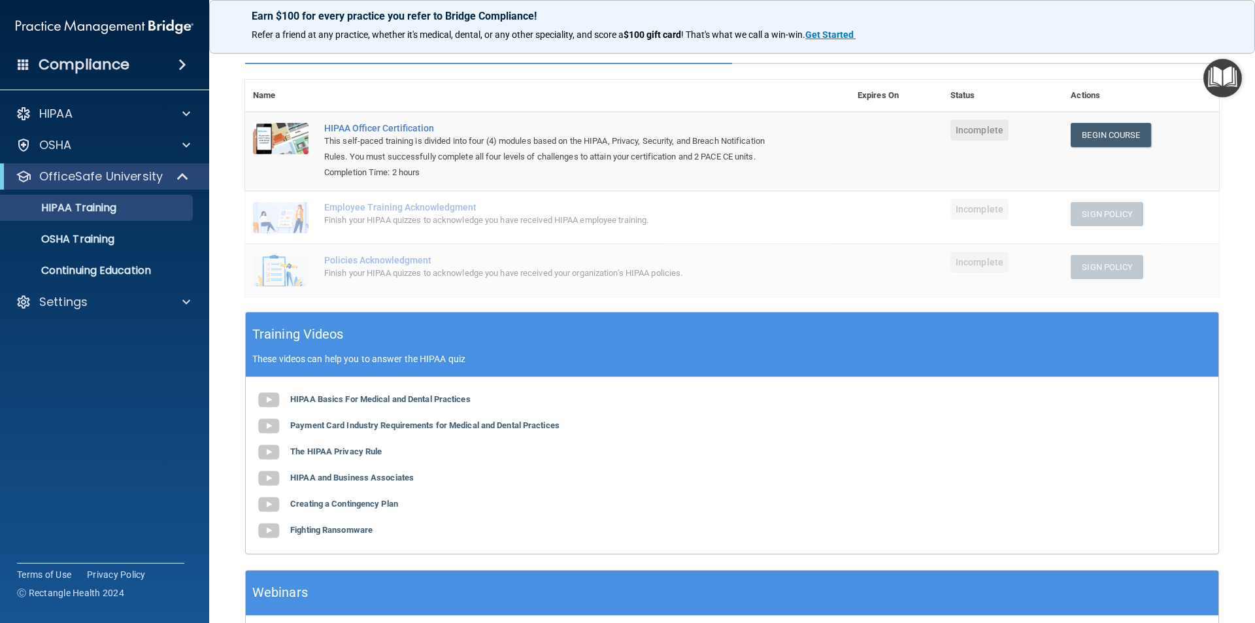
scroll to position [0, 0]
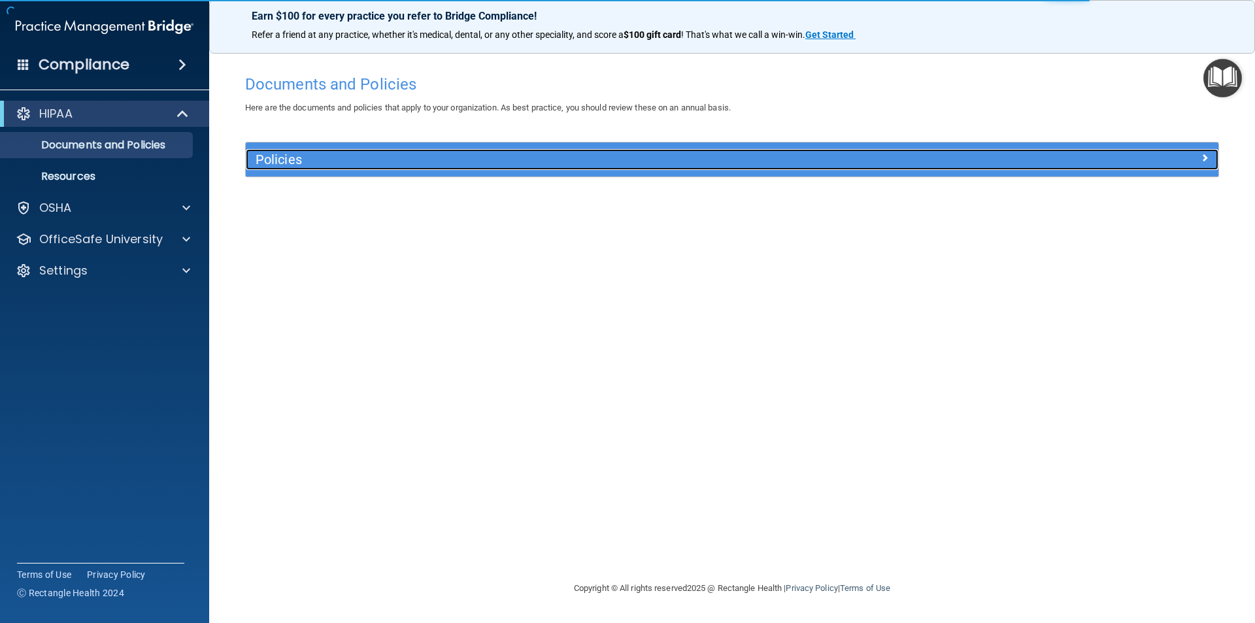
click at [350, 168] on div "Policies" at bounding box center [611, 159] width 730 height 21
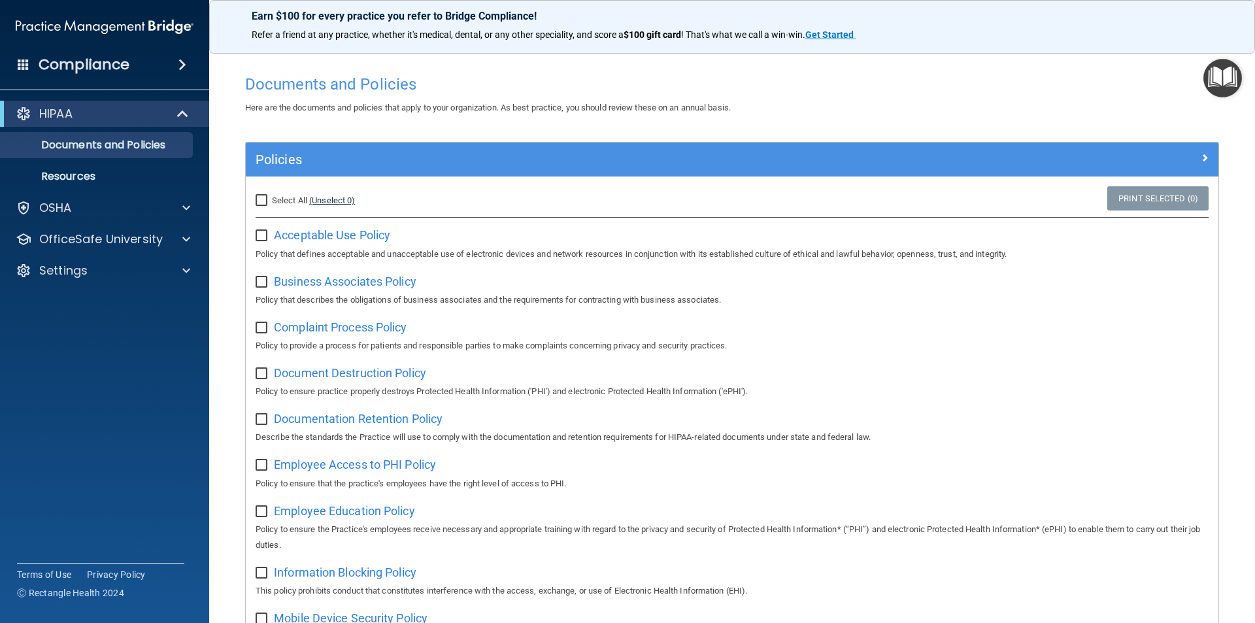
click at [327, 201] on link "(Unselect 0)" at bounding box center [332, 201] width 46 height 10
click at [307, 241] on span "Acceptable Use Policy" at bounding box center [332, 235] width 116 height 14
click at [332, 199] on link "(Unselect 0)" at bounding box center [332, 201] width 46 height 10
click at [256, 198] on div "Select All (Unselect 0) Unselect All" at bounding box center [408, 200] width 324 height 29
click at [262, 199] on input "Select All (Unselect 0) Unselect All" at bounding box center [263, 201] width 15 height 10
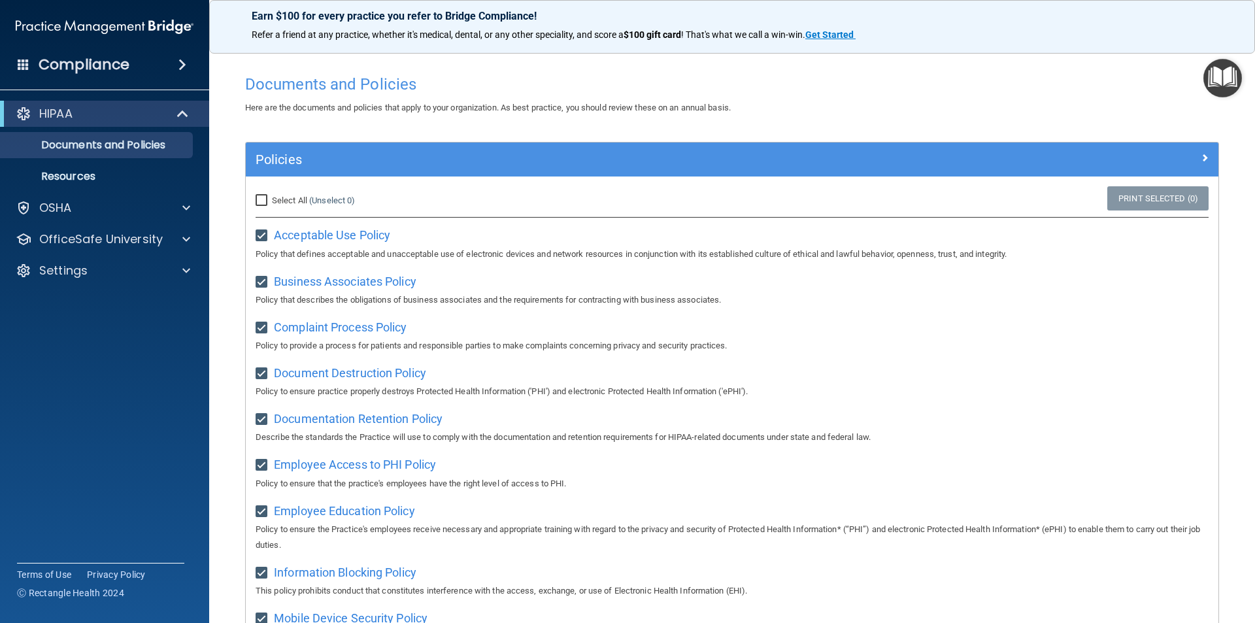
checkbox input "true"
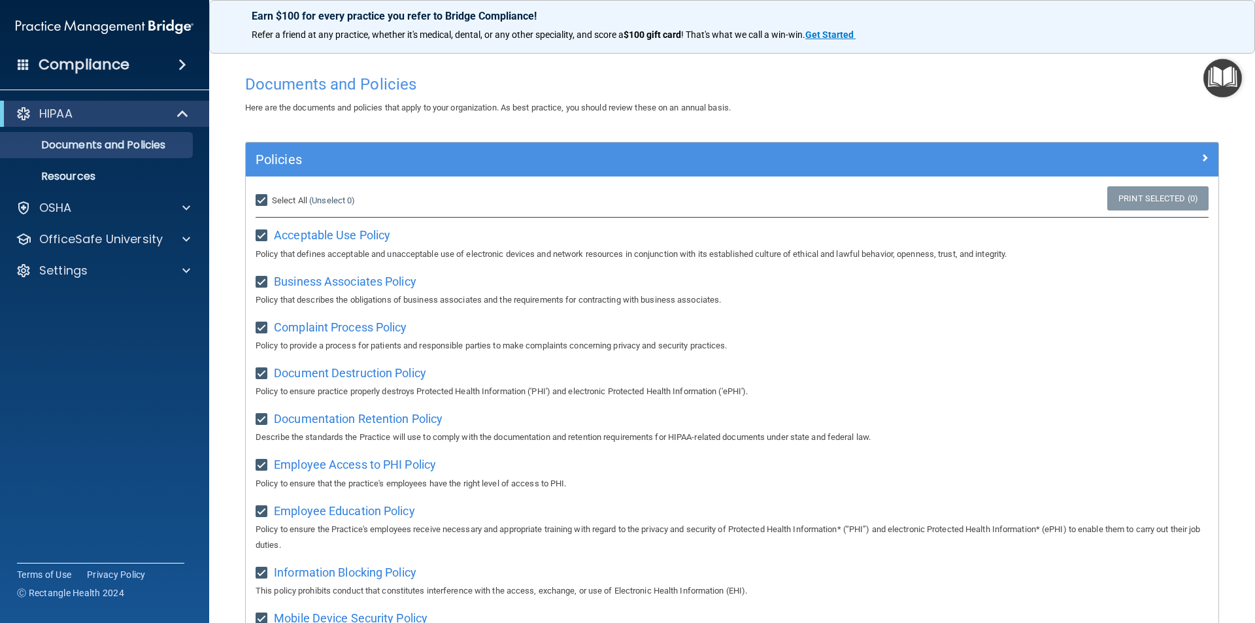
checkbox input "true"
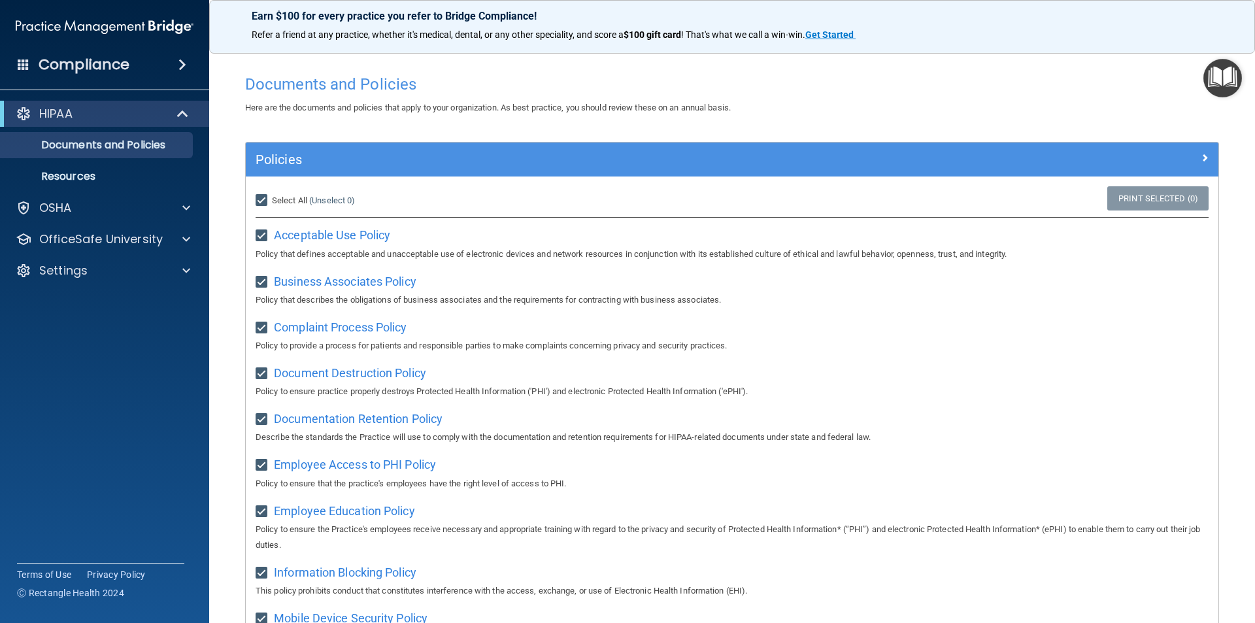
checkbox input "true"
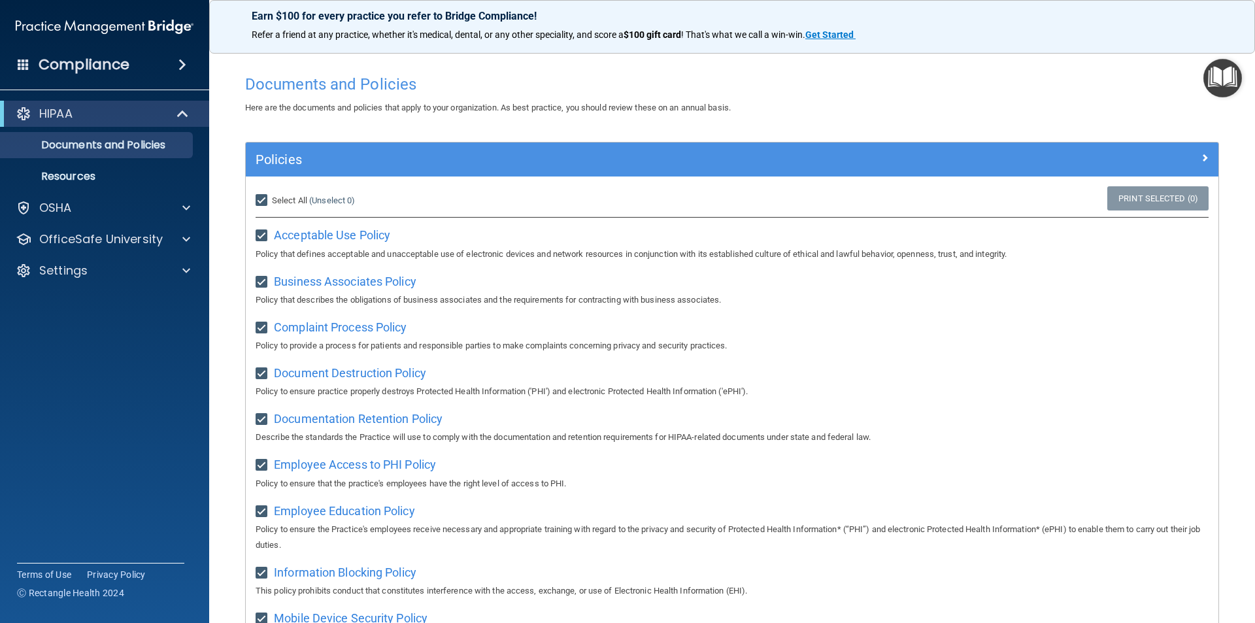
checkbox input "true"
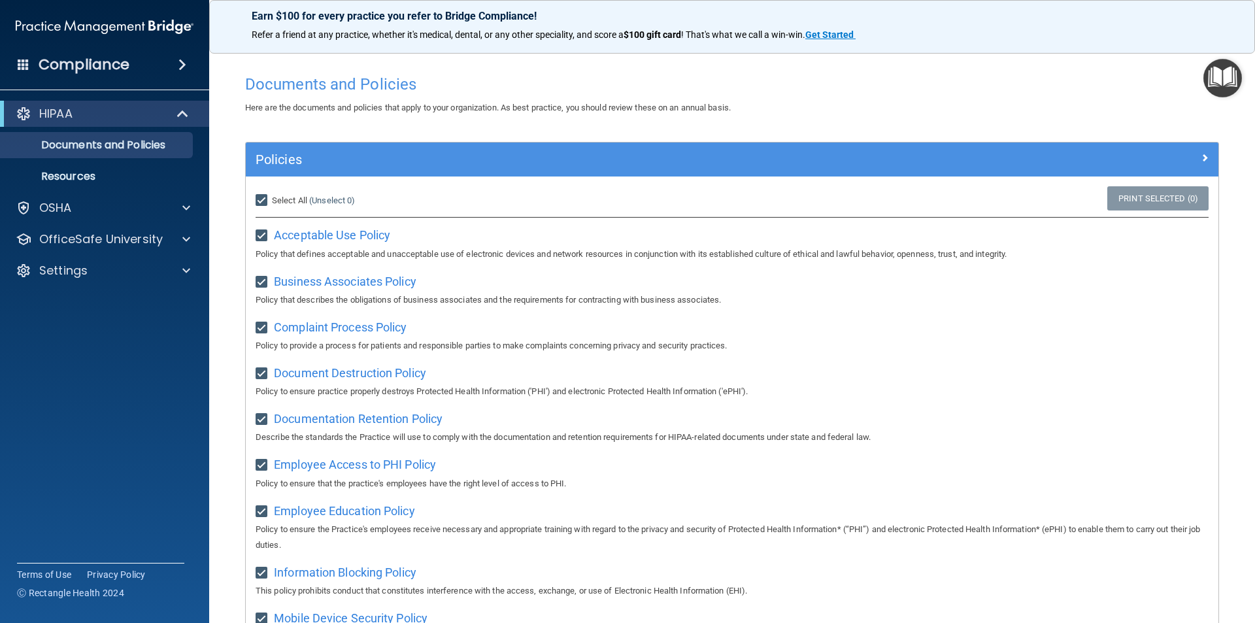
checkbox input "true"
click at [1123, 197] on link "Print Selected (21)" at bounding box center [1156, 198] width 106 height 24
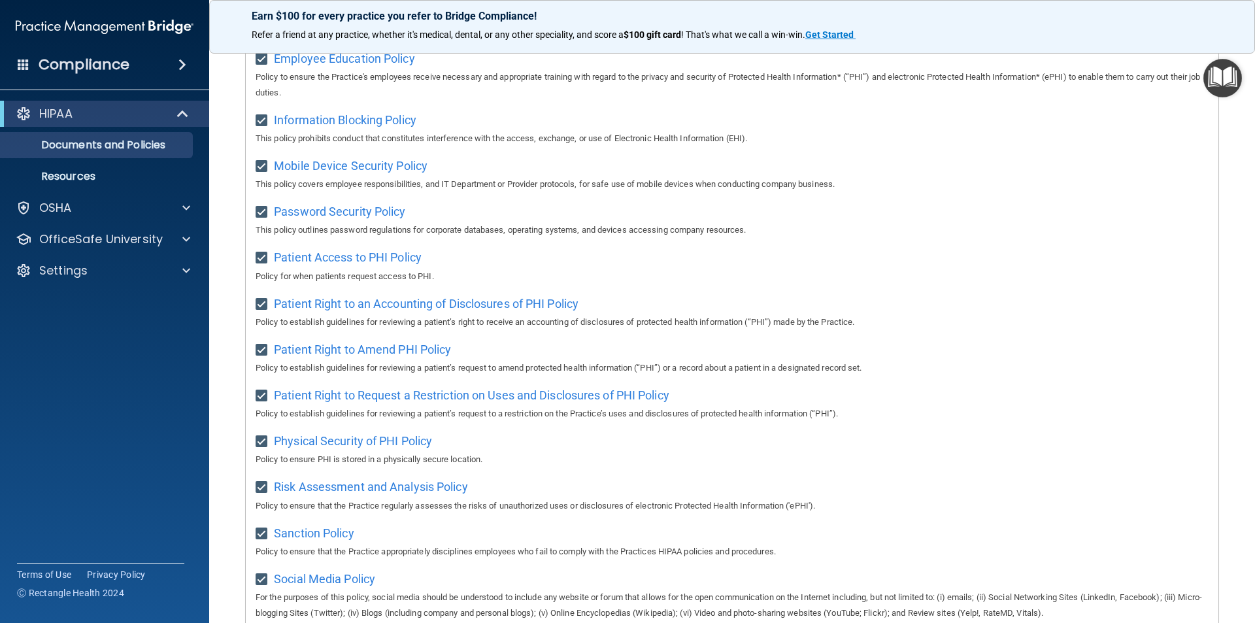
scroll to position [654, 0]
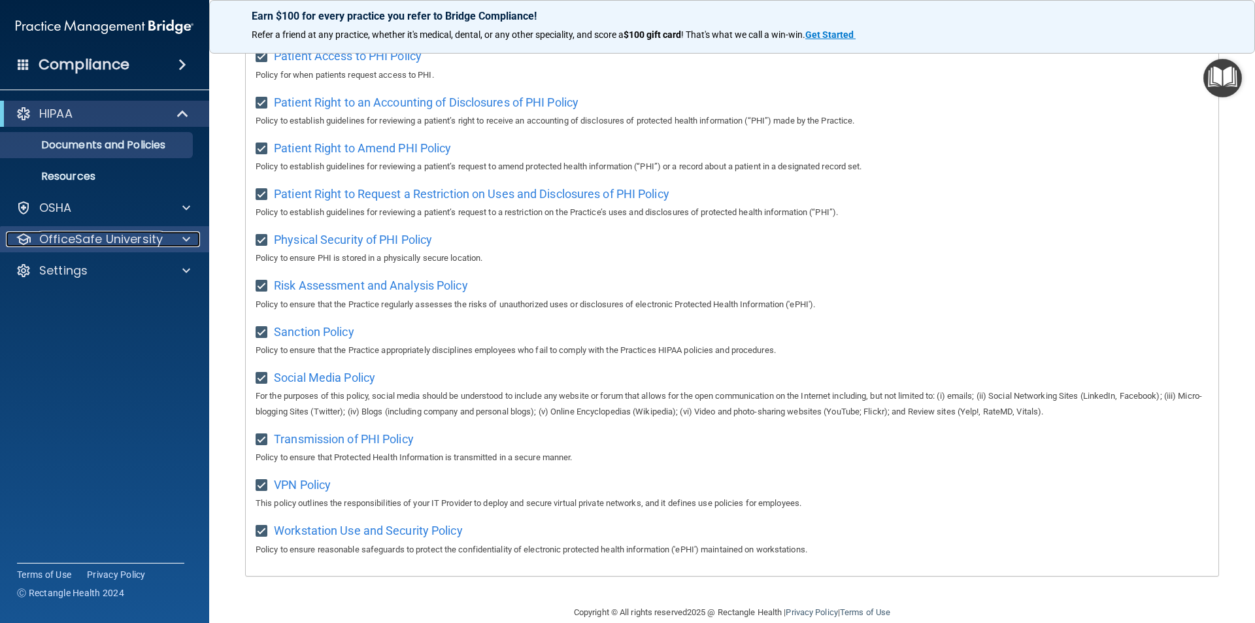
click at [84, 239] on p "OfficeSafe University" at bounding box center [101, 239] width 124 height 16
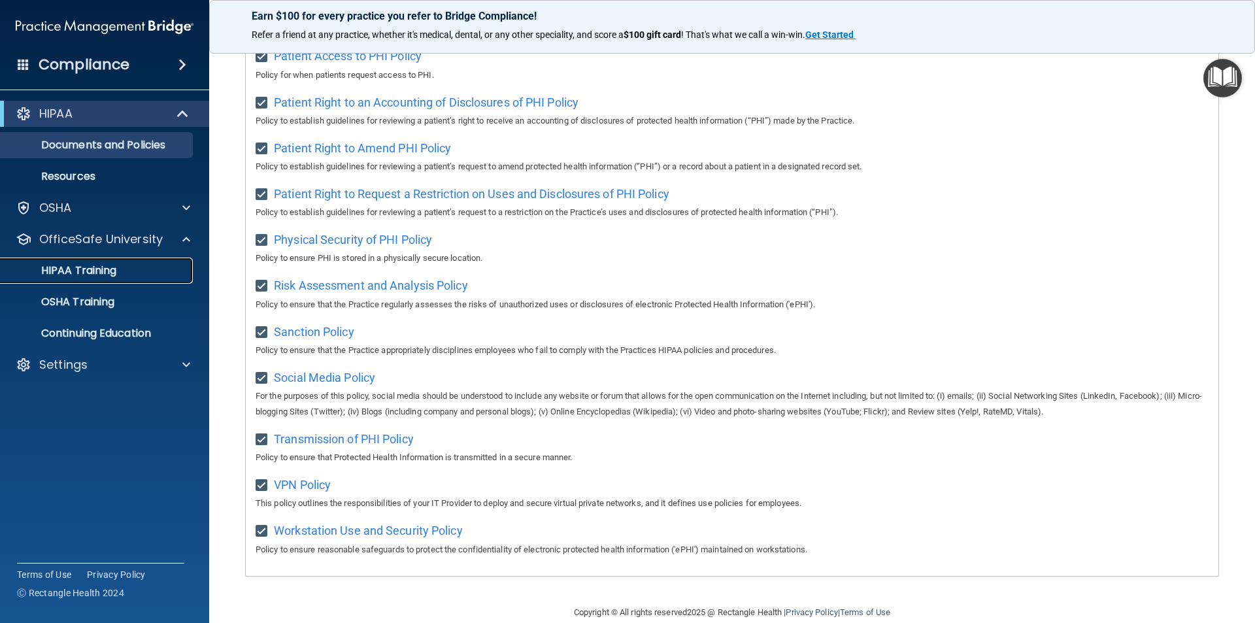
click at [84, 276] on p "HIPAA Training" at bounding box center [63, 270] width 108 height 13
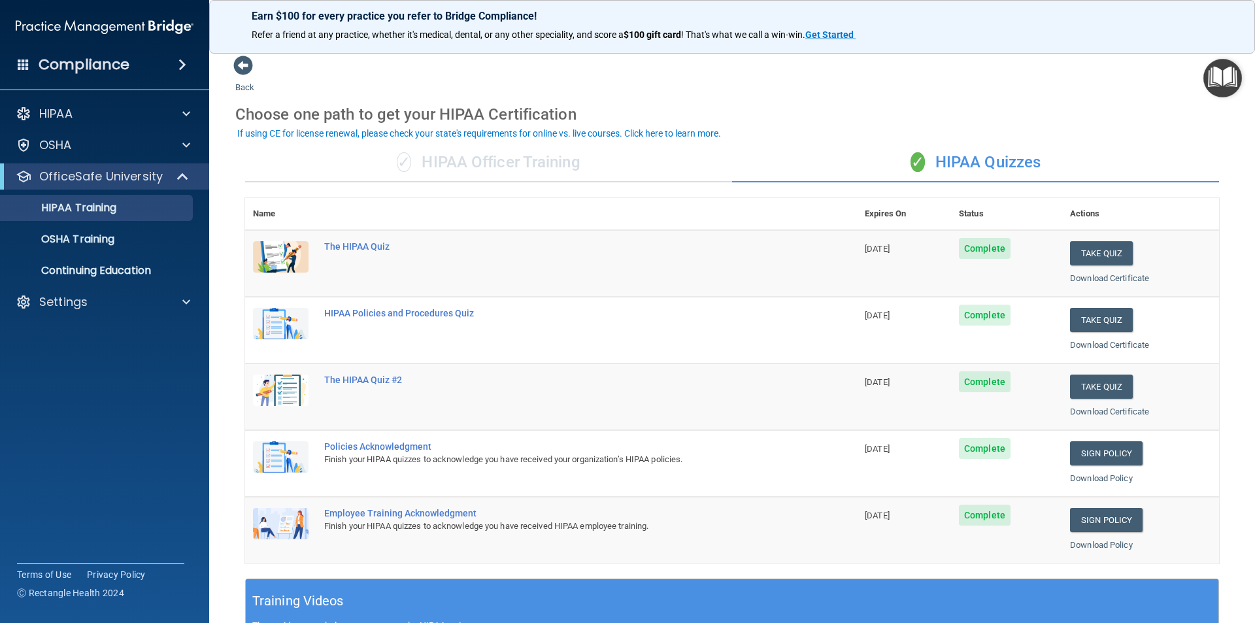
click at [459, 174] on div "✓ HIPAA Officer Training" at bounding box center [488, 162] width 487 height 39
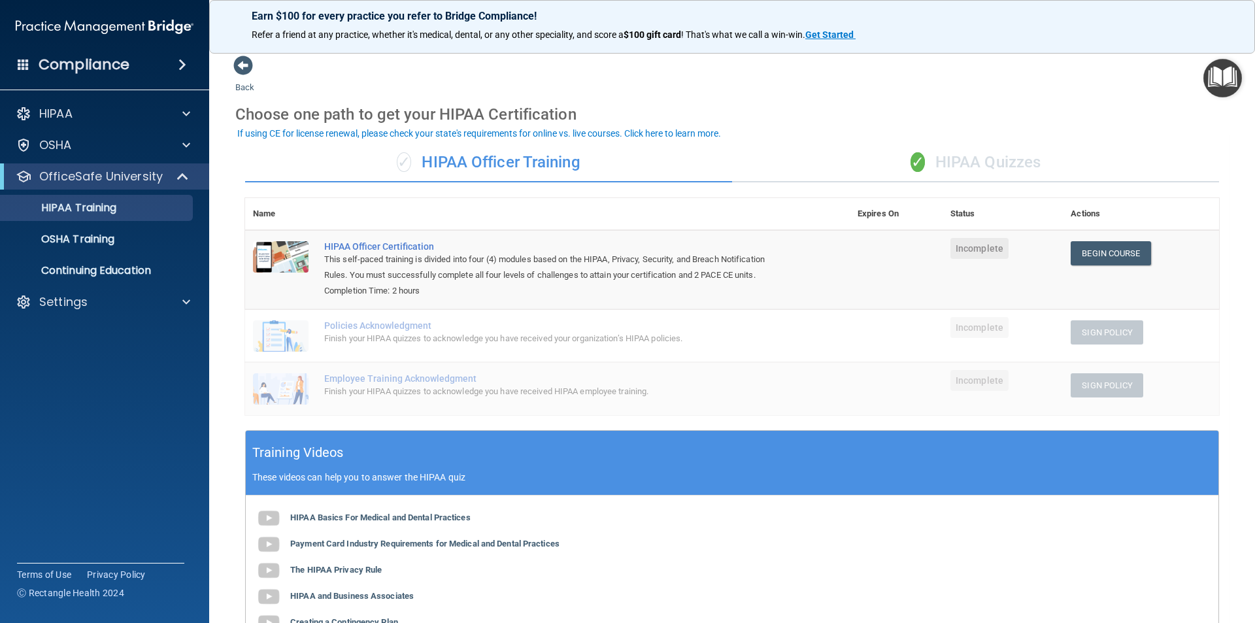
click at [446, 160] on div "✓ HIPAA Officer Training" at bounding box center [488, 162] width 487 height 39
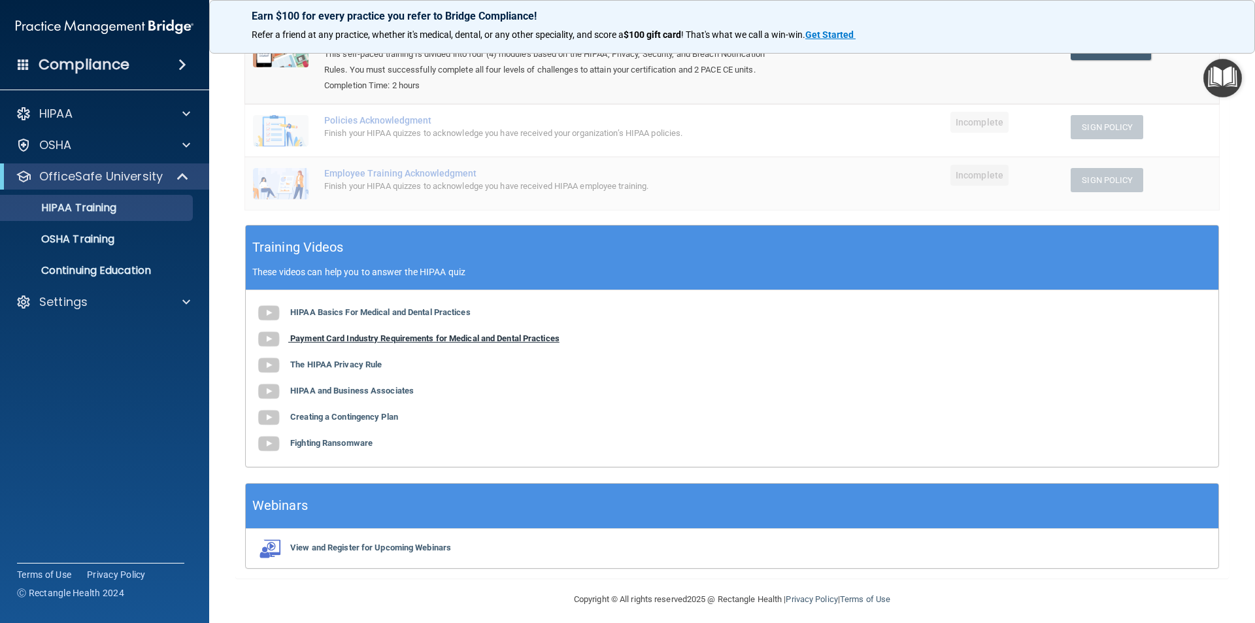
scroll to position [214, 0]
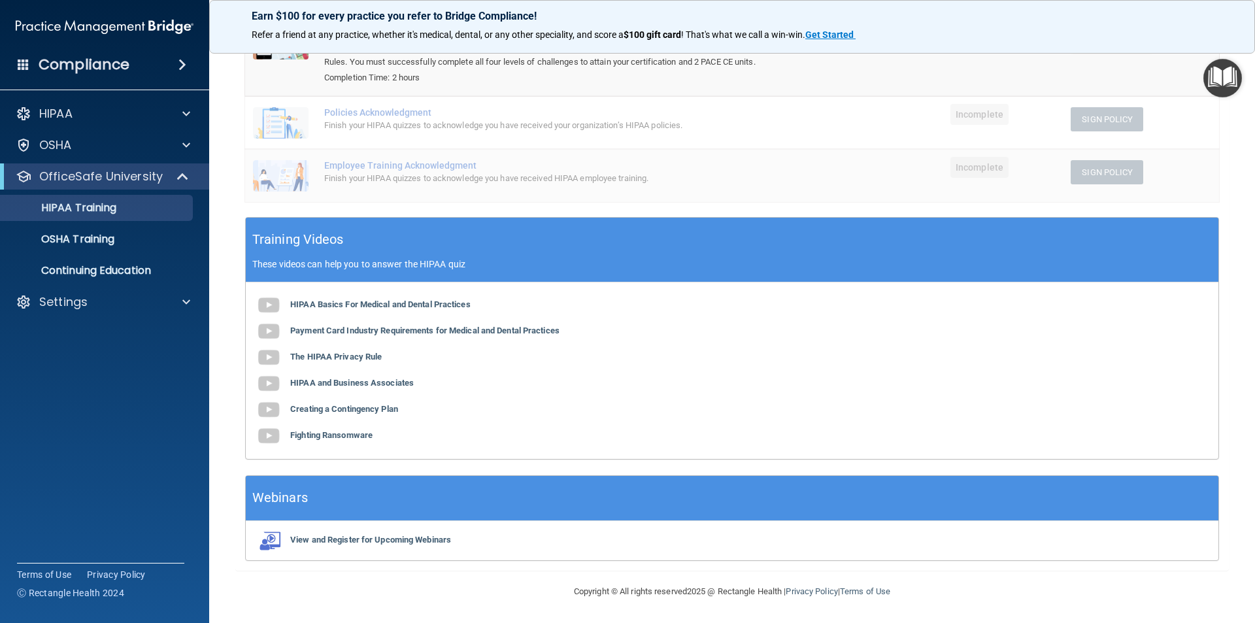
click at [335, 316] on div "HIPAA Basics For Medical and Dental Practices Payment Card Industry Requirement…" at bounding box center [732, 370] width 973 height 177
click at [329, 303] on b "HIPAA Basics For Medical and Dental Practices" at bounding box center [380, 304] width 180 height 10
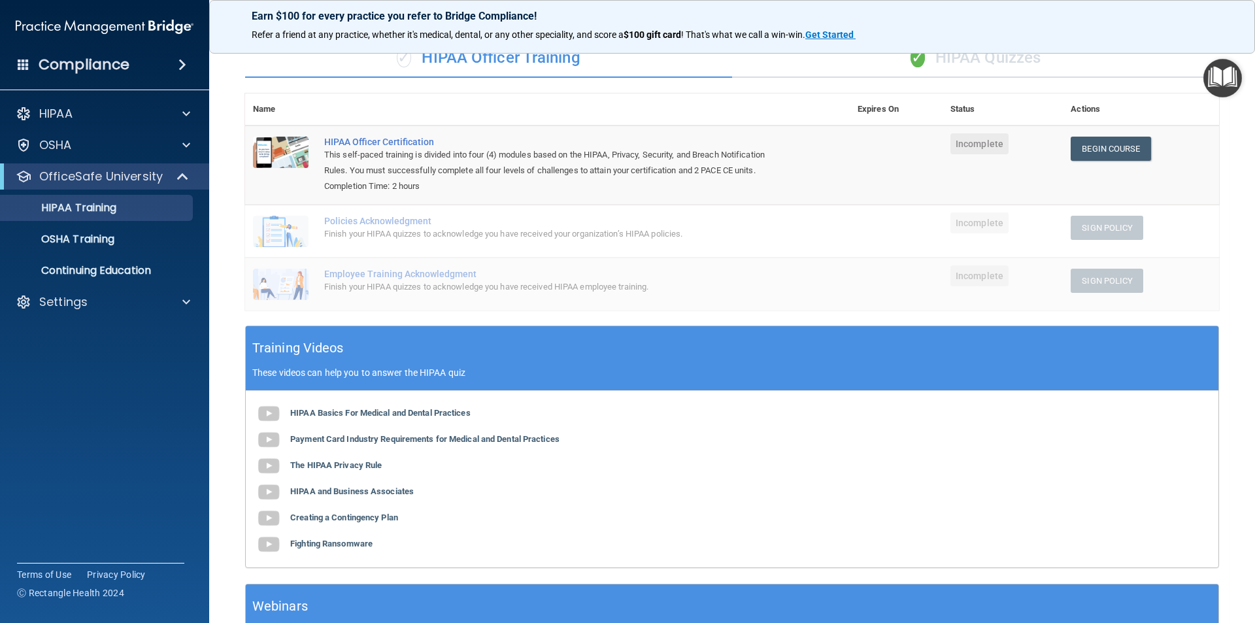
scroll to position [0, 0]
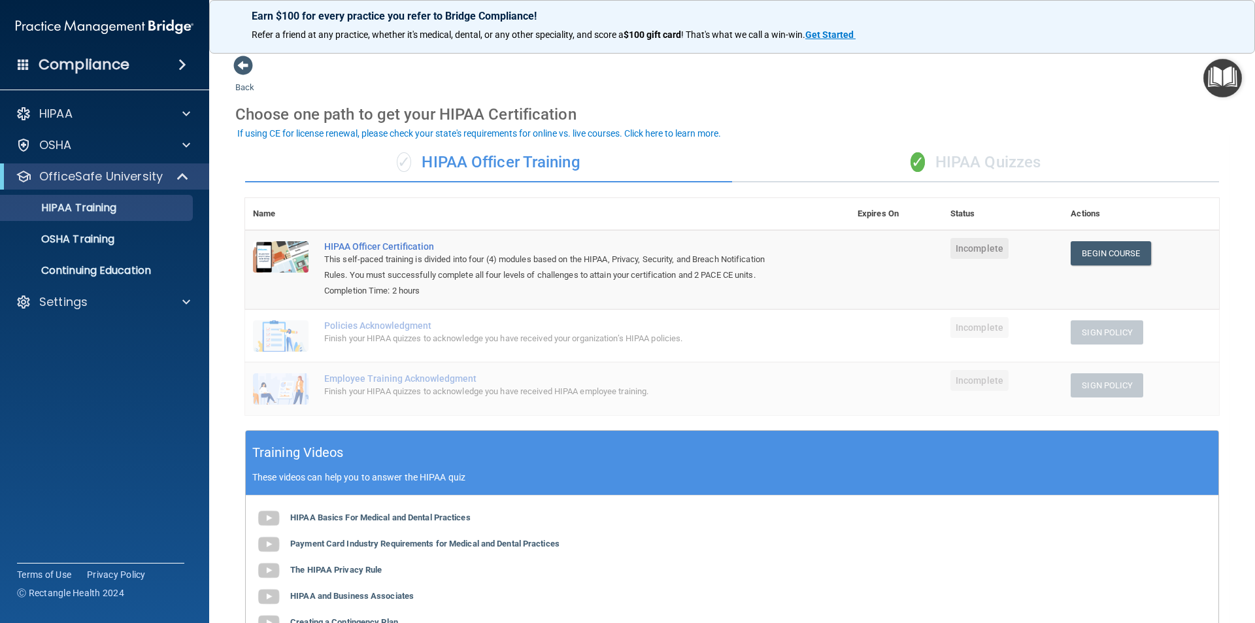
click at [480, 162] on div "✓ HIPAA Officer Training" at bounding box center [488, 162] width 487 height 39
click at [244, 61] on span at bounding box center [243, 66] width 20 height 20
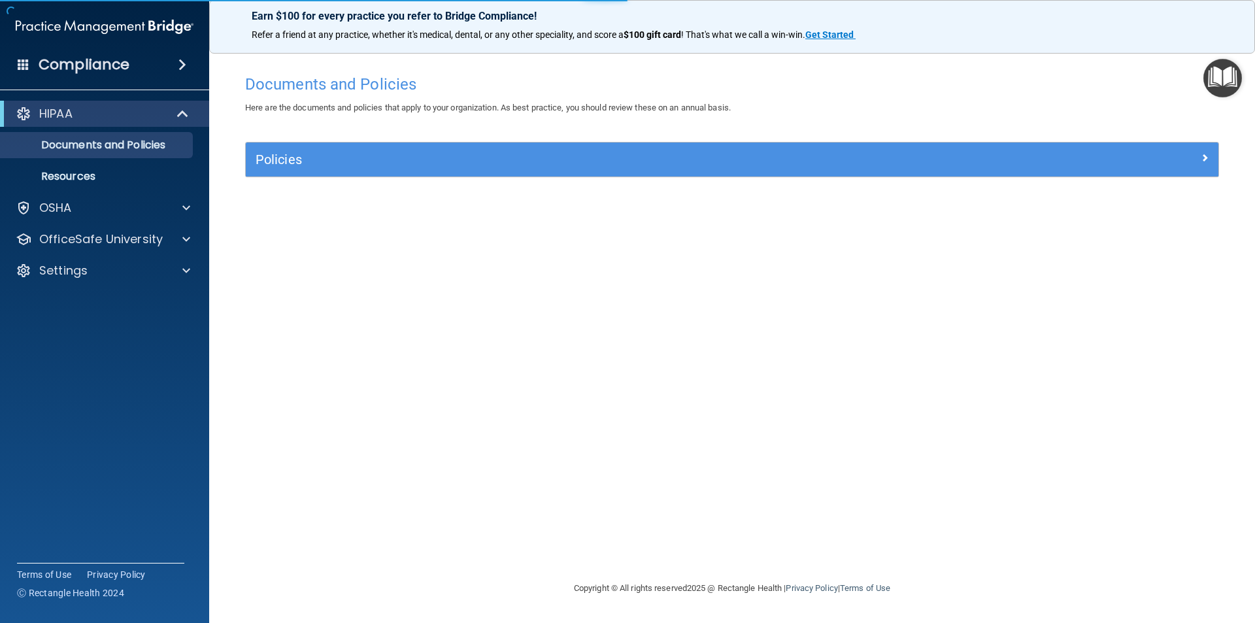
click at [70, 48] on div "Compliance" at bounding box center [104, 39] width 183 height 79
click at [68, 63] on h4 "Compliance" at bounding box center [84, 65] width 91 height 18
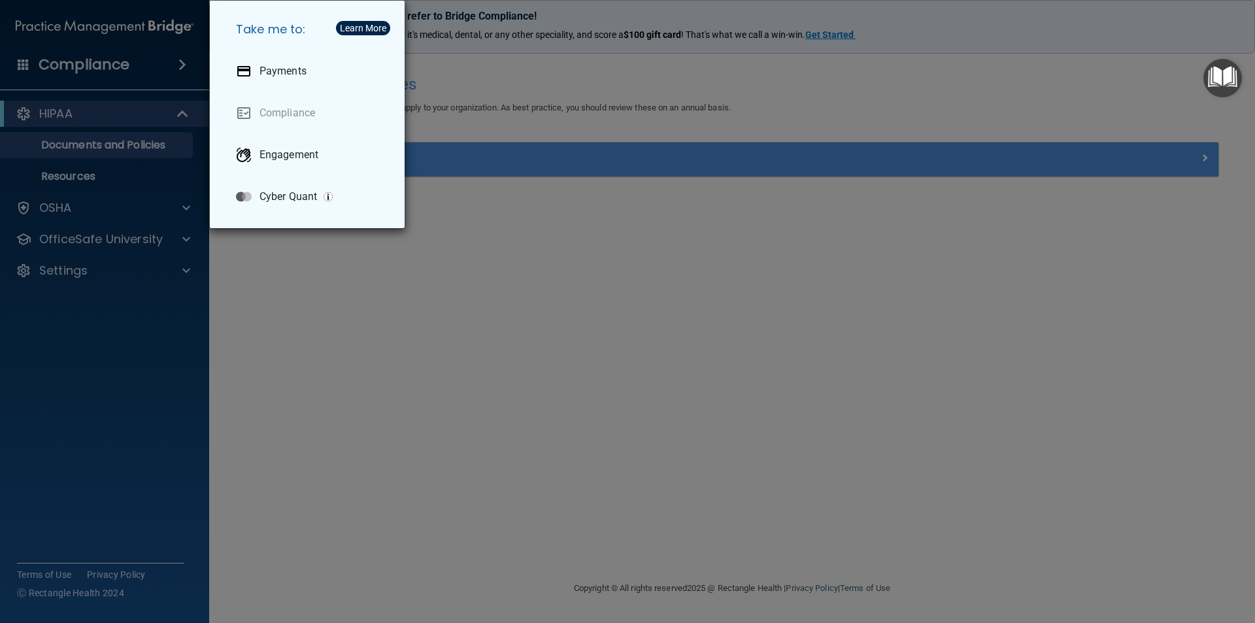
click at [162, 63] on div "Take me to: Payments Compliance Engagement Cyber Quant" at bounding box center [627, 311] width 1255 height 623
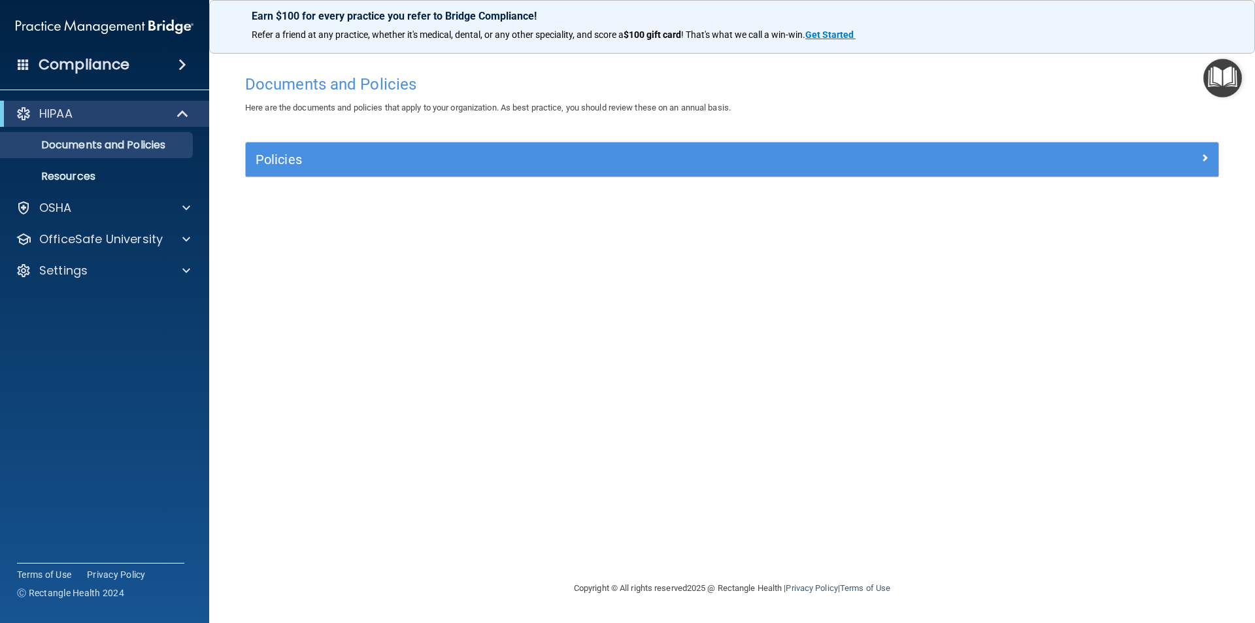
click at [112, 68] on h4 "Compliance" at bounding box center [84, 65] width 91 height 18
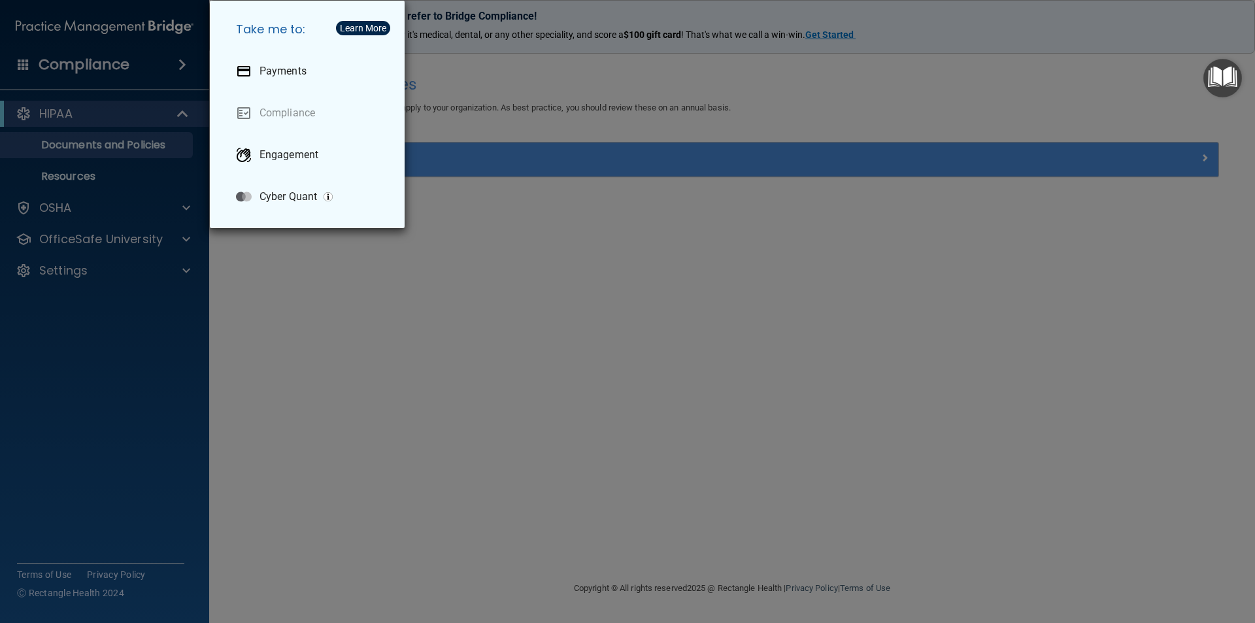
click at [342, 257] on div "Take me to: Payments Compliance Engagement Cyber Quant" at bounding box center [627, 311] width 1255 height 623
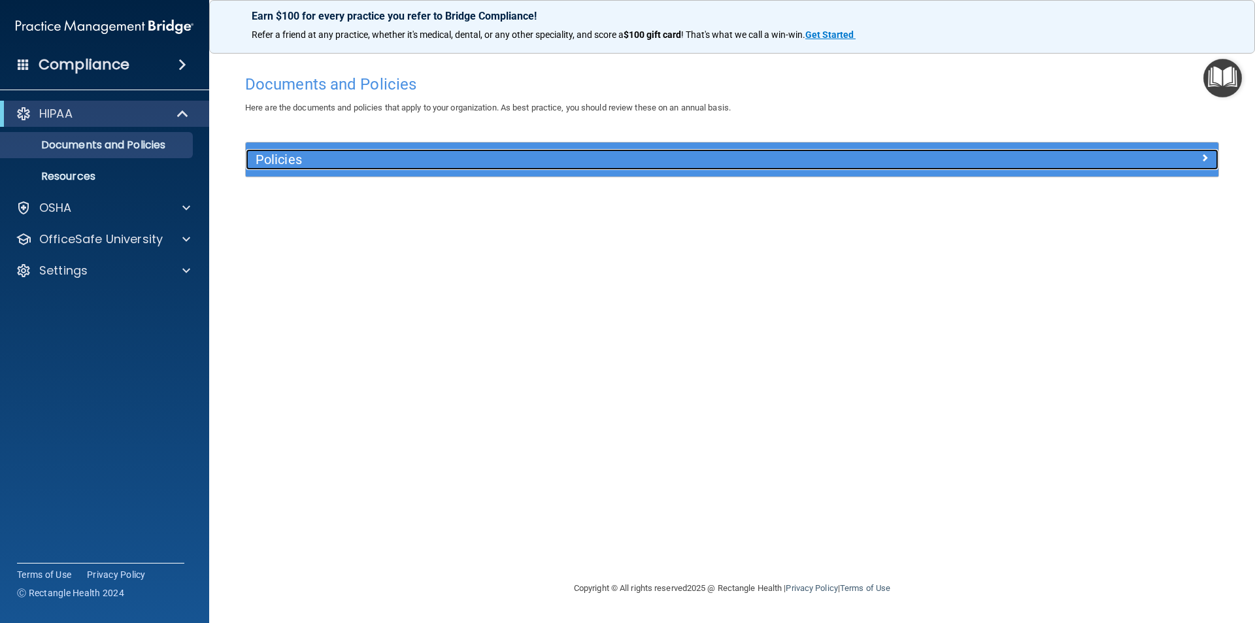
click at [290, 160] on h5 "Policies" at bounding box center [611, 159] width 710 height 14
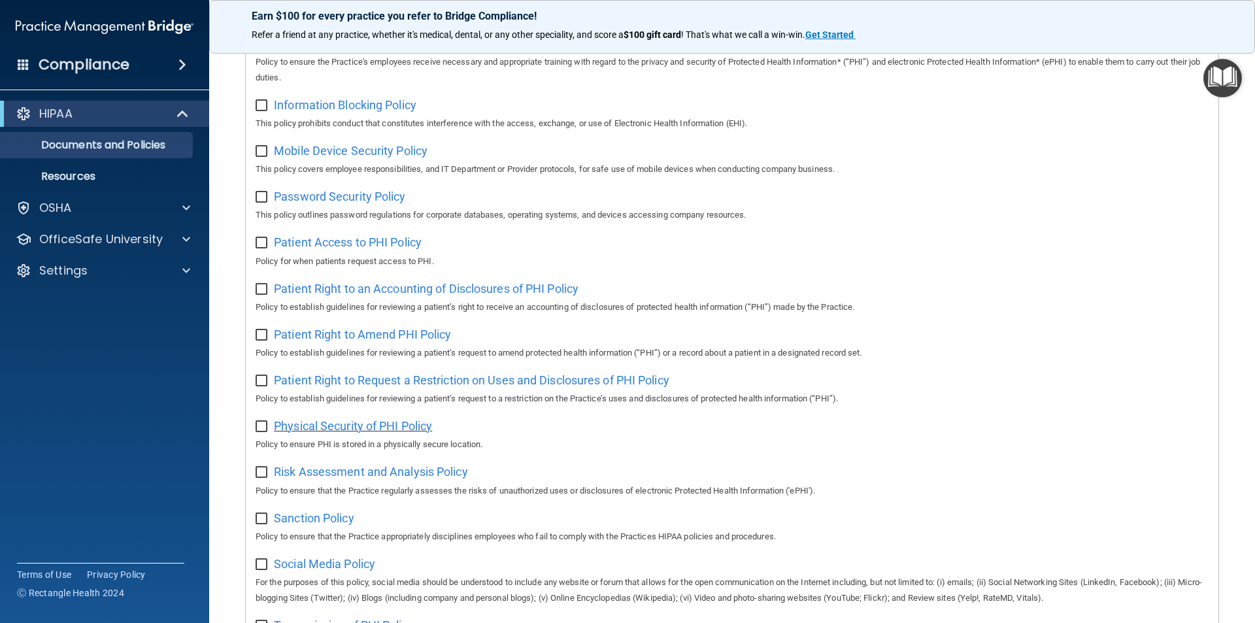
scroll to position [689, 0]
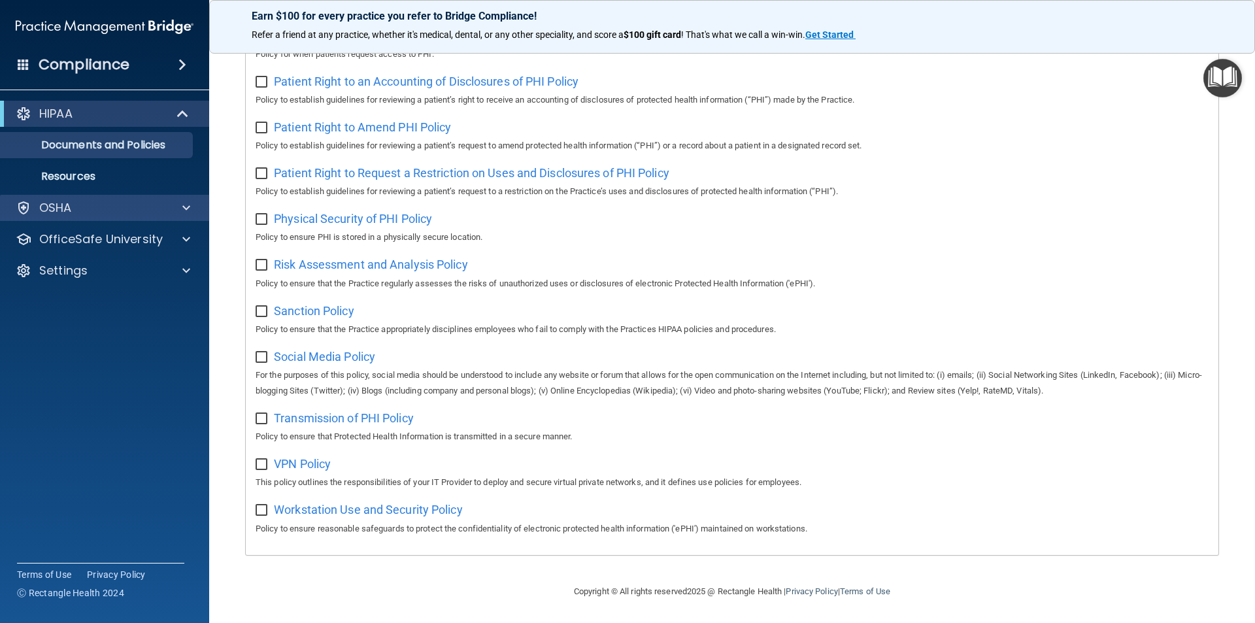
click at [118, 196] on div "HIPAA Documents and Policies Report an Incident Business Associates Emergency P…" at bounding box center [105, 194] width 210 height 199
click at [114, 212] on div "OSHA" at bounding box center [87, 208] width 162 height 16
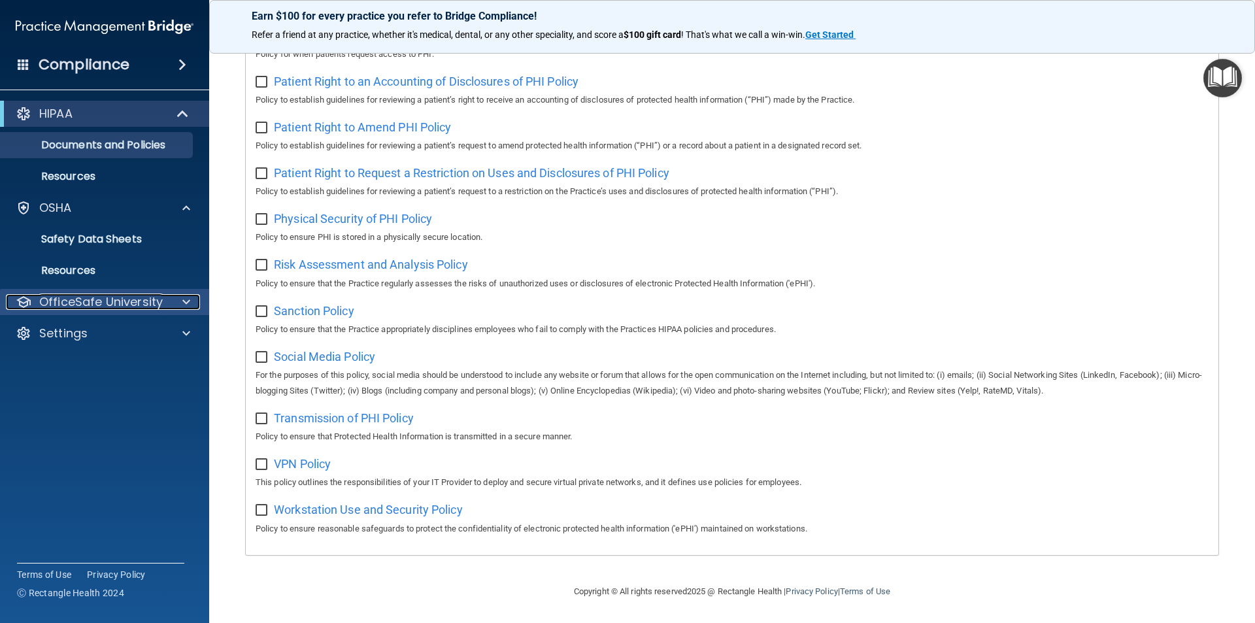
click at [140, 300] on p "OfficeSafe University" at bounding box center [101, 302] width 124 height 16
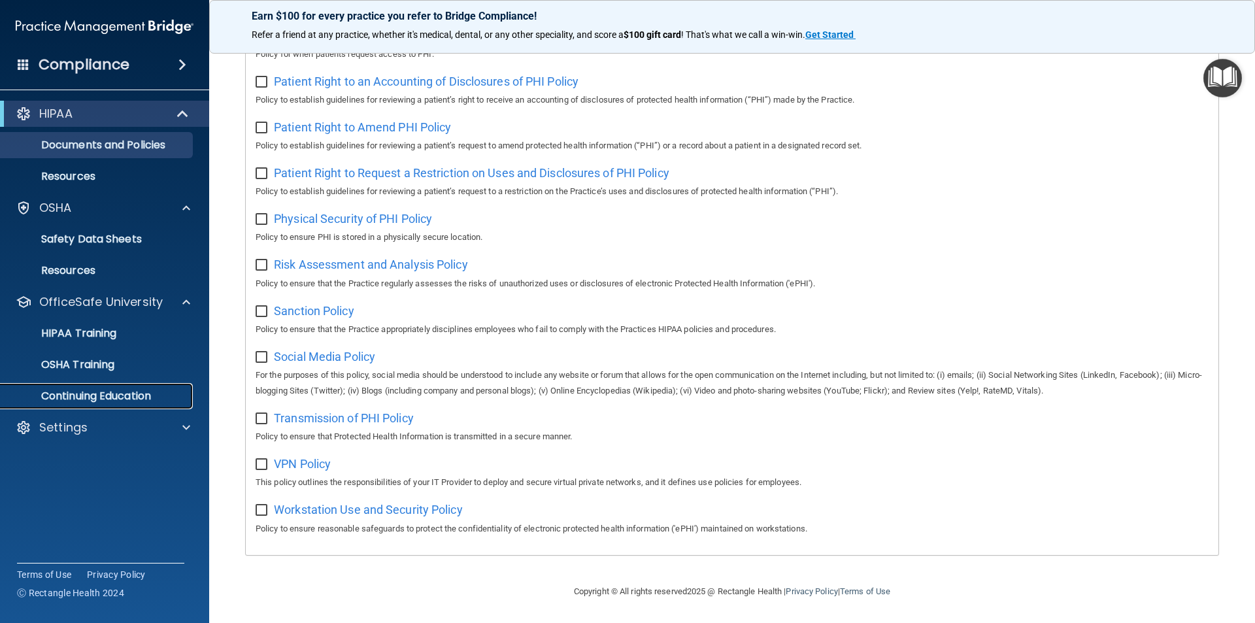
click at [151, 397] on p "Continuing Education" at bounding box center [98, 396] width 179 height 13
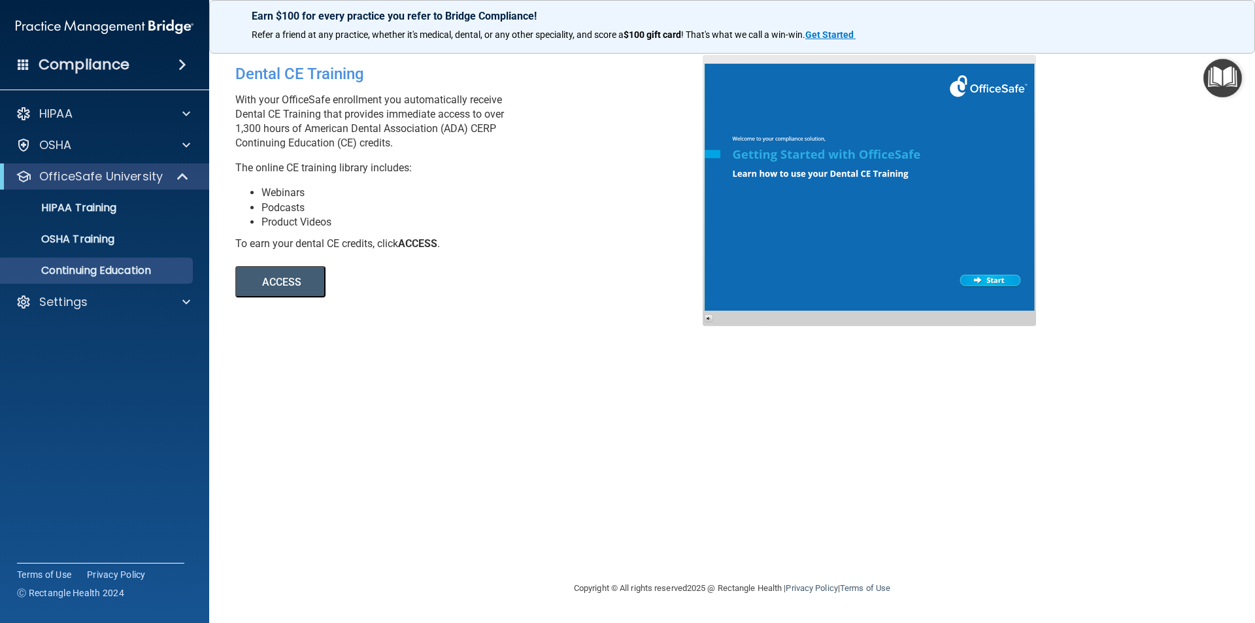
click at [97, 221] on ul "HIPAA Training OSHA Training Continuing Education" at bounding box center [105, 237] width 237 height 94
click at [100, 213] on p "HIPAA Training" at bounding box center [63, 207] width 108 height 13
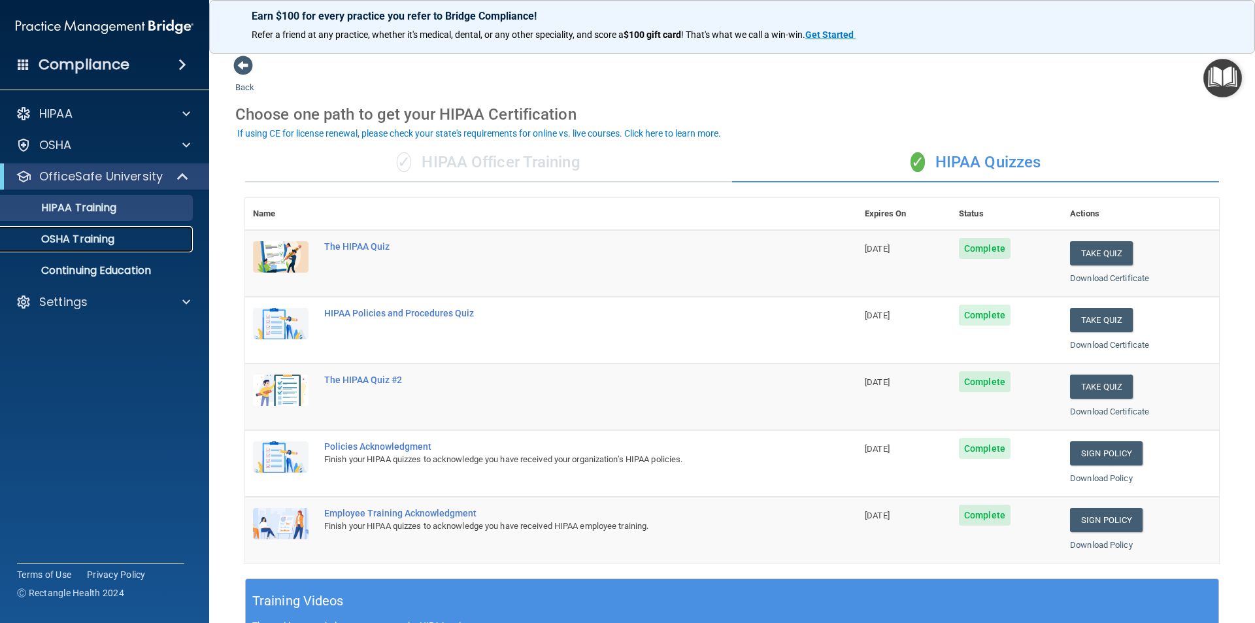
click at [98, 236] on p "OSHA Training" at bounding box center [62, 239] width 106 height 13
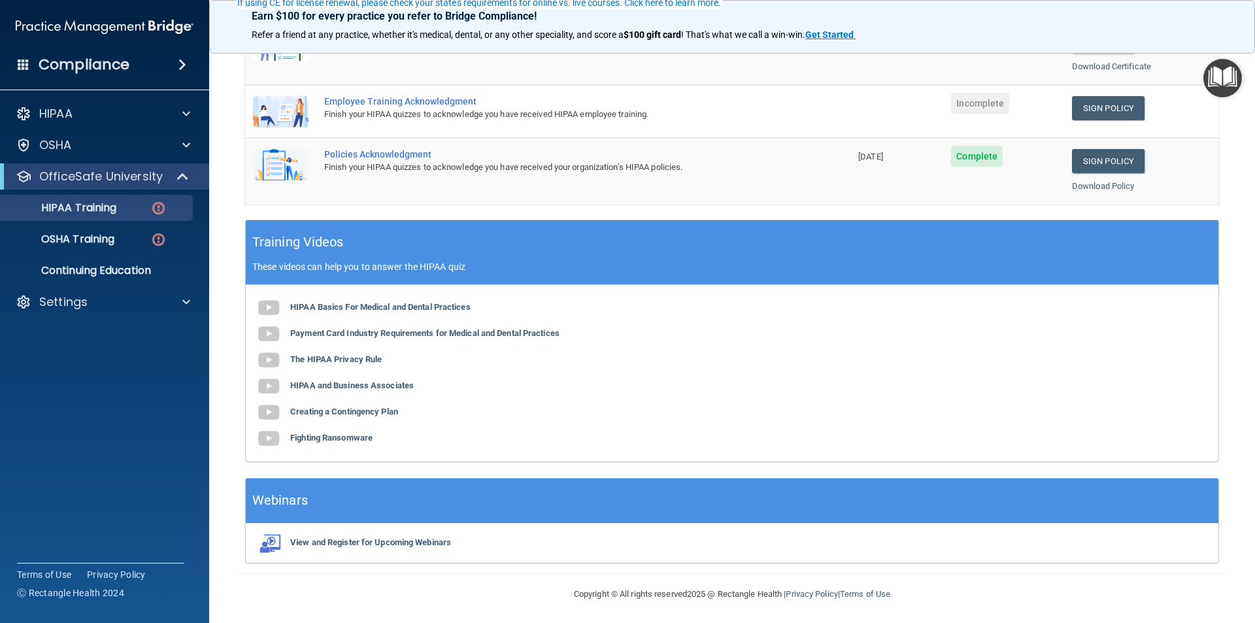
scroll to position [348, 0]
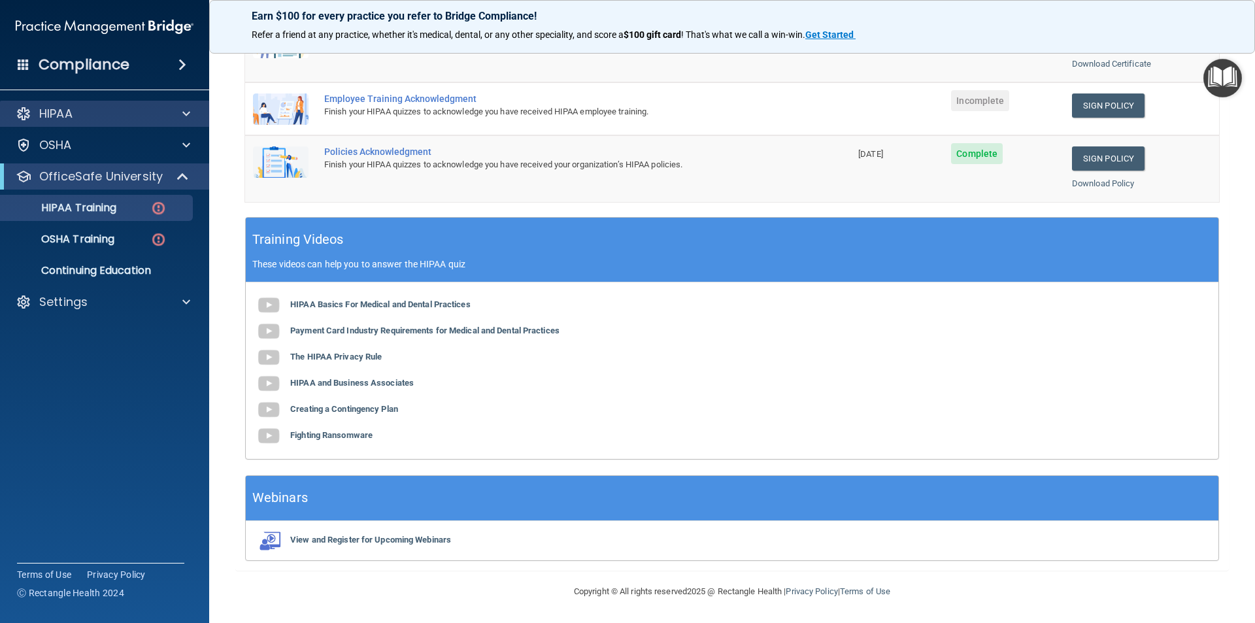
click at [65, 105] on div "HIPAA" at bounding box center [105, 114] width 210 height 26
click at [69, 116] on p "HIPAA" at bounding box center [55, 114] width 33 height 16
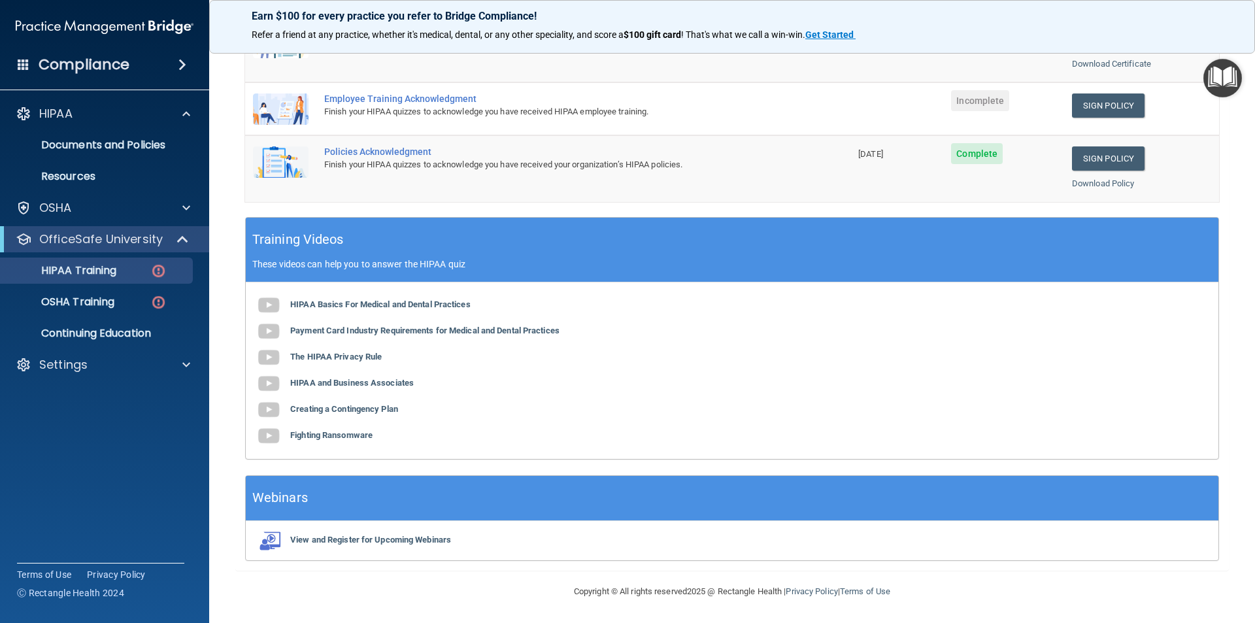
click at [109, 159] on ul "Documents and Policies Report an Incident Business Associates Emergency Plannin…" at bounding box center [105, 158] width 237 height 63
click at [113, 150] on p "Documents and Policies" at bounding box center [98, 145] width 179 height 13
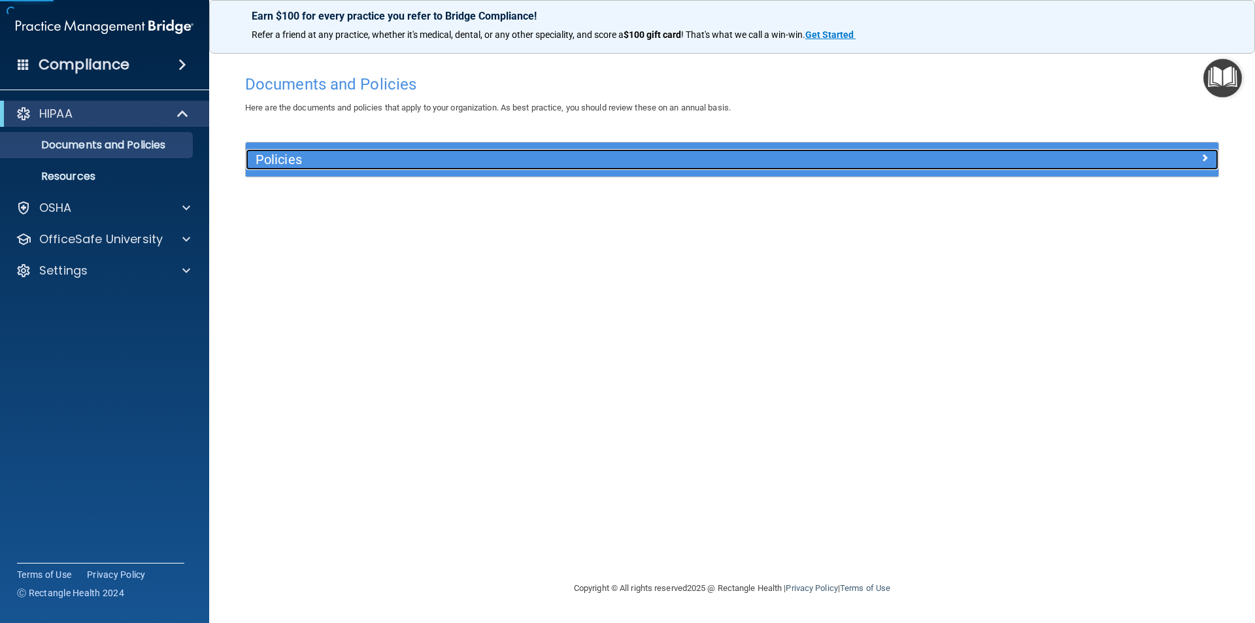
click at [418, 161] on h5 "Policies" at bounding box center [611, 159] width 710 height 14
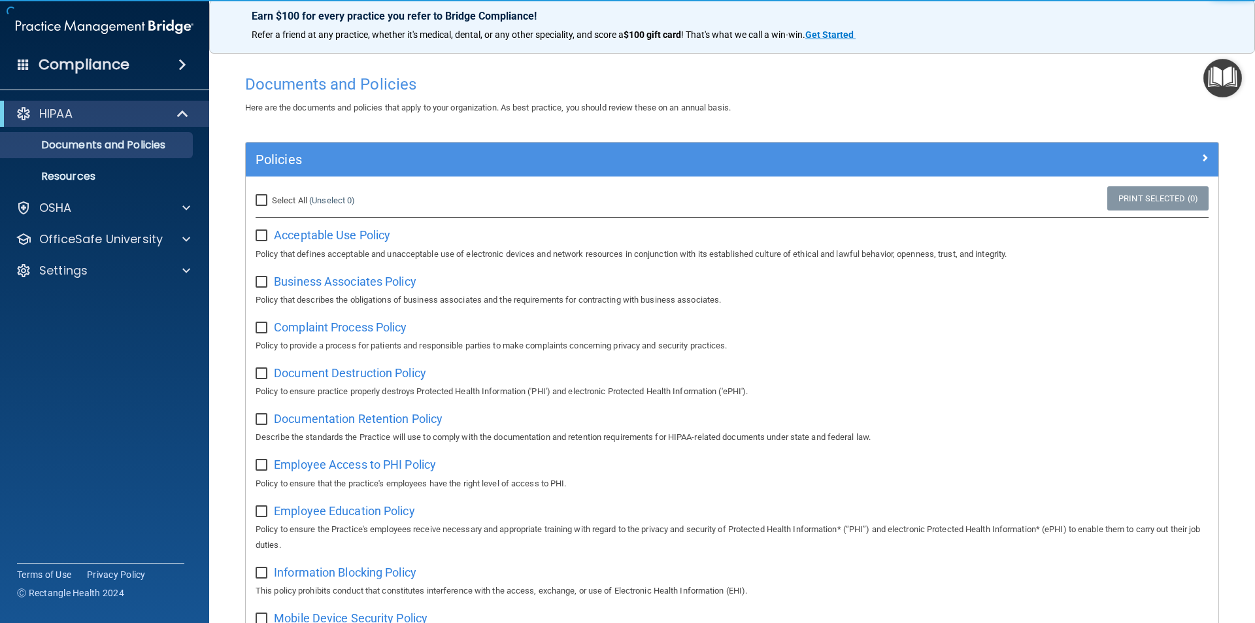
drag, startPoint x: 437, startPoint y: 197, endPoint x: 433, endPoint y: 207, distance: 11.4
click at [436, 199] on div "Select All (Unselect 0) Unselect All" at bounding box center [408, 201] width 305 height 16
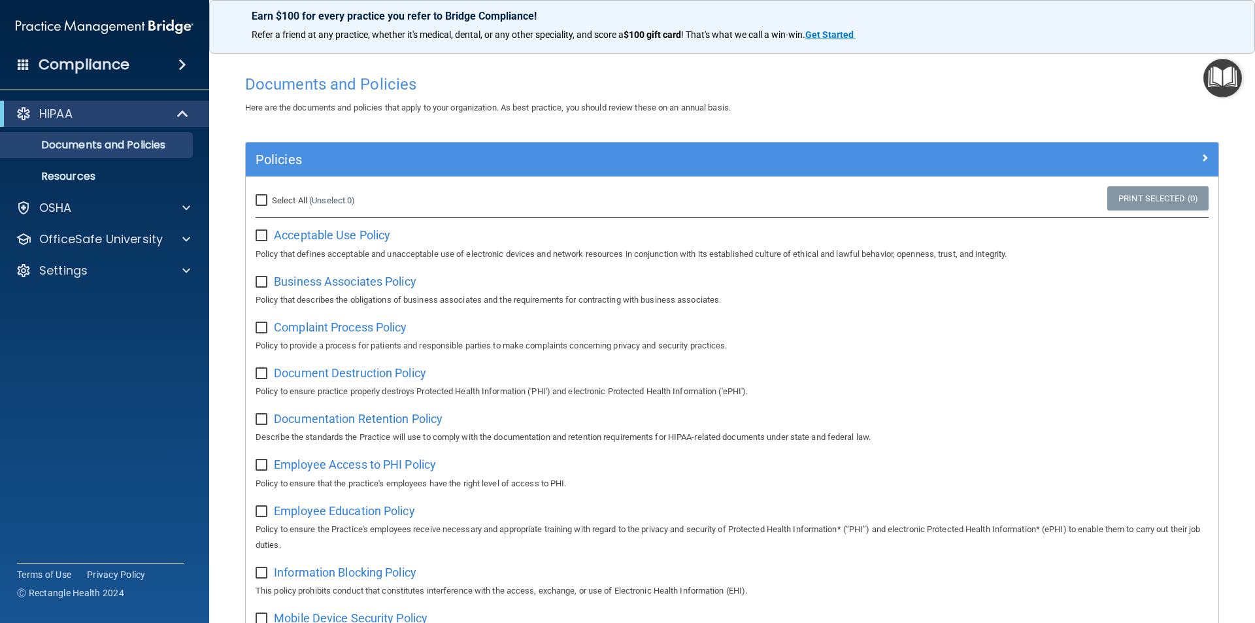
click at [398, 232] on div "Acceptable Use Policy Policy that defines acceptable and unacceptable use of el…" at bounding box center [732, 242] width 953 height 37
click at [374, 248] on p "Policy that defines acceptable and unacceptable use of electronic devices and n…" at bounding box center [732, 255] width 953 height 16
click at [369, 241] on span "Acceptable Use Policy" at bounding box center [332, 235] width 116 height 14
